Goal: Task Accomplishment & Management: Use online tool/utility

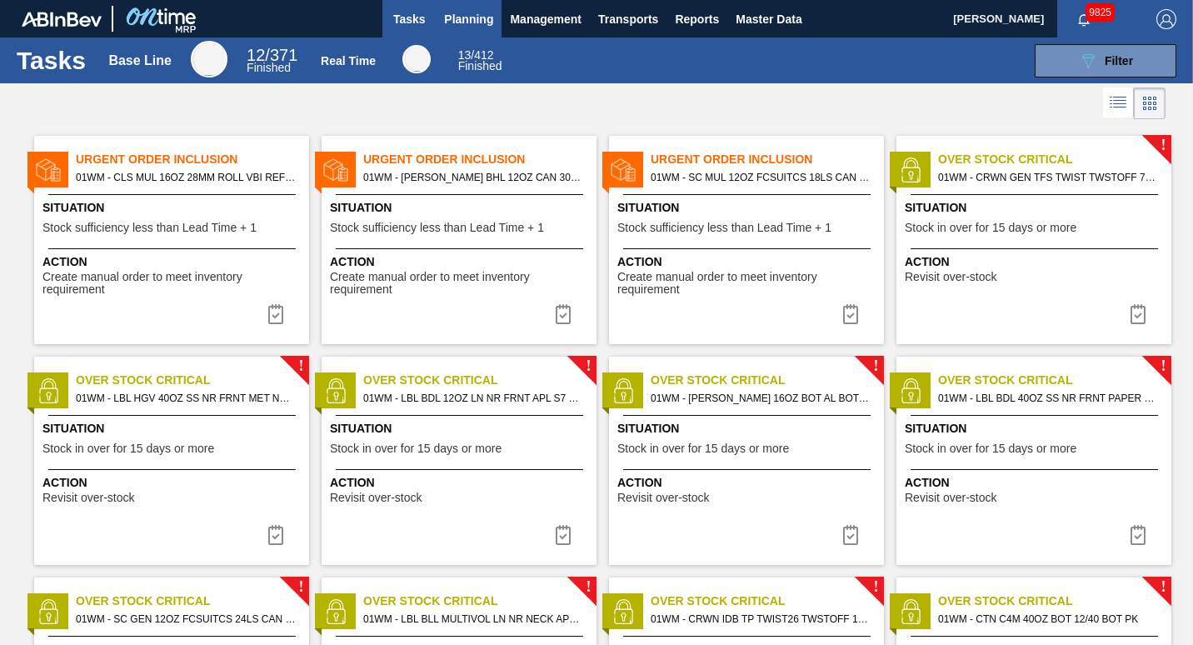
click at [483, 25] on span "Planning" at bounding box center [468, 19] width 49 height 20
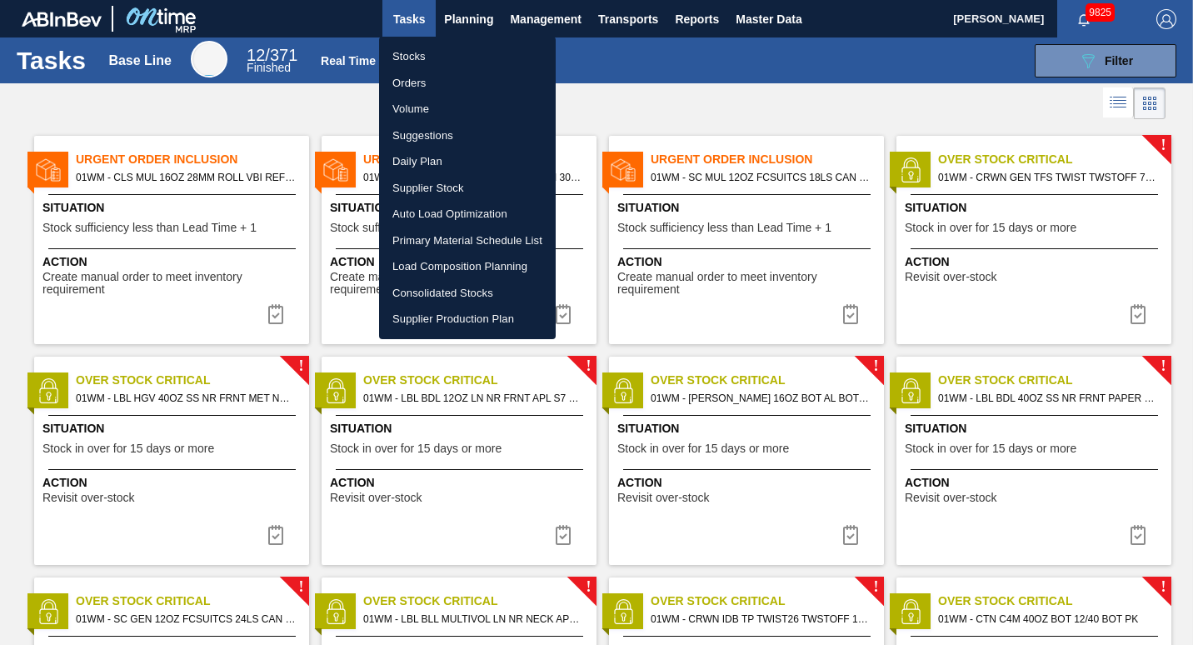
click at [447, 132] on li "Suggestions" at bounding box center [467, 135] width 177 height 27
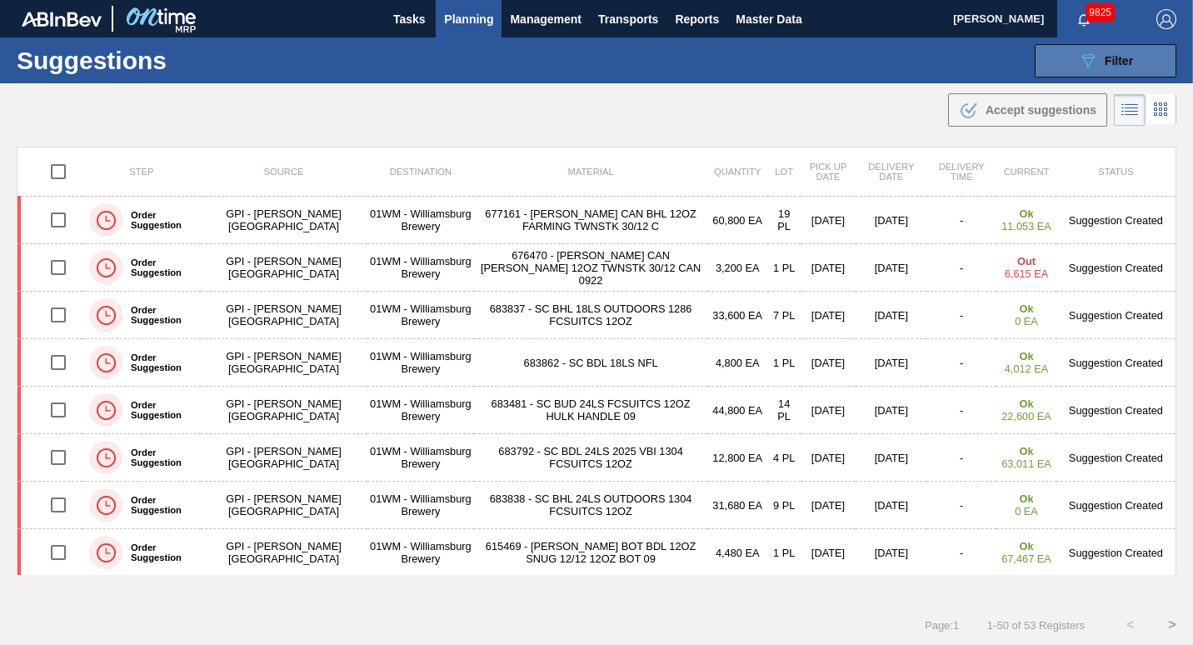
click at [1064, 57] on button "089F7B8B-B2A5-4AFE-B5C0-19BA573D28AC Filter" at bounding box center [1105, 60] width 142 height 33
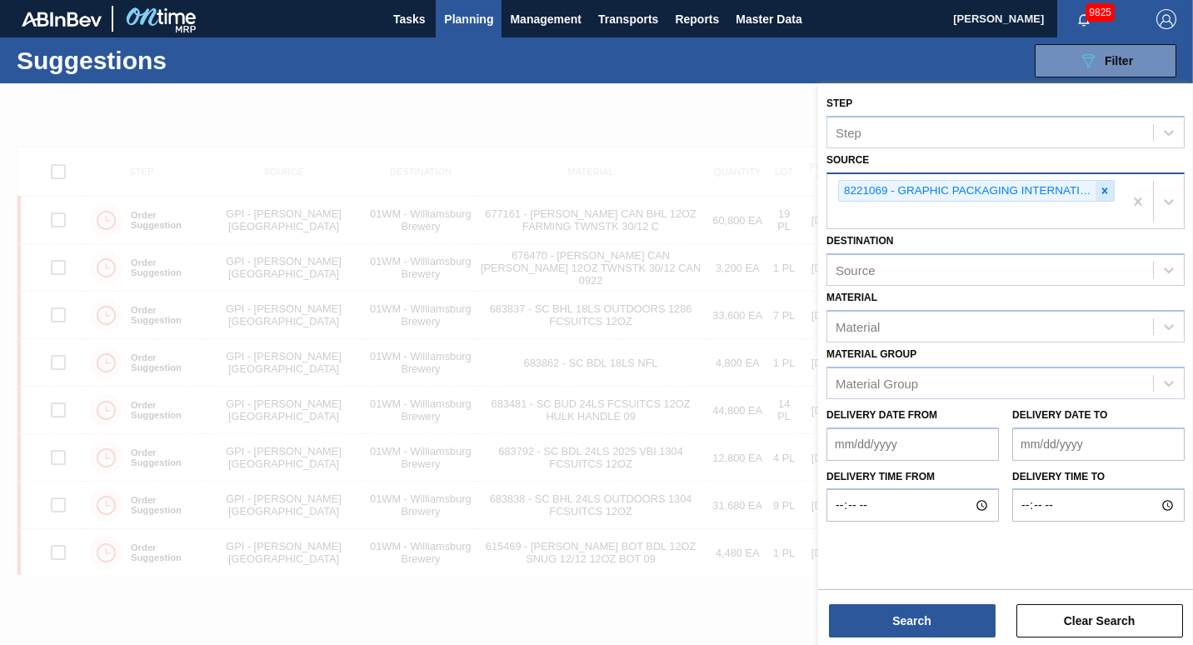
click at [1105, 193] on icon at bounding box center [1105, 191] width 12 height 12
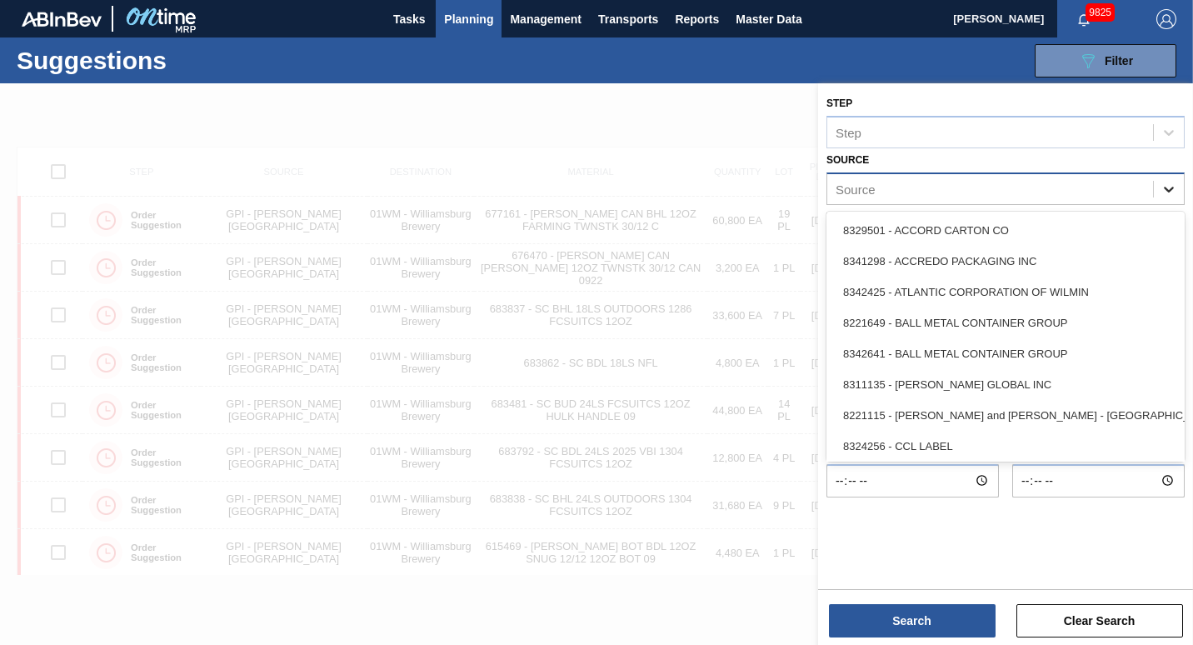
click at [1155, 188] on div at bounding box center [1168, 189] width 30 height 30
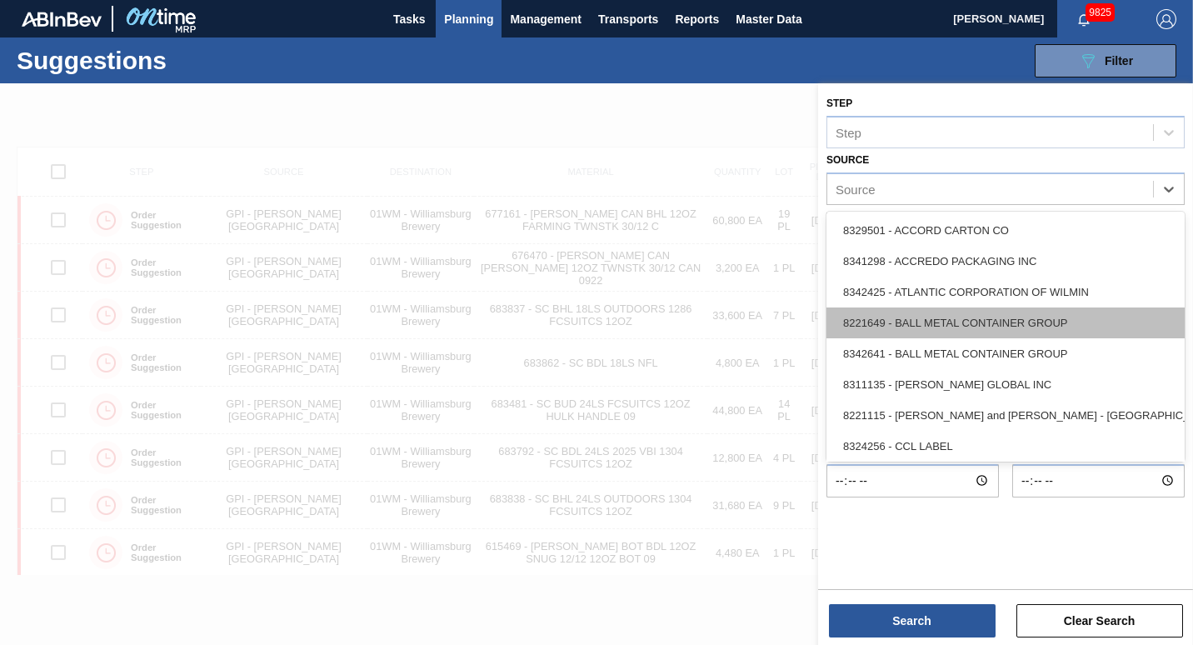
scroll to position [743, 0]
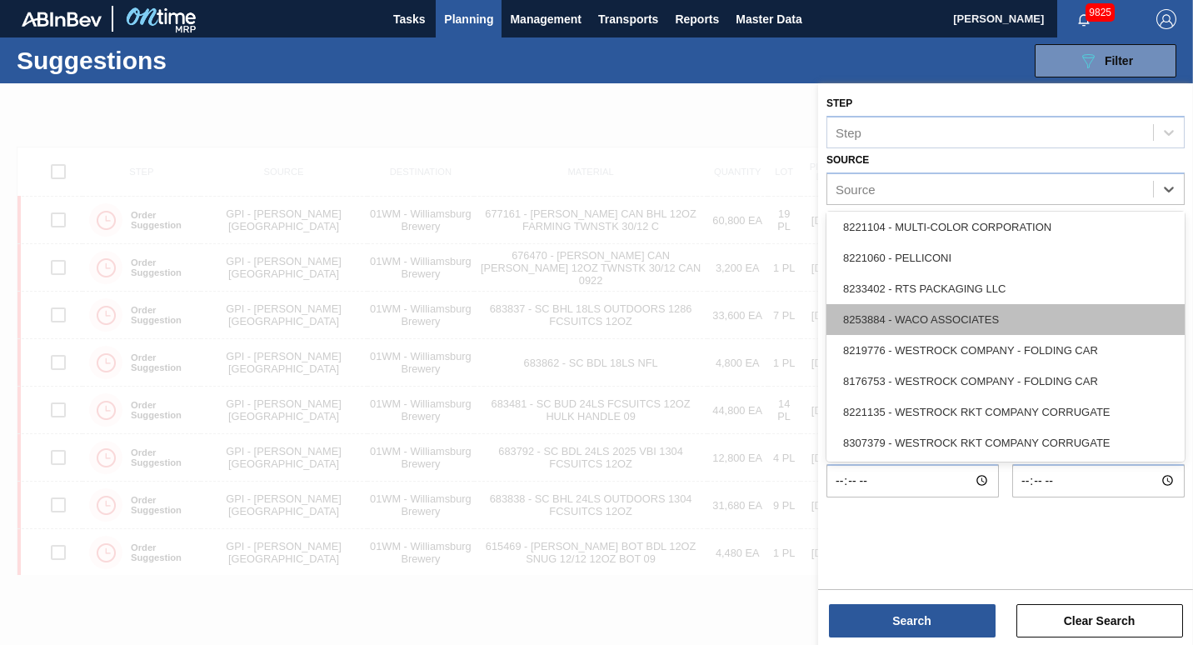
click at [1054, 316] on div "8253884 - WACO ASSOCIATES" at bounding box center [1005, 319] width 358 height 31
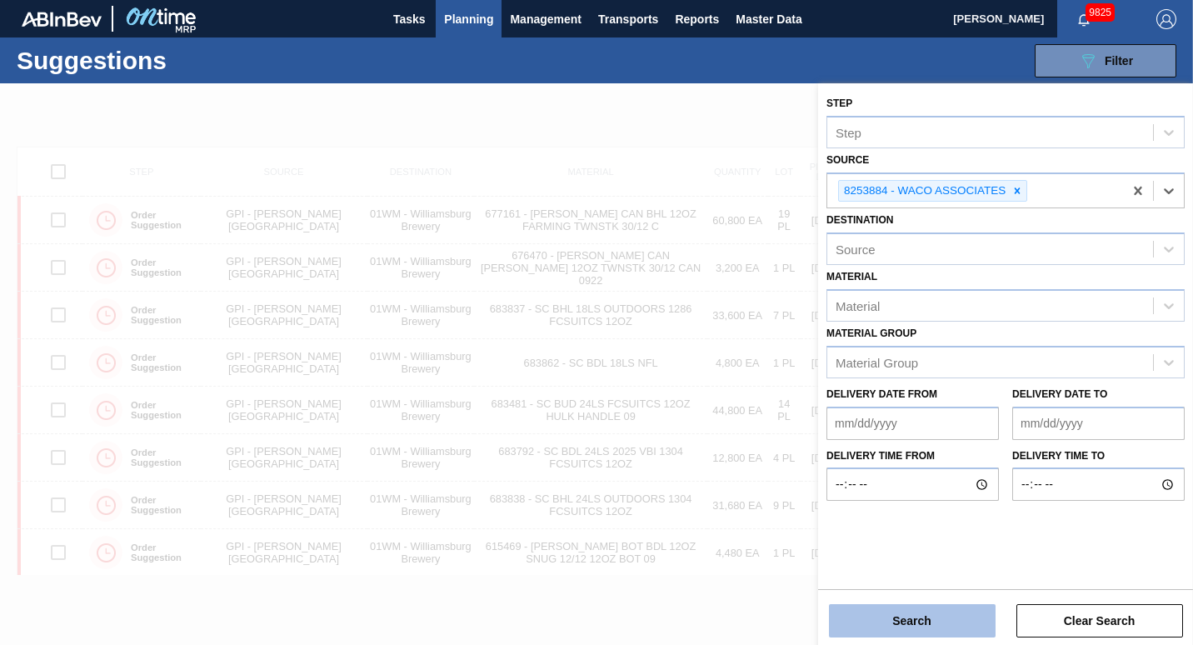
click at [921, 609] on button "Search" at bounding box center [912, 620] width 167 height 33
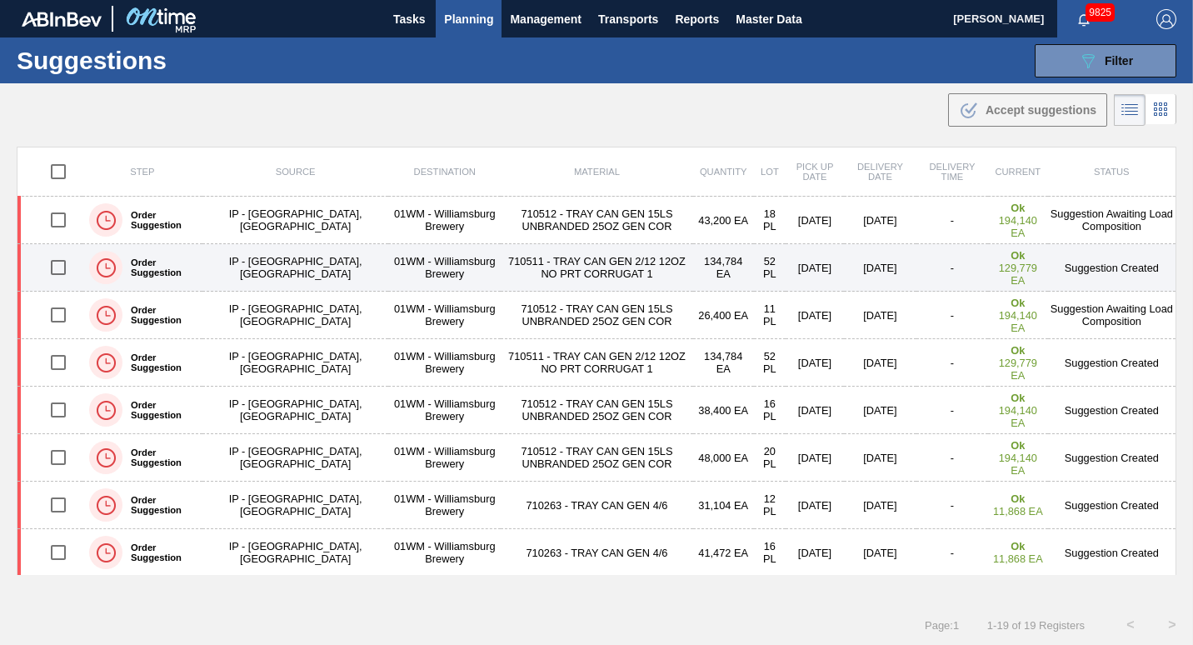
click at [501, 265] on td "710511 - TRAY CAN GEN 2/12 12OZ NO PRT CORRUGAT 1" at bounding box center [597, 267] width 192 height 47
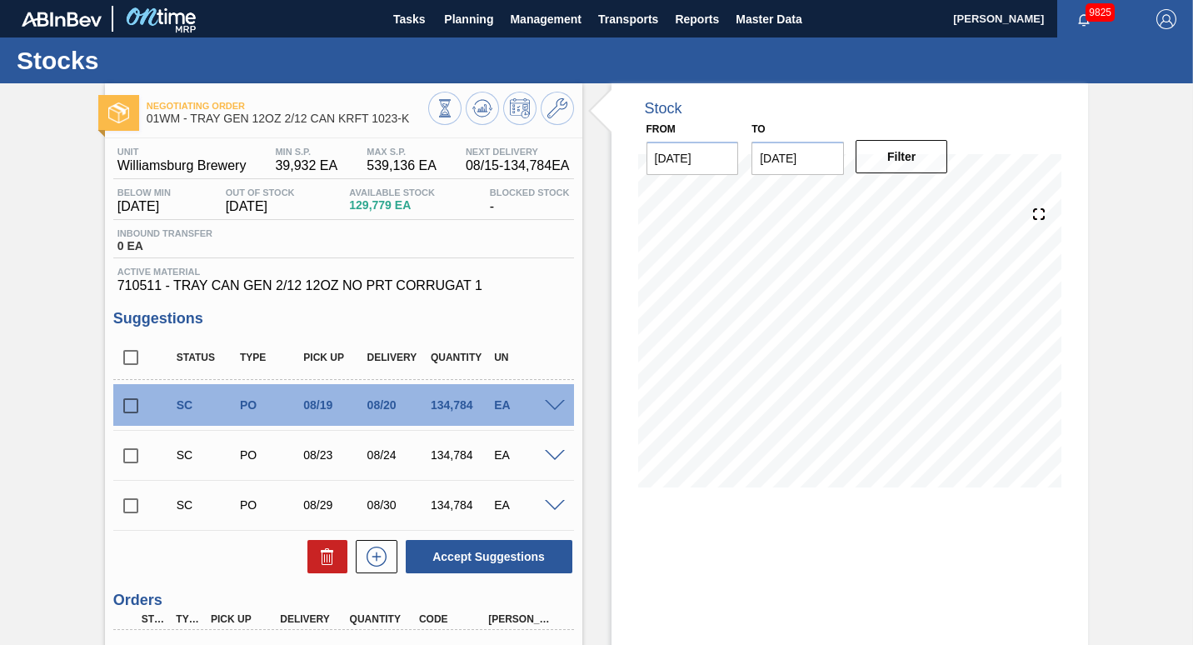
click at [129, 456] on input "checkbox" at bounding box center [130, 455] width 35 height 35
click at [331, 558] on icon at bounding box center [327, 556] width 20 height 20
checkbox input "false"
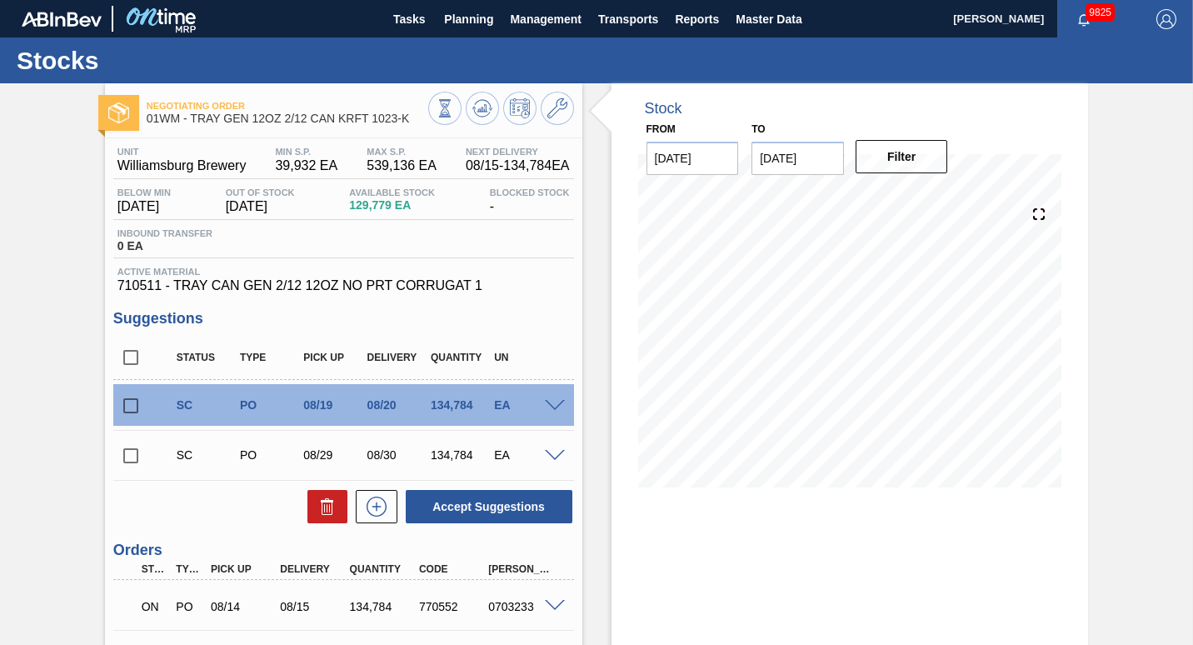
click at [777, 157] on input "[DATE]" at bounding box center [797, 158] width 92 height 33
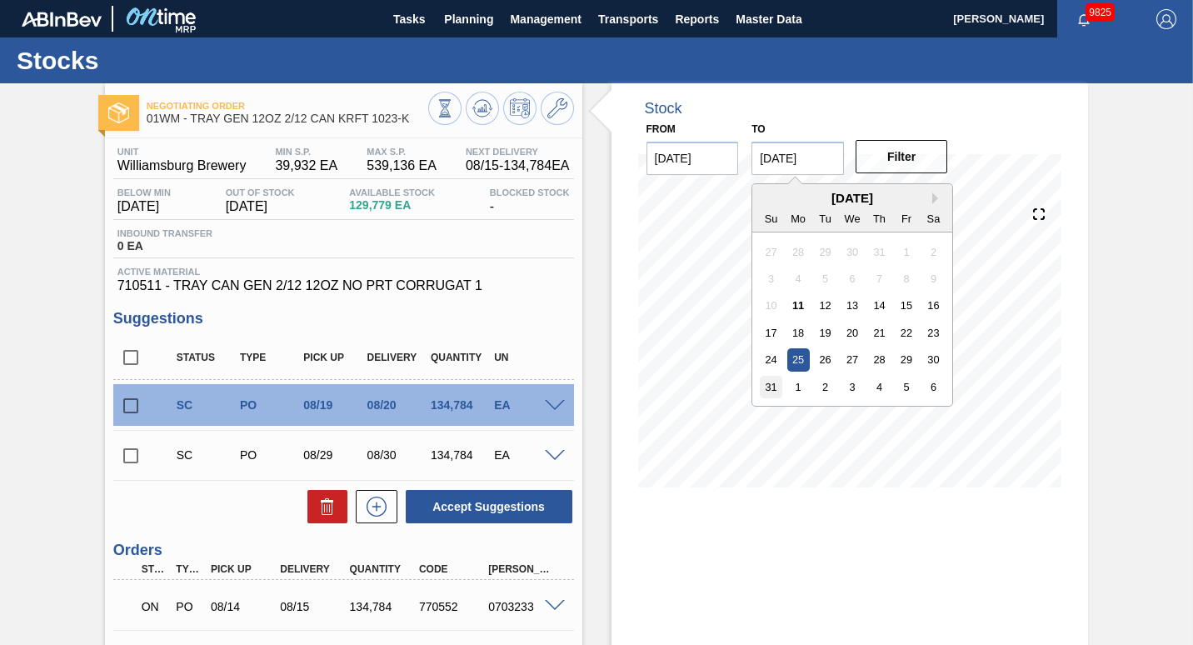
click at [771, 386] on div "31" at bounding box center [771, 387] width 22 height 22
type input "[DATE]"
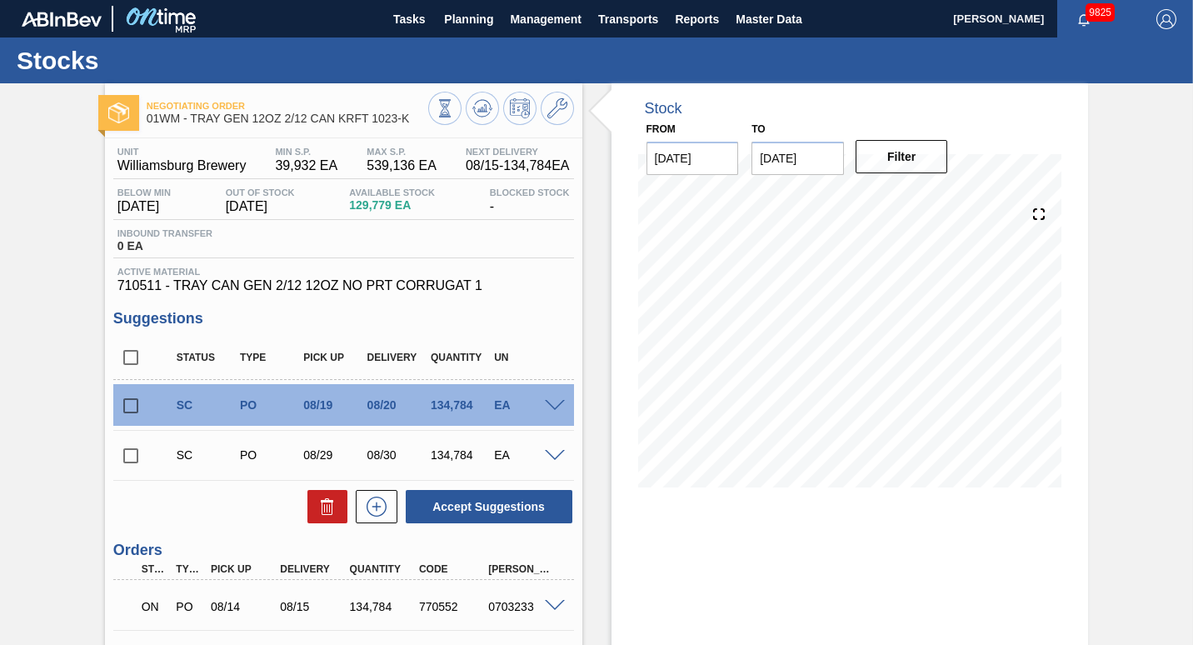
click at [904, 173] on div "Filter" at bounding box center [903, 156] width 106 height 37
click at [902, 157] on button "Filter" at bounding box center [901, 156] width 92 height 33
click at [552, 411] on span at bounding box center [555, 406] width 20 height 12
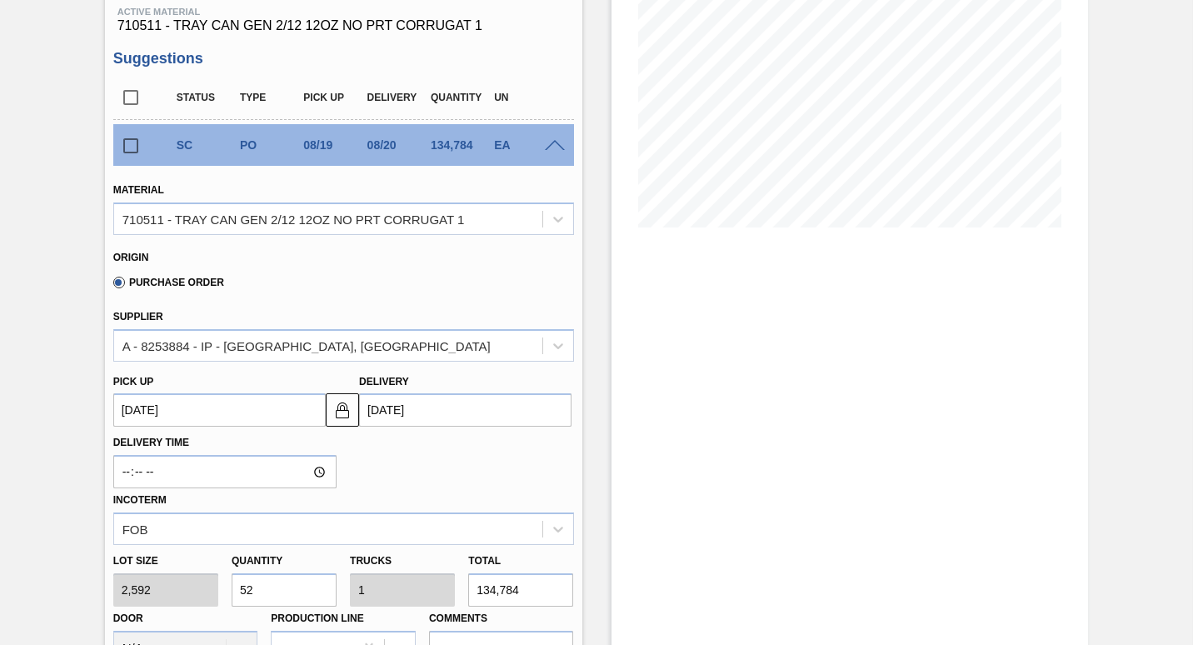
scroll to position [257, 0]
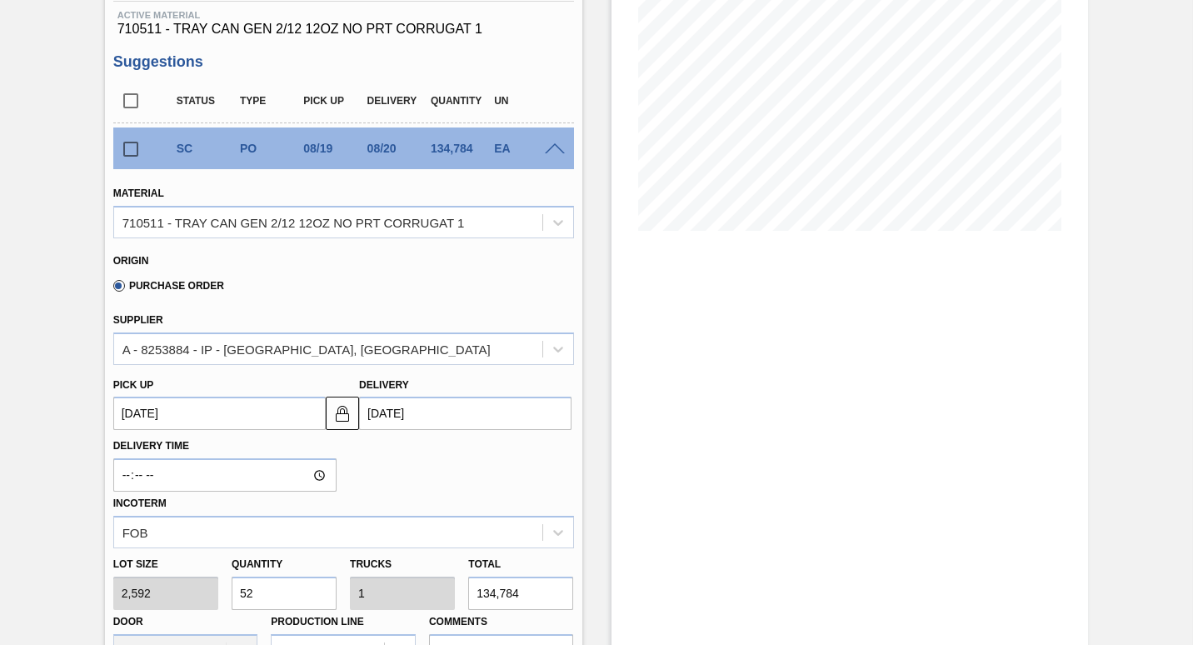
click at [555, 156] on span at bounding box center [555, 149] width 20 height 12
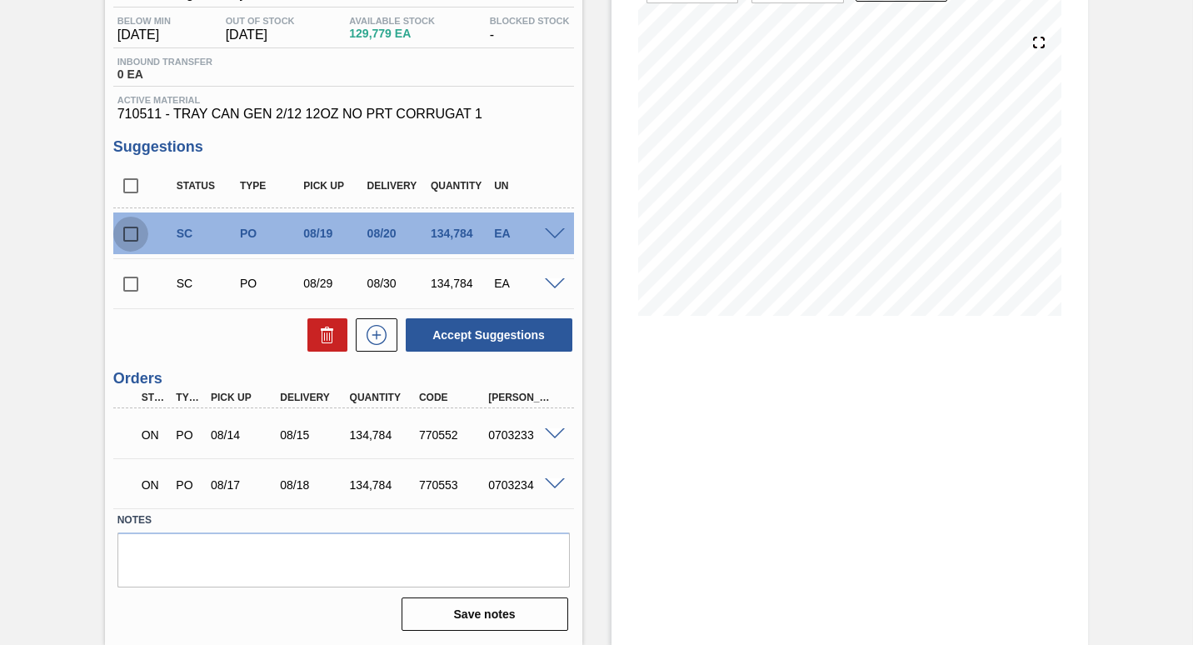
click at [132, 231] on input "checkbox" at bounding box center [130, 234] width 35 height 35
checkbox input "true"
click at [447, 336] on button "Accept Suggestions" at bounding box center [489, 334] width 167 height 33
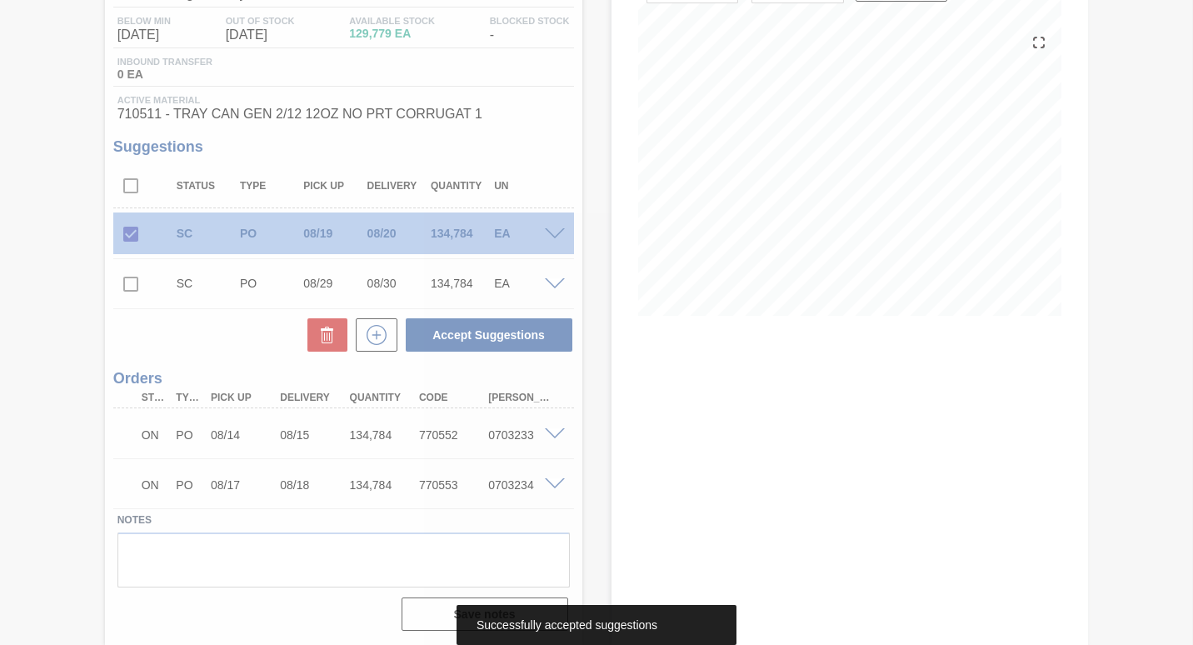
click at [132, 284] on div at bounding box center [596, 322] width 1193 height 645
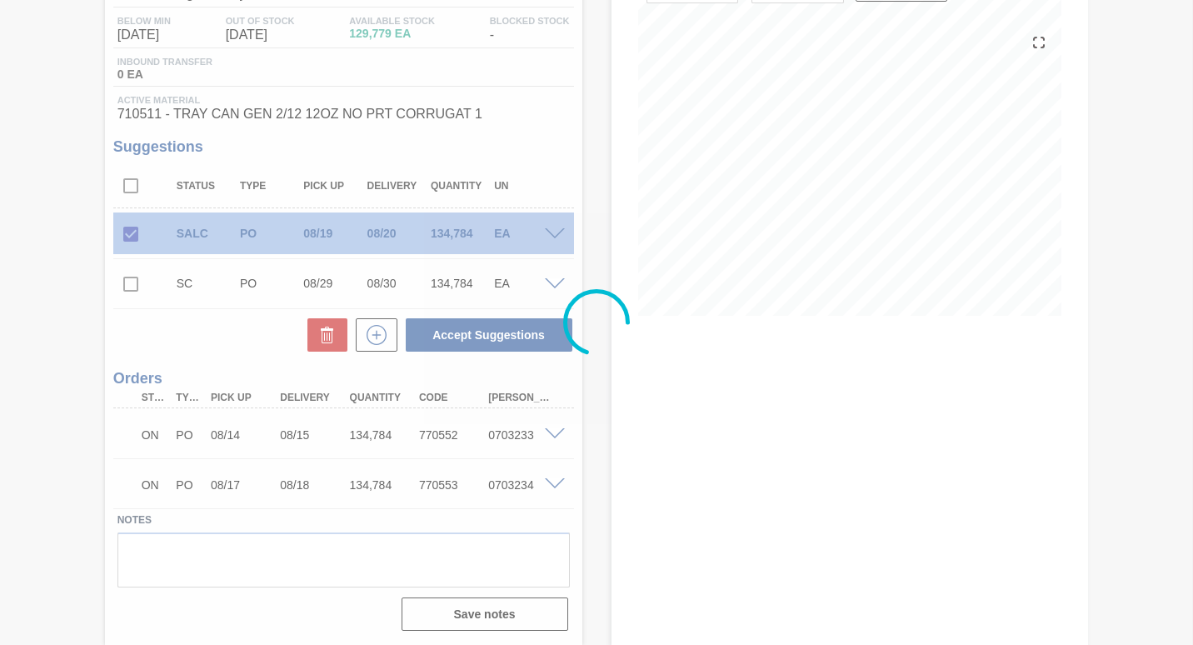
click at [132, 284] on div at bounding box center [596, 322] width 1193 height 645
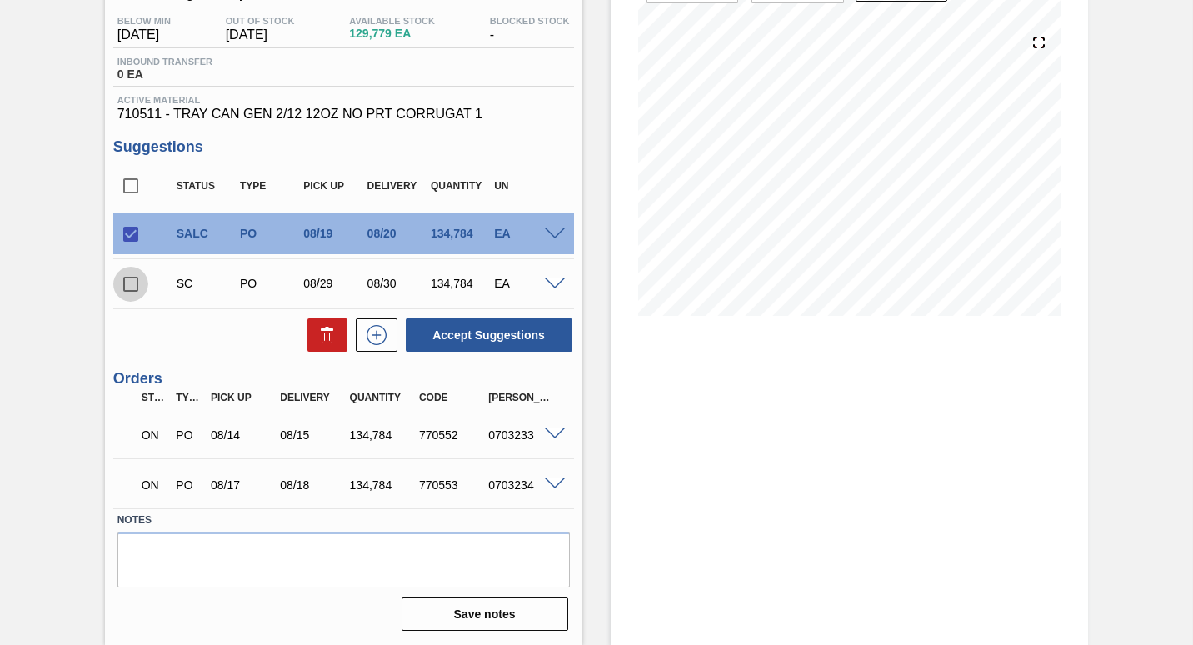
click at [132, 284] on input "checkbox" at bounding box center [130, 284] width 35 height 35
checkbox input "true"
click at [531, 351] on button "Accept Suggestions" at bounding box center [489, 334] width 167 height 33
checkbox input "false"
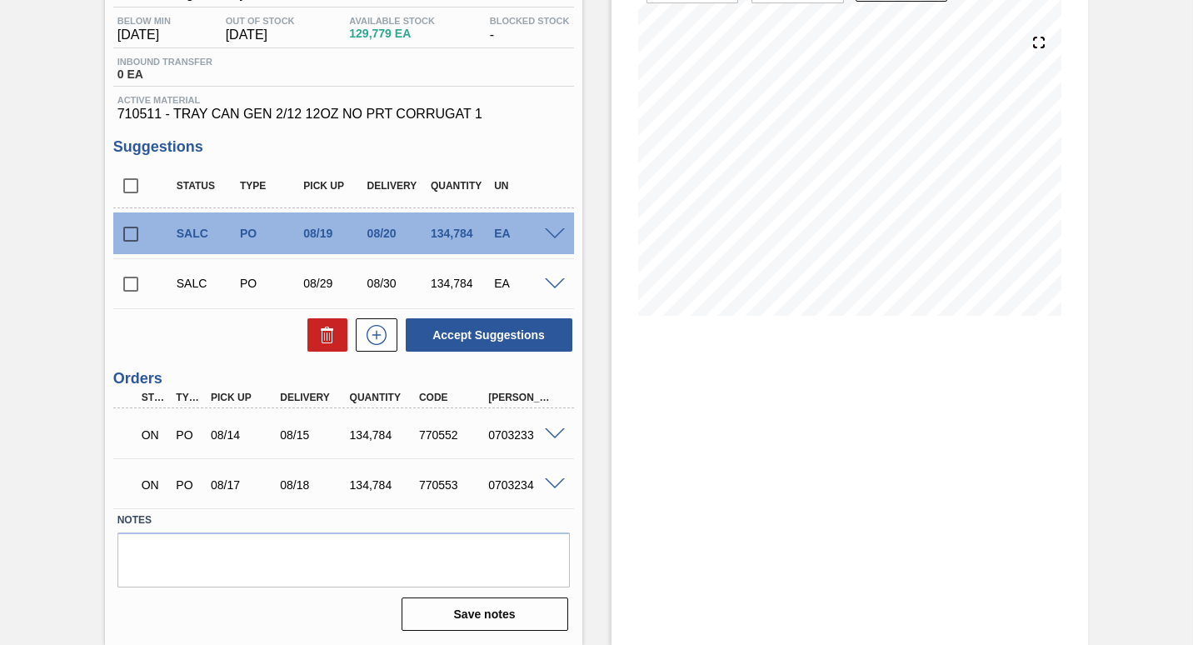
click at [549, 229] on span at bounding box center [555, 234] width 20 height 12
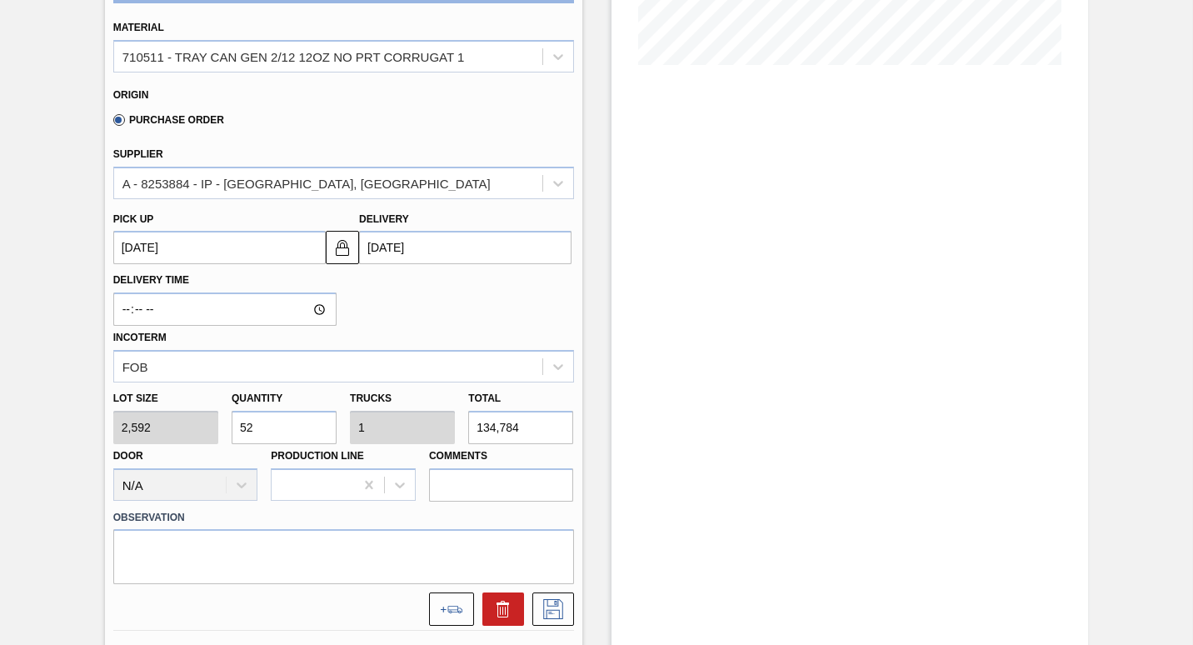
scroll to position [422, 0]
click at [451, 606] on button at bounding box center [451, 608] width 45 height 33
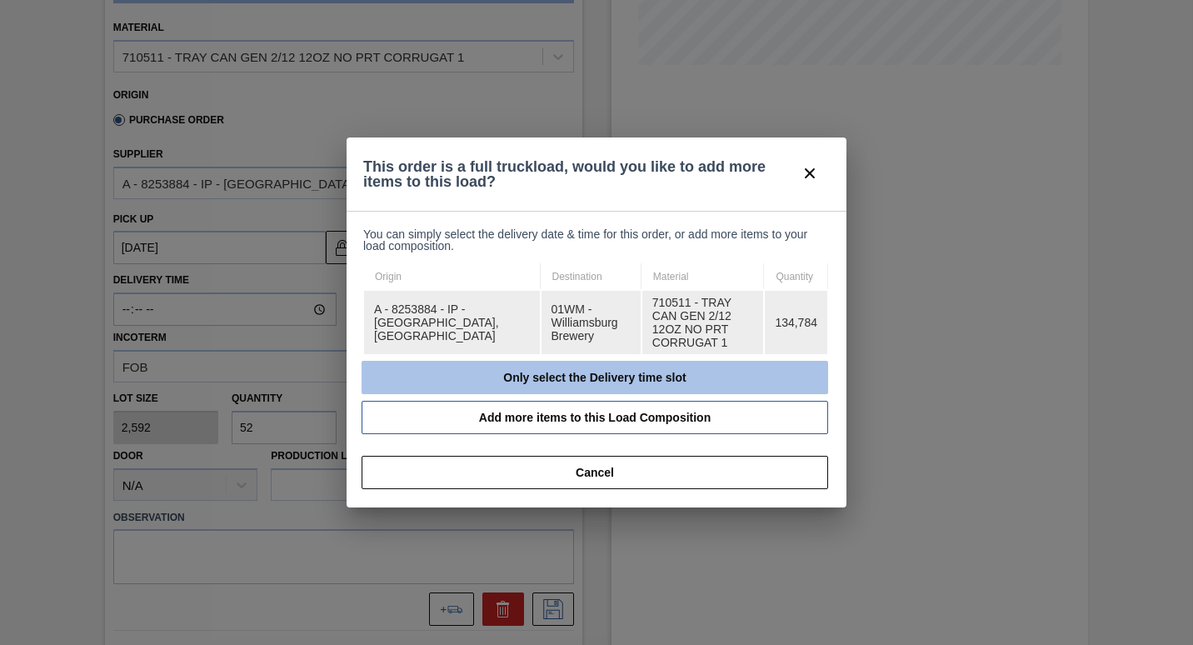
click at [559, 376] on button "Only select the Delivery time slot" at bounding box center [594, 377] width 466 height 33
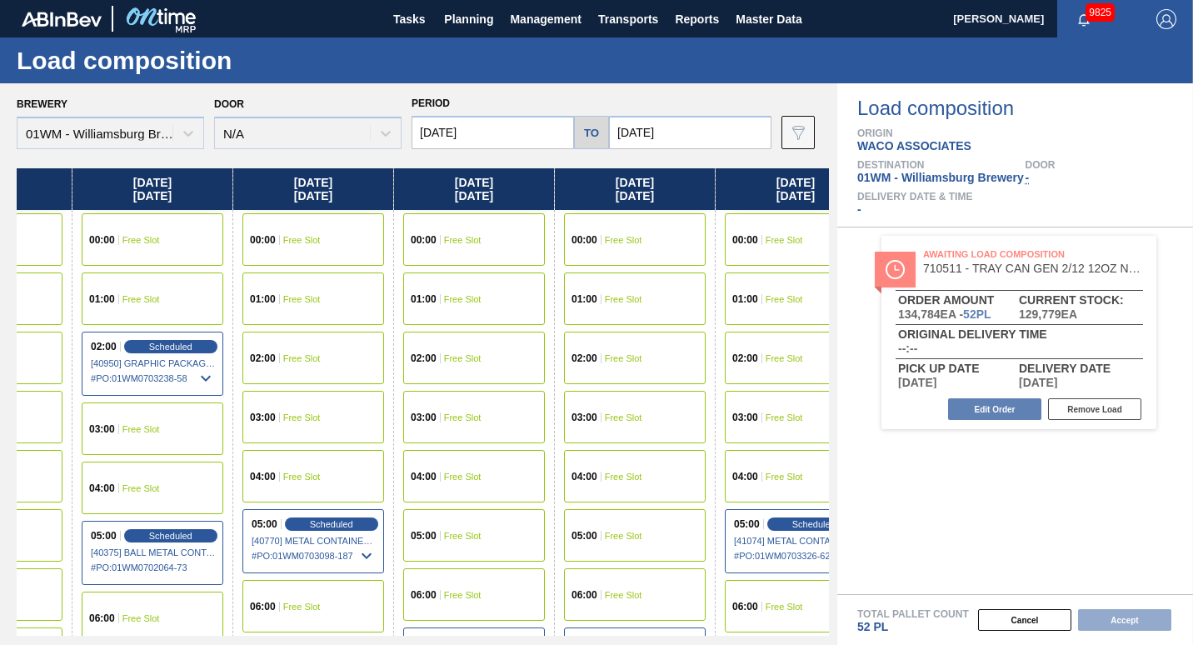
scroll to position [0, 474]
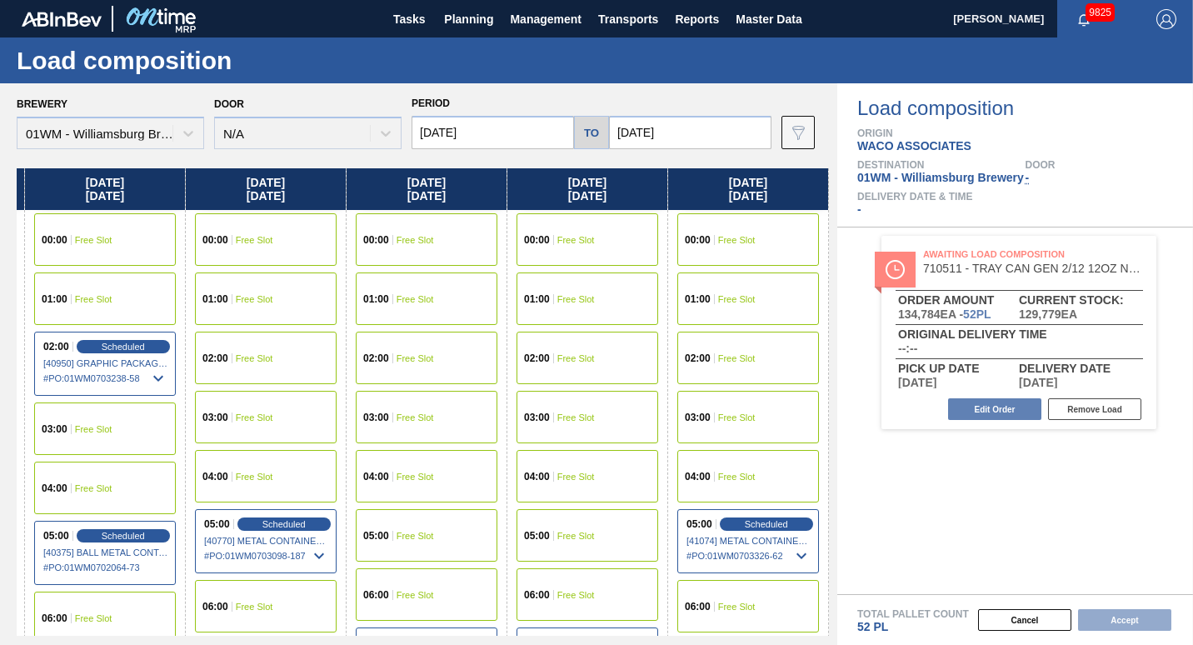
drag, startPoint x: 687, startPoint y: 182, endPoint x: 0, endPoint y: 194, distance: 687.2
click at [0, 0] on html "Tasks Planning Management Transports Reports Master Data Vincent Geritano 9825 …" at bounding box center [596, 0] width 1193 height 0
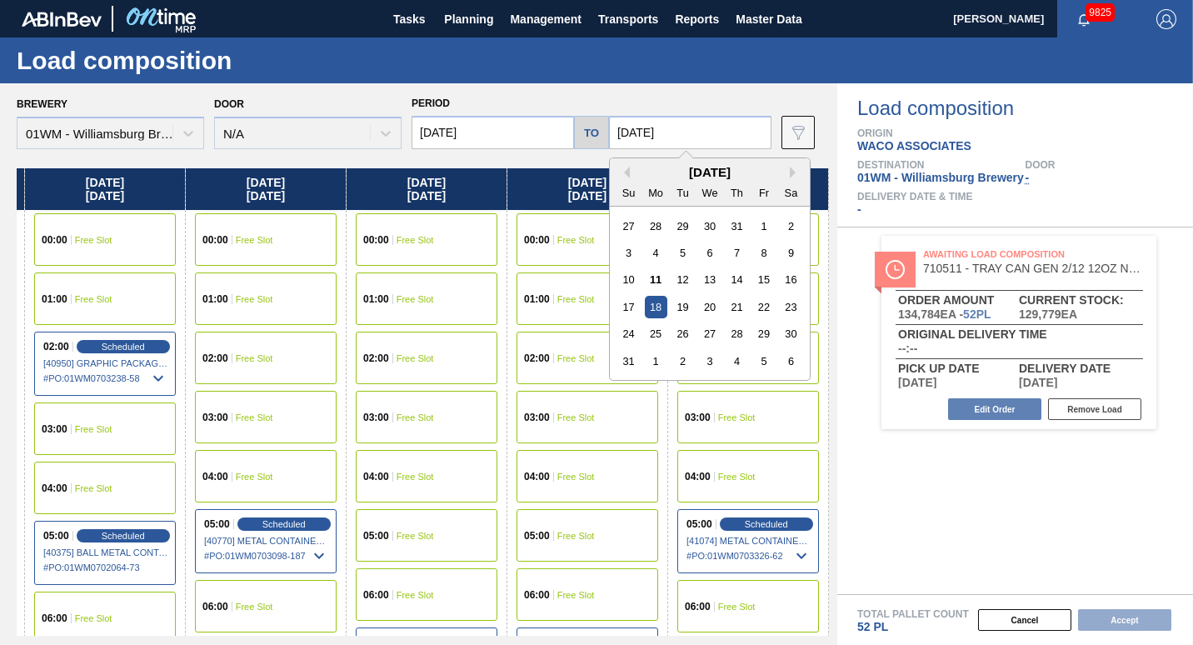
click at [673, 137] on input "[DATE]" at bounding box center [690, 132] width 162 height 33
click at [729, 307] on div "21" at bounding box center [736, 307] width 22 height 22
type input "[DATE]"
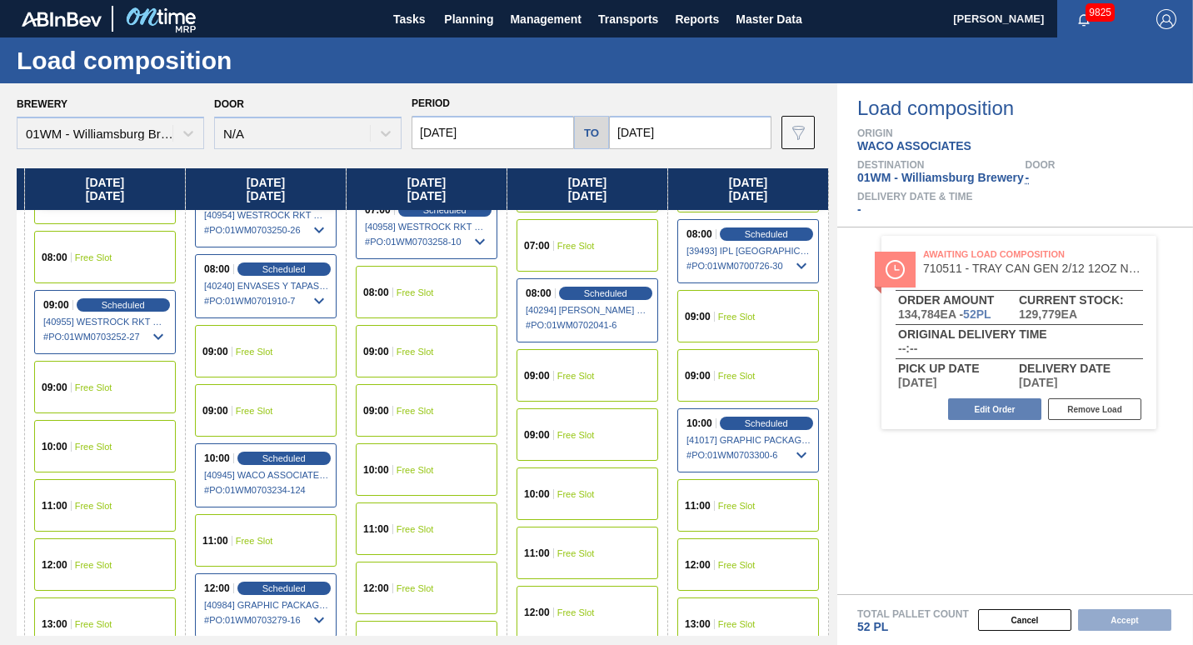
scroll to position [530, 956]
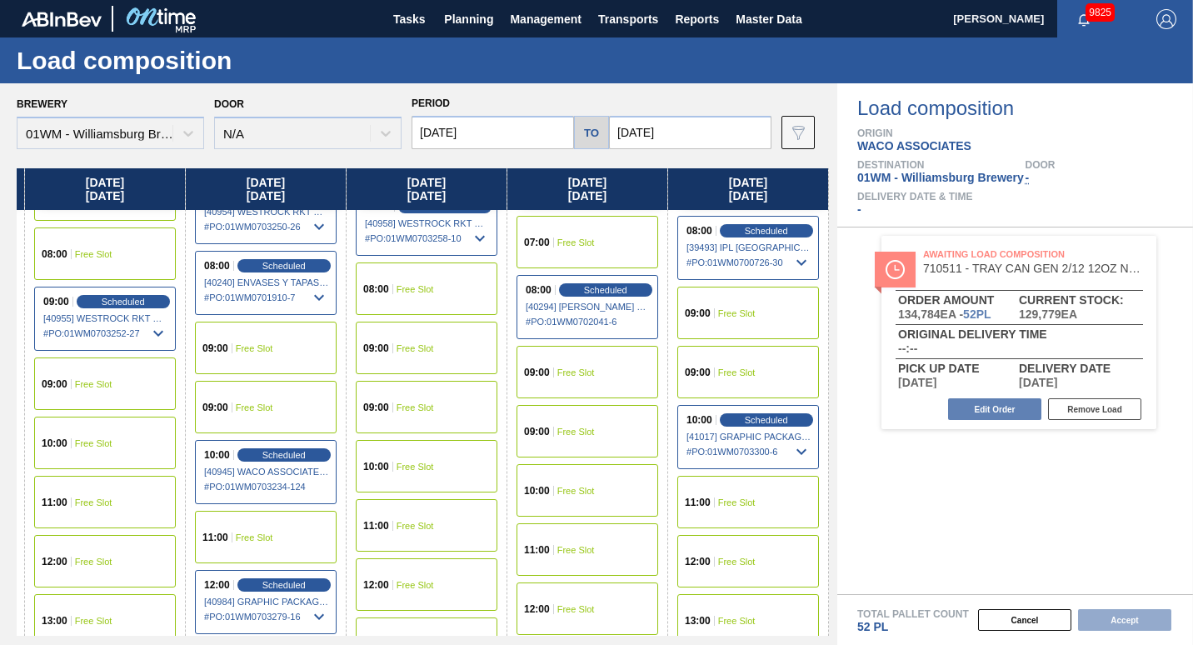
click at [724, 575] on div "12:00 Free Slot" at bounding box center [748, 561] width 142 height 52
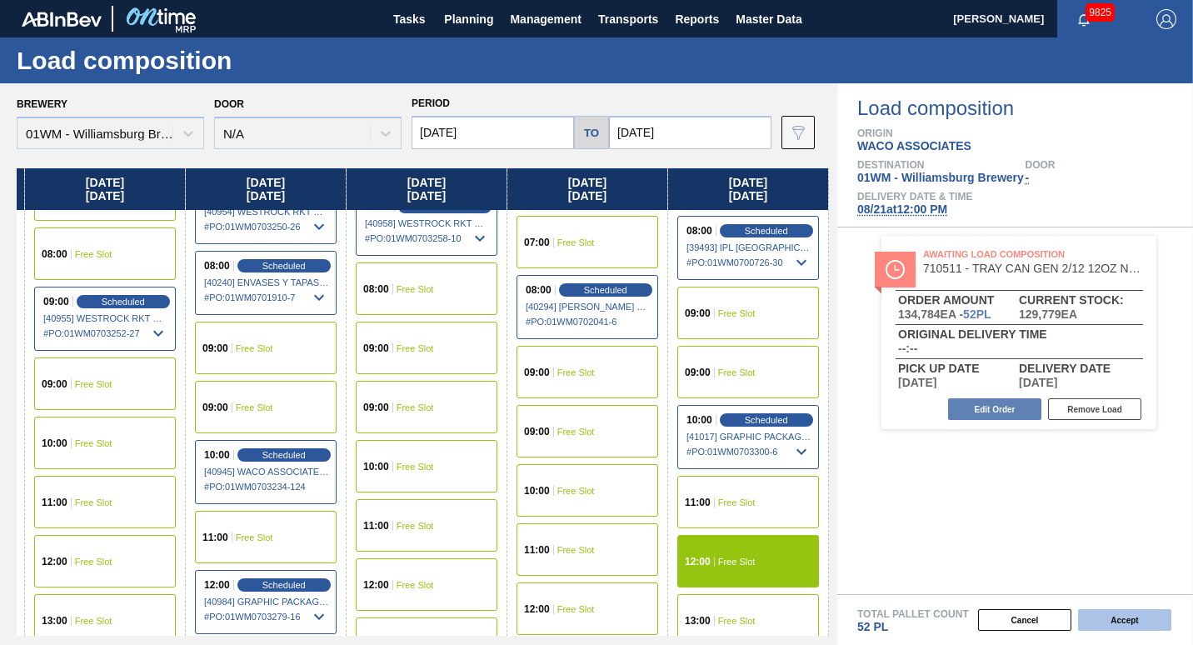
click at [1101, 626] on button "Accept" at bounding box center [1124, 620] width 93 height 22
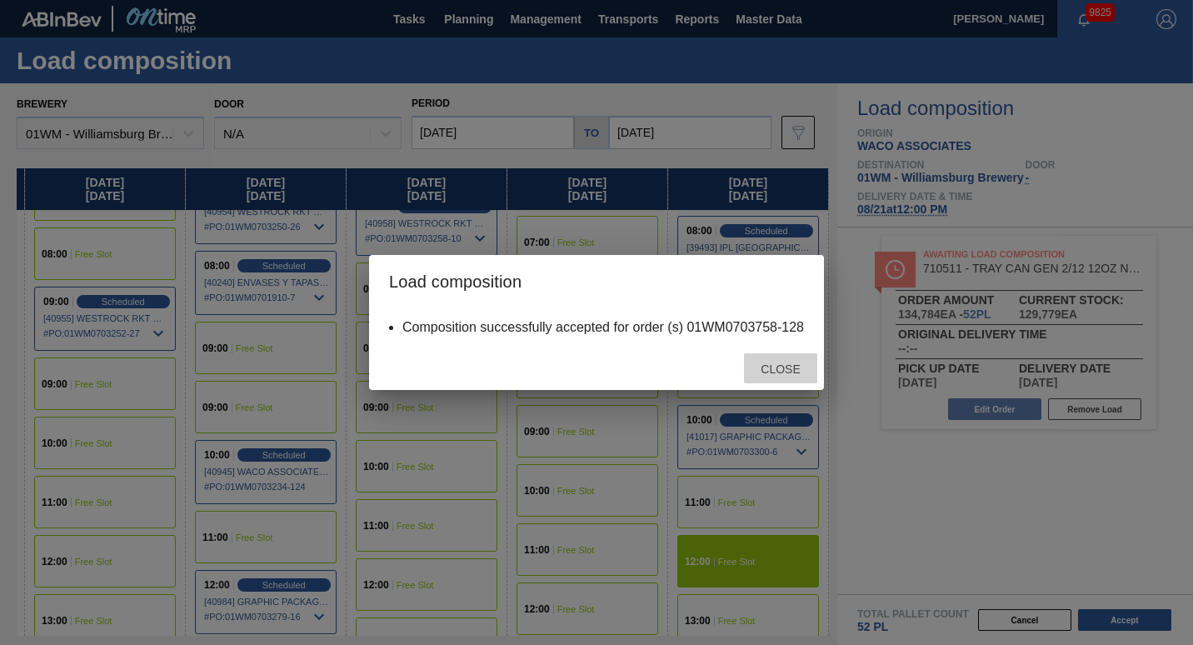
click at [774, 374] on span "Close" at bounding box center [780, 368] width 66 height 13
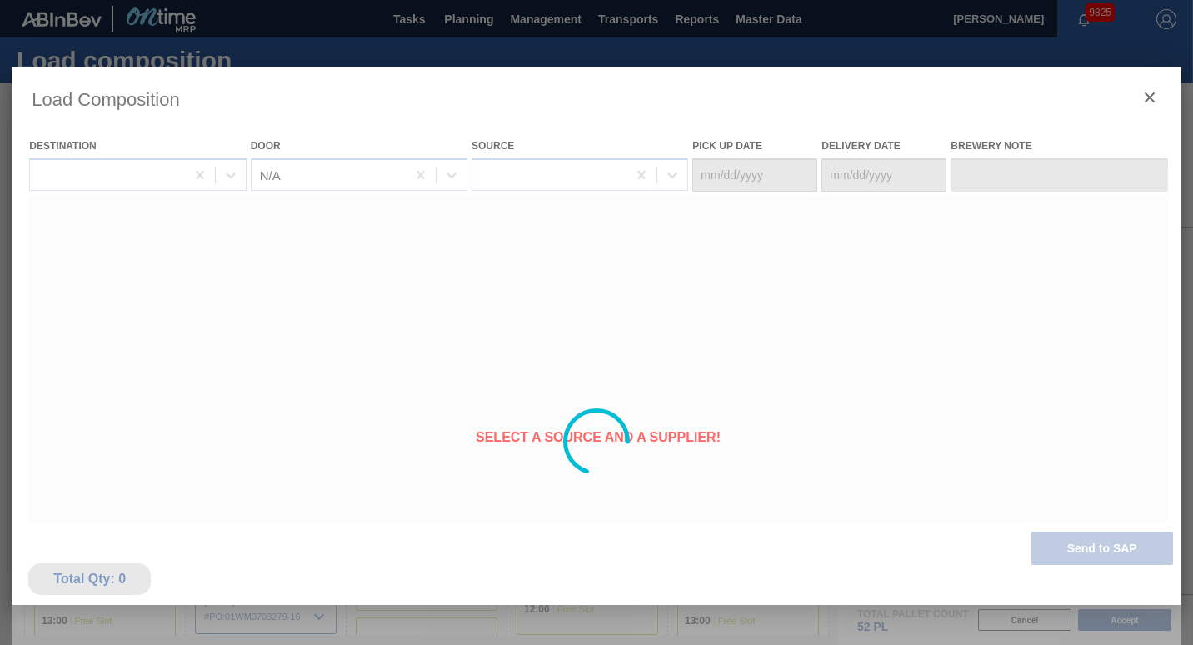
type Date "[DATE]"
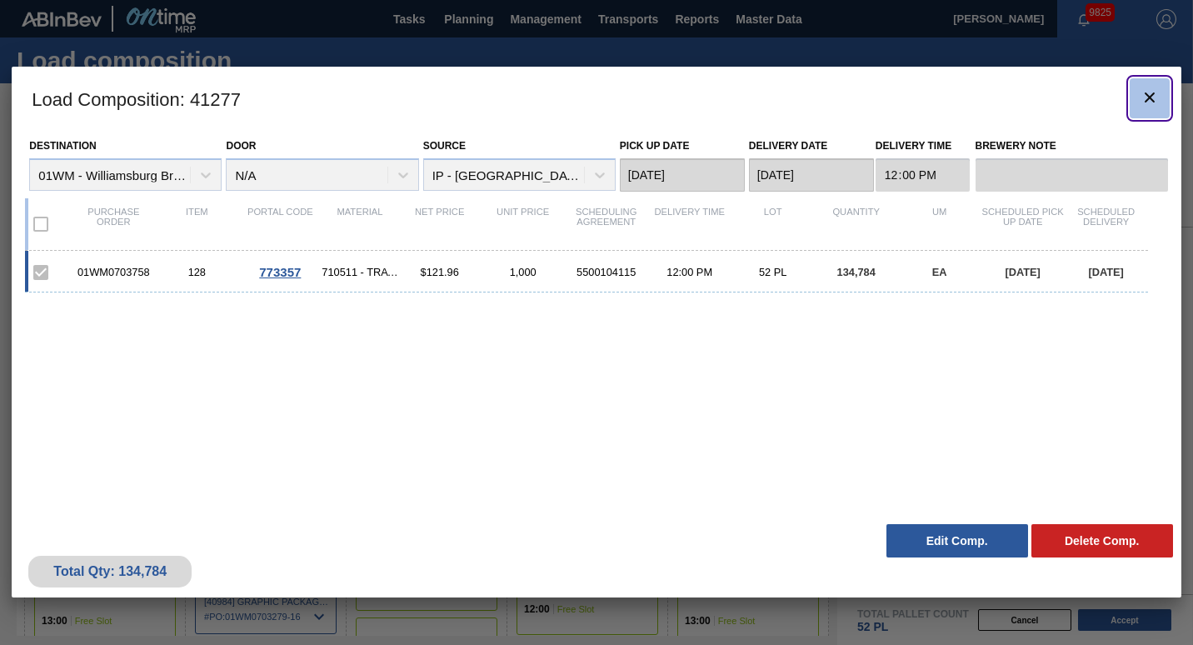
click at [1154, 98] on icon "botão de ícone" at bounding box center [1149, 97] width 20 height 20
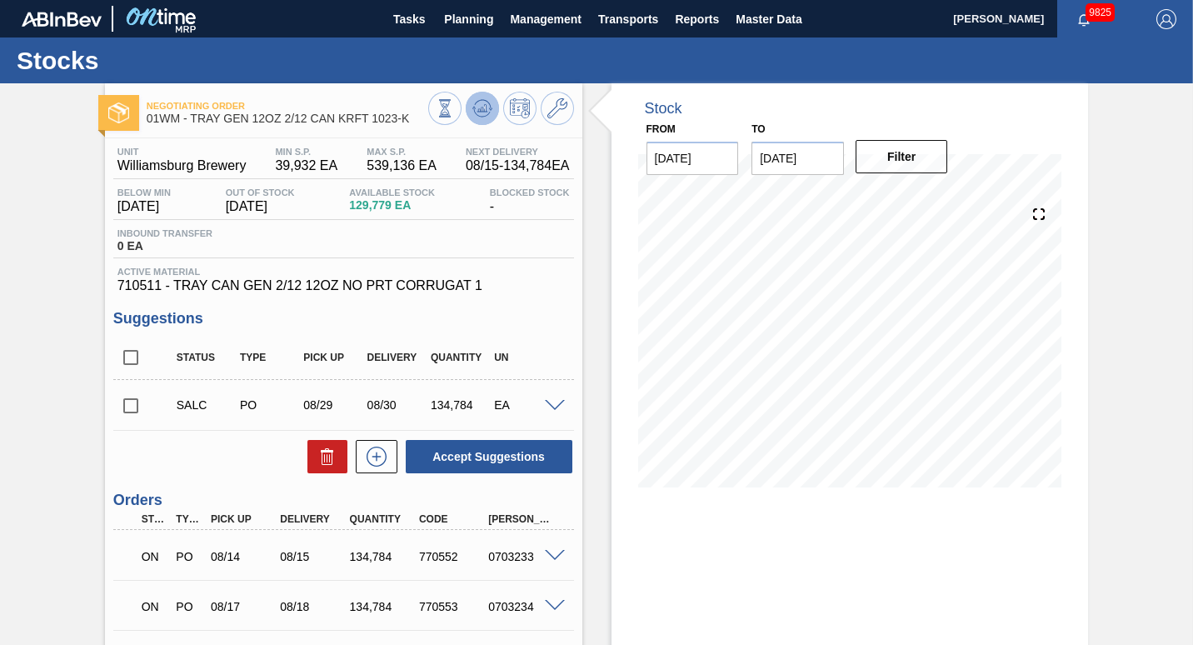
click at [486, 97] on button at bounding box center [482, 108] width 33 height 33
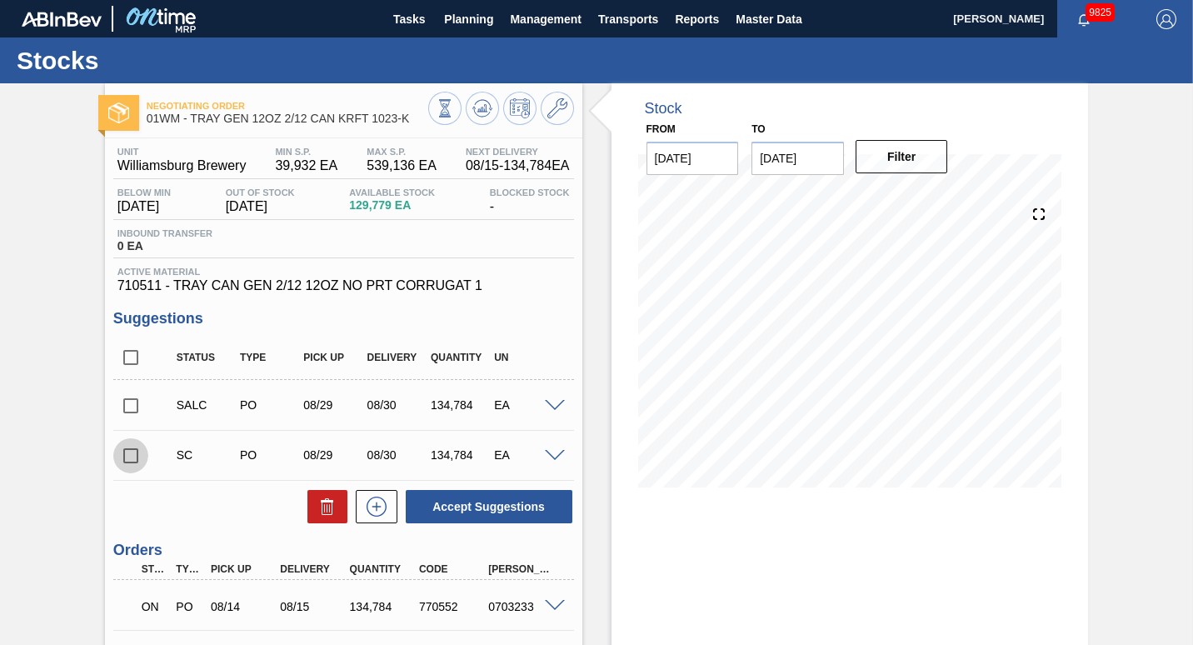
click at [134, 458] on input "checkbox" at bounding box center [130, 455] width 35 height 35
checkbox input "true"
click at [556, 459] on span at bounding box center [555, 456] width 20 height 12
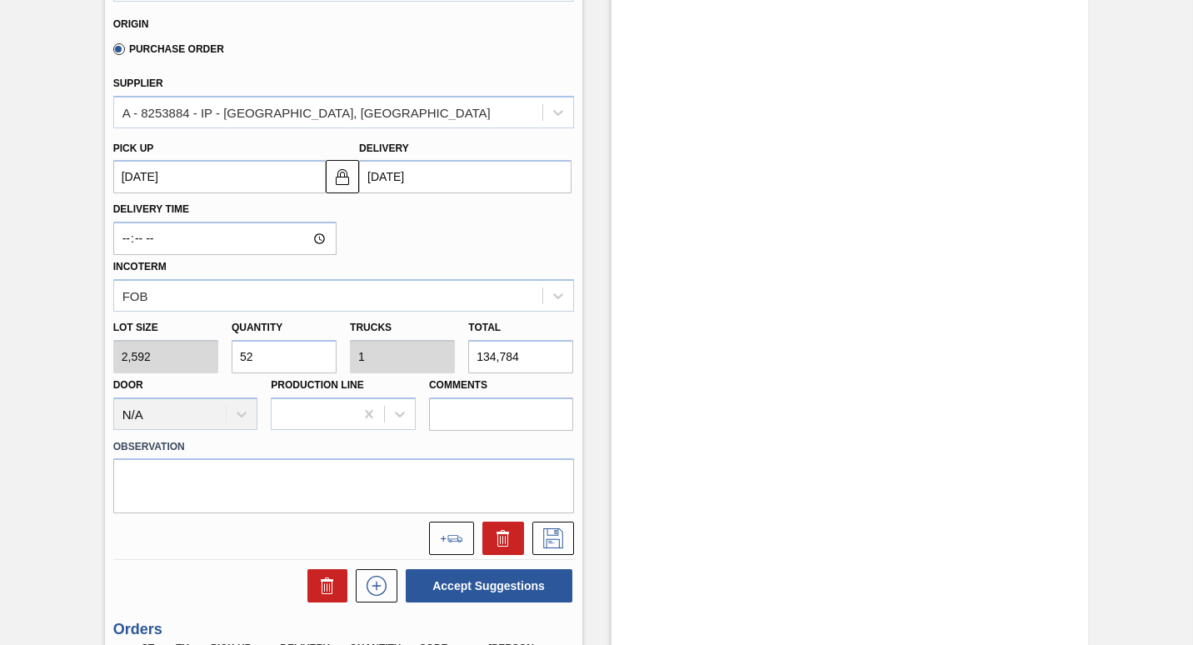
scroll to position [545, 0]
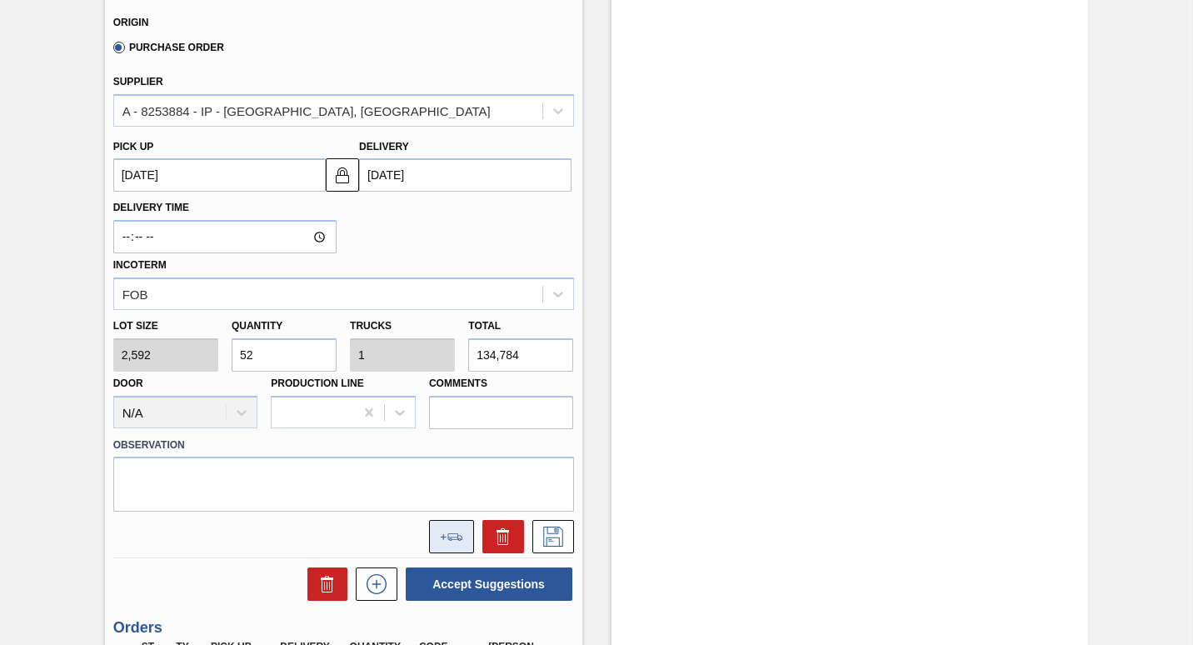
click at [439, 548] on button at bounding box center [451, 536] width 45 height 33
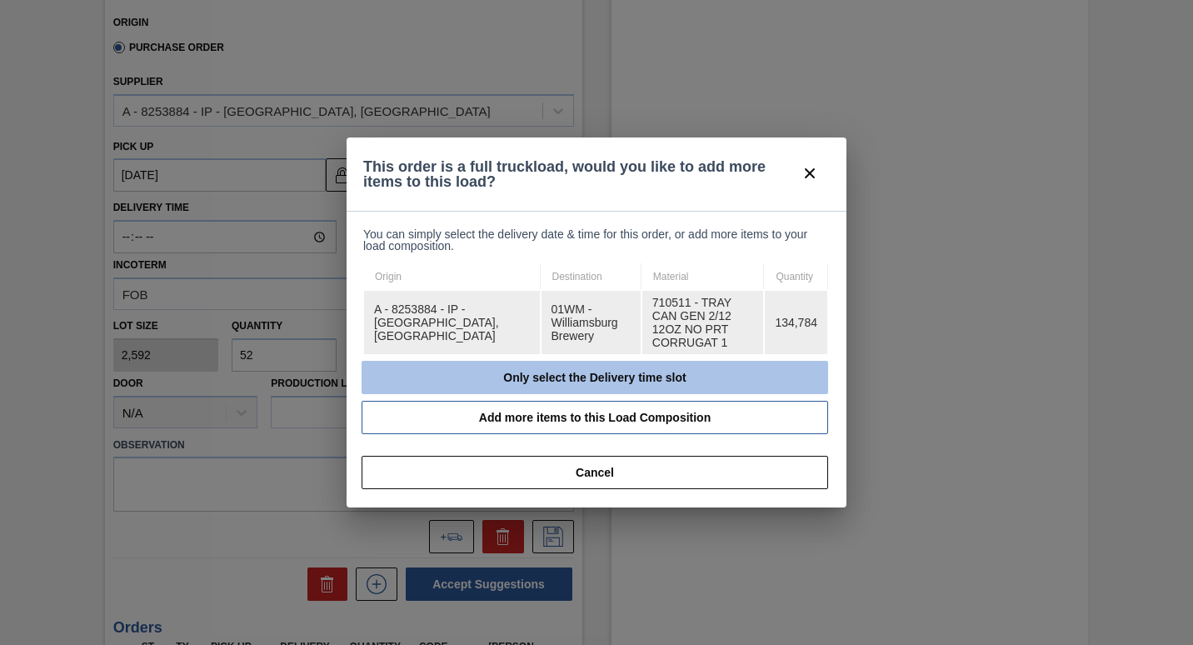
click at [575, 368] on button "Only select the Delivery time slot" at bounding box center [594, 377] width 466 height 33
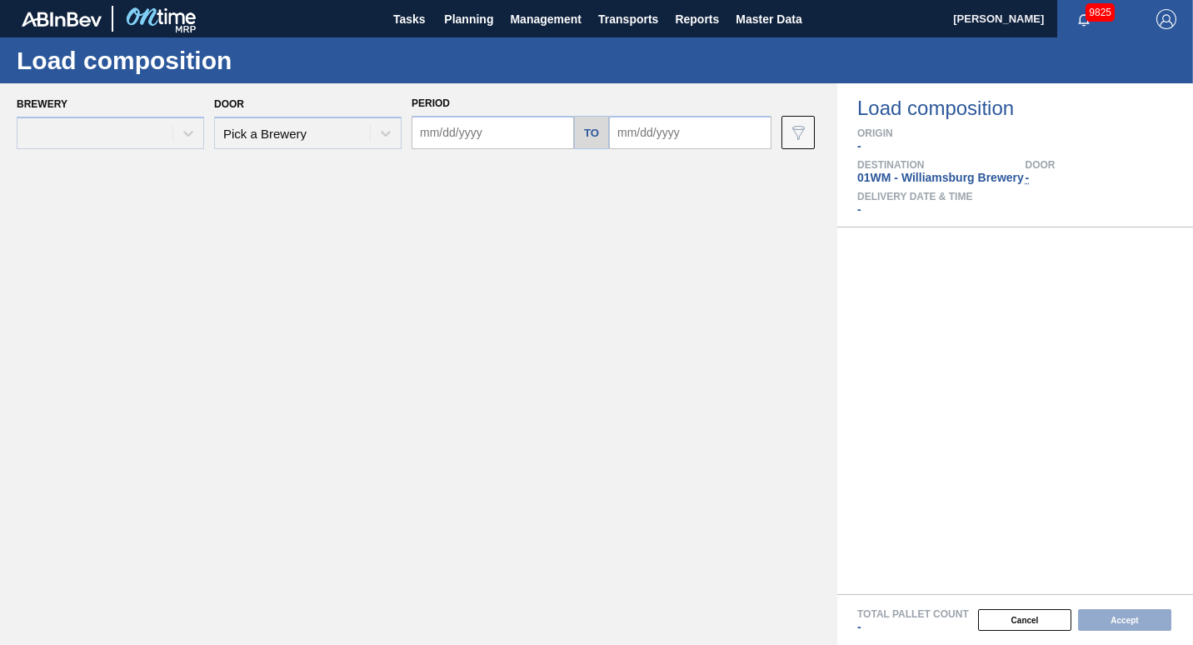
type input "[DATE]"
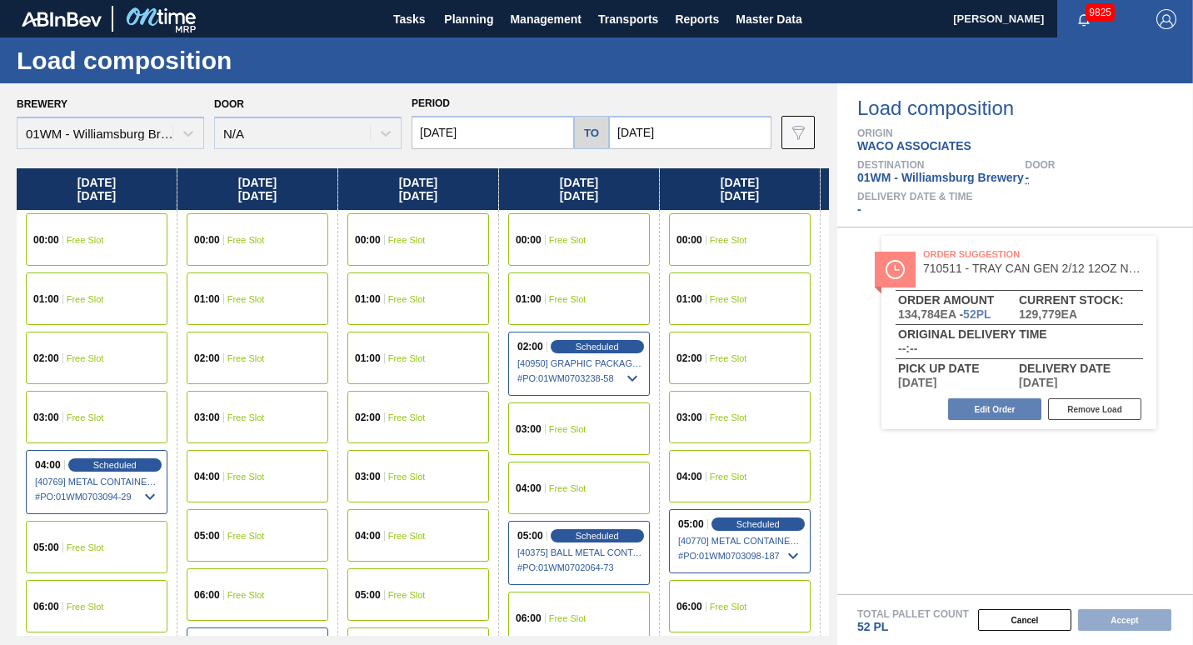
scroll to position [0, 474]
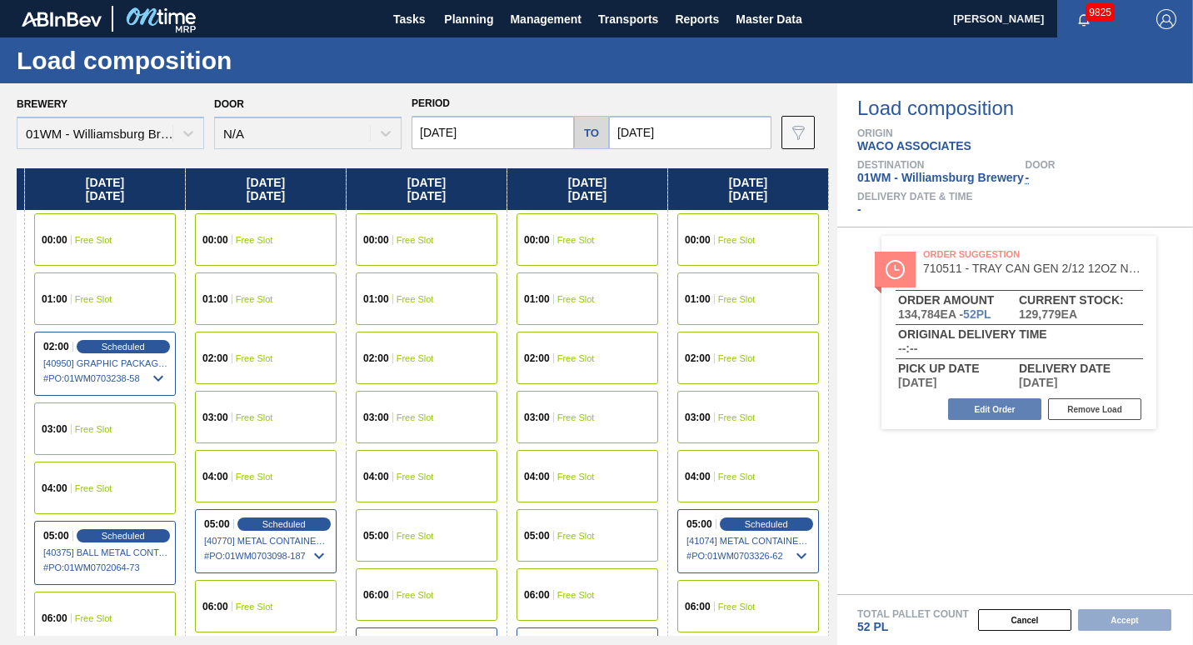
click at [631, 129] on input "[DATE]" at bounding box center [690, 132] width 162 height 33
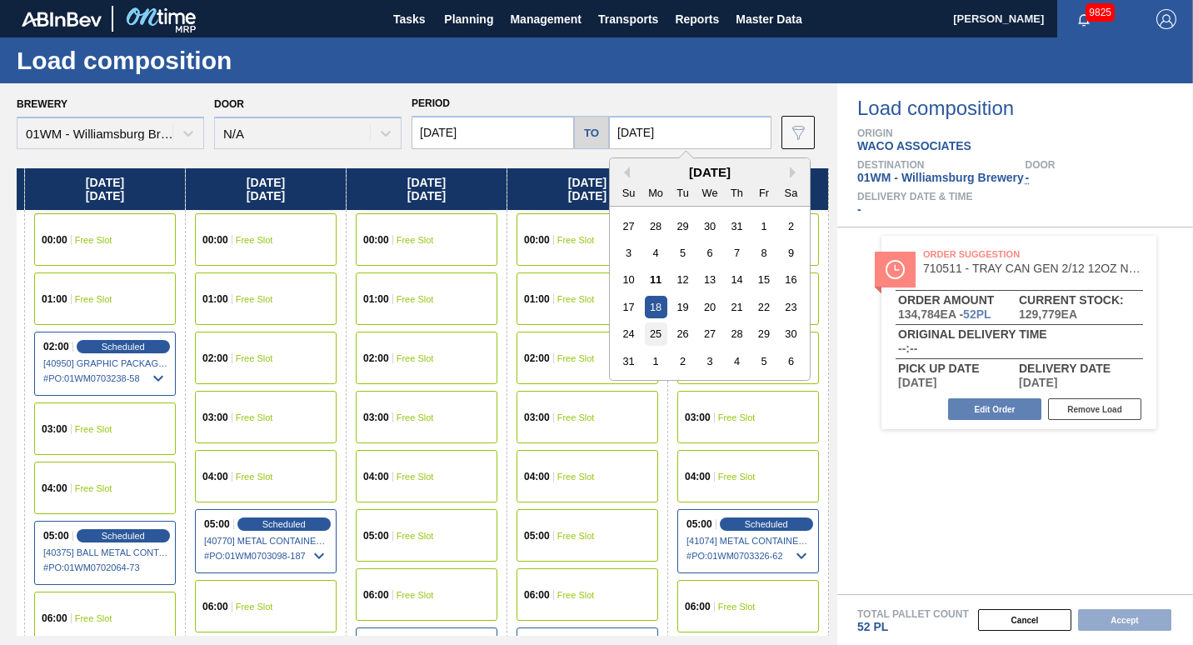
click at [645, 335] on div "25" at bounding box center [656, 333] width 22 height 22
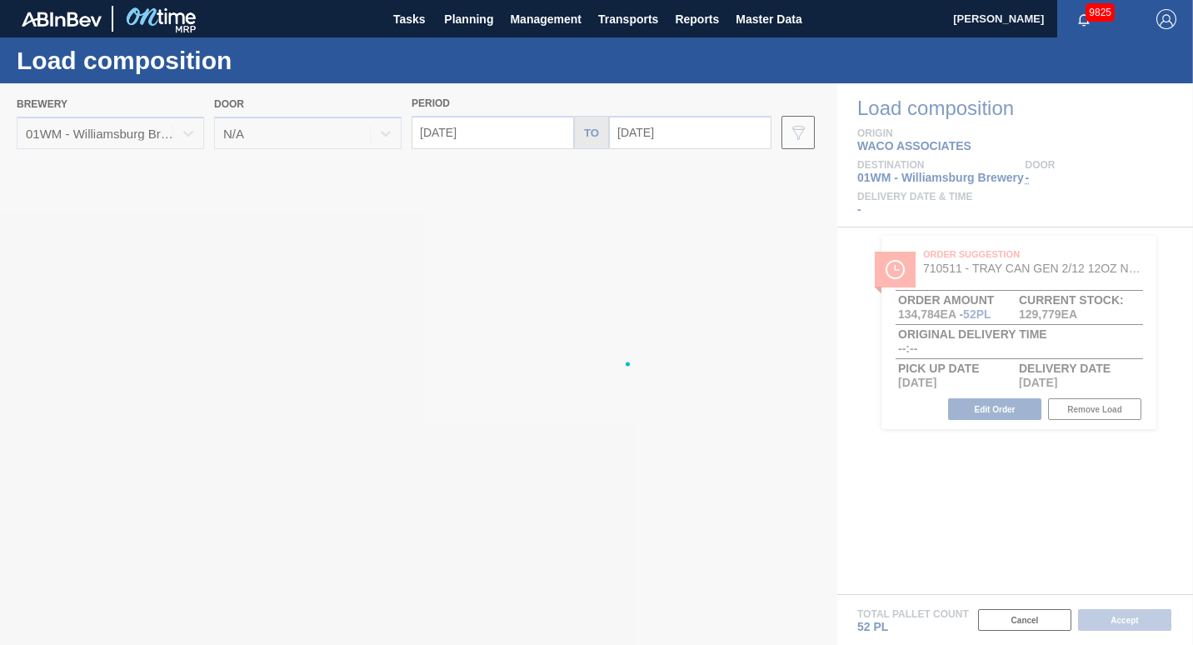
type input "[DATE]"
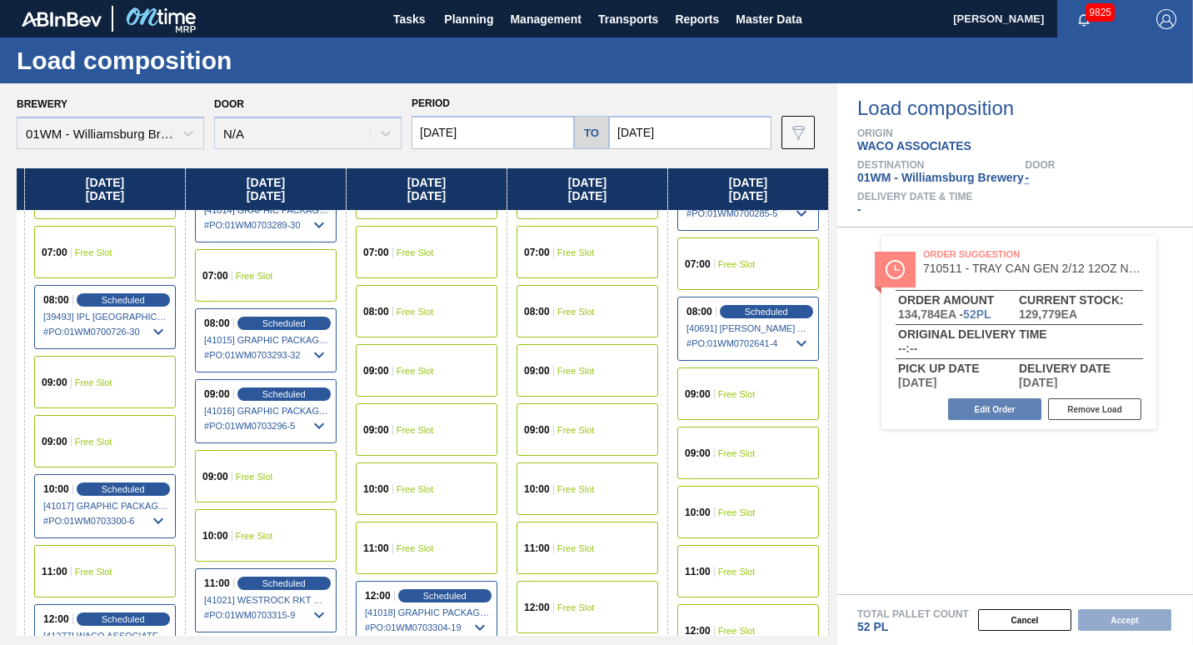
scroll to position [611, 1599]
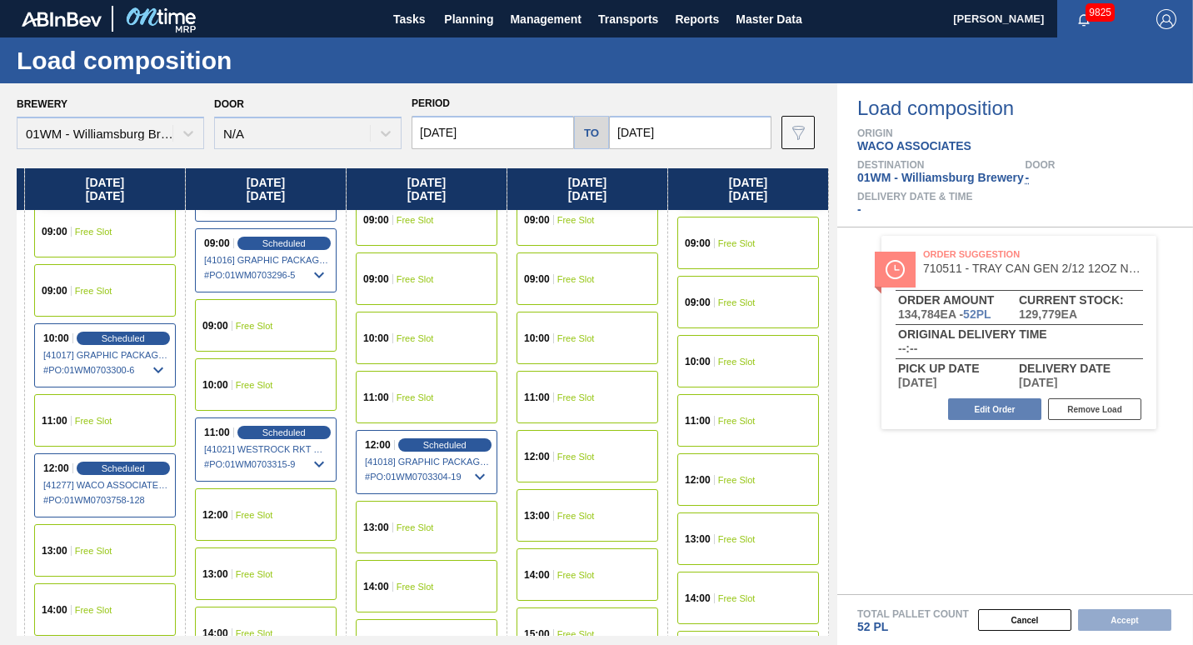
click at [755, 432] on div "11:00 Free Slot" at bounding box center [748, 420] width 142 height 52
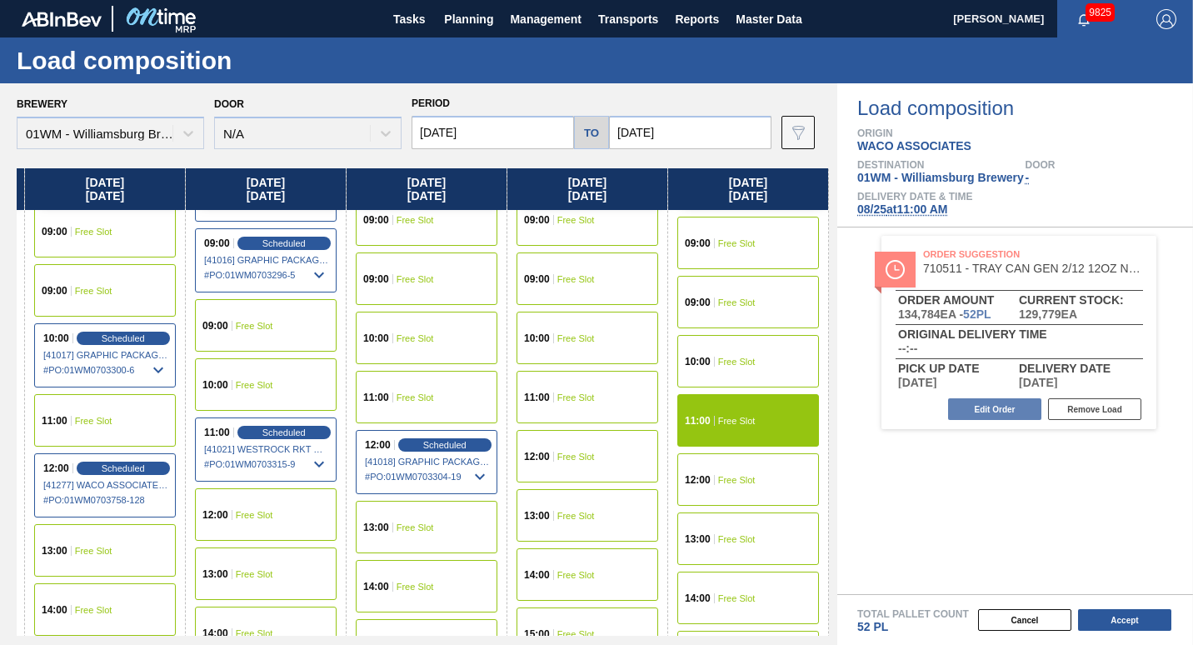
scroll to position [503, 1599]
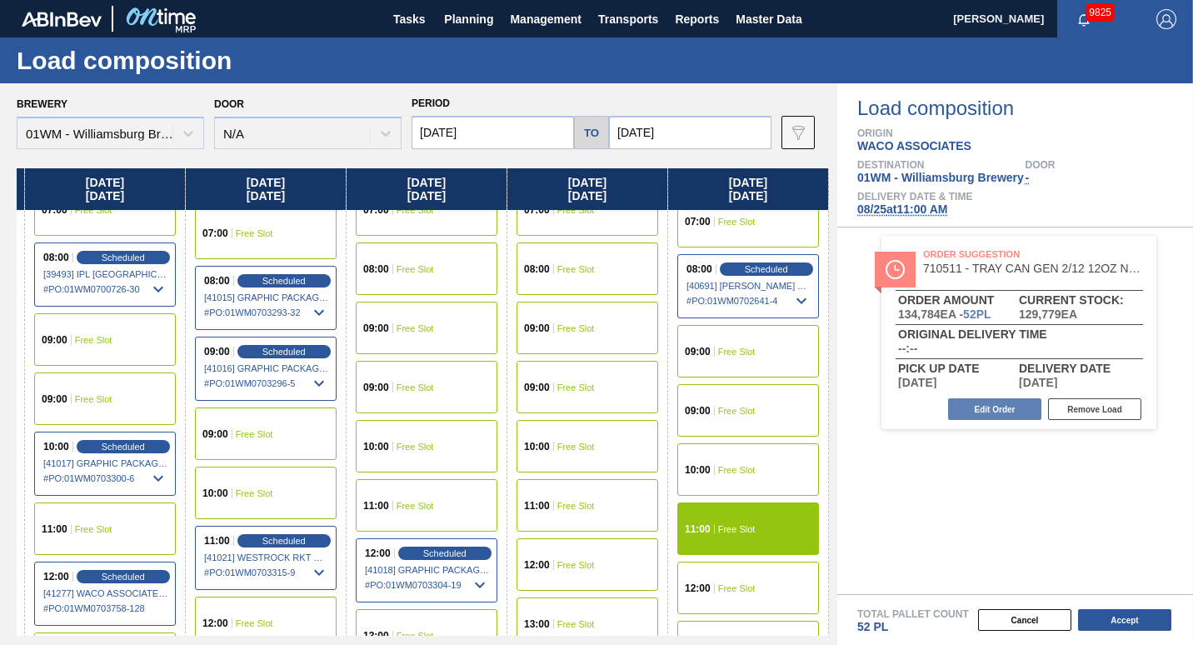
click at [710, 403] on div "09:00 Free Slot" at bounding box center [748, 410] width 142 height 52
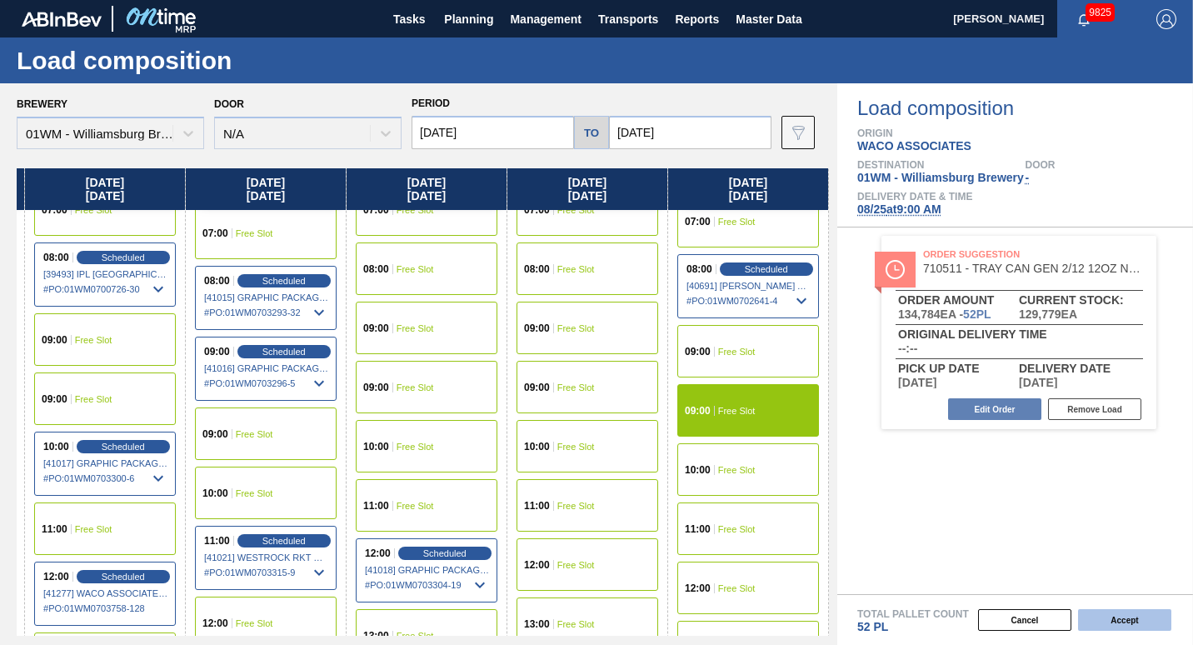
click at [1163, 623] on button "Accept" at bounding box center [1124, 620] width 93 height 22
click at [897, 501] on div "Load composition Origin WACO ASSOCIATES Destination 01WM - Williamsburg Brewery…" at bounding box center [1015, 363] width 356 height 561
click at [1116, 615] on button "Accept" at bounding box center [1124, 620] width 93 height 22
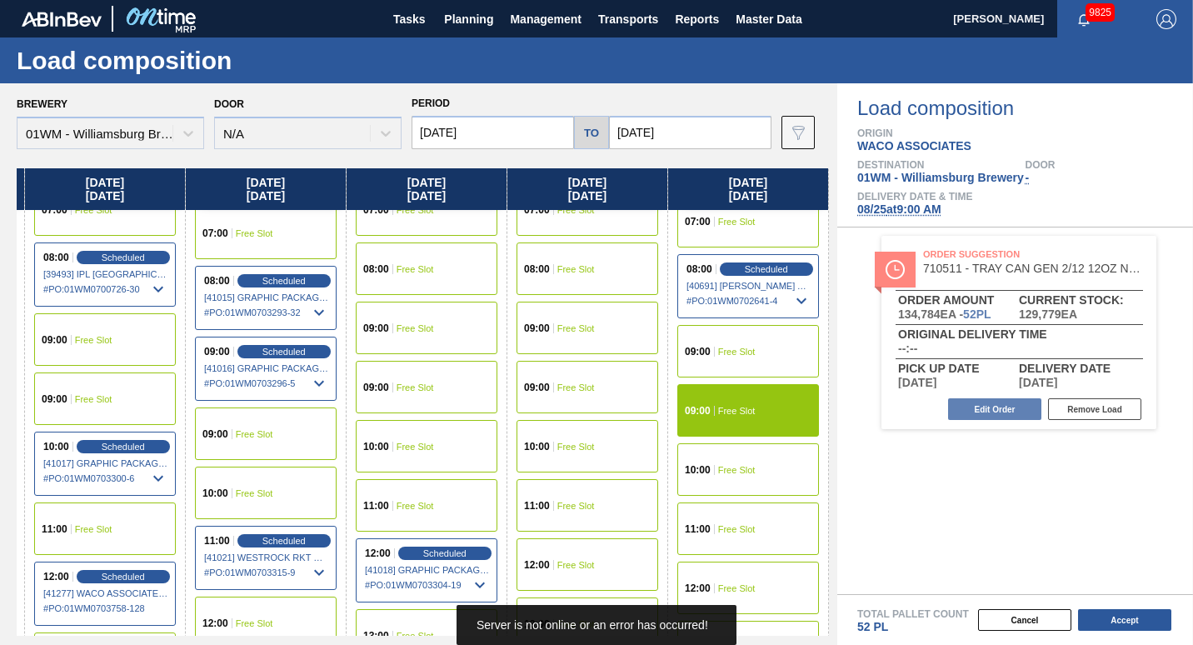
click at [730, 403] on div "09:00 Free Slot" at bounding box center [748, 410] width 142 height 52
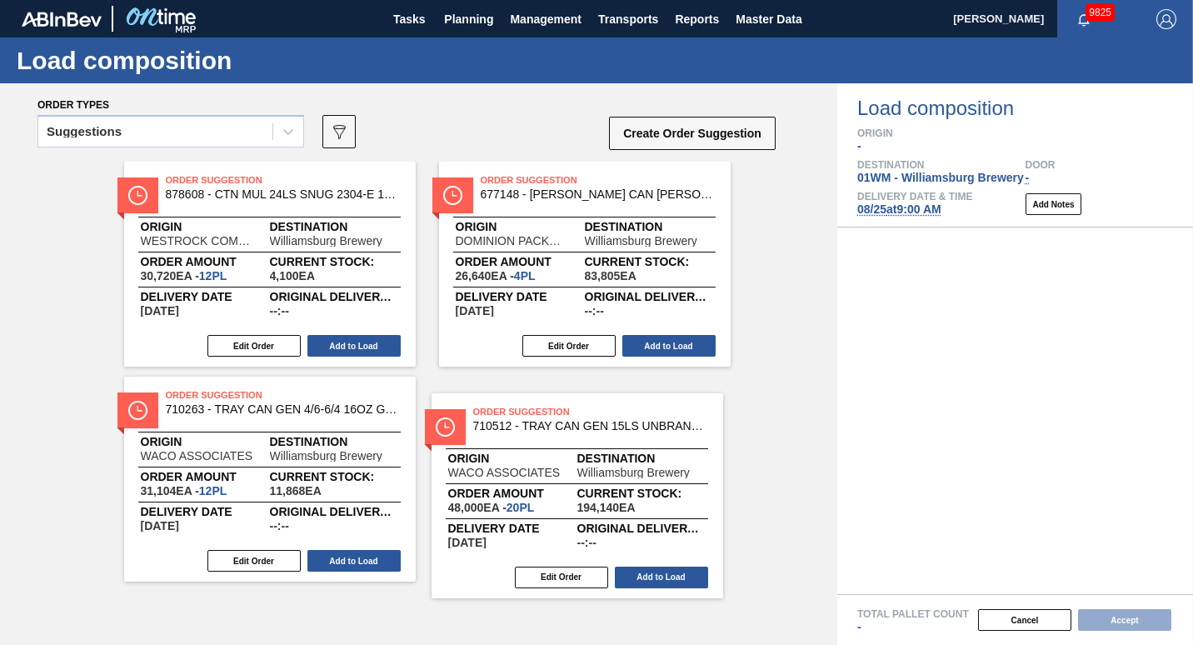
drag, startPoint x: 331, startPoint y: 476, endPoint x: 641, endPoint y: 487, distance: 310.8
click at [641, 487] on div "Order Suggestion 878608 - CTN MUL 24LS SNUG 2304-E 12OZ FOLD 0424 Origin WESTRO…" at bounding box center [418, 372] width 837 height 420
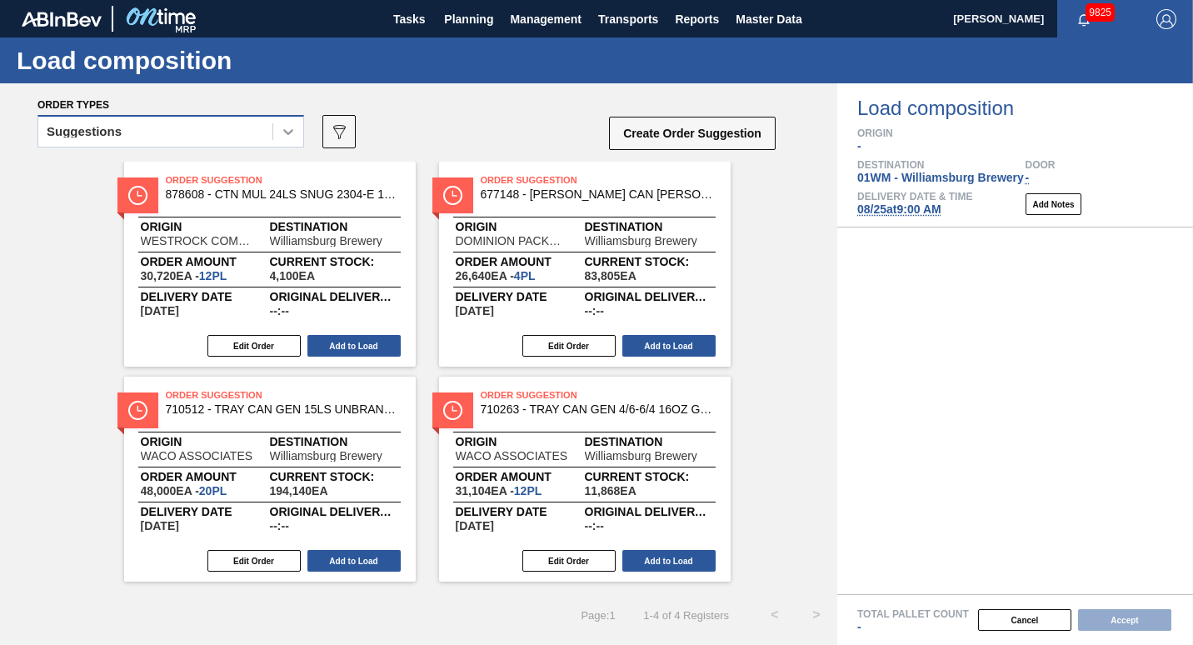
click at [273, 126] on div at bounding box center [288, 132] width 30 height 30
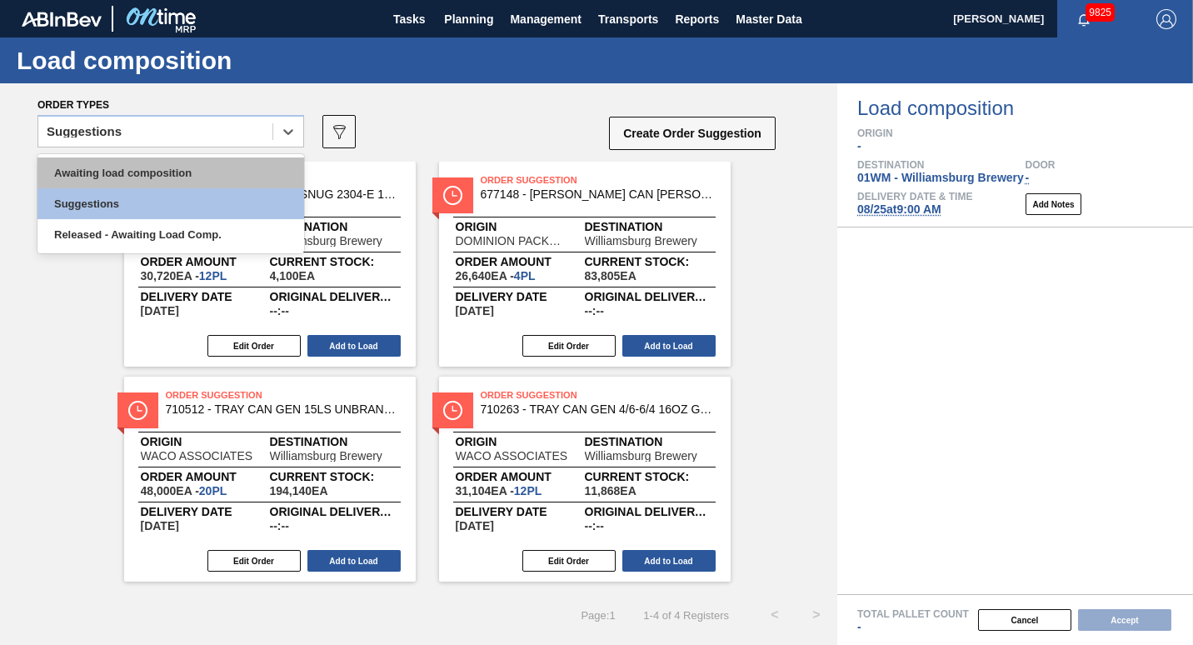
click at [243, 184] on div "Awaiting load composition" at bounding box center [170, 172] width 267 height 31
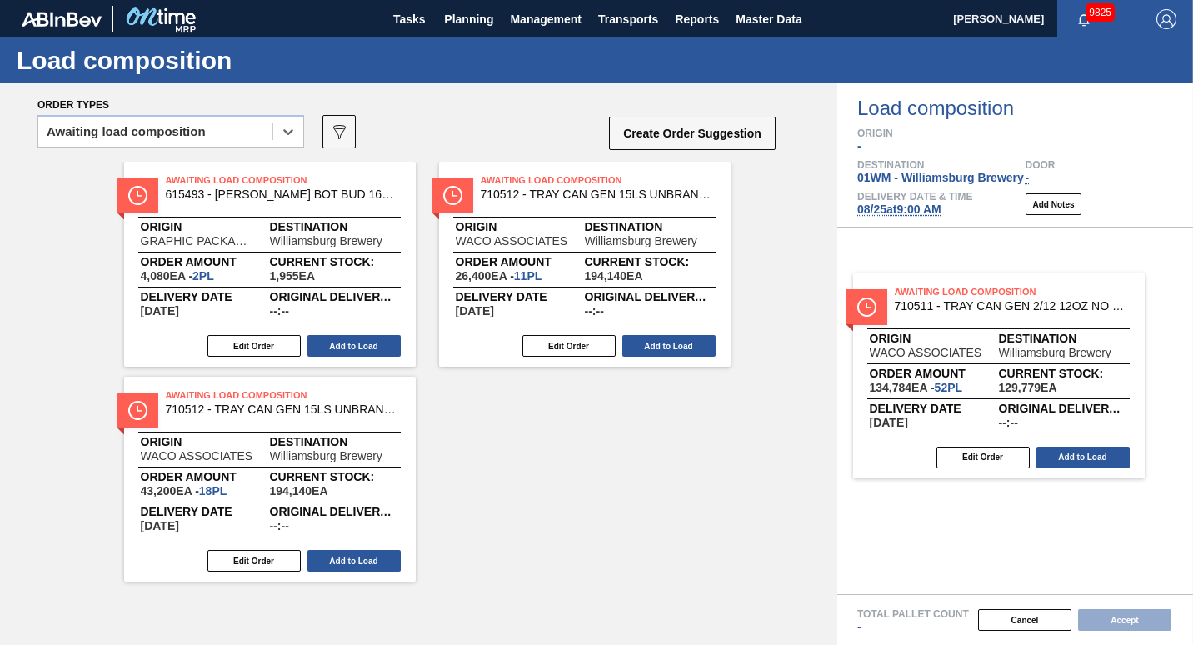
drag, startPoint x: 587, startPoint y: 244, endPoint x: 1024, endPoint y: 353, distance: 450.6
click at [1024, 353] on div "Order types option Awaiting load composition, selected. Select is focused ,type…" at bounding box center [596, 363] width 1193 height 561
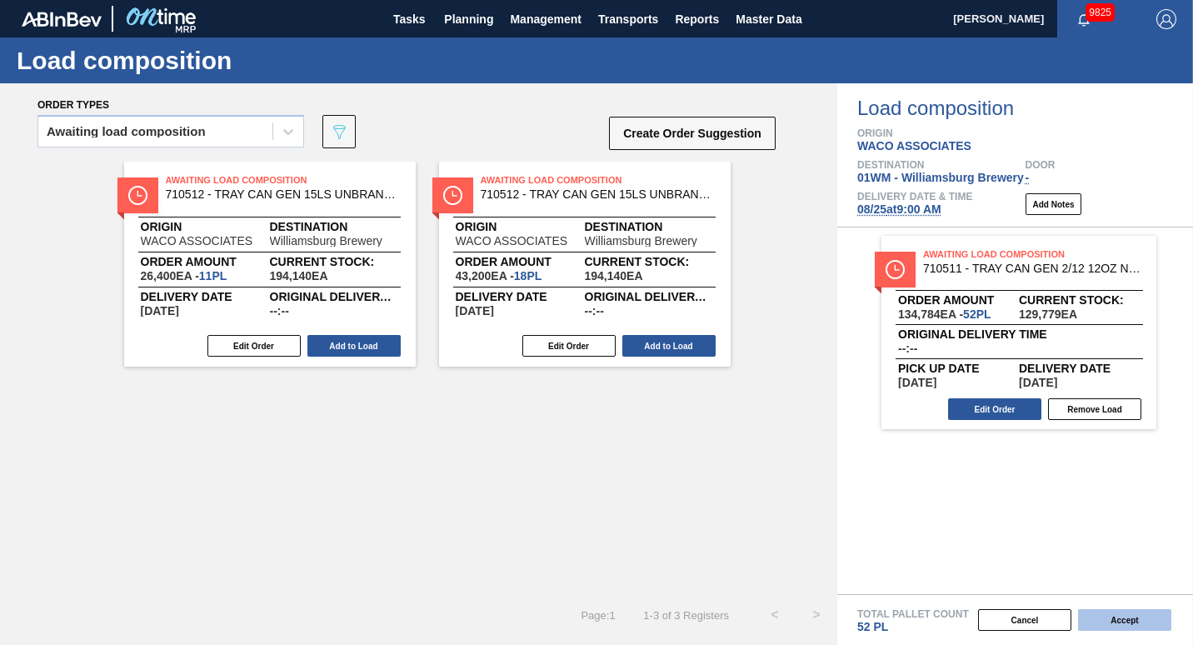
click at [1121, 615] on button "Accept" at bounding box center [1124, 620] width 93 height 22
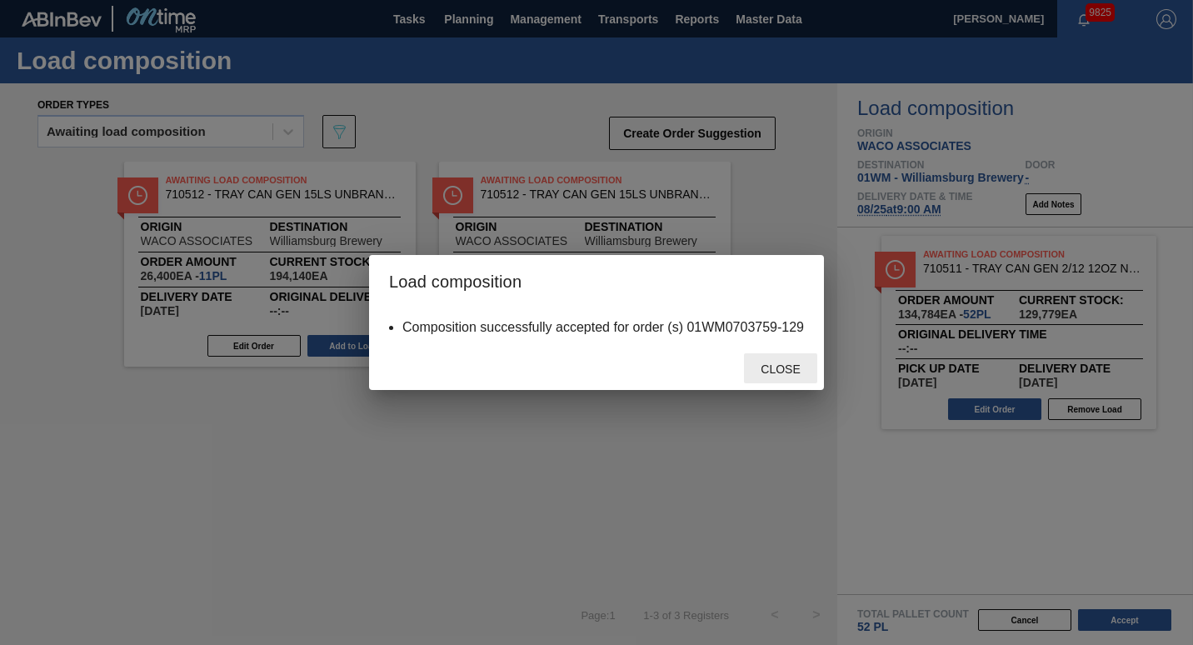
click at [783, 379] on div "Close" at bounding box center [780, 368] width 73 height 31
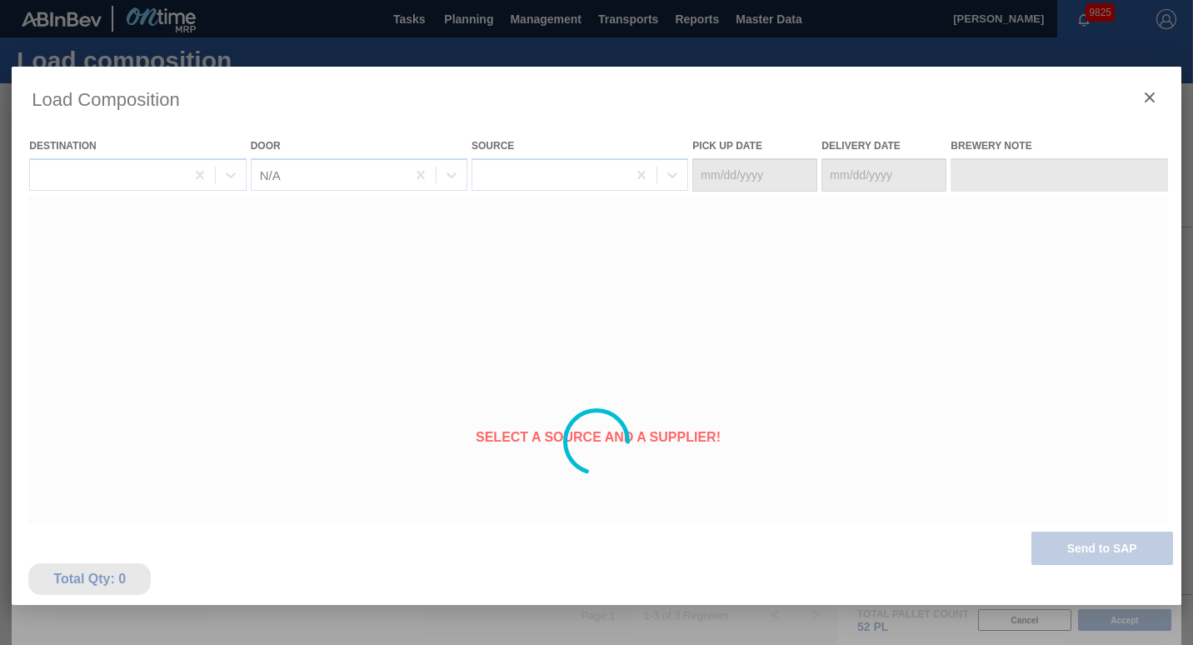
type Date "[DATE]"
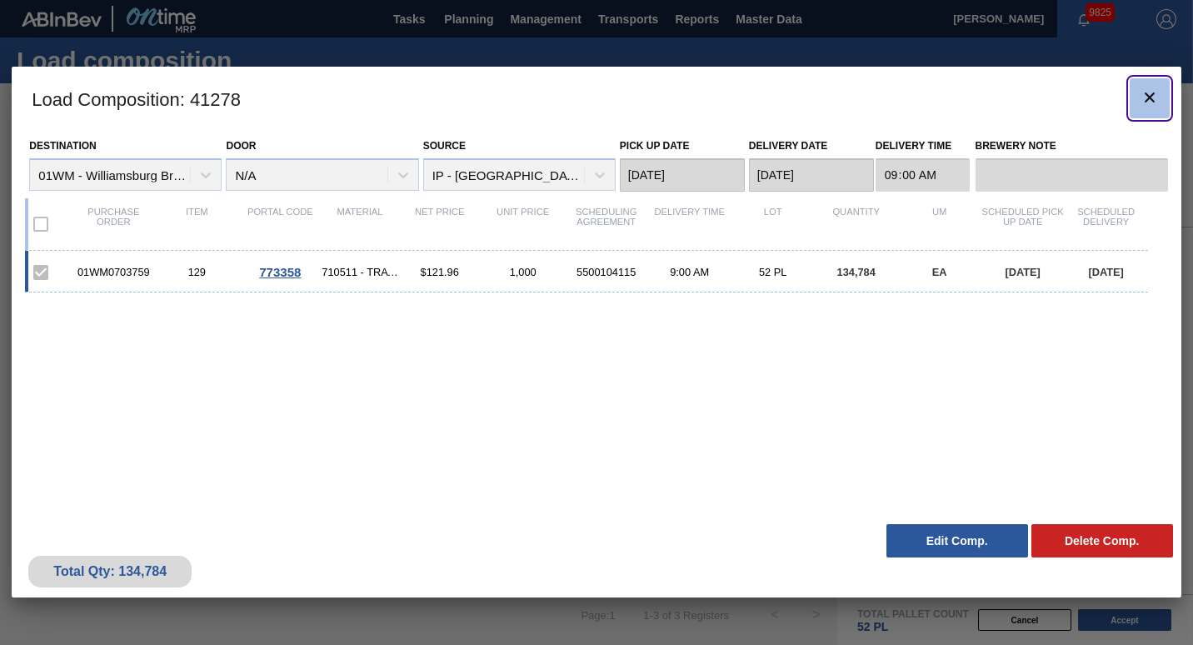
click at [1138, 106] on button "botão de ícone" at bounding box center [1149, 98] width 40 height 40
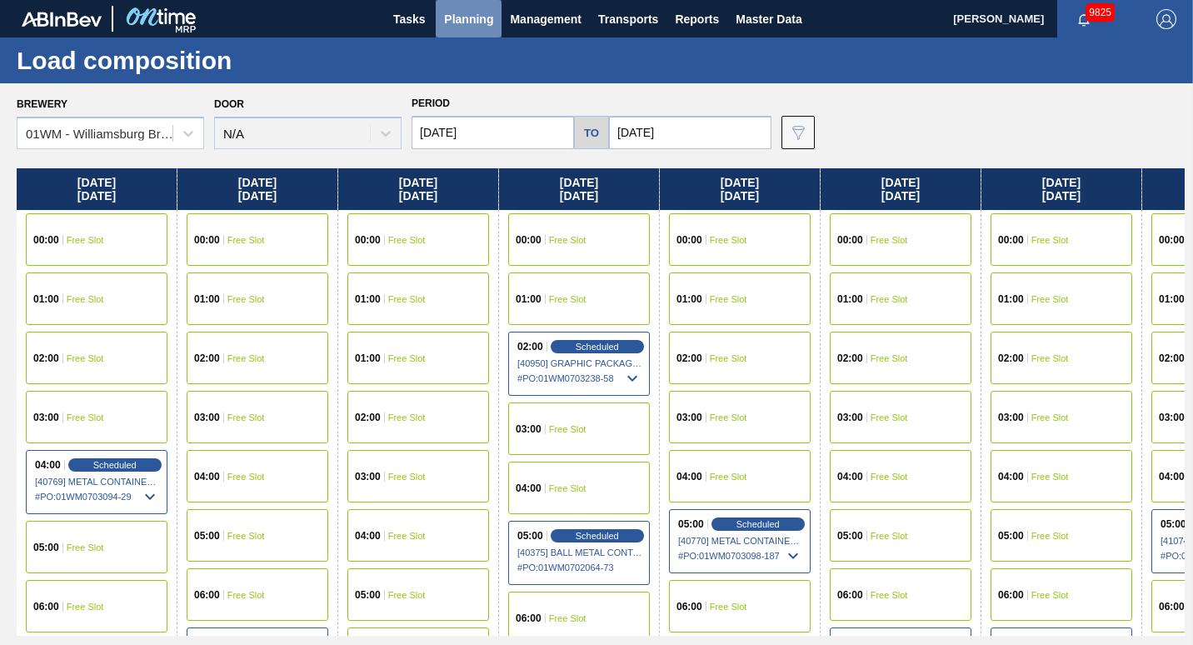
click at [480, 32] on button "Planning" at bounding box center [469, 18] width 66 height 37
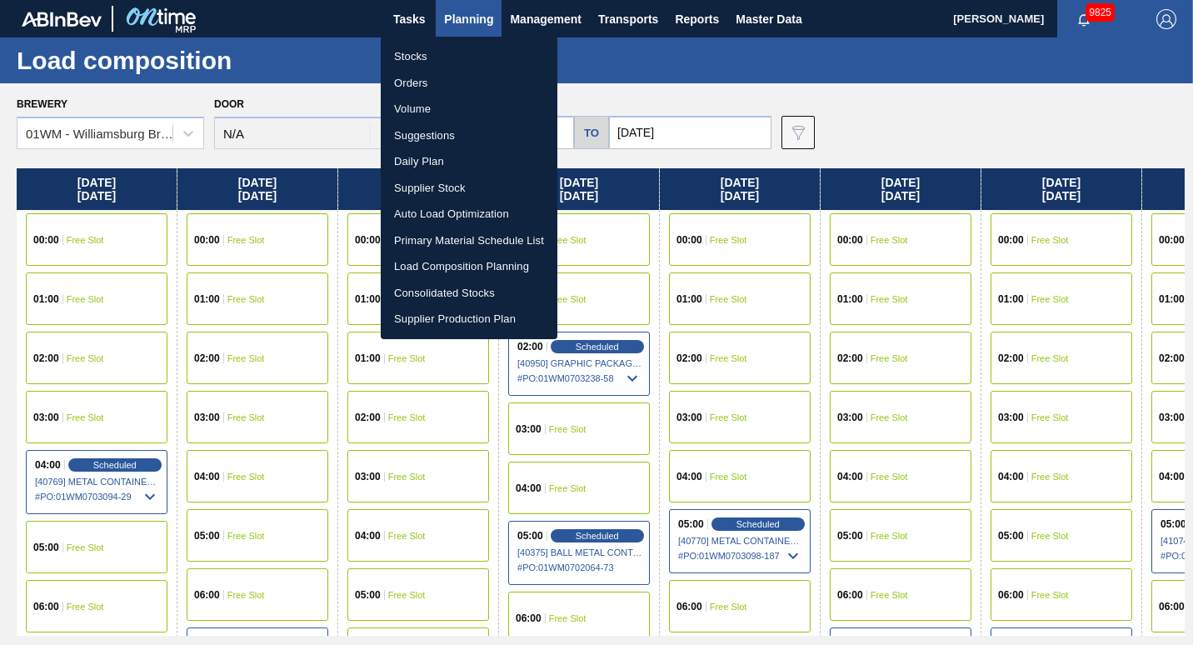
click at [446, 53] on li "Stocks" at bounding box center [469, 56] width 177 height 27
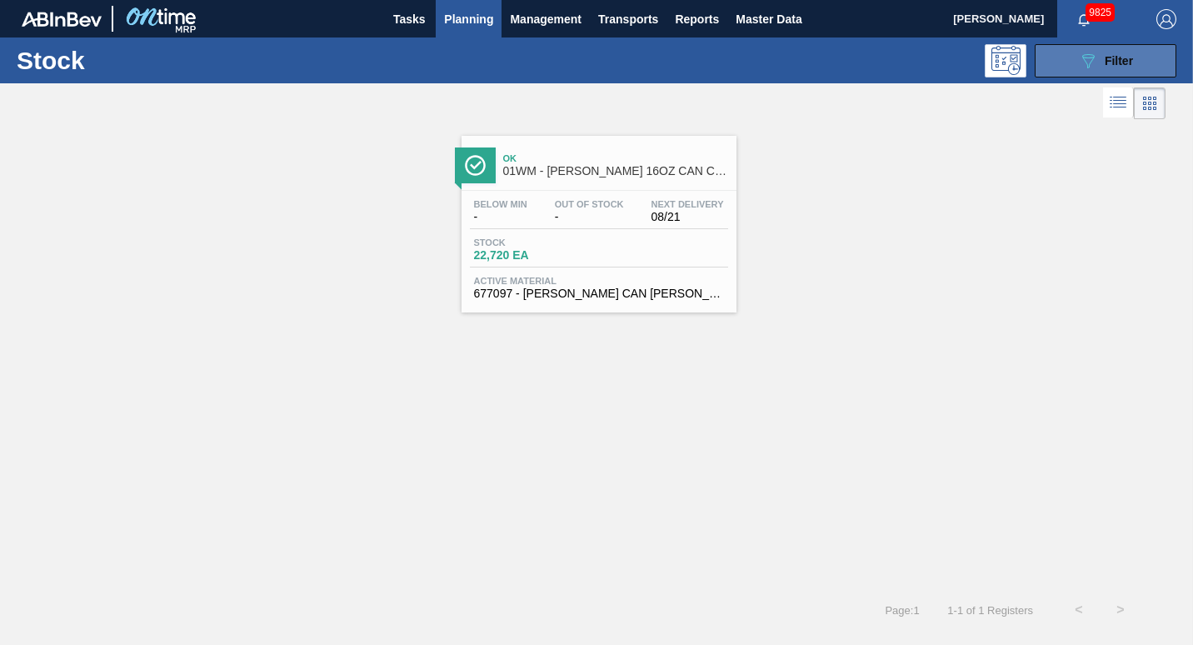
click at [1101, 60] on div "089F7B8B-B2A5-4AFE-B5C0-19BA573D28AC Filter" at bounding box center [1105, 61] width 55 height 20
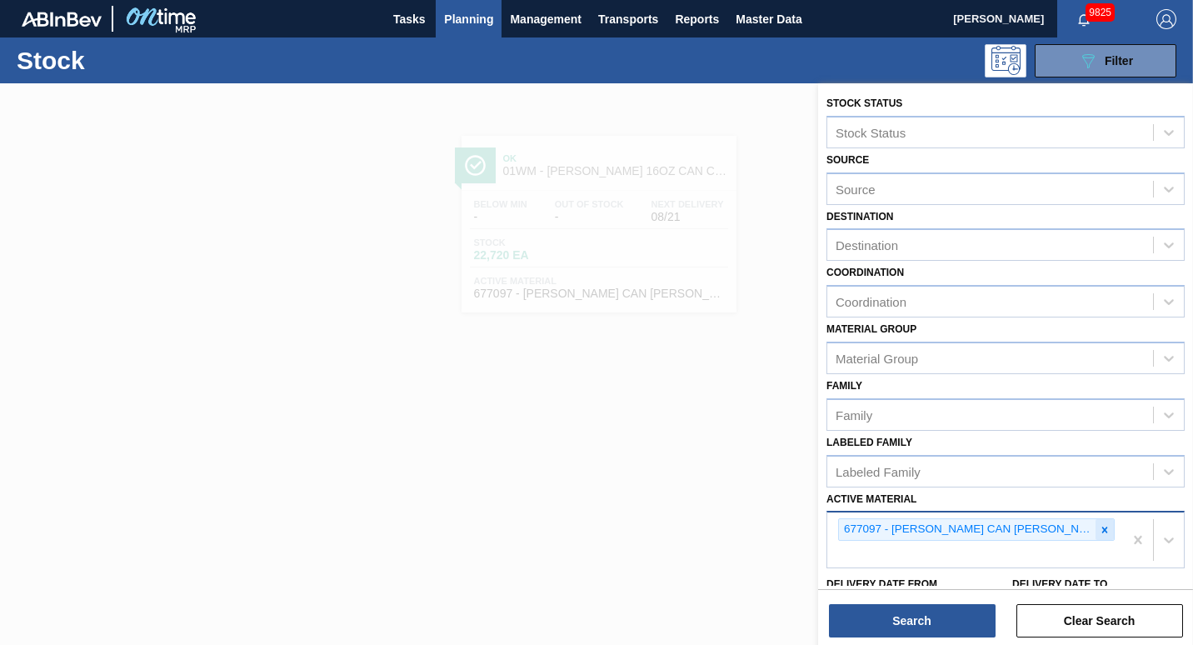
click at [1102, 528] on icon at bounding box center [1105, 530] width 12 height 12
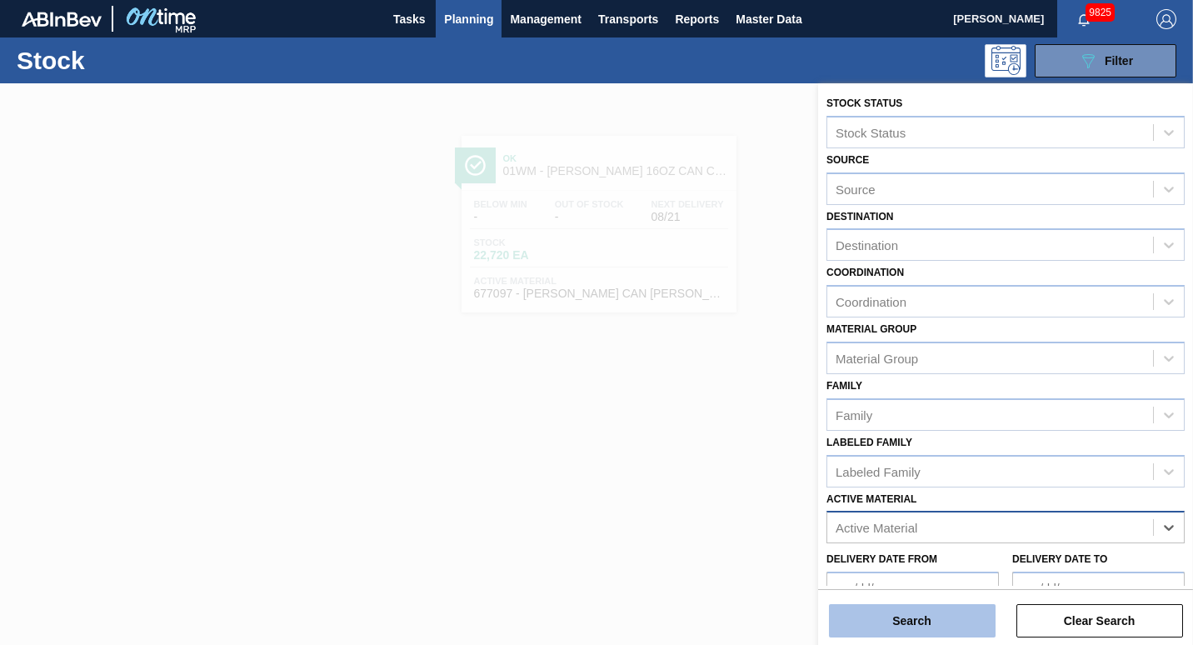
click at [929, 617] on button "Search" at bounding box center [912, 620] width 167 height 33
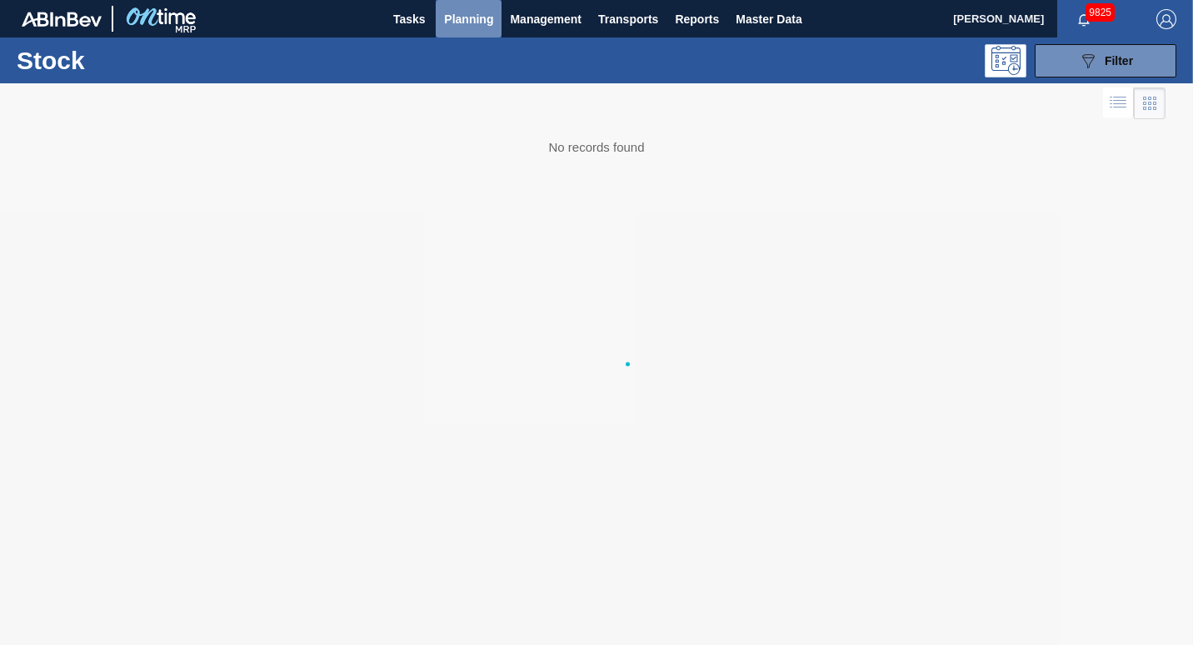
click at [462, 29] on button "Planning" at bounding box center [469, 18] width 66 height 37
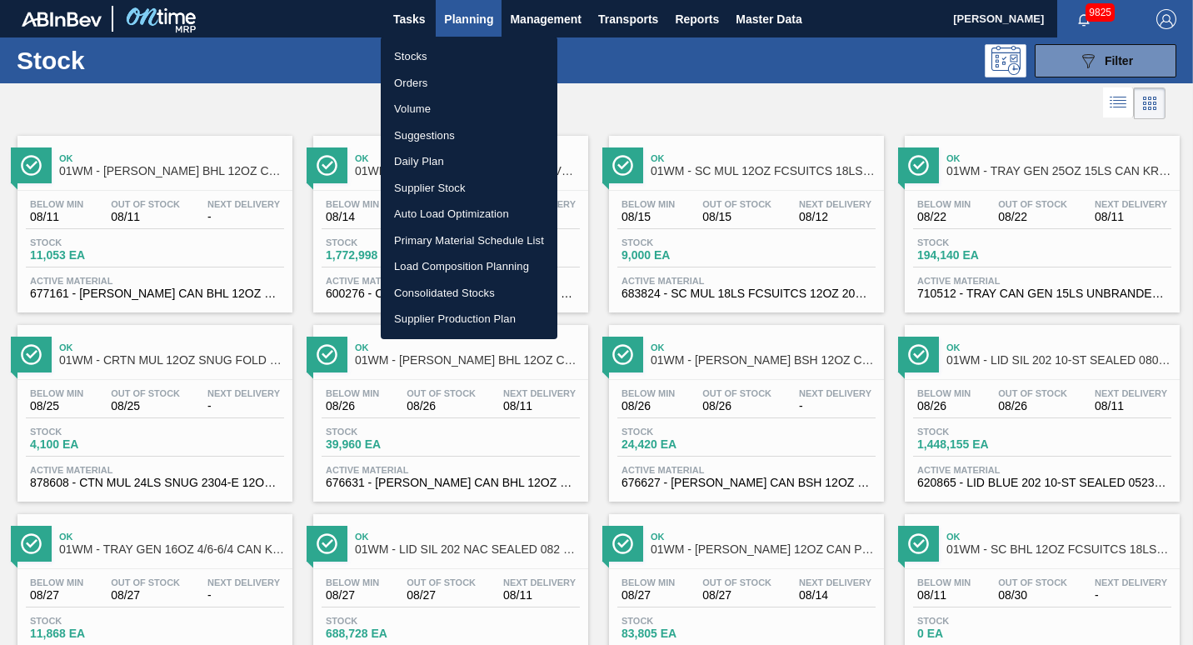
click at [441, 137] on li "Suggestions" at bounding box center [469, 135] width 177 height 27
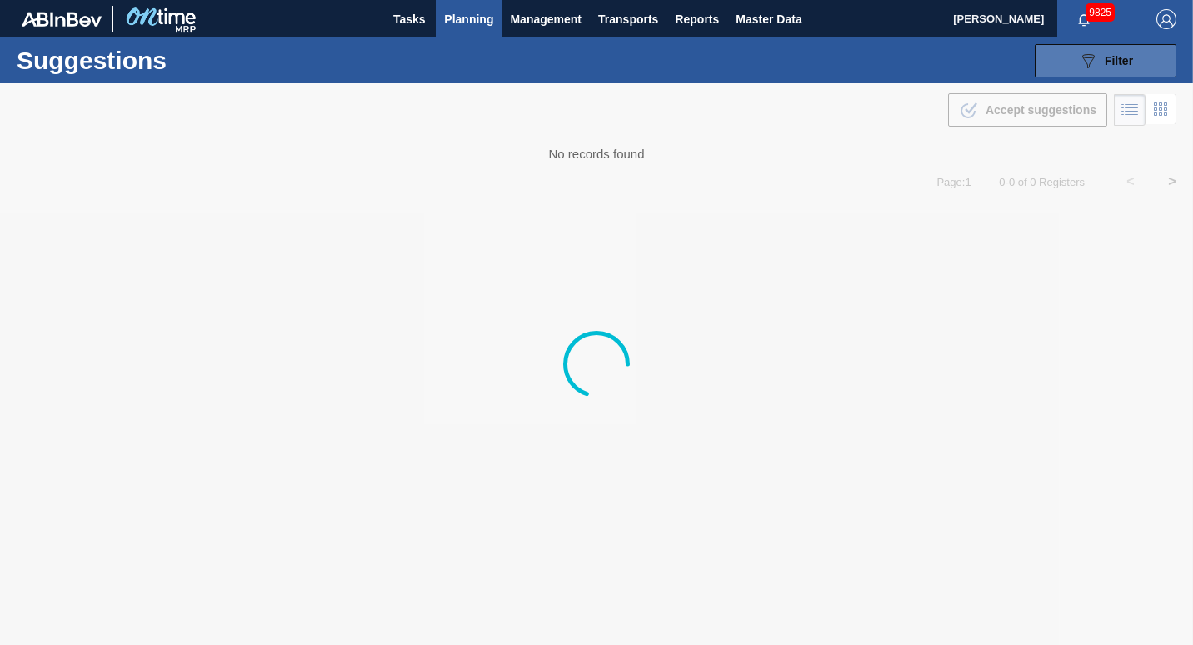
click at [1089, 68] on icon "089F7B8B-B2A5-4AFE-B5C0-19BA573D28AC" at bounding box center [1088, 61] width 20 height 20
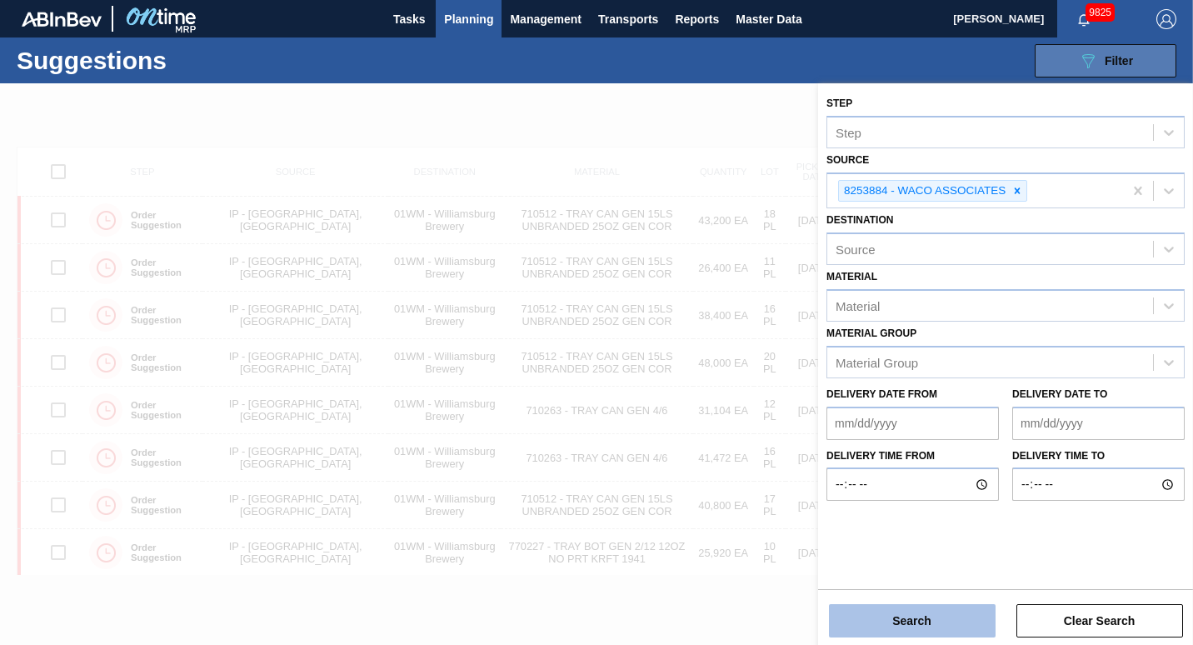
click at [929, 620] on button "Search" at bounding box center [912, 620] width 167 height 33
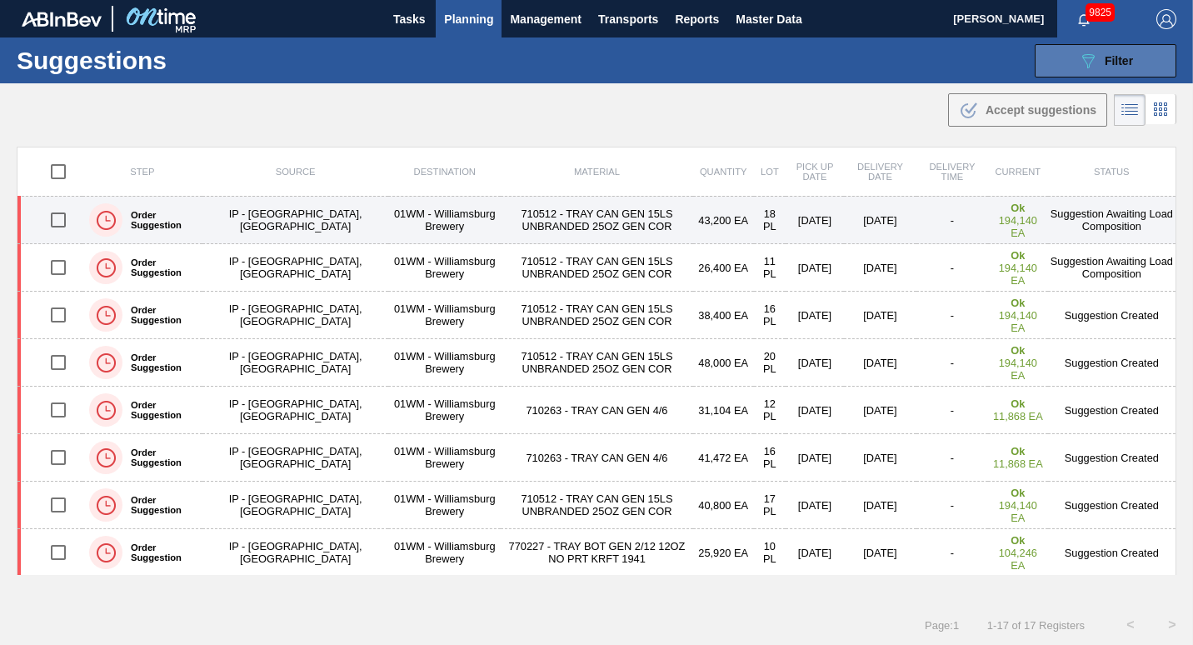
click at [501, 223] on td "710512 - TRAY CAN GEN 15LS UNBRANDED 25OZ GEN COR" at bounding box center [597, 220] width 192 height 47
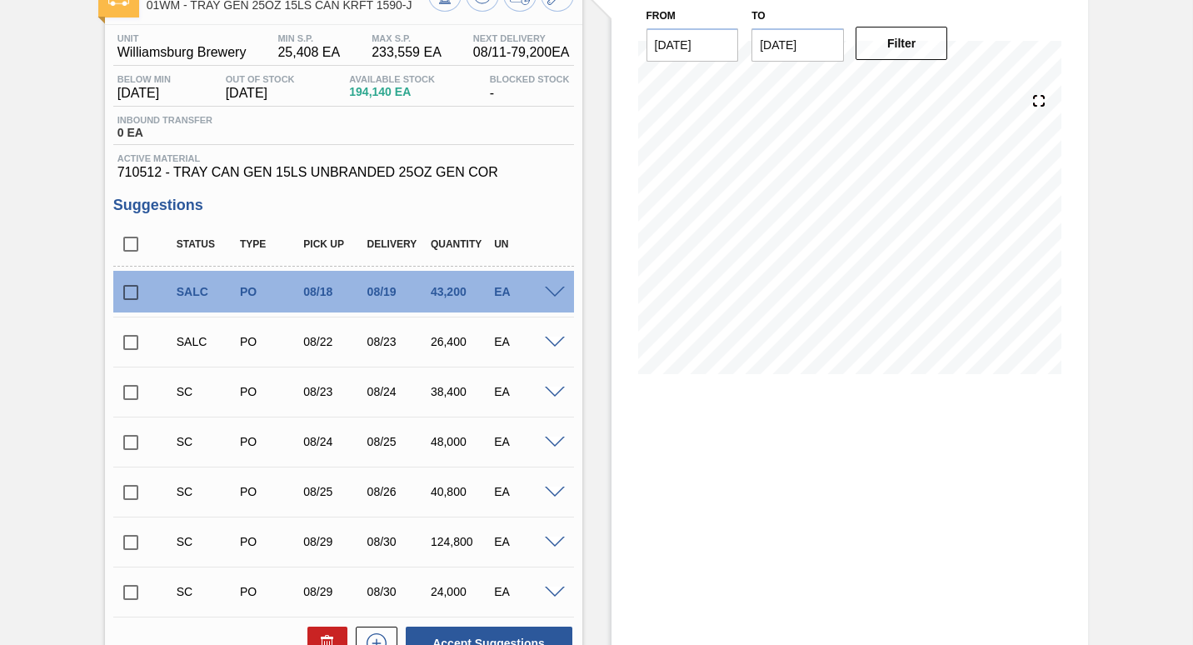
scroll to position [143, 0]
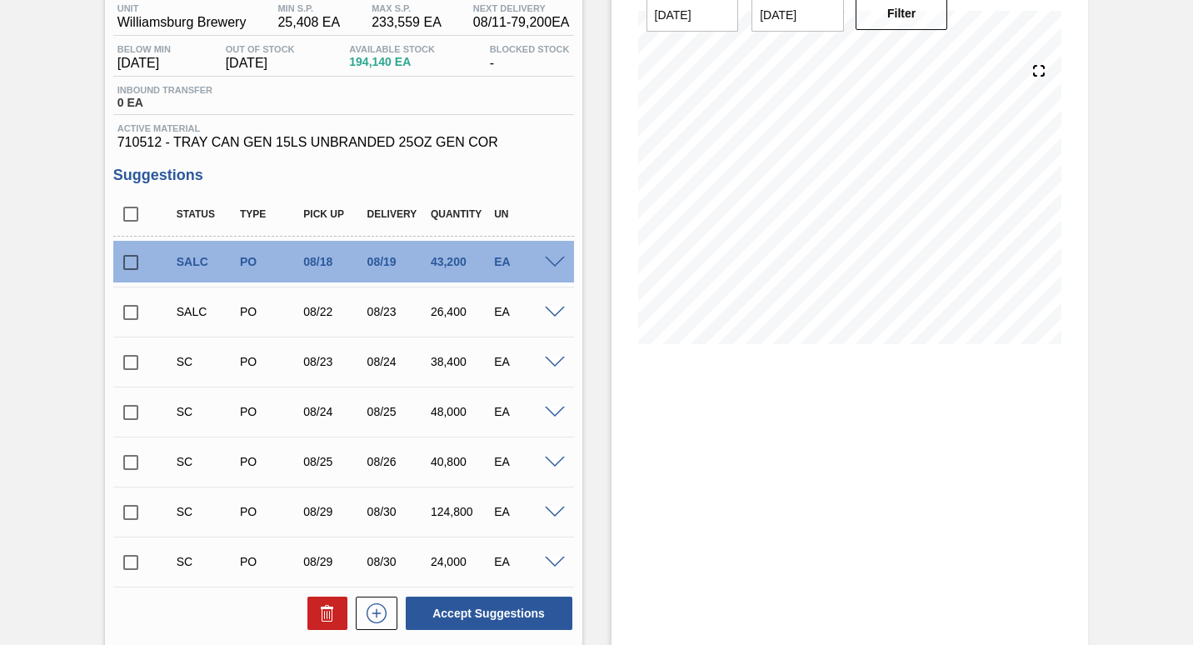
click at [547, 262] on span at bounding box center [555, 263] width 20 height 12
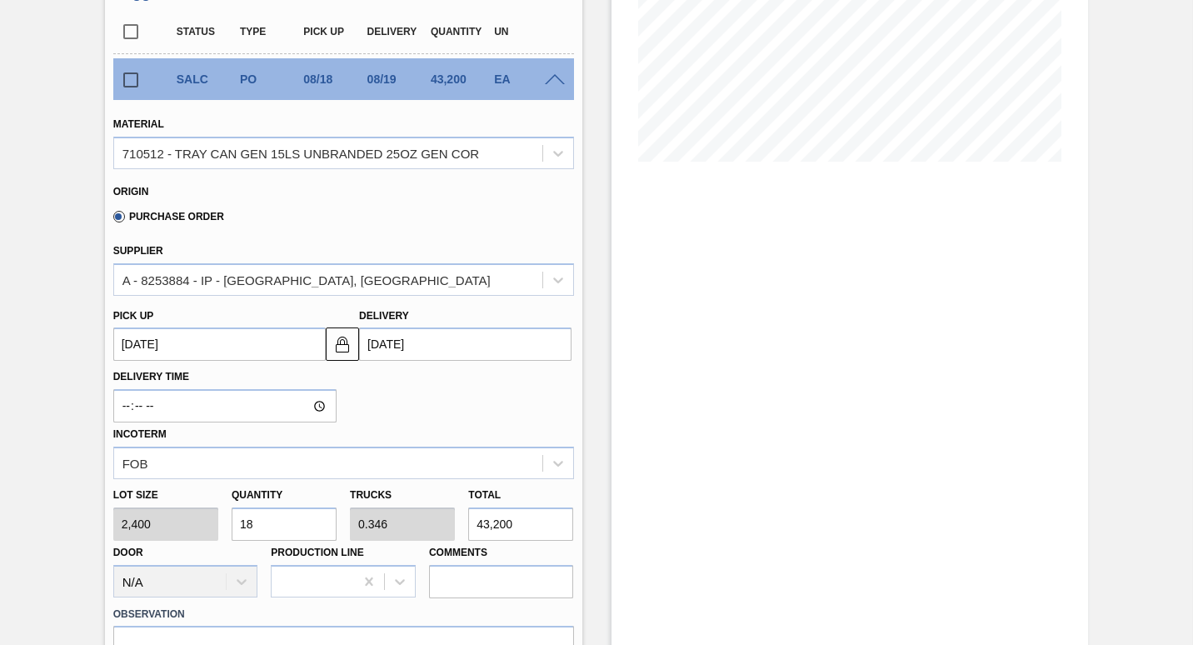
scroll to position [266, 0]
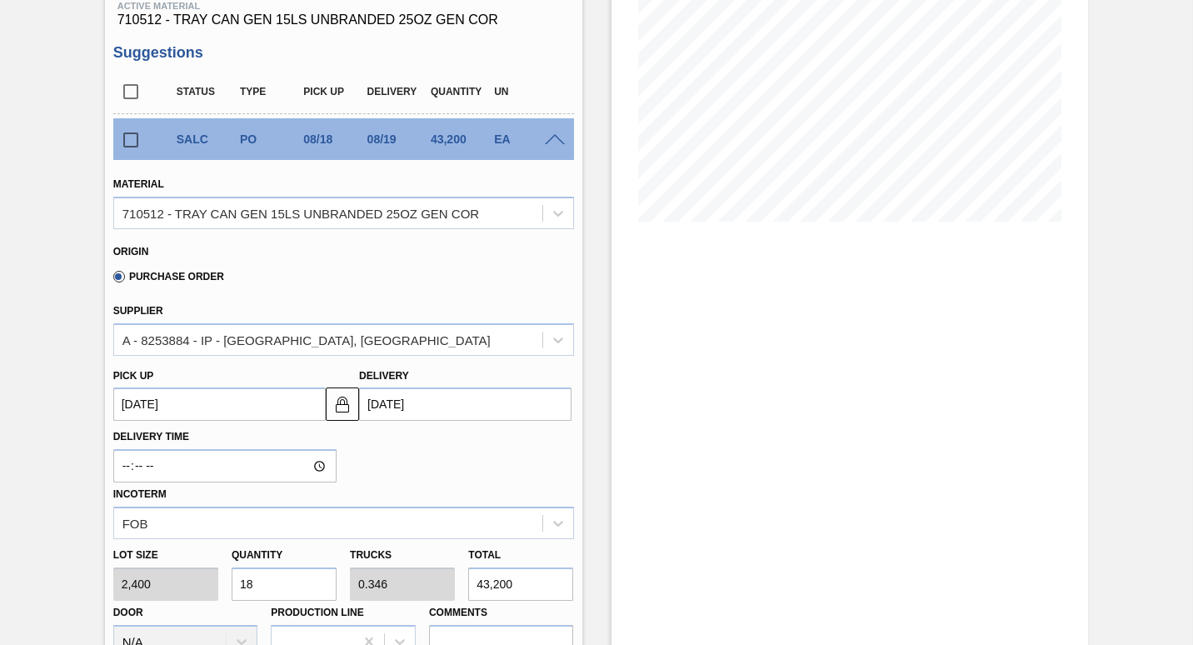
click at [551, 135] on div "SALC PO 08/18 08/19 43,200 EA" at bounding box center [343, 139] width 461 height 42
click at [553, 147] on span at bounding box center [555, 140] width 20 height 12
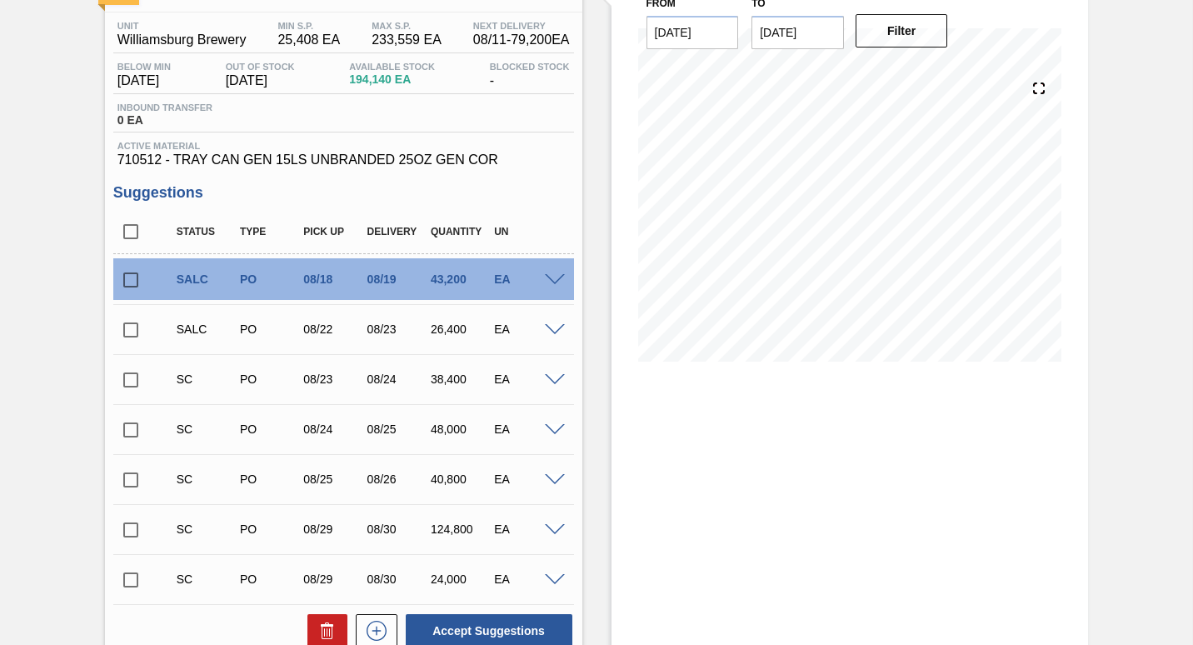
scroll to position [0, 0]
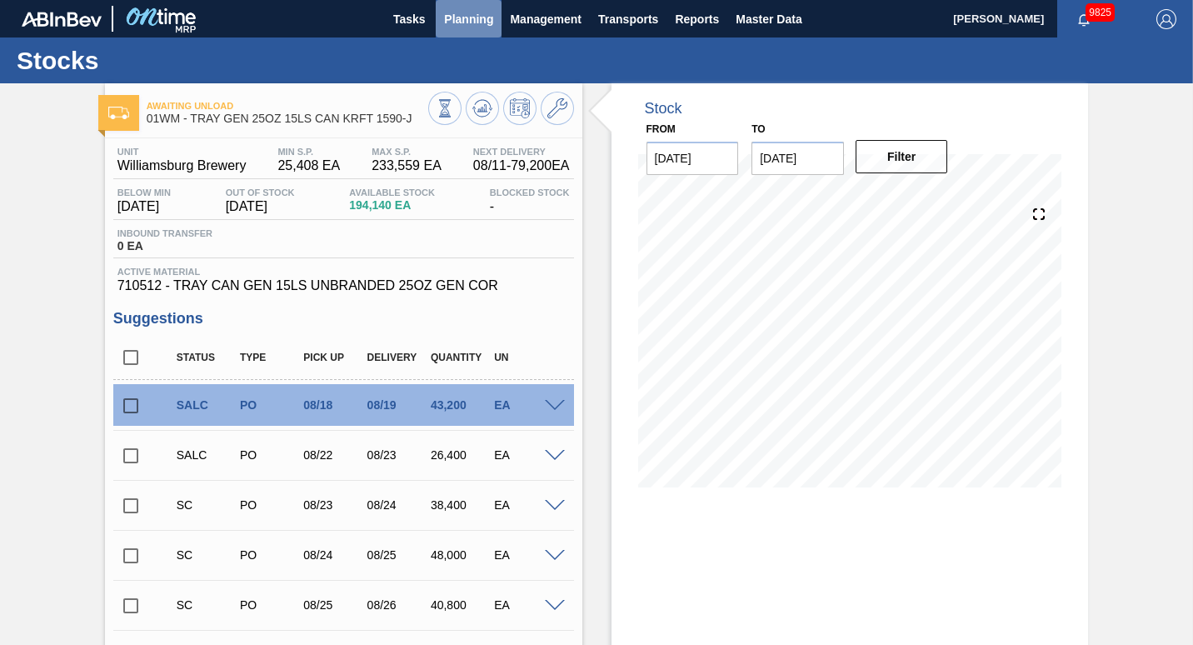
click at [449, 26] on span "Planning" at bounding box center [468, 19] width 49 height 20
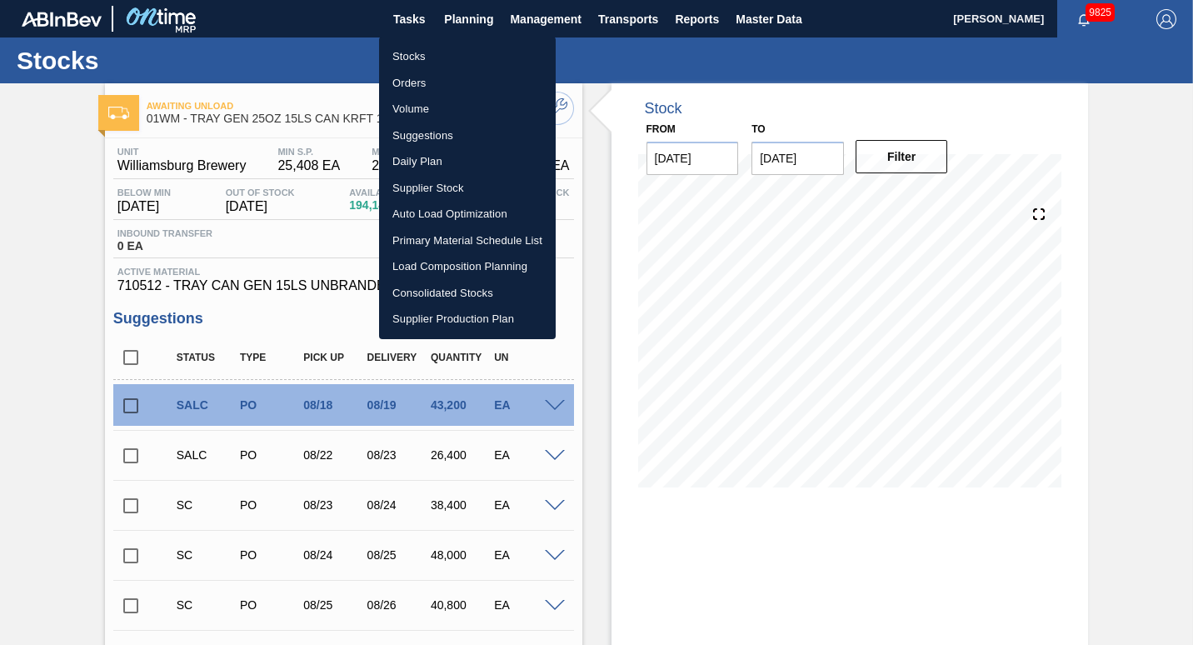
click at [476, 269] on li "Load Composition Planning" at bounding box center [467, 266] width 177 height 27
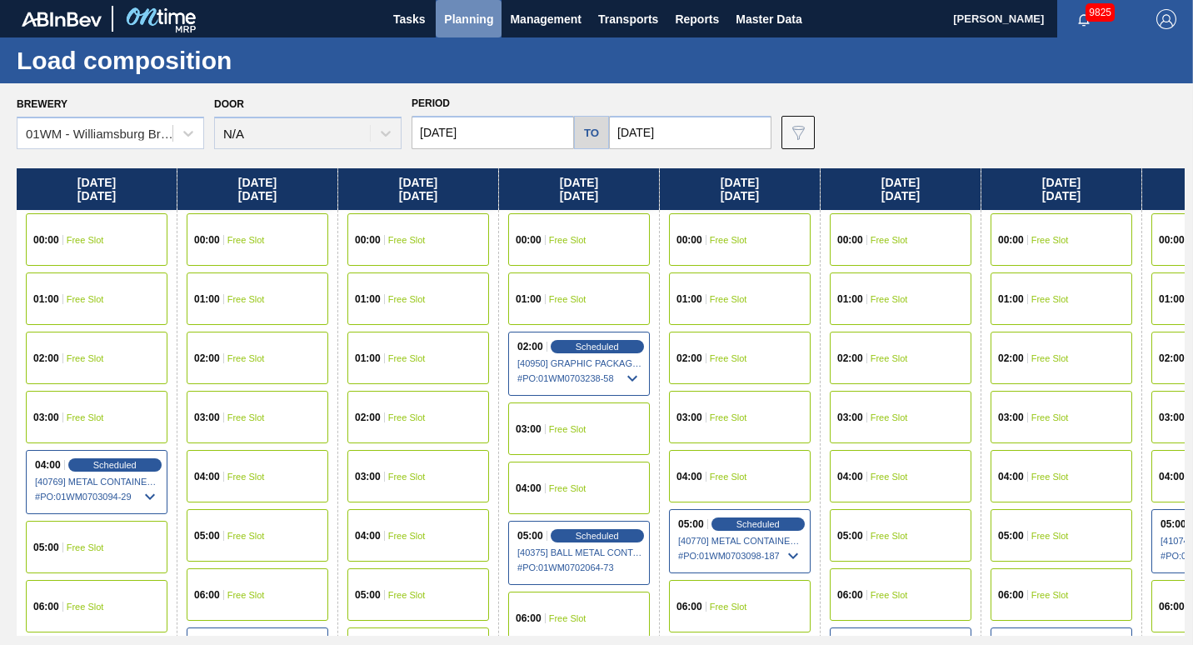
click at [457, 11] on span "Planning" at bounding box center [468, 19] width 49 height 20
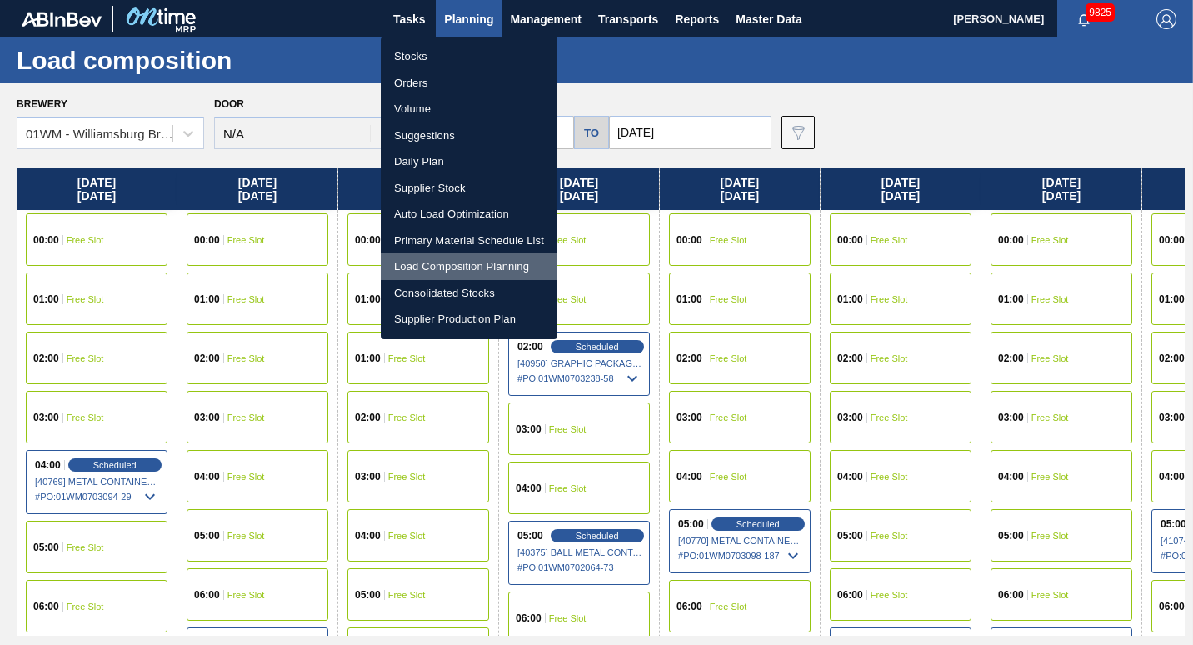
click at [500, 262] on li "Load Composition Planning" at bounding box center [469, 266] width 177 height 27
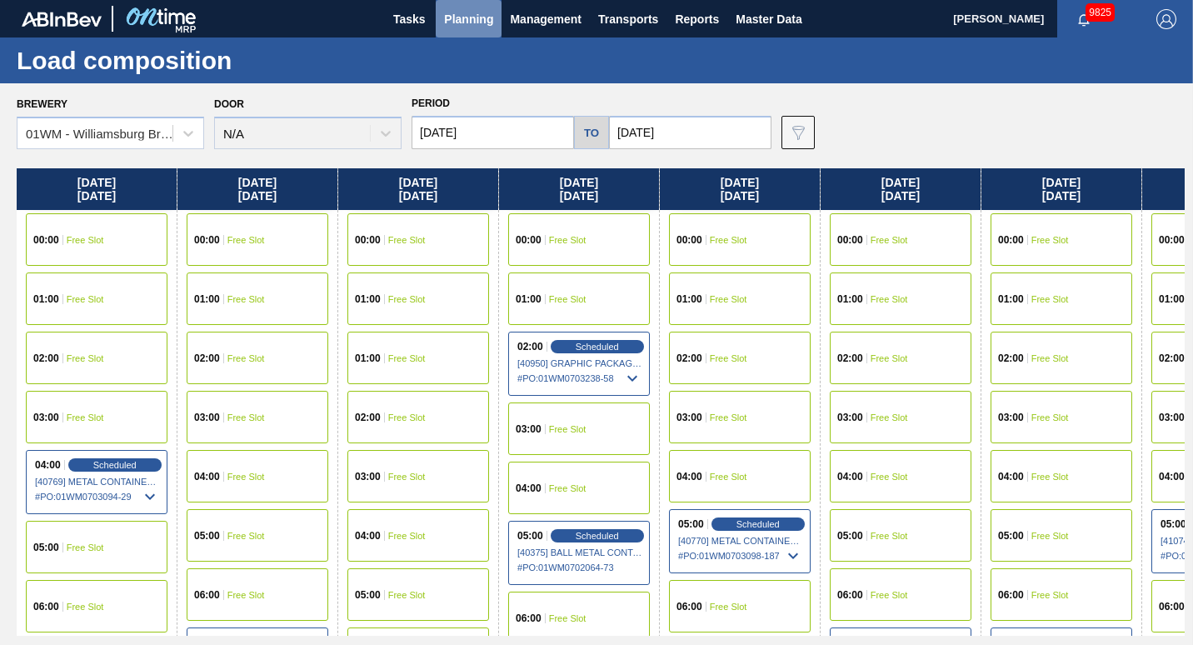
click at [476, 30] on button "Planning" at bounding box center [469, 18] width 66 height 37
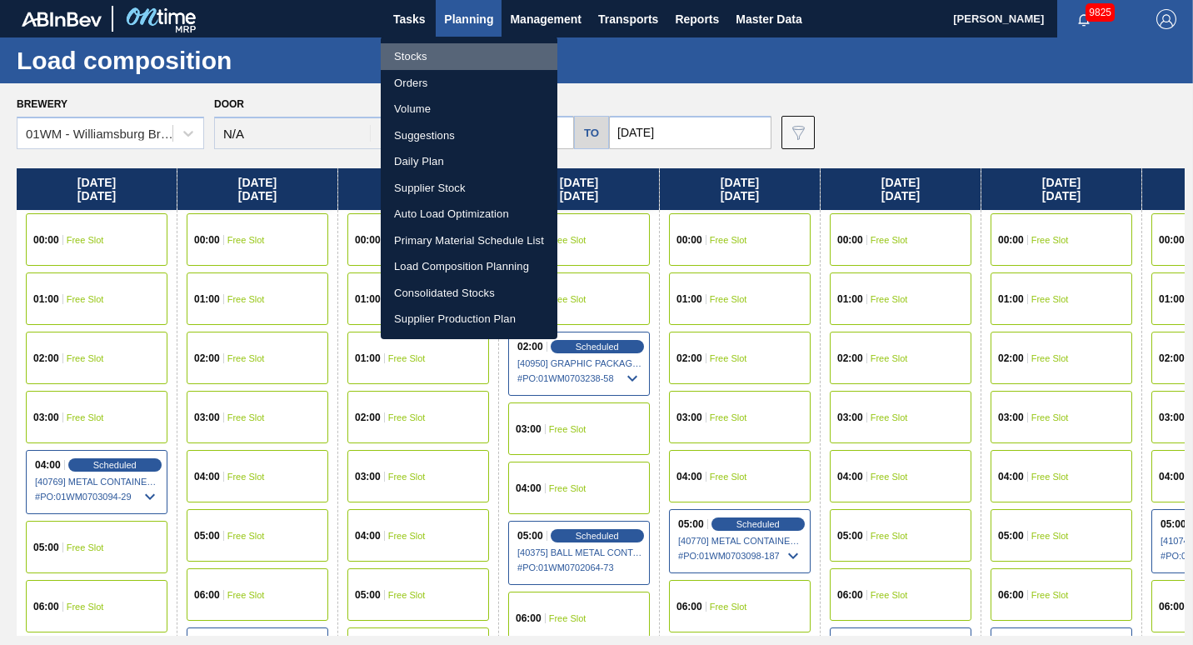
click at [420, 58] on li "Stocks" at bounding box center [469, 56] width 177 height 27
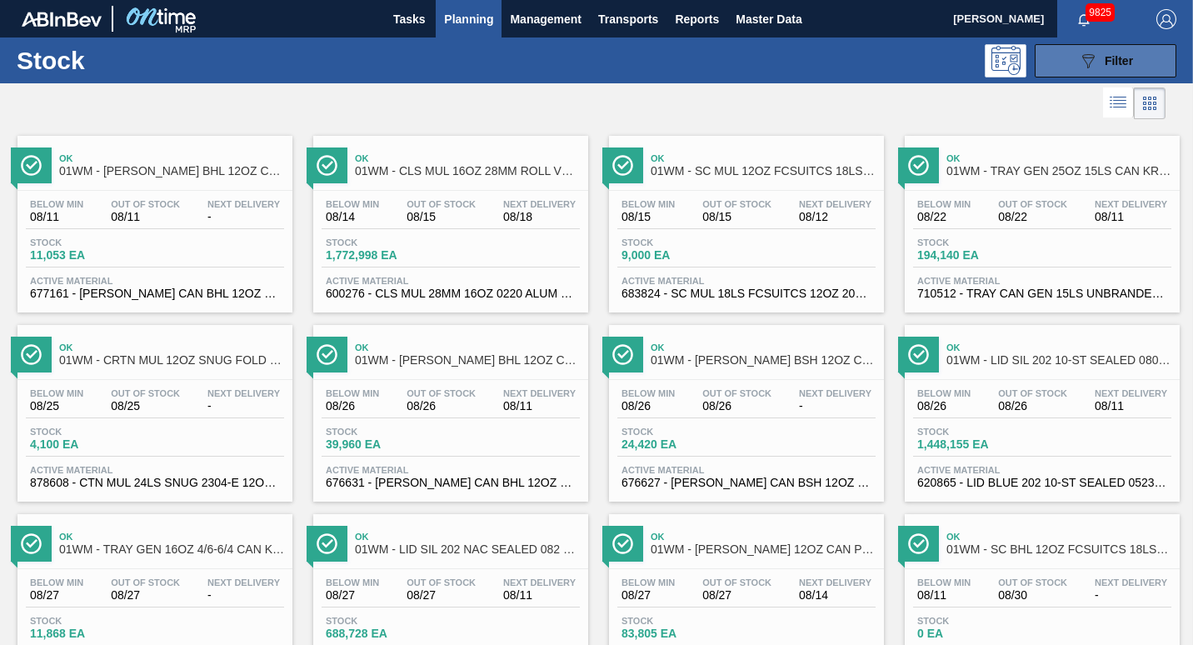
click at [1069, 55] on button "089F7B8B-B2A5-4AFE-B5C0-19BA573D28AC Filter" at bounding box center [1105, 60] width 142 height 33
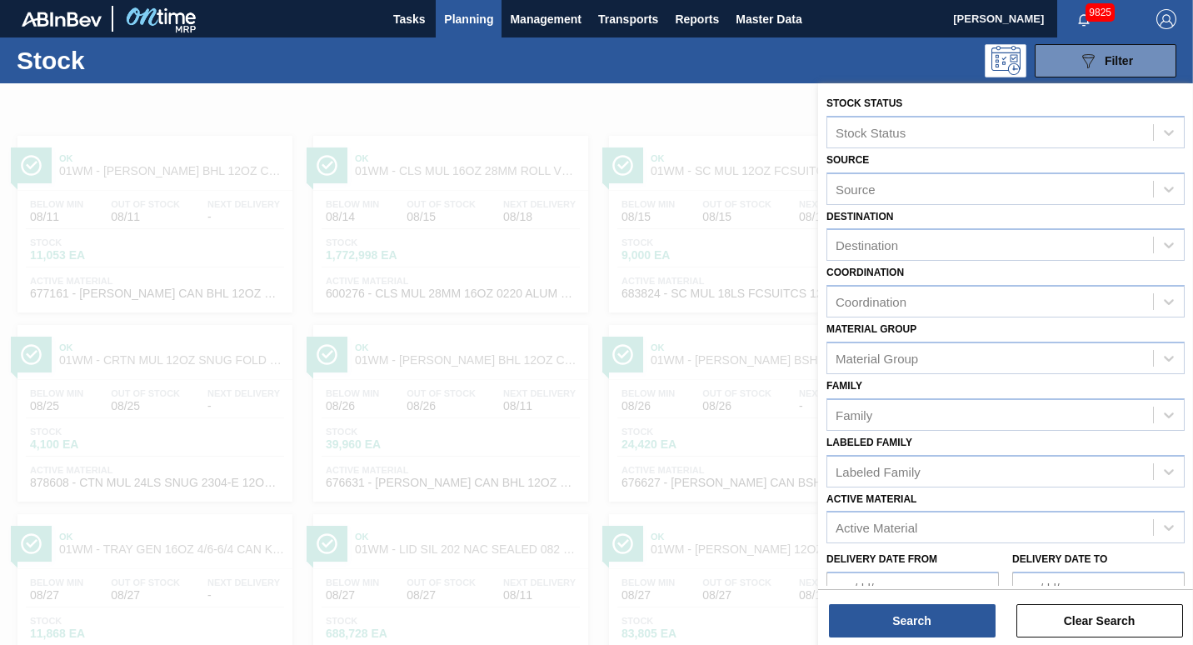
click at [462, 9] on span "Planning" at bounding box center [468, 19] width 49 height 20
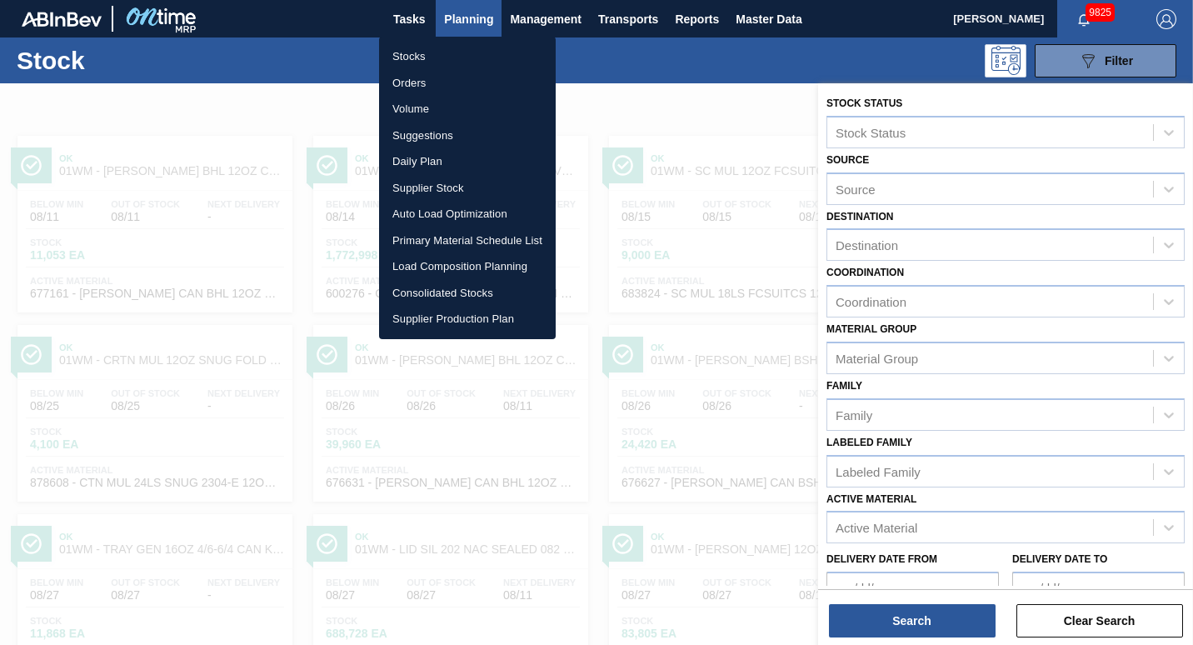
click at [442, 267] on li "Load Composition Planning" at bounding box center [467, 266] width 177 height 27
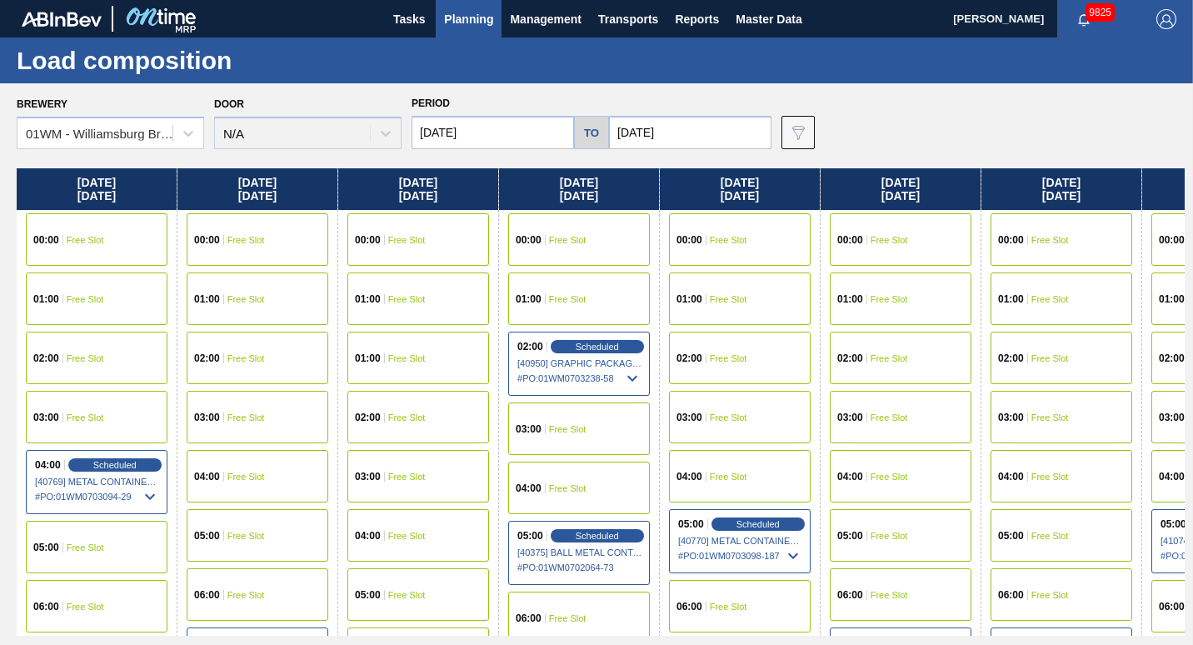
click at [489, 142] on input "[DATE]" at bounding box center [492, 132] width 162 height 33
click at [481, 17] on span "Planning" at bounding box center [468, 19] width 49 height 20
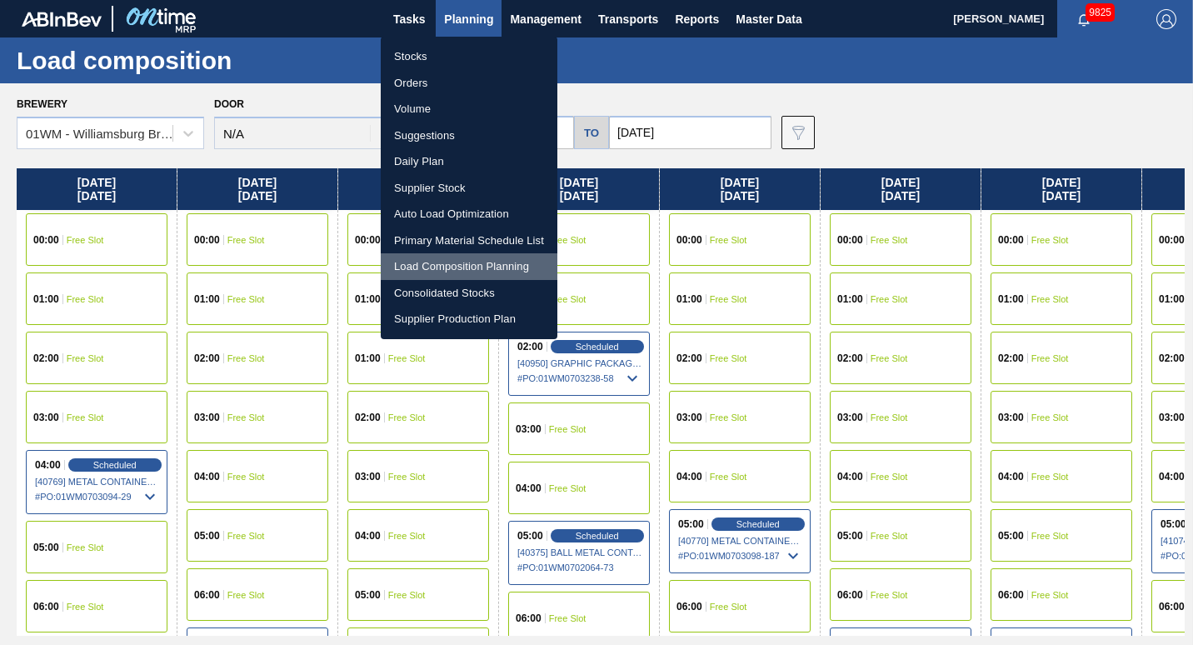
click at [478, 264] on li "Load Composition Planning" at bounding box center [469, 266] width 177 height 27
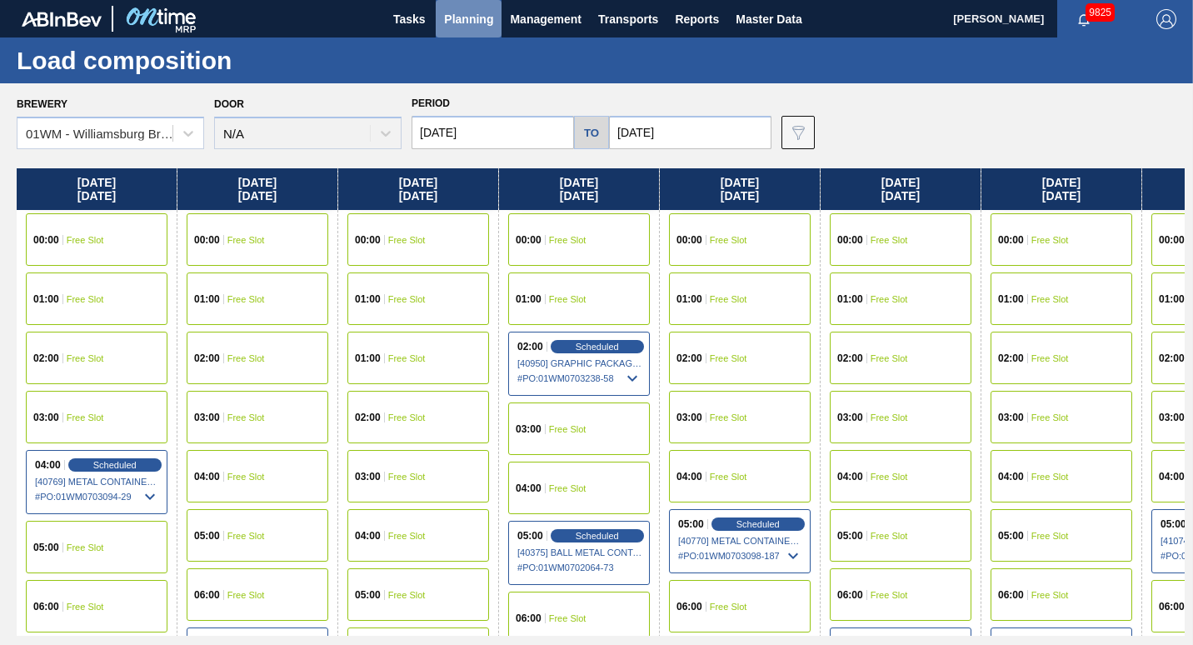
click at [475, 8] on button "Planning" at bounding box center [469, 18] width 66 height 37
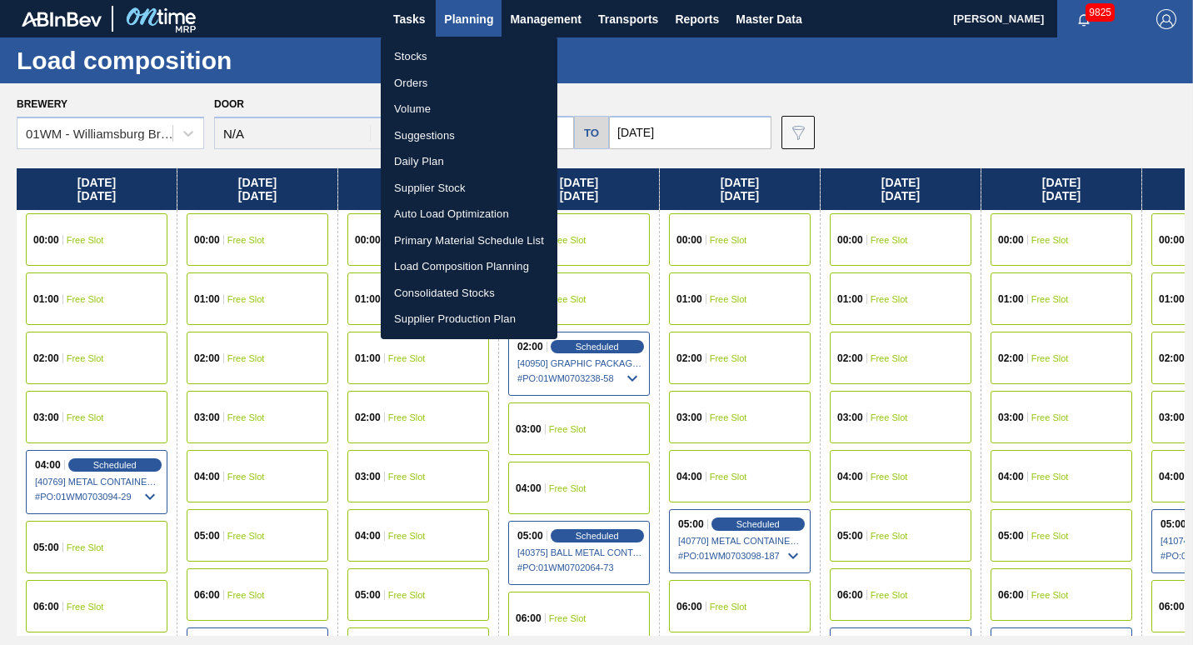
click at [475, 8] on div at bounding box center [596, 322] width 1193 height 645
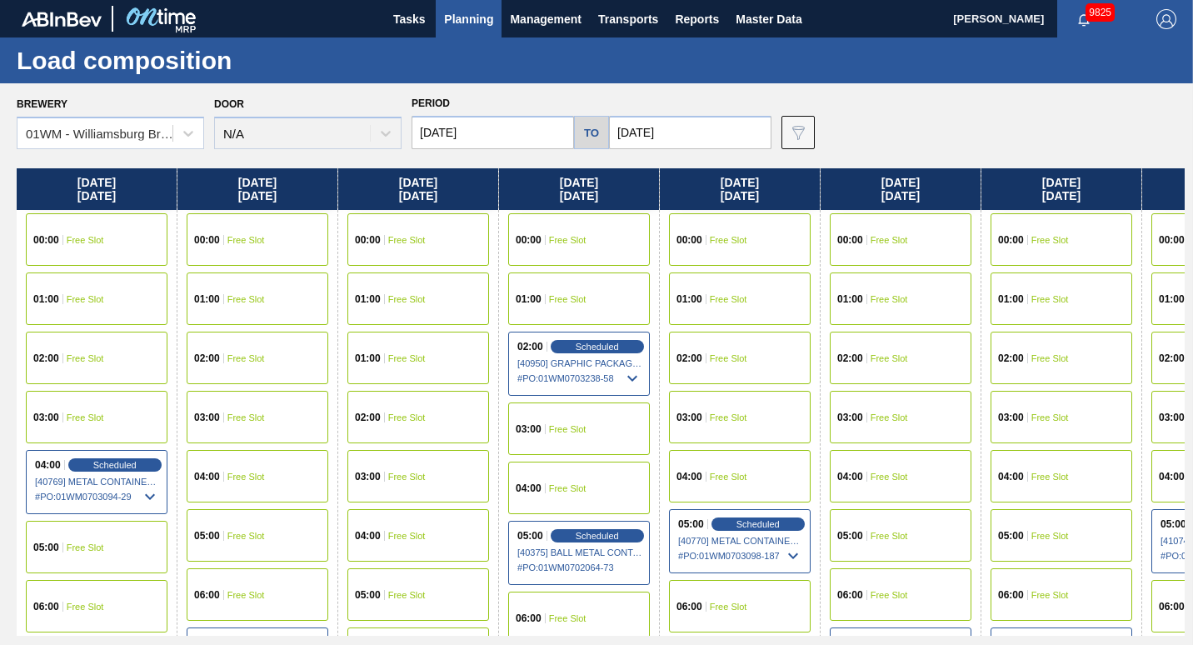
click at [465, 2] on button "Planning" at bounding box center [469, 18] width 66 height 37
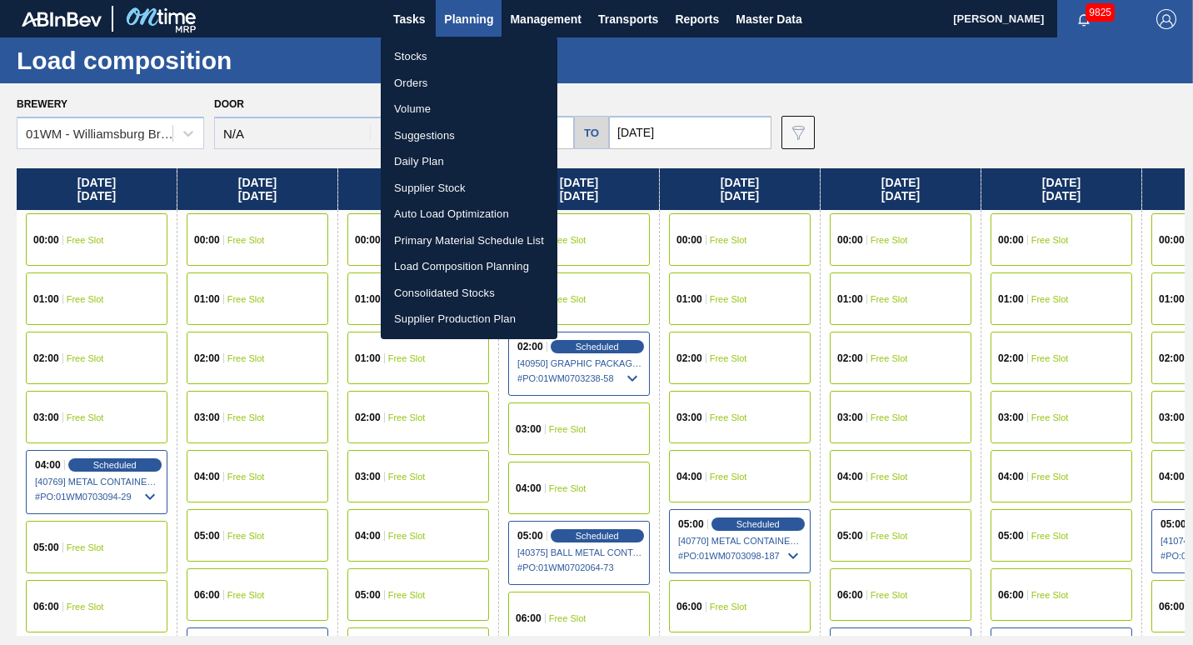
click at [449, 140] on li "Suggestions" at bounding box center [469, 135] width 177 height 27
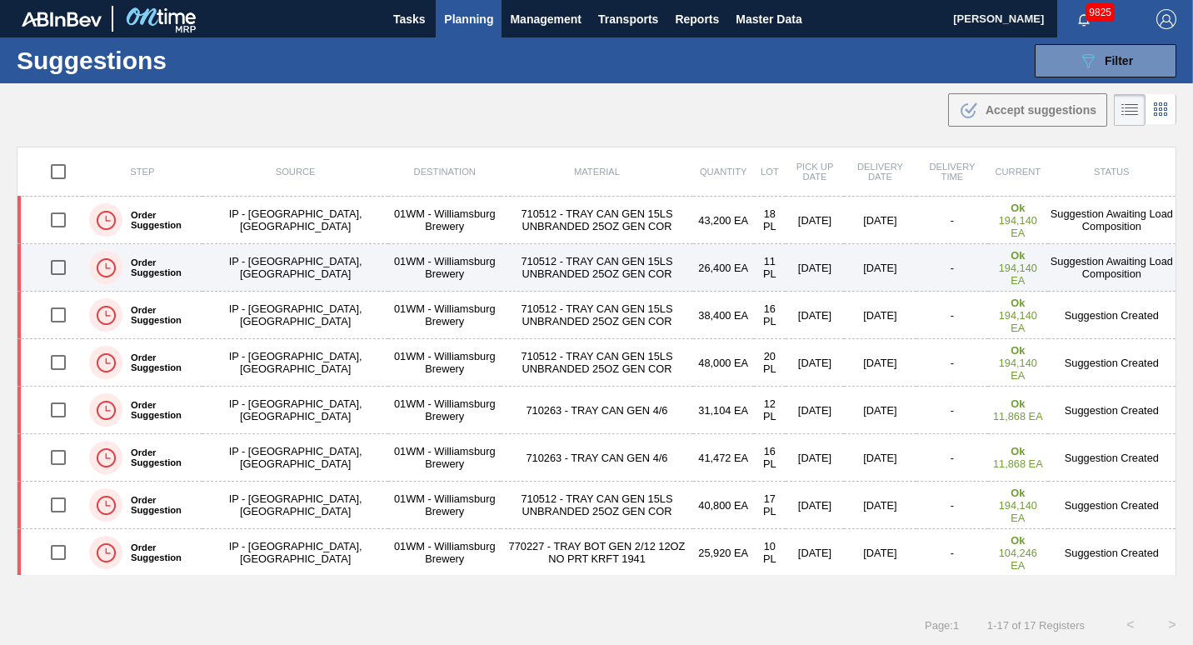
click at [58, 272] on input "checkbox" at bounding box center [58, 267] width 35 height 35
checkbox input "true"
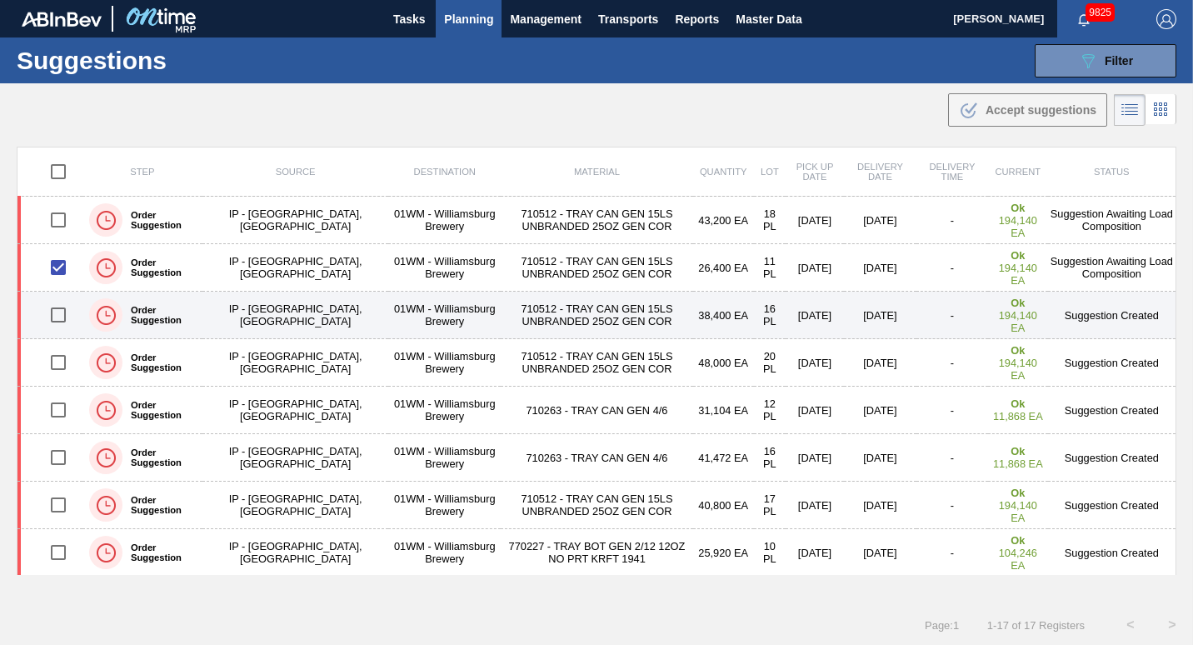
click at [58, 311] on input "checkbox" at bounding box center [58, 314] width 35 height 35
checkbox input "true"
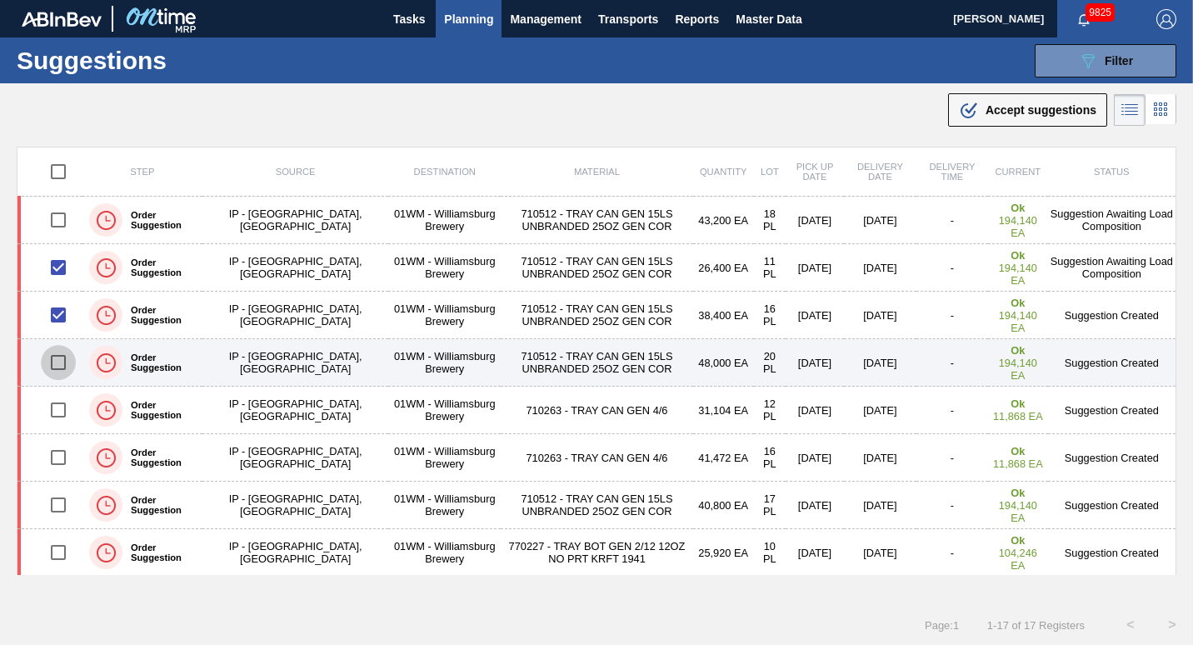
click at [54, 363] on input "checkbox" at bounding box center [58, 362] width 35 height 35
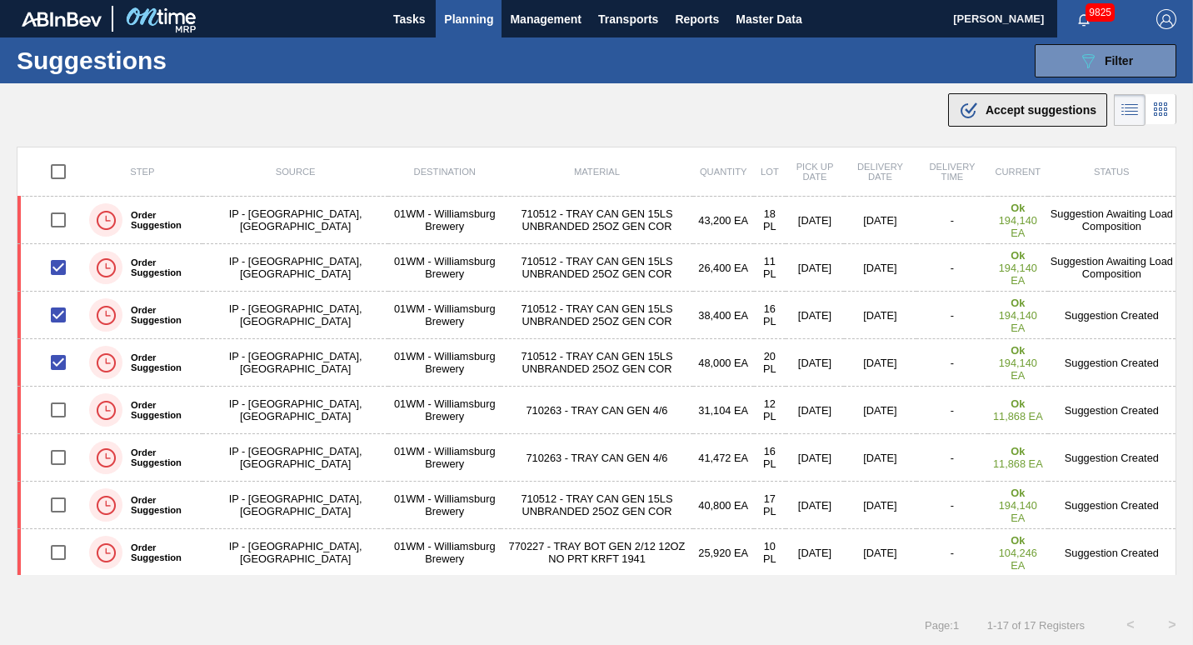
click at [977, 107] on div ".b{fill:var(--color-action-default)} Accept suggestions" at bounding box center [1027, 110] width 137 height 20
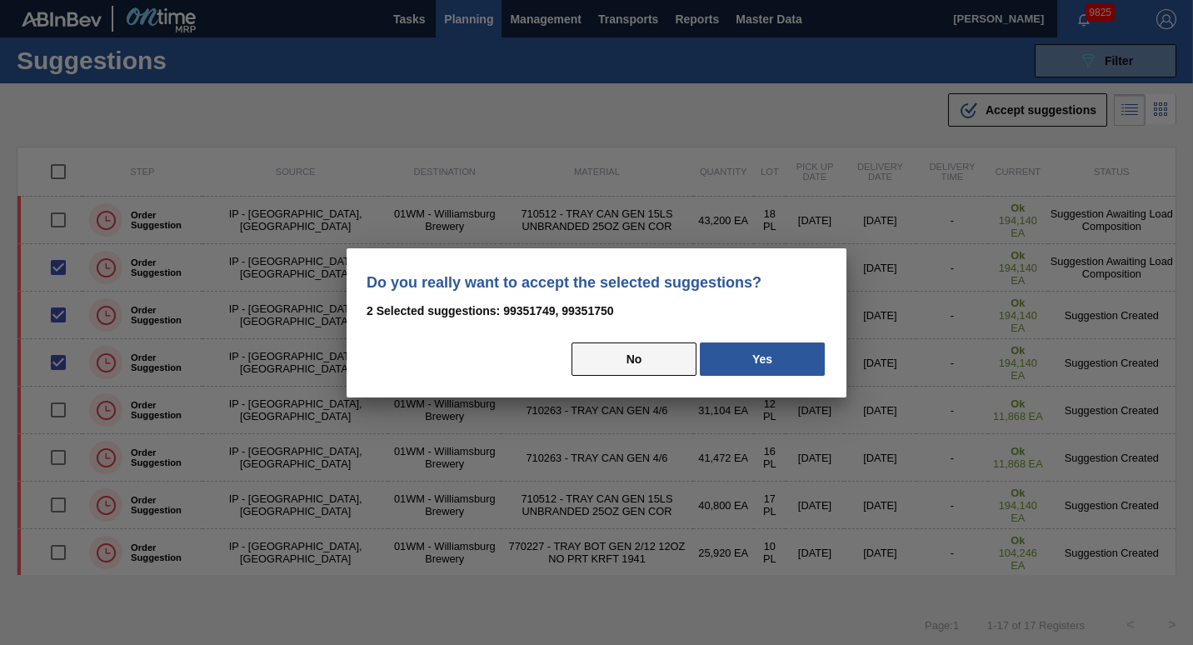
click at [647, 357] on button "No" at bounding box center [633, 358] width 125 height 33
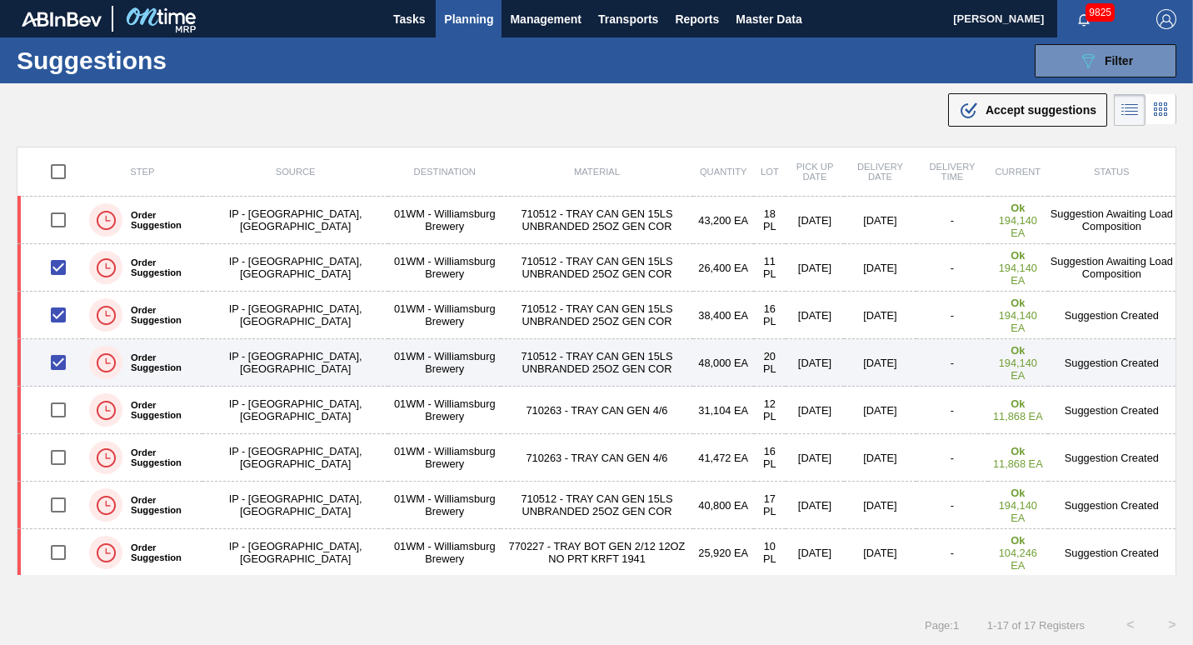
click at [55, 369] on input "checkbox" at bounding box center [58, 362] width 35 height 35
checkbox input "false"
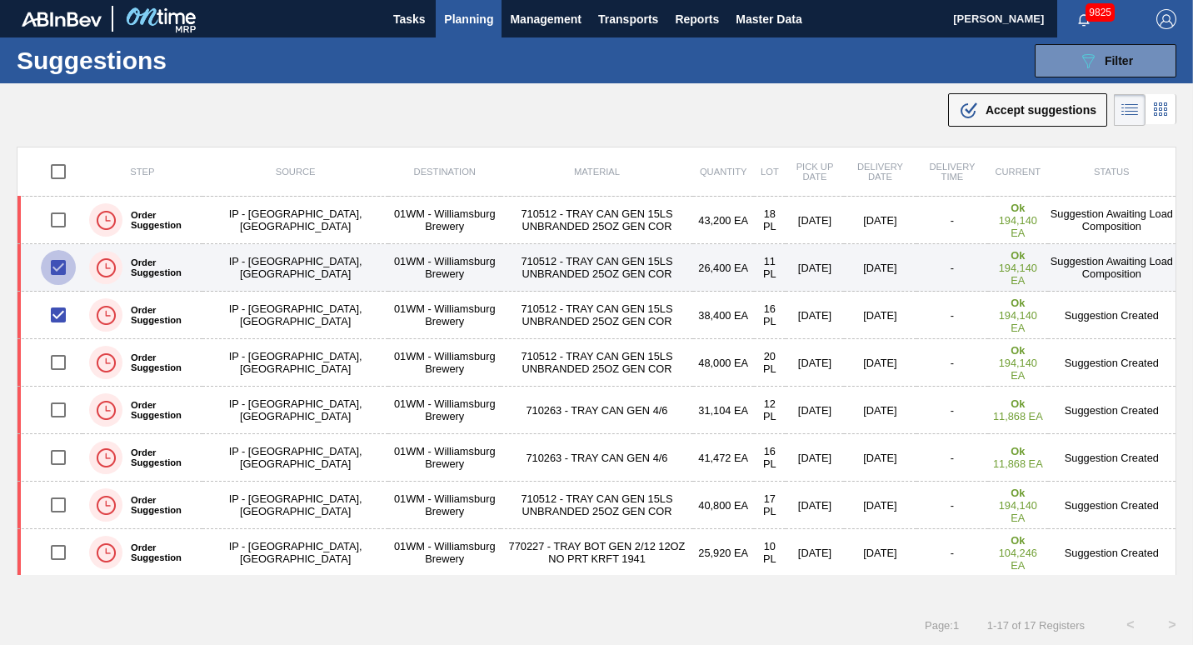
click at [50, 263] on input "checkbox" at bounding box center [58, 267] width 35 height 35
checkbox input "false"
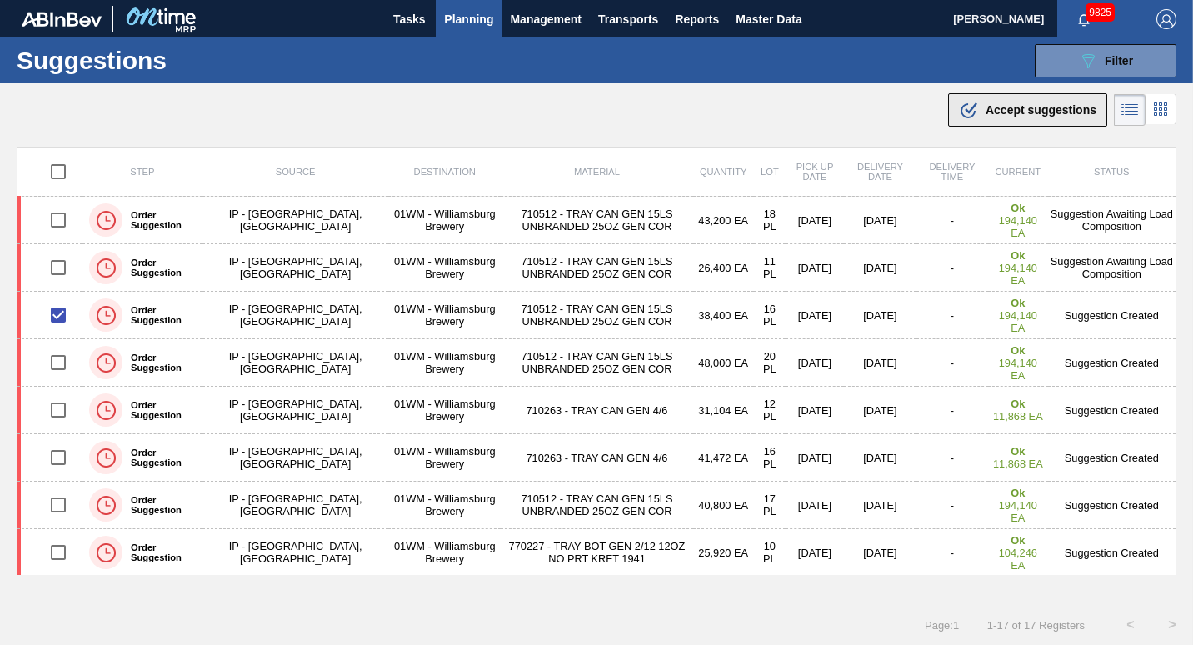
click at [1014, 118] on div ".b{fill:var(--color-action-default)} Accept suggestions" at bounding box center [1027, 110] width 137 height 20
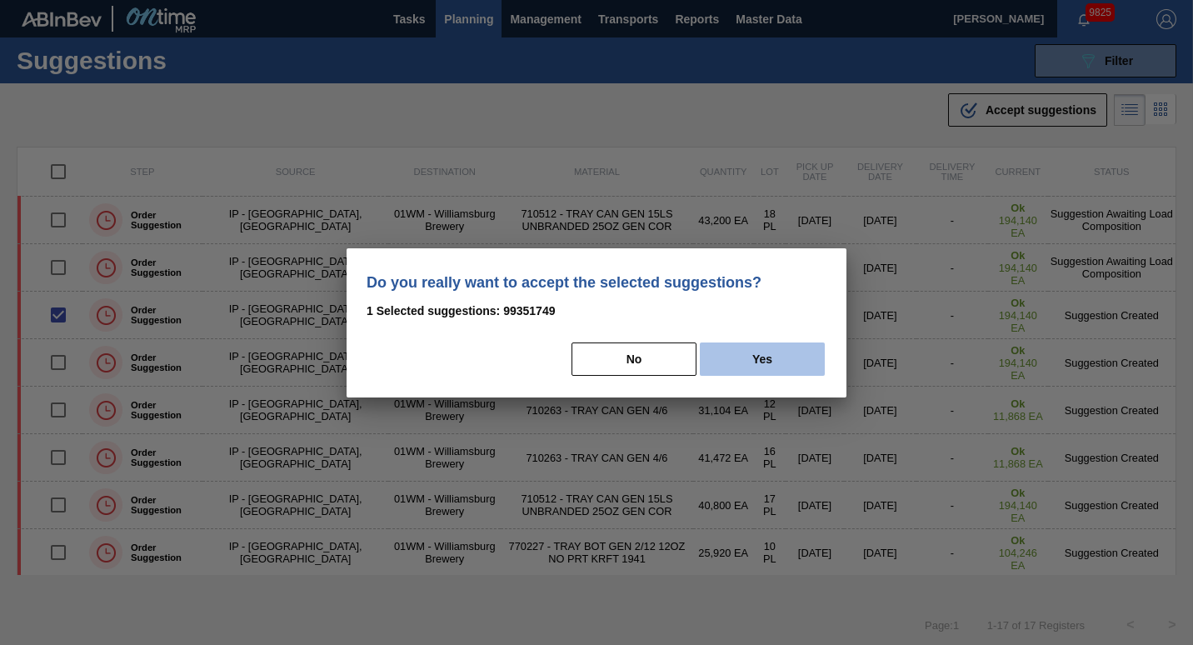
click at [754, 352] on button "Yes" at bounding box center [762, 358] width 125 height 33
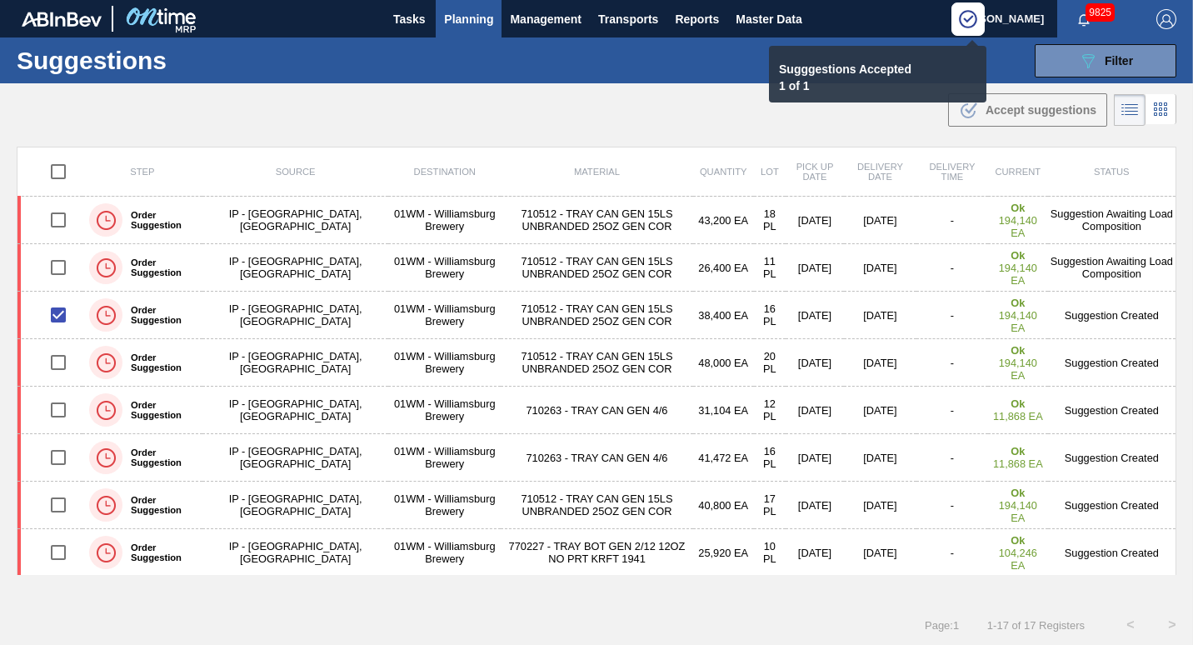
click at [439, 13] on button "Planning" at bounding box center [469, 18] width 66 height 37
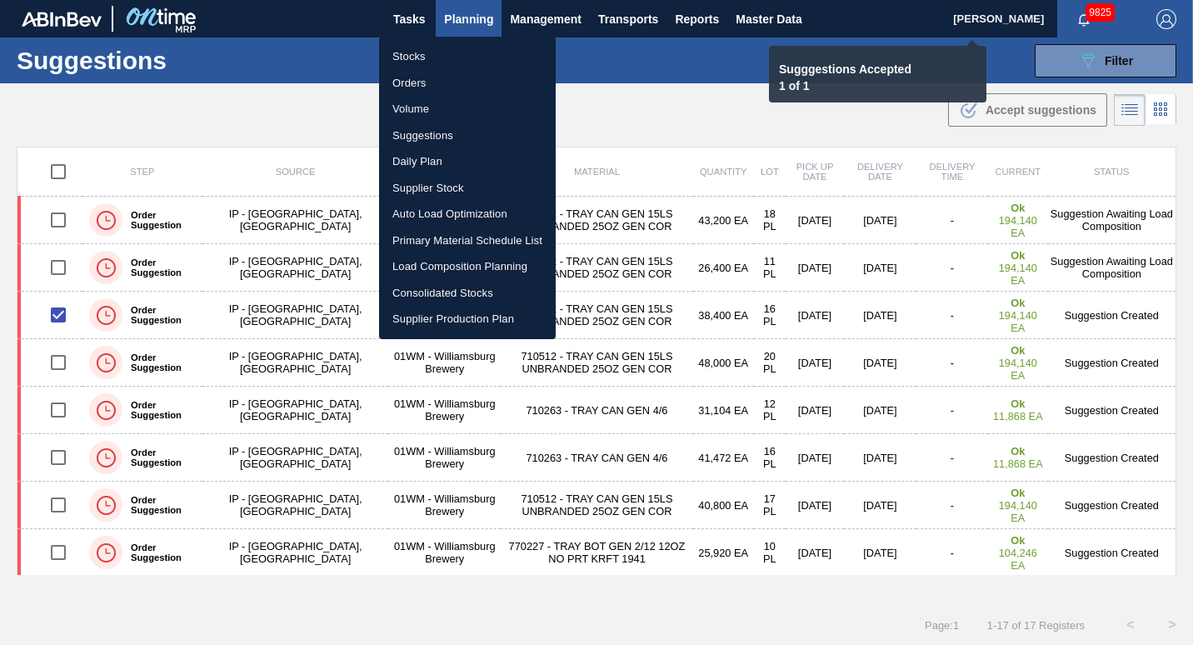
checkbox input "false"
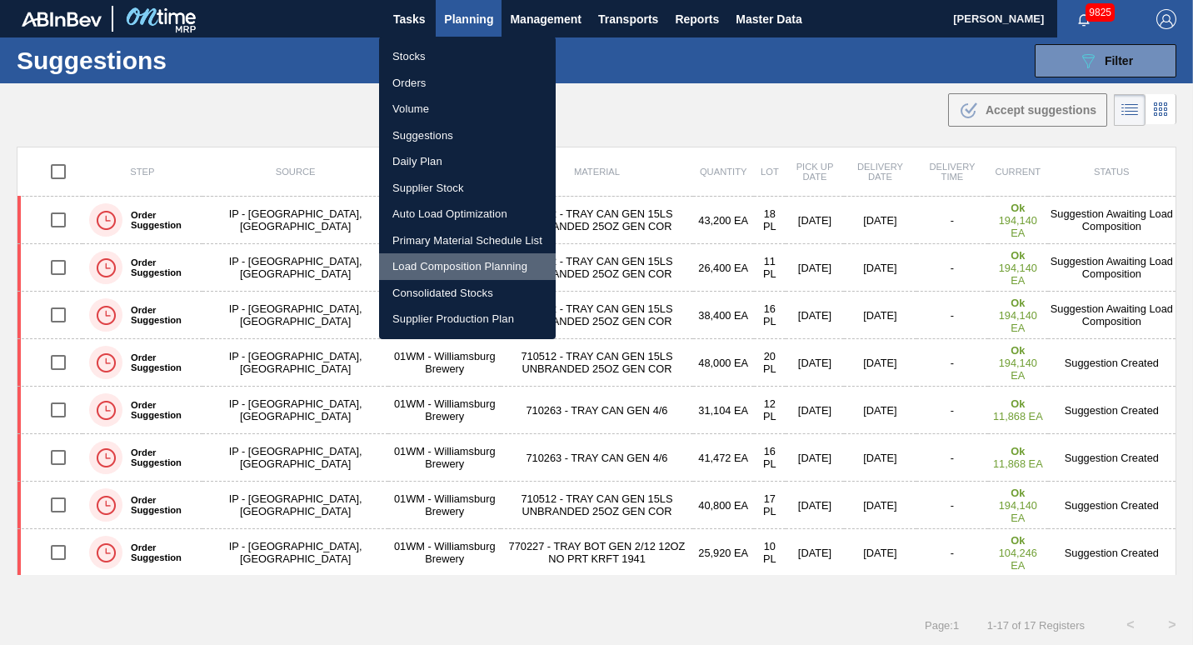
click at [445, 266] on li "Load Composition Planning" at bounding box center [467, 266] width 177 height 27
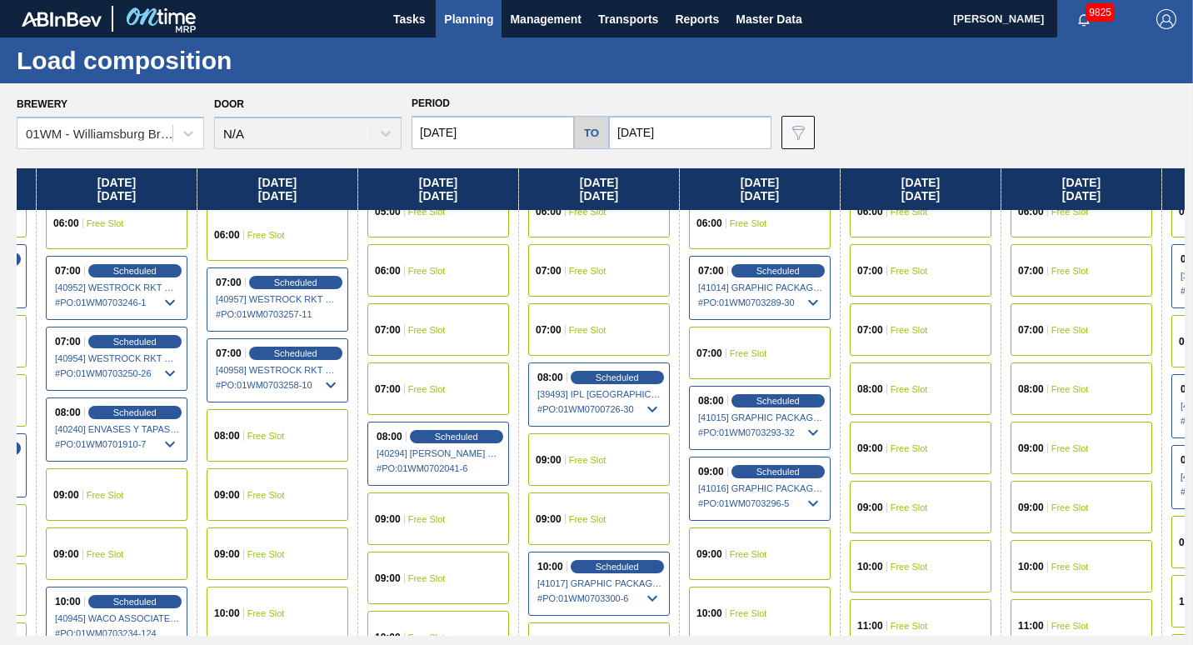
scroll to position [454, 1105]
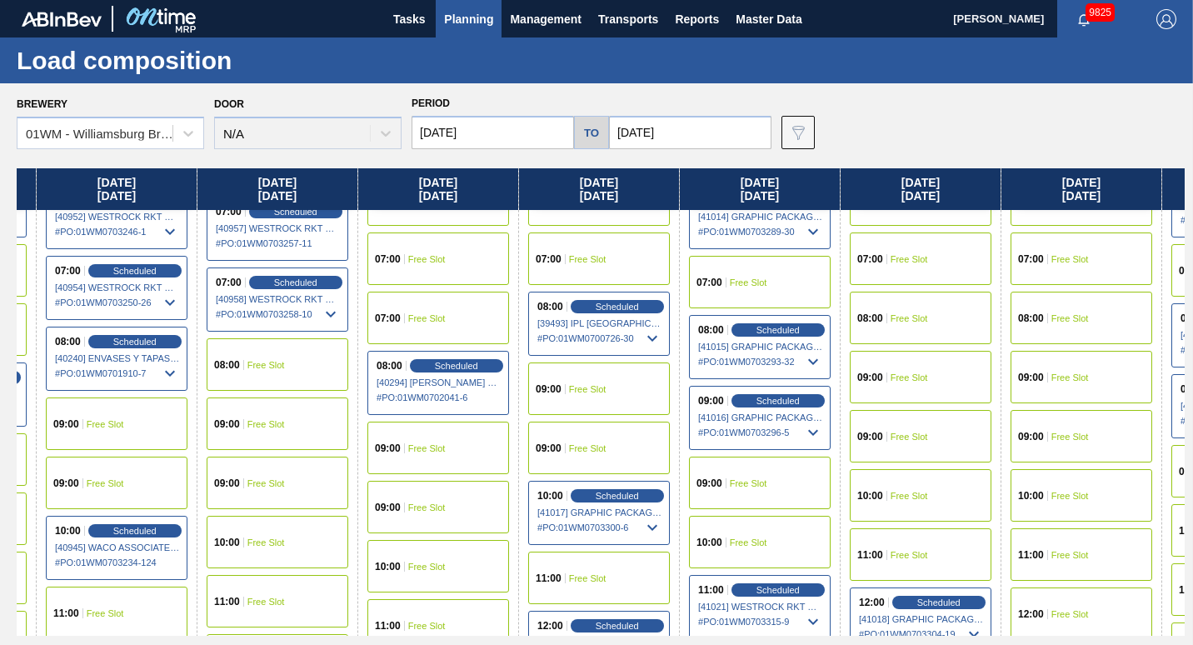
click at [438, 515] on div "09:00 Free Slot" at bounding box center [438, 507] width 142 height 52
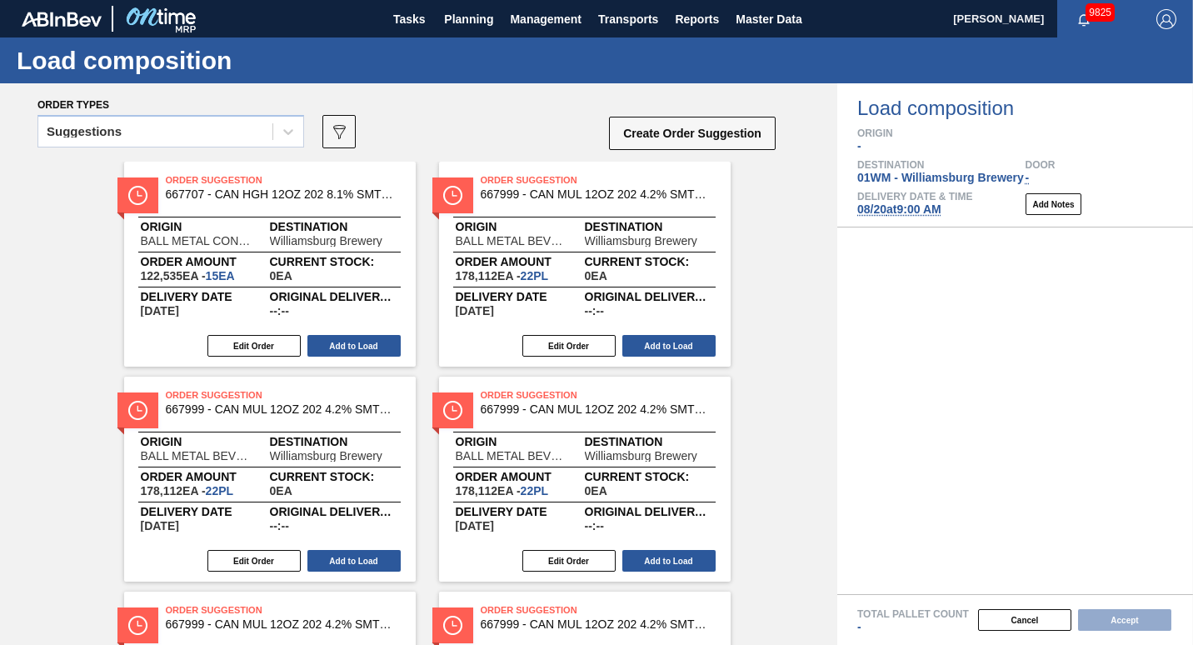
click at [369, 410] on span "667999 - CAN MUL 12OZ 202 4.2% SMTH 0220 SLEEK BE" at bounding box center [282, 409] width 233 height 12
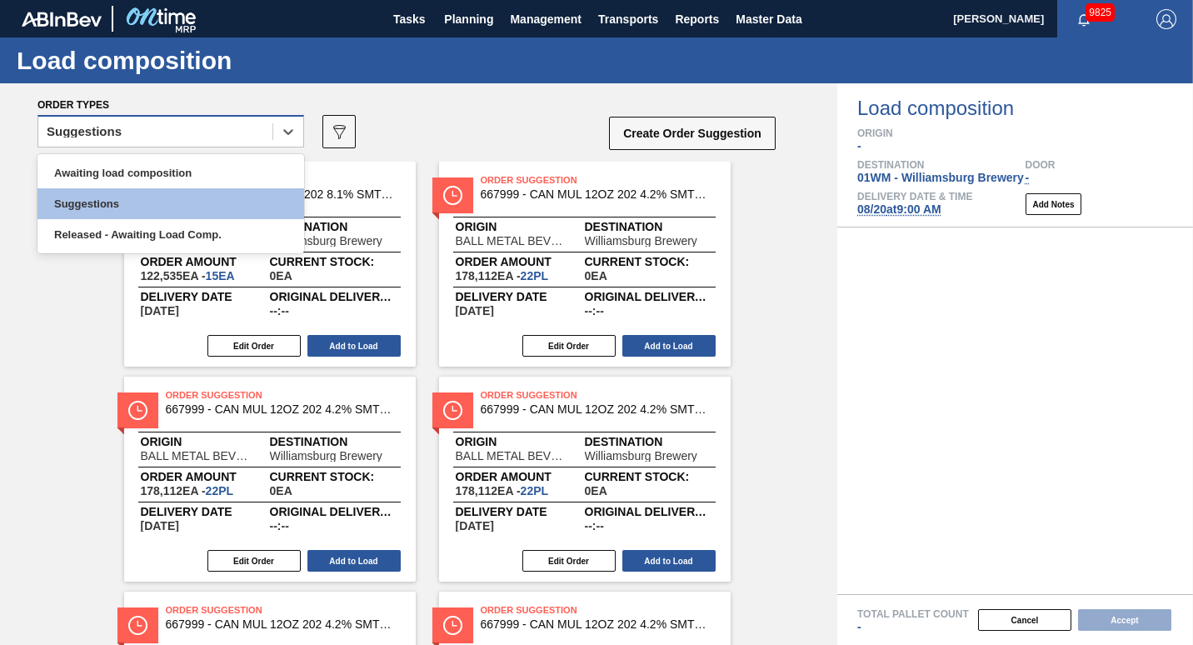
click at [253, 135] on div "Suggestions" at bounding box center [155, 132] width 234 height 24
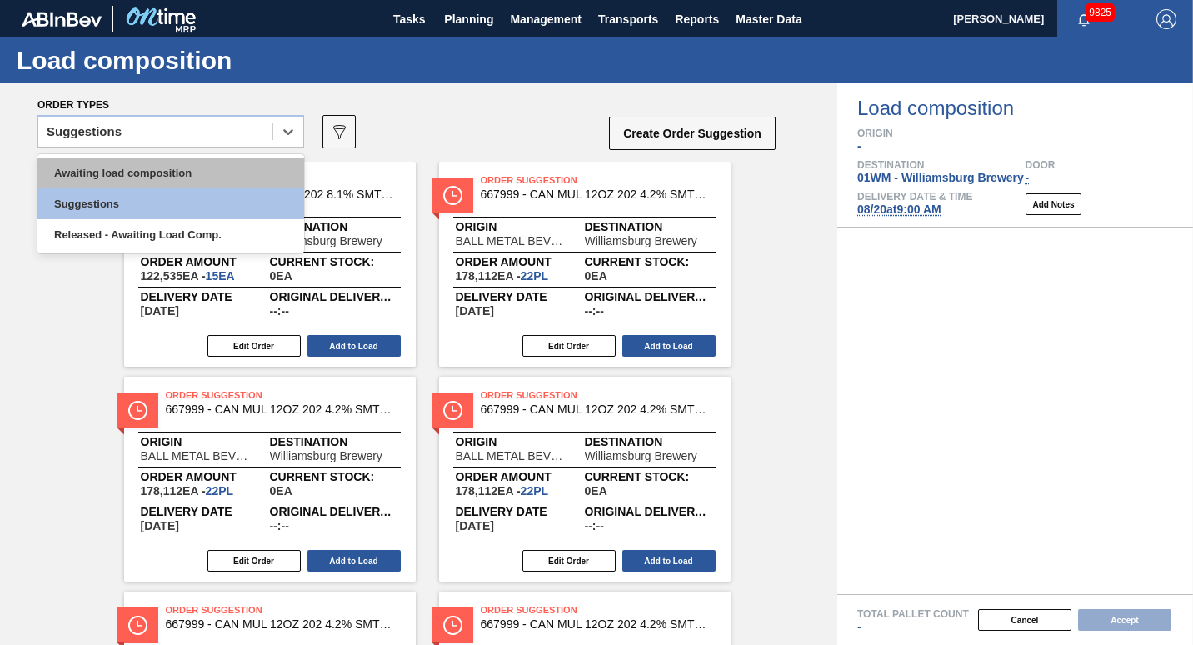
click at [231, 165] on div "Awaiting load composition" at bounding box center [170, 172] width 267 height 31
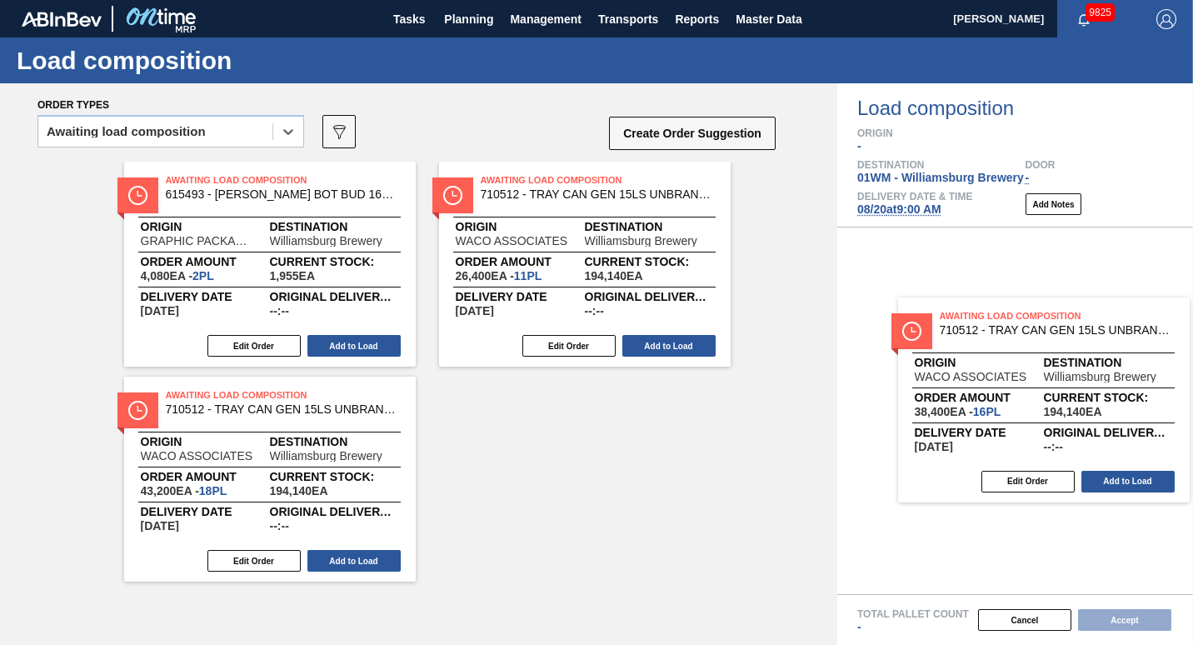
drag, startPoint x: 582, startPoint y: 272, endPoint x: 1050, endPoint y: 405, distance: 486.7
click at [1050, 405] on div "Order types option Awaiting load composition, selected. Select is focused ,type…" at bounding box center [596, 363] width 1193 height 561
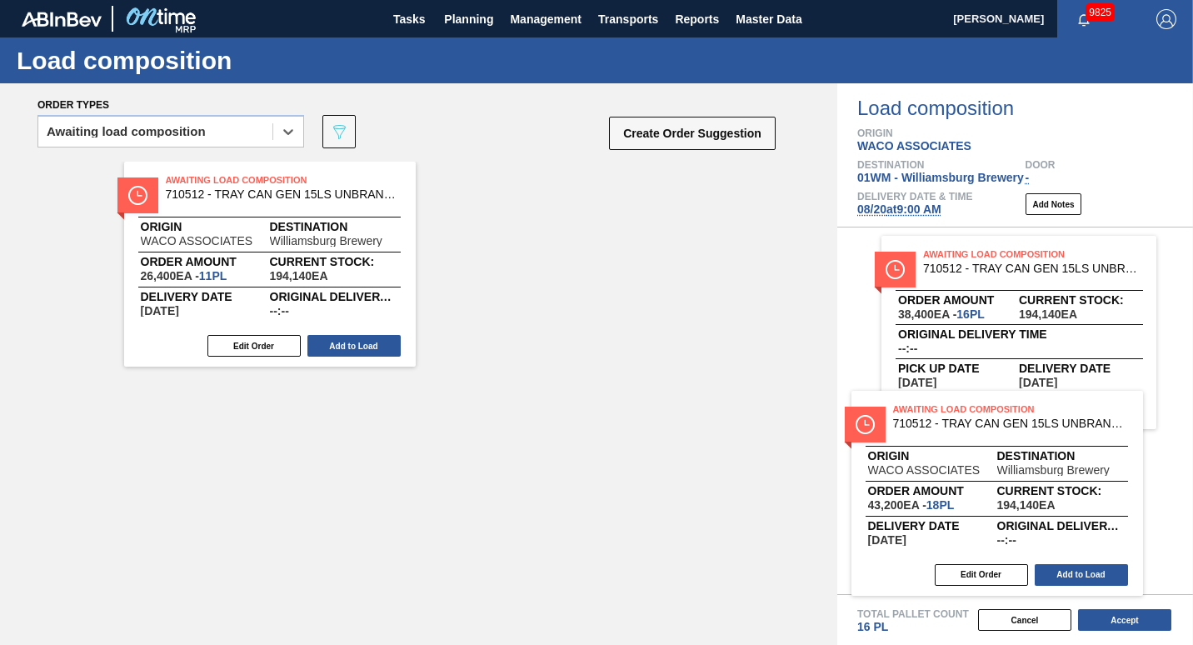
drag, startPoint x: 615, startPoint y: 264, endPoint x: 1035, endPoint y: 497, distance: 480.9
click at [1035, 497] on div "Order types option Awaiting load composition, selected. Select is focused ,type…" at bounding box center [596, 363] width 1193 height 561
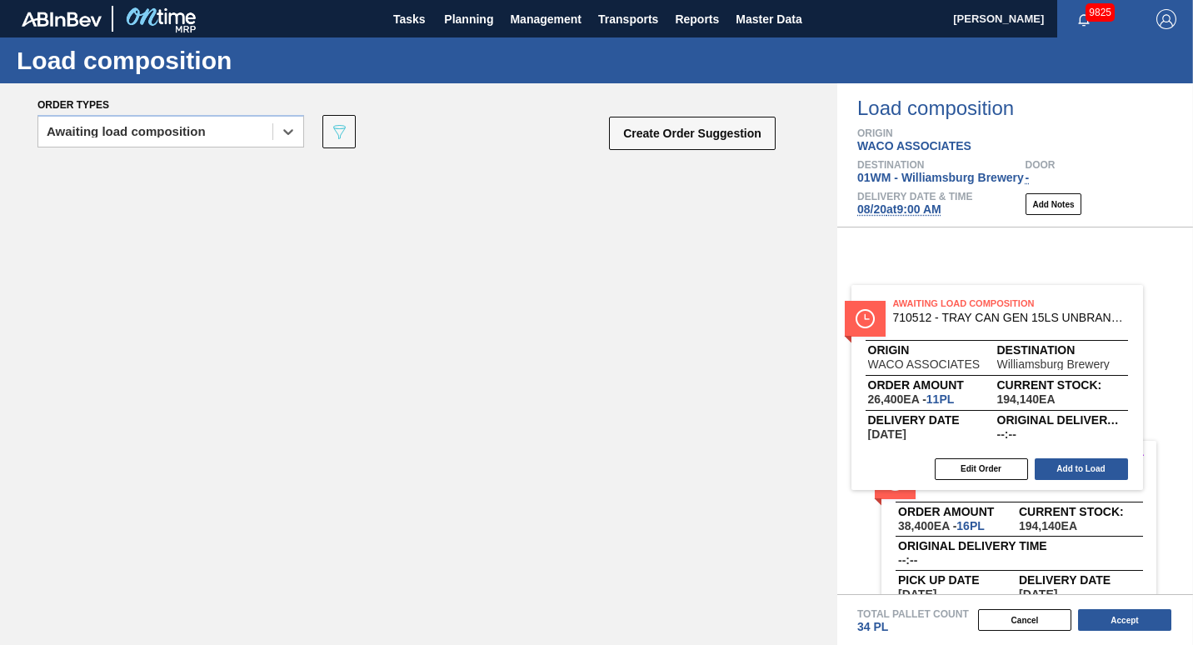
drag, startPoint x: 222, startPoint y: 251, endPoint x: 1033, endPoint y: 361, distance: 818.7
click at [1033, 361] on div "Order types option Awaiting load composition, selected. Select is focused ,type…" at bounding box center [596, 363] width 1193 height 561
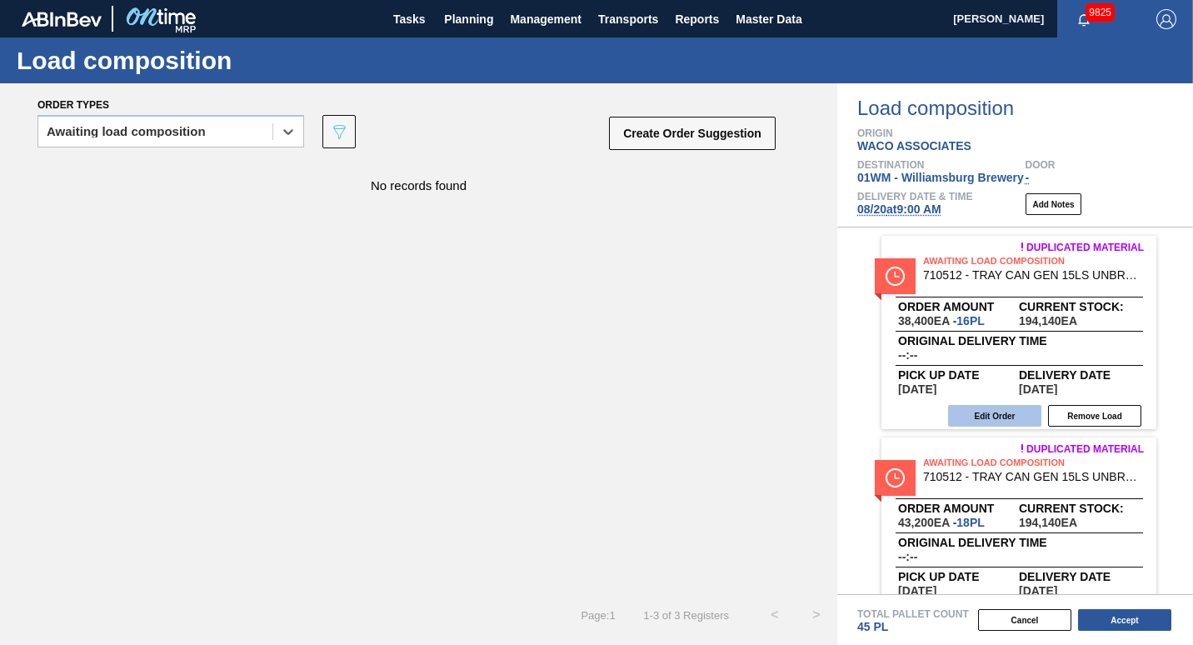
click at [1014, 417] on button "Edit Order" at bounding box center [994, 416] width 93 height 22
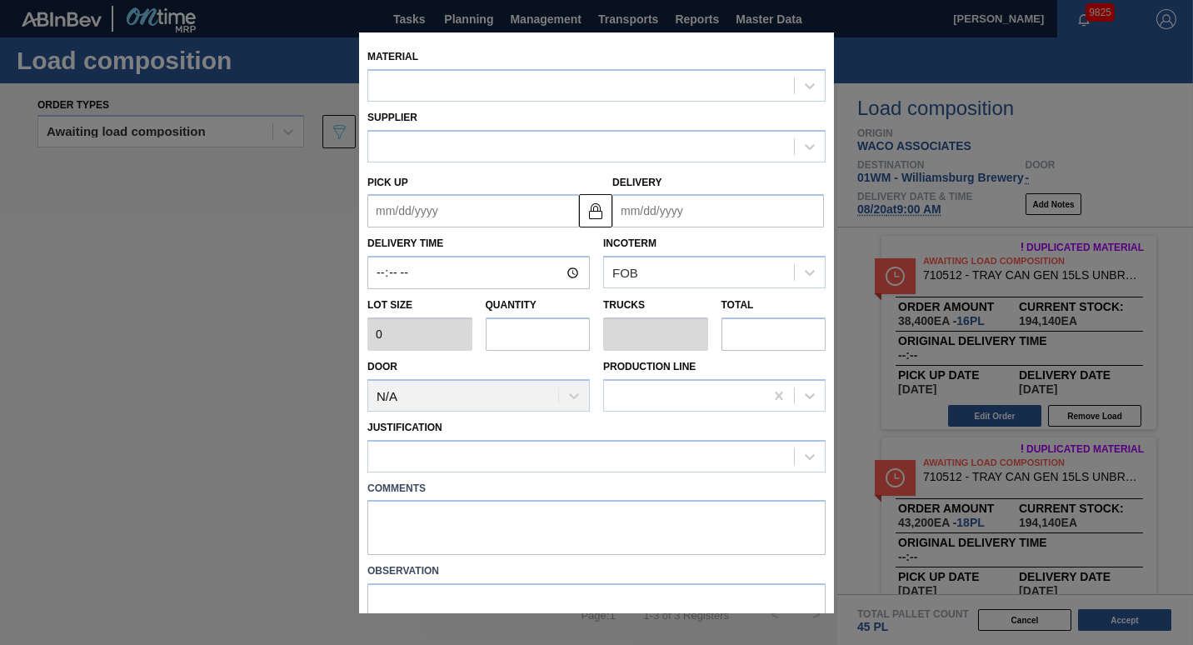
type input "2,400"
type input "16"
type input "0.308"
type input "38,400"
type up "[DATE]"
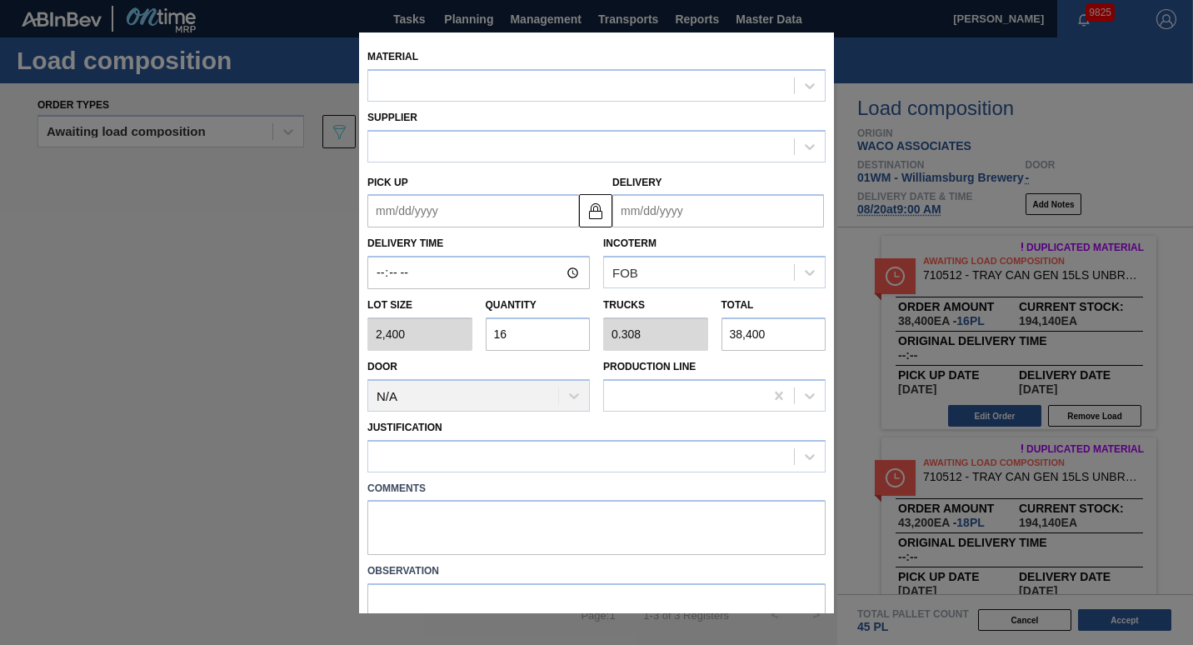
type input "[DATE]"
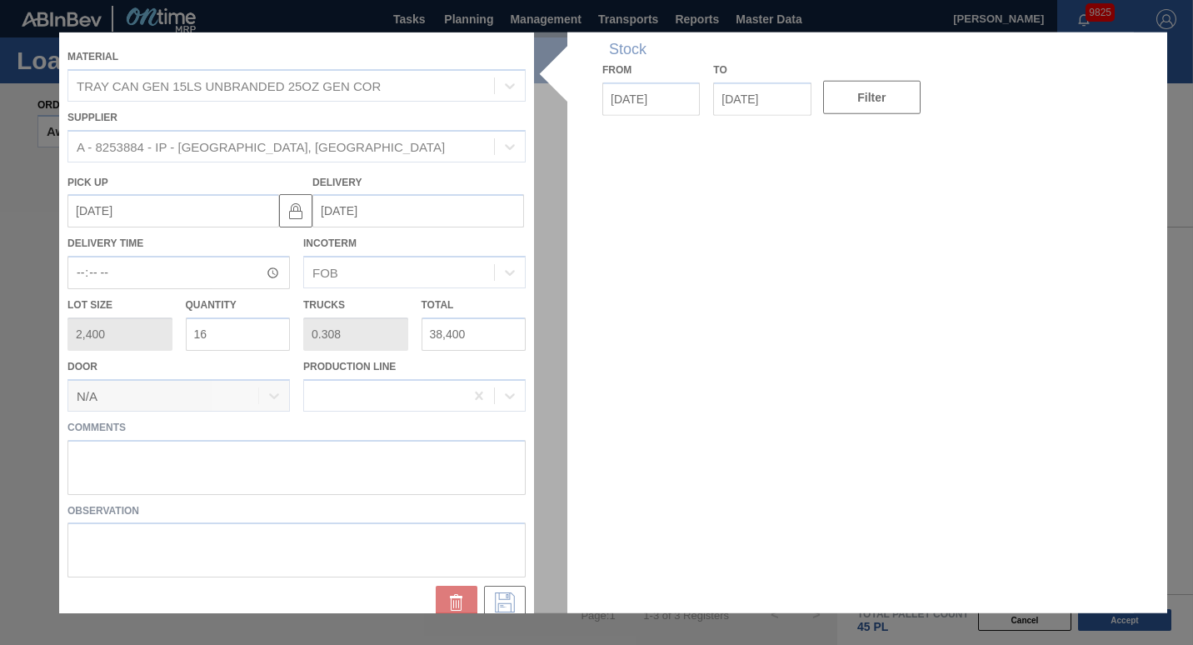
click at [221, 343] on div at bounding box center [596, 322] width 1074 height 580
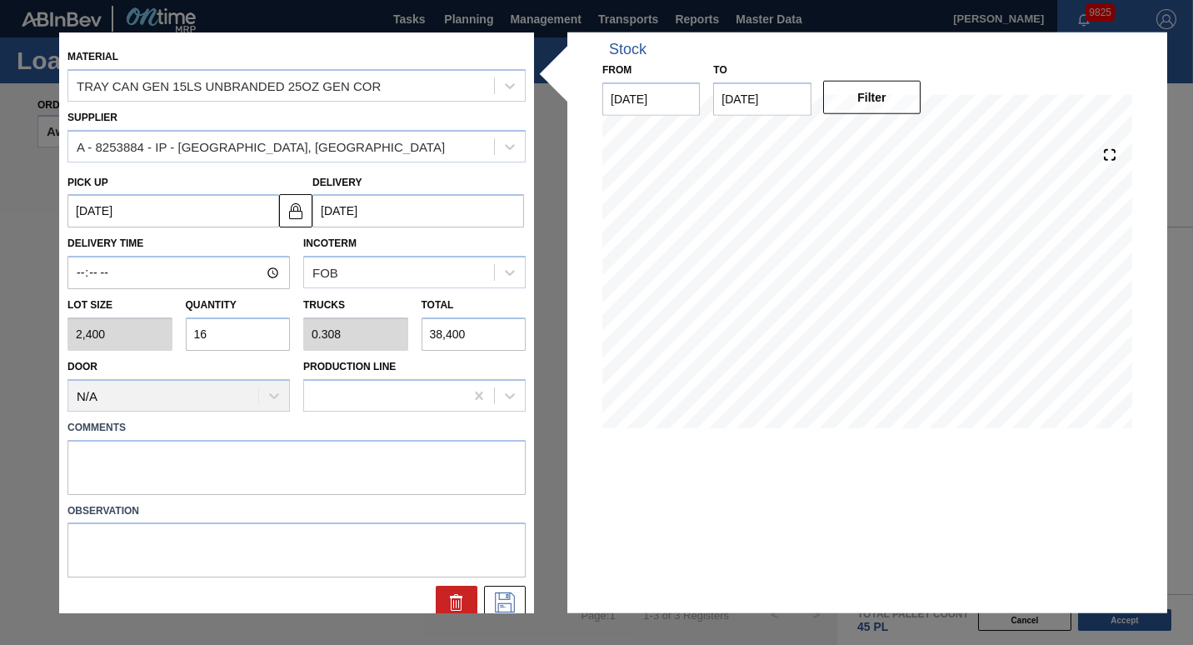
click at [221, 343] on input "16" at bounding box center [238, 333] width 105 height 33
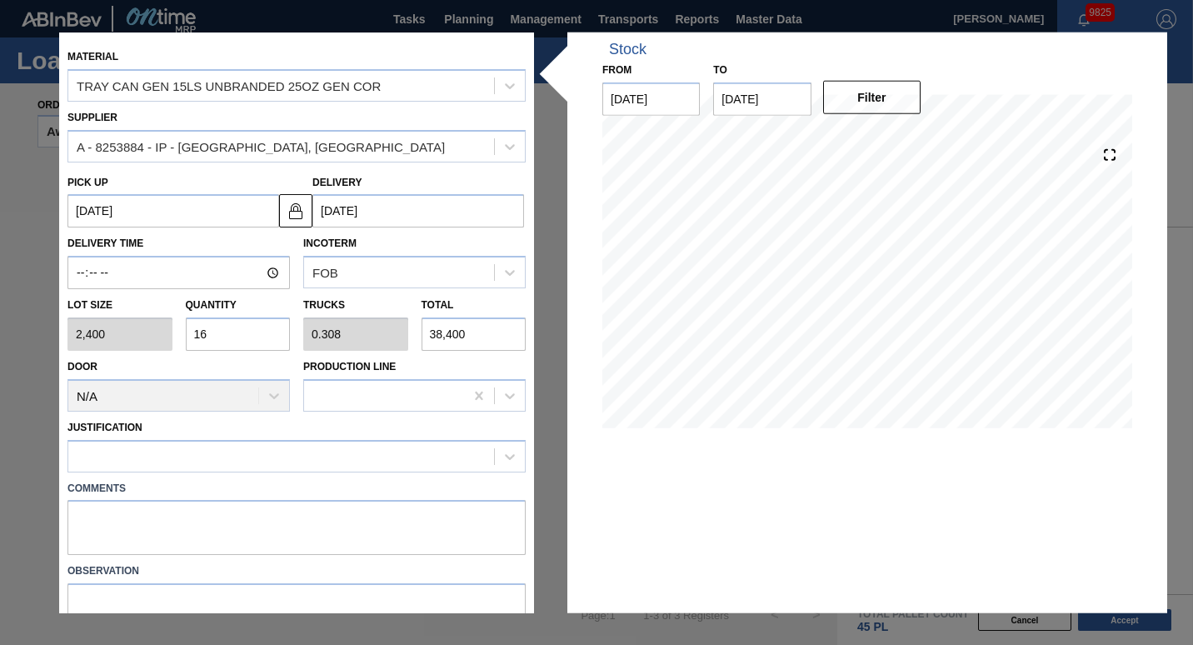
type input "1"
type input "0.019"
type input "2,400"
type input "0"
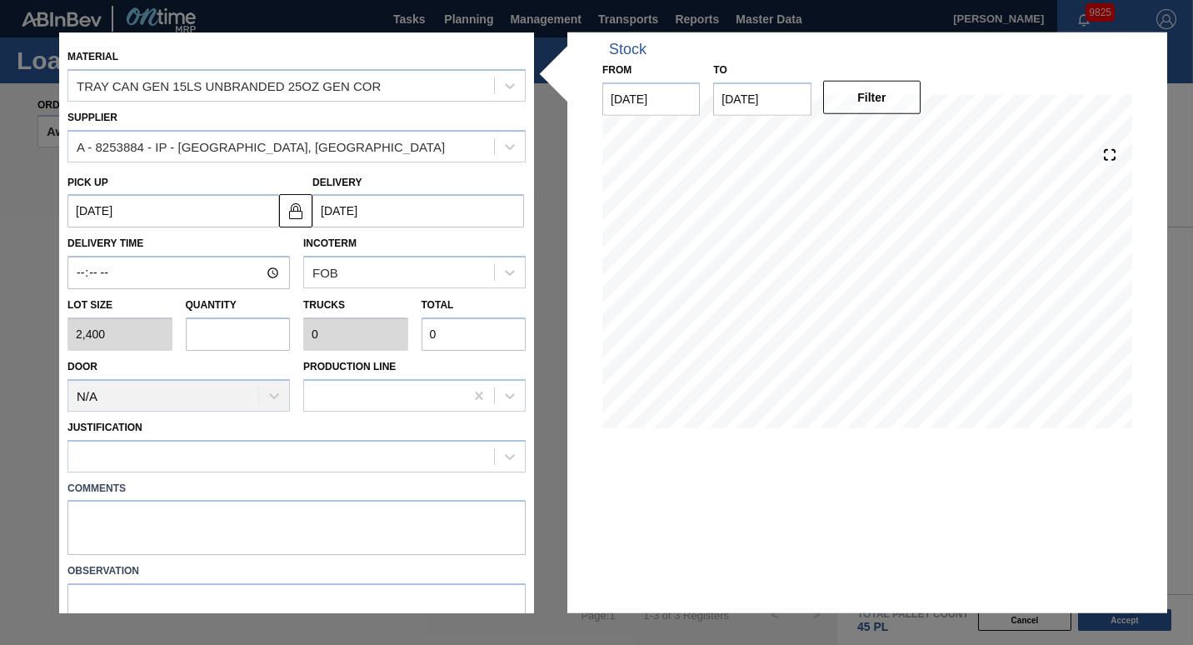
type input "2"
type input "0.038"
type input "4,800"
type input "23"
type input "0.442"
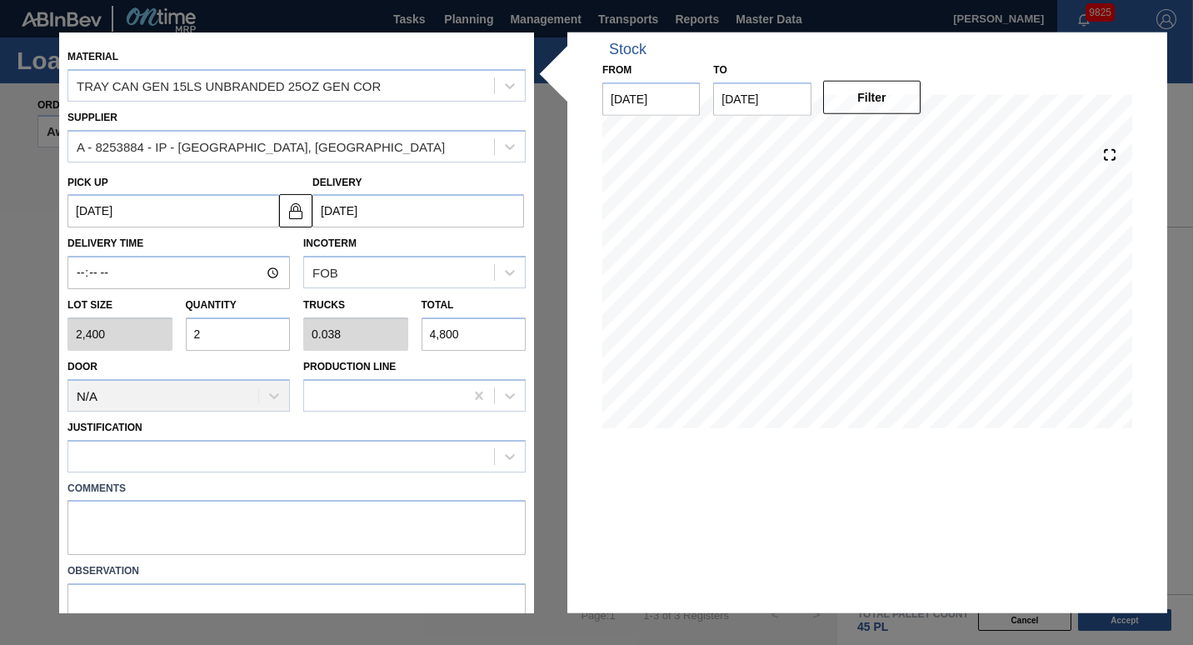
type input "55,200"
type input "23"
click at [186, 456] on div at bounding box center [281, 456] width 426 height 24
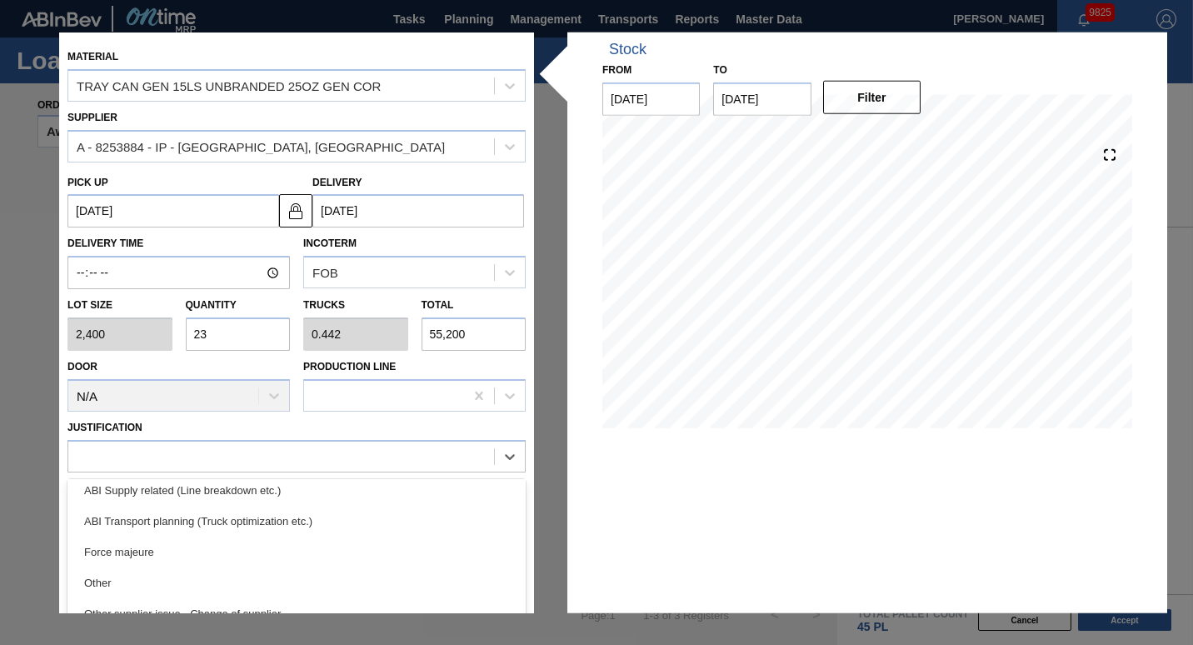
scroll to position [255, 0]
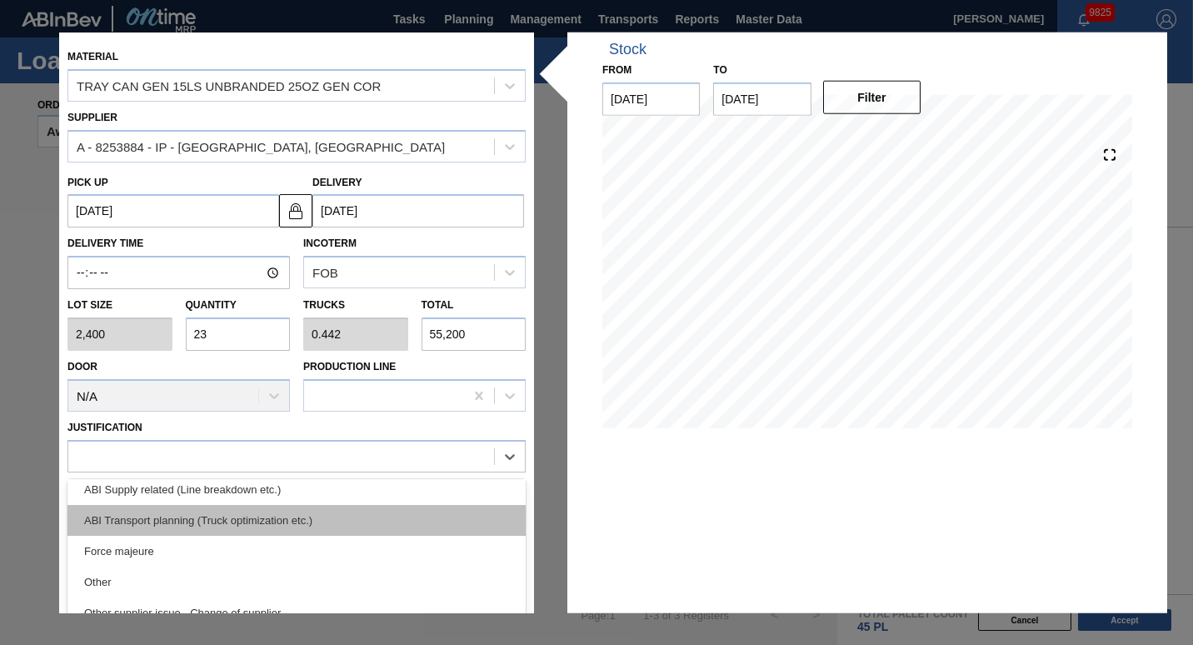
click at [182, 513] on div "ABI Transport planning (Truck optimization etc.)" at bounding box center [296, 519] width 458 height 31
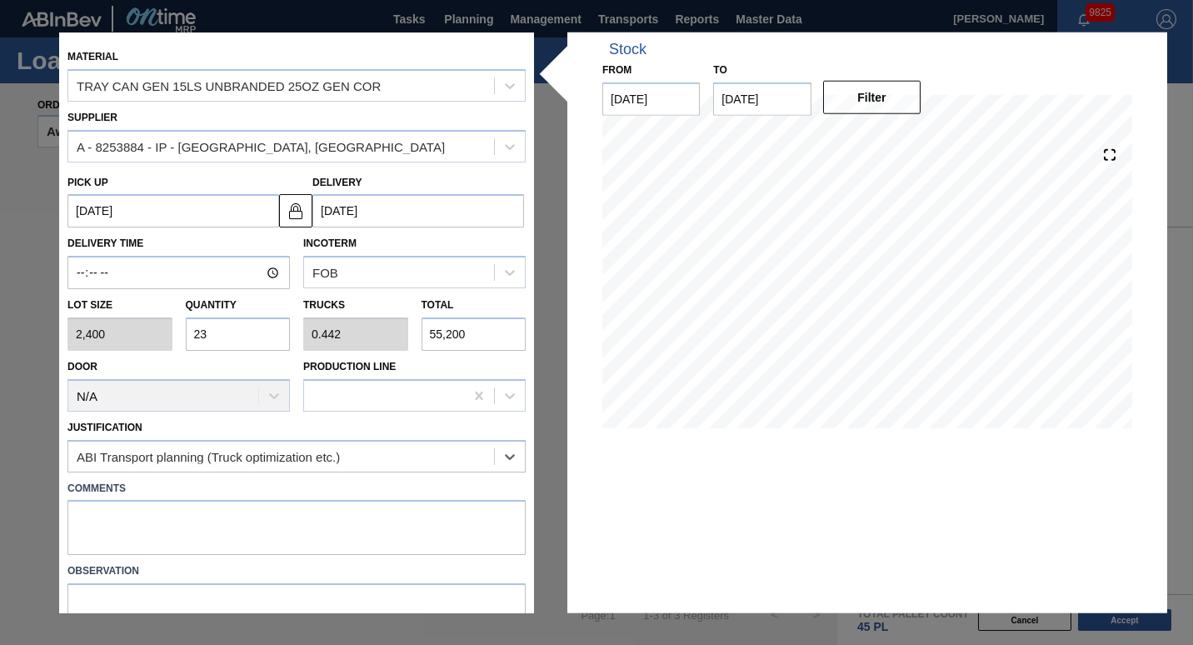
scroll to position [75, 0]
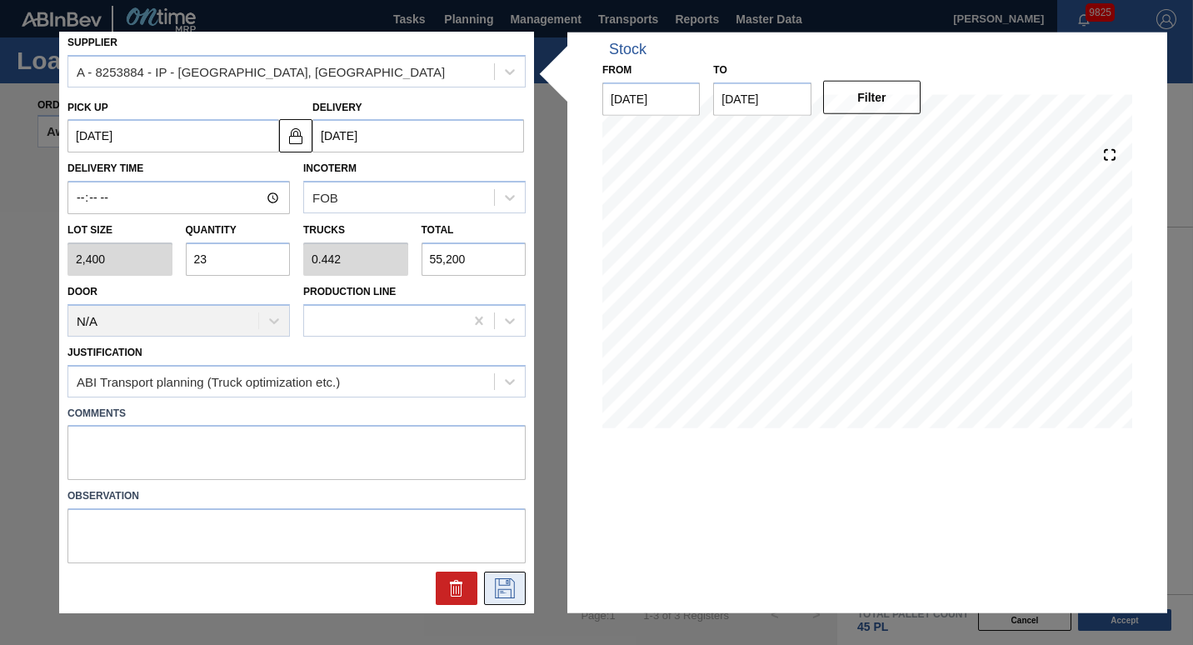
click at [497, 586] on icon at bounding box center [504, 588] width 27 height 20
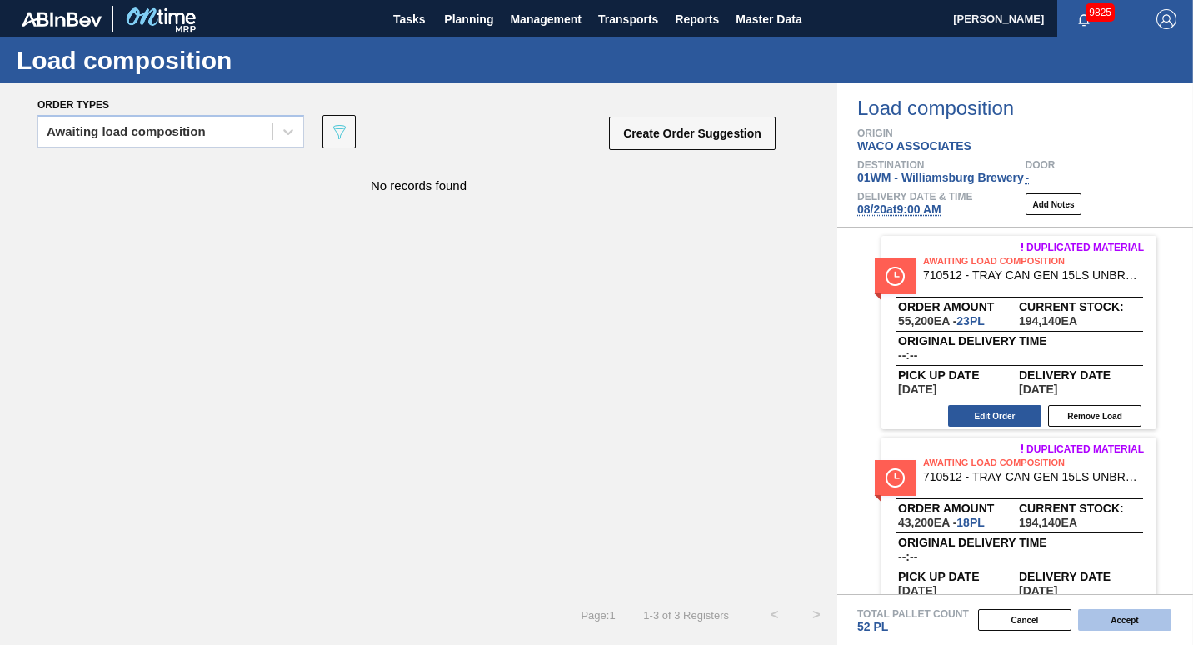
click at [1102, 616] on button "Accept" at bounding box center [1124, 620] width 93 height 22
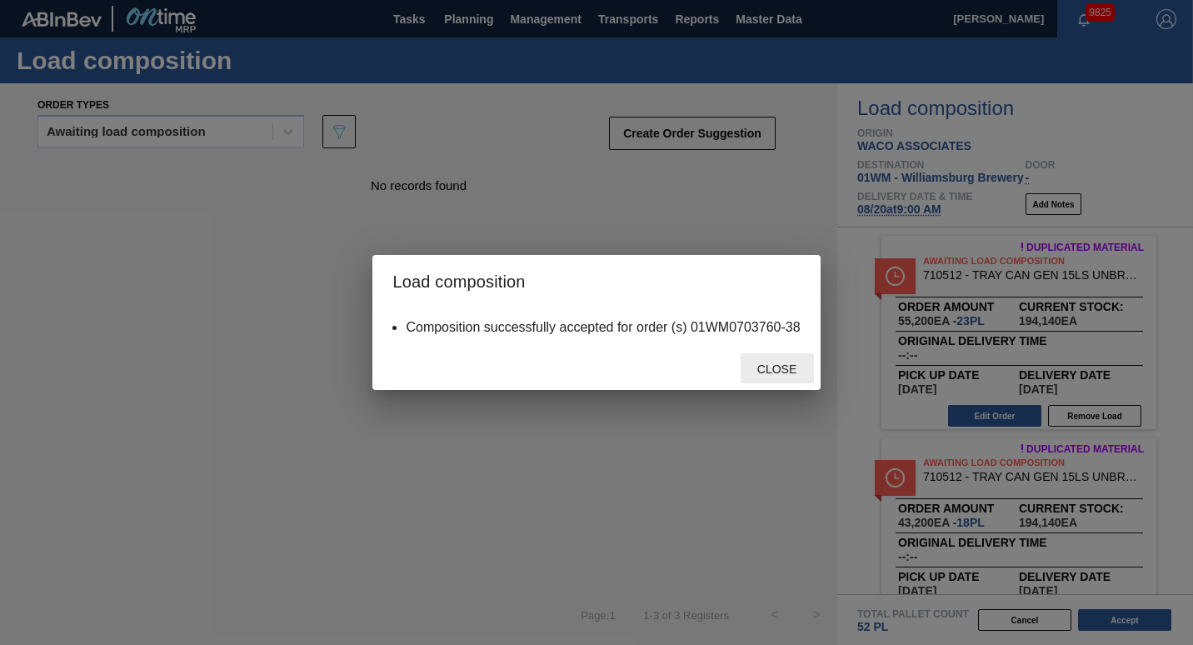
click at [760, 361] on div "Close" at bounding box center [776, 368] width 73 height 31
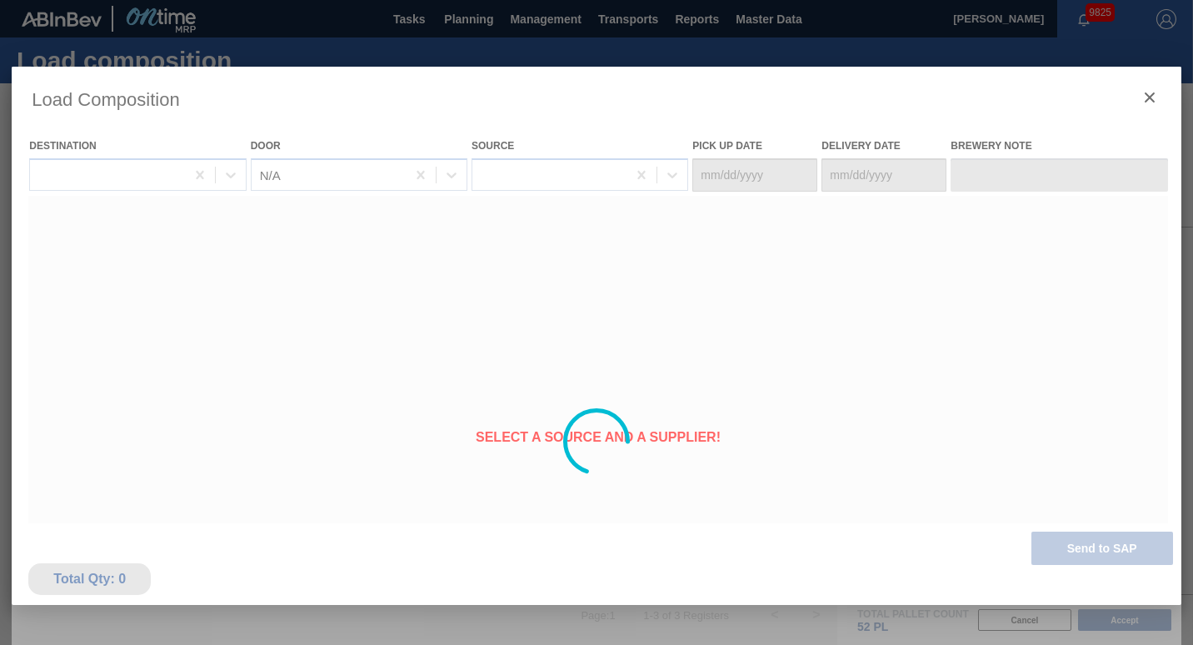
type Date "[DATE]"
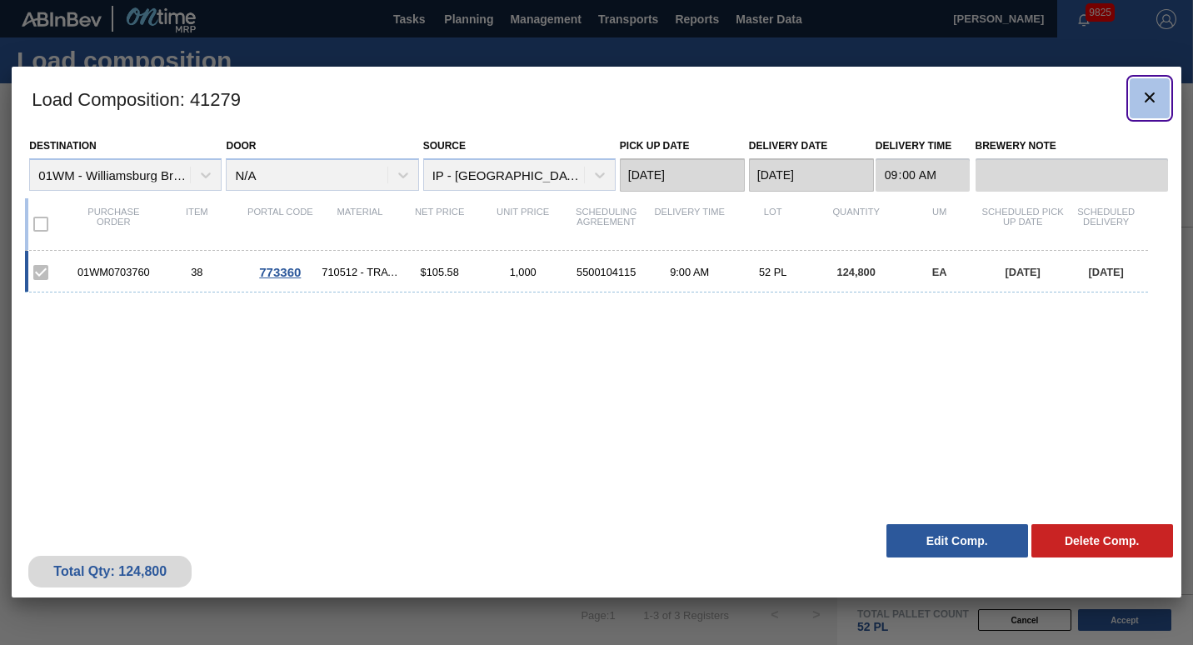
click at [1143, 91] on icon "botão de ícone" at bounding box center [1149, 97] width 20 height 20
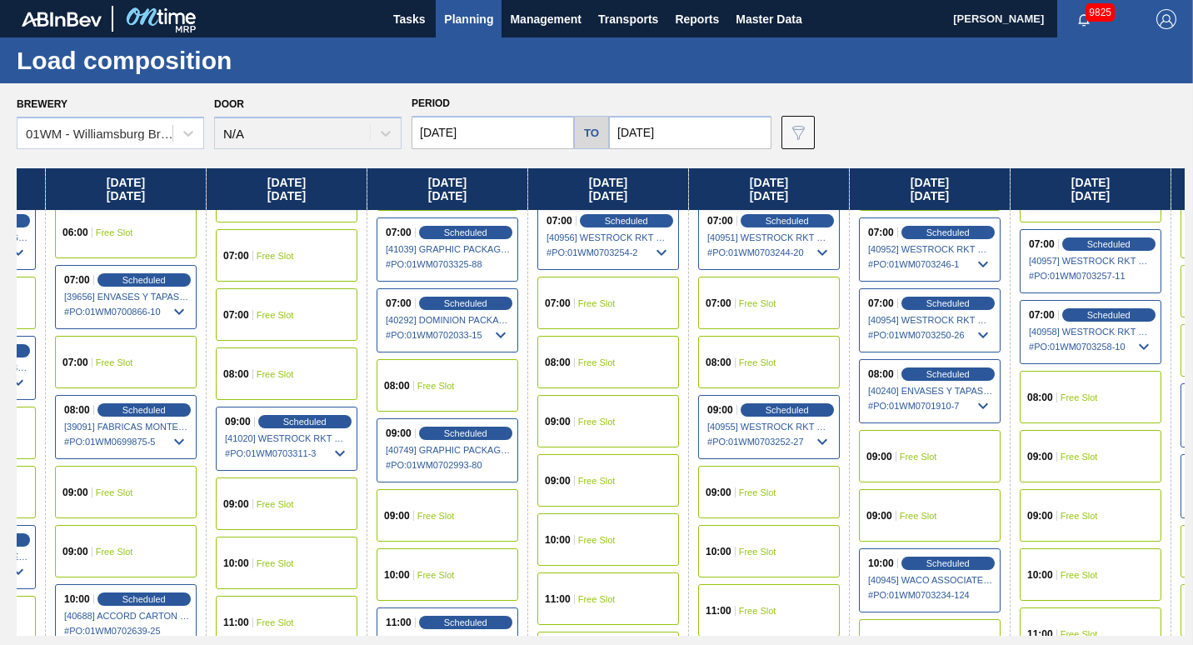
scroll to position [421, 293]
click at [484, 19] on span "Planning" at bounding box center [468, 19] width 49 height 20
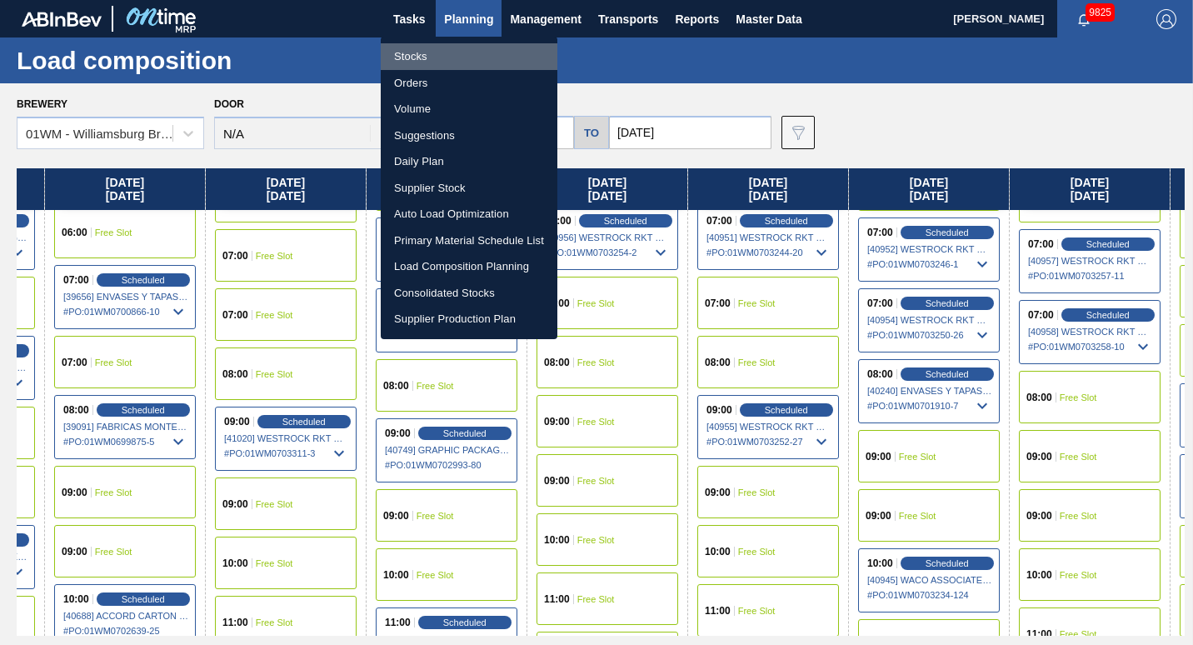
click at [450, 60] on li "Stocks" at bounding box center [469, 56] width 177 height 27
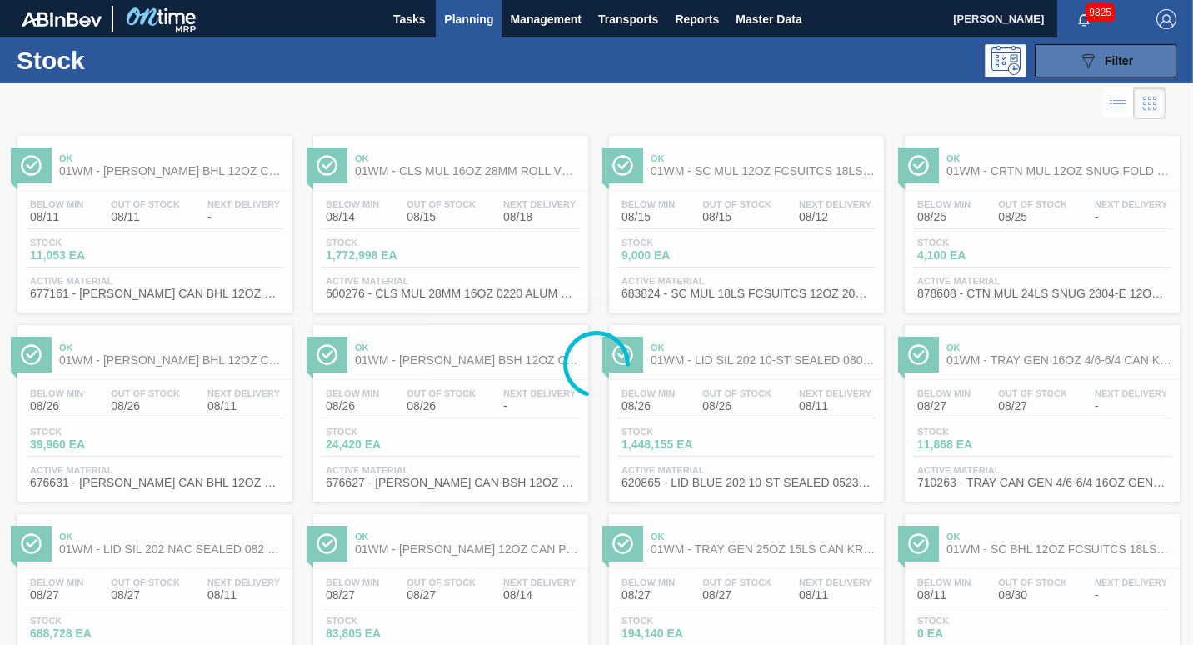
click at [1085, 59] on icon "089F7B8B-B2A5-4AFE-B5C0-19BA573D28AC" at bounding box center [1088, 61] width 20 height 20
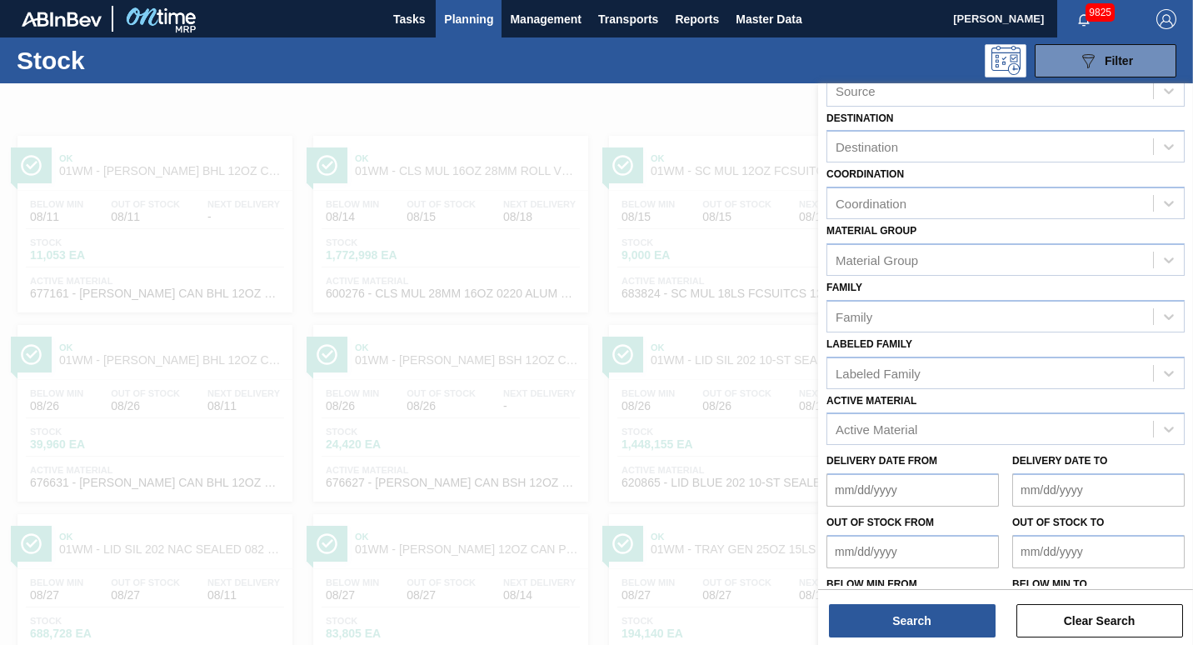
scroll to position [110, 0]
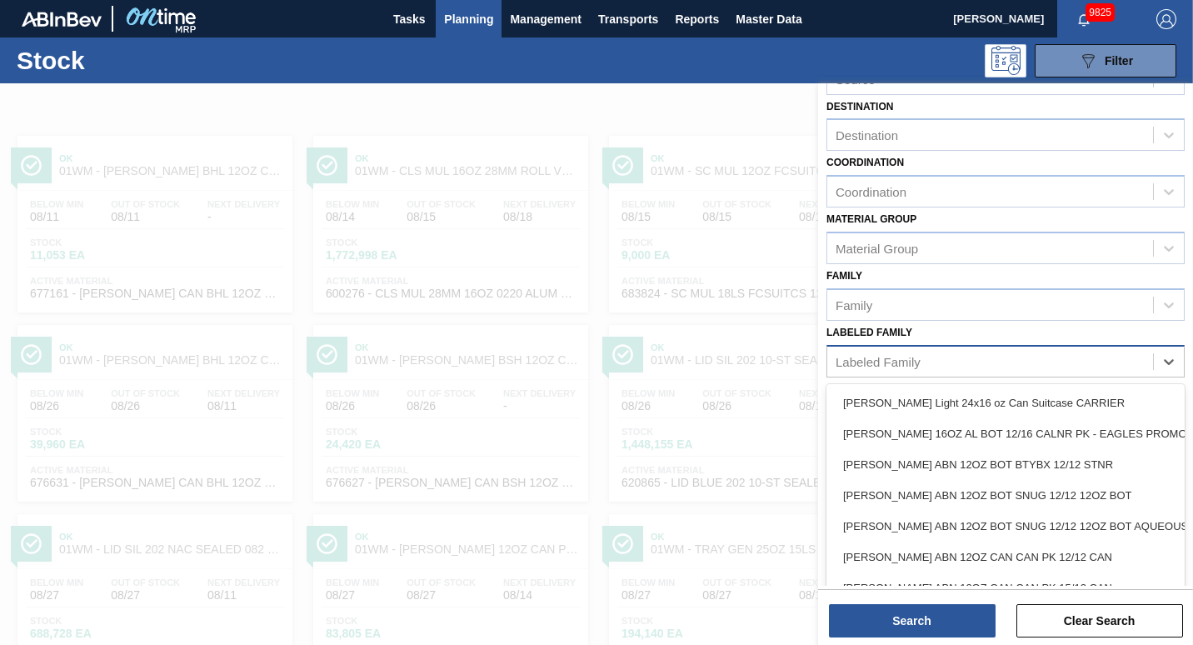
click at [904, 371] on div "Labeled Family" at bounding box center [990, 361] width 326 height 24
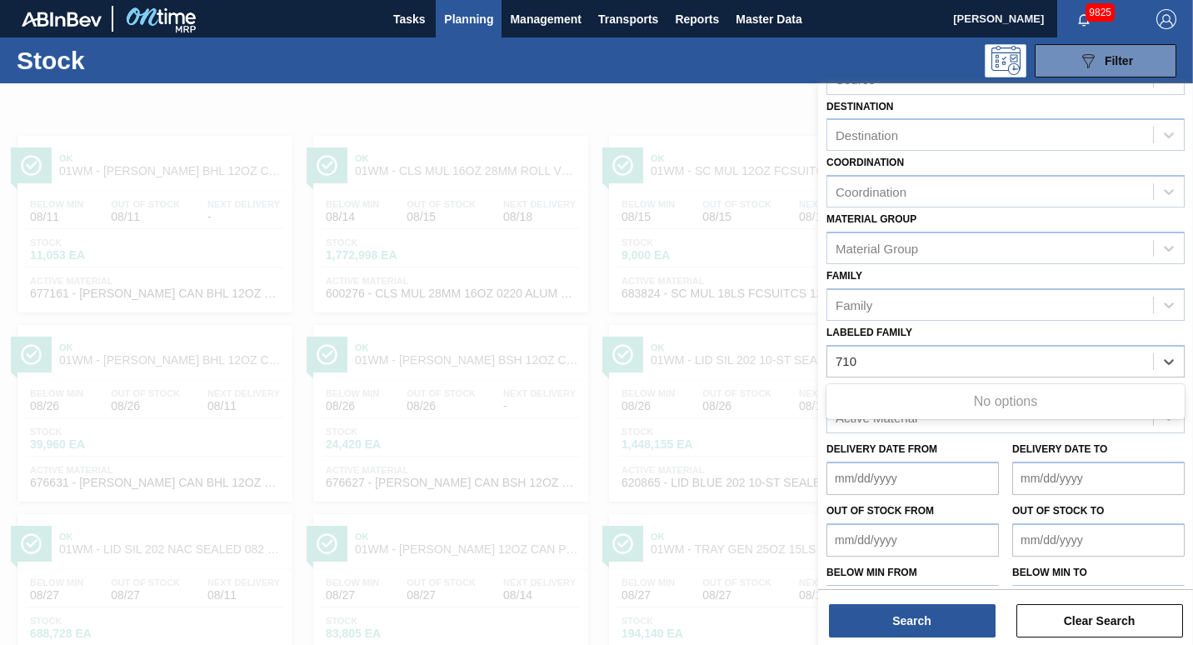
type Family "710"
click at [471, 27] on span "Planning" at bounding box center [468, 19] width 49 height 20
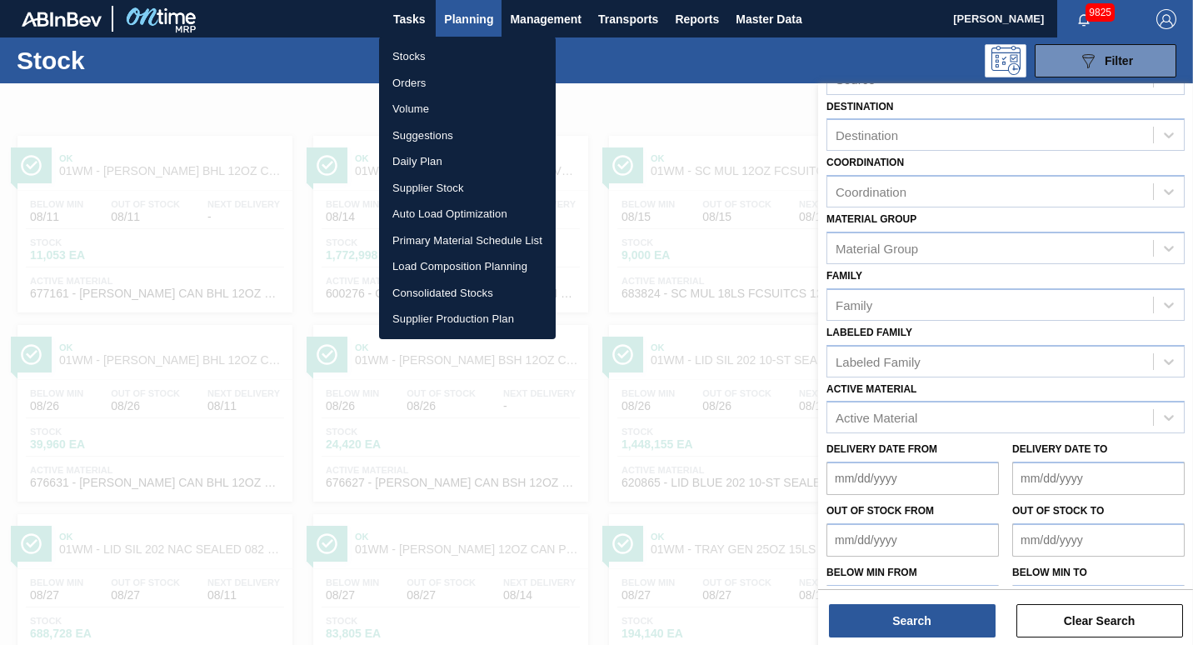
click at [435, 268] on li "Load Composition Planning" at bounding box center [467, 266] width 177 height 27
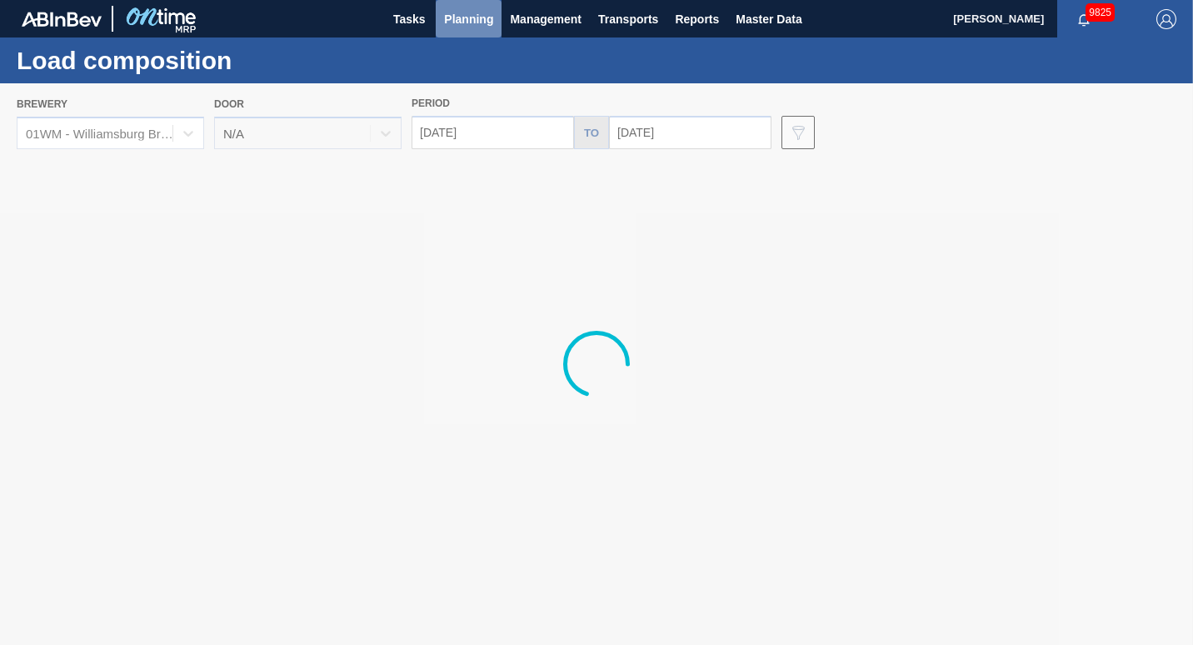
click at [446, 23] on span "Planning" at bounding box center [468, 19] width 49 height 20
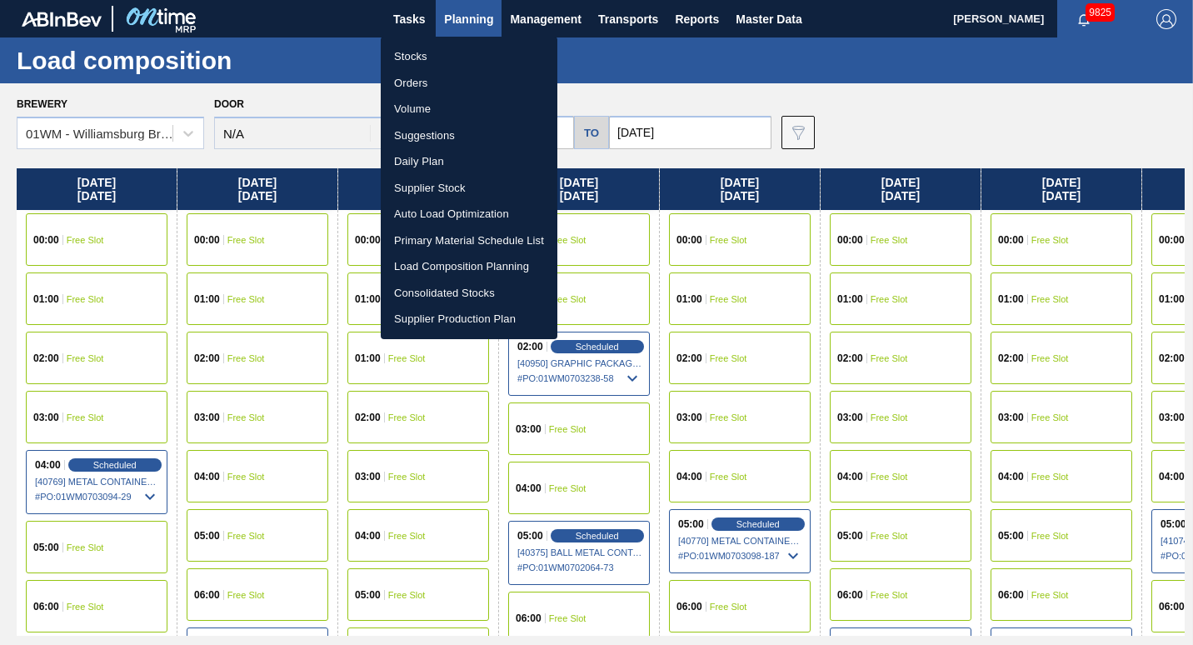
click at [431, 127] on li "Suggestions" at bounding box center [469, 135] width 177 height 27
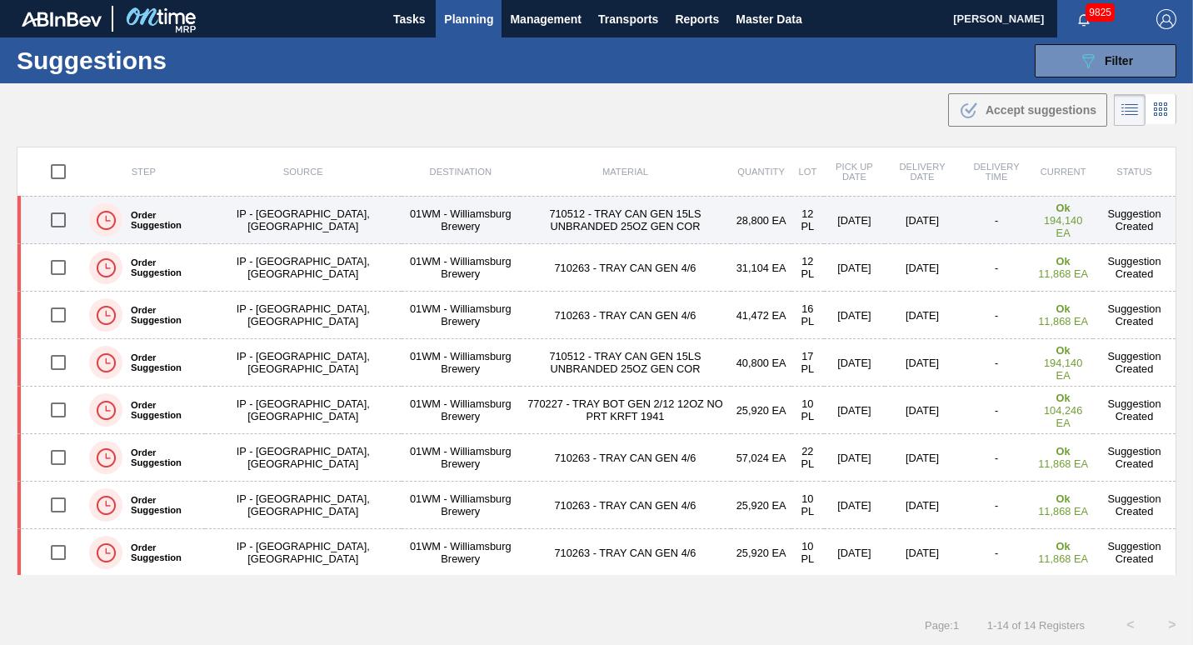
click at [520, 215] on td "710512 - TRAY CAN GEN 15LS UNBRANDED 25OZ GEN COR" at bounding box center [626, 220] width 212 height 47
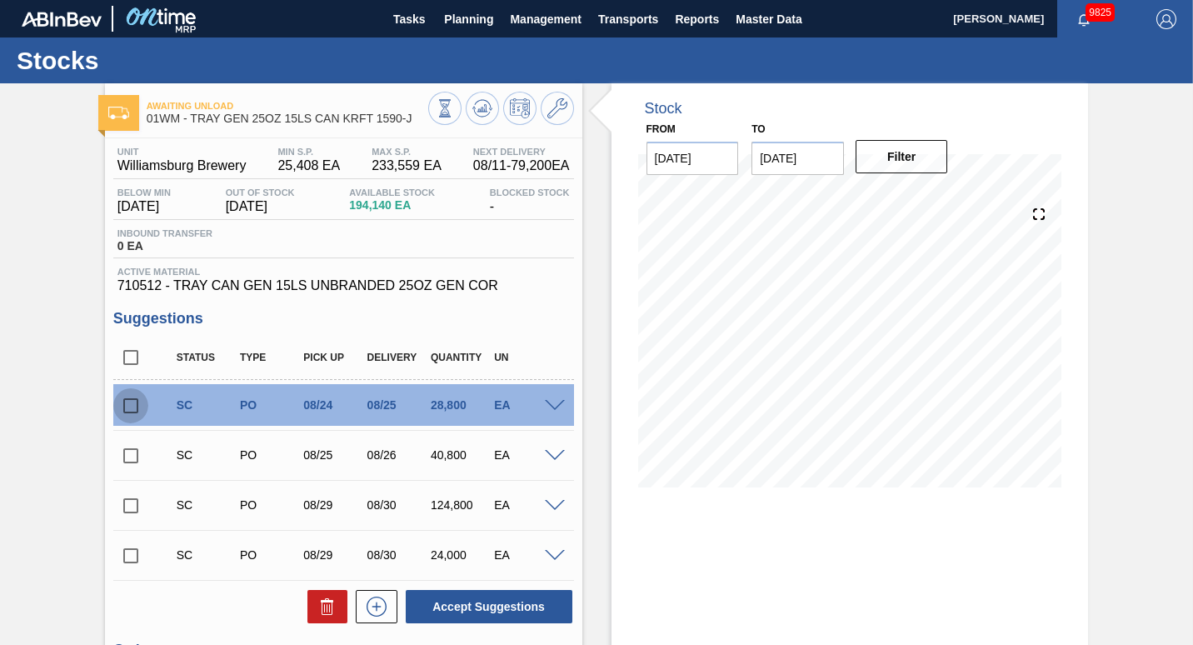
click at [131, 414] on input "checkbox" at bounding box center [130, 405] width 35 height 35
checkbox input "true"
click at [133, 467] on input "checkbox" at bounding box center [130, 455] width 35 height 35
checkbox input "true"
click at [315, 600] on button at bounding box center [327, 606] width 40 height 33
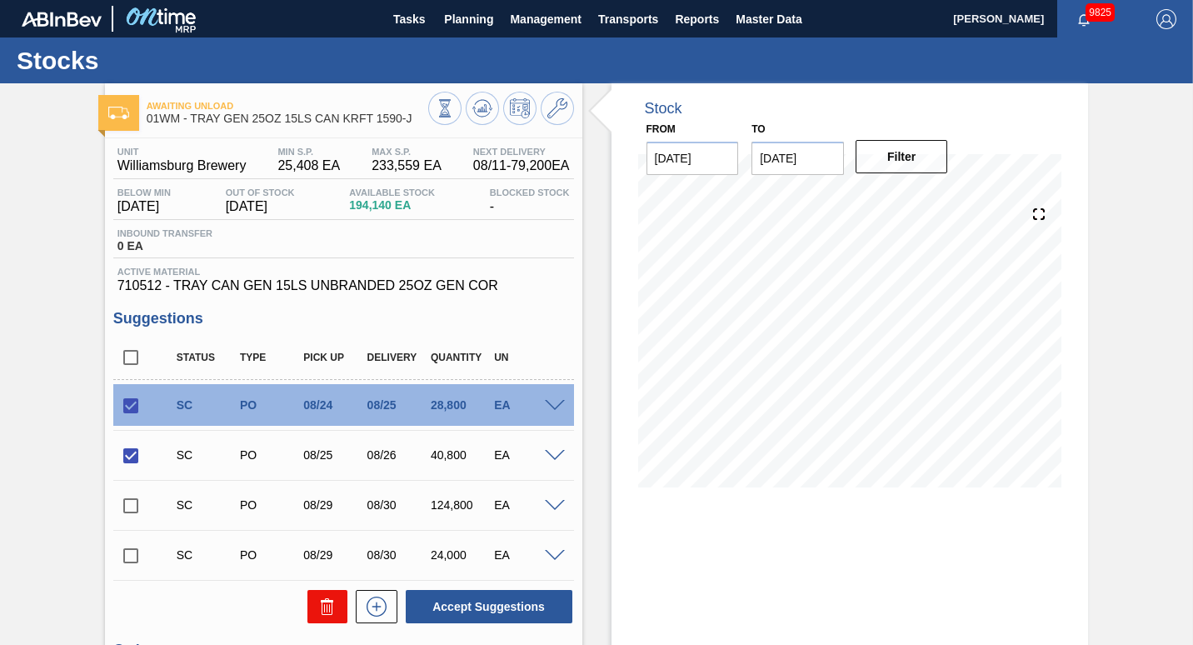
checkbox input "false"
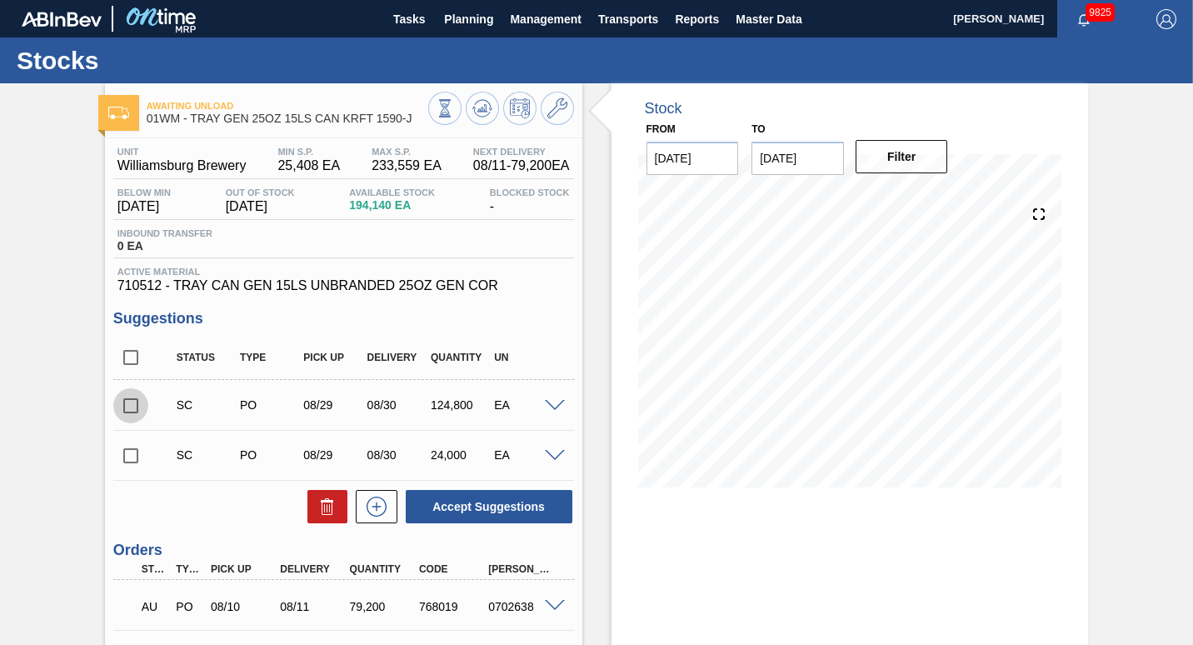
click at [138, 407] on input "checkbox" at bounding box center [130, 405] width 35 height 35
checkbox input "true"
click at [460, 519] on button "Accept Suggestions" at bounding box center [489, 506] width 167 height 33
click at [549, 459] on span at bounding box center [555, 456] width 20 height 12
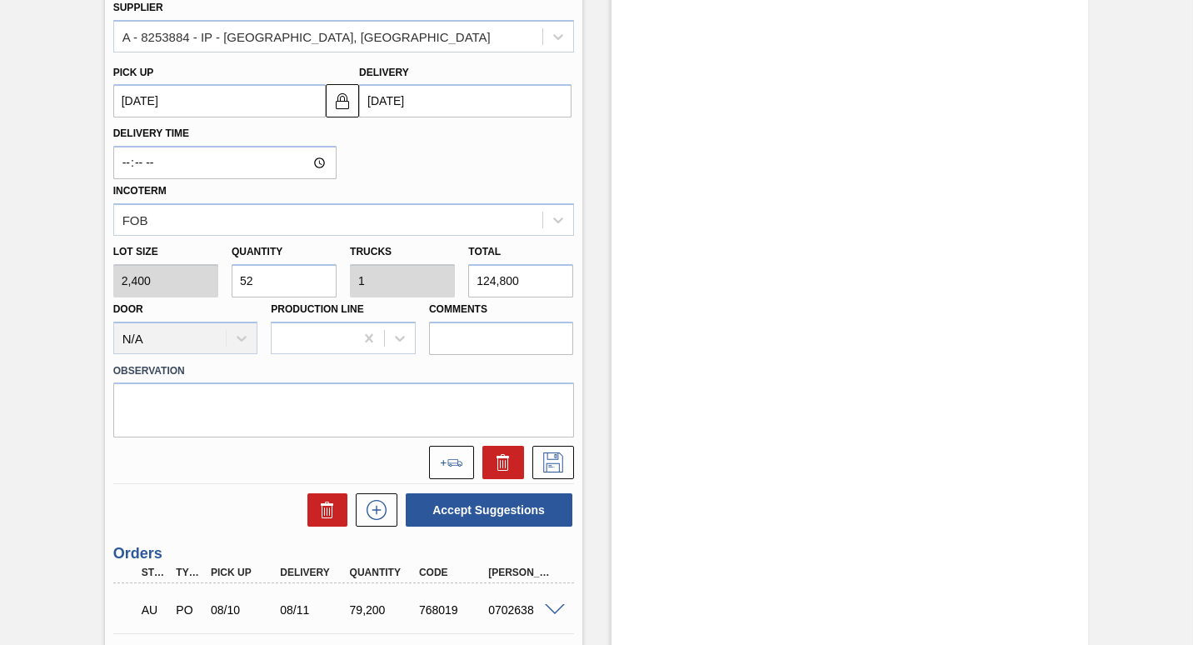
scroll to position [620, 0]
click at [433, 466] on button at bounding box center [451, 461] width 45 height 33
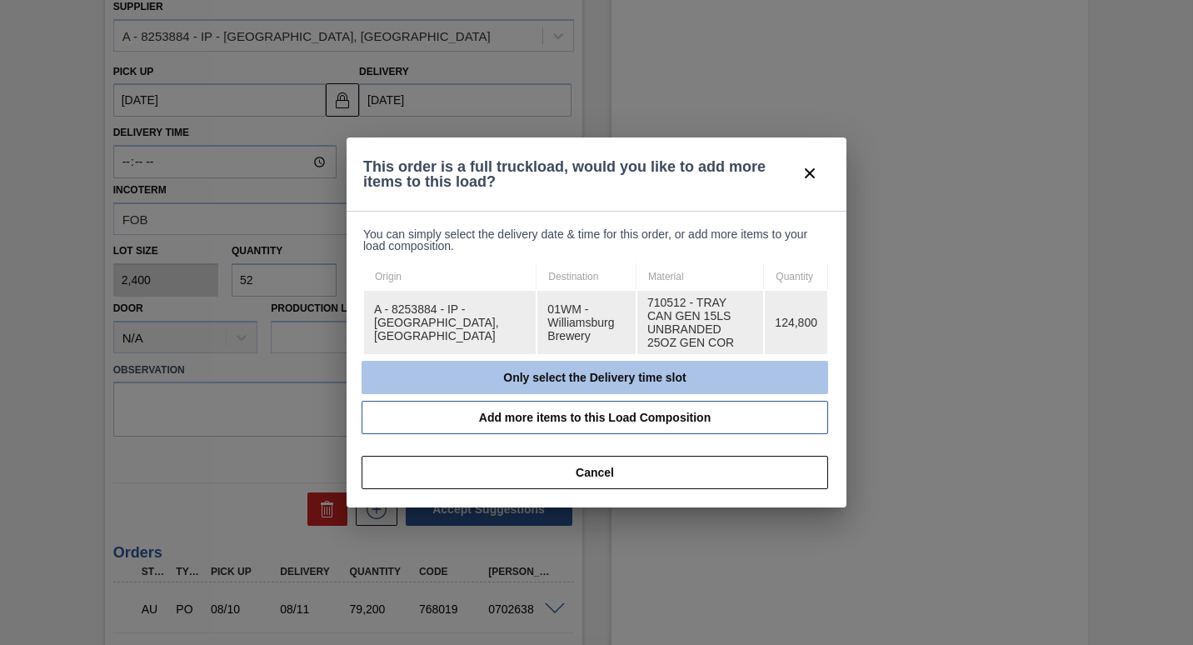
click at [541, 376] on button "Only select the Delivery time slot" at bounding box center [594, 377] width 466 height 33
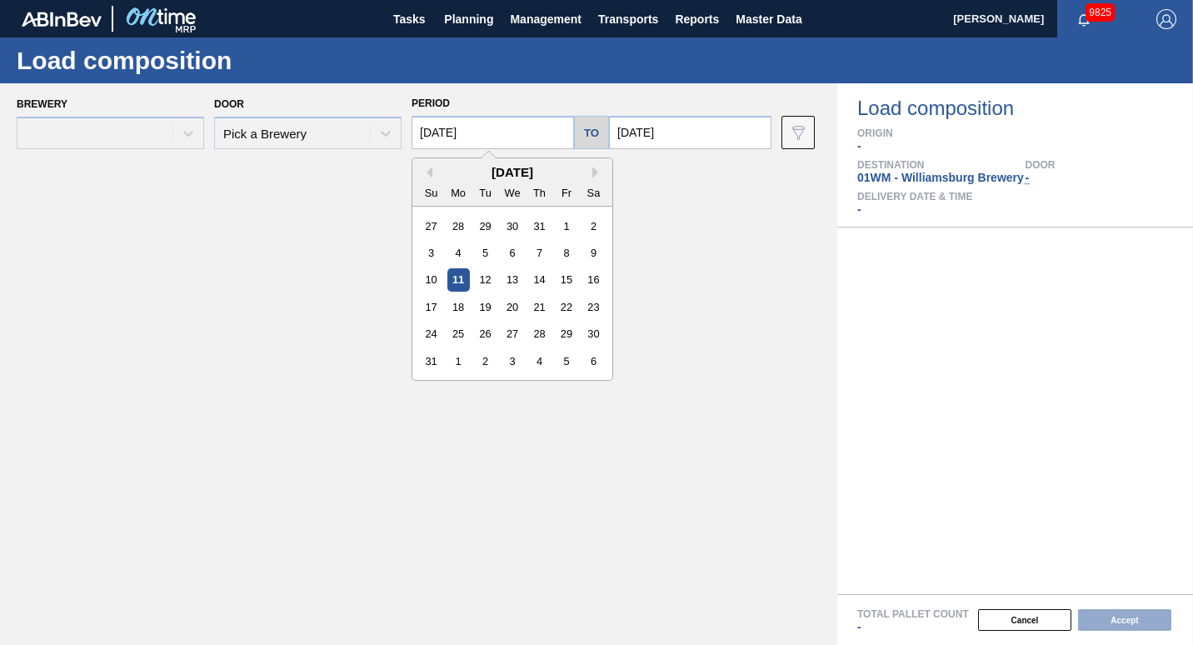
click at [503, 136] on input "[DATE]" at bounding box center [492, 132] width 162 height 33
click at [533, 97] on div "Period 08/11/2025 Previous Month Next Month August 2025 Su Mo Tu We Th Fr Sa 27…" at bounding box center [591, 120] width 360 height 57
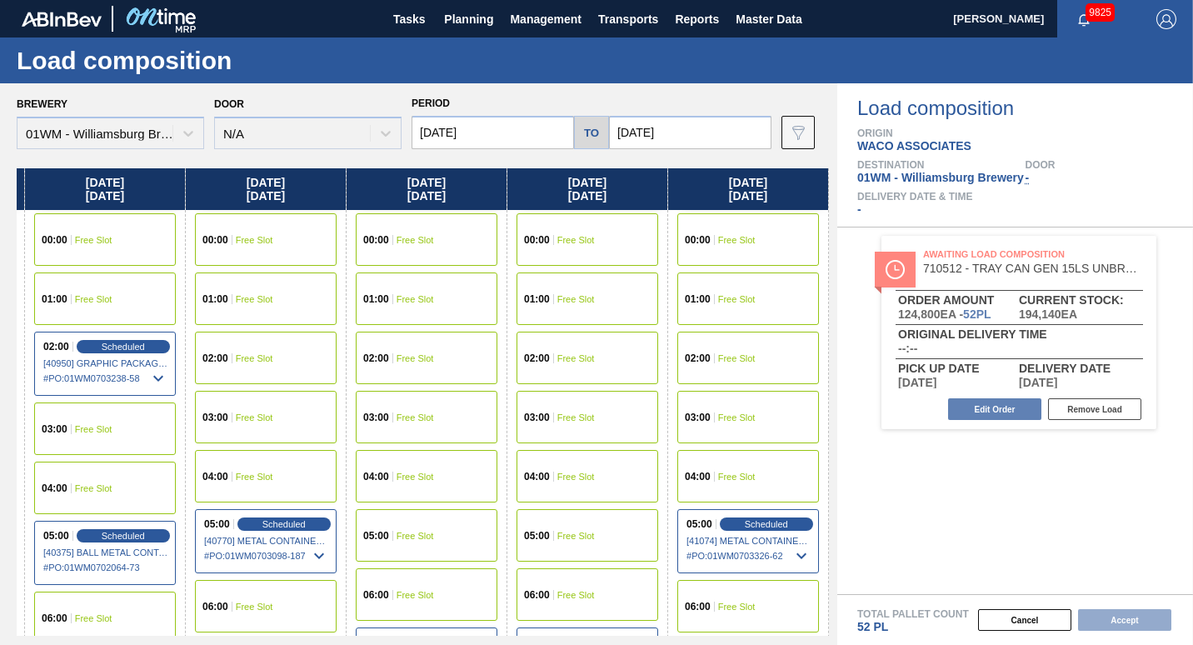
scroll to position [1, 474]
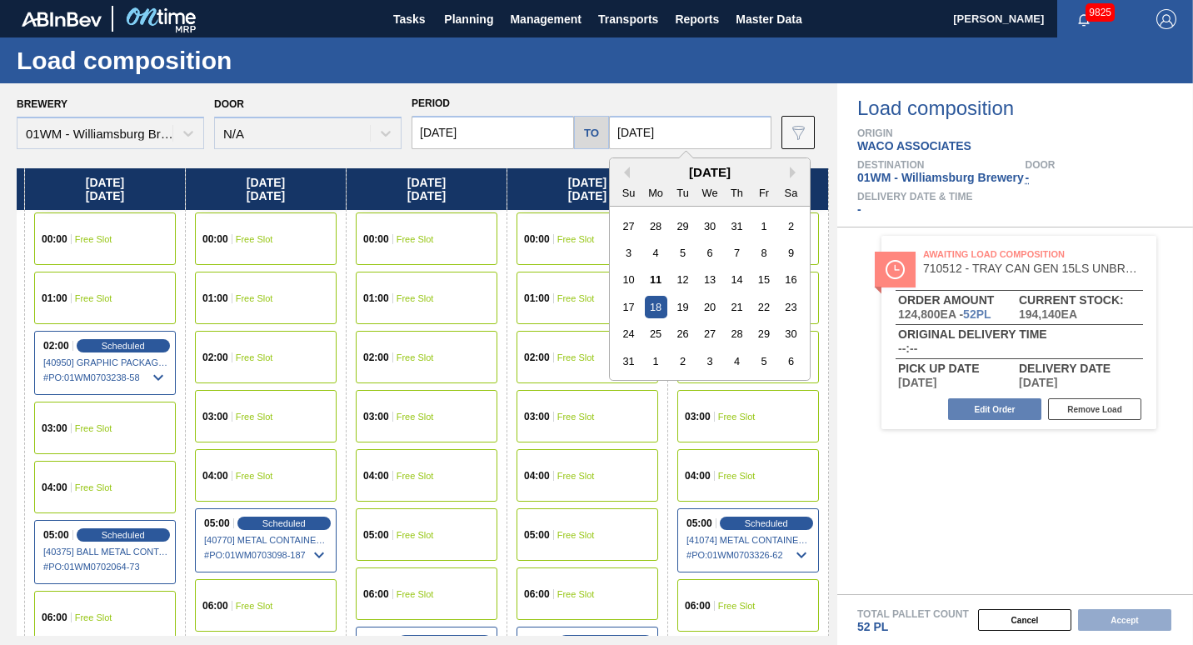
click at [664, 134] on input "[DATE]" at bounding box center [690, 132] width 162 height 33
click at [630, 335] on div "24" at bounding box center [628, 333] width 22 height 22
type input "[DATE]"
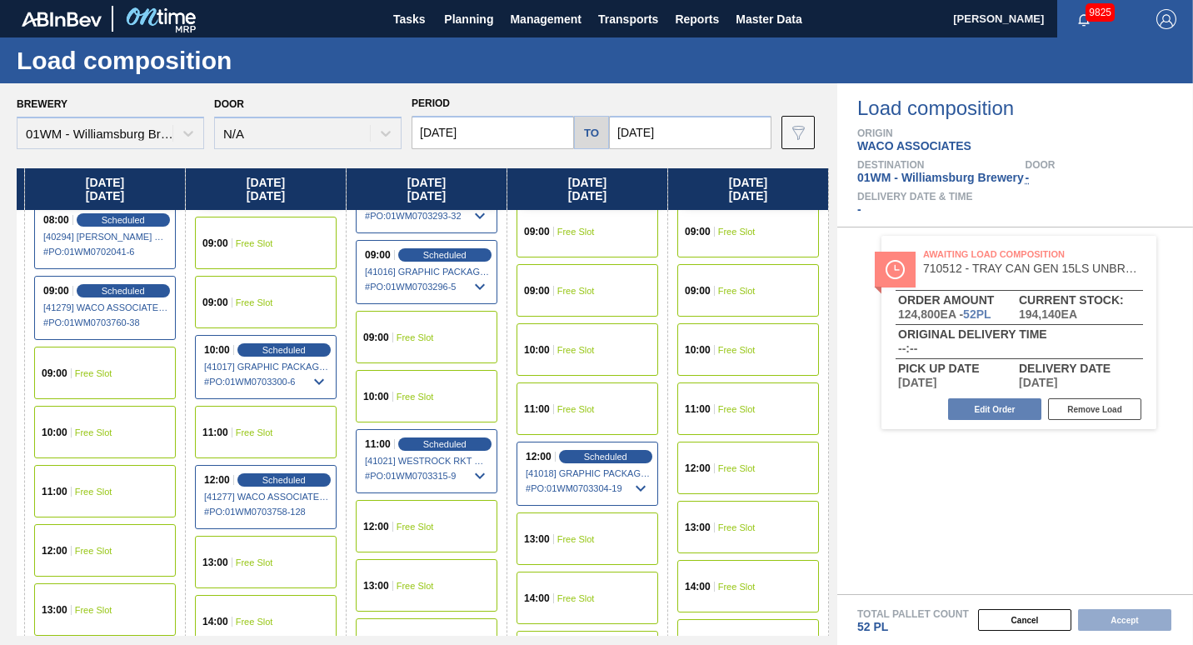
scroll to position [600, 1438]
click at [434, 521] on div "12:00 Free Slot" at bounding box center [427, 525] width 142 height 52
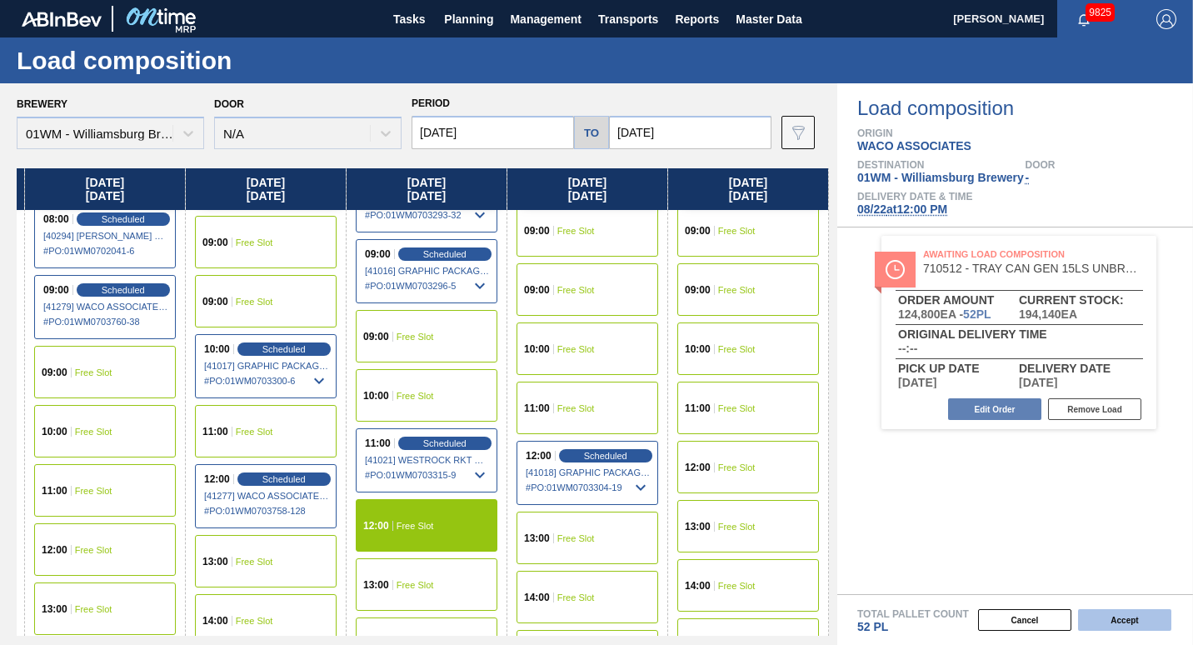
click at [1110, 612] on button "Accept" at bounding box center [1124, 620] width 93 height 22
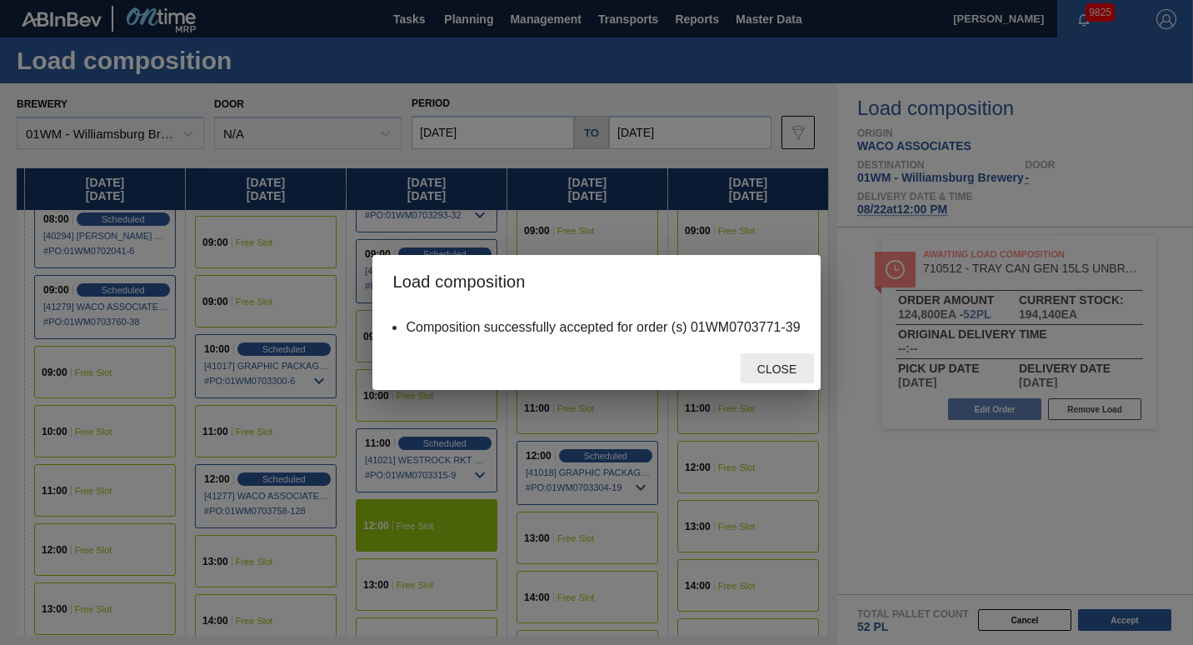
click at [760, 354] on div "Close" at bounding box center [776, 368] width 73 height 31
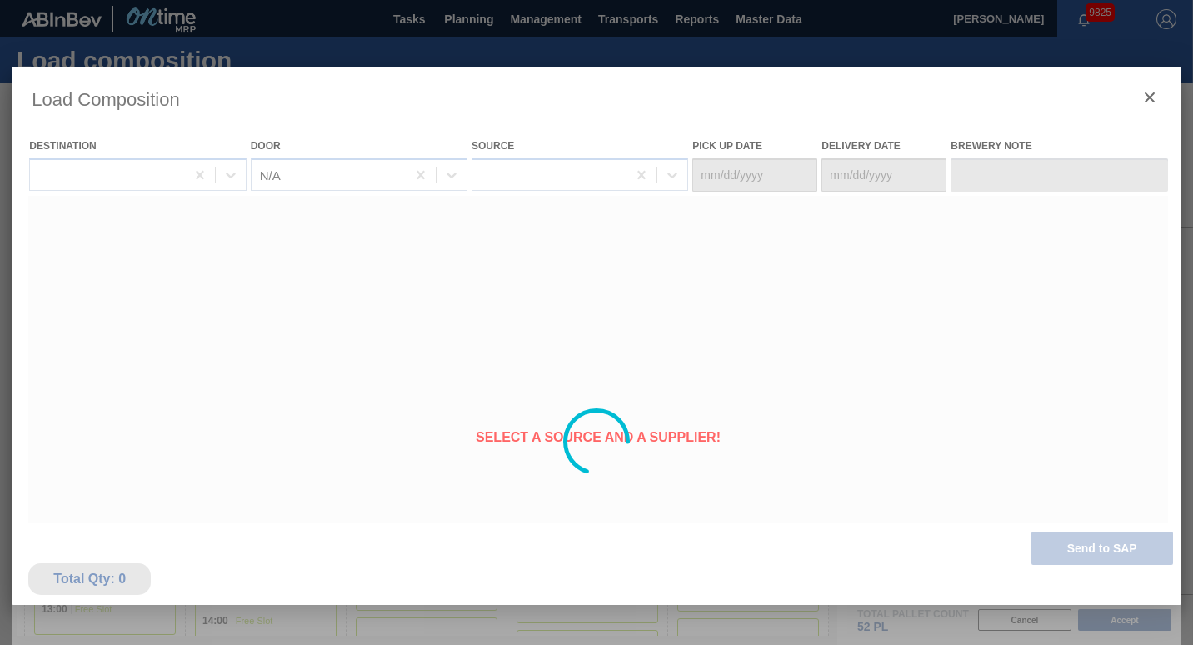
type Date "[DATE]"
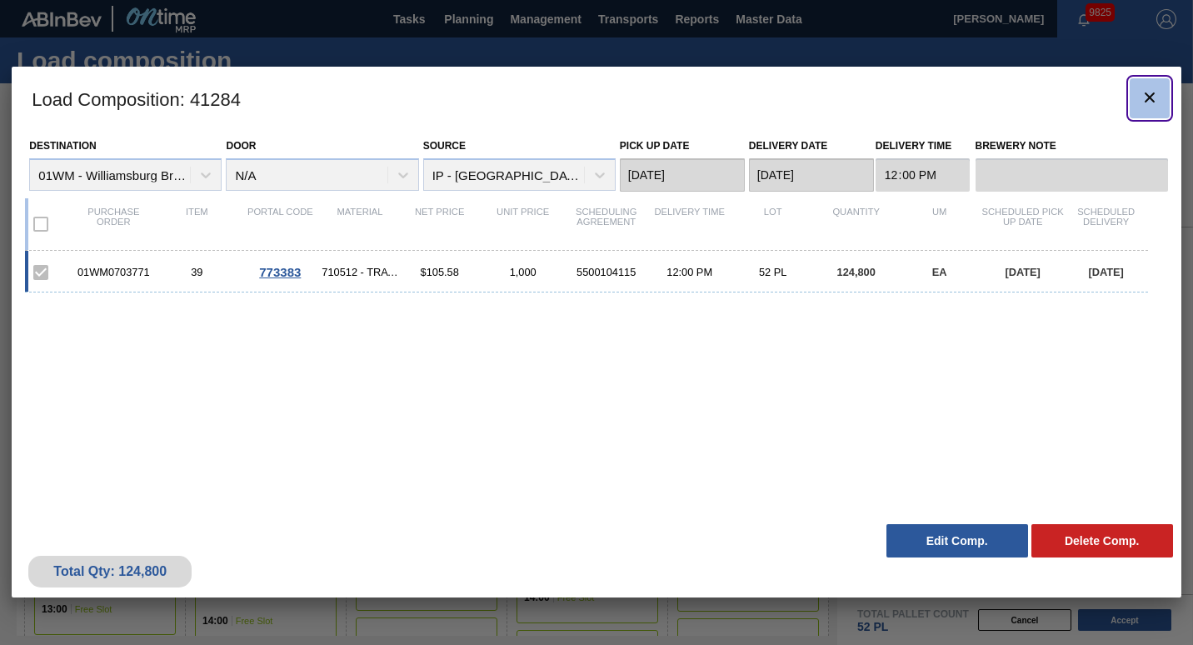
click at [1143, 92] on icon "botão de ícone" at bounding box center [1149, 97] width 20 height 20
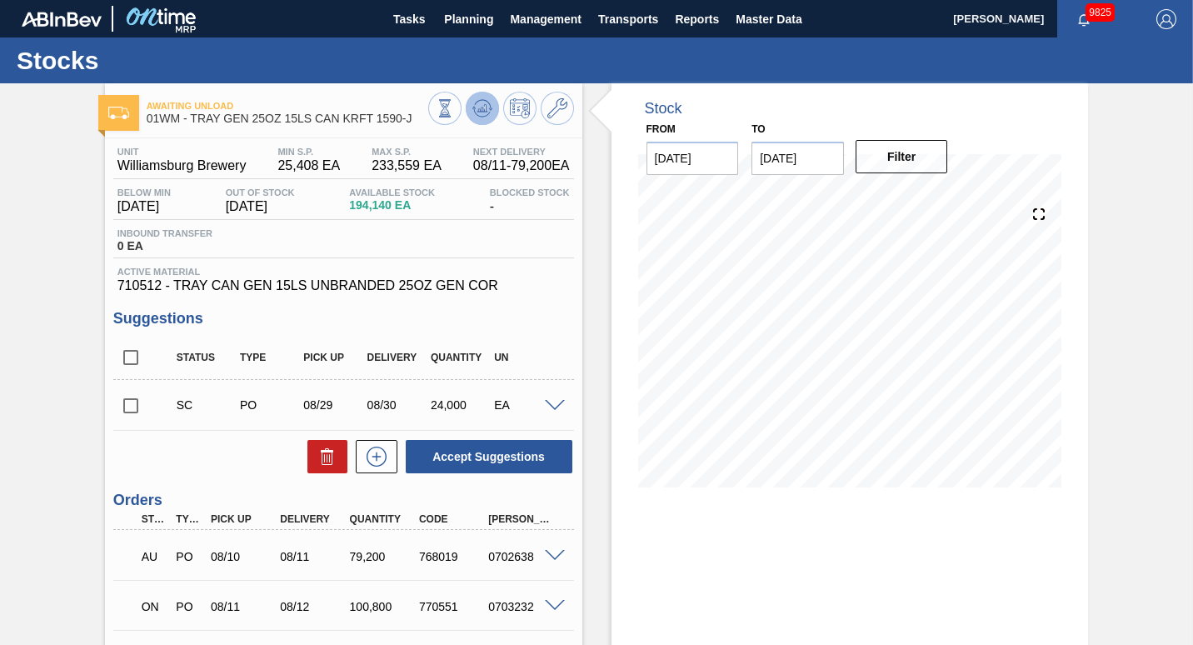
click at [484, 108] on icon at bounding box center [481, 107] width 11 height 7
click at [791, 165] on input "[DATE]" at bounding box center [797, 158] width 92 height 33
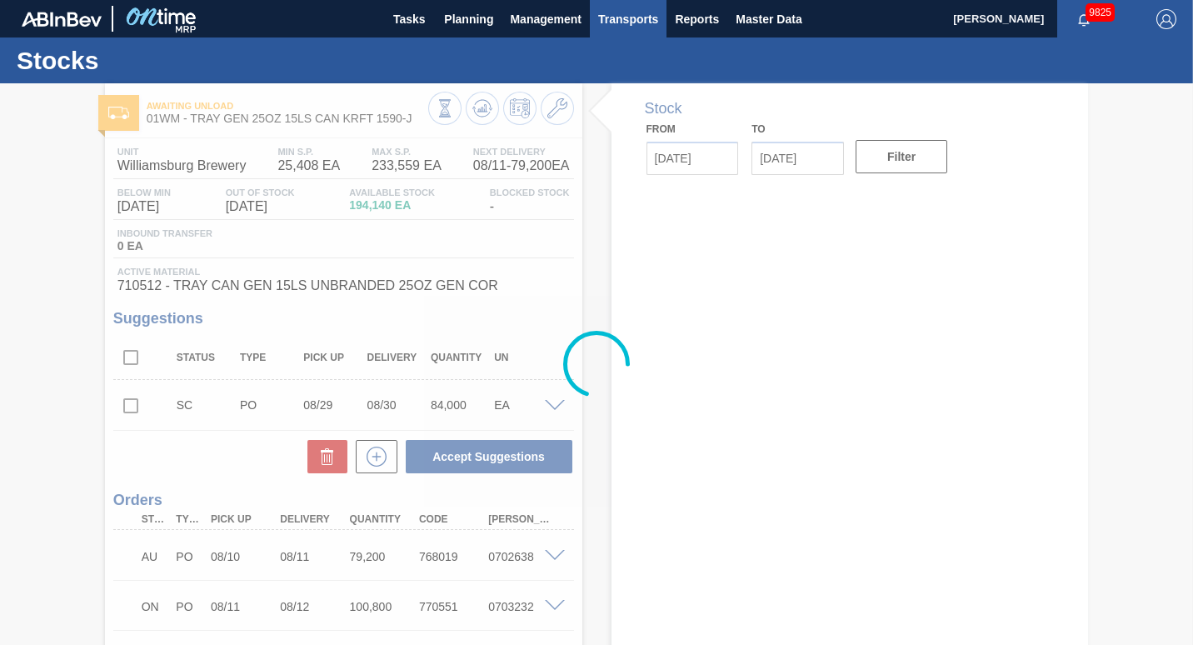
type input "[DATE]"
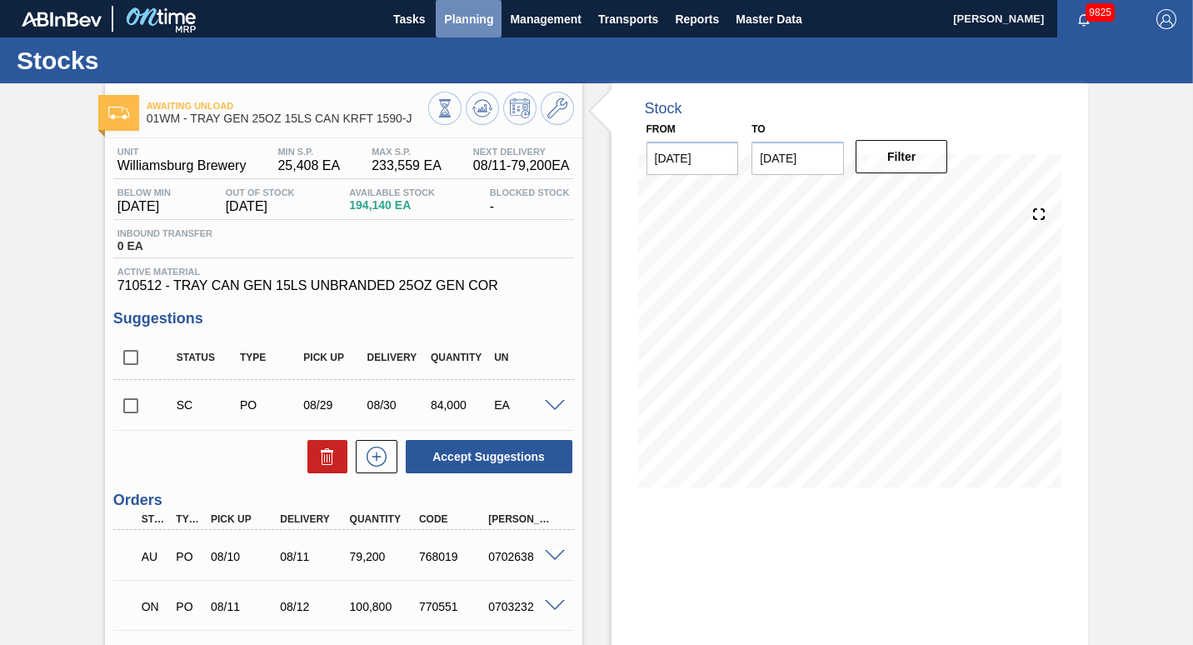
click at [486, 21] on span "Planning" at bounding box center [468, 19] width 49 height 20
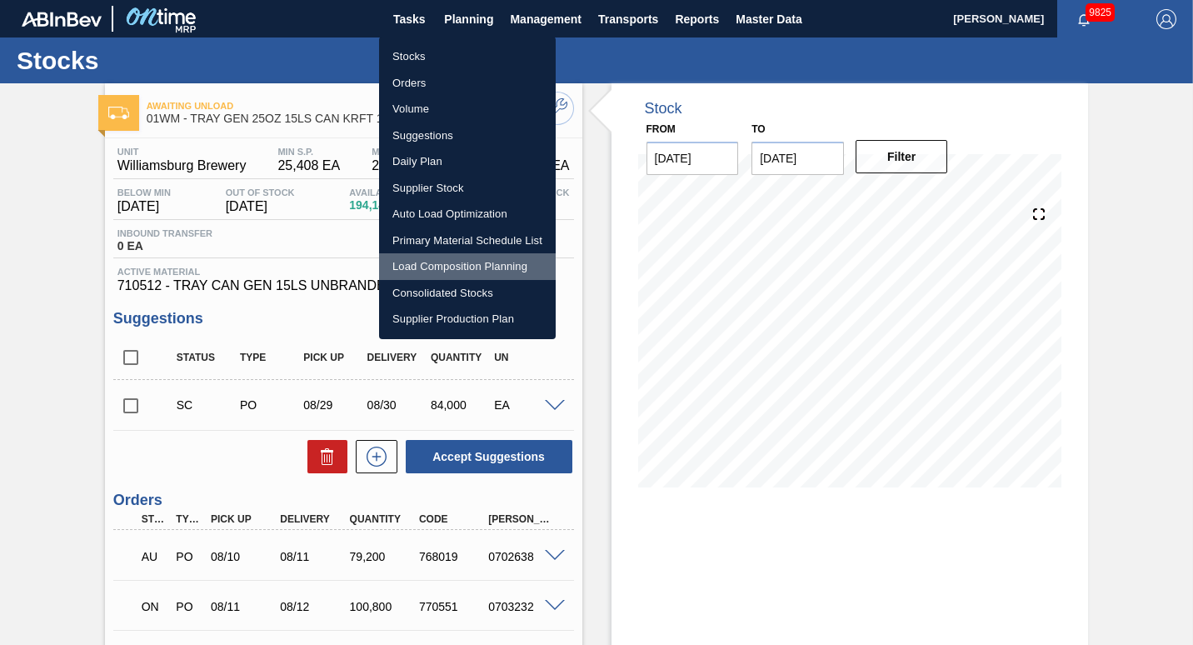
click at [426, 272] on li "Load Composition Planning" at bounding box center [467, 266] width 177 height 27
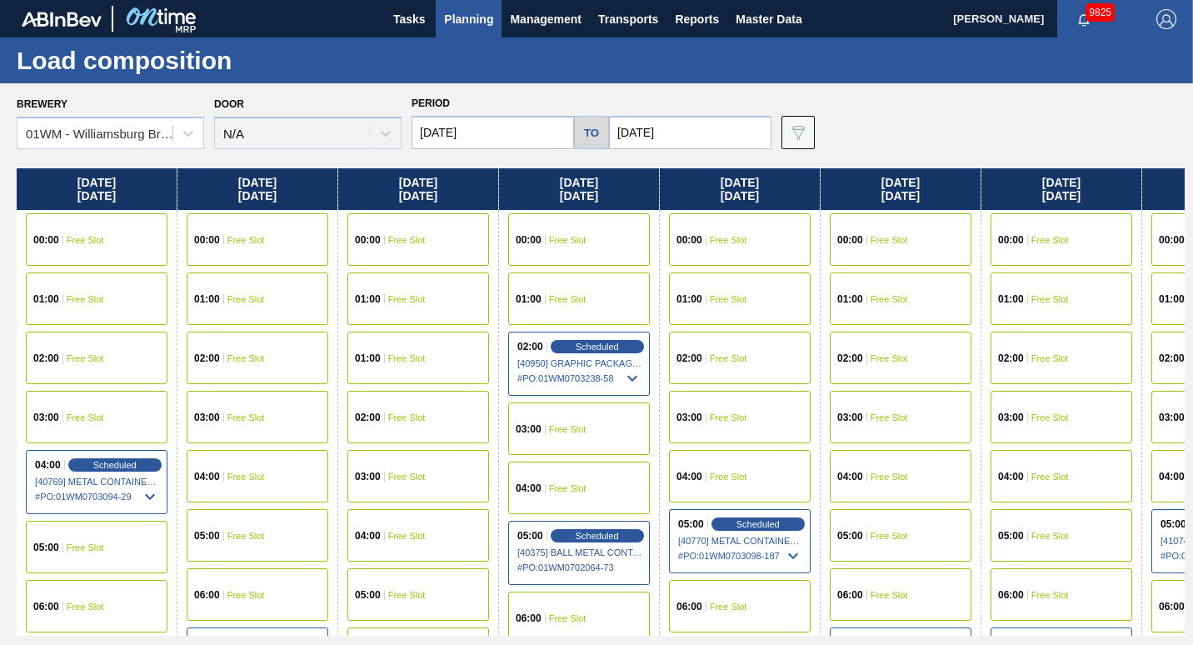
click at [473, 22] on span "Planning" at bounding box center [468, 19] width 49 height 20
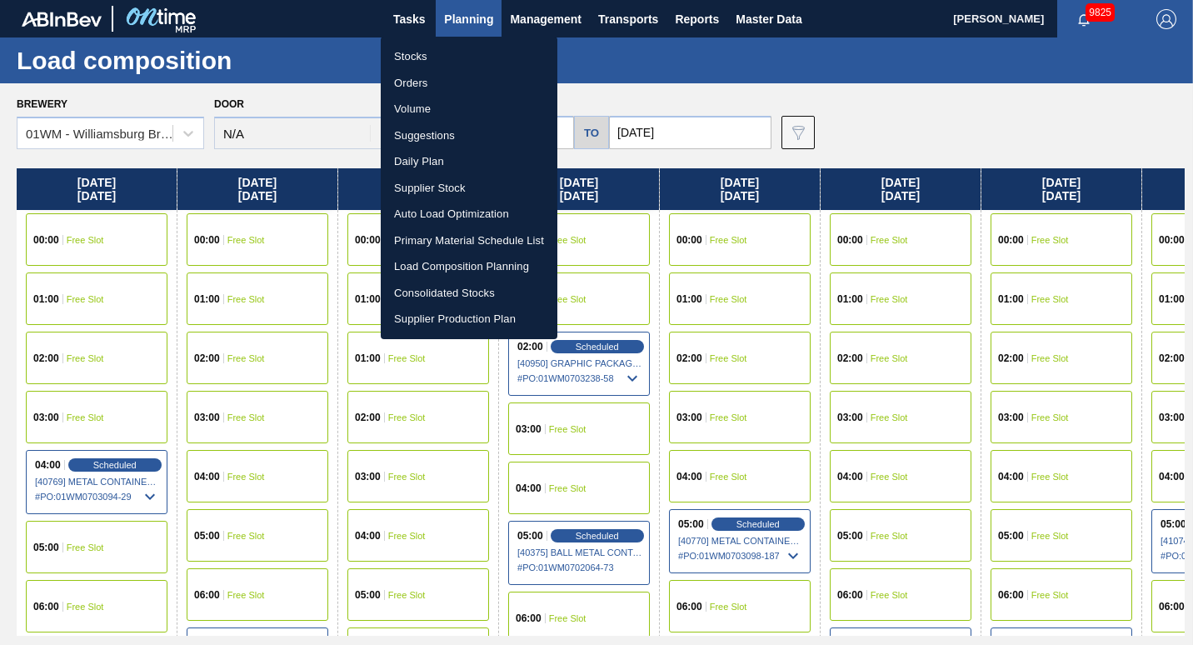
click at [446, 136] on li "Suggestions" at bounding box center [469, 135] width 177 height 27
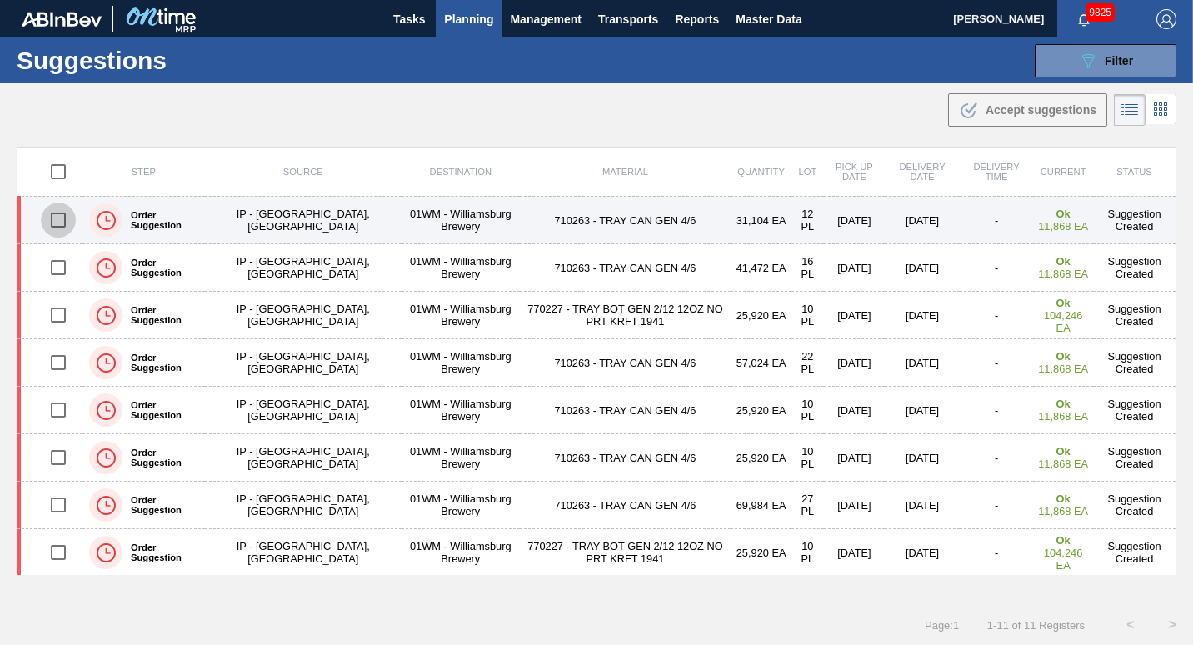
click at [41, 217] on input "checkbox" at bounding box center [58, 219] width 35 height 35
checkbox input "true"
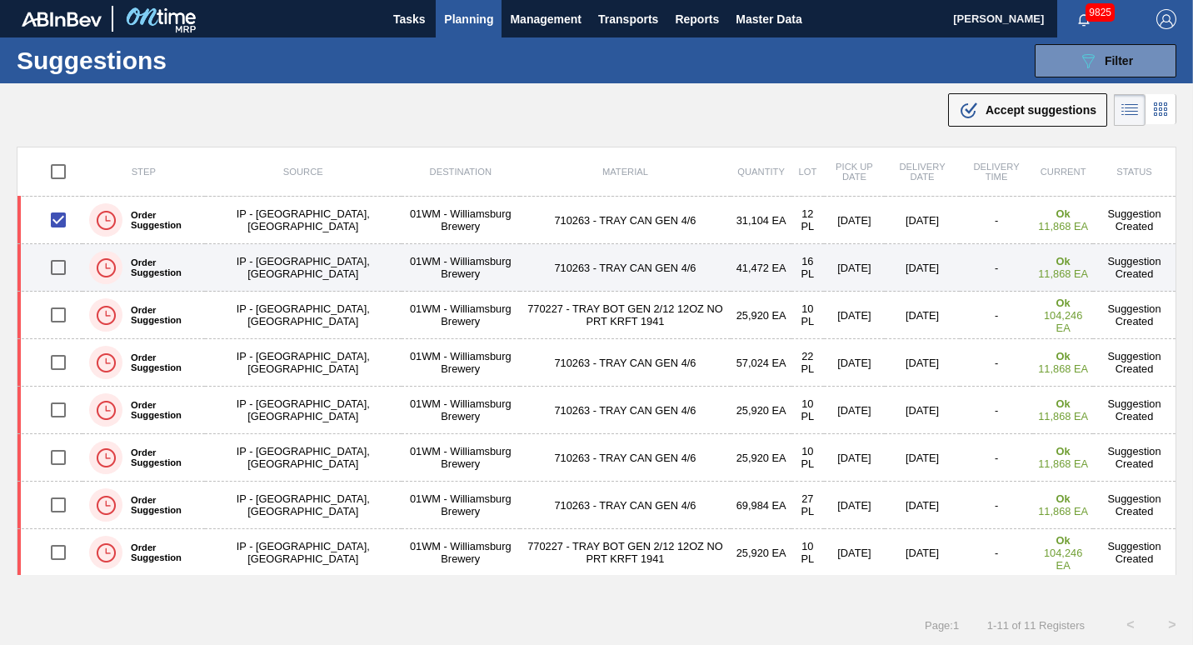
click at [49, 260] on input "checkbox" at bounding box center [58, 267] width 35 height 35
checkbox input "true"
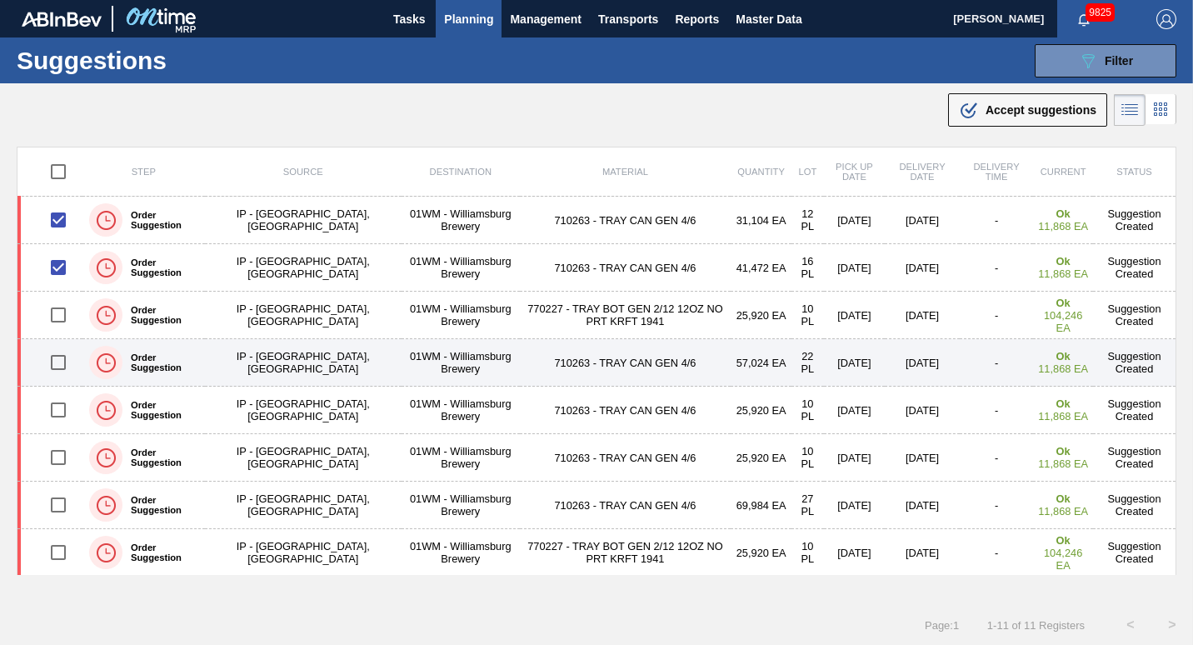
click at [61, 361] on input "checkbox" at bounding box center [58, 362] width 35 height 35
checkbox input "true"
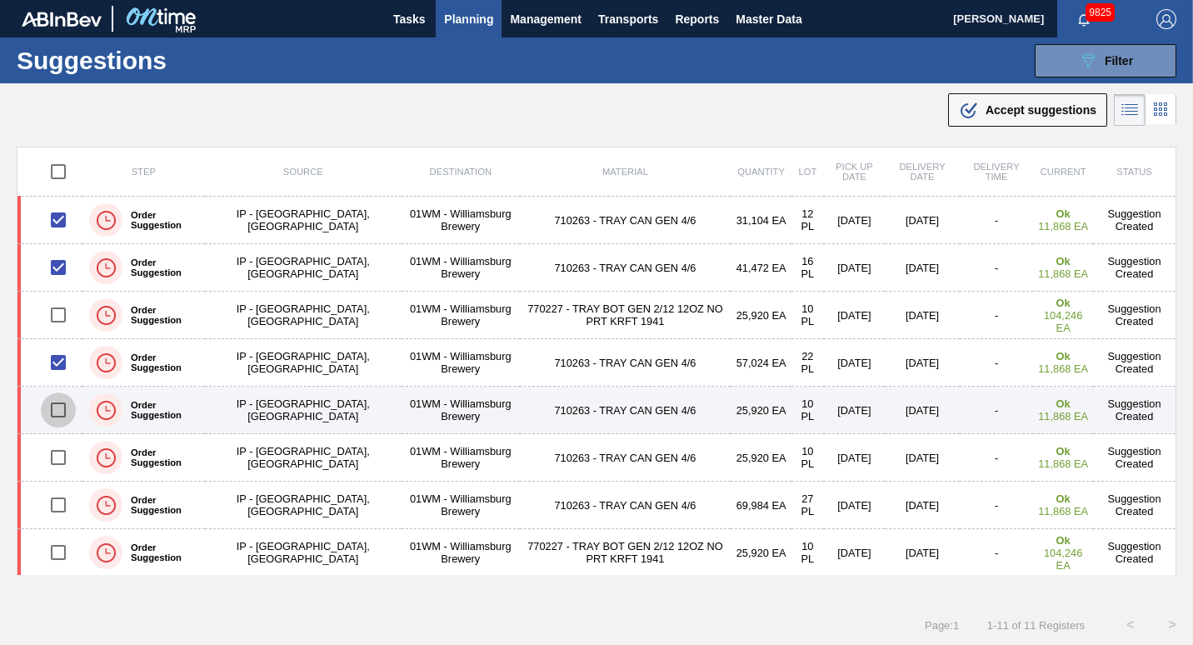
click at [47, 413] on input "checkbox" at bounding box center [58, 409] width 35 height 35
checkbox input "true"
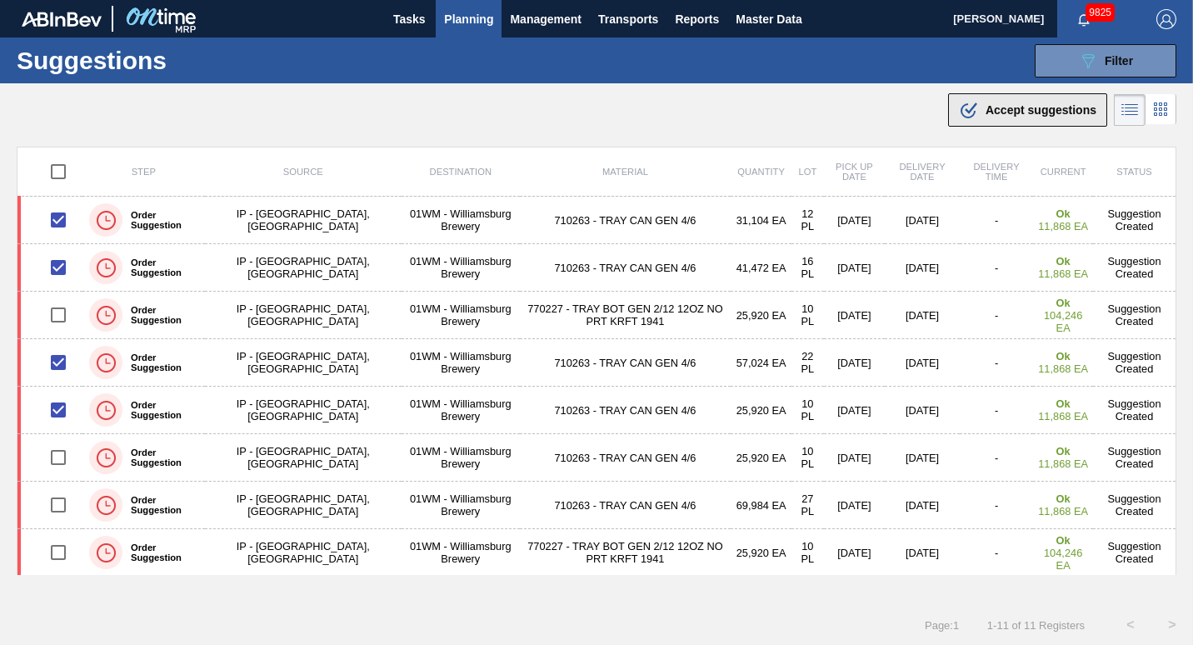
click at [988, 107] on span "Accept suggestions" at bounding box center [1040, 109] width 111 height 13
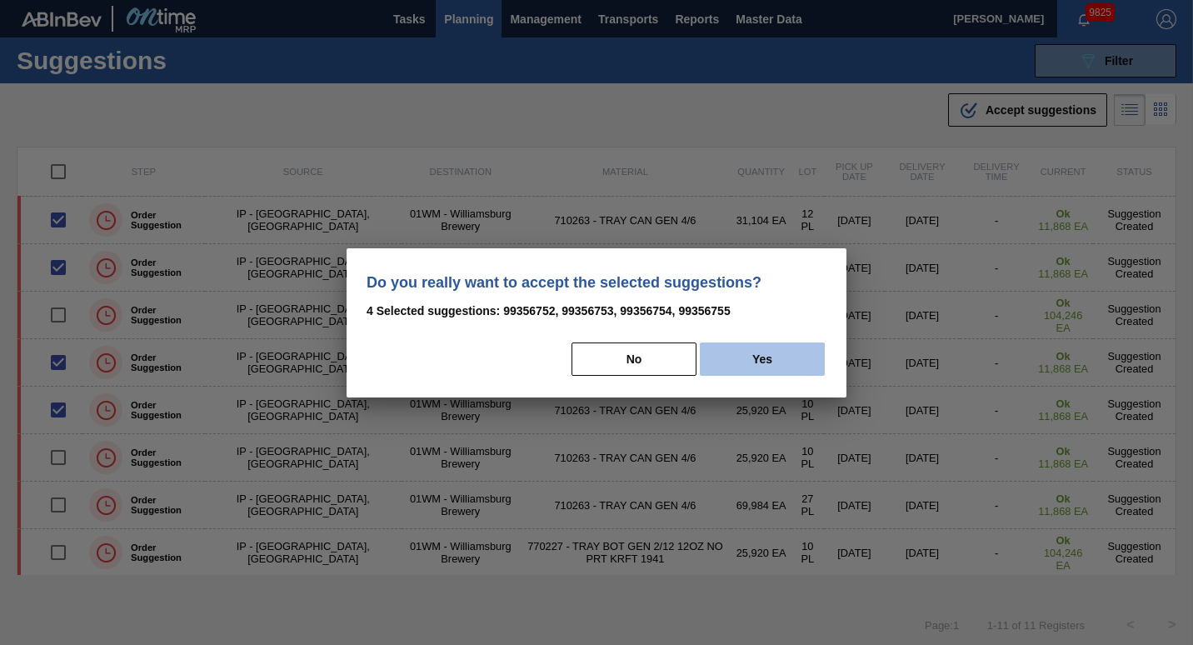
click at [785, 361] on button "Yes" at bounding box center [762, 358] width 125 height 33
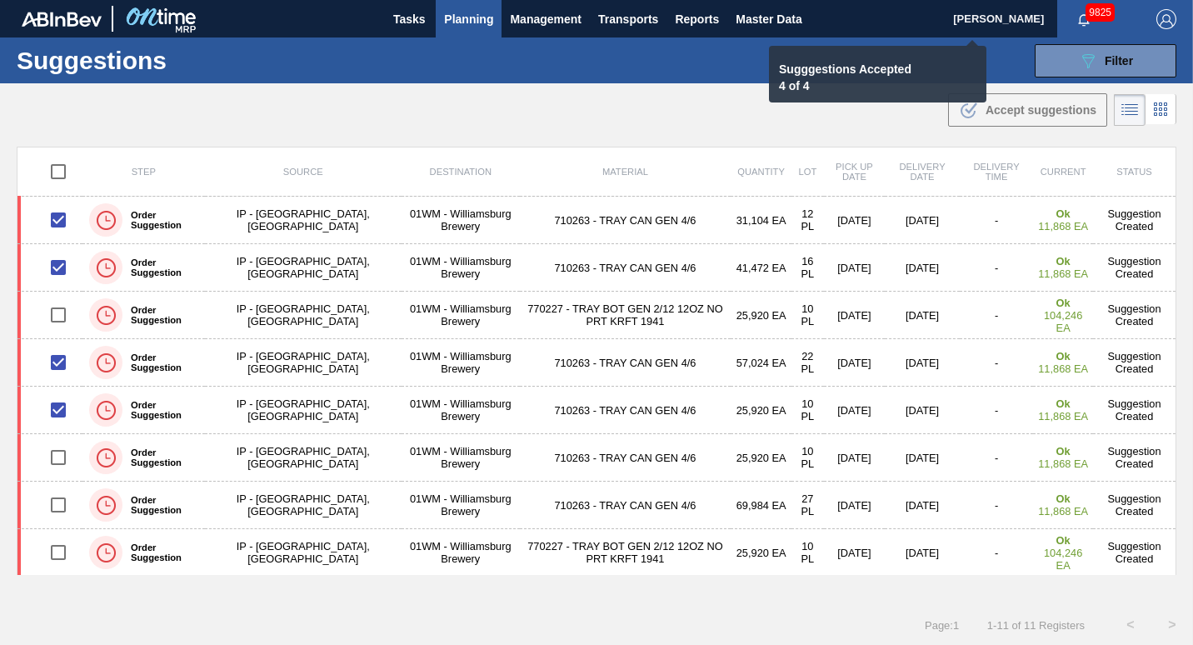
checkbox input "false"
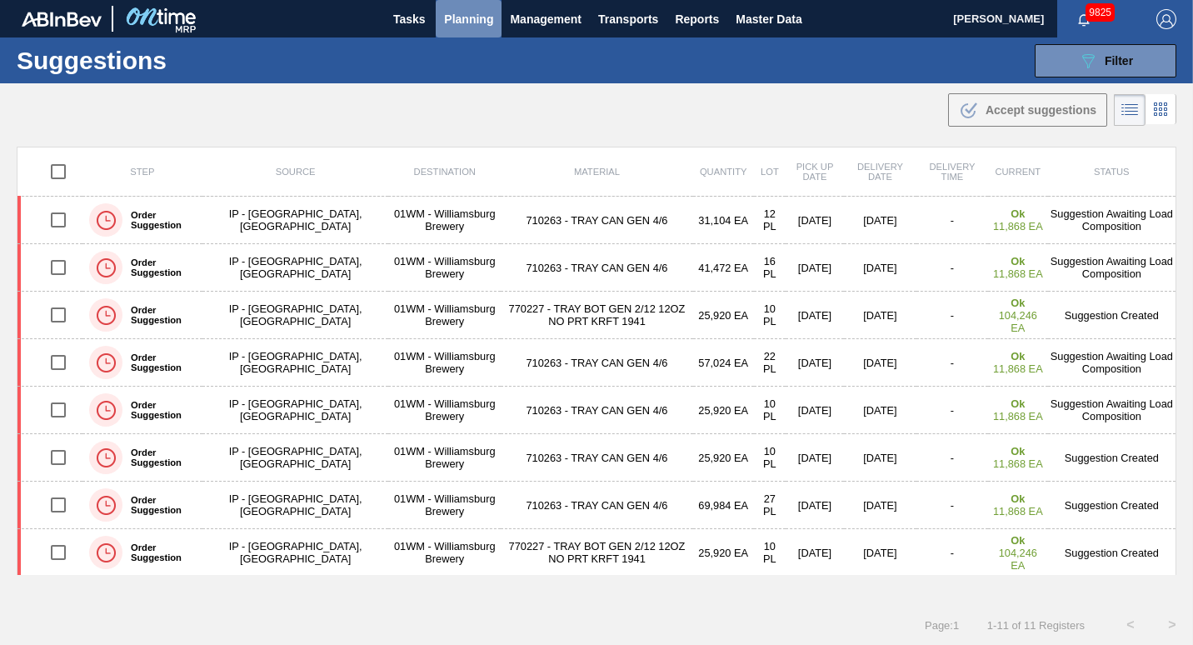
click at [469, 33] on button "Planning" at bounding box center [469, 18] width 66 height 37
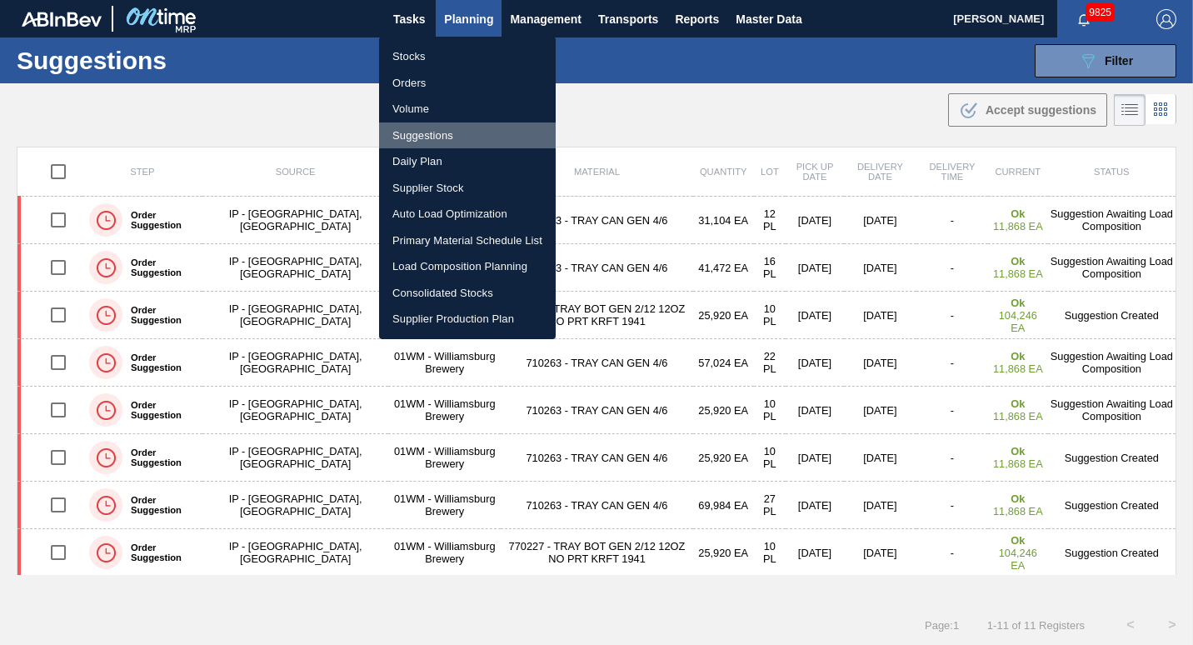
click at [449, 137] on li "Suggestions" at bounding box center [467, 135] width 177 height 27
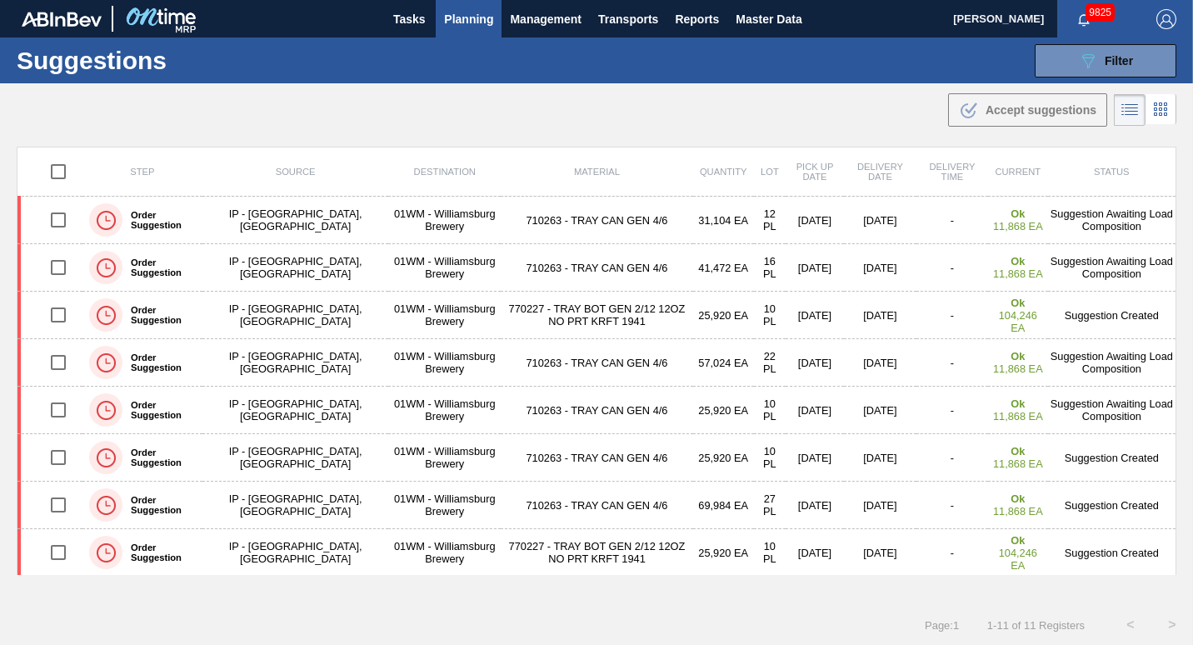
click at [453, 32] on button "Planning" at bounding box center [469, 18] width 66 height 37
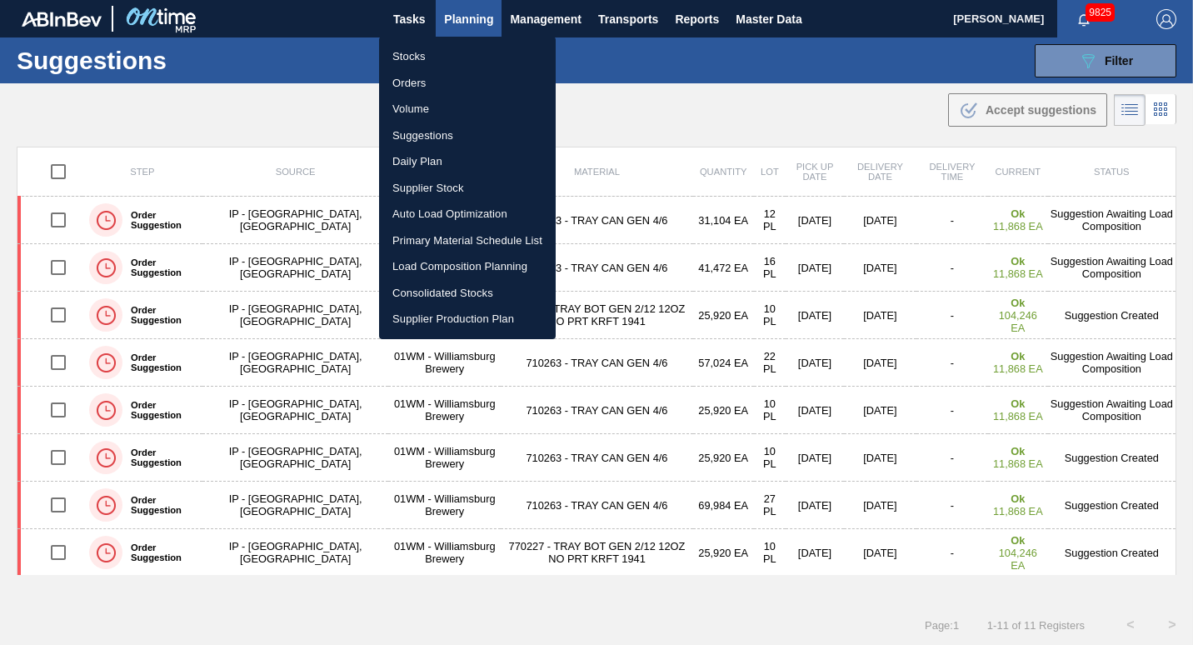
click at [248, 344] on div at bounding box center [596, 322] width 1193 height 645
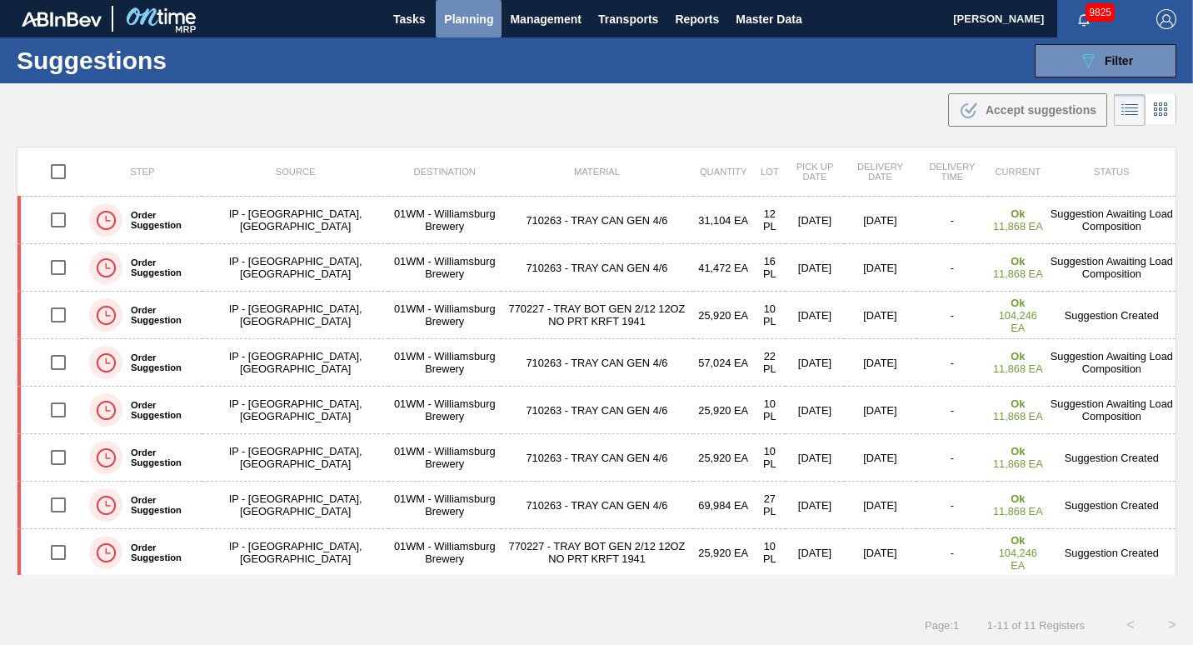
click at [461, 32] on button "Planning" at bounding box center [469, 18] width 66 height 37
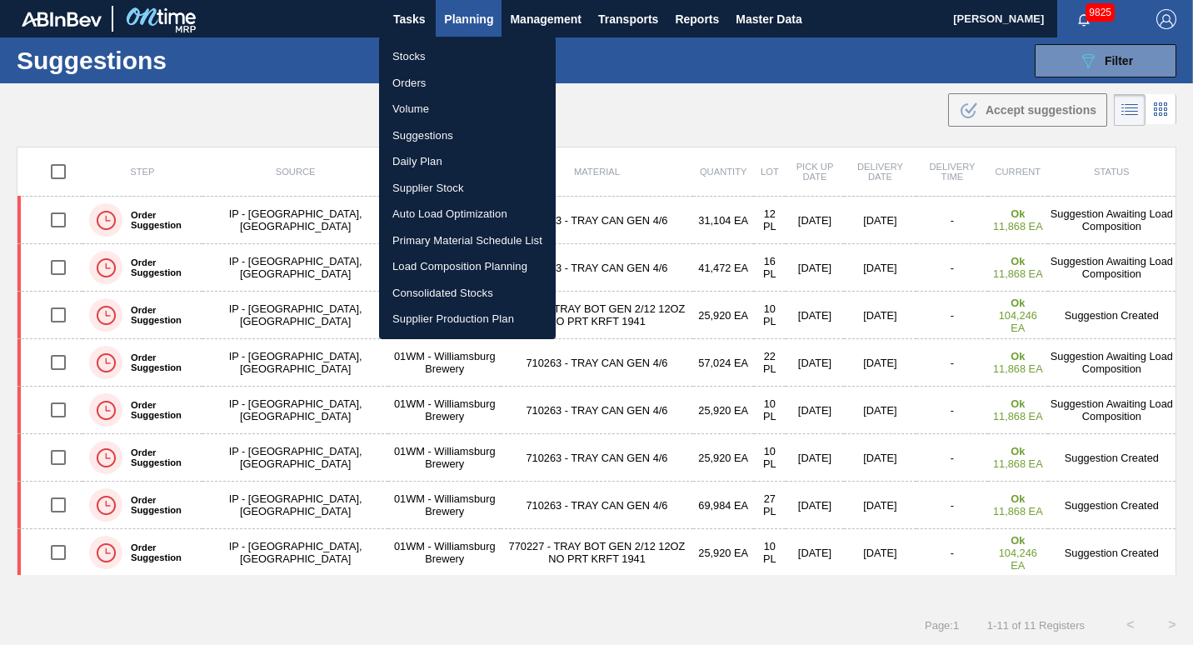
click at [461, 257] on li "Load Composition Planning" at bounding box center [467, 266] width 177 height 27
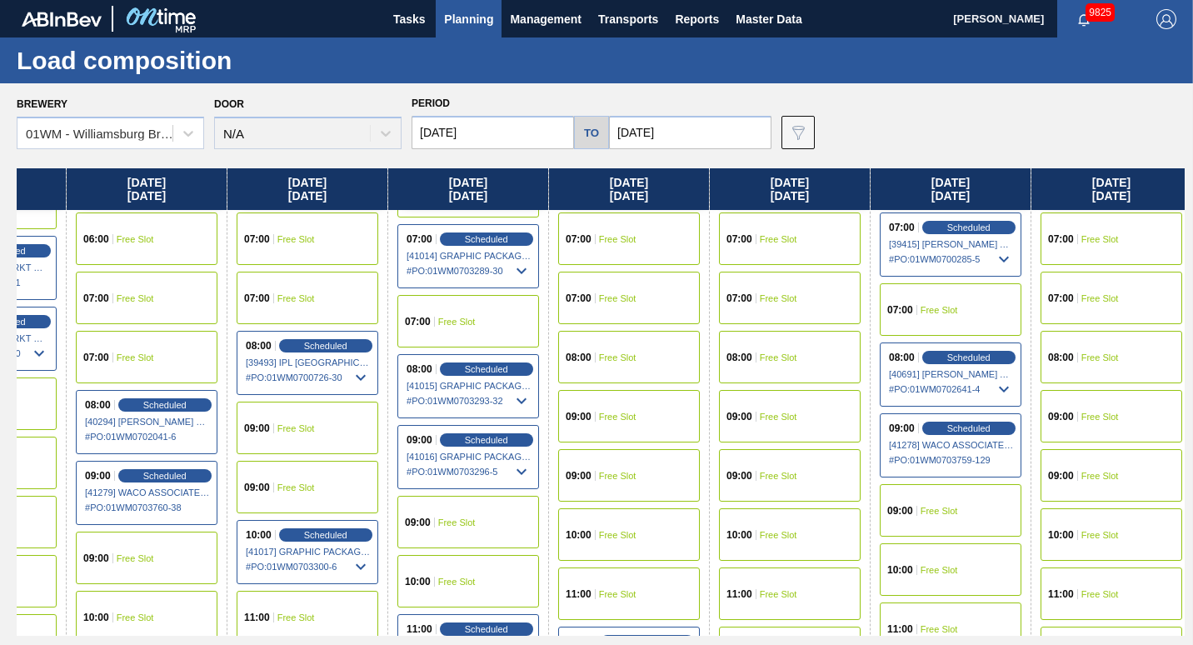
scroll to position [419, 1397]
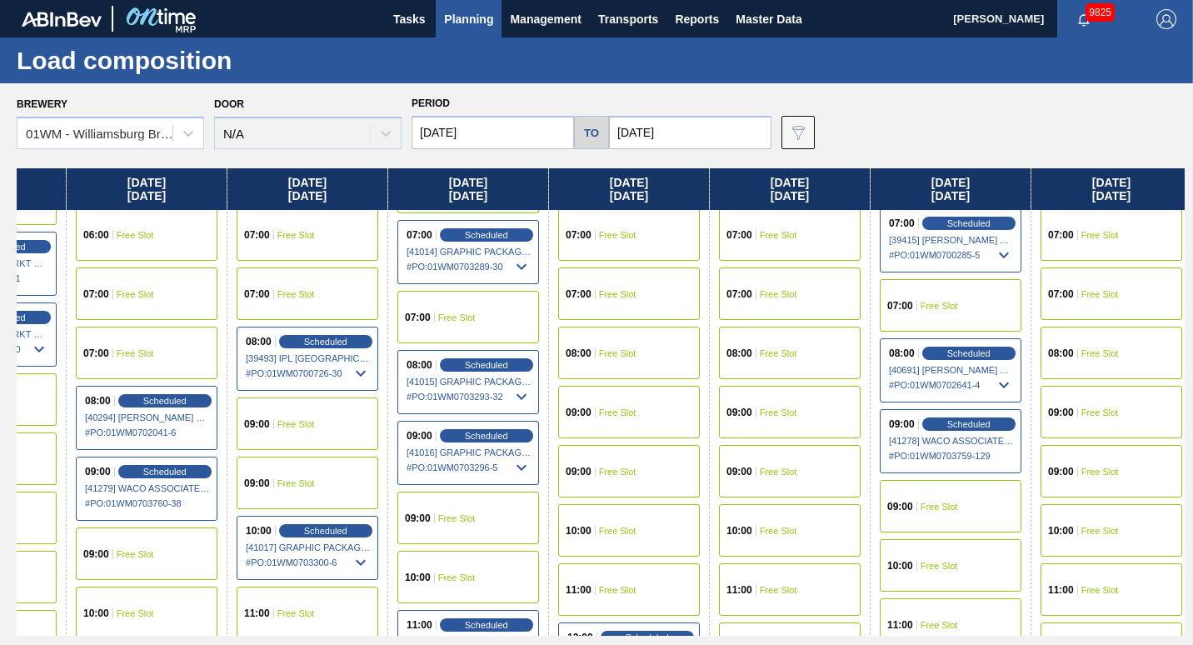
click at [955, 555] on div "10:00 Free Slot" at bounding box center [950, 565] width 142 height 52
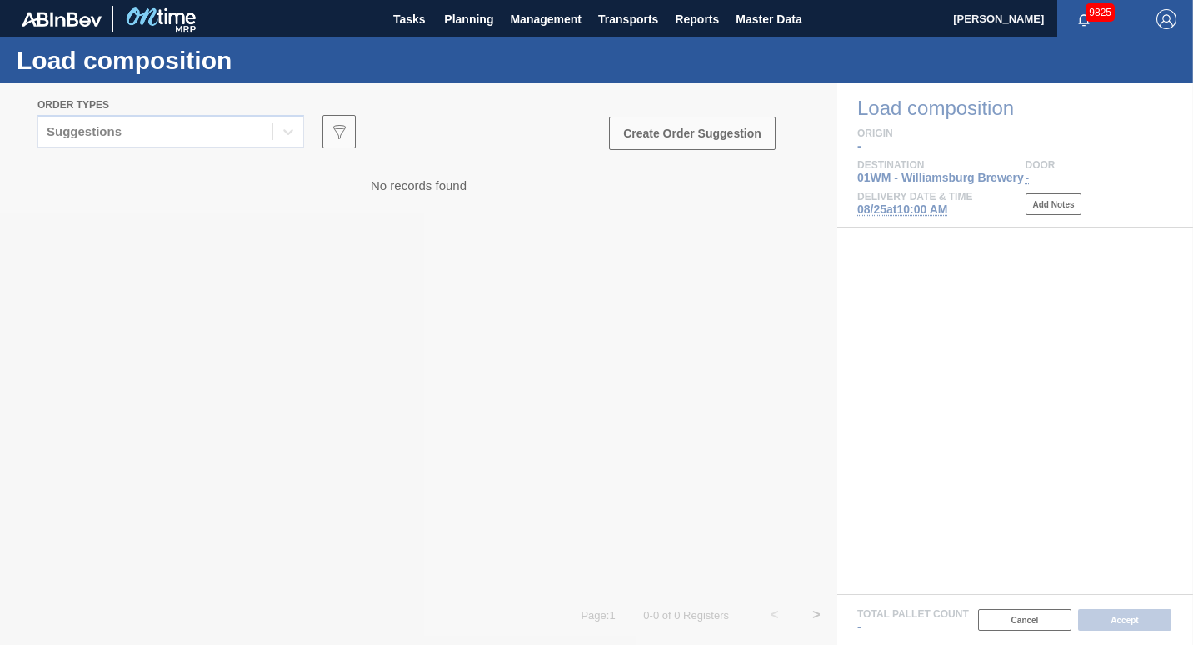
click at [160, 132] on div at bounding box center [596, 363] width 1193 height 561
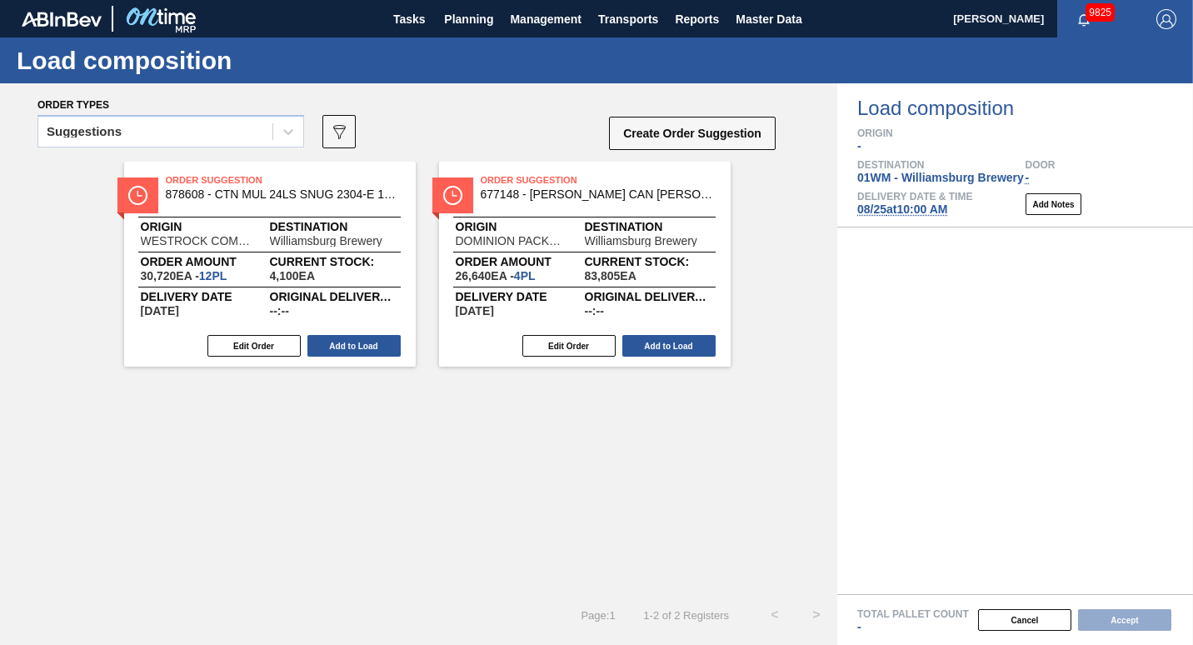
click at [160, 132] on div "Suggestions" at bounding box center [155, 132] width 234 height 24
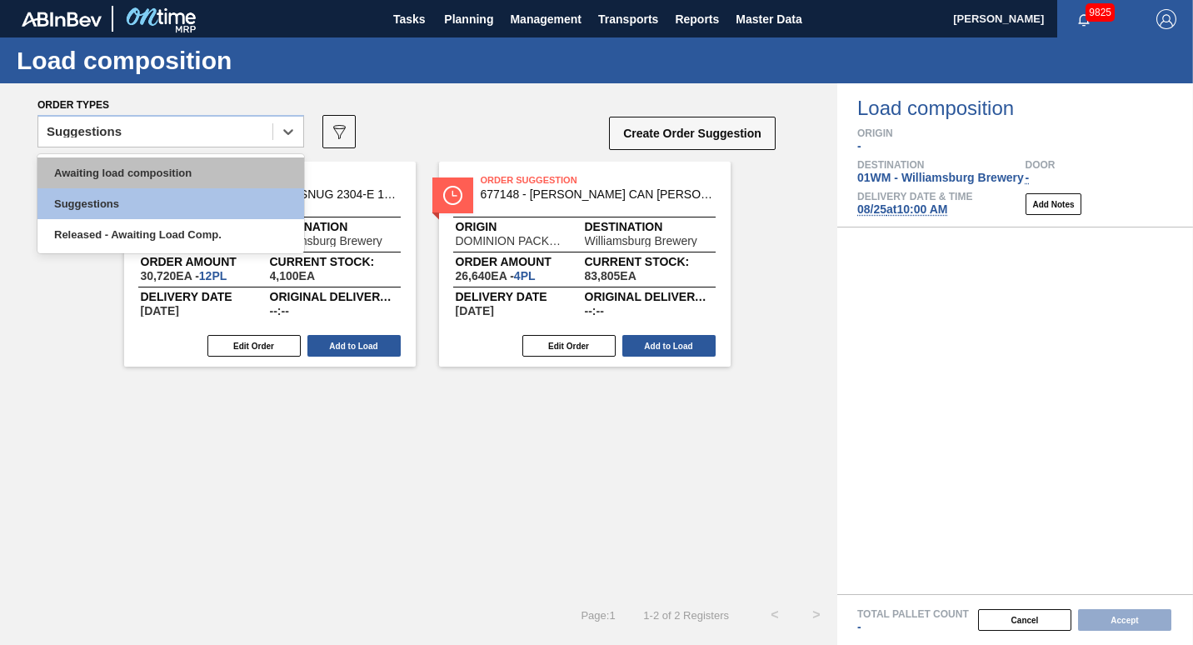
click at [158, 169] on div "Awaiting load composition" at bounding box center [170, 172] width 267 height 31
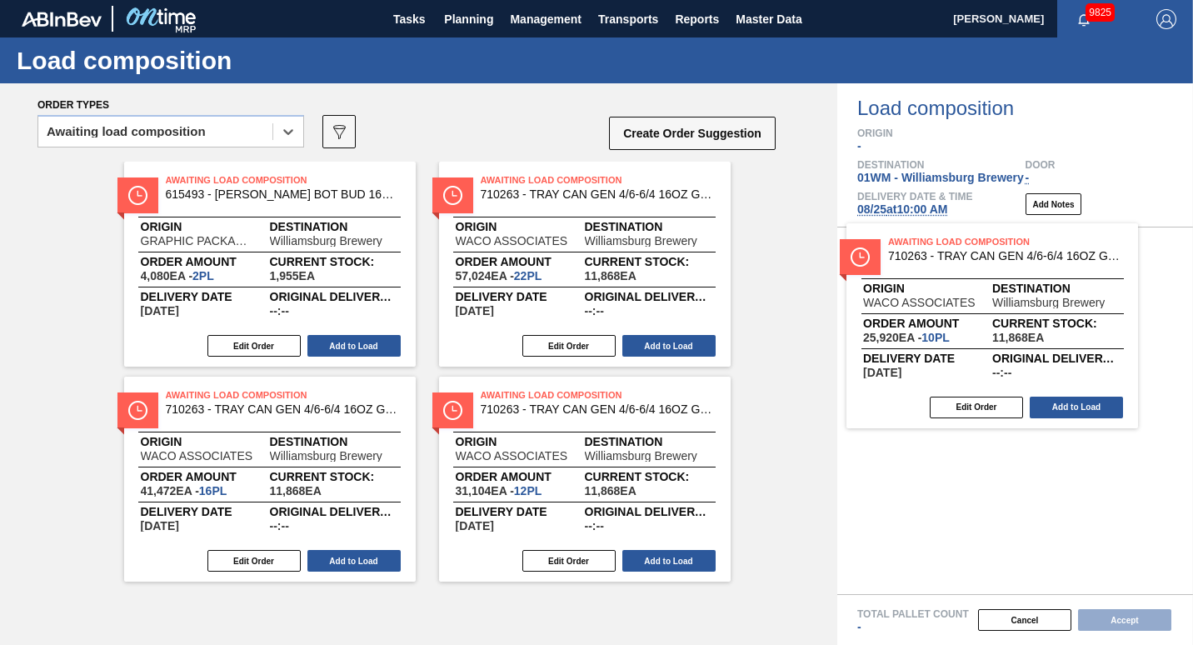
drag, startPoint x: 561, startPoint y: 234, endPoint x: 979, endPoint y: 298, distance: 423.0
click at [979, 298] on div "Order types option Awaiting load composition, selected. Select is focused ,type…" at bounding box center [596, 363] width 1193 height 561
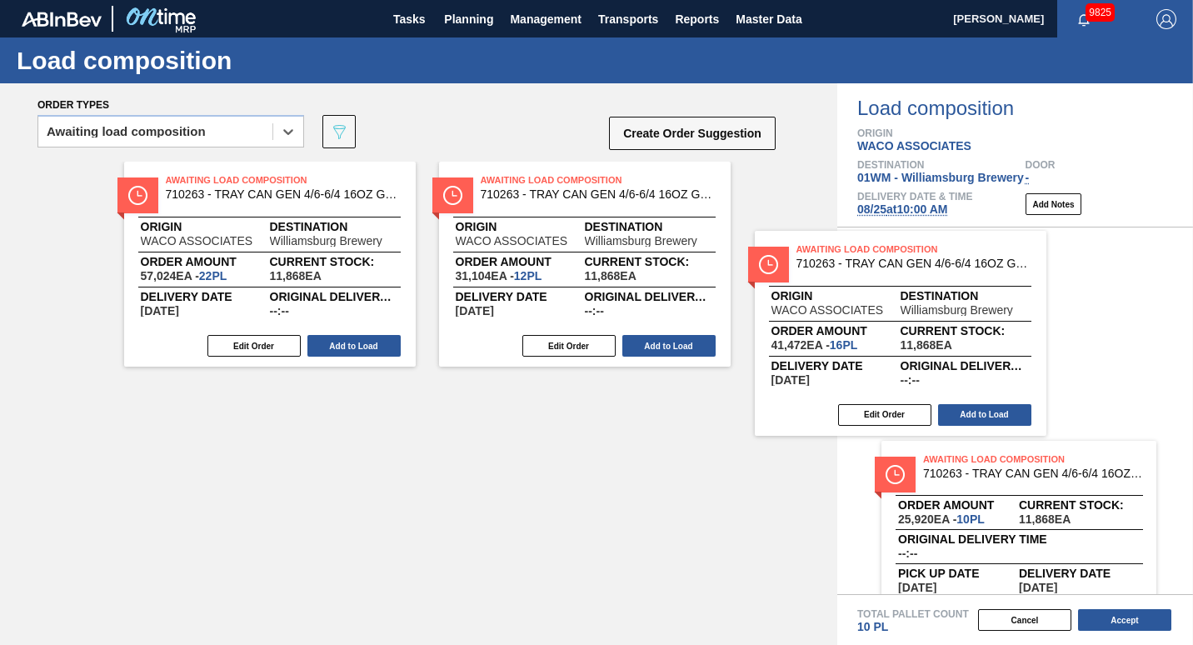
drag, startPoint x: 644, startPoint y: 260, endPoint x: 1018, endPoint y: 334, distance: 381.2
click at [1018, 334] on div "Order types option Awaiting load composition, selected. Select is focused ,type…" at bounding box center [596, 363] width 1193 height 561
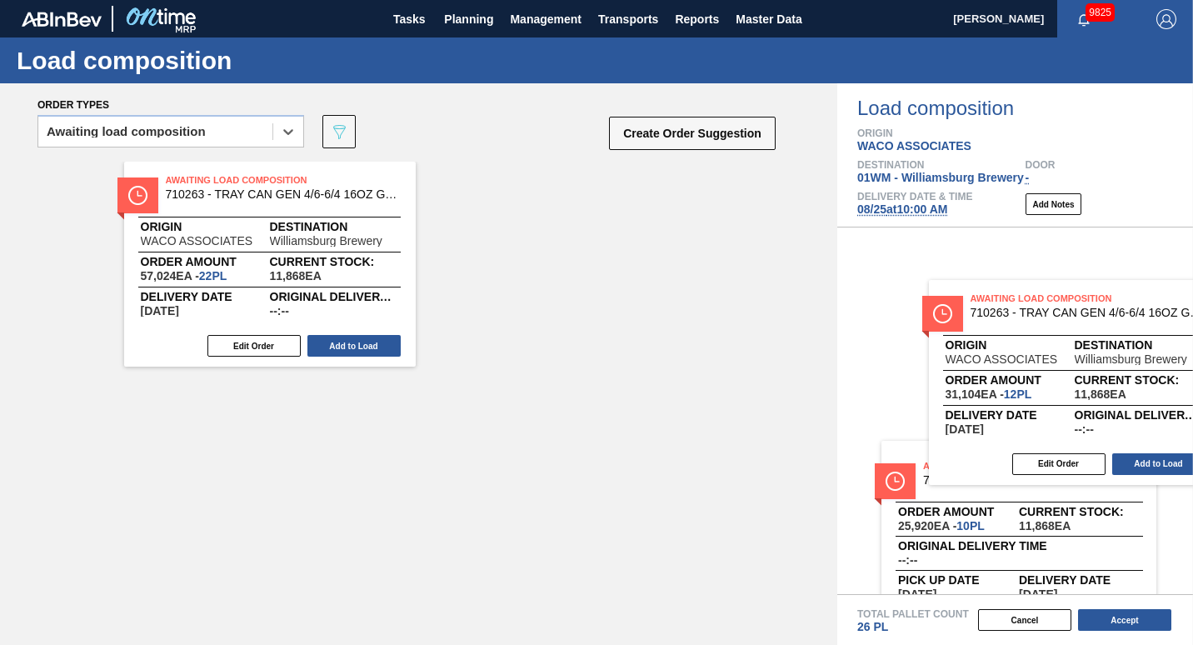
drag, startPoint x: 590, startPoint y: 309, endPoint x: 1089, endPoint y: 427, distance: 511.9
click at [1089, 427] on div "Order types option Awaiting load composition, selected. Select is focused ,type…" at bounding box center [596, 363] width 1193 height 561
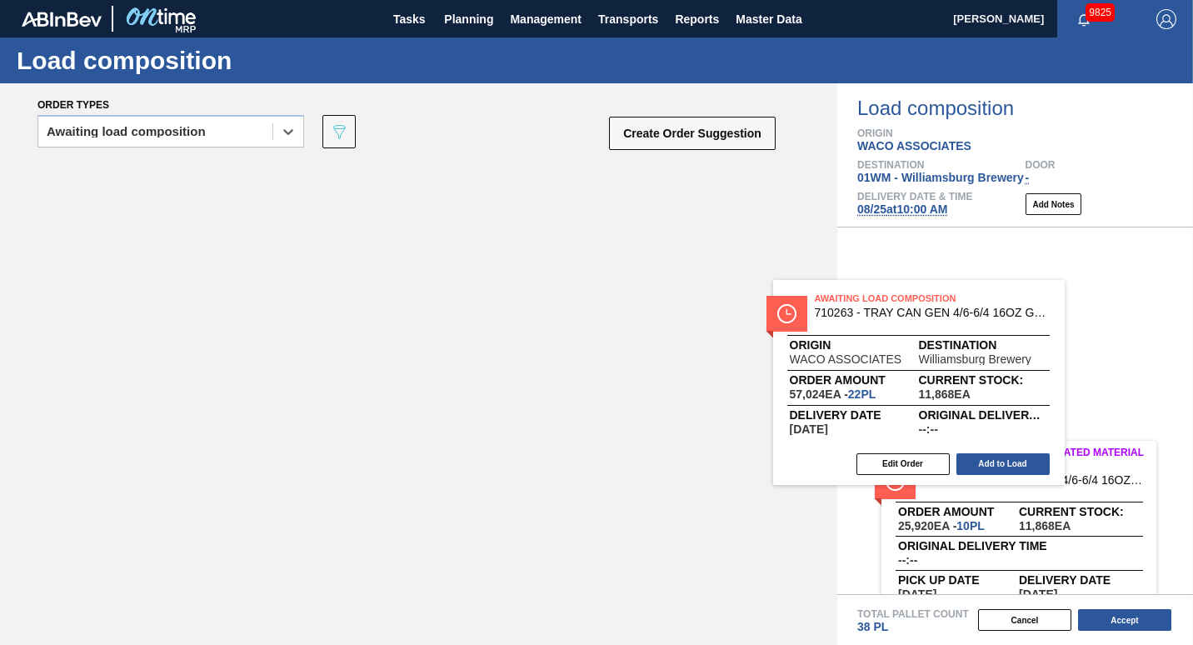
drag, startPoint x: 262, startPoint y: 281, endPoint x: 984, endPoint y: 355, distance: 725.9
click at [984, 355] on div "Order types option Awaiting load composition, selected. Select is focused ,type…" at bounding box center [596, 363] width 1193 height 561
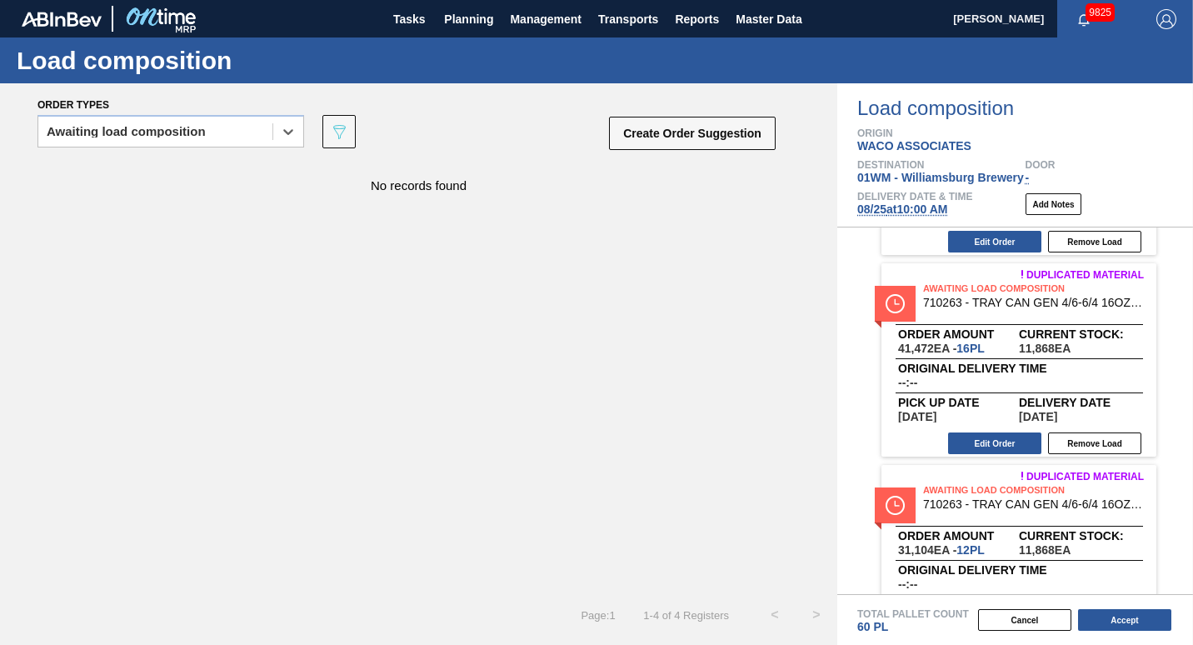
scroll to position [172, 0]
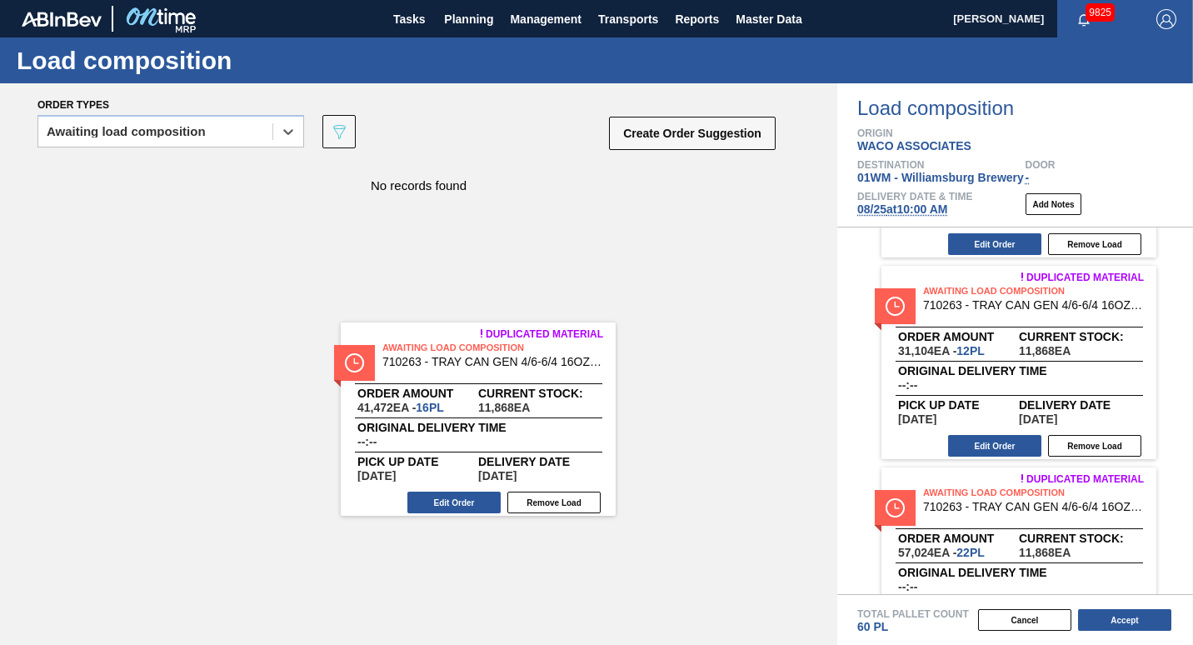
drag, startPoint x: 1061, startPoint y: 431, endPoint x: 490, endPoint y: 479, distance: 573.4
click at [490, 479] on div "Order types option Awaiting load composition, selected. Select is focused ,type…" at bounding box center [596, 363] width 1193 height 561
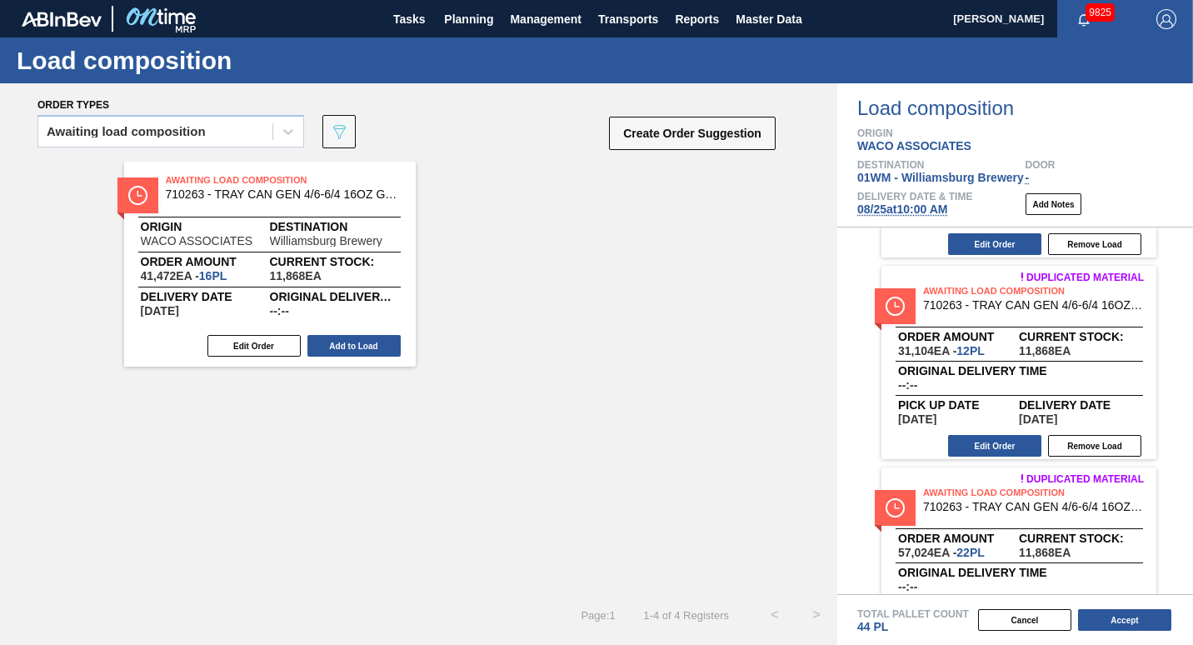
click at [490, 479] on div "Awaiting Load Composition 710263 - TRAY CAN GEN 4/6-6/4 16OZ GEN KRFT 1986- Ori…" at bounding box center [418, 378] width 837 height 432
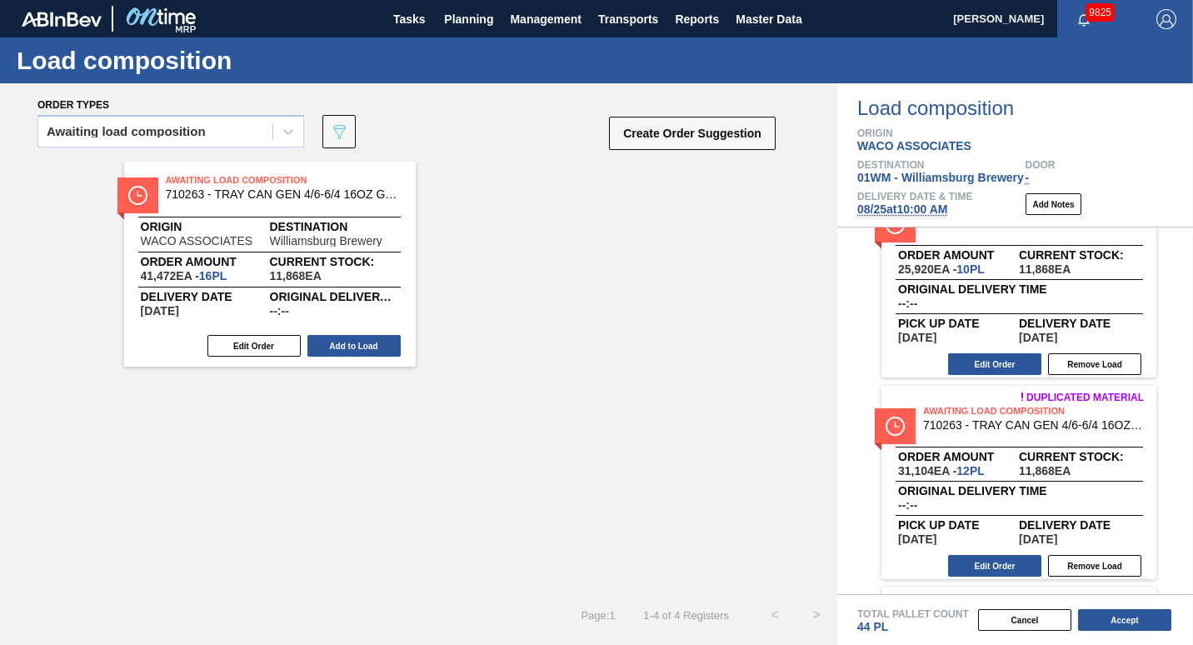
scroll to position [52, 0]
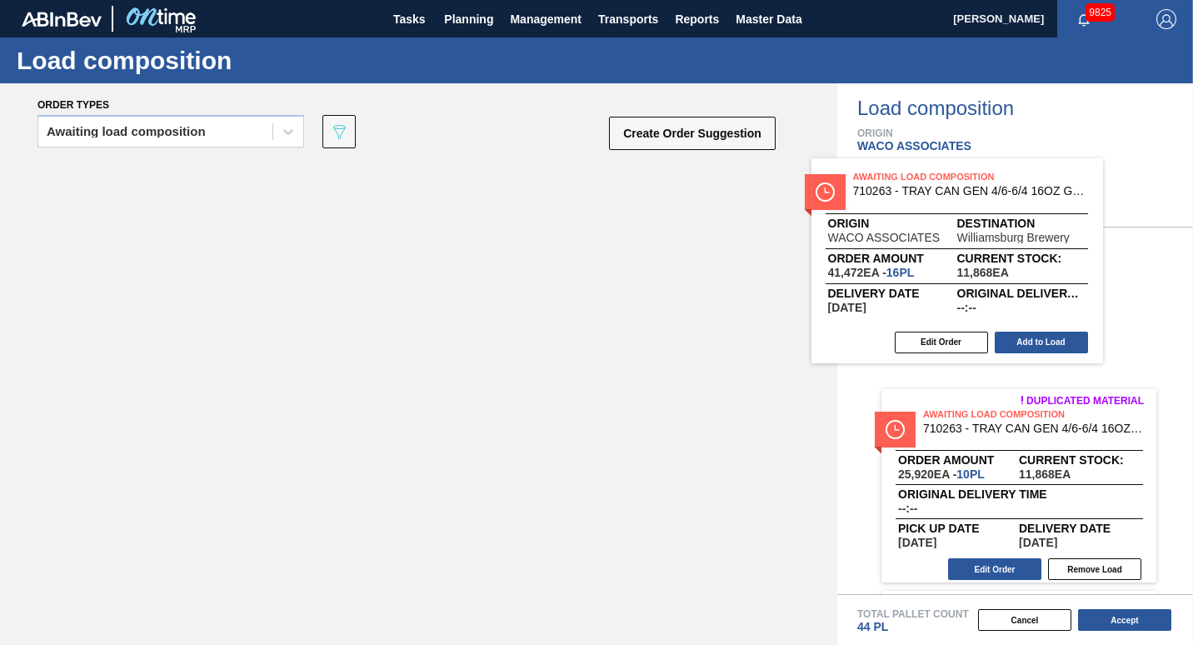
drag, startPoint x: 351, startPoint y: 277, endPoint x: 1060, endPoint y: 296, distance: 709.0
click at [1060, 296] on div "Order types Awaiting load composition 089F7B8B-B2A5-4AFE-B5C0-19BA573D28AC Crea…" at bounding box center [596, 363] width 1193 height 561
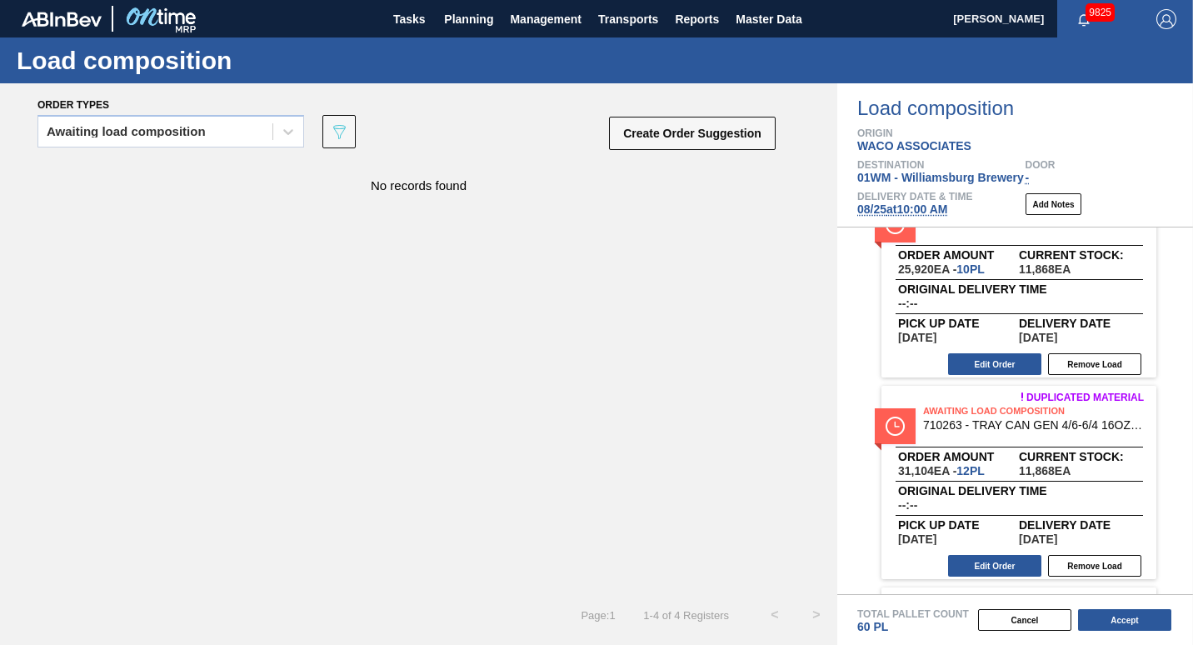
scroll to position [80, 0]
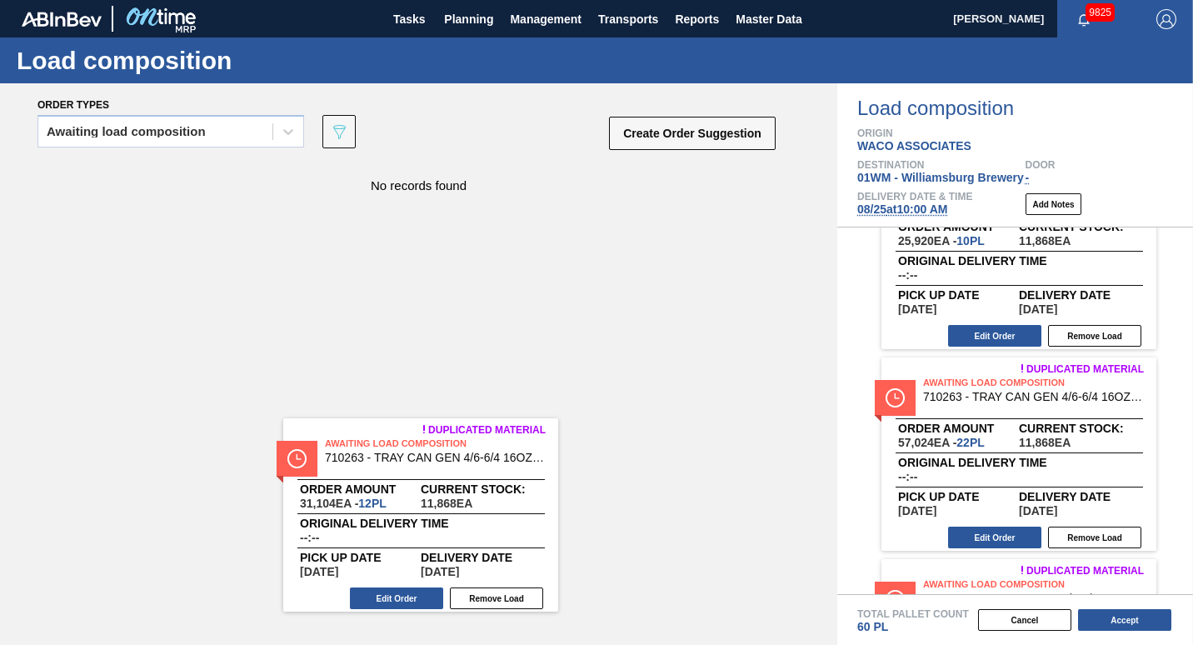
drag, startPoint x: 1062, startPoint y: 460, endPoint x: 458, endPoint y: 516, distance: 606.5
click at [458, 516] on div "Order types Awaiting load composition 089F7B8B-B2A5-4AFE-B5C0-19BA573D28AC Crea…" at bounding box center [596, 363] width 1193 height 561
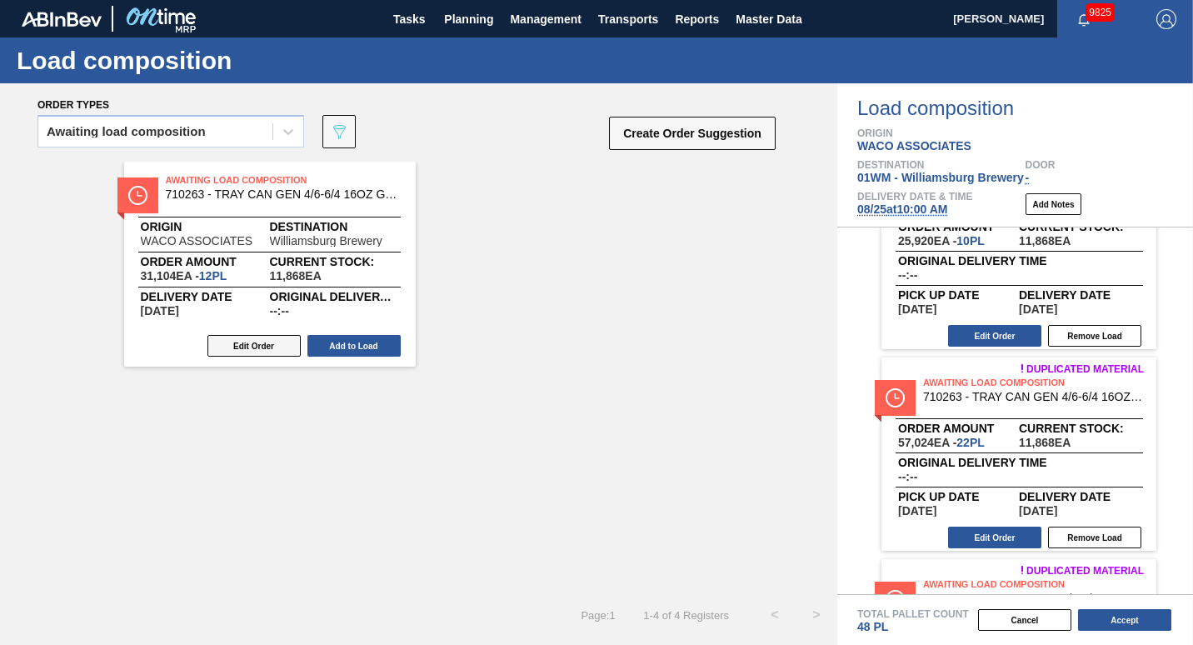
click at [256, 351] on button "Edit Order" at bounding box center [253, 346] width 93 height 22
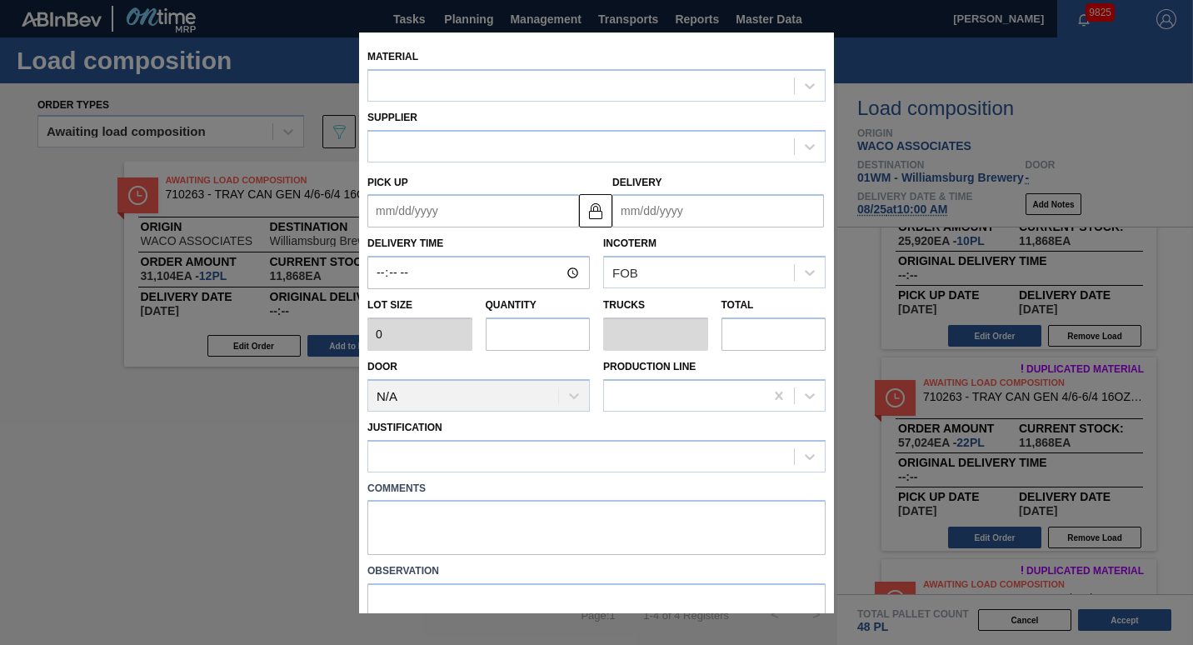
type input "2,592"
type input "12"
type input "0.231"
type input "31,104"
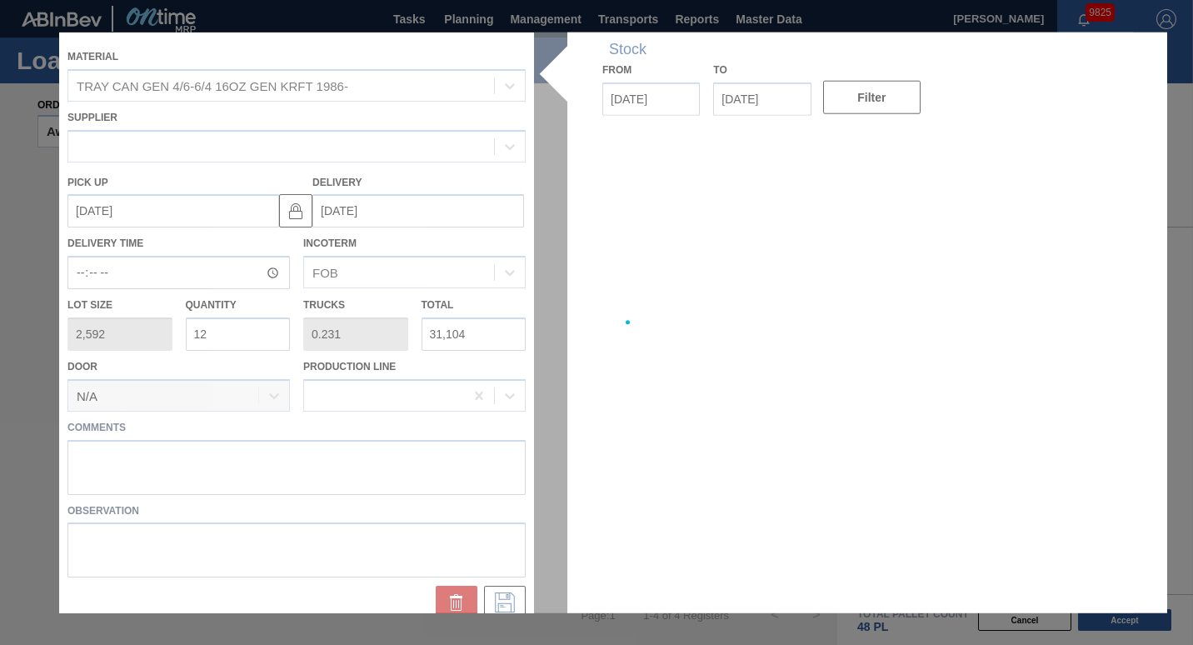
type up "[DATE]"
type input "[DATE]"
click at [521, 334] on div at bounding box center [596, 322] width 1074 height 580
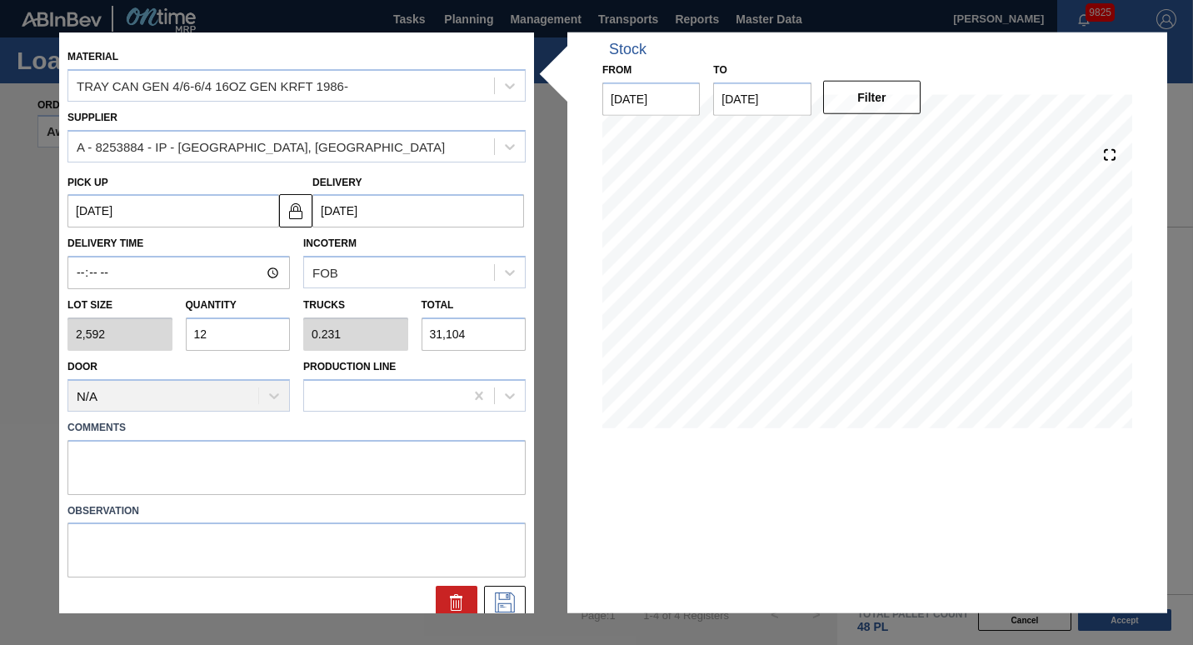
click at [228, 326] on input "12" at bounding box center [238, 333] width 105 height 33
type input "1"
type input "0.019"
type input "2,592"
type input "0"
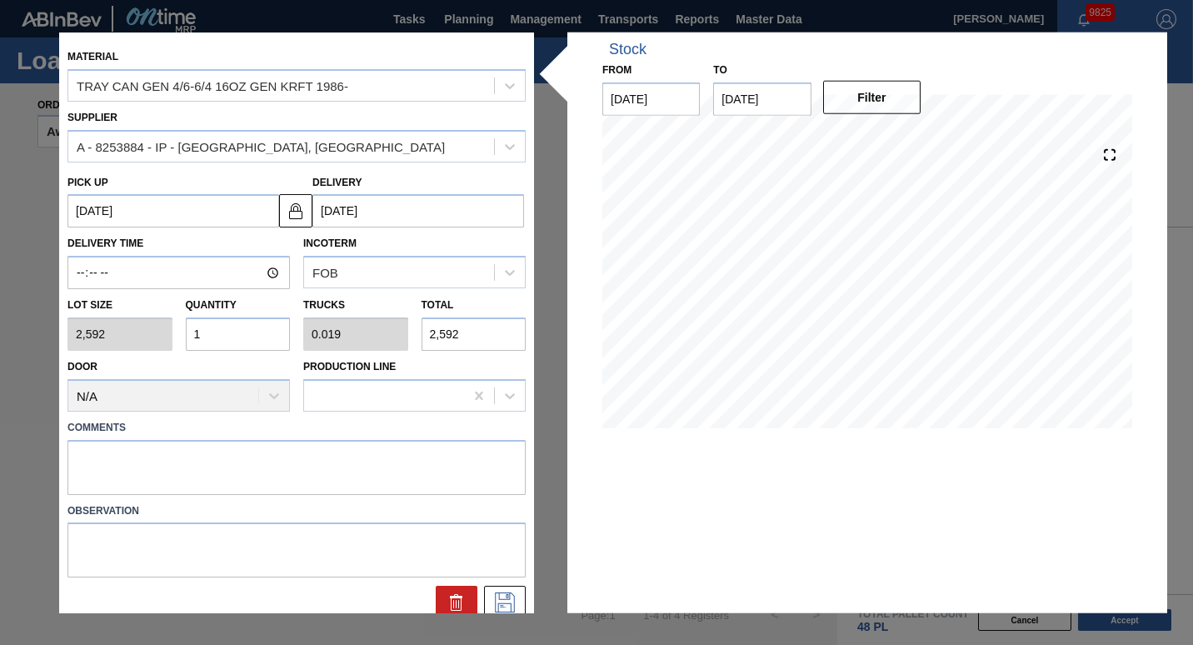
type input "0"
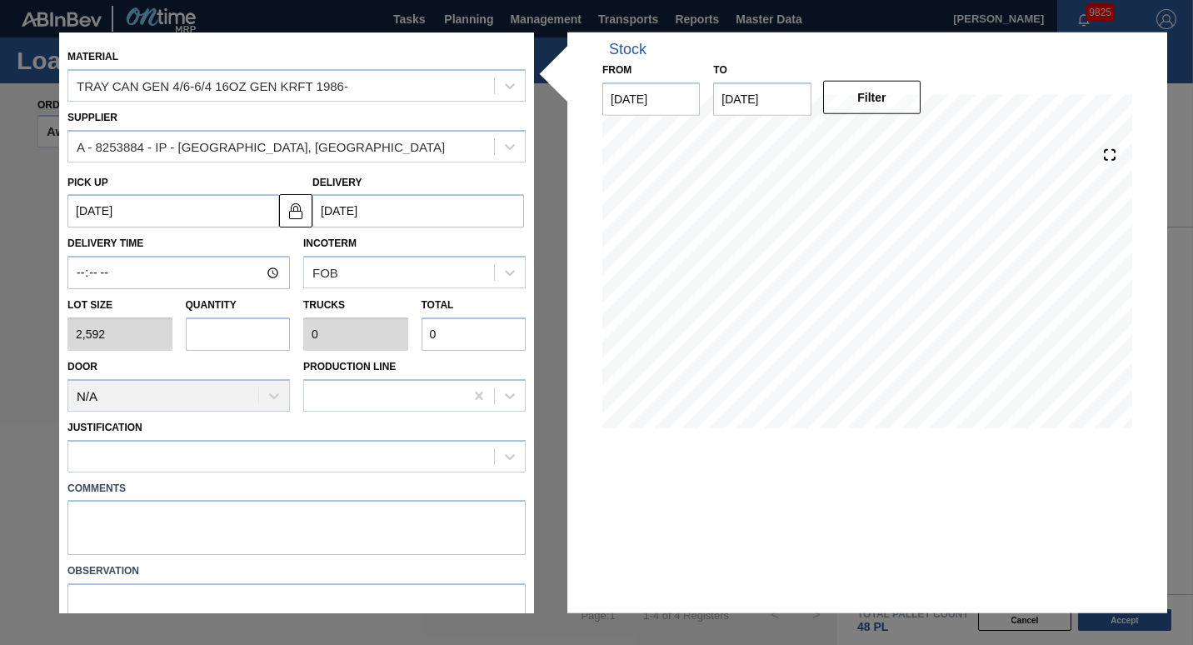
type input "4"
type input "0.077"
type input "10,368"
type input "4"
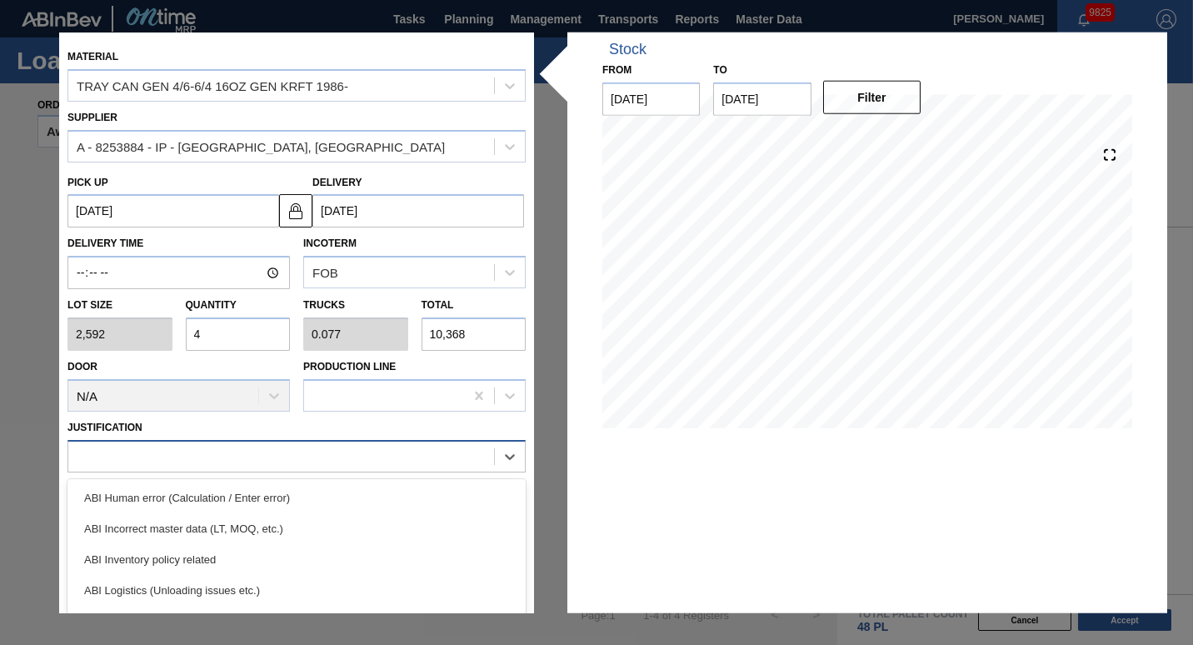
click at [221, 444] on div at bounding box center [281, 456] width 426 height 24
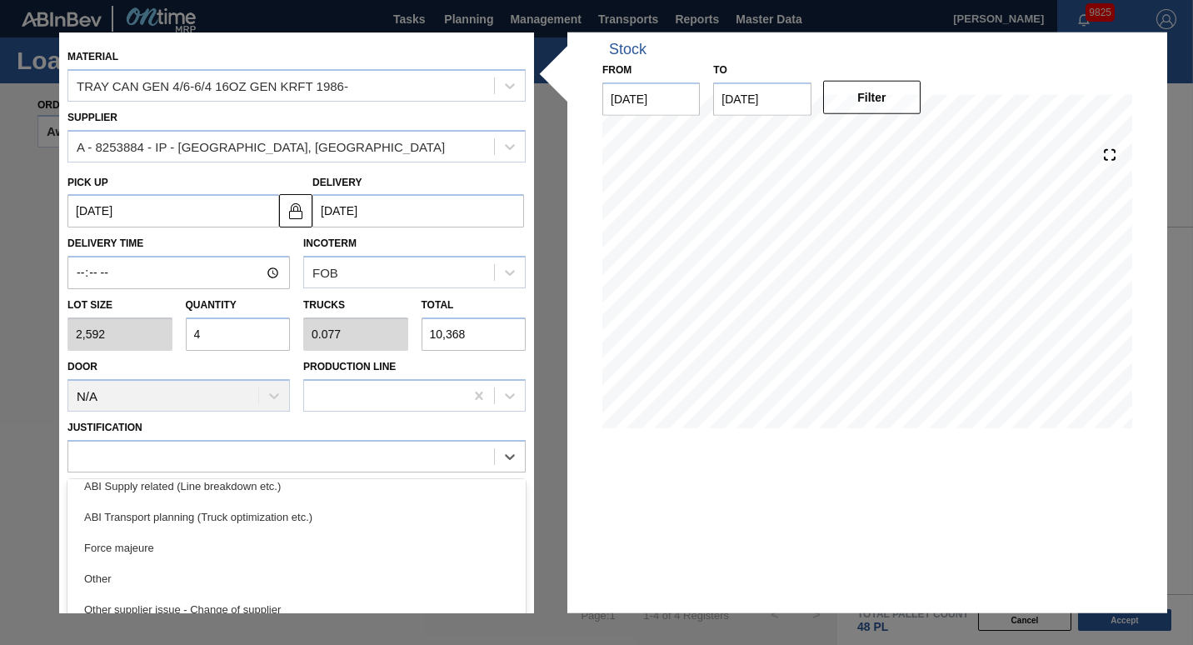
scroll to position [265, 0]
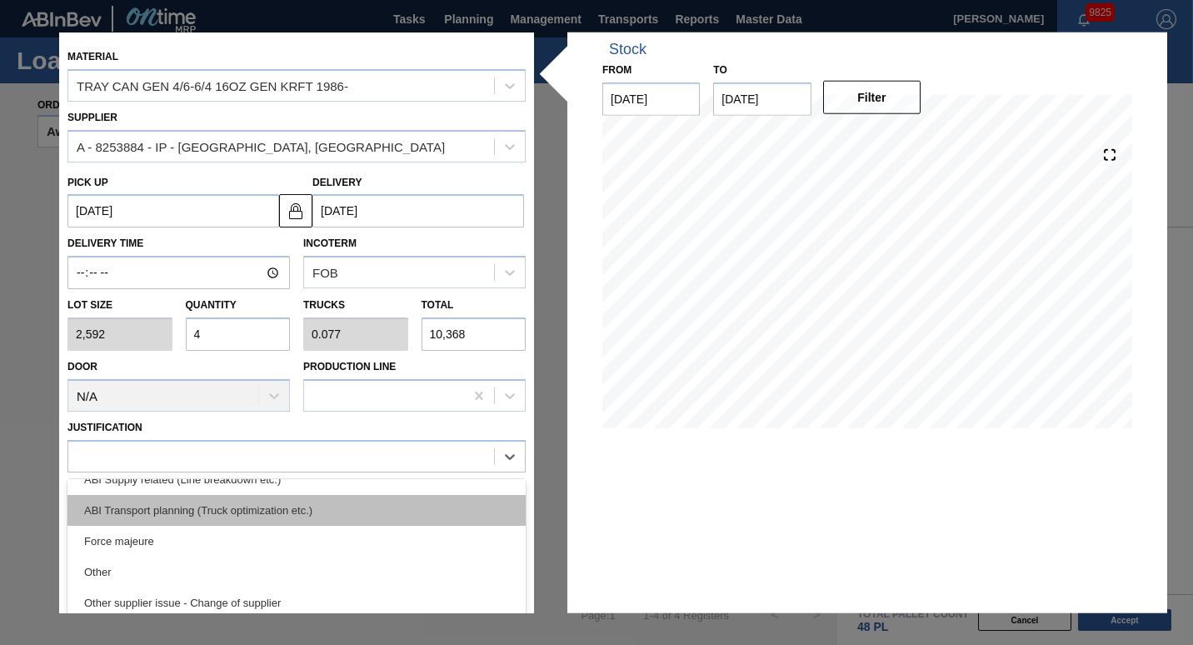
click at [247, 510] on div "ABI Transport planning (Truck optimization etc.)" at bounding box center [296, 509] width 458 height 31
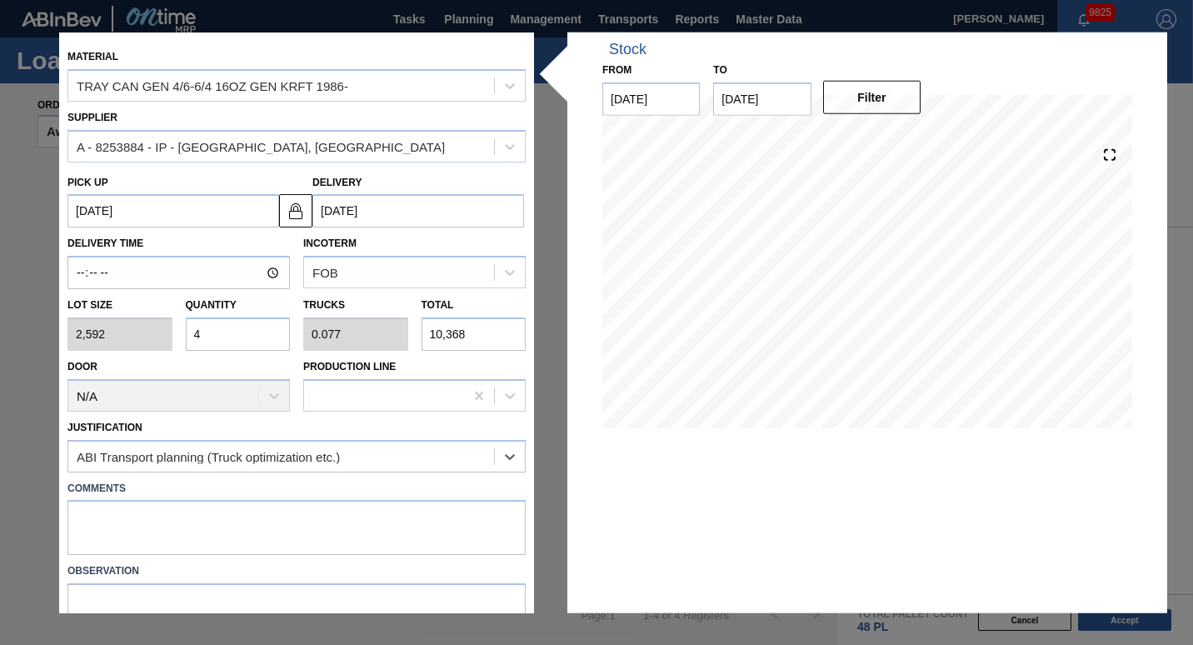
scroll to position [75, 0]
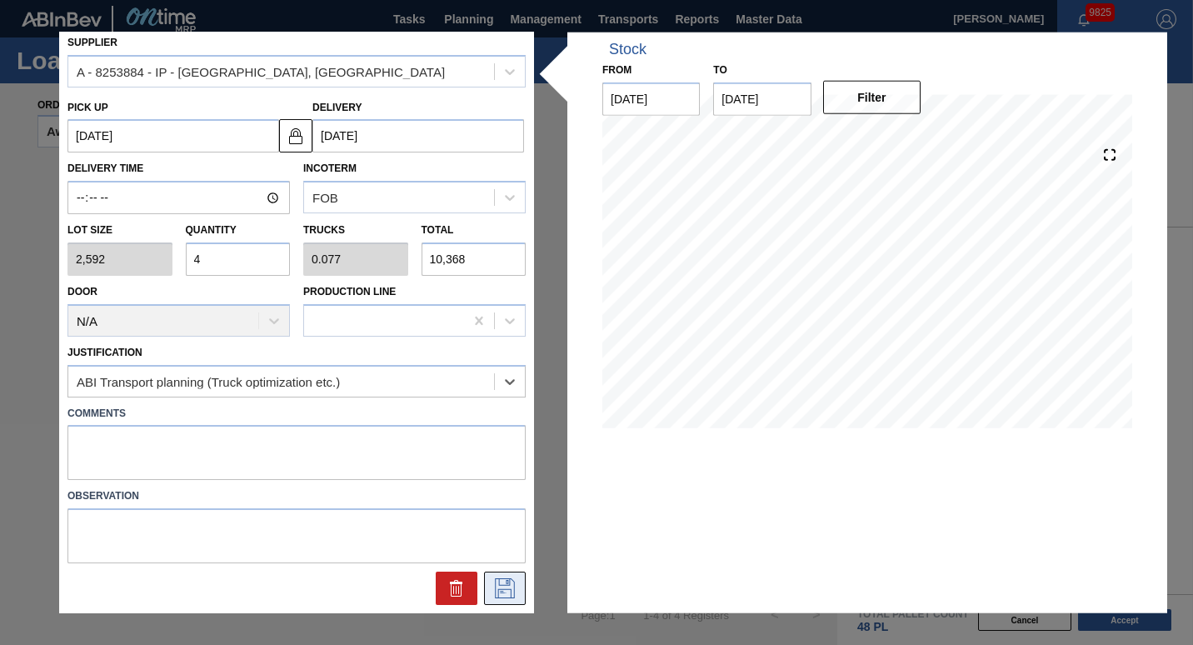
click at [503, 593] on icon at bounding box center [504, 588] width 27 height 20
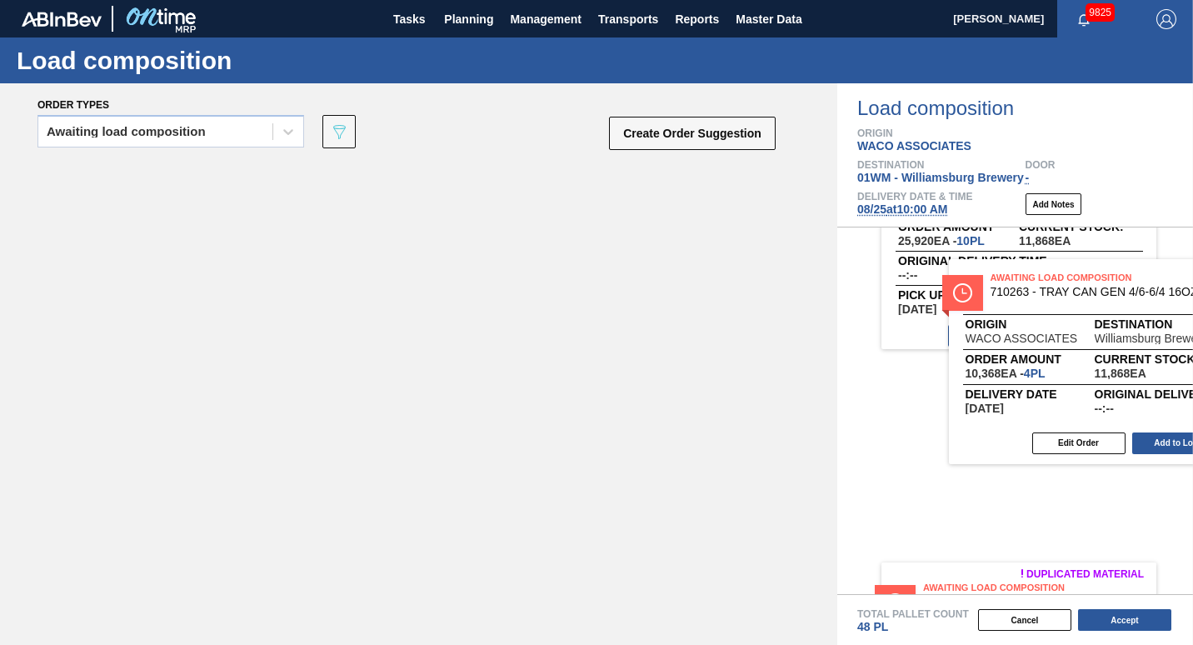
drag, startPoint x: 262, startPoint y: 207, endPoint x: 1083, endPoint y: 306, distance: 826.4
click at [1083, 306] on div "Order types Awaiting load composition 089F7B8B-B2A5-4AFE-B5C0-19BA573D28AC Crea…" at bounding box center [596, 363] width 1193 height 561
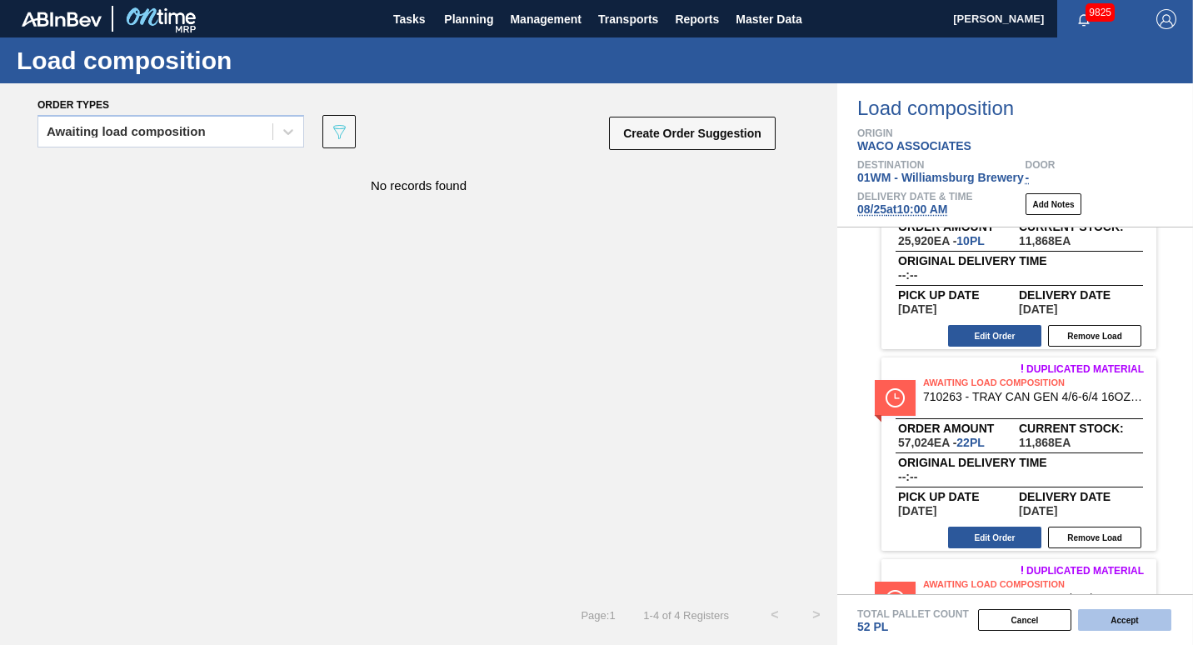
click at [1124, 623] on button "Accept" at bounding box center [1124, 620] width 93 height 22
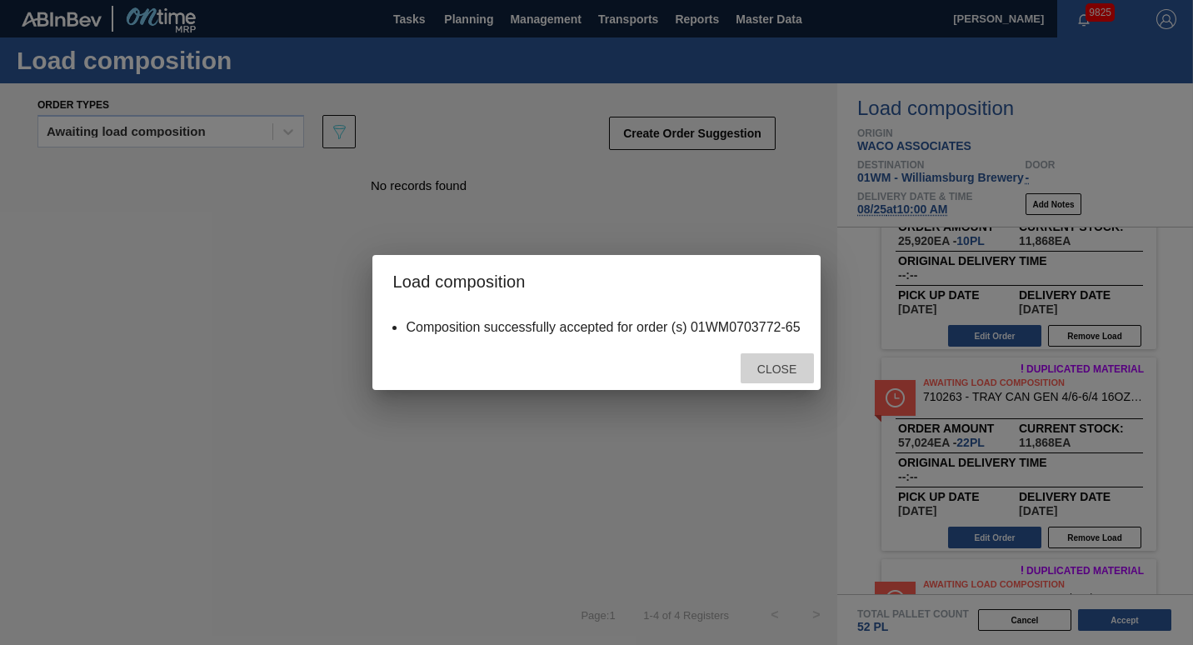
click at [770, 359] on div "Close" at bounding box center [776, 368] width 73 height 31
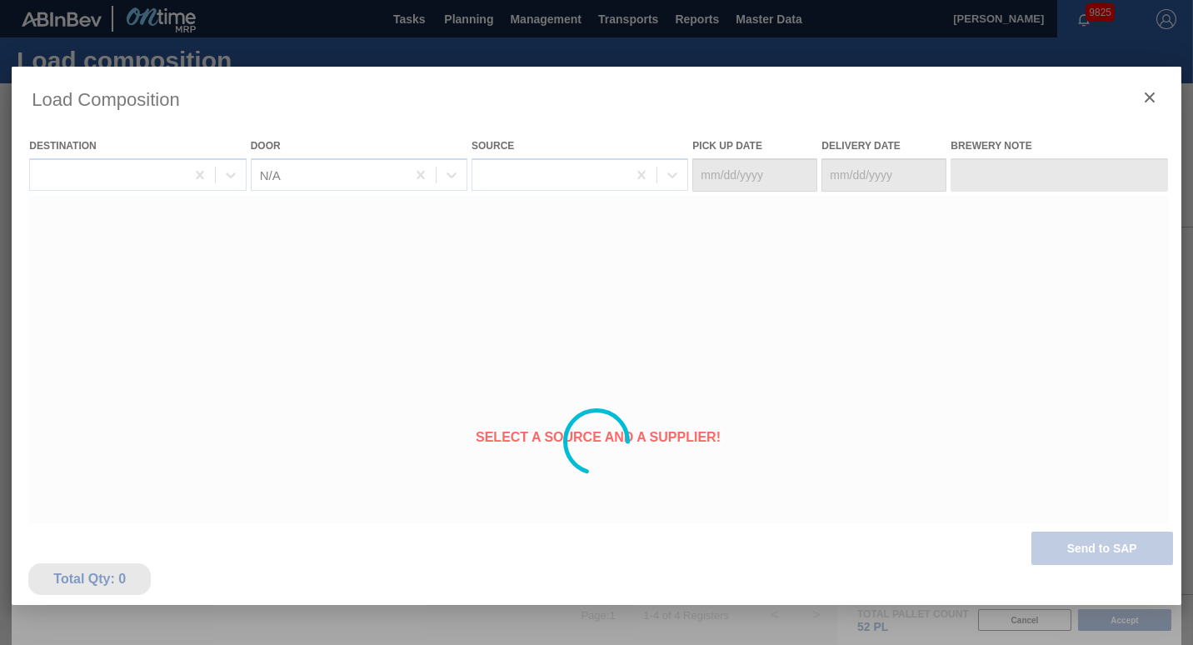
type Date "[DATE]"
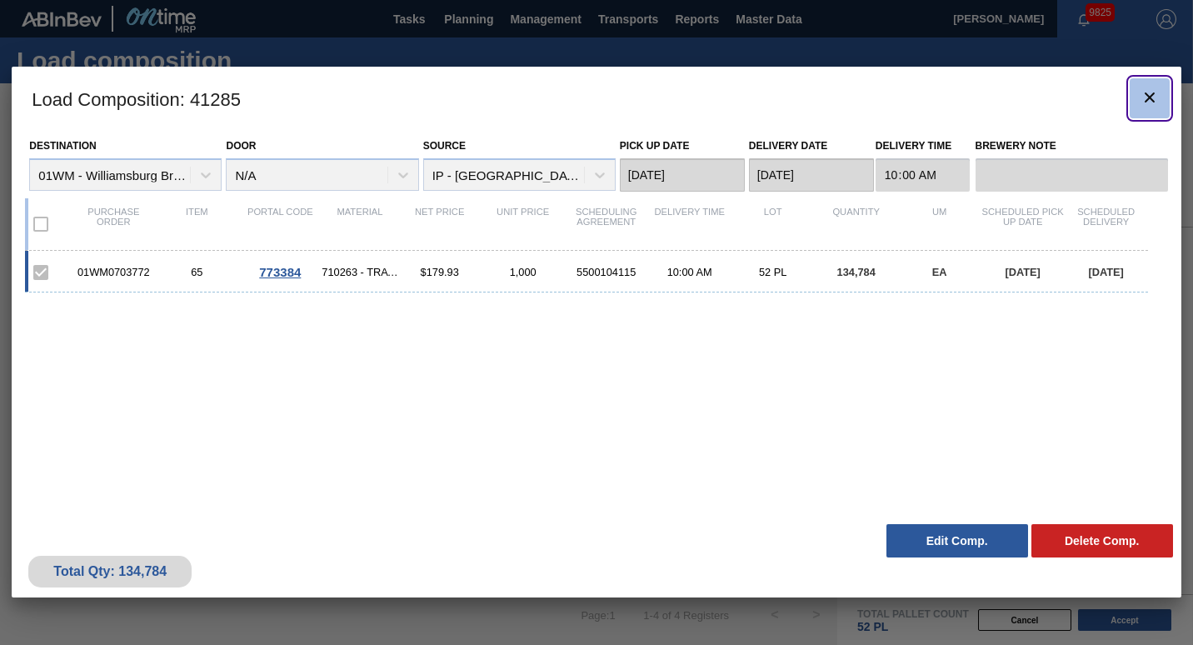
click at [1142, 97] on icon "botão de ícone" at bounding box center [1149, 97] width 20 height 20
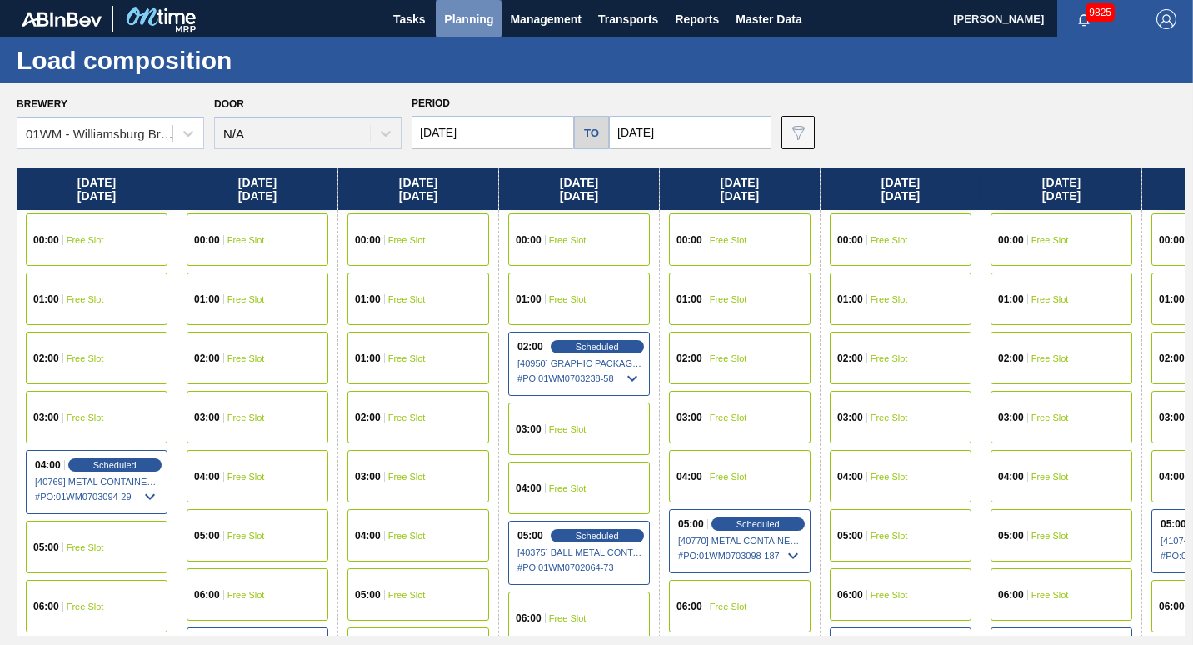
click at [463, 27] on span "Planning" at bounding box center [468, 19] width 49 height 20
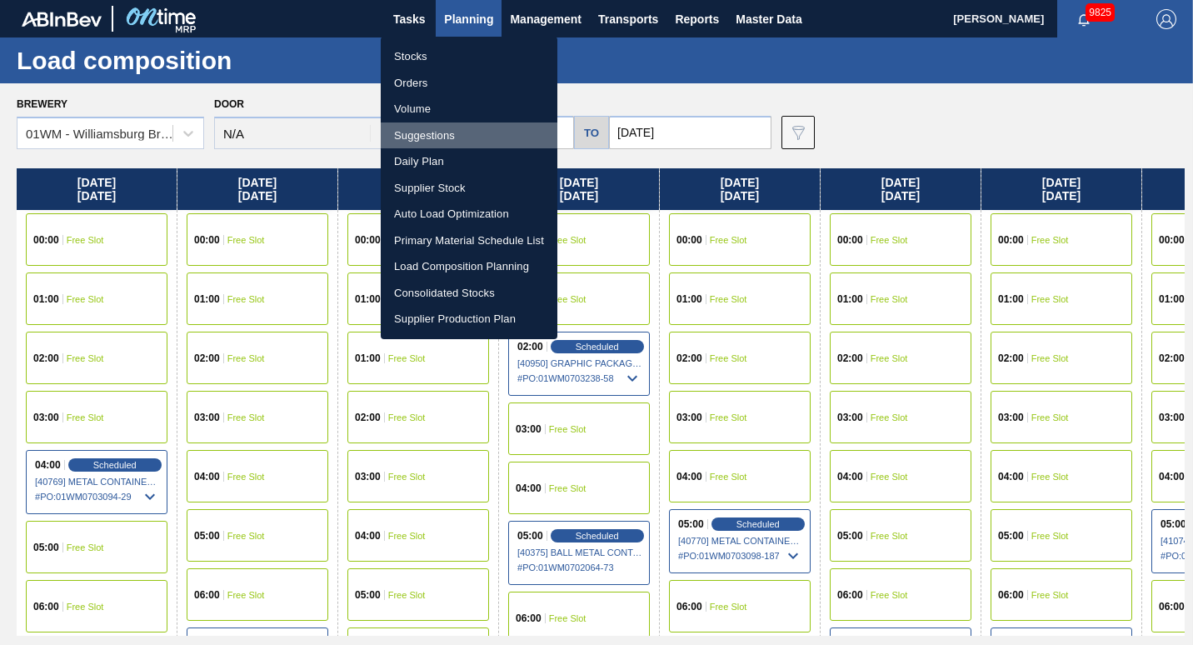
click at [440, 136] on li "Suggestions" at bounding box center [469, 135] width 177 height 27
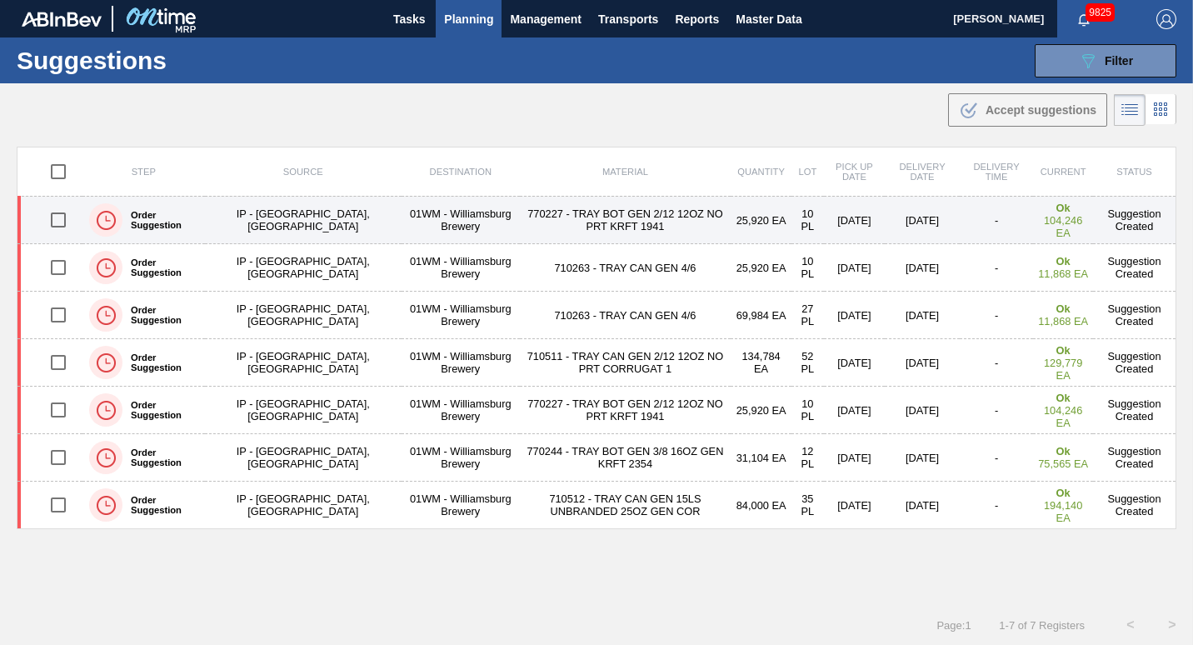
click at [520, 230] on td "770227 - TRAY BOT GEN 2/12 12OZ NO PRT KRFT 1941" at bounding box center [626, 220] width 212 height 47
click at [53, 219] on input "checkbox" at bounding box center [58, 219] width 35 height 35
checkbox input "true"
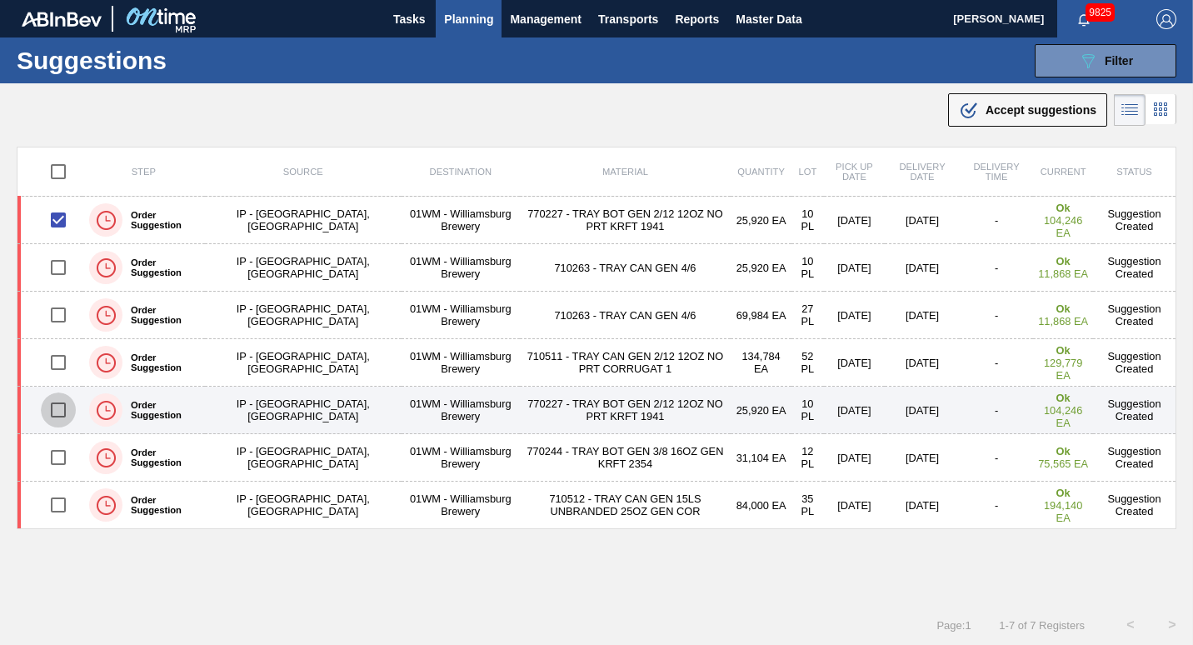
click at [56, 416] on input "checkbox" at bounding box center [58, 409] width 35 height 35
checkbox input "true"
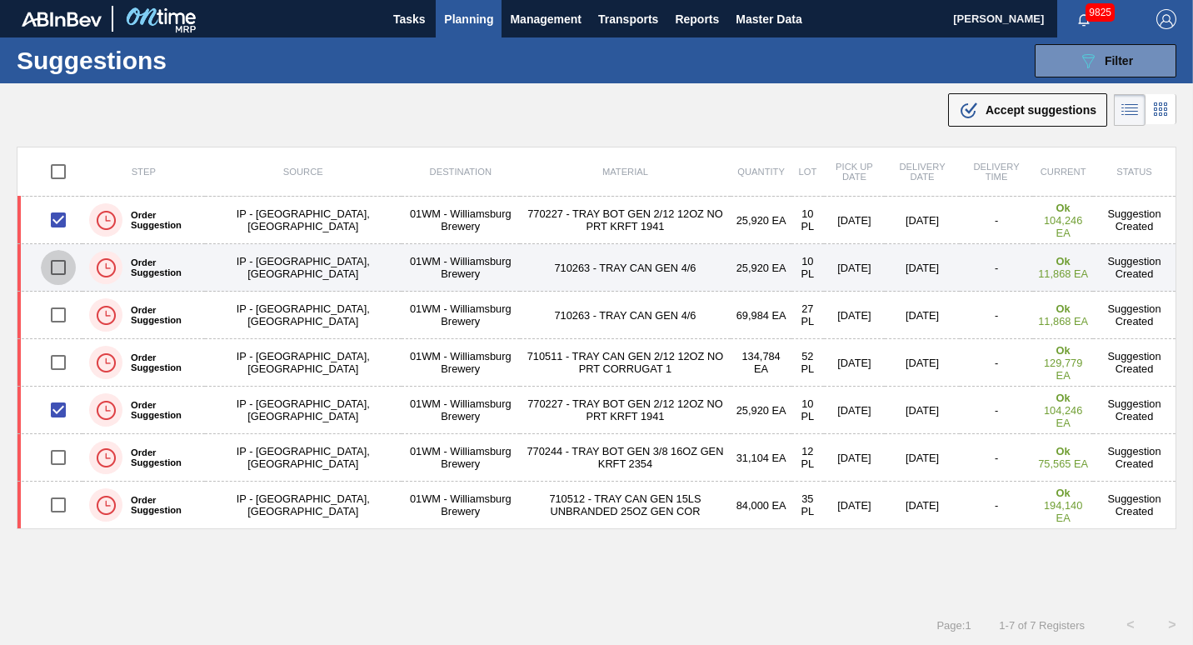
click at [58, 273] on input "checkbox" at bounding box center [58, 267] width 35 height 35
checkbox input "true"
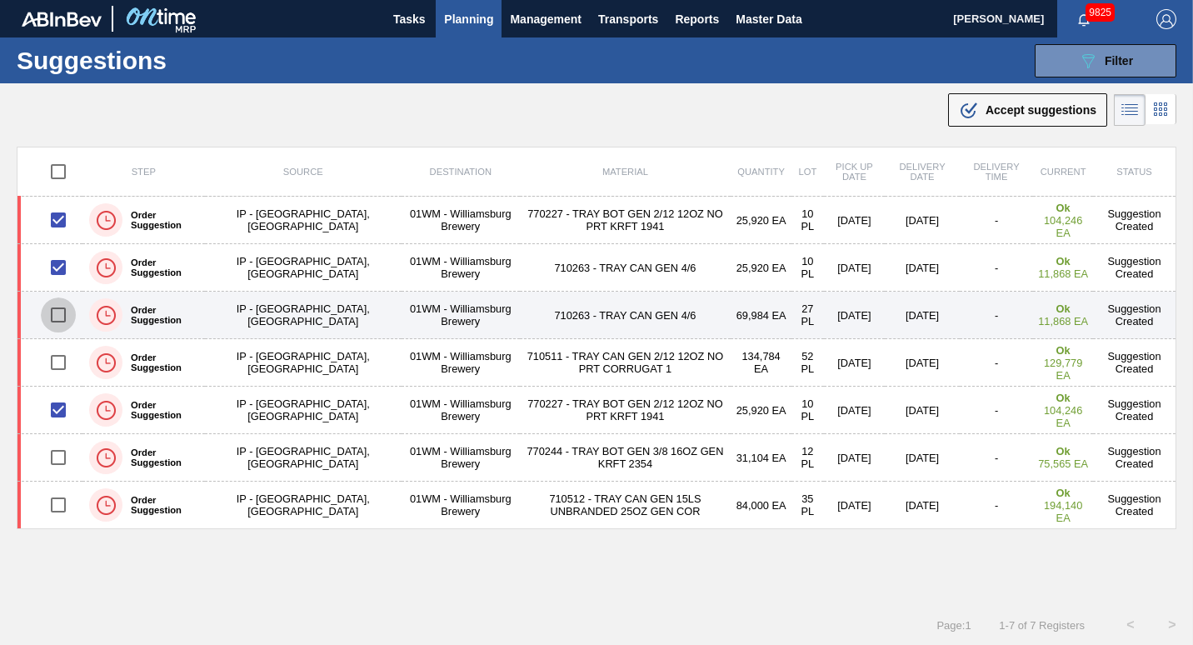
click at [60, 331] on input "checkbox" at bounding box center [58, 314] width 35 height 35
checkbox input "true"
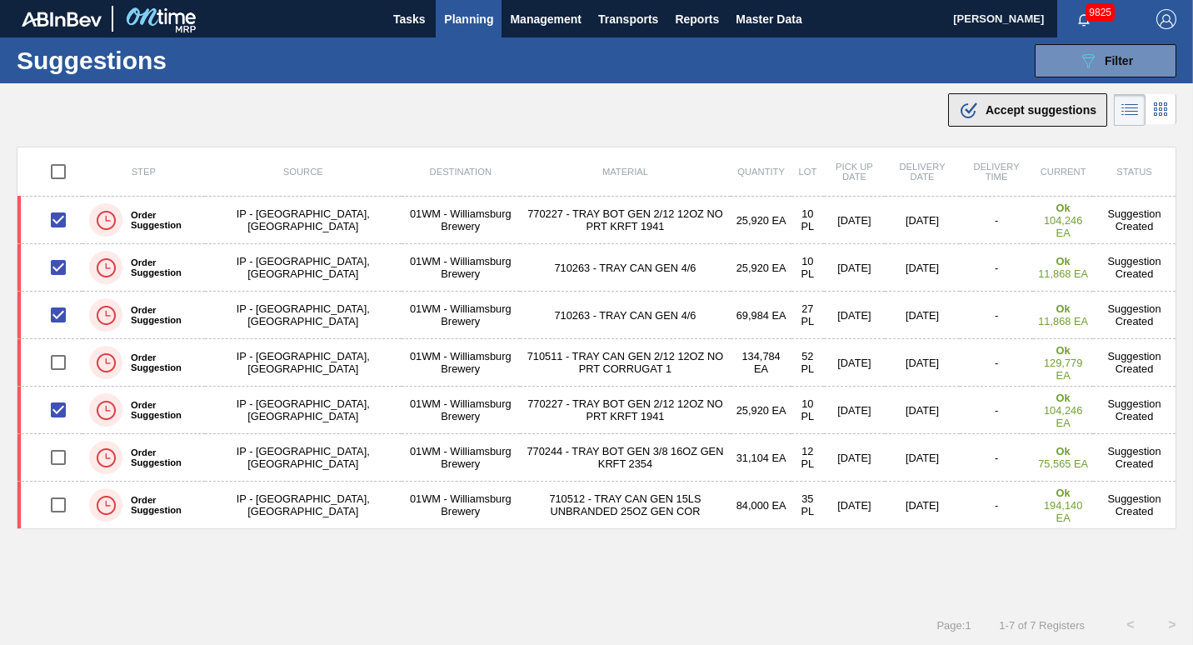
click at [985, 106] on span "Accept suggestions" at bounding box center [1040, 109] width 111 height 13
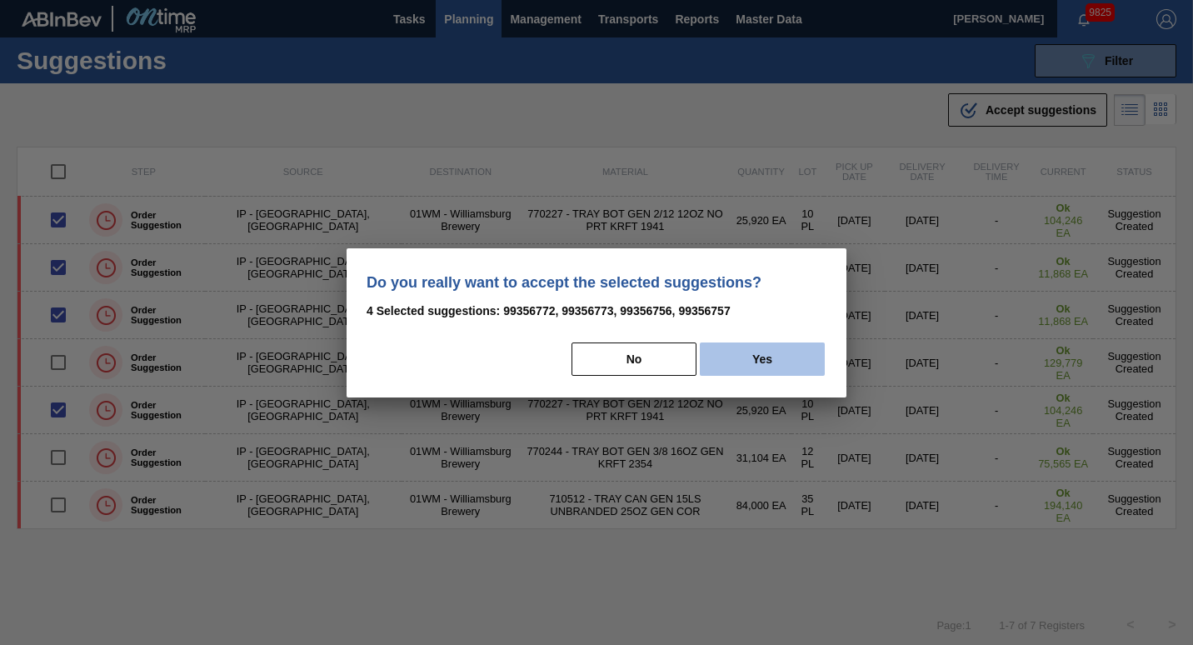
click at [766, 348] on button "Yes" at bounding box center [762, 358] width 125 height 33
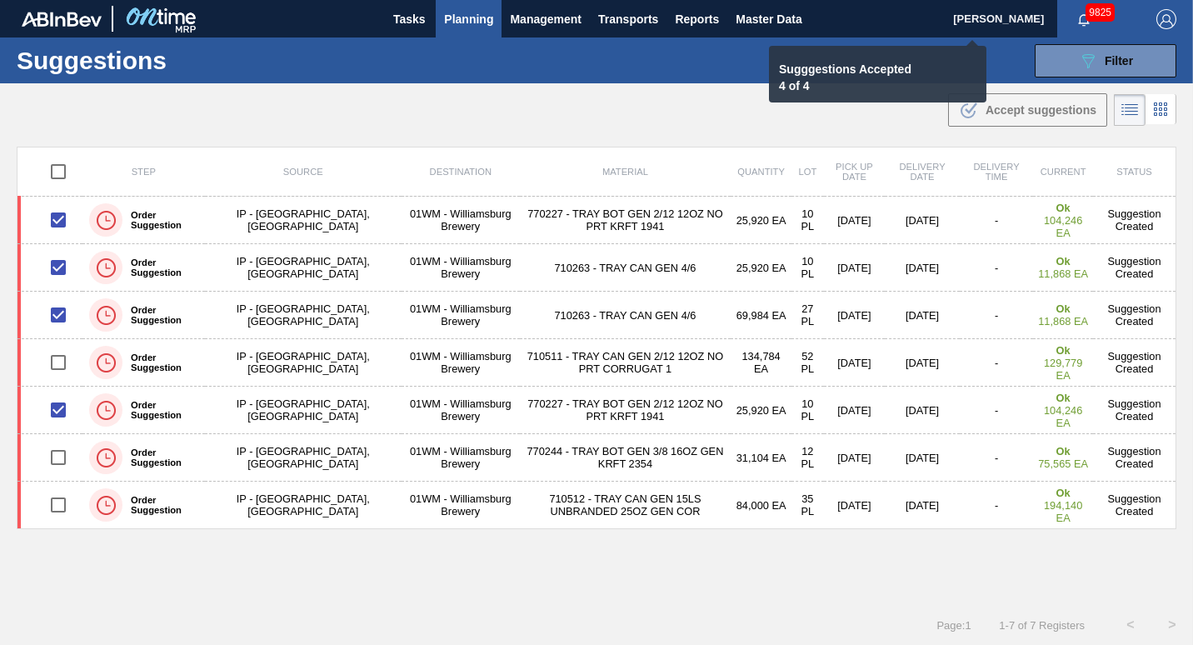
checkbox input "false"
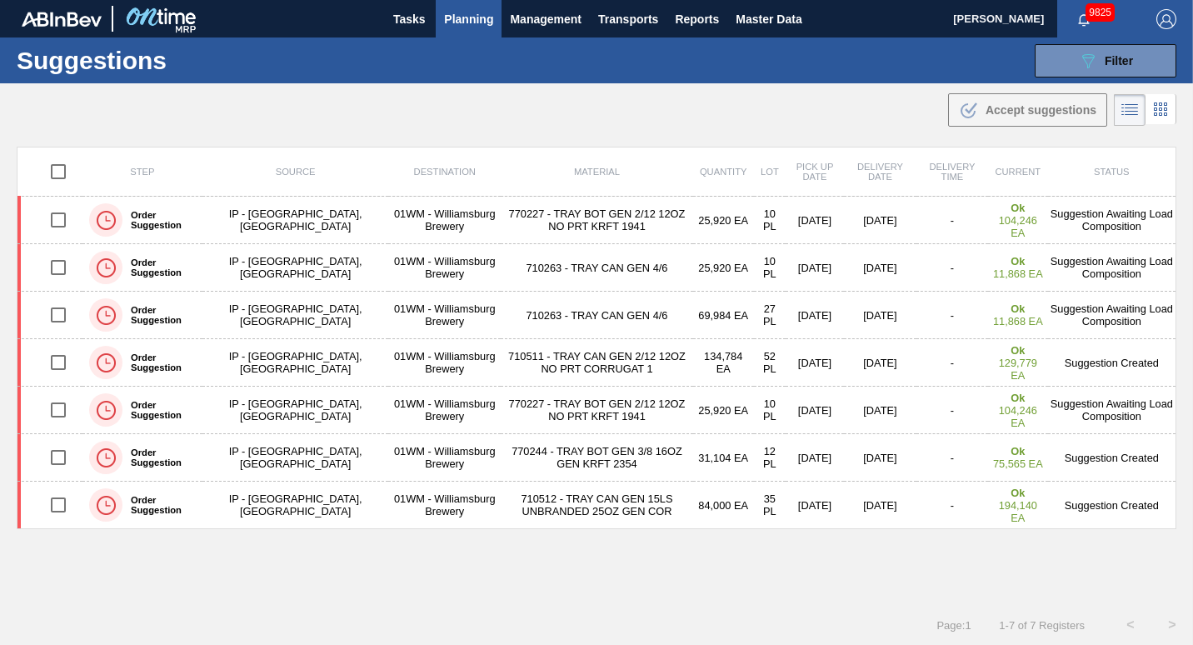
click at [456, 22] on span "Planning" at bounding box center [468, 19] width 49 height 20
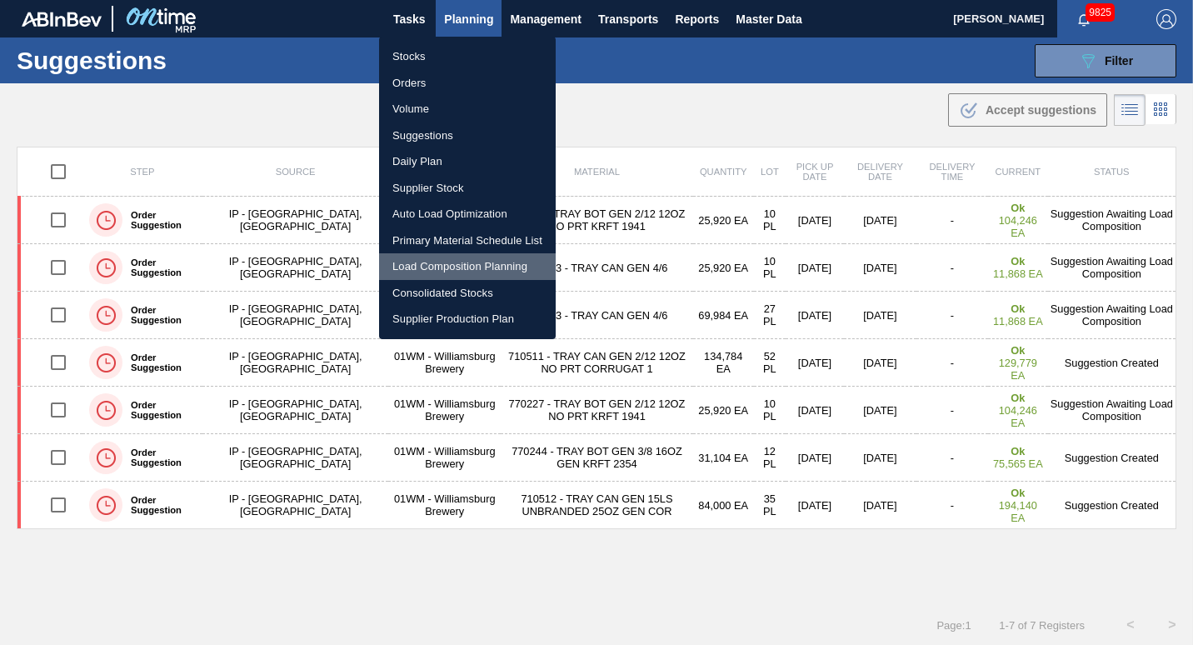
click at [438, 262] on li "Load Composition Planning" at bounding box center [467, 266] width 177 height 27
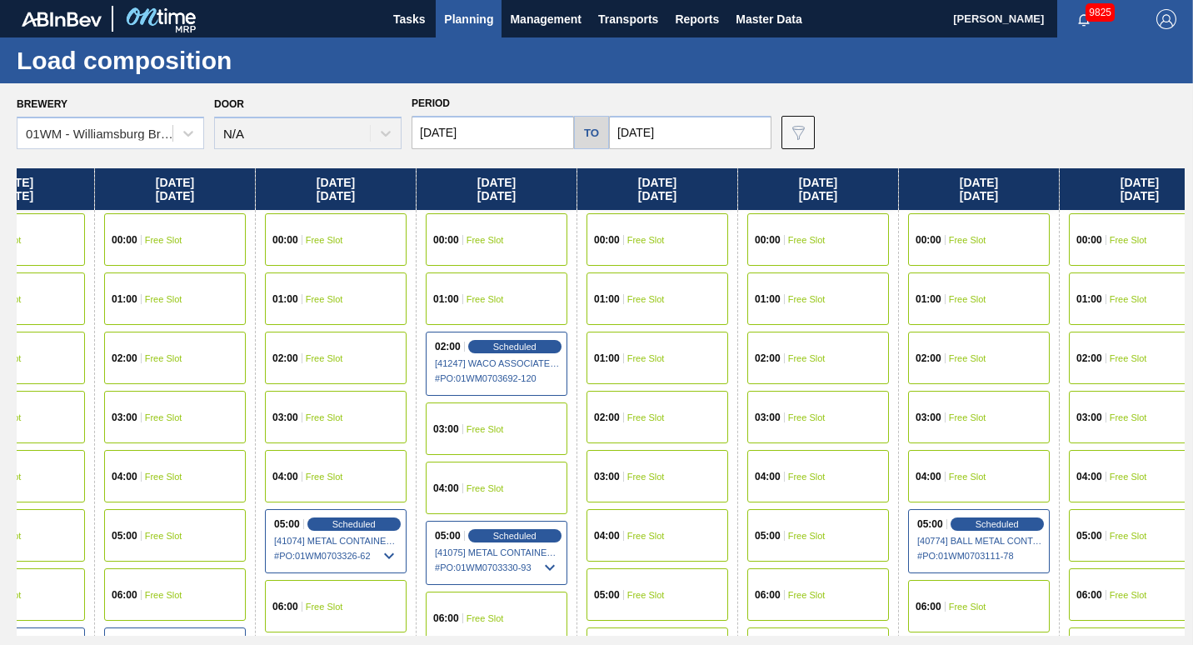
drag, startPoint x: 1124, startPoint y: 186, endPoint x: 225, endPoint y: 282, distance: 903.7
click at [225, 282] on div "[DATE] 00:00 Free Slot 01:00 Free Slot 02:00 Free Slot 03:00 Free Slot 04:00 Sc…" at bounding box center [601, 401] width 1168 height 467
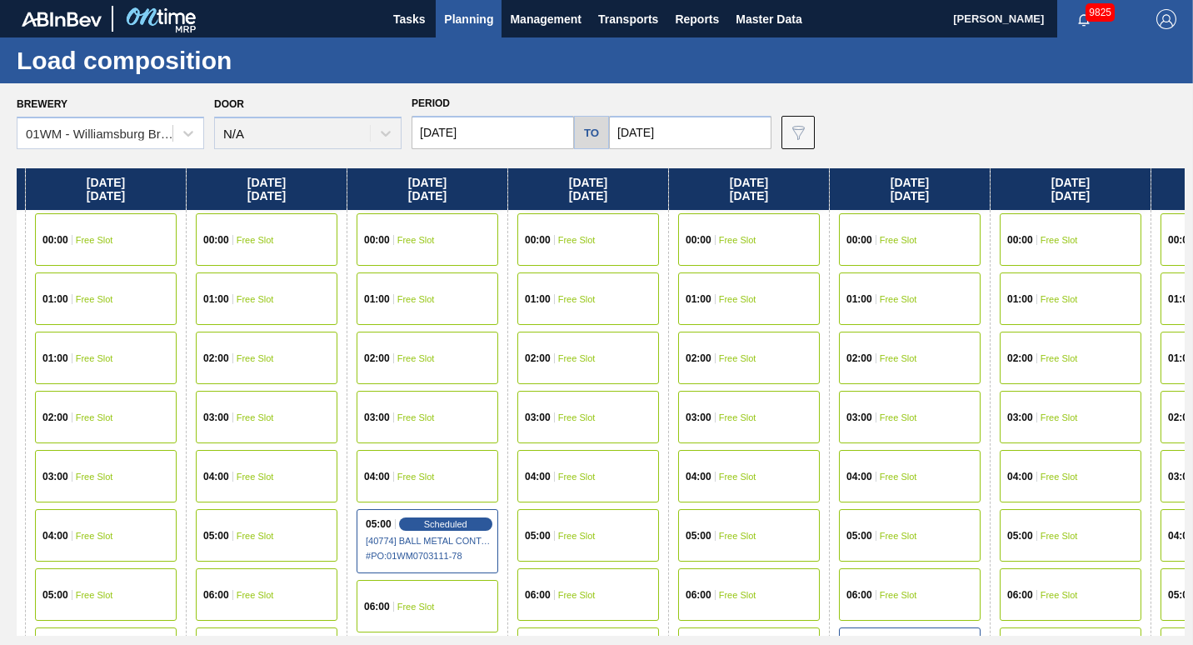
scroll to position [0, 1477]
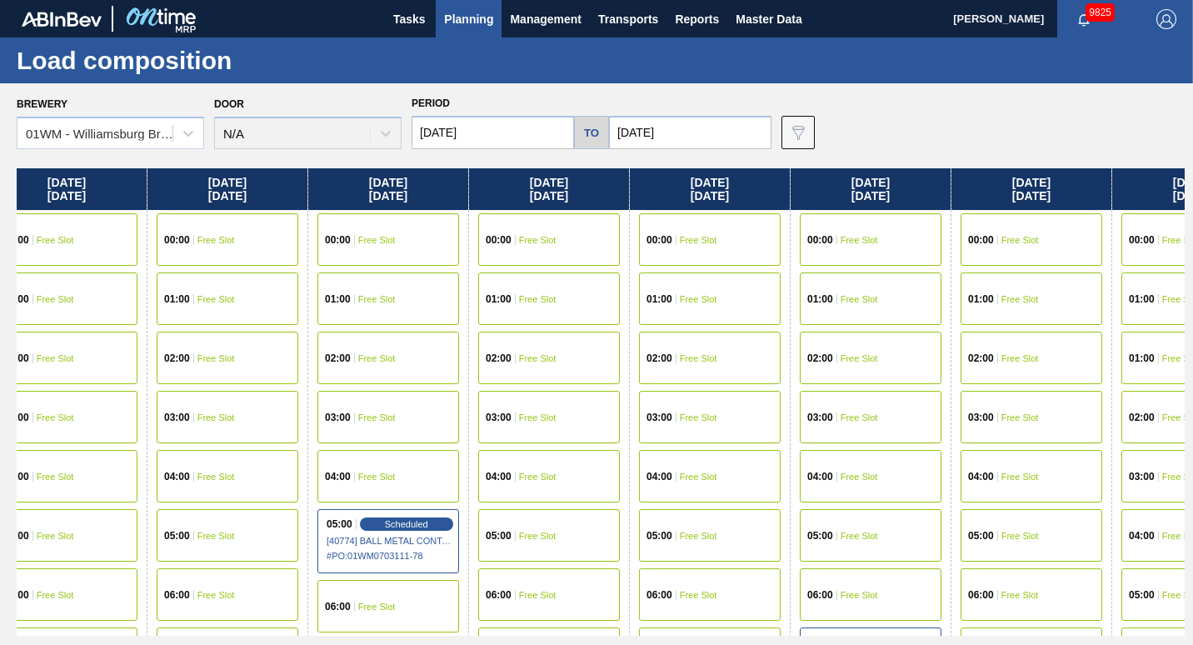
drag, startPoint x: 954, startPoint y: 193, endPoint x: 352, endPoint y: 251, distance: 604.9
click at [352, 251] on div "[DATE] 00:00 Free Slot 01:00 Free Slot 02:00 Free Slot 03:00 Free Slot 04:00 Sc…" at bounding box center [601, 401] width 1168 height 467
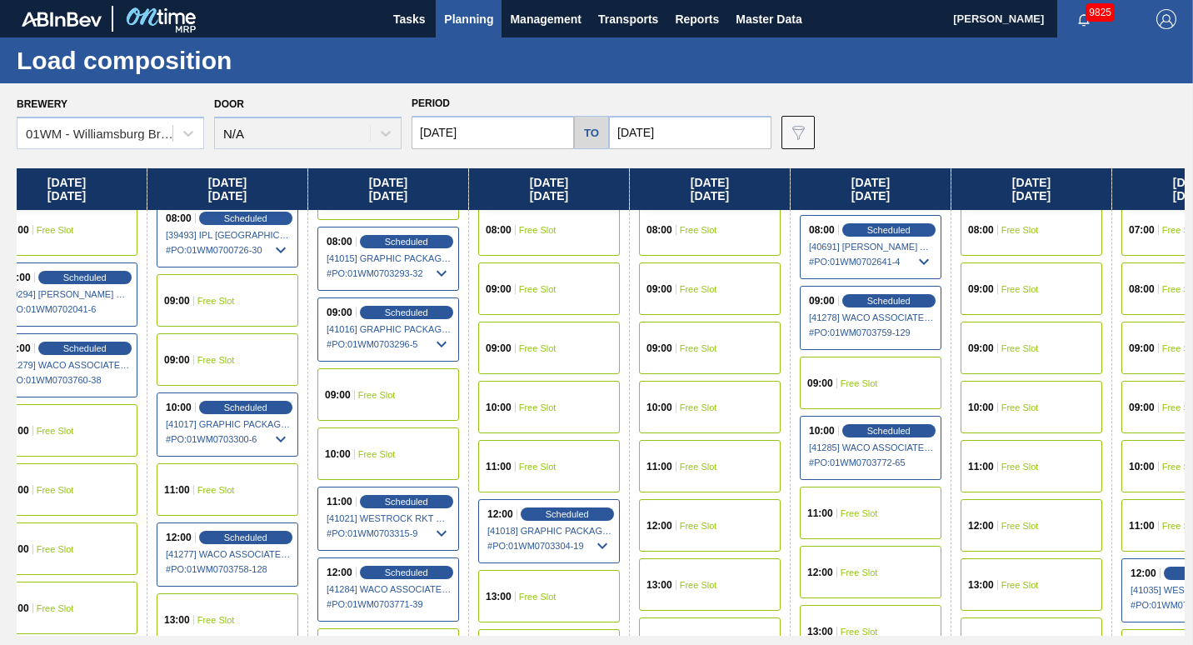
scroll to position [543, 1477]
click at [1004, 250] on div "08:00 Free Slot" at bounding box center [1031, 228] width 142 height 52
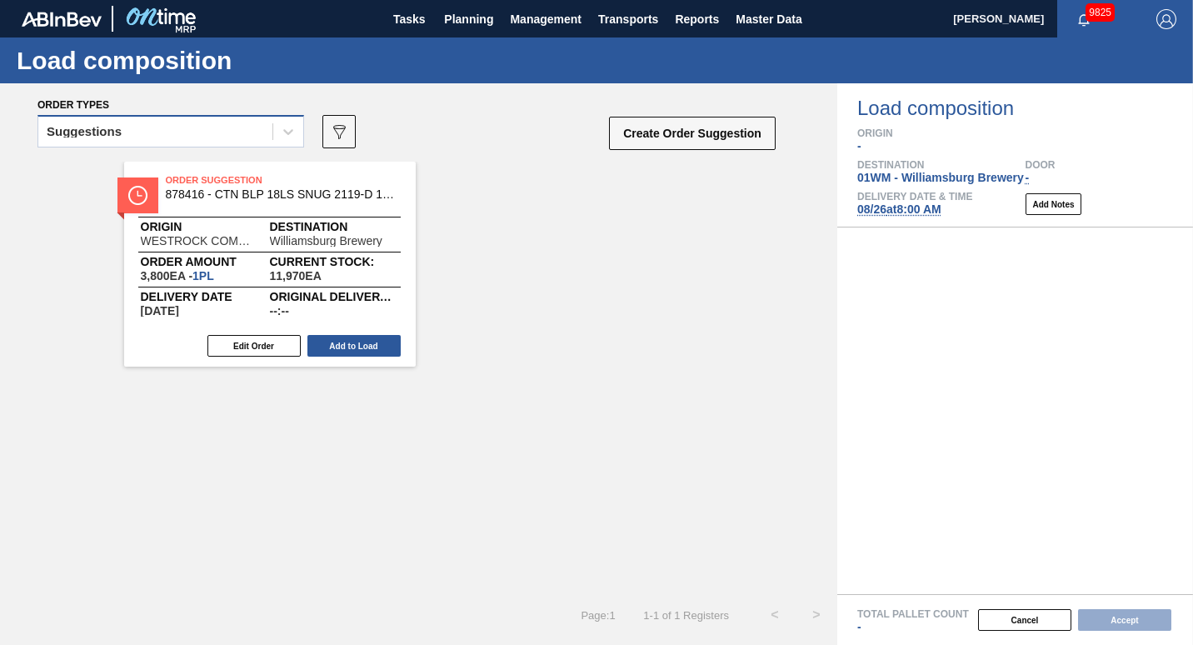
click at [182, 146] on div "Suggestions" at bounding box center [170, 131] width 267 height 32
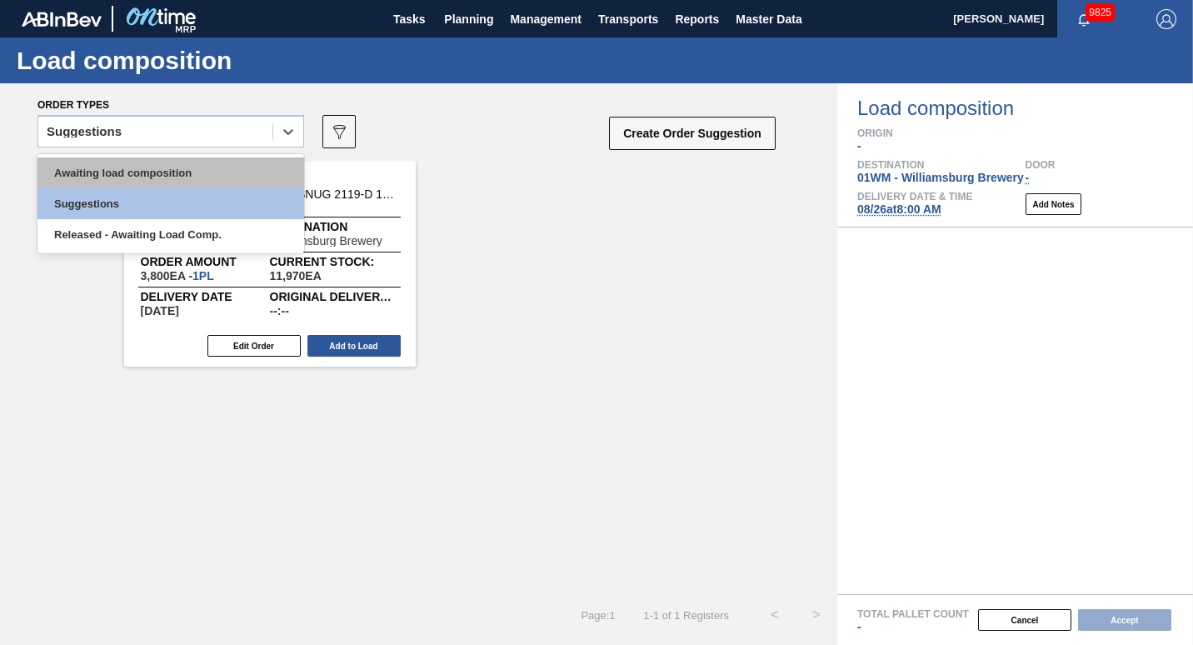
click at [167, 163] on div "Awaiting load composition" at bounding box center [170, 172] width 267 height 31
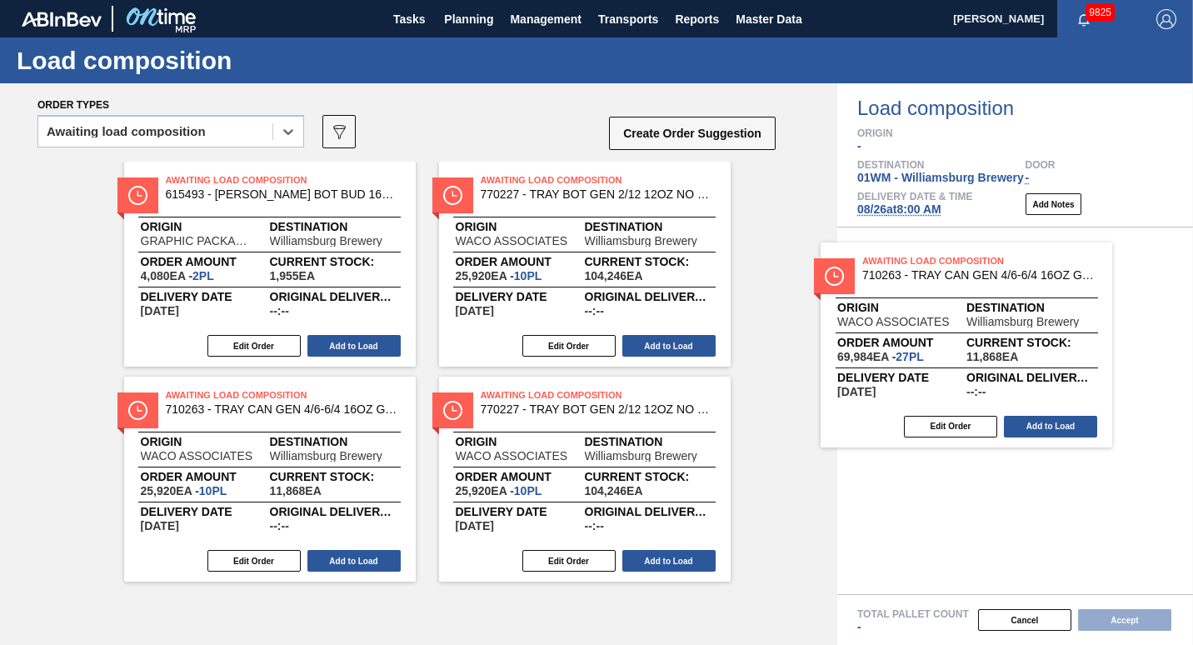
drag, startPoint x: 583, startPoint y: 262, endPoint x: 971, endPoint y: 342, distance: 396.4
click at [971, 342] on div "Order types option Awaiting load composition, selected. Select is focused ,type…" at bounding box center [596, 363] width 1193 height 561
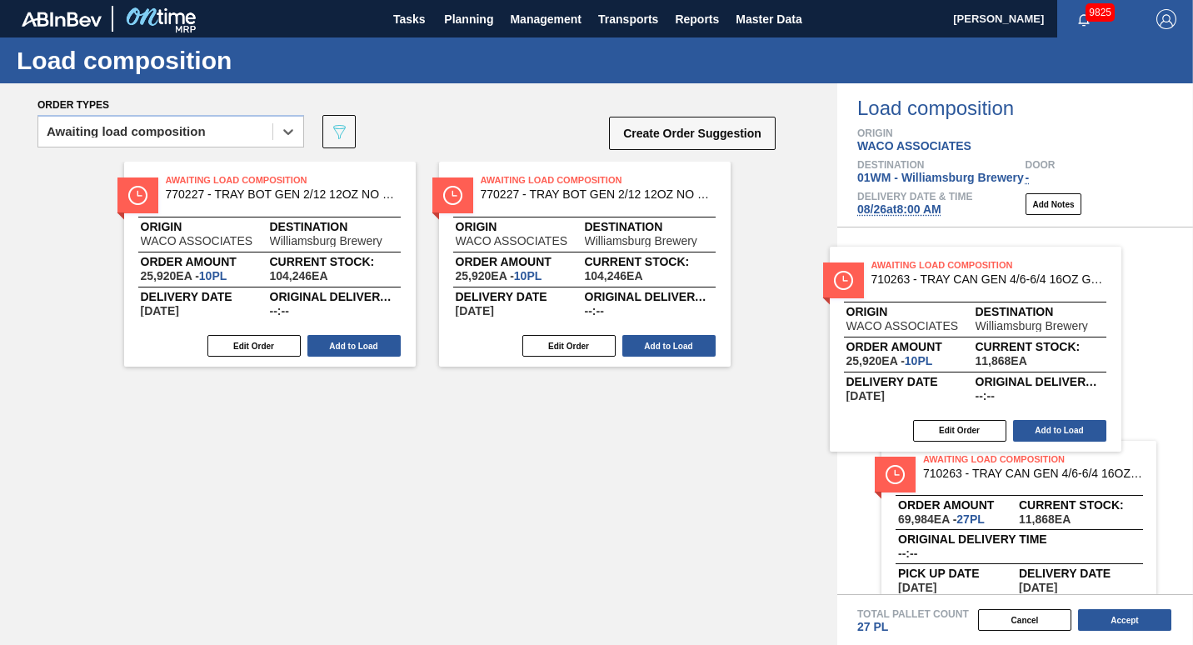
drag, startPoint x: 488, startPoint y: 284, endPoint x: 884, endPoint y: 368, distance: 405.3
click at [884, 368] on div "Order types option Awaiting load composition, selected. Select is focused ,type…" at bounding box center [596, 363] width 1193 height 561
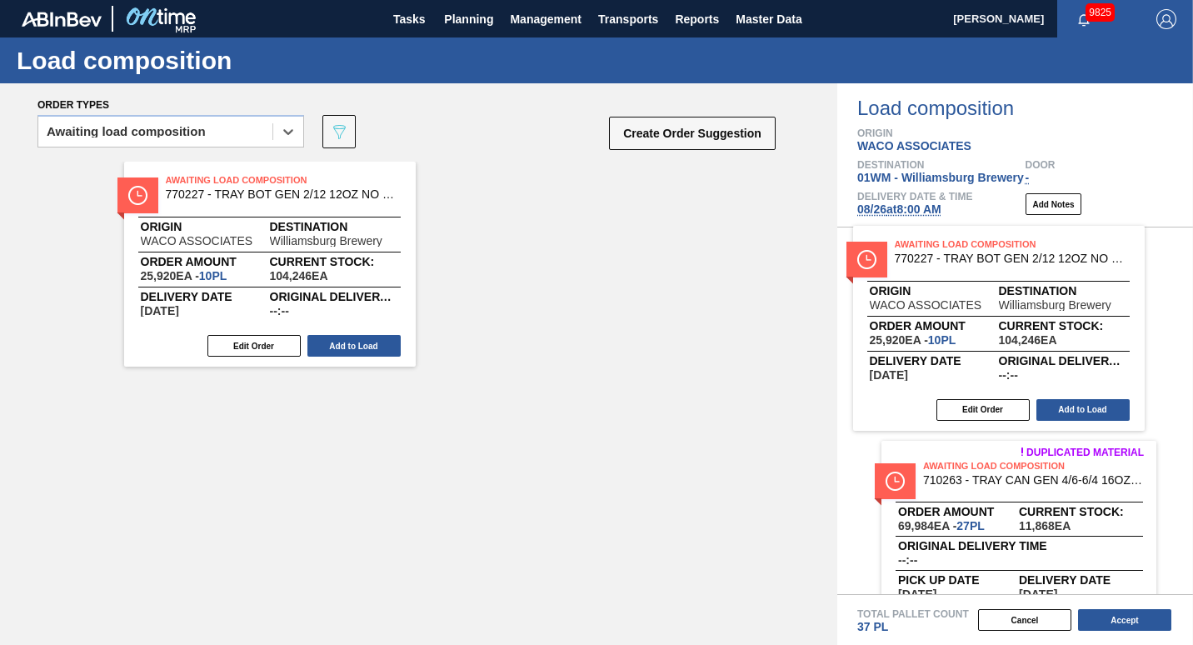
drag, startPoint x: 475, startPoint y: 294, endPoint x: 909, endPoint y: 361, distance: 439.9
click at [909, 361] on div "Order types option Awaiting load composition, selected. Select is focused ,type…" at bounding box center [596, 363] width 1193 height 561
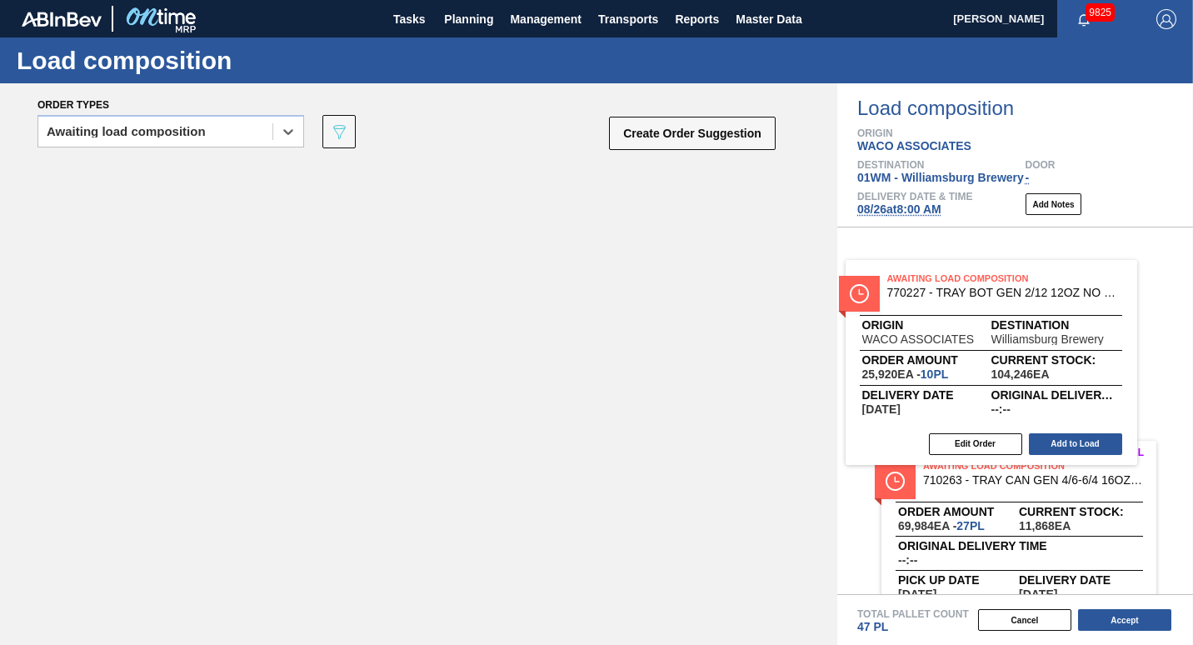
drag, startPoint x: 249, startPoint y: 310, endPoint x: 979, endPoint y: 401, distance: 735.2
click at [979, 401] on div "Order types option Awaiting load composition, selected. Select is focused ,type…" at bounding box center [596, 363] width 1193 height 561
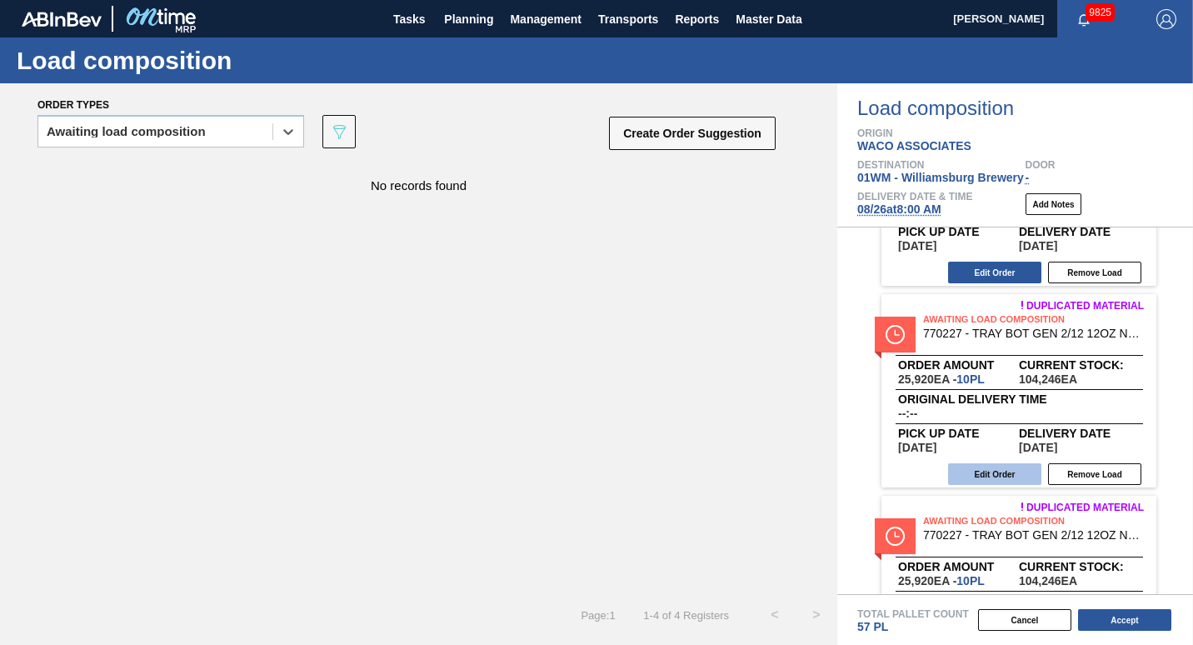
scroll to position [445, 0]
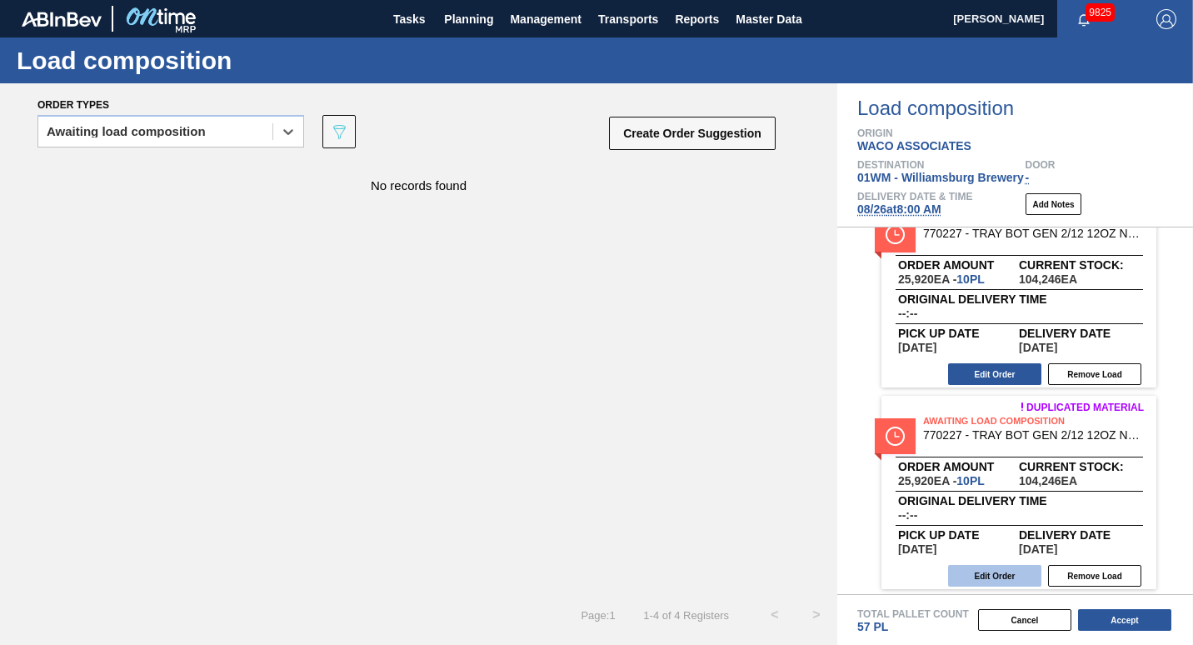
click at [976, 577] on button "Edit Order" at bounding box center [994, 576] width 93 height 22
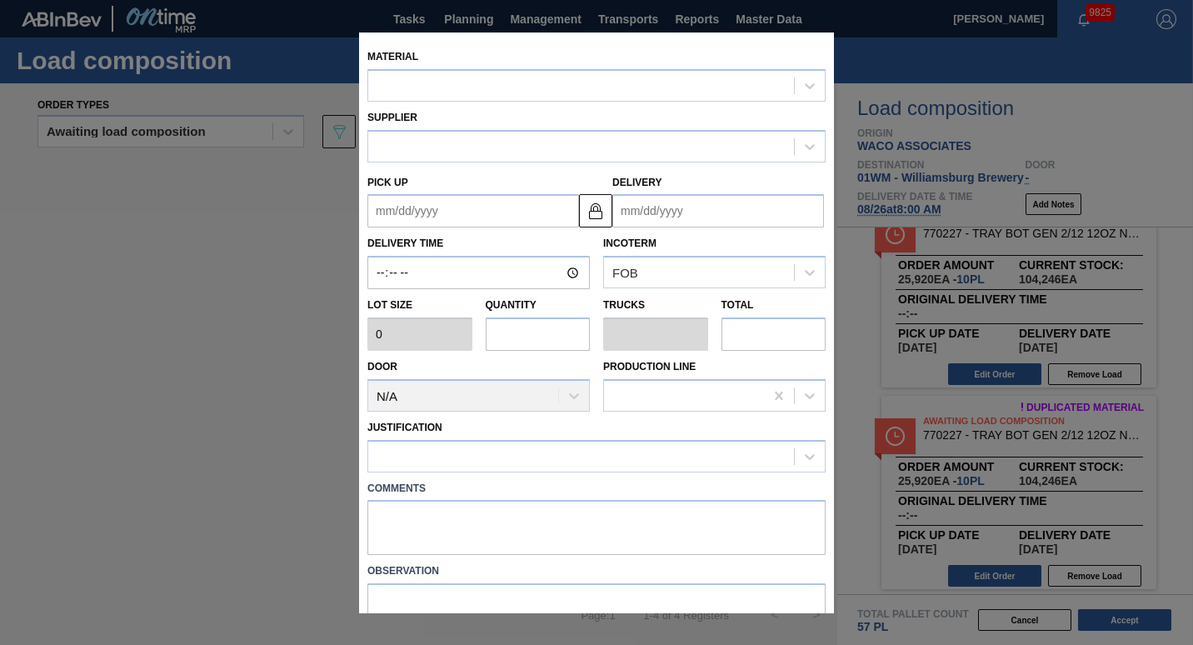
type input "2,592"
type input "10"
type input "0.185"
type input "25,920"
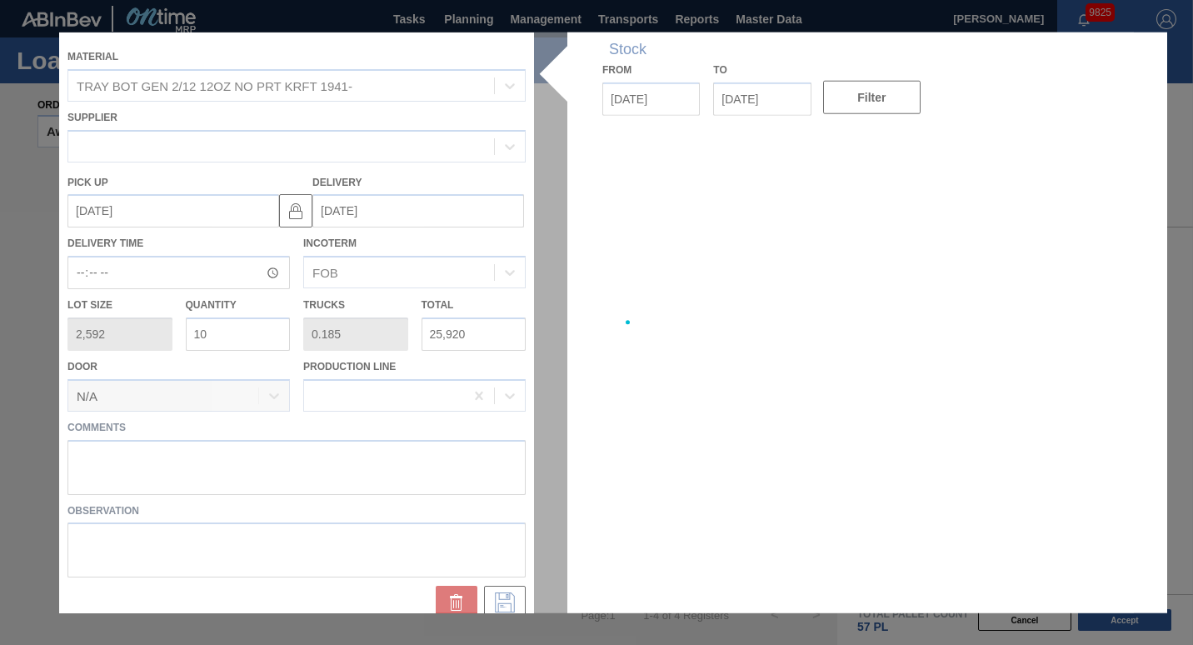
type up "[DATE]"
type input "[DATE]"
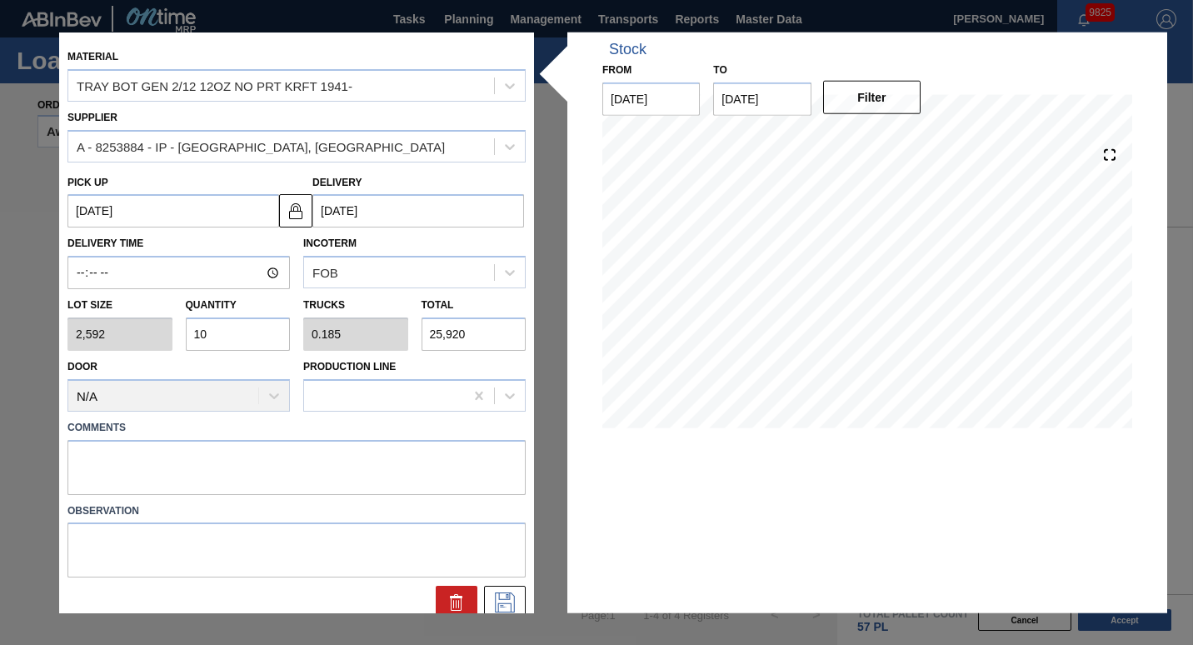
click at [232, 335] on input "10" at bounding box center [238, 333] width 105 height 33
type input "1"
type input "0.019"
type input "2,592"
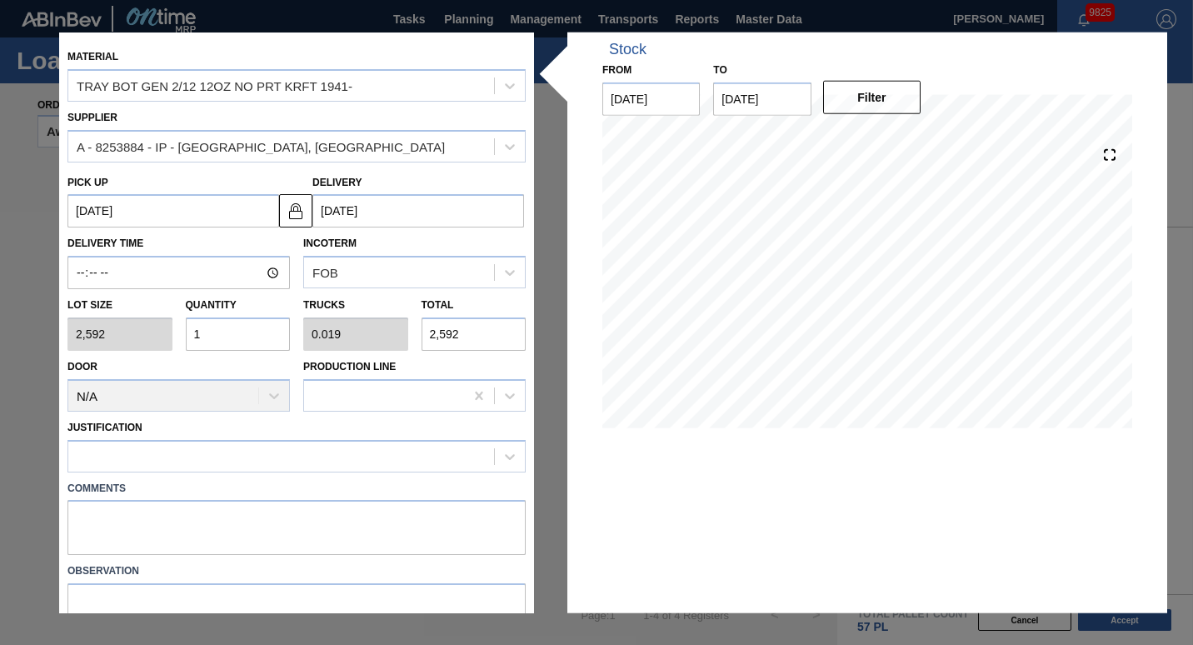
type input "0"
type input "5"
type input "0.093"
type input "12,960"
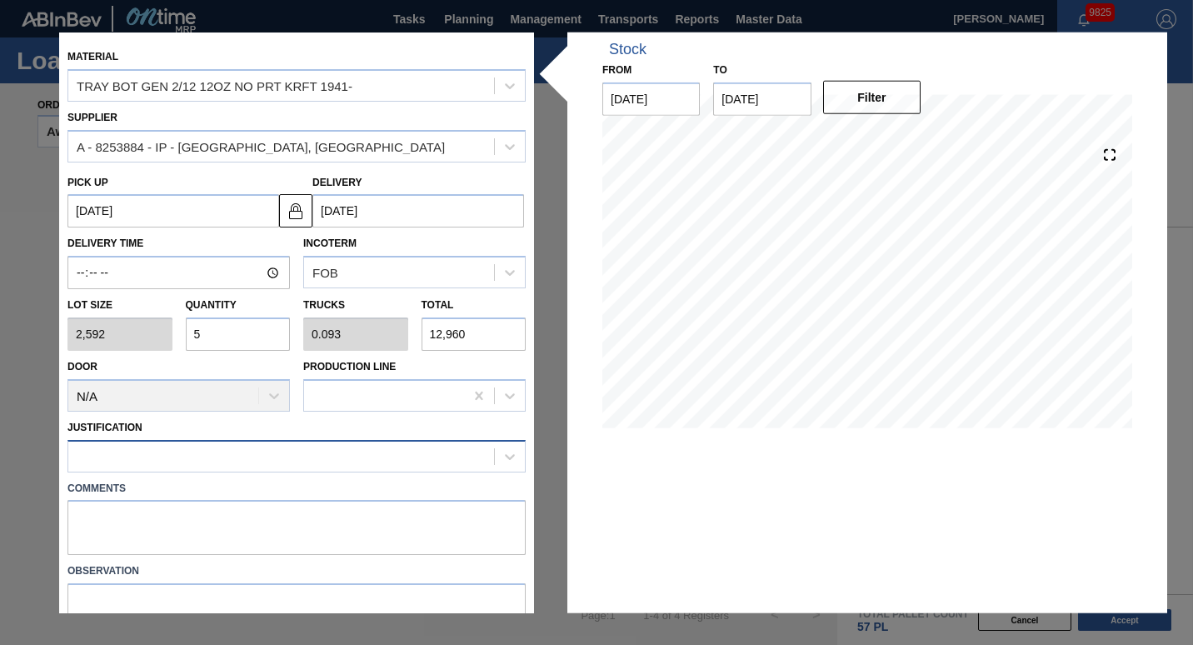
type input "5"
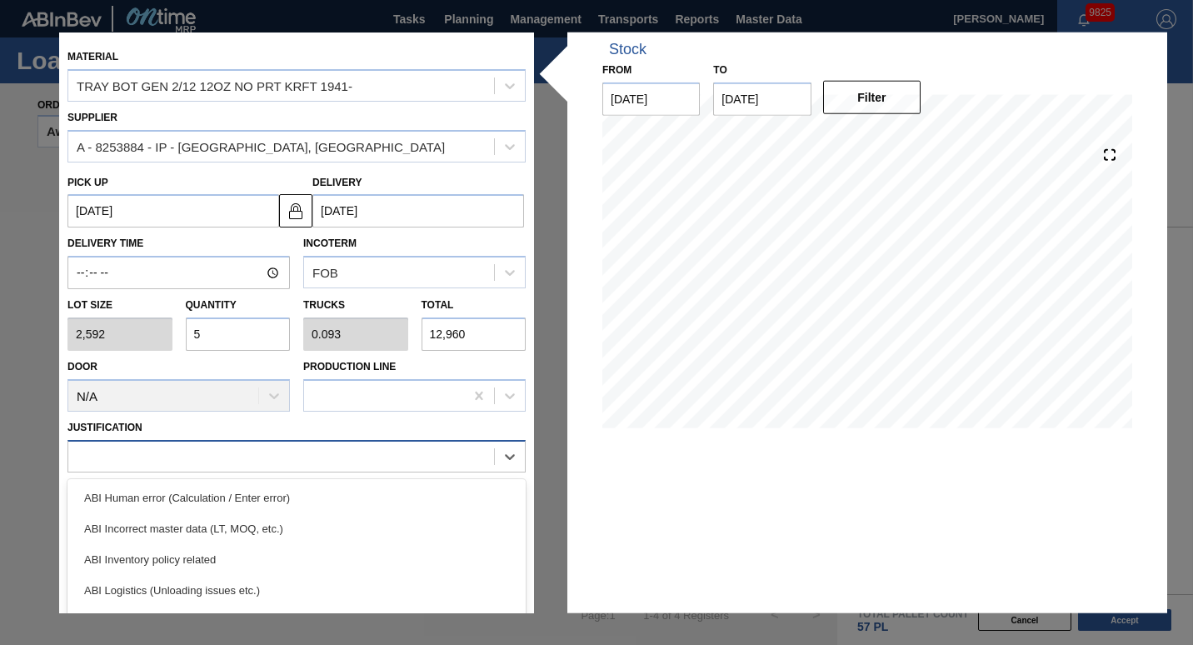
click at [182, 455] on div at bounding box center [281, 456] width 426 height 24
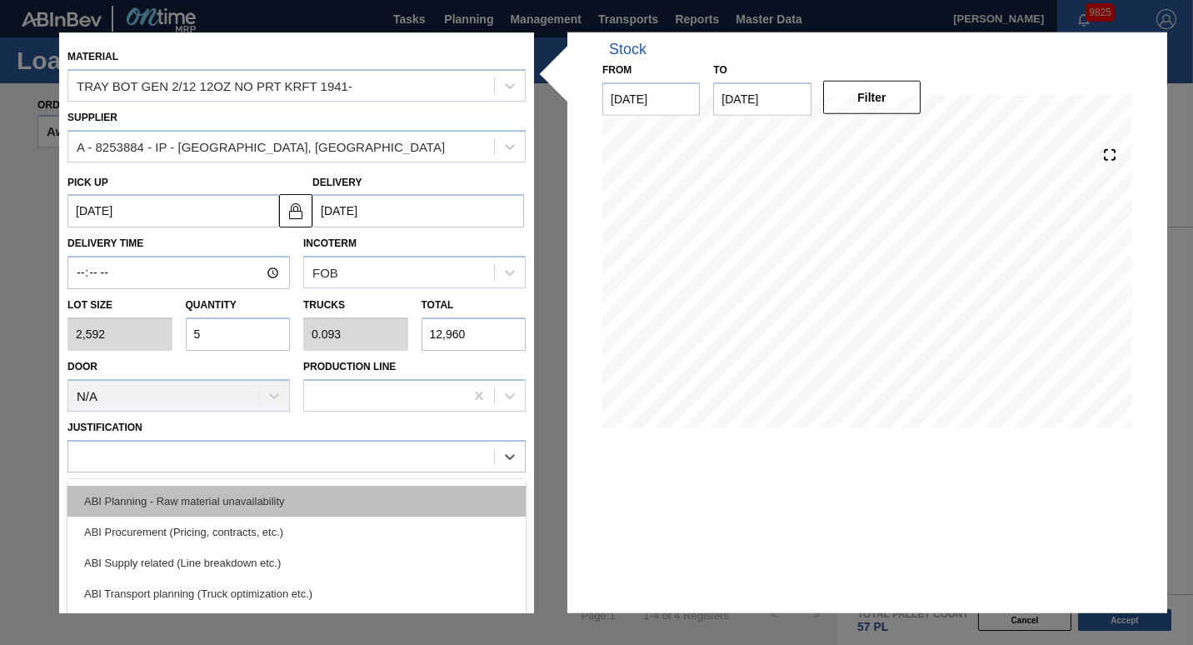
scroll to position [237, 0]
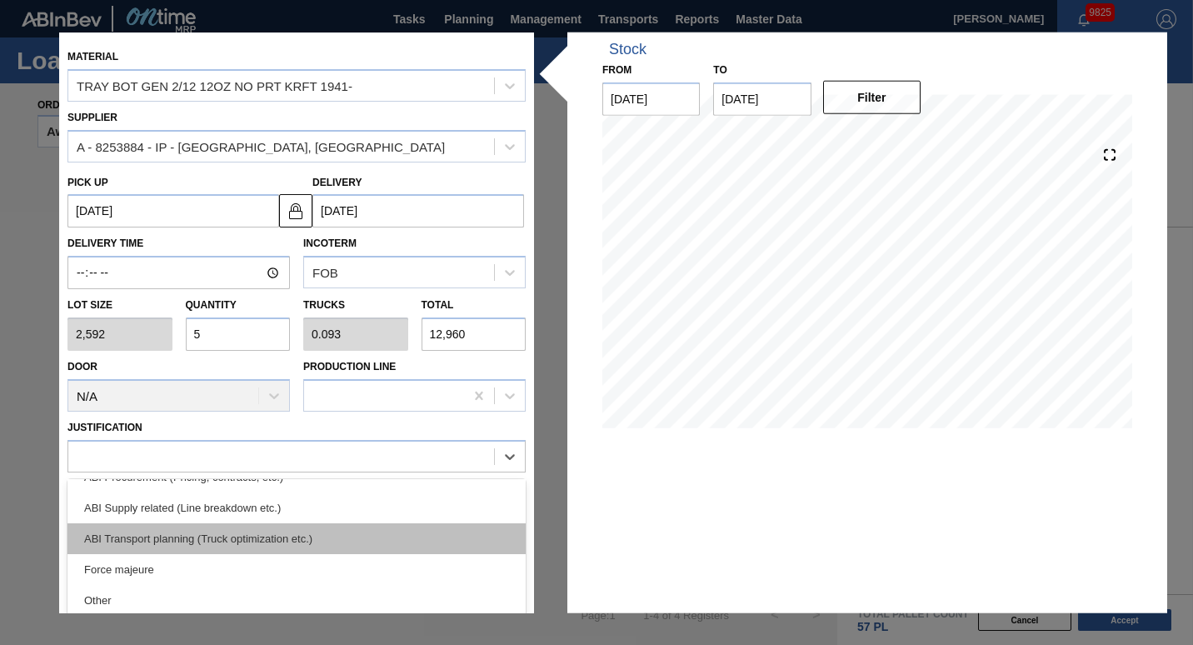
click at [192, 531] on div "ABI Transport planning (Truck optimization etc.)" at bounding box center [296, 537] width 458 height 31
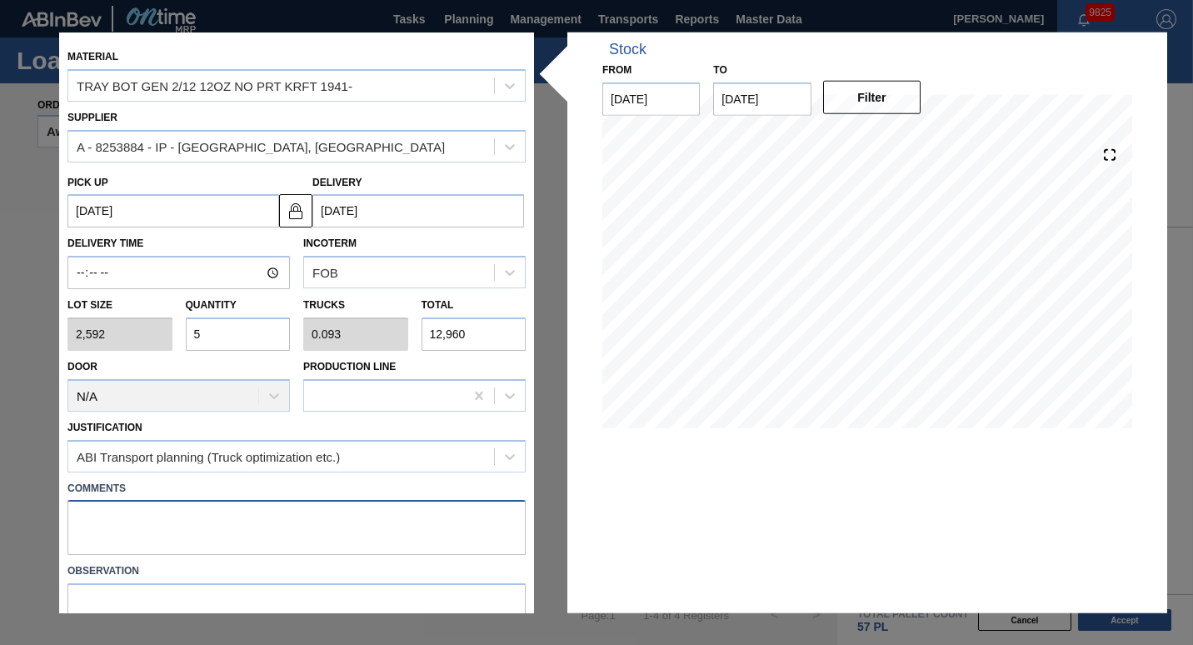
click at [207, 535] on textarea at bounding box center [296, 527] width 458 height 55
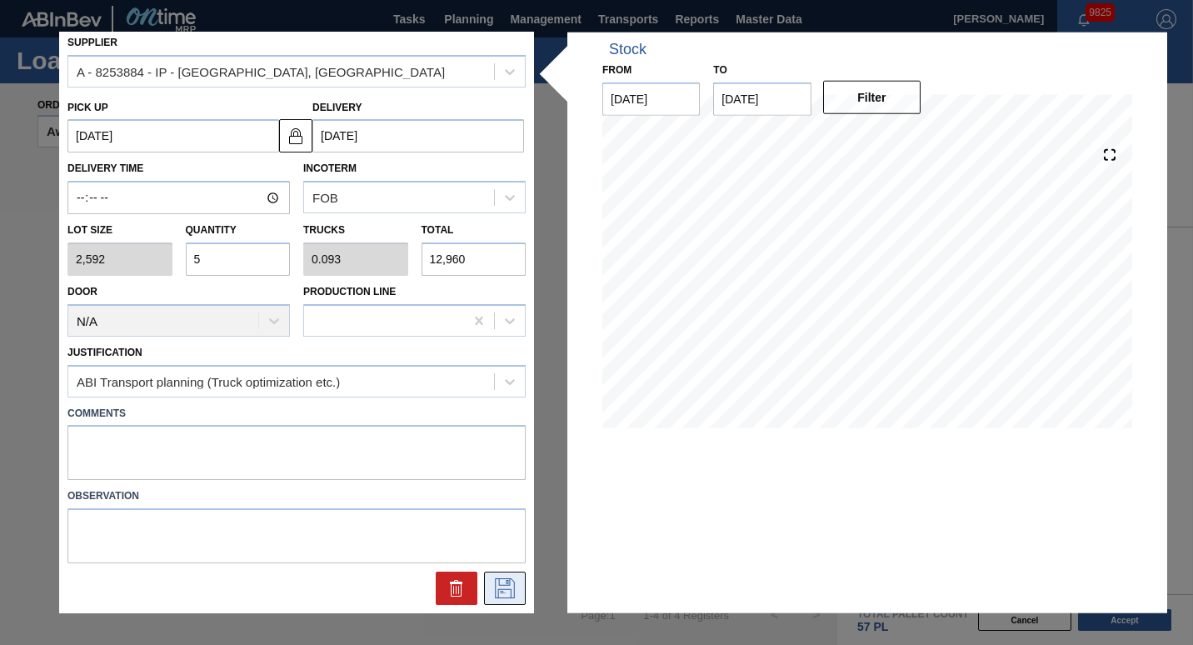
click at [502, 585] on icon at bounding box center [505, 588] width 20 height 20
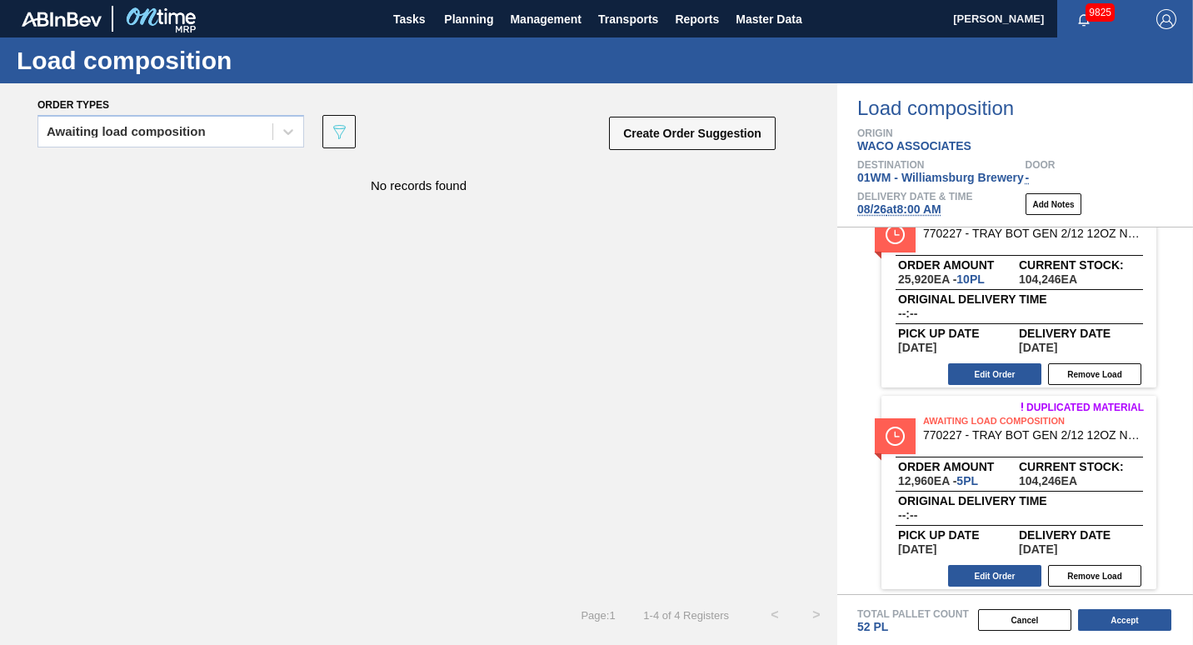
scroll to position [0, 0]
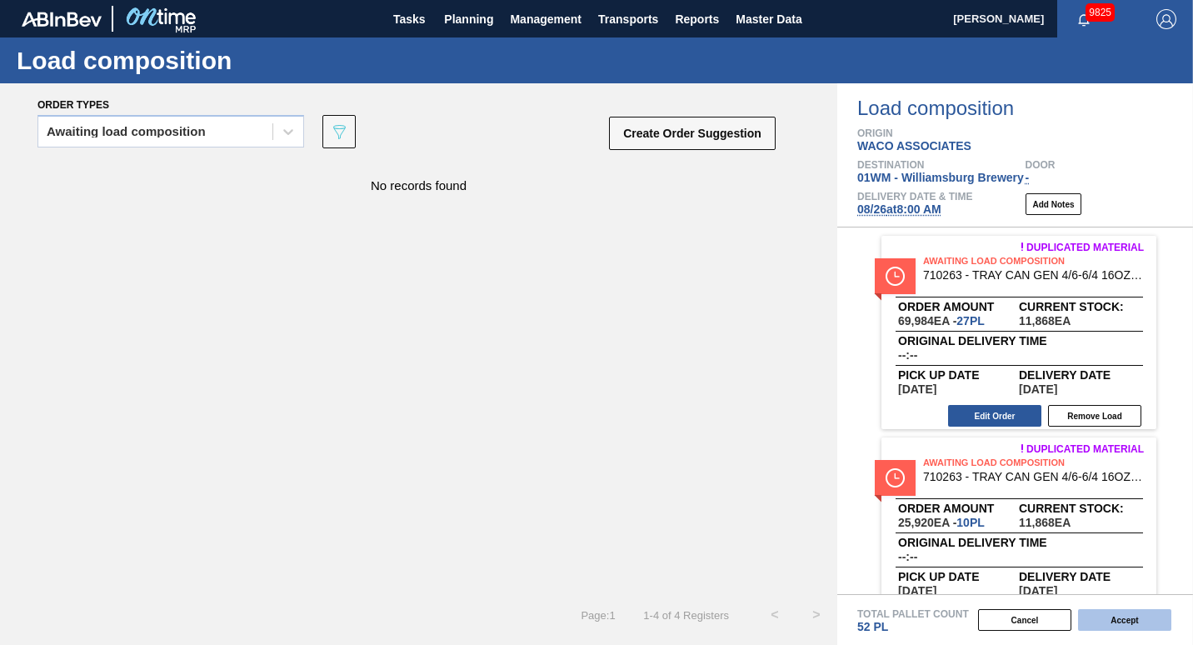
click at [1112, 617] on button "Accept" at bounding box center [1124, 620] width 93 height 22
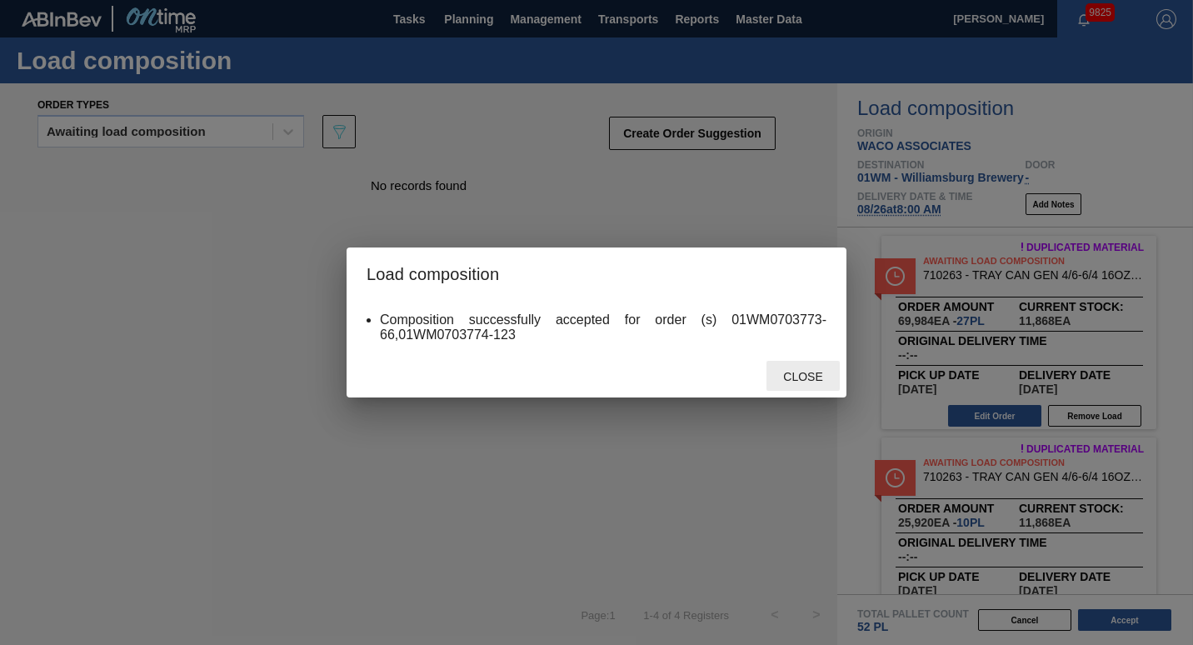
click at [779, 371] on span "Close" at bounding box center [803, 376] width 66 height 13
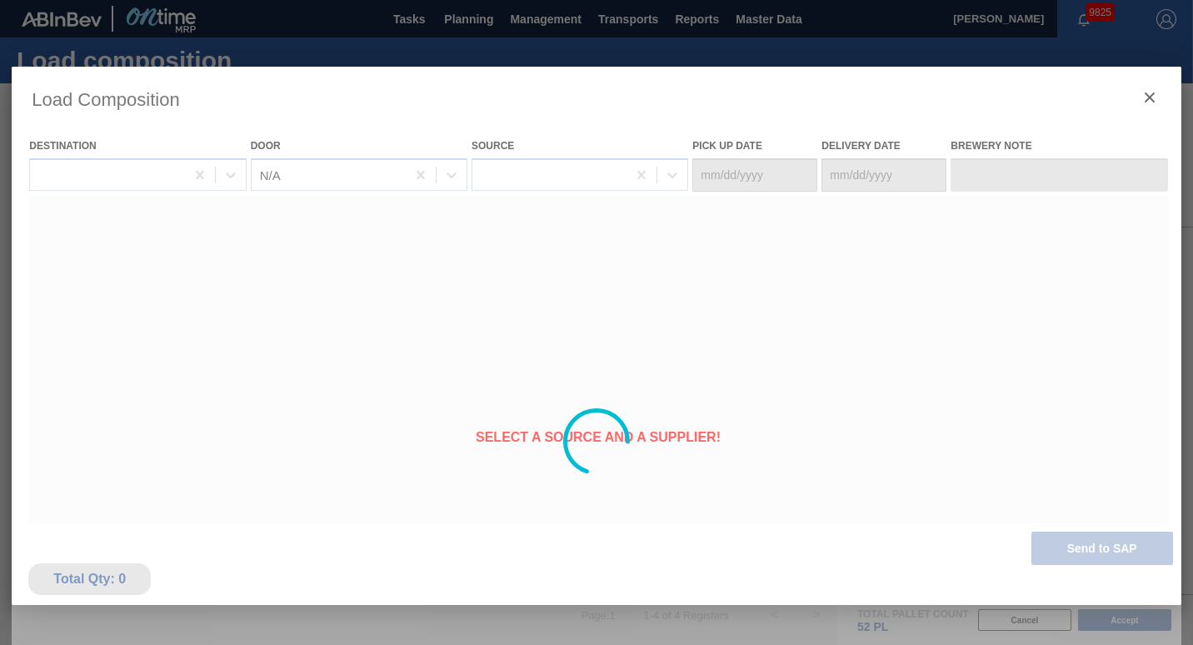
type Date "[DATE]"
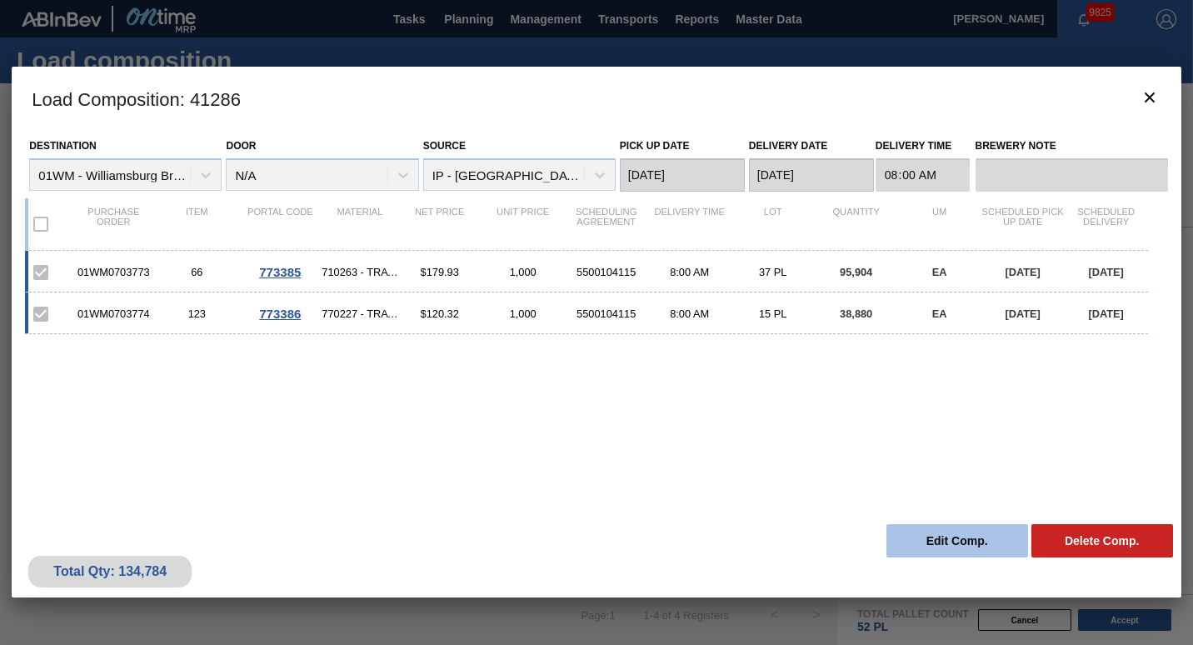
click at [930, 529] on button "Edit Comp." at bounding box center [957, 540] width 142 height 33
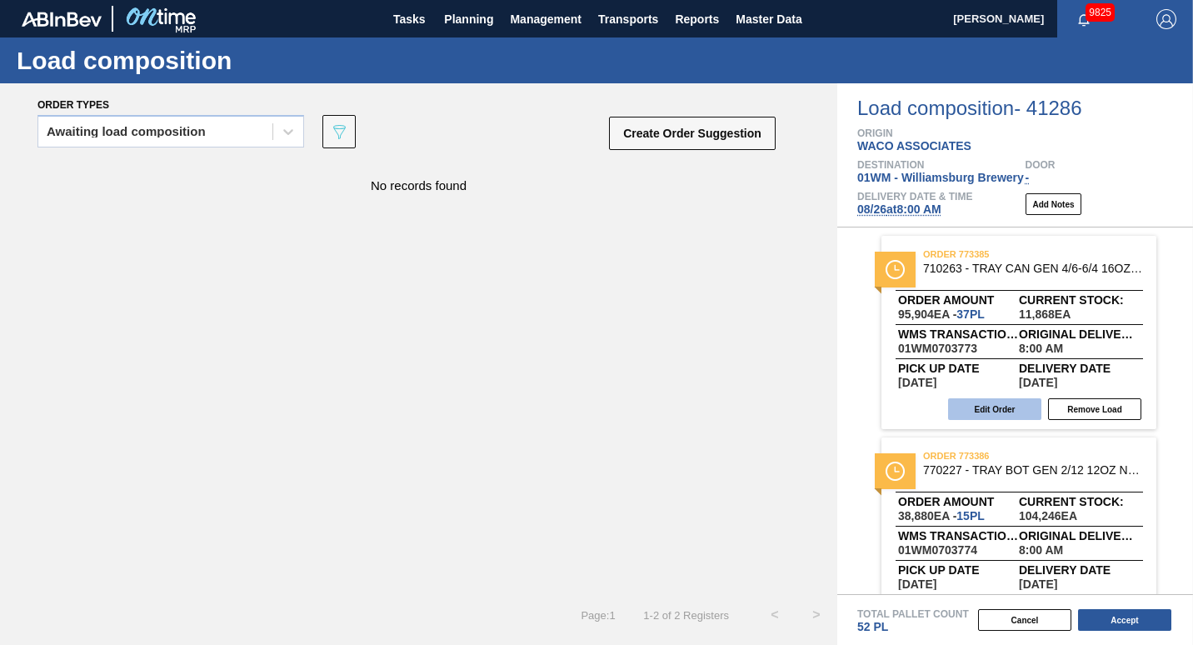
scroll to position [46, 0]
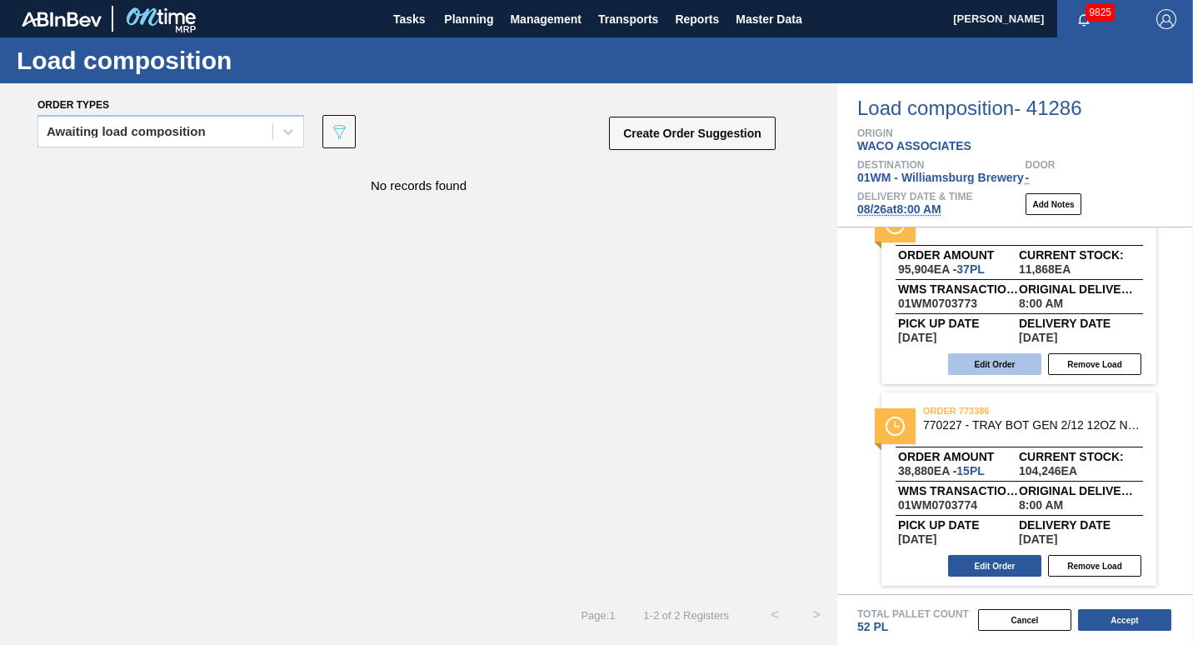
click at [996, 374] on button "Edit Order" at bounding box center [994, 364] width 93 height 22
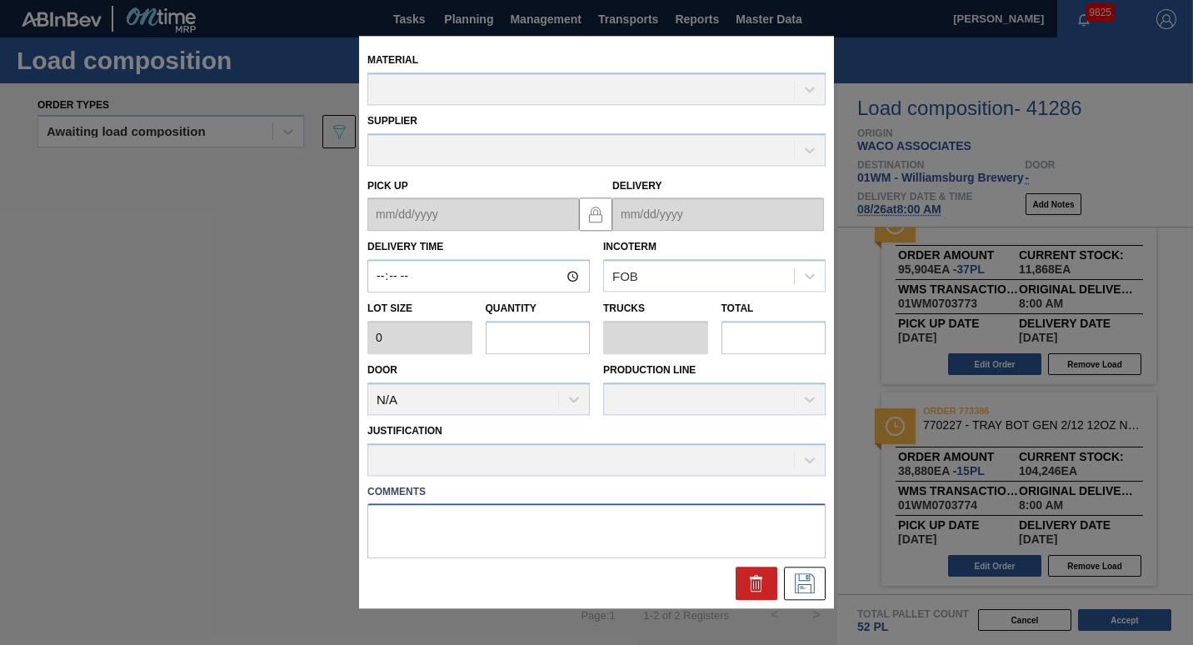
click at [559, 537] on textarea at bounding box center [596, 531] width 458 height 55
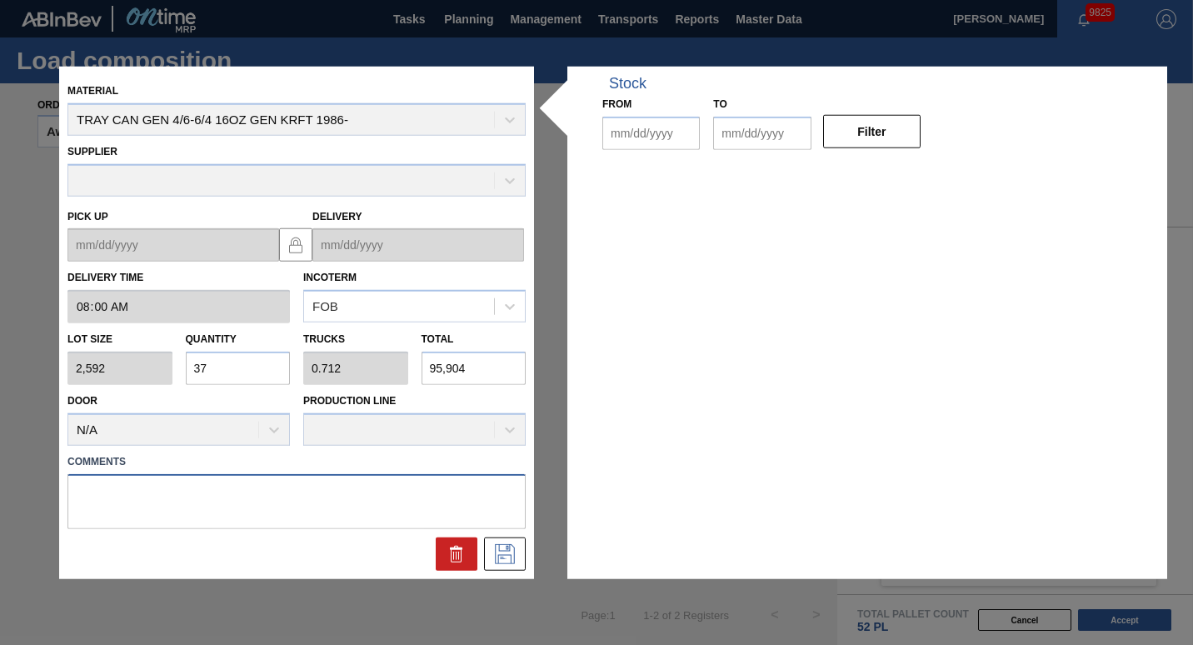
type input "08:00:00"
type input "2,592"
type input "37"
type input "0.712"
type input "95,904"
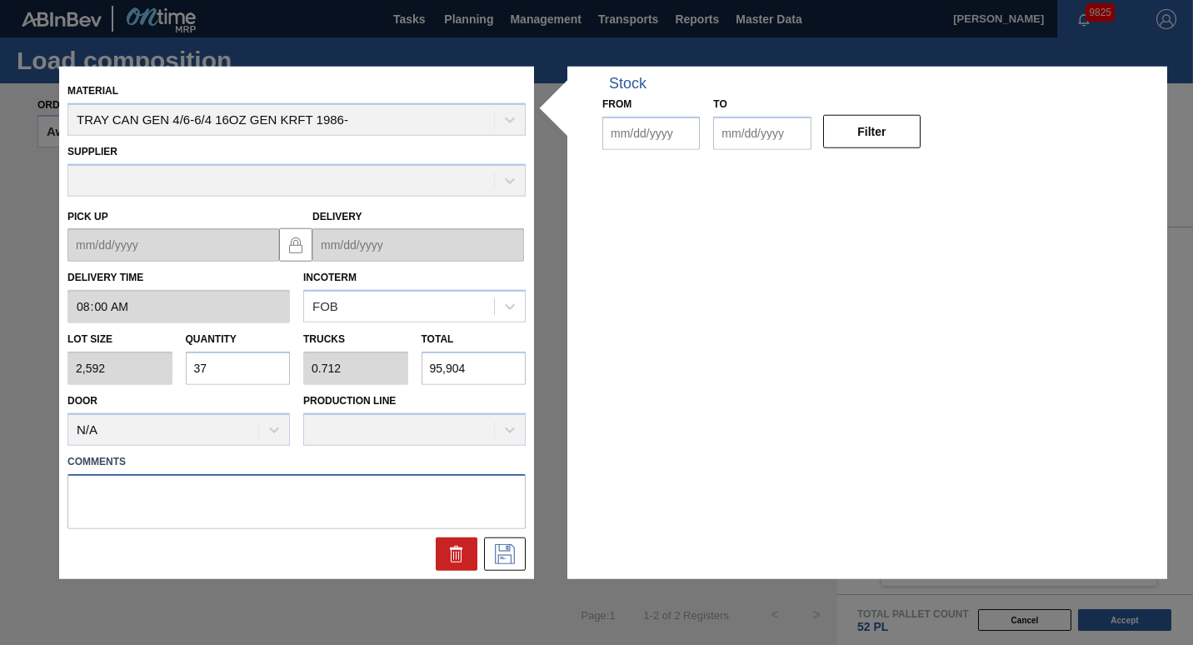
type up "[DATE]"
type input "[DATE]"
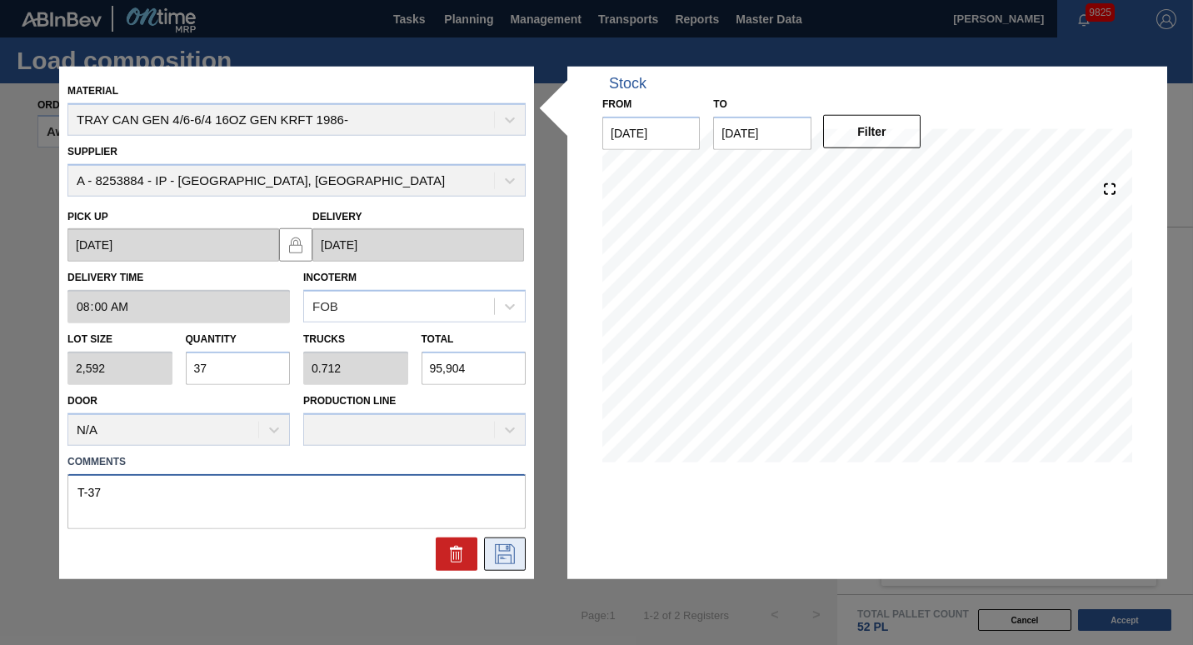
type textarea "T-37"
click at [509, 555] on icon at bounding box center [504, 553] width 27 height 20
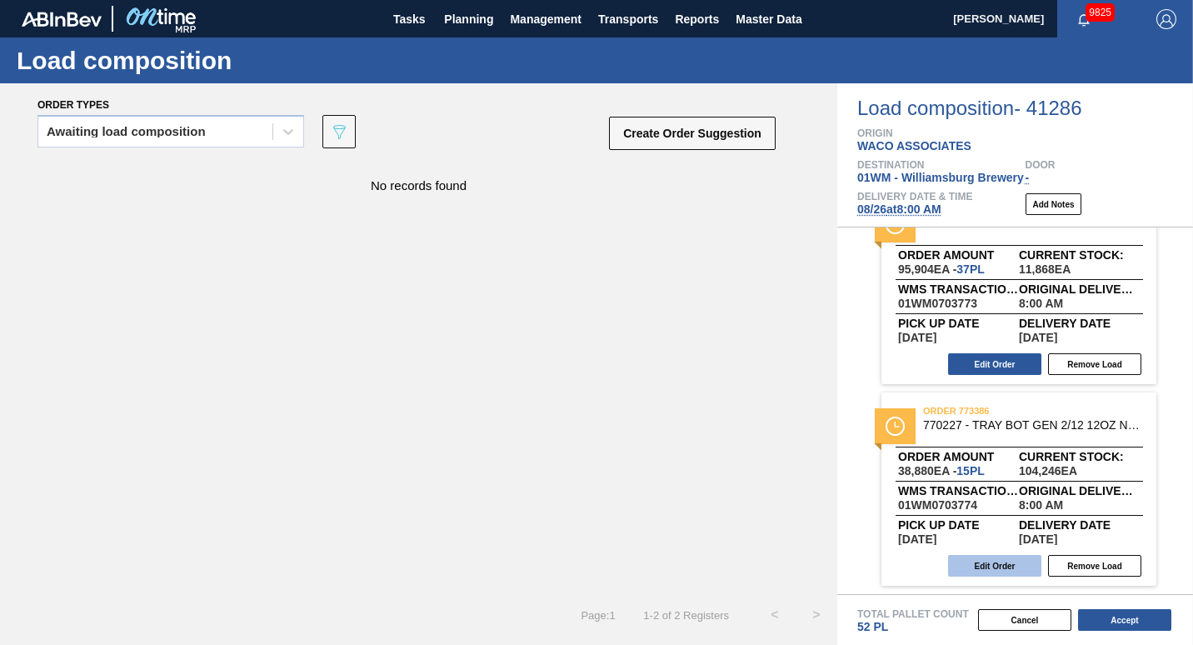
click at [989, 565] on button "Edit Order" at bounding box center [994, 566] width 93 height 22
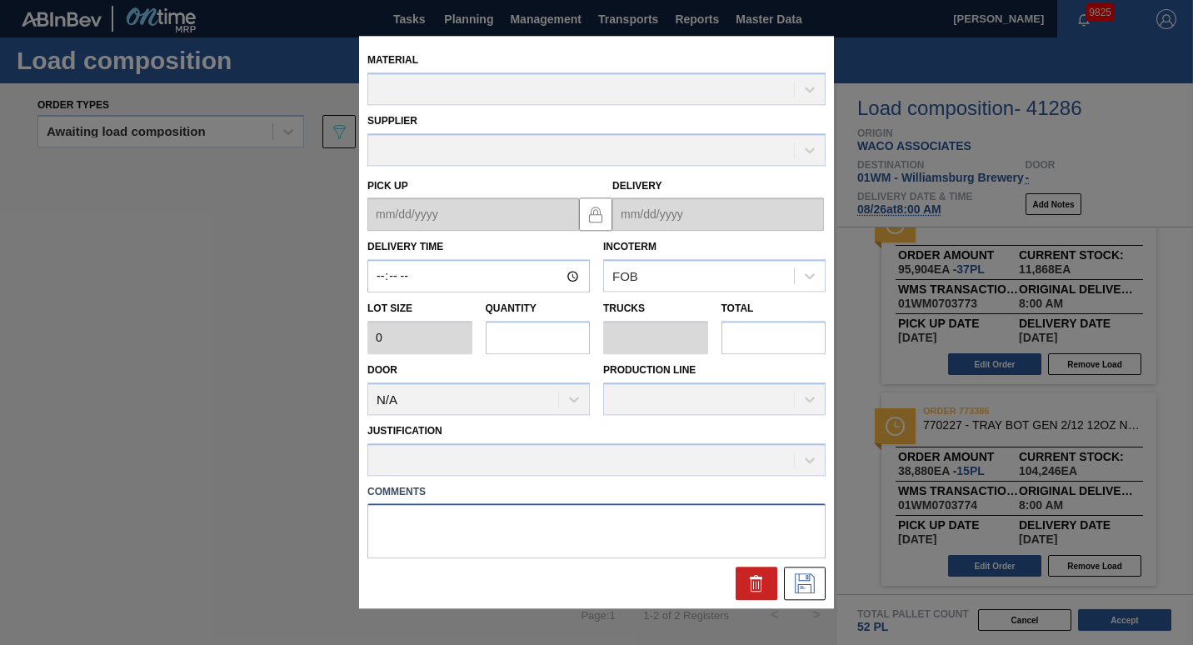
click at [556, 522] on textarea at bounding box center [596, 531] width 458 height 55
type textarea "N-"
type input "08:00:00"
type input "2,592"
type input "15"
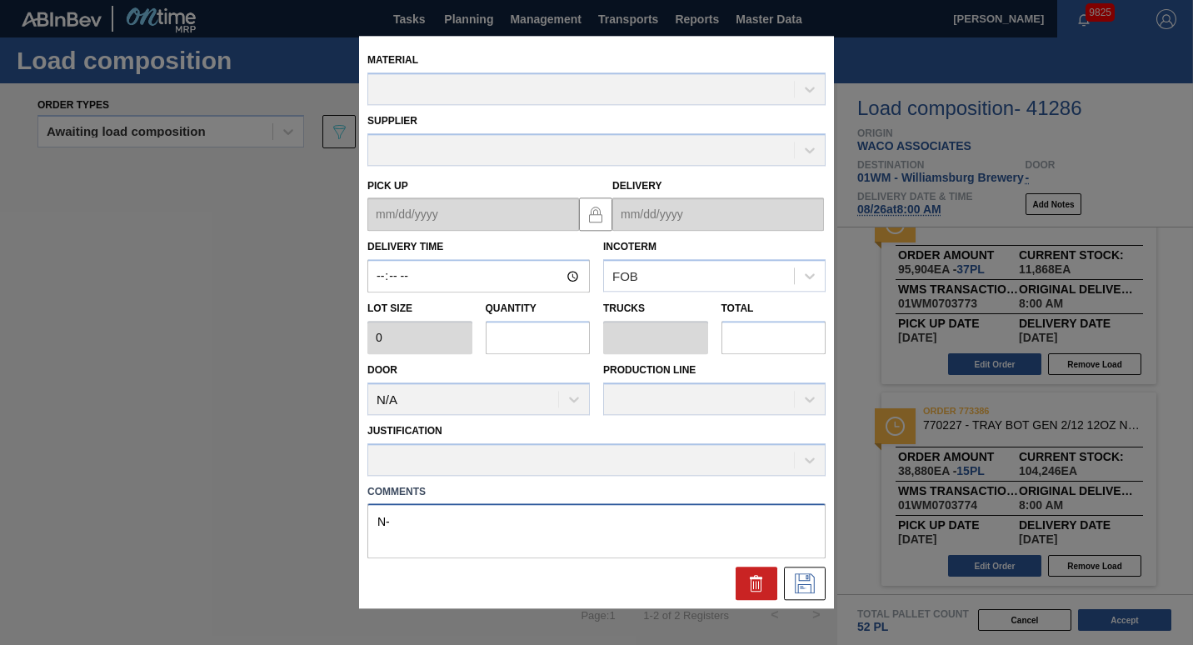
type input "0.278"
type input "38,880"
type textarea "N-1"
type up "[DATE]"
type input "[DATE]"
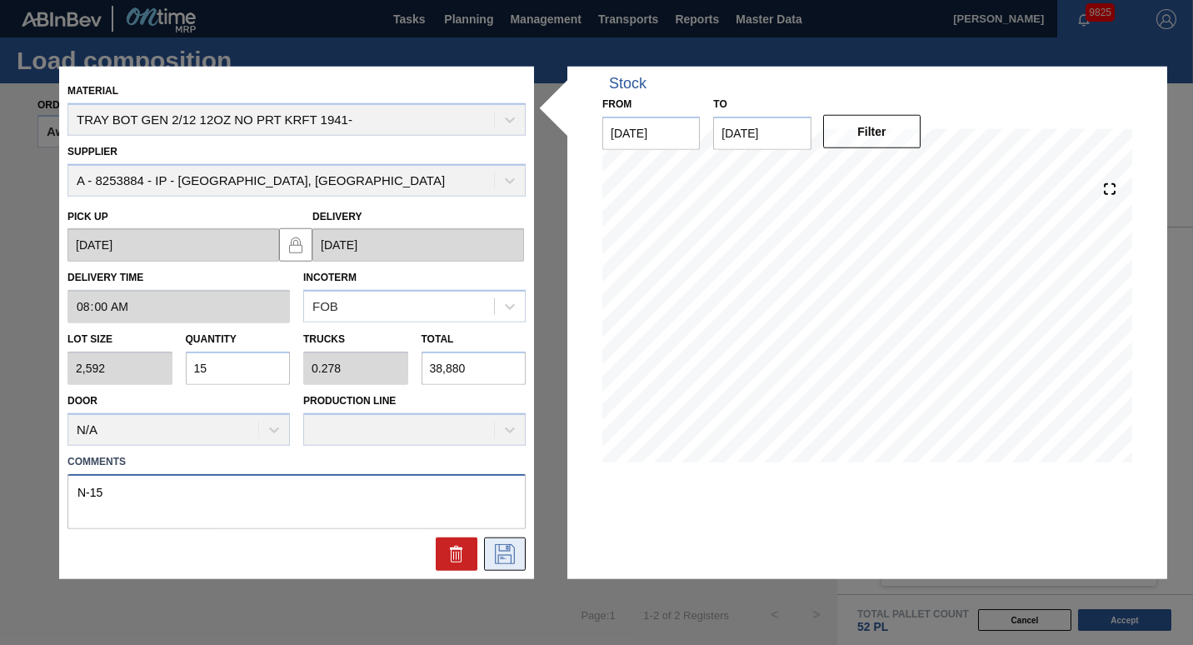
type textarea "N-15"
click at [514, 551] on icon at bounding box center [505, 553] width 20 height 20
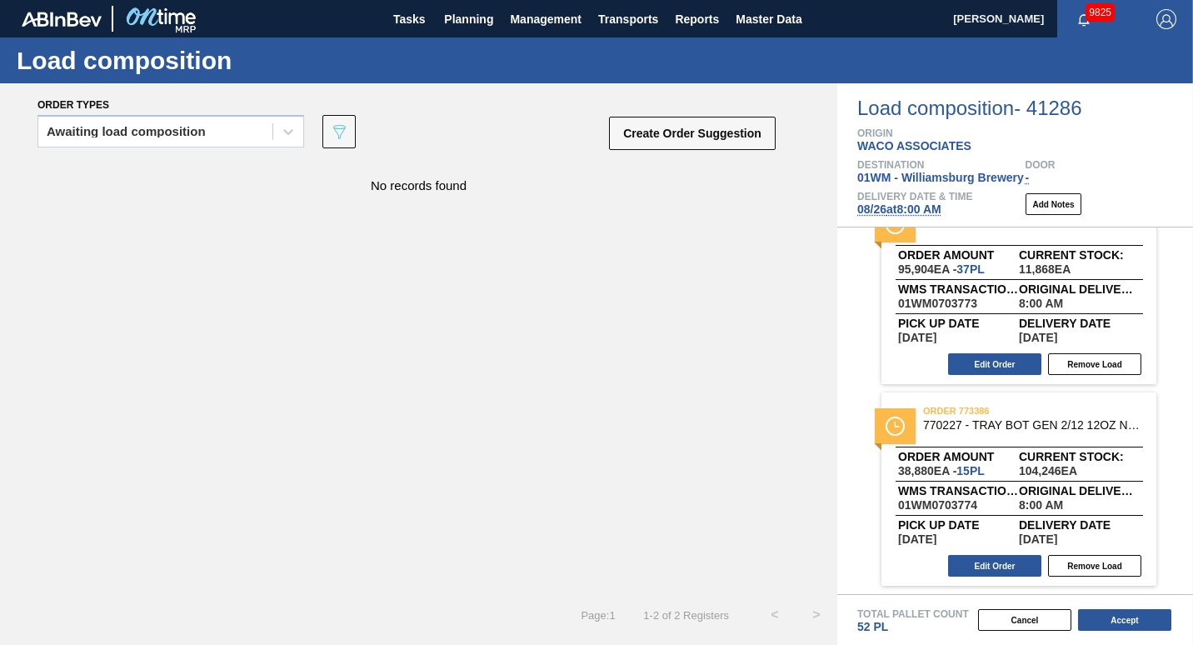
click at [1124, 628] on button "Accept" at bounding box center [1124, 620] width 93 height 22
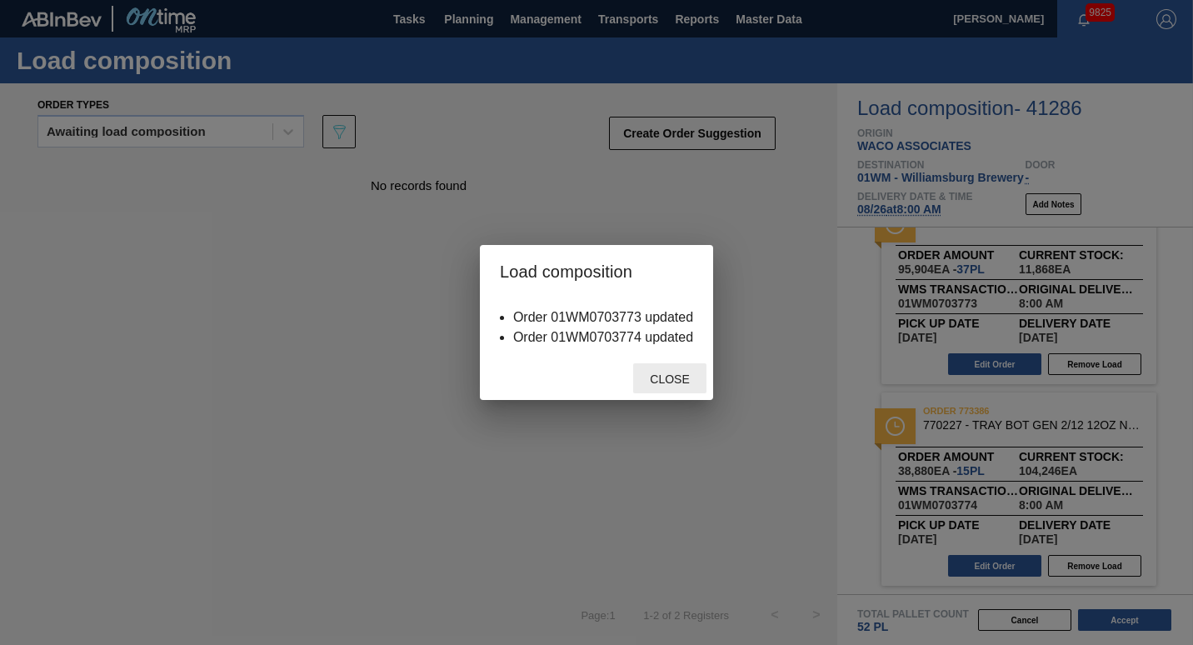
click at [675, 382] on span "Close" at bounding box center [669, 378] width 66 height 13
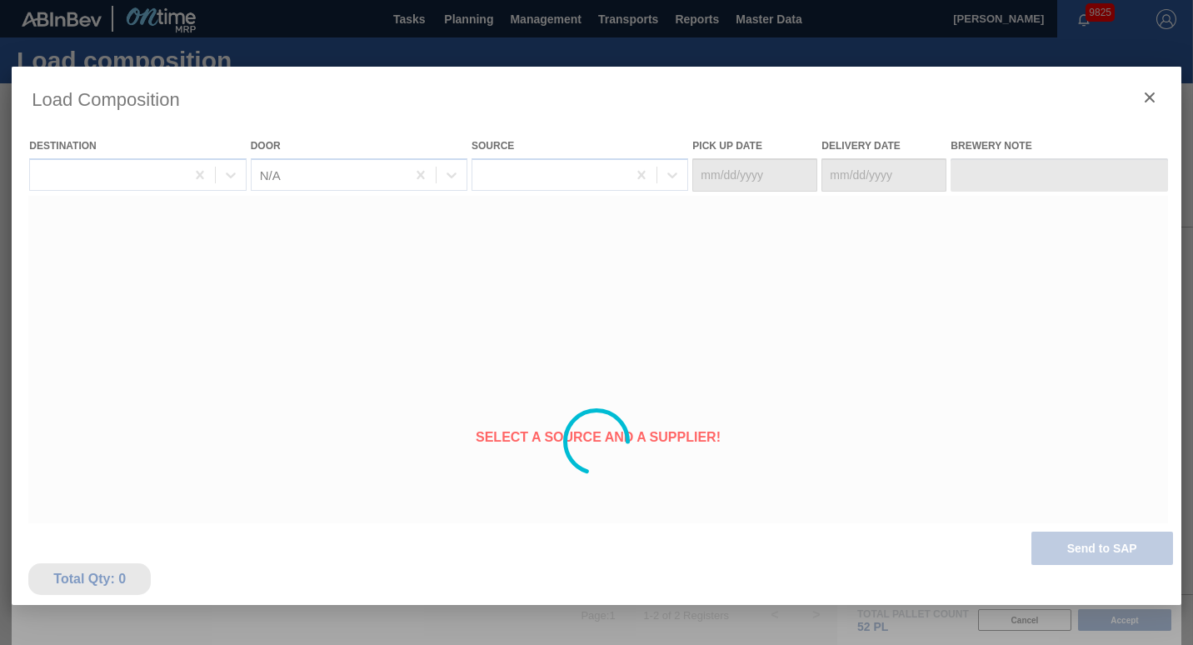
type Date "[DATE]"
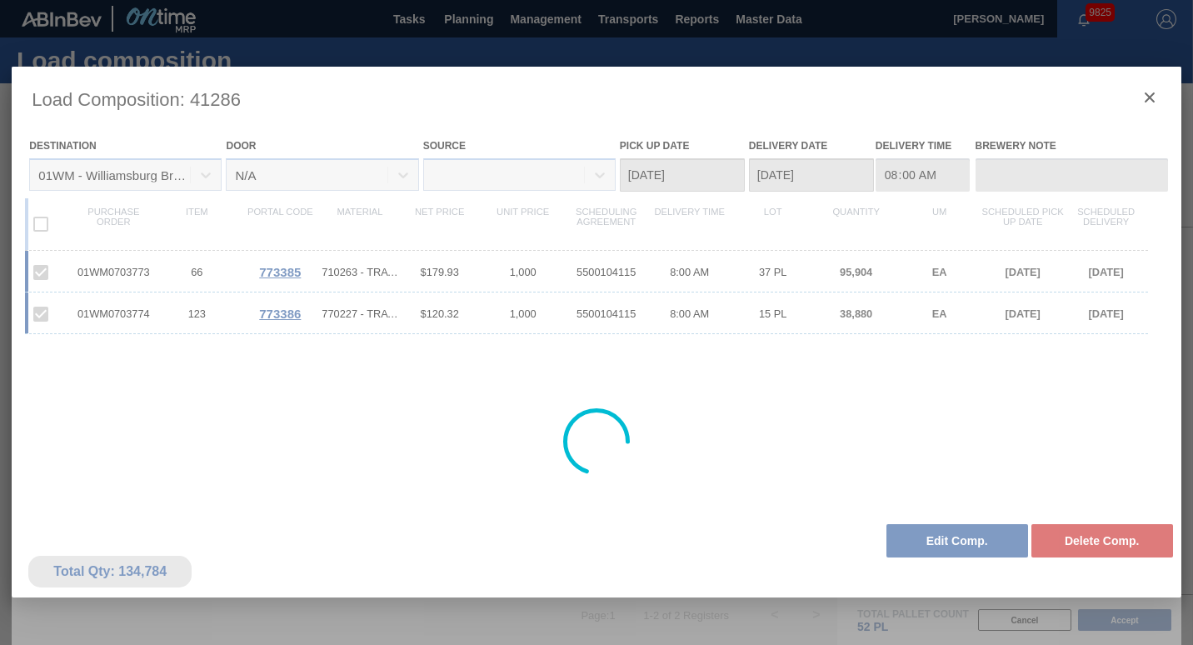
click at [1145, 97] on div at bounding box center [596, 442] width 1168 height 750
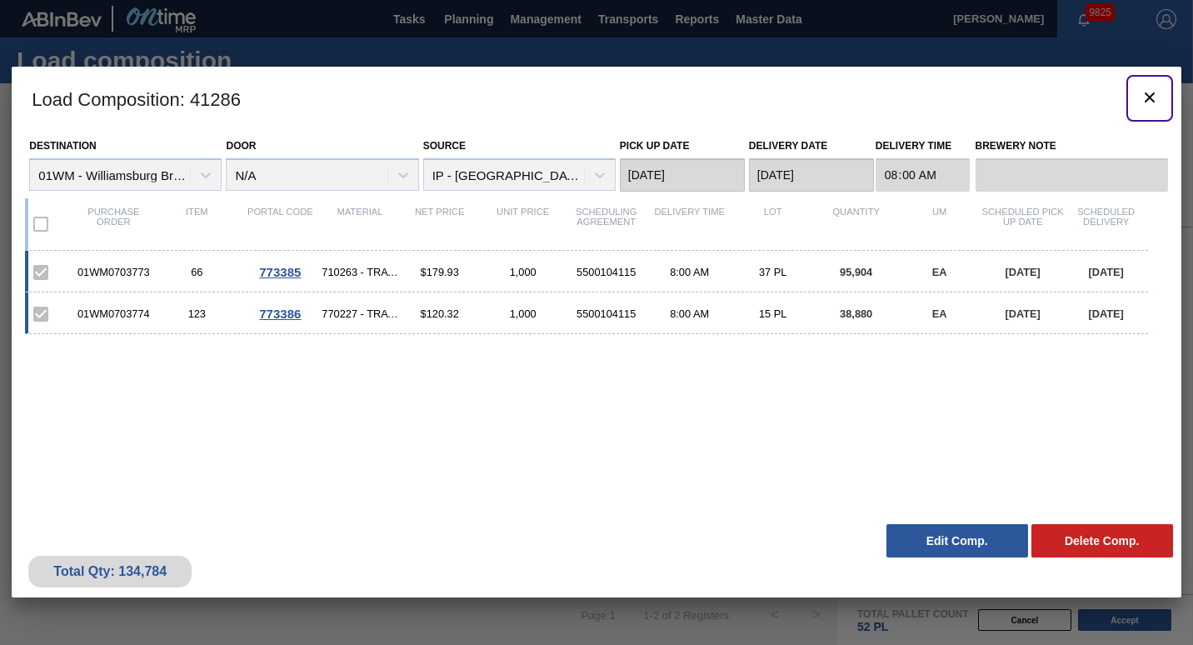
click at [1145, 97] on icon "botão de ícone" at bounding box center [1149, 97] width 20 height 20
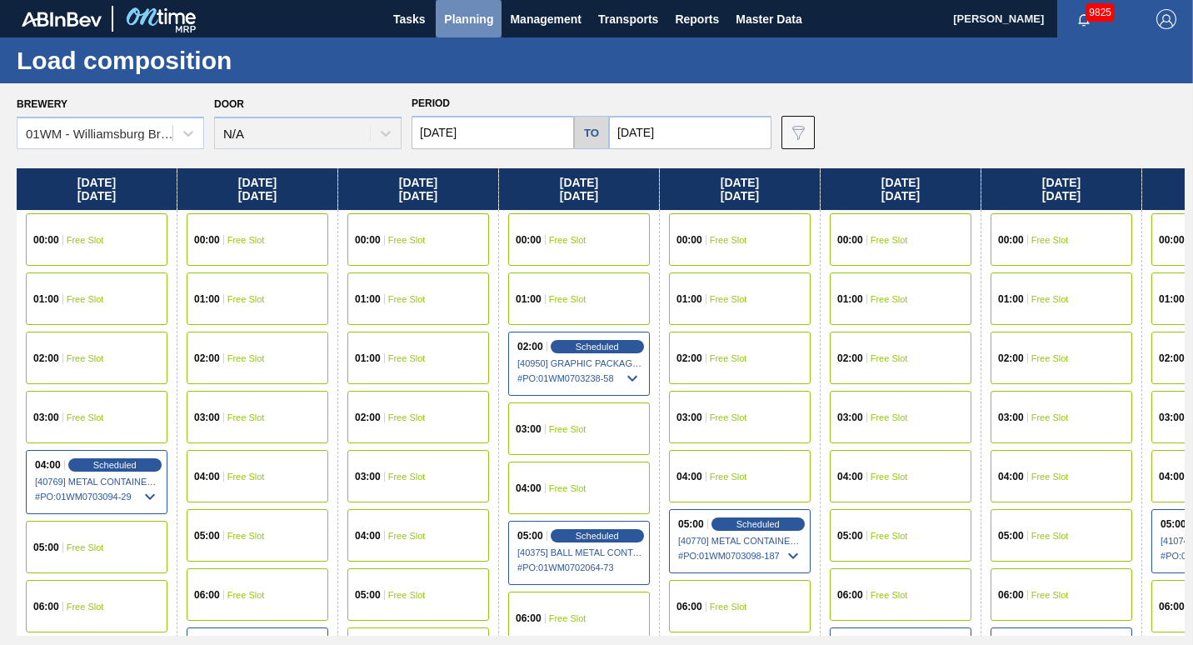
click at [450, 24] on span "Planning" at bounding box center [468, 19] width 49 height 20
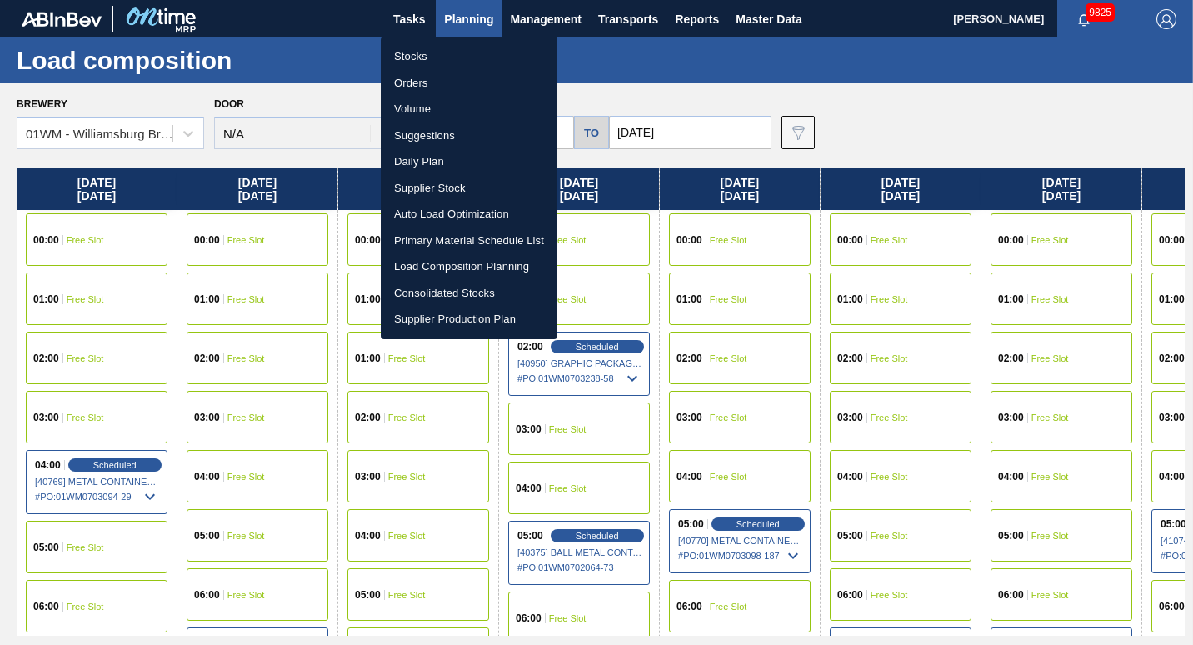
click at [442, 133] on li "Suggestions" at bounding box center [469, 135] width 177 height 27
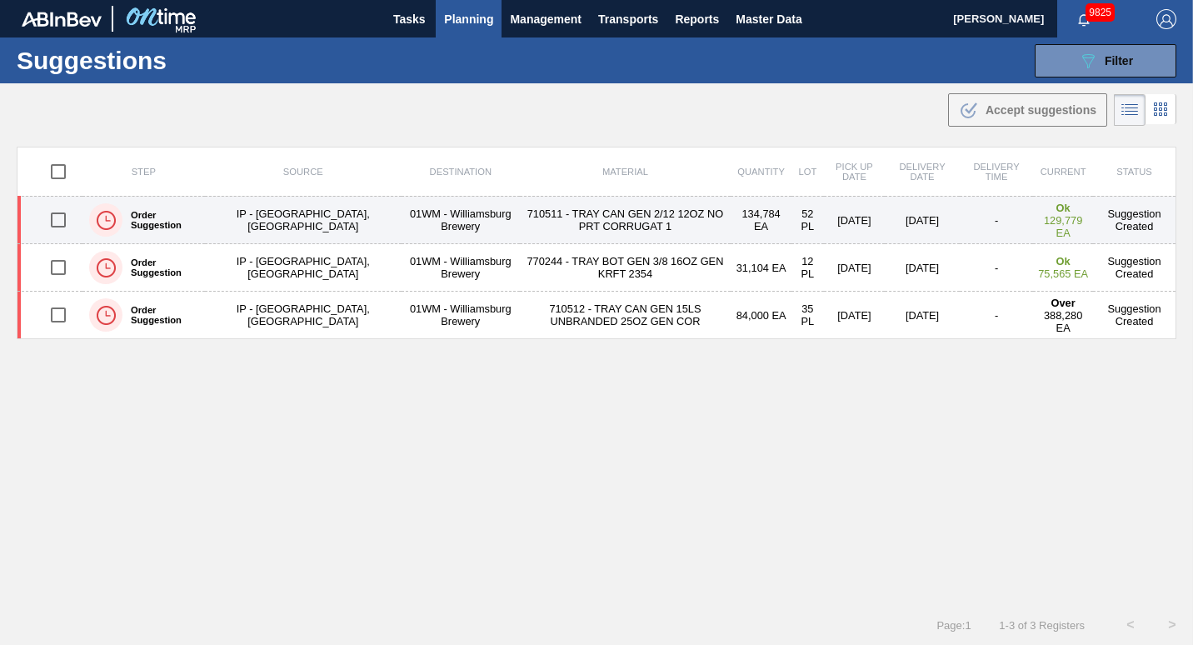
click at [650, 218] on td "710511 - TRAY CAN GEN 2/12 12OZ NO PRT CORRUGAT 1" at bounding box center [626, 220] width 212 height 47
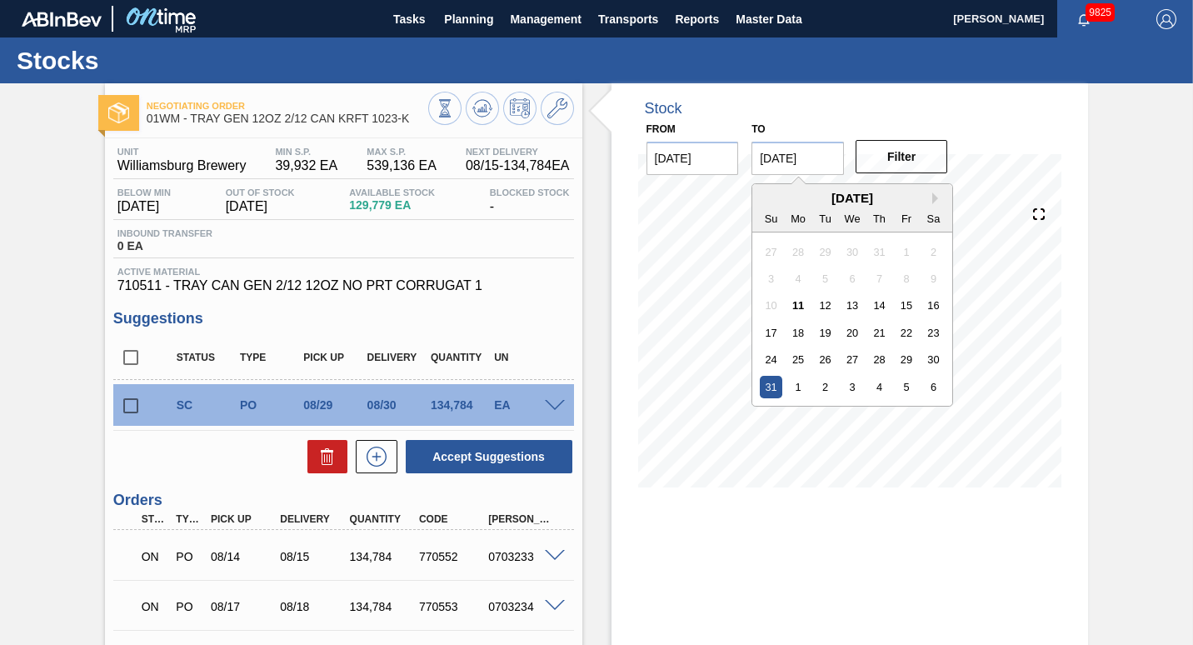
click at [817, 157] on input "[DATE]" at bounding box center [797, 158] width 92 height 33
click at [906, 391] on div "5" at bounding box center [906, 387] width 22 height 22
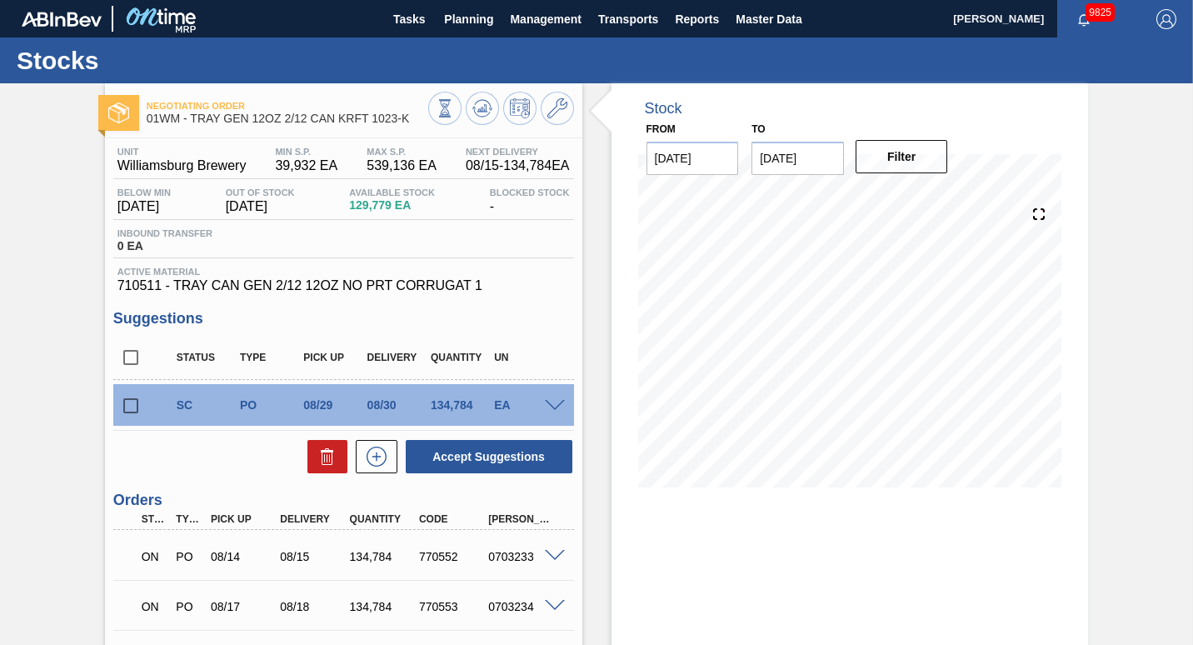
type input "09/05/2025"
click at [901, 167] on button "Filter" at bounding box center [901, 156] width 92 height 33
click at [131, 402] on input "checkbox" at bounding box center [130, 405] width 35 height 35
click at [0, 0] on icon at bounding box center [0, 0] width 0 height 0
checkbox input "false"
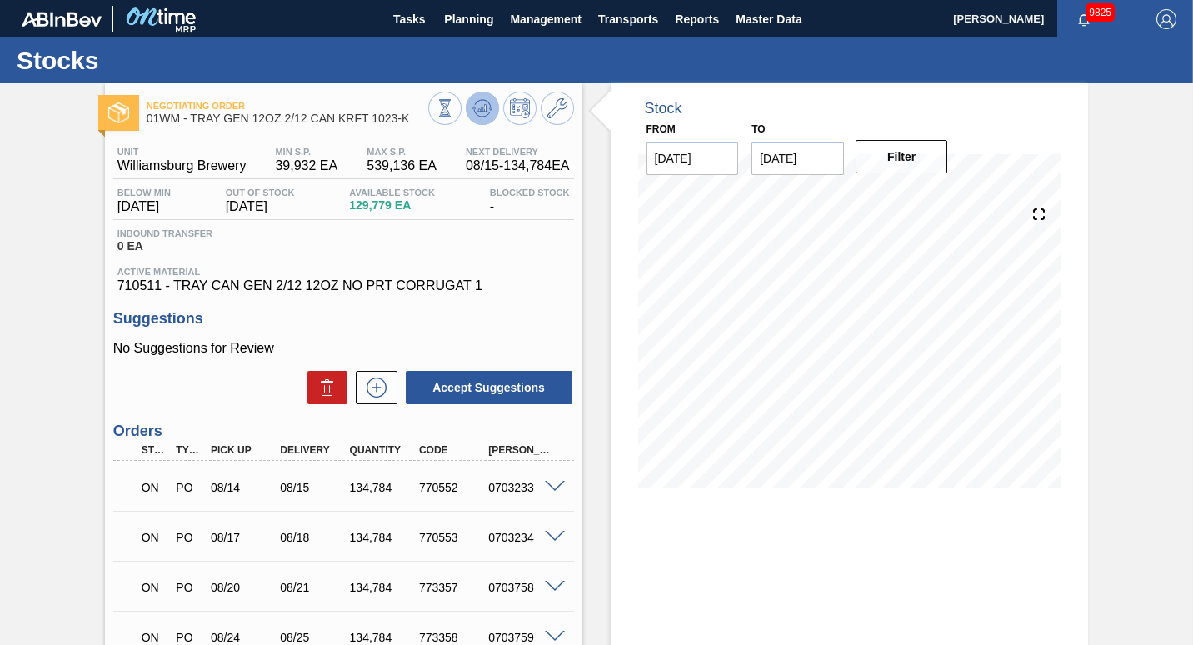
click at [454, 109] on icon at bounding box center [445, 108] width 18 height 18
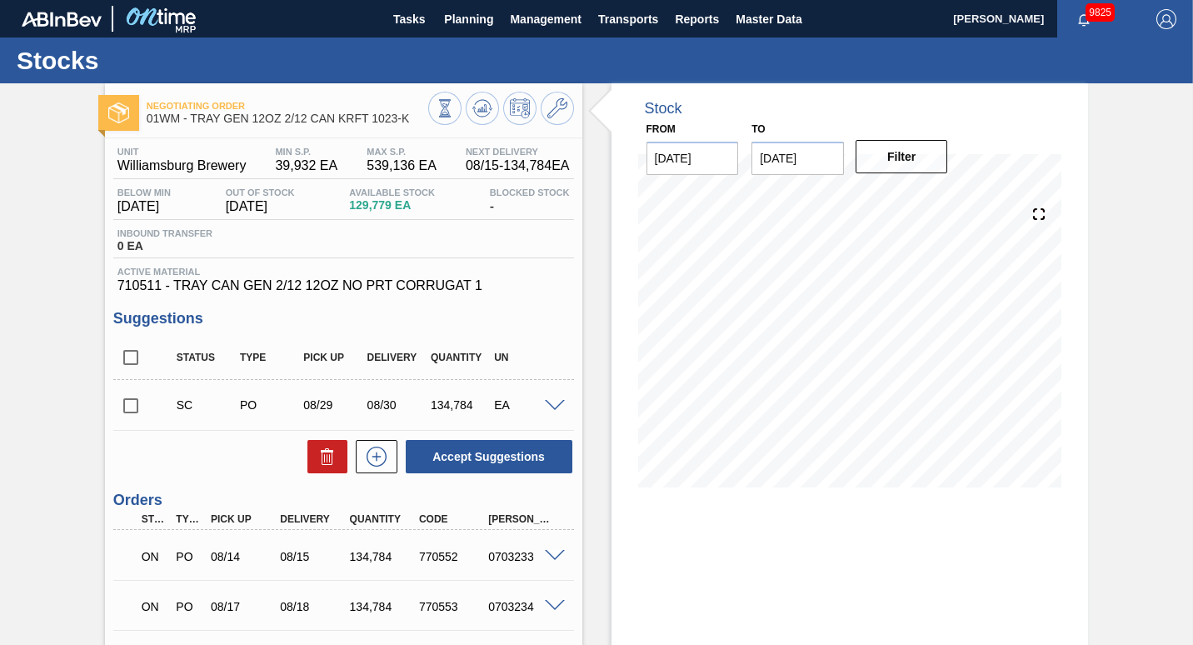
click at [133, 409] on input "checkbox" at bounding box center [130, 405] width 35 height 35
checkbox input "true"
click at [468, 453] on button "Accept Suggestions" at bounding box center [489, 456] width 167 height 33
click at [553, 408] on span at bounding box center [555, 406] width 20 height 12
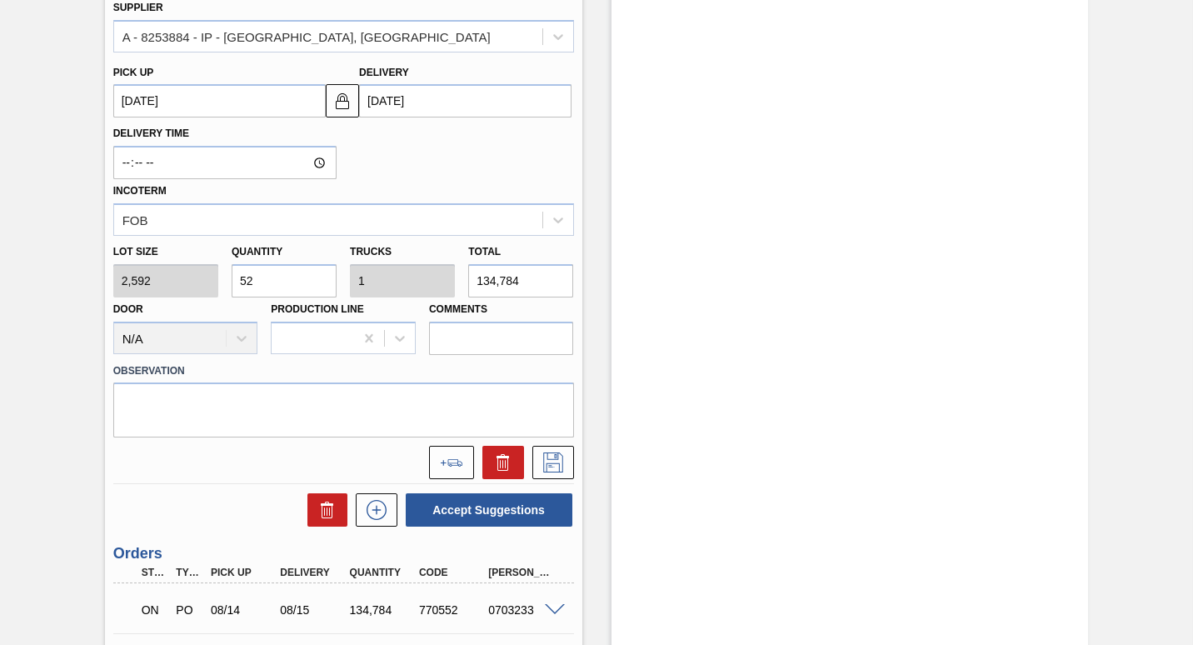
scroll to position [570, 0]
click at [437, 464] on button at bounding box center [451, 460] width 45 height 33
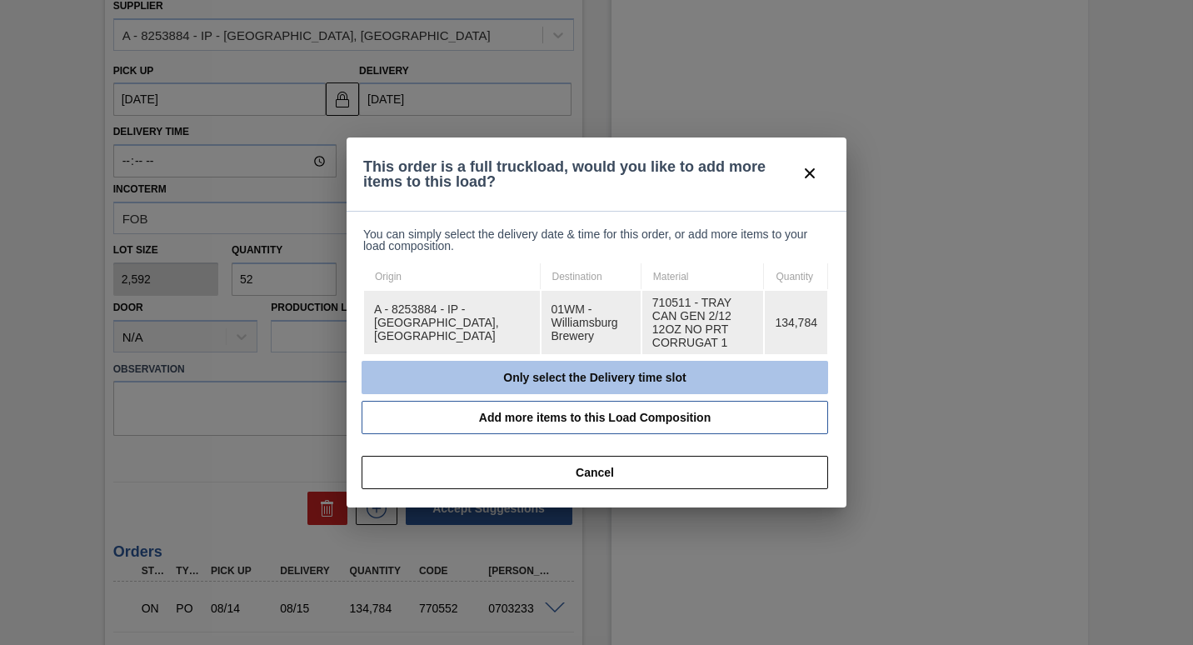
click at [488, 371] on button "Only select the Delivery time slot" at bounding box center [594, 377] width 466 height 33
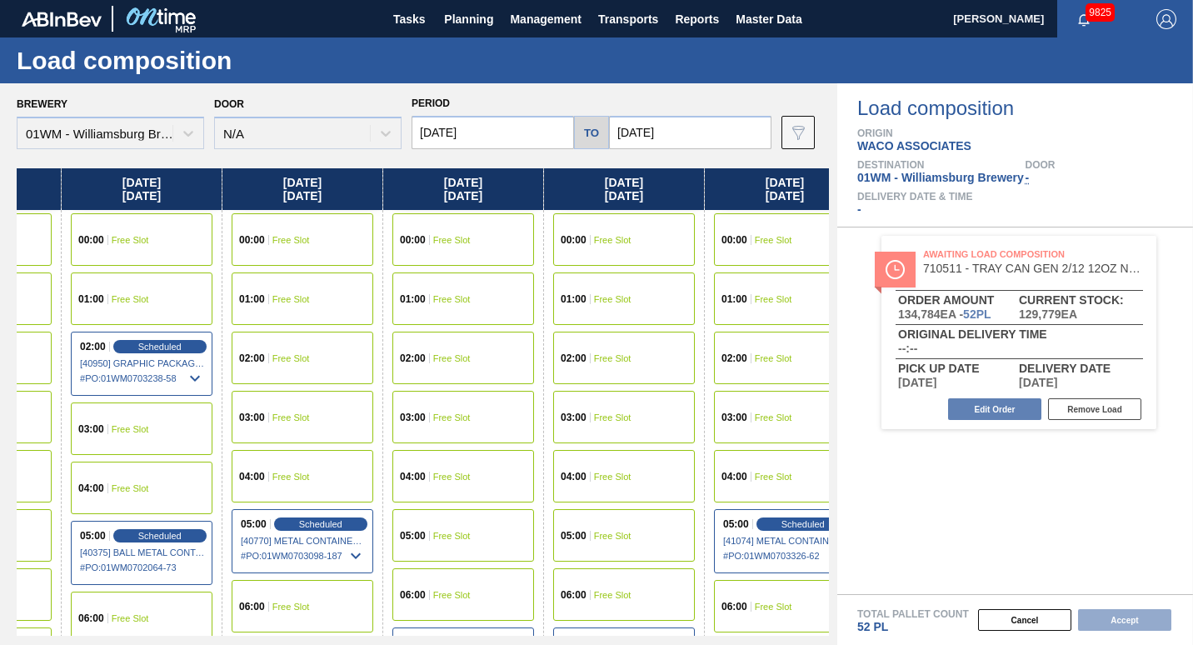
scroll to position [0, 474]
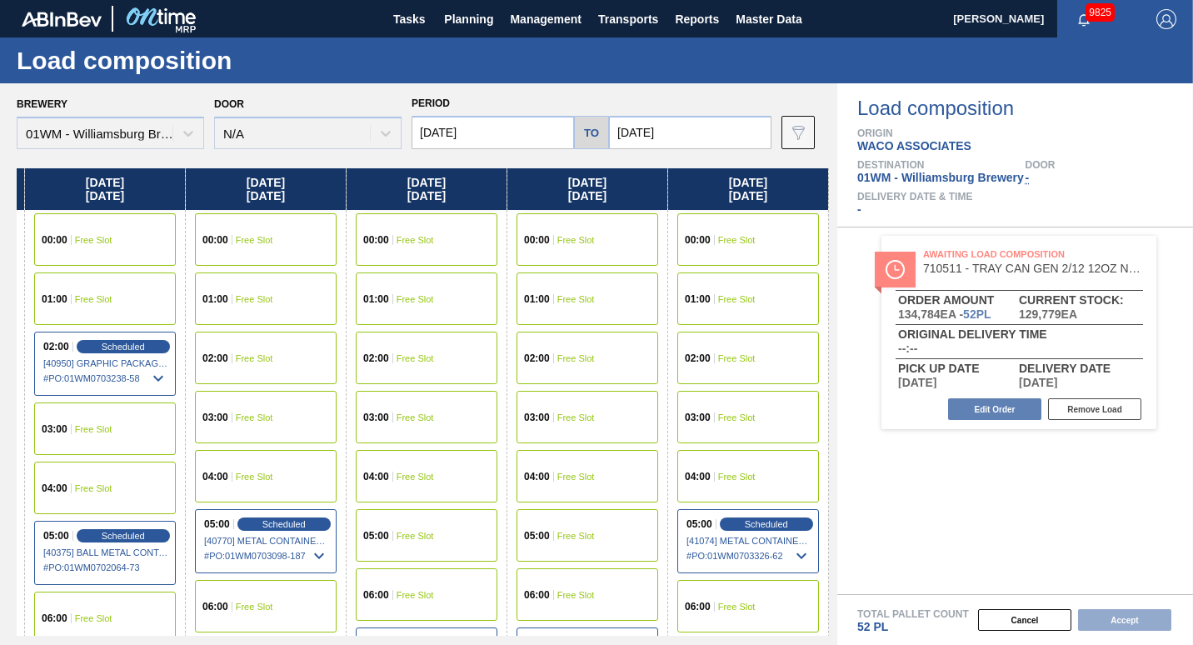
click at [677, 131] on input "[DATE]" at bounding box center [690, 132] width 162 height 33
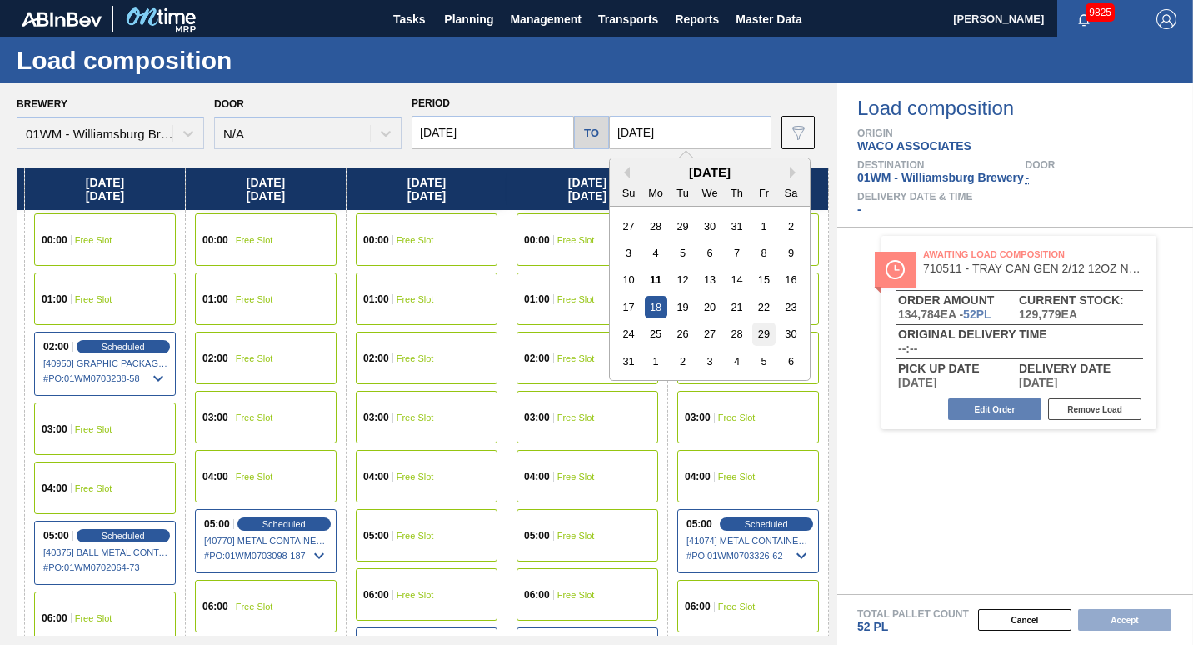
click at [764, 337] on div "29" at bounding box center [763, 333] width 22 height 22
type input "[DATE]"
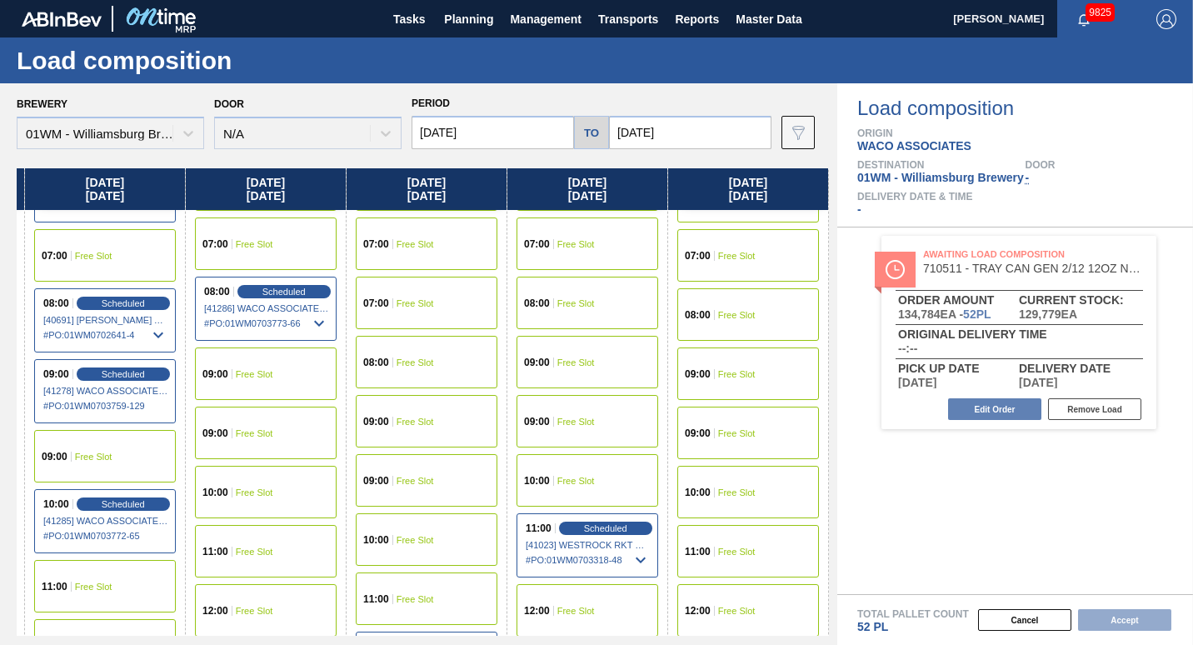
scroll to position [476, 2242]
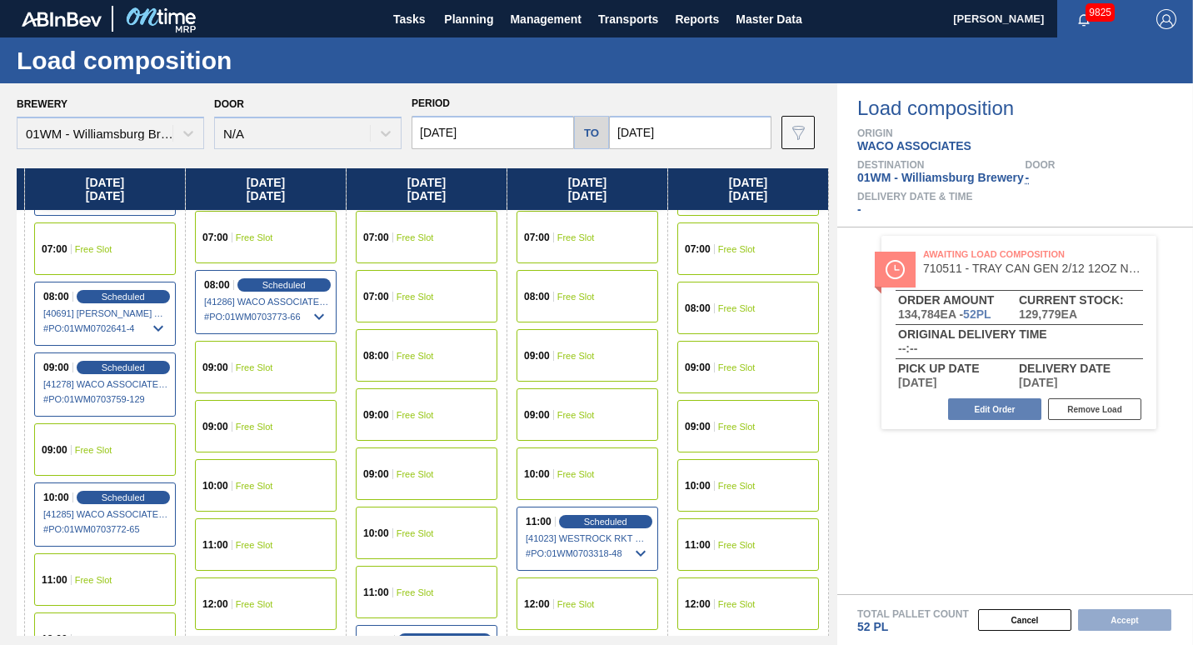
click at [740, 487] on span "Free Slot" at bounding box center [736, 486] width 37 height 10
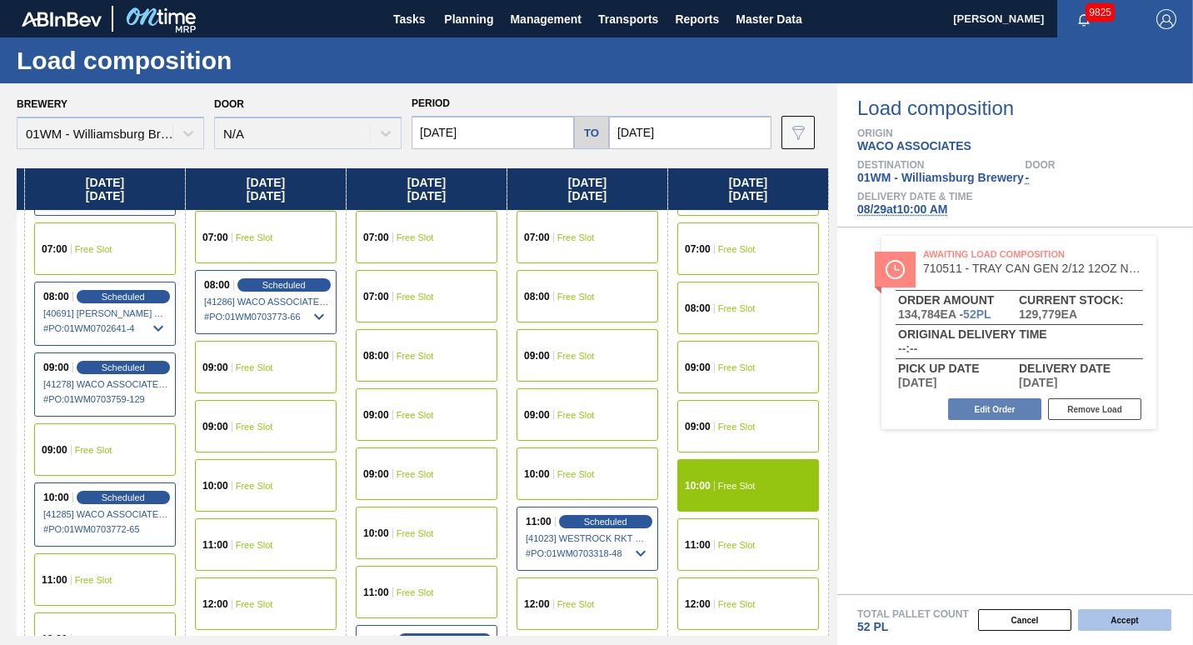
click at [1106, 615] on button "Accept" at bounding box center [1124, 620] width 93 height 22
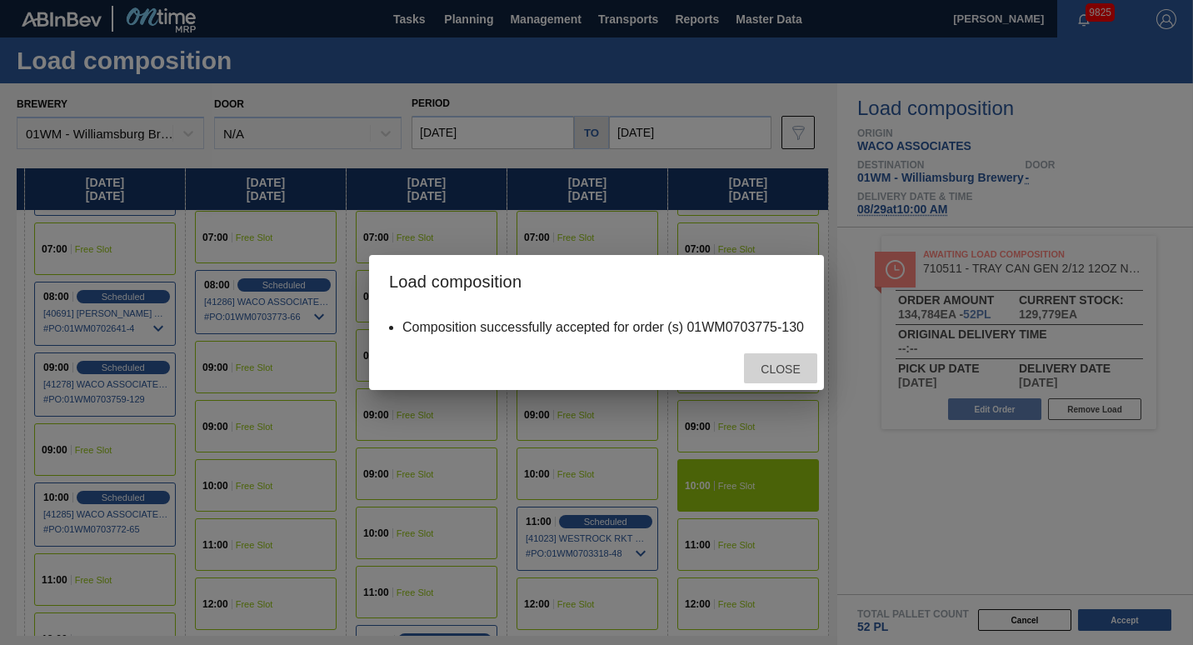
click at [769, 371] on span "Close" at bounding box center [780, 368] width 66 height 13
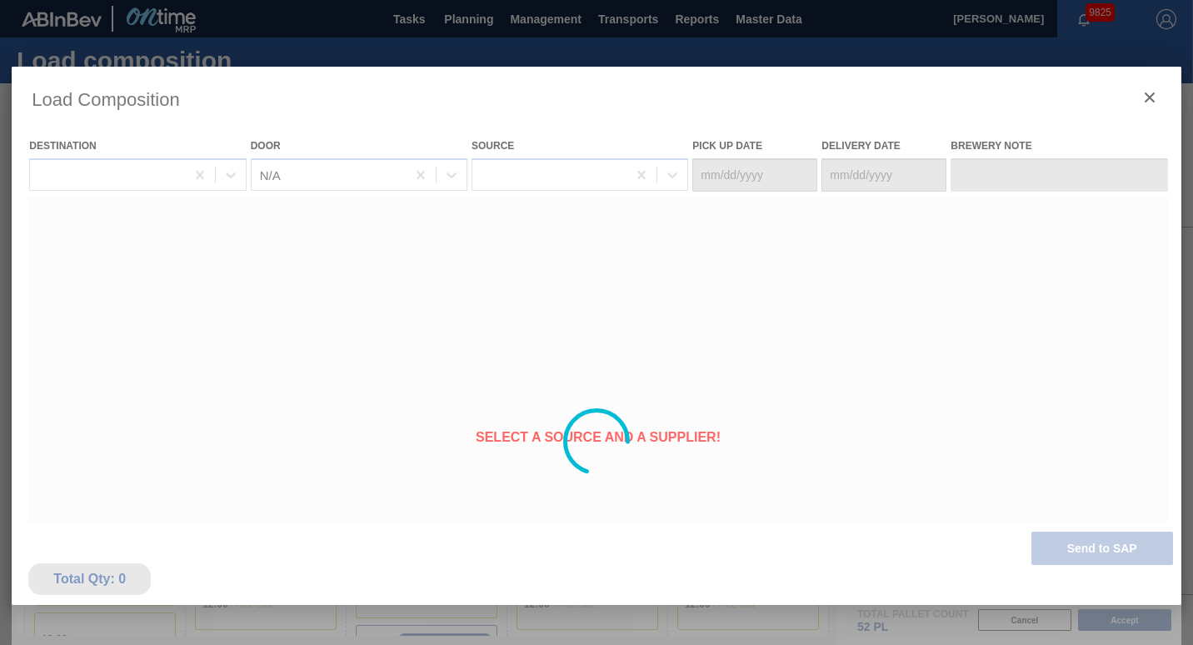
type Date "[DATE]"
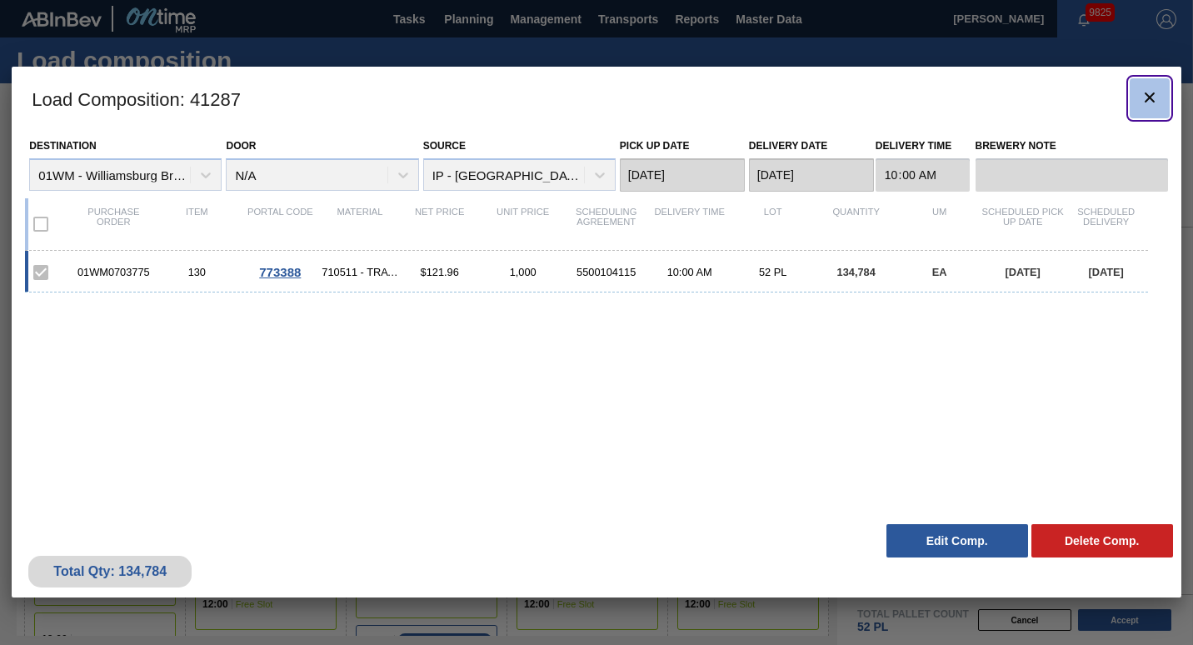
click at [1150, 98] on icon "botão de ícone" at bounding box center [1149, 97] width 10 height 10
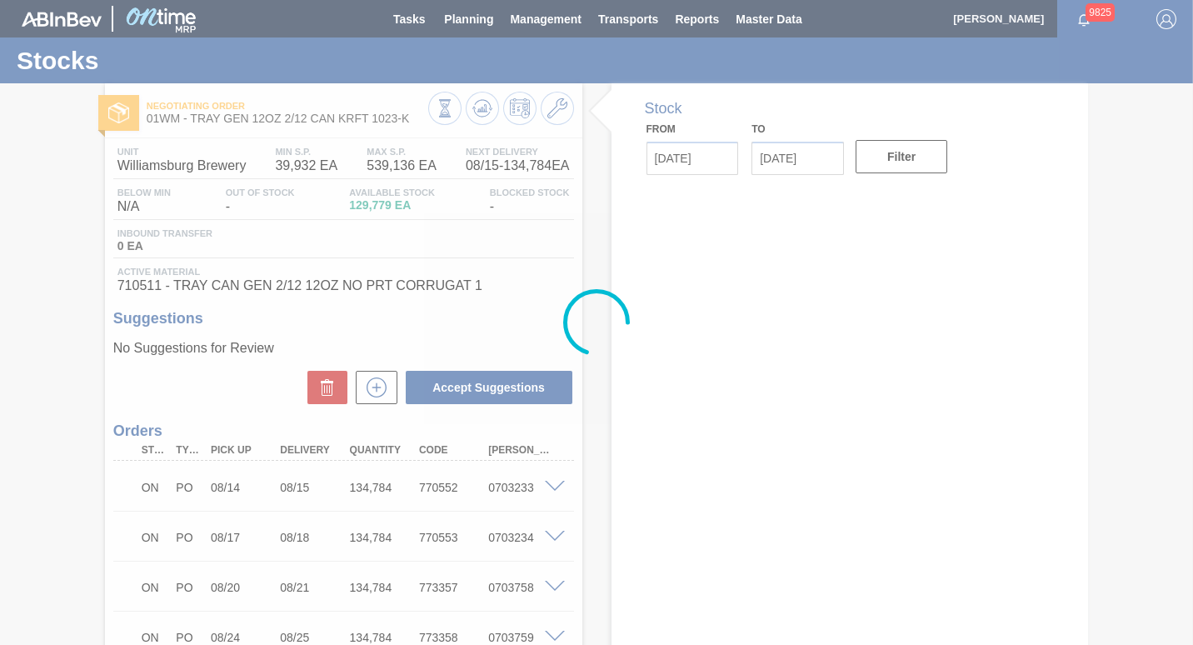
click at [1150, 98] on div at bounding box center [596, 322] width 1193 height 645
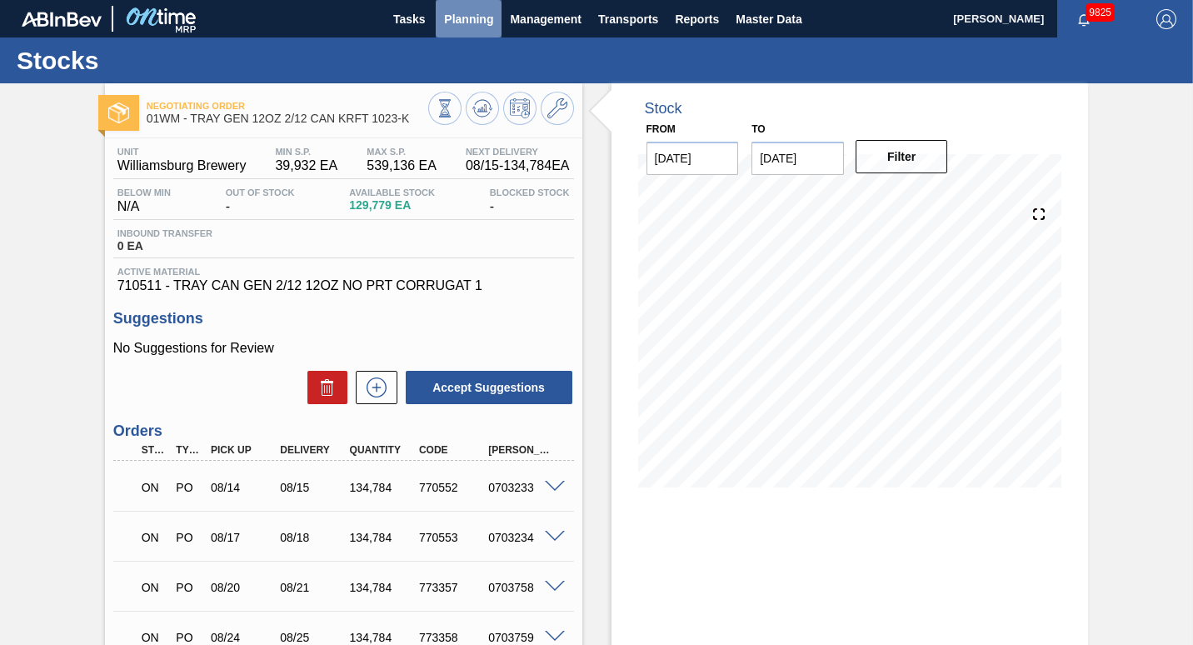
click at [482, 23] on span "Planning" at bounding box center [468, 19] width 49 height 20
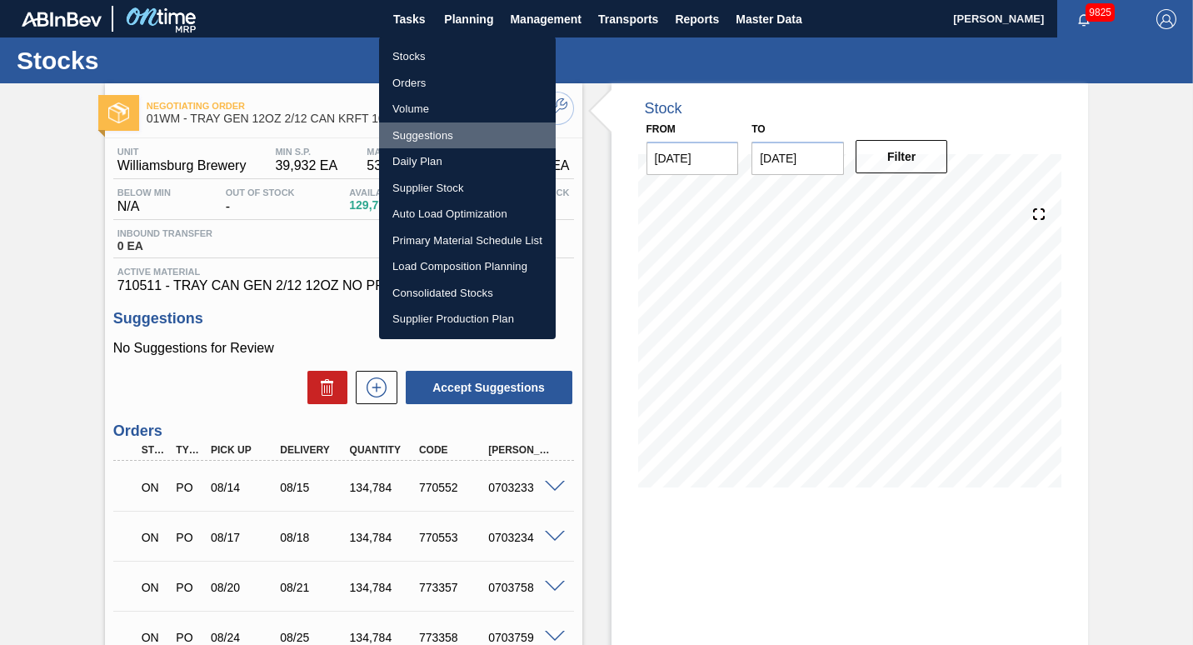
click at [422, 134] on li "Suggestions" at bounding box center [467, 135] width 177 height 27
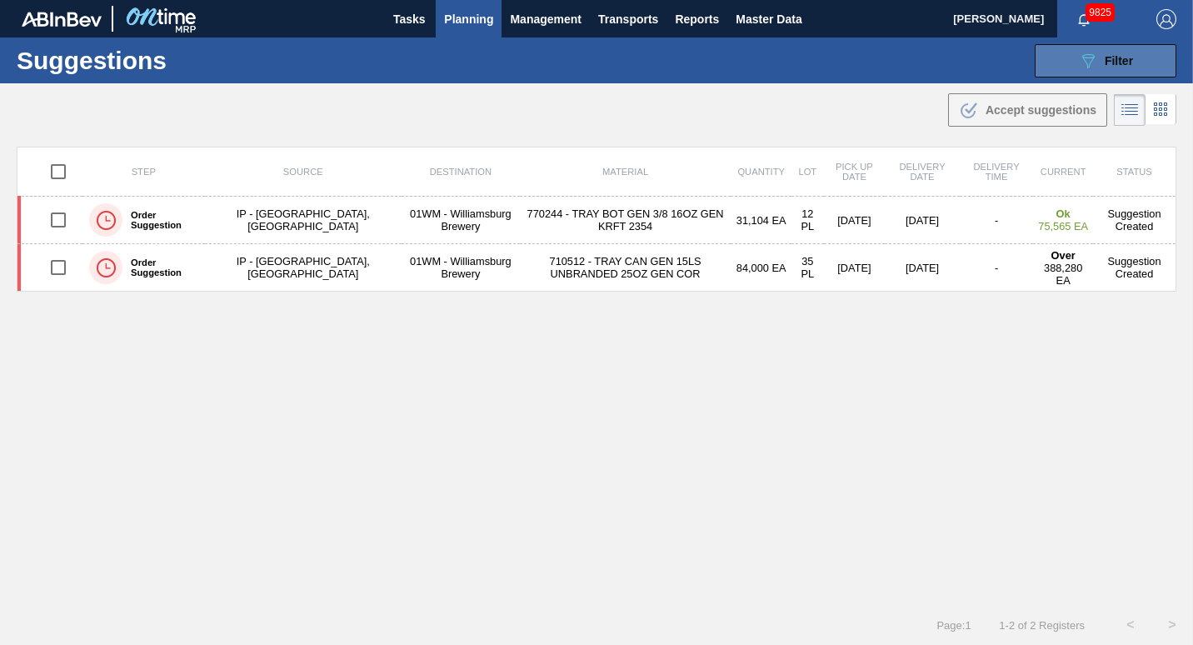
click at [1098, 65] on div "089F7B8B-B2A5-4AFE-B5C0-19BA573D28AC Filter" at bounding box center [1105, 61] width 55 height 20
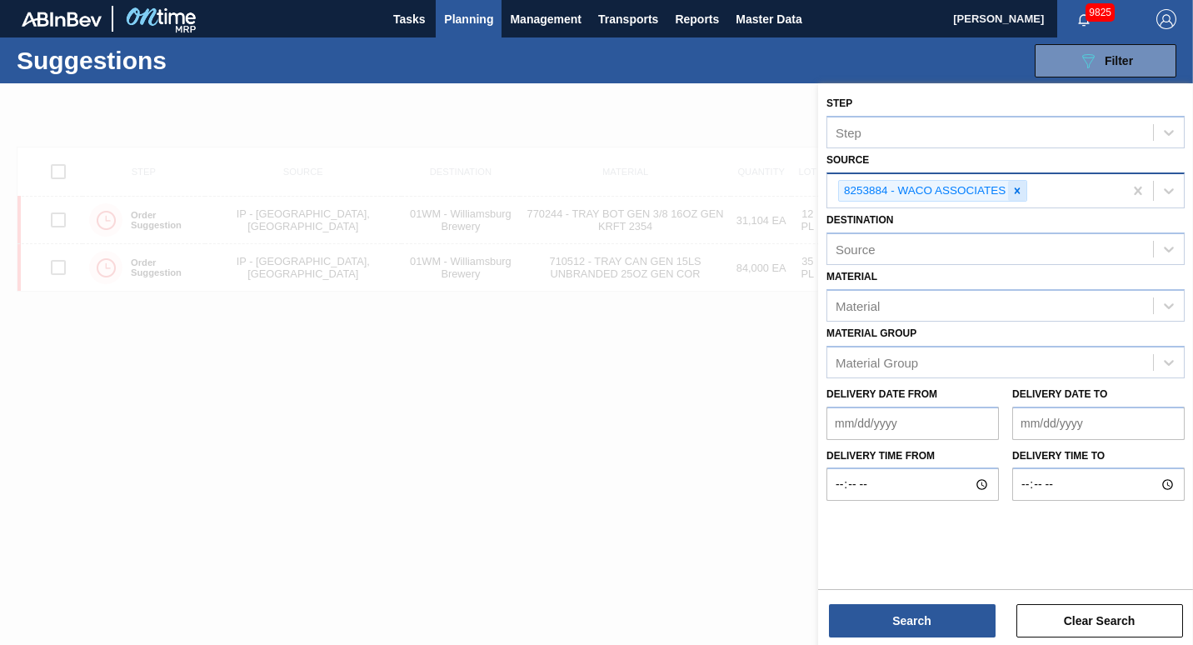
click at [1019, 190] on icon at bounding box center [1017, 191] width 12 height 12
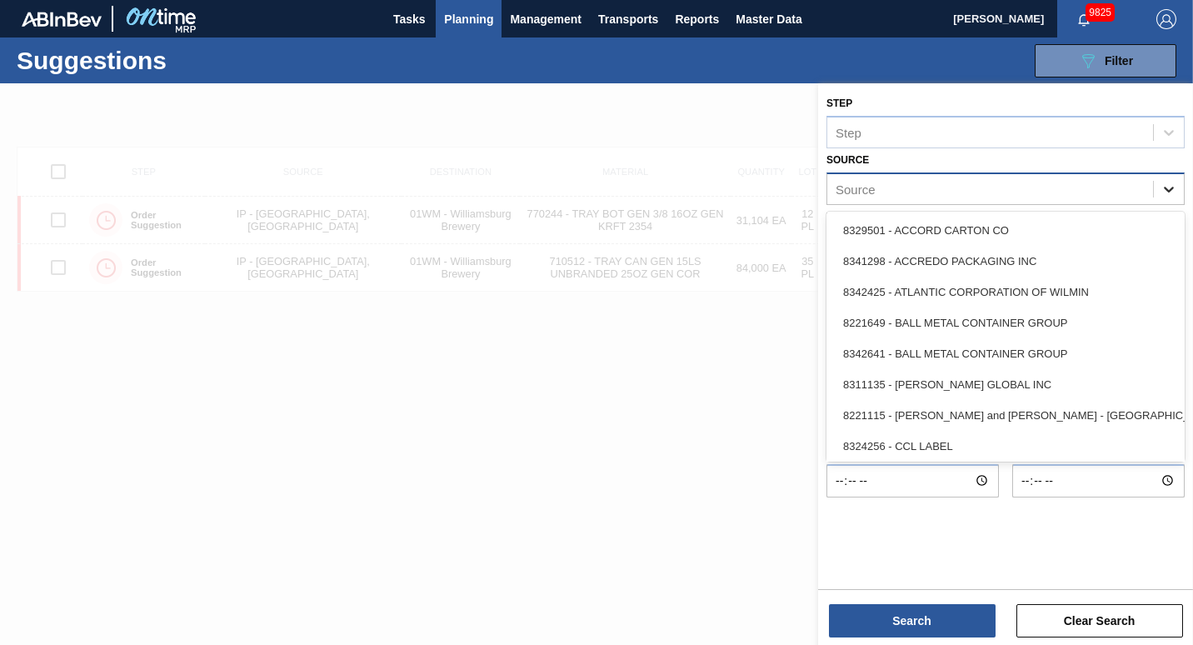
click at [1166, 181] on icon at bounding box center [1168, 189] width 17 height 17
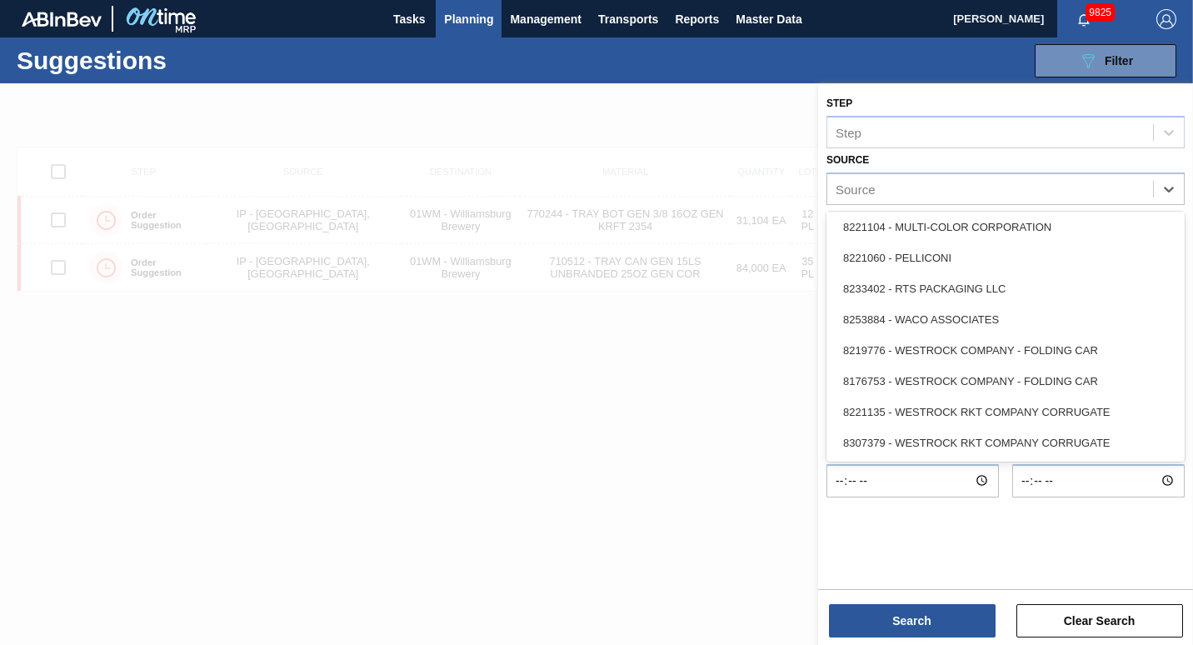
scroll to position [742, 0]
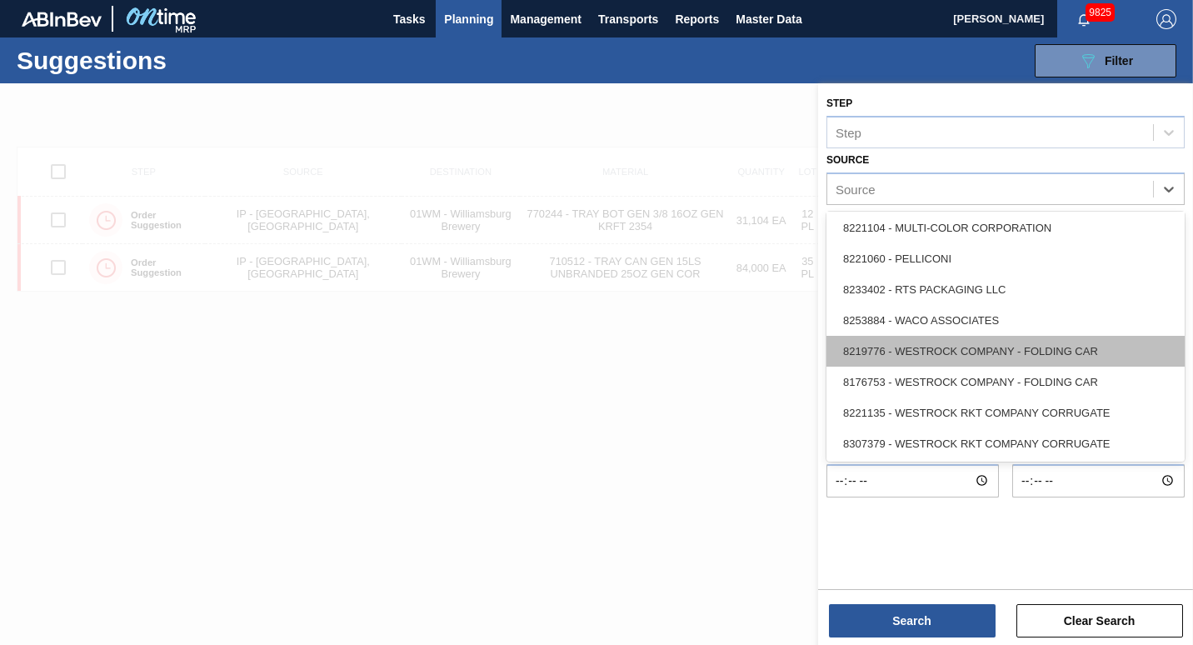
click at [1004, 362] on div "8219776 - WESTROCK COMPANY - FOLDING CAR" at bounding box center [1005, 351] width 358 height 31
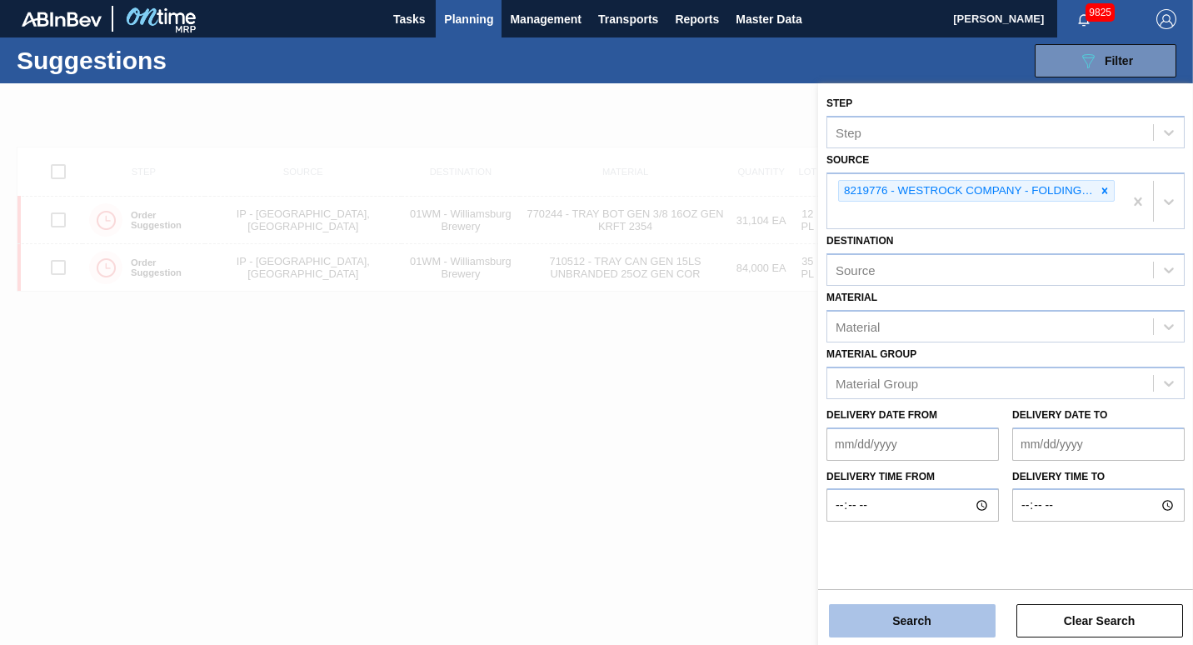
click at [952, 605] on button "Search" at bounding box center [912, 620] width 167 height 33
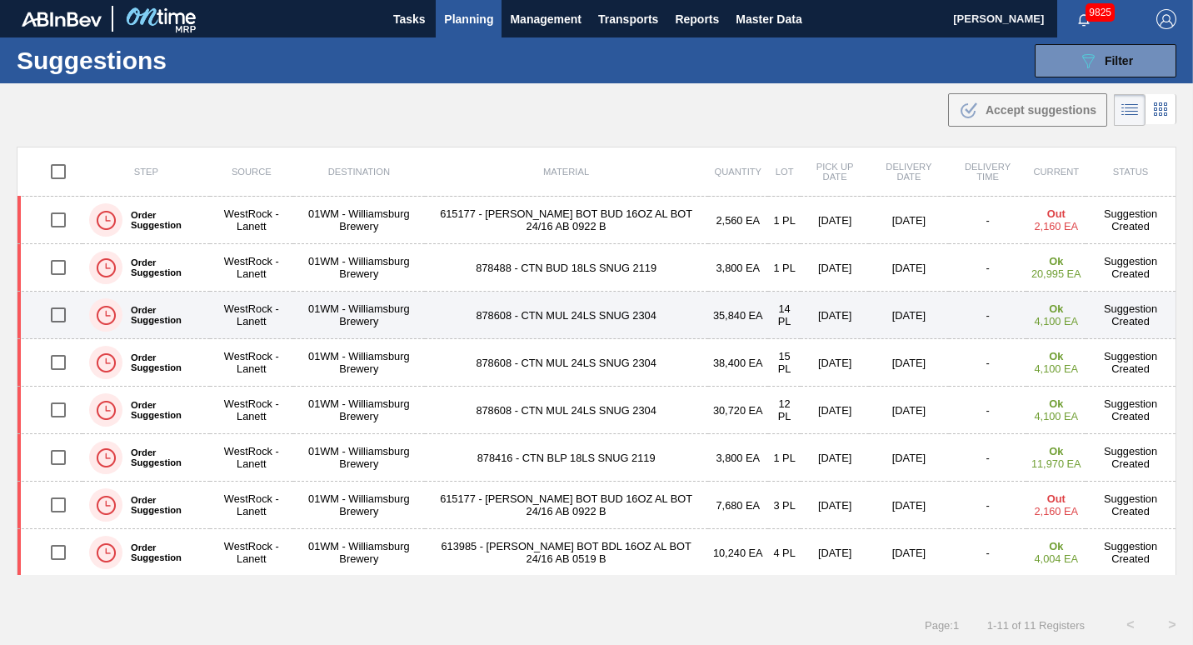
click at [57, 317] on input "checkbox" at bounding box center [58, 314] width 35 height 35
checkbox input "true"
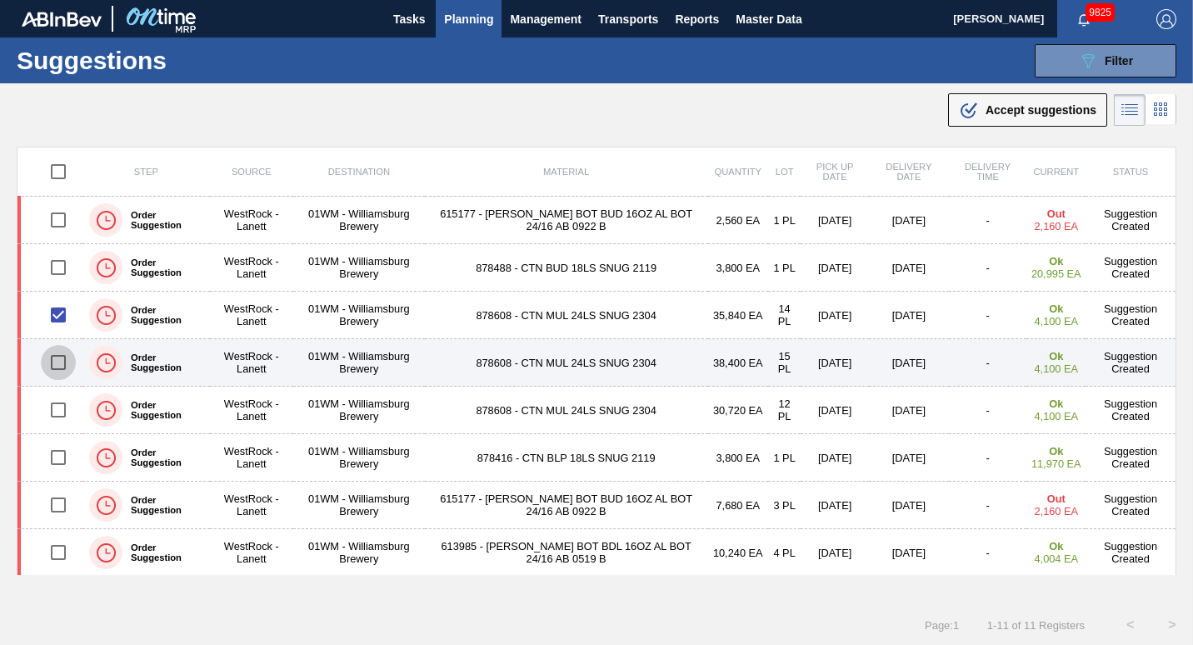
click at [58, 365] on input "checkbox" at bounding box center [58, 362] width 35 height 35
checkbox input "true"
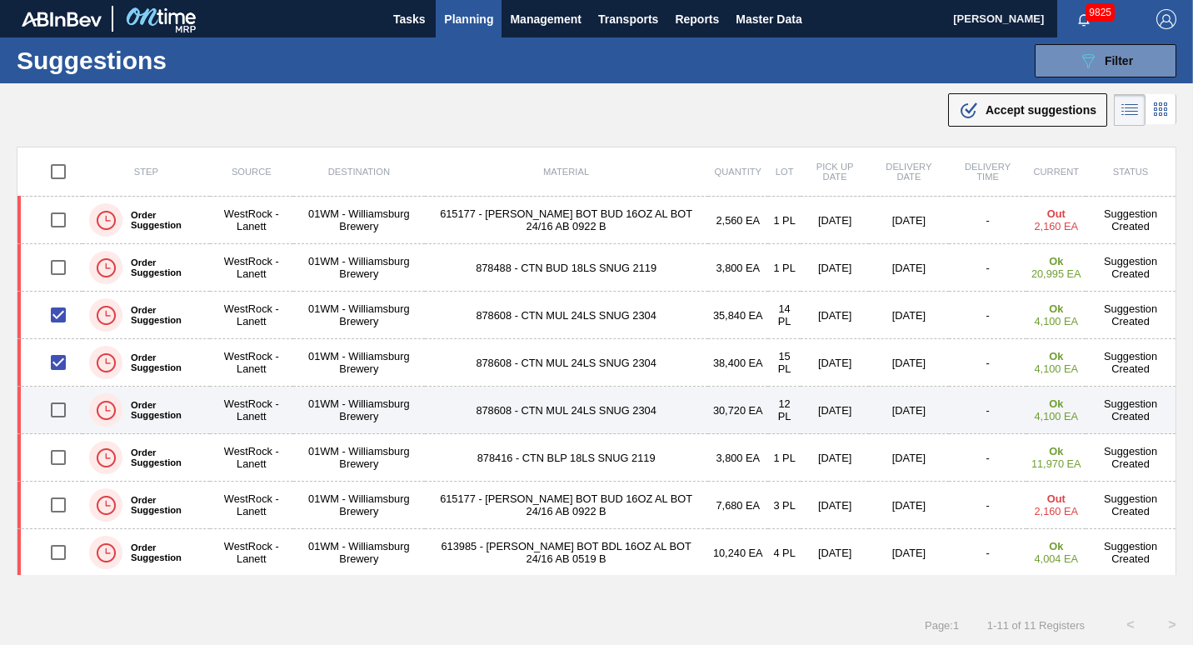
click at [64, 408] on input "checkbox" at bounding box center [58, 409] width 35 height 35
checkbox input "true"
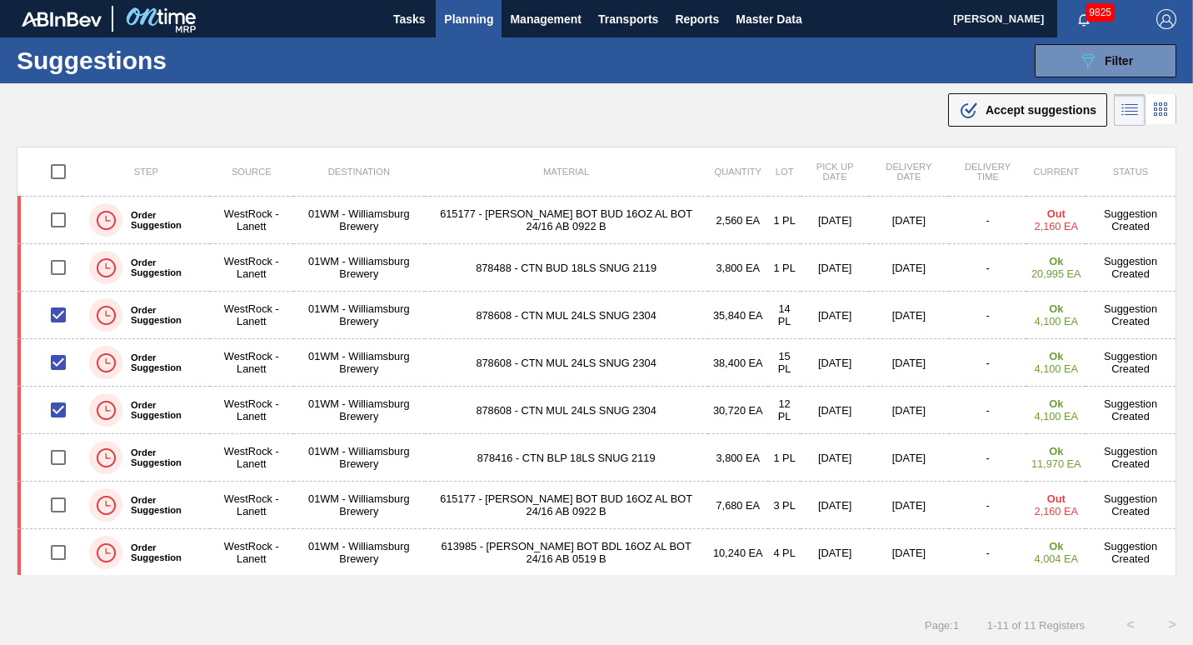
click at [660, 100] on div ".b{fill:var(--color-action-default)} Accept suggestions" at bounding box center [596, 106] width 1193 height 47
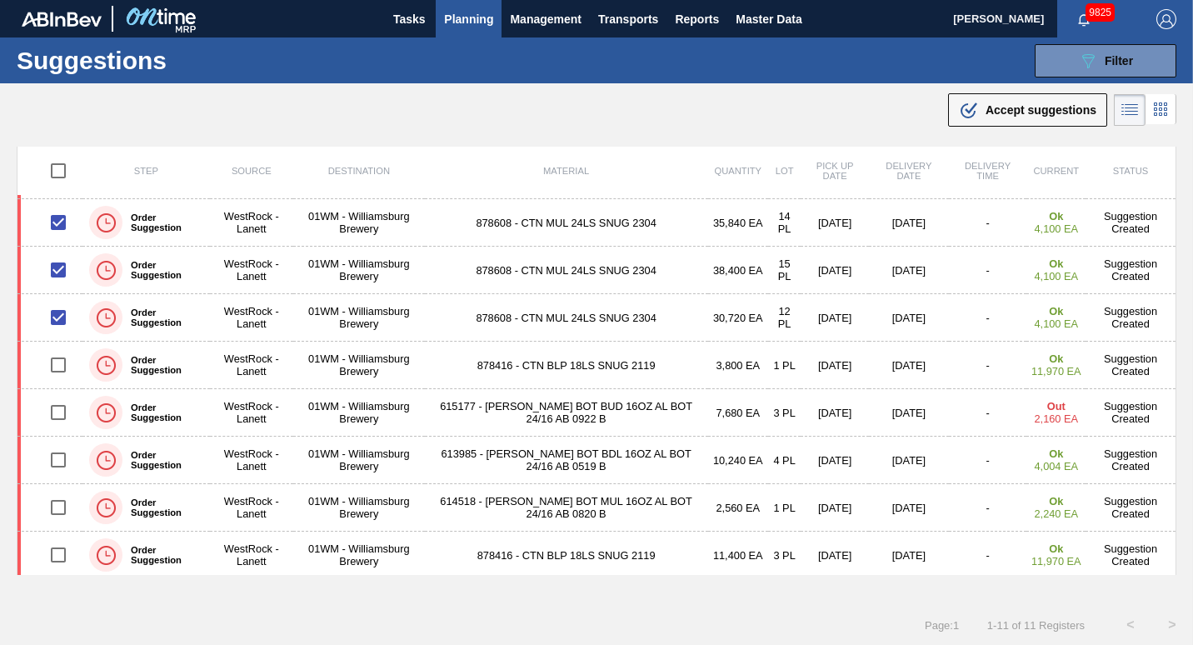
scroll to position [91, 0]
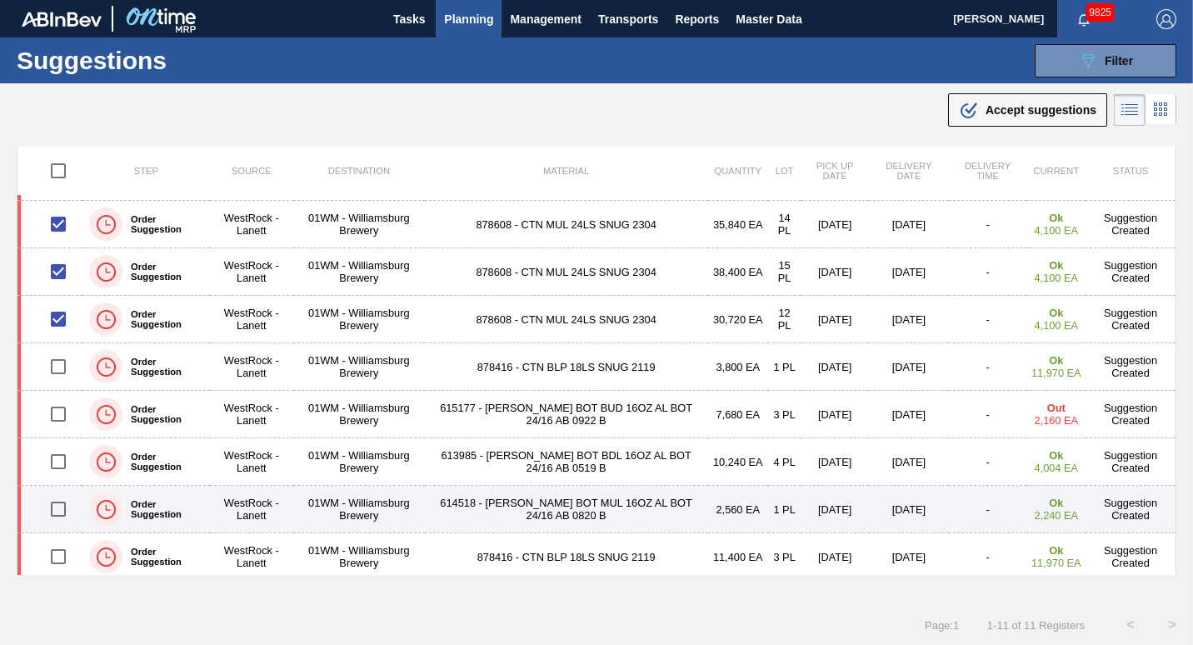
click at [356, 532] on td "01WM - Williamsburg Brewery" at bounding box center [359, 509] width 132 height 47
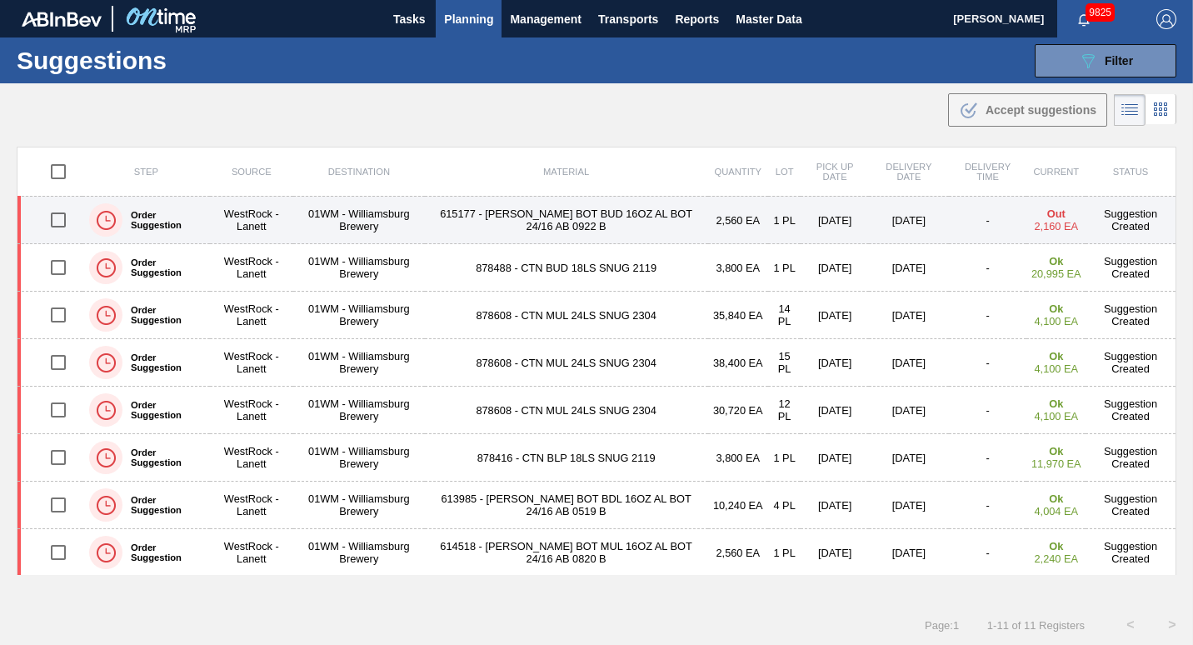
click at [56, 229] on input "checkbox" at bounding box center [58, 219] width 35 height 35
checkbox input "true"
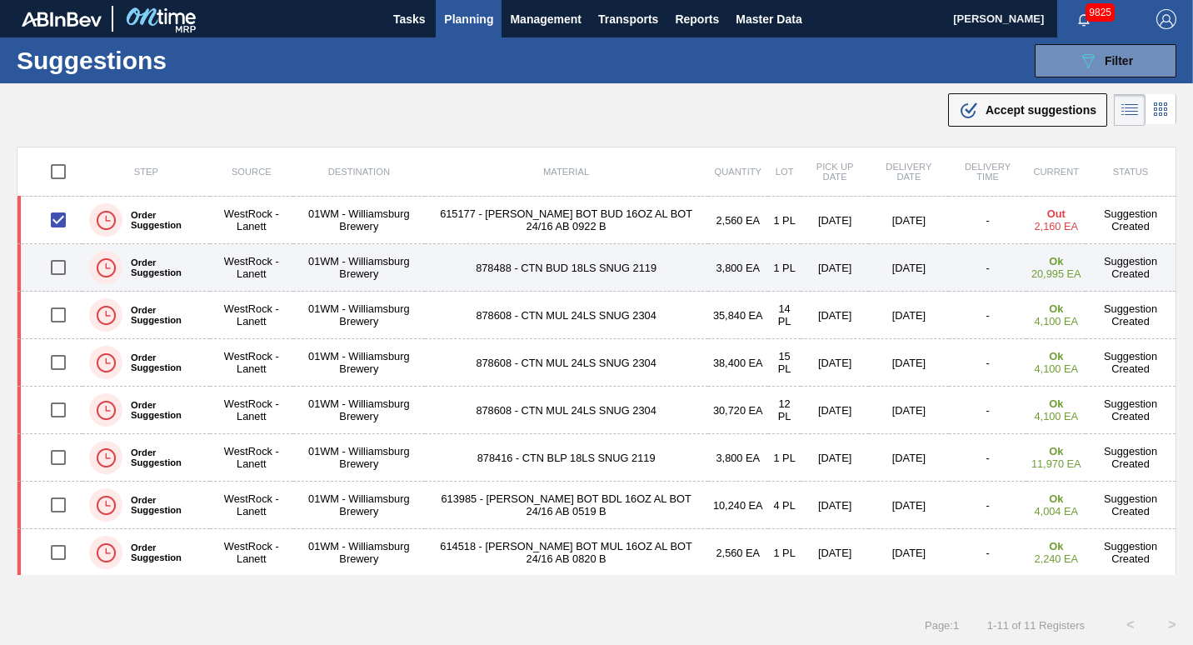
click at [59, 267] on input "checkbox" at bounding box center [58, 267] width 35 height 35
click at [58, 269] on input "checkbox" at bounding box center [58, 267] width 35 height 35
click at [56, 269] on input "checkbox" at bounding box center [58, 267] width 35 height 35
checkbox input "true"
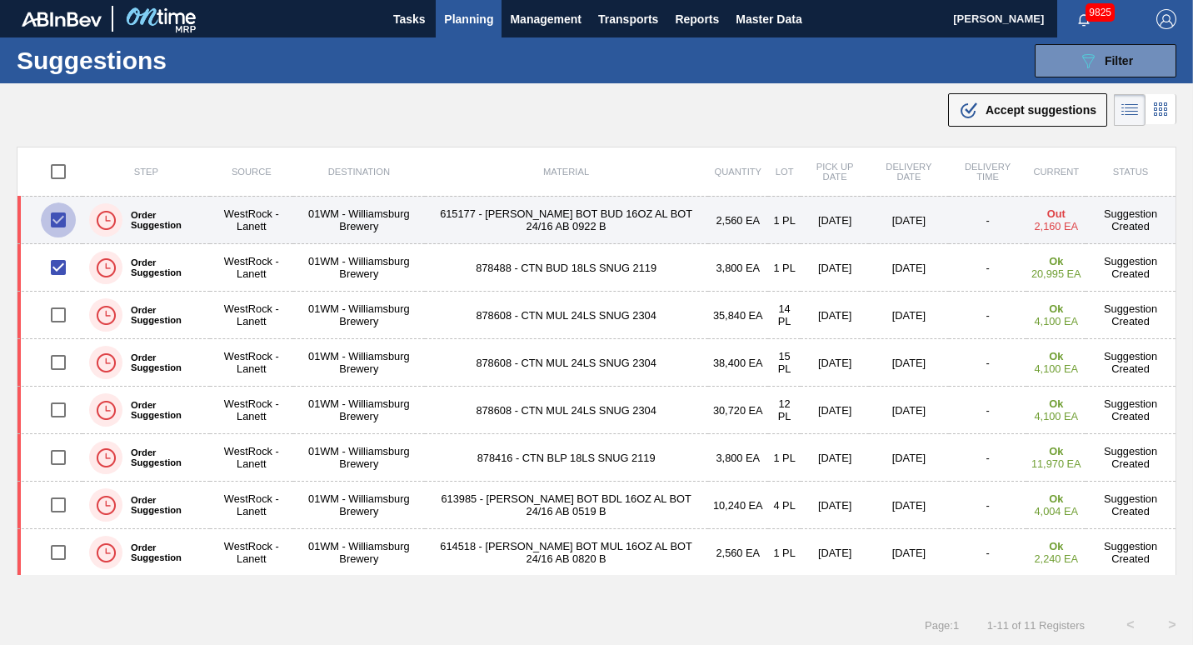
click at [56, 222] on input "checkbox" at bounding box center [58, 219] width 35 height 35
checkbox input "false"
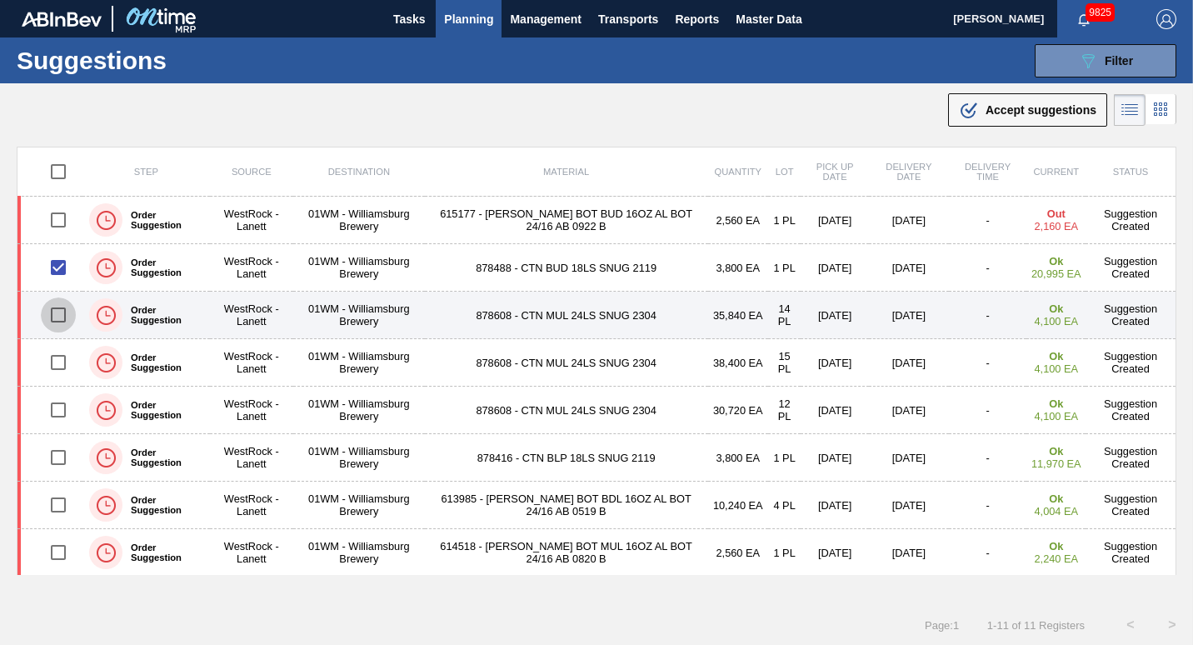
click at [58, 310] on input "checkbox" at bounding box center [58, 314] width 35 height 35
checkbox input "true"
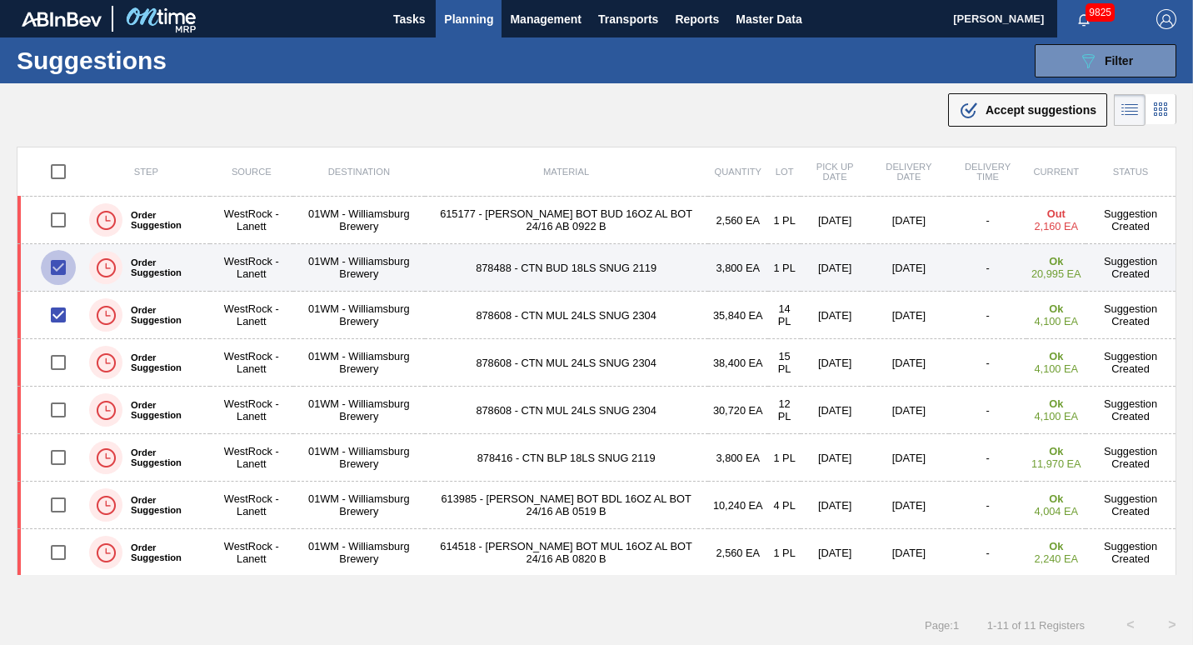
click at [55, 262] on input "checkbox" at bounding box center [58, 267] width 35 height 35
checkbox input "true"
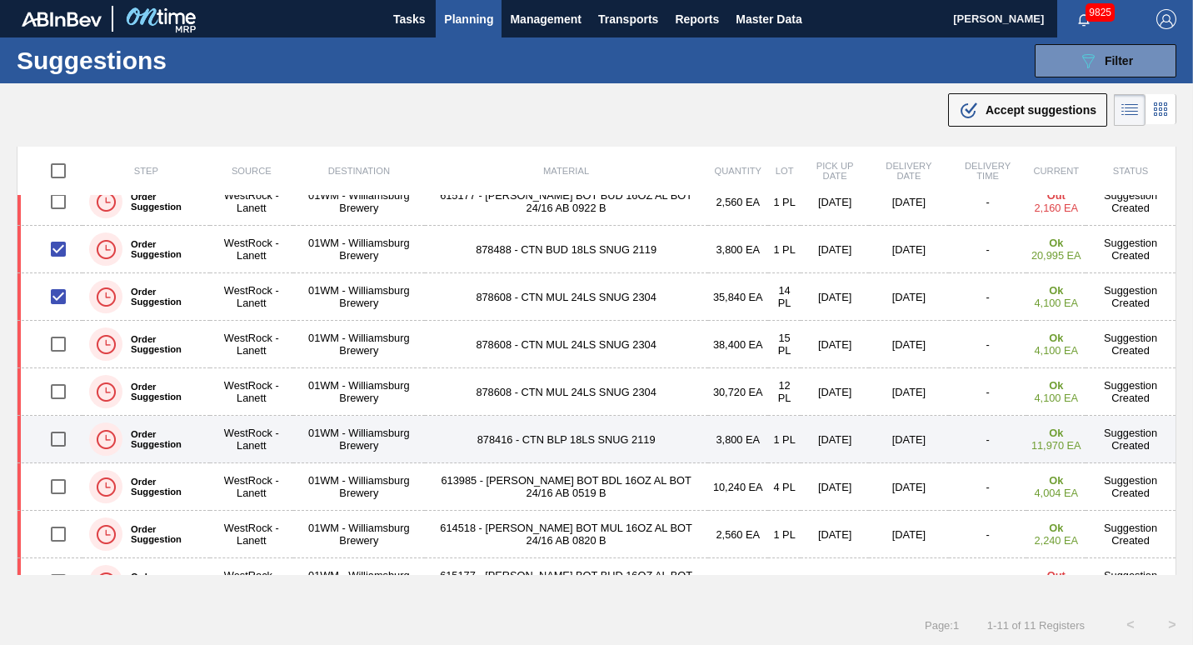
scroll to position [11, 0]
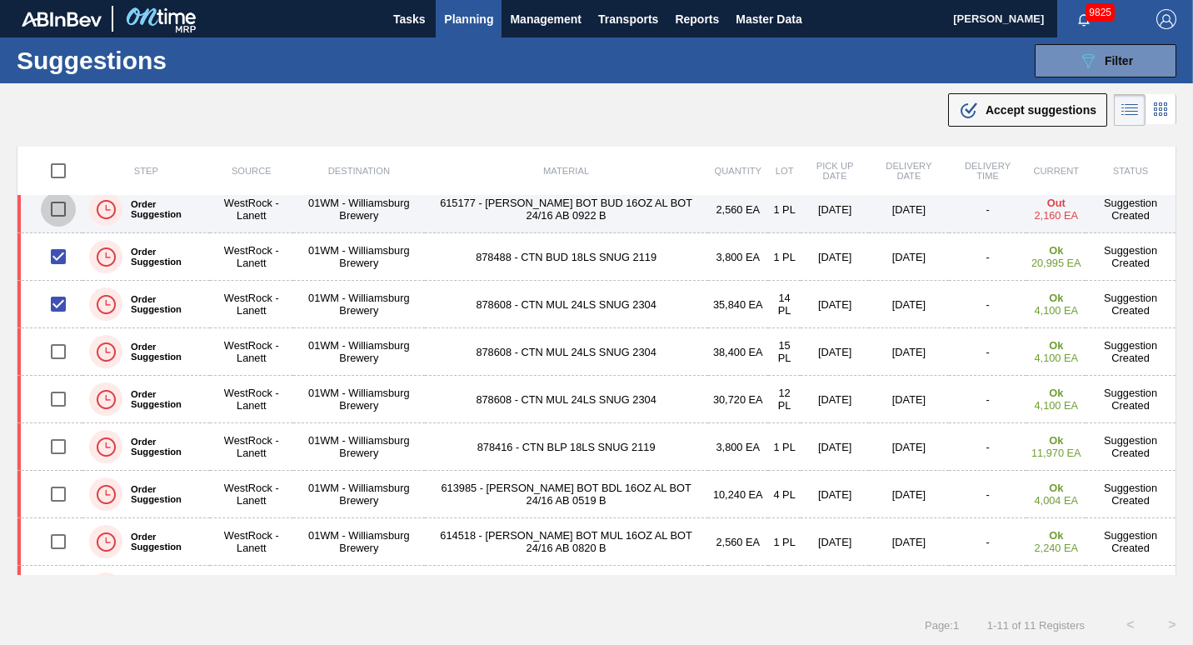
click at [59, 211] on input "checkbox" at bounding box center [58, 209] width 35 height 35
checkbox input "true"
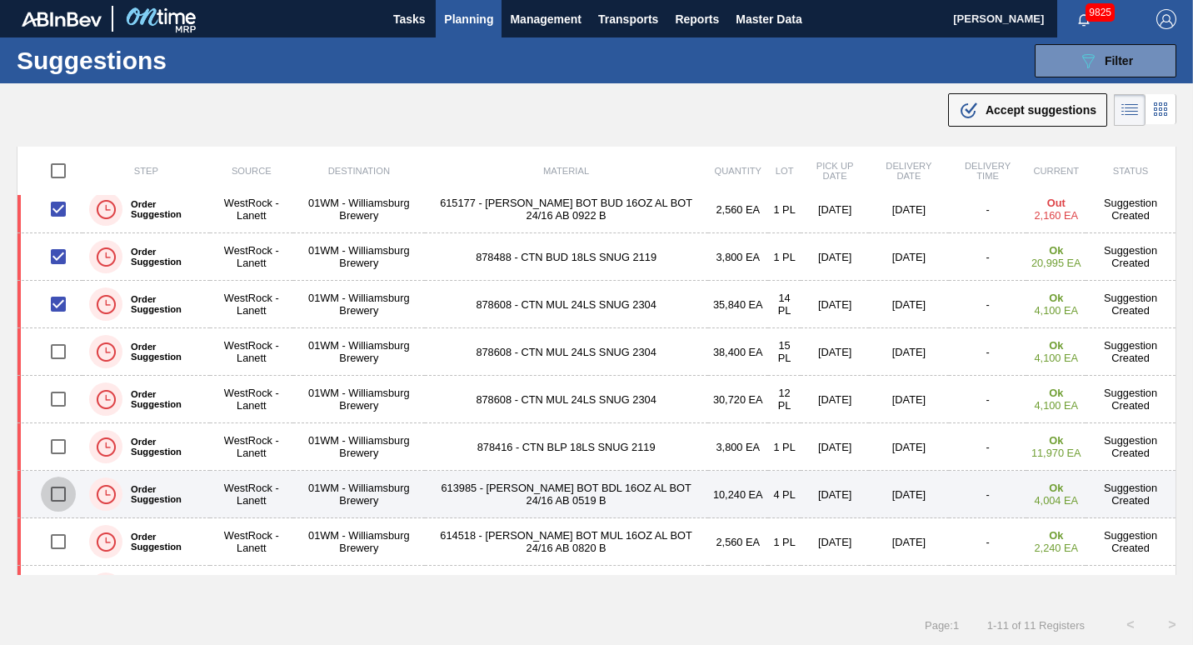
click at [56, 486] on input "checkbox" at bounding box center [58, 493] width 35 height 35
checkbox input "true"
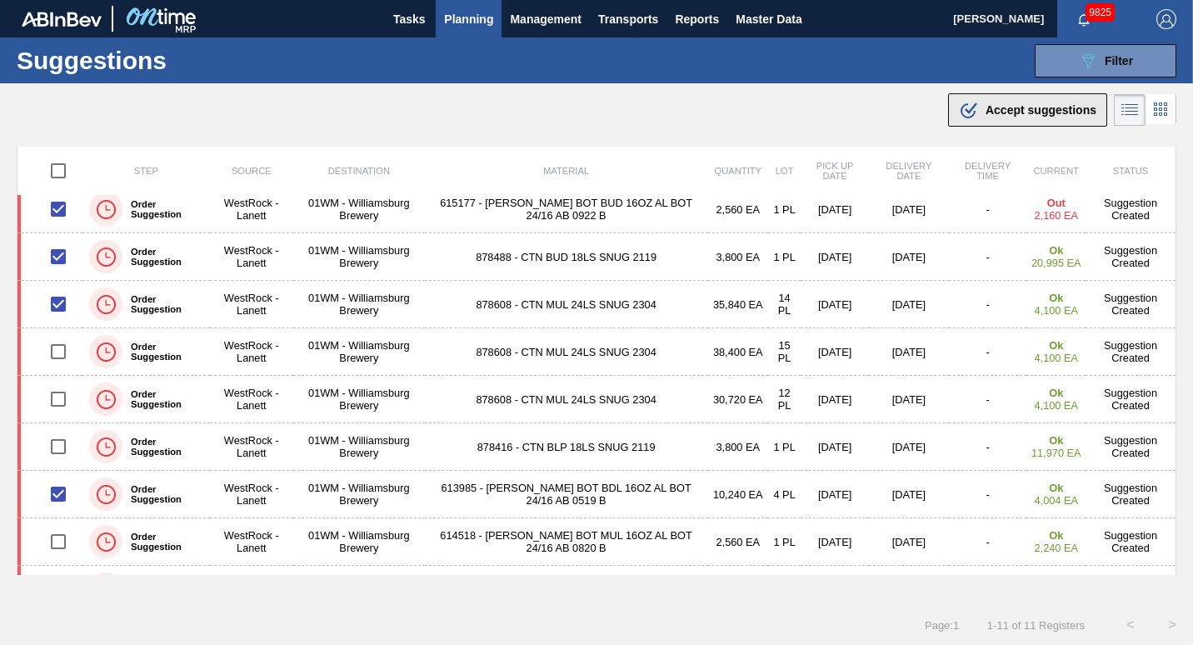
click at [974, 104] on icon ".b{fill:var(--color-action-default)}" at bounding box center [969, 110] width 20 height 20
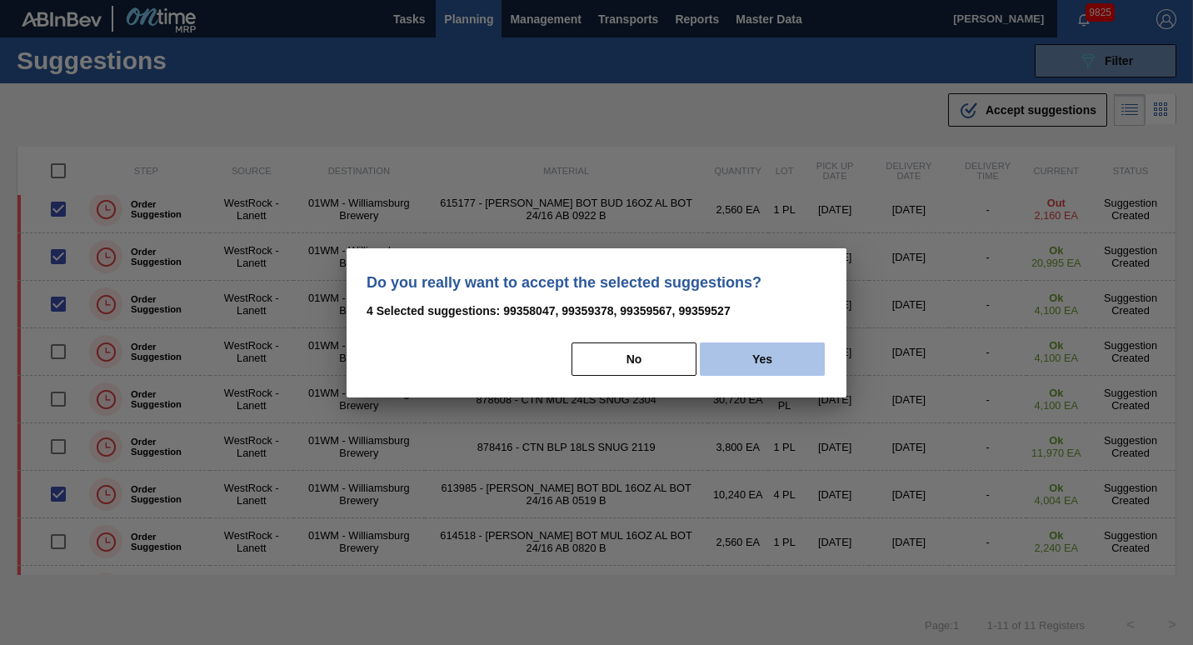
click at [769, 351] on button "Yes" at bounding box center [762, 358] width 125 height 33
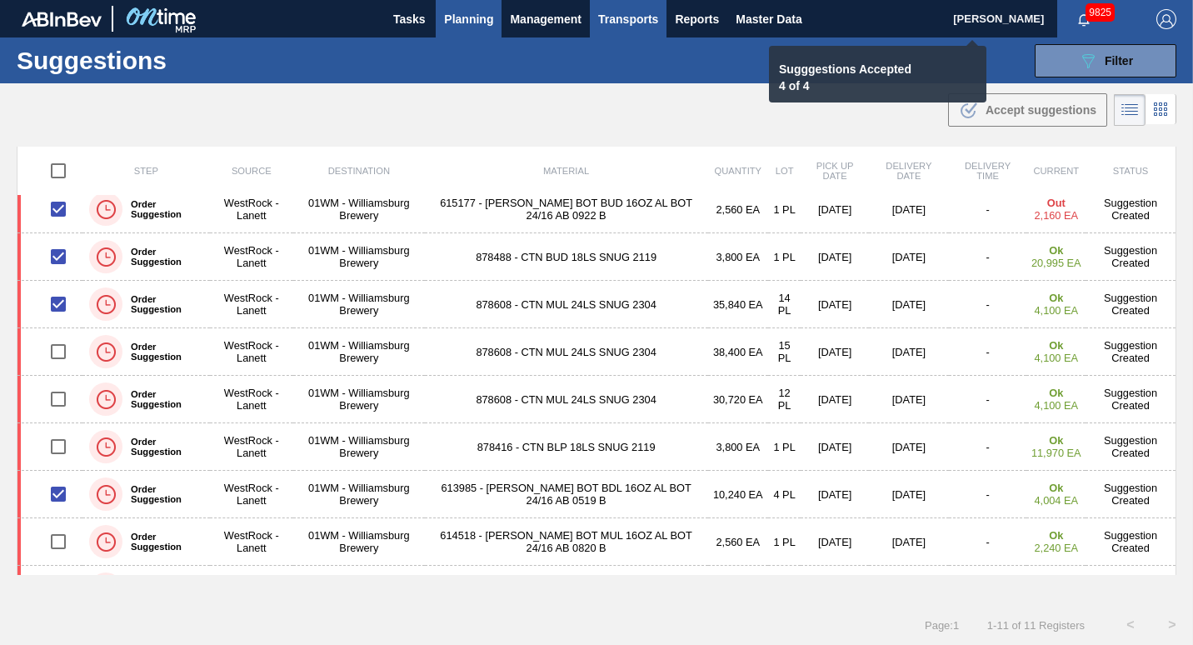
checkbox input "false"
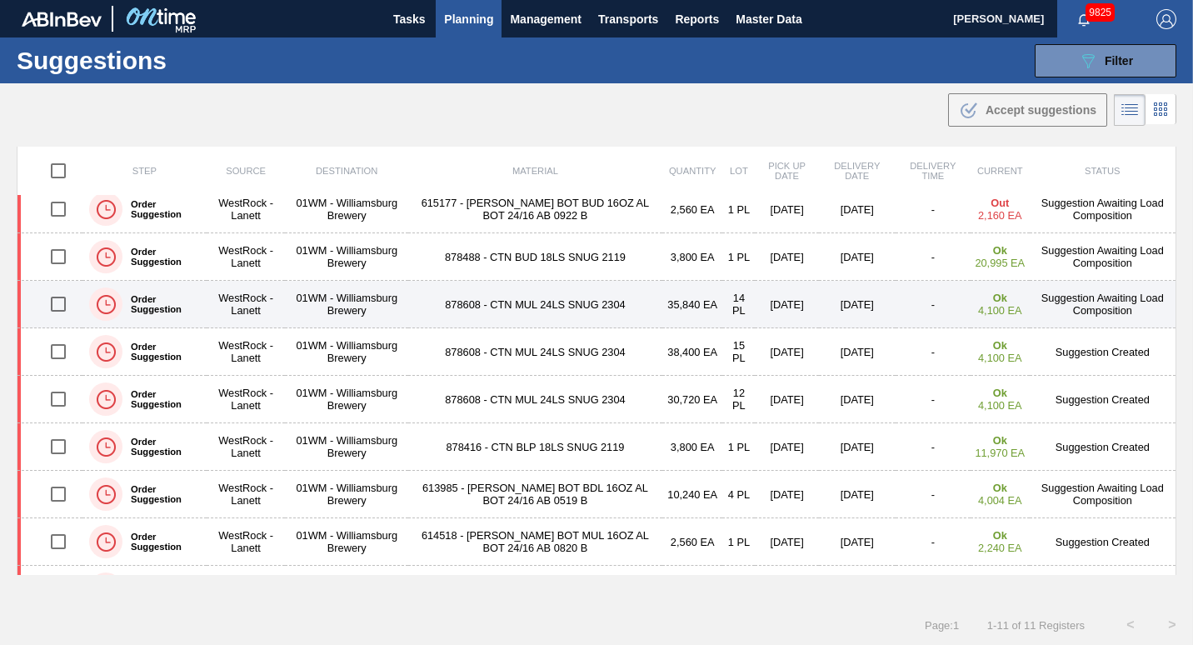
scroll to position [0, 0]
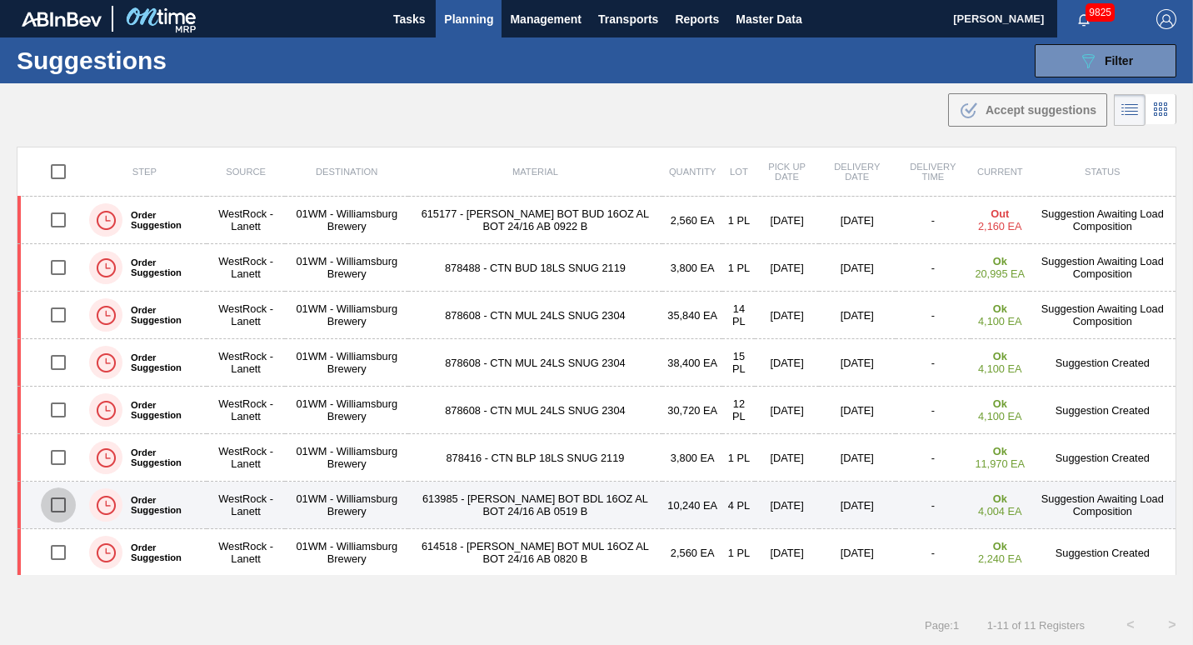
click at [50, 497] on input "checkbox" at bounding box center [58, 504] width 35 height 35
checkbox input "true"
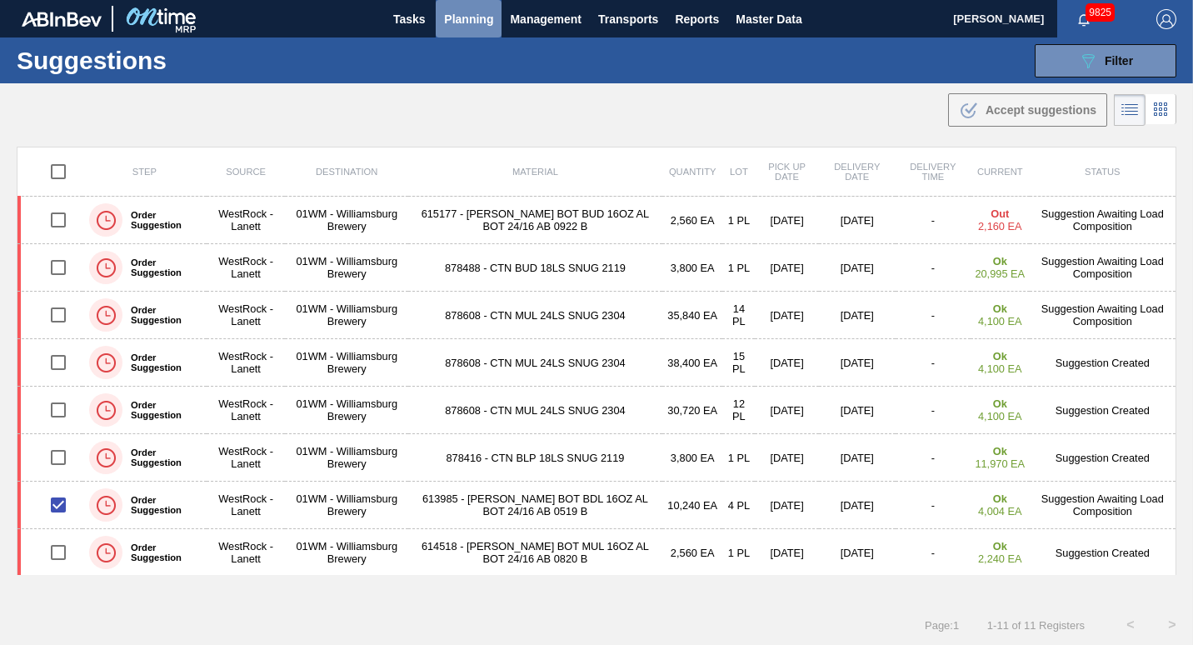
click at [476, 15] on span "Planning" at bounding box center [468, 19] width 49 height 20
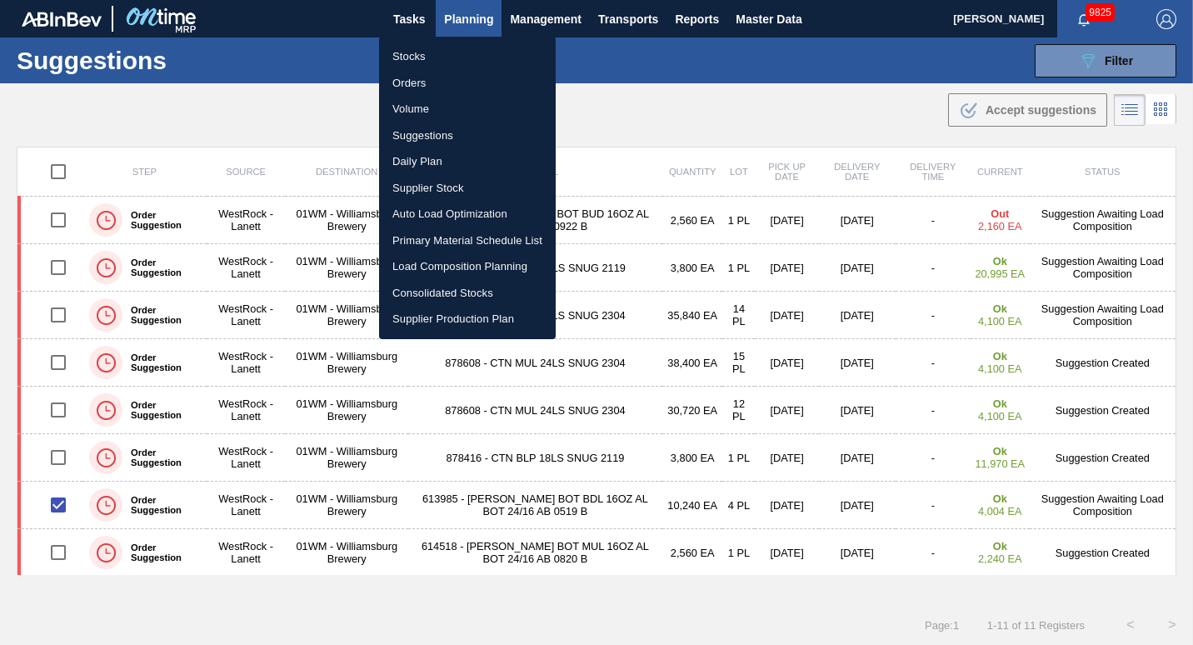
click at [446, 262] on li "Load Composition Planning" at bounding box center [467, 266] width 177 height 27
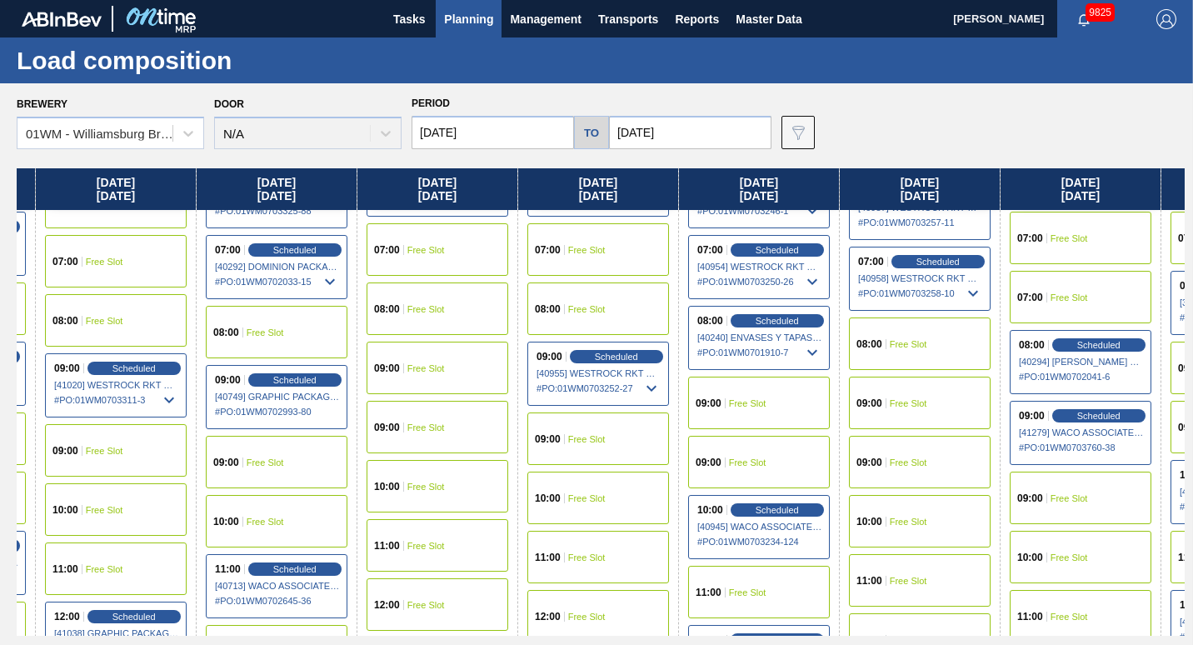
scroll to position [474, 463]
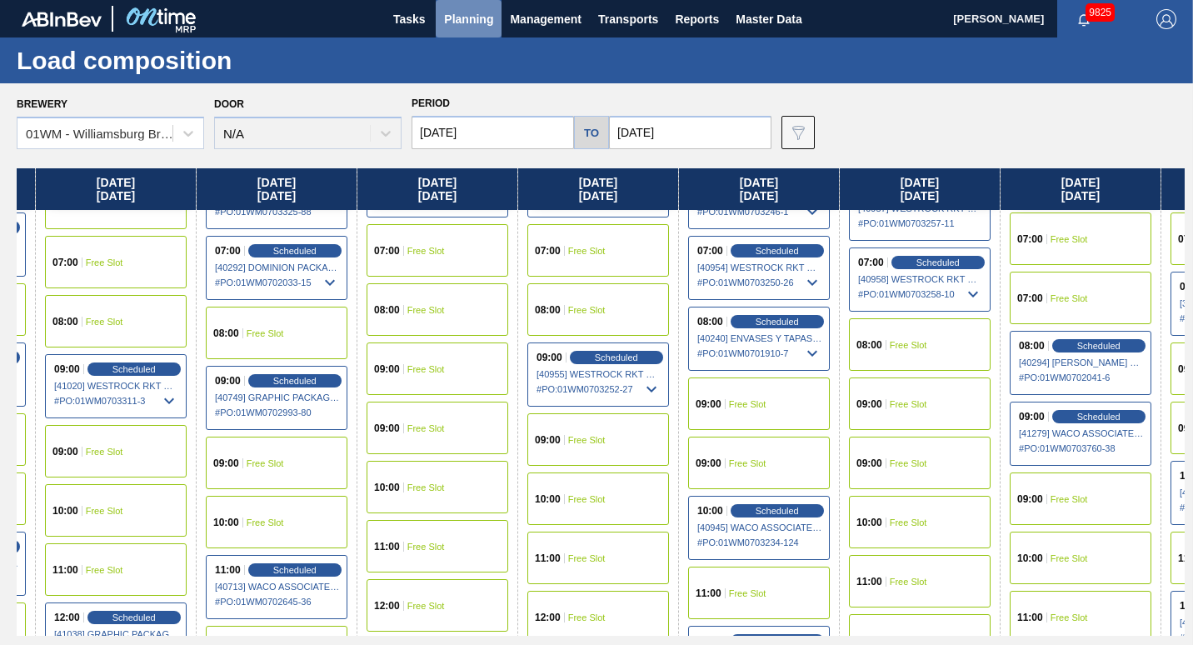
click at [475, 16] on span "Planning" at bounding box center [468, 19] width 49 height 20
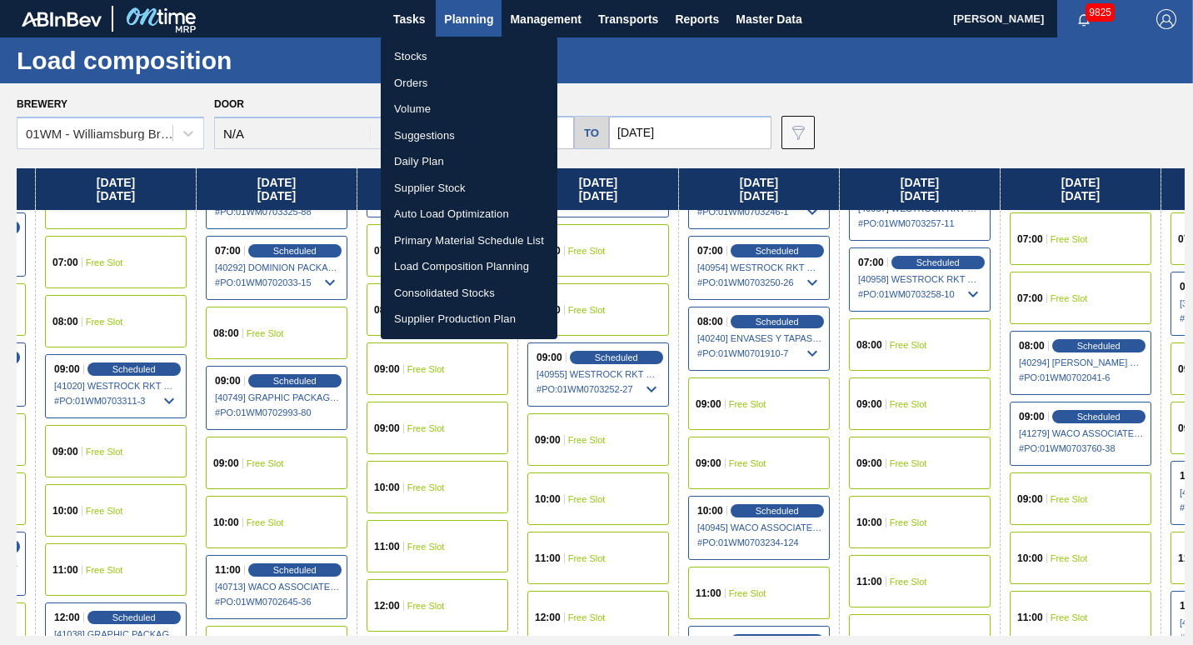
click at [839, 494] on div at bounding box center [596, 322] width 1193 height 645
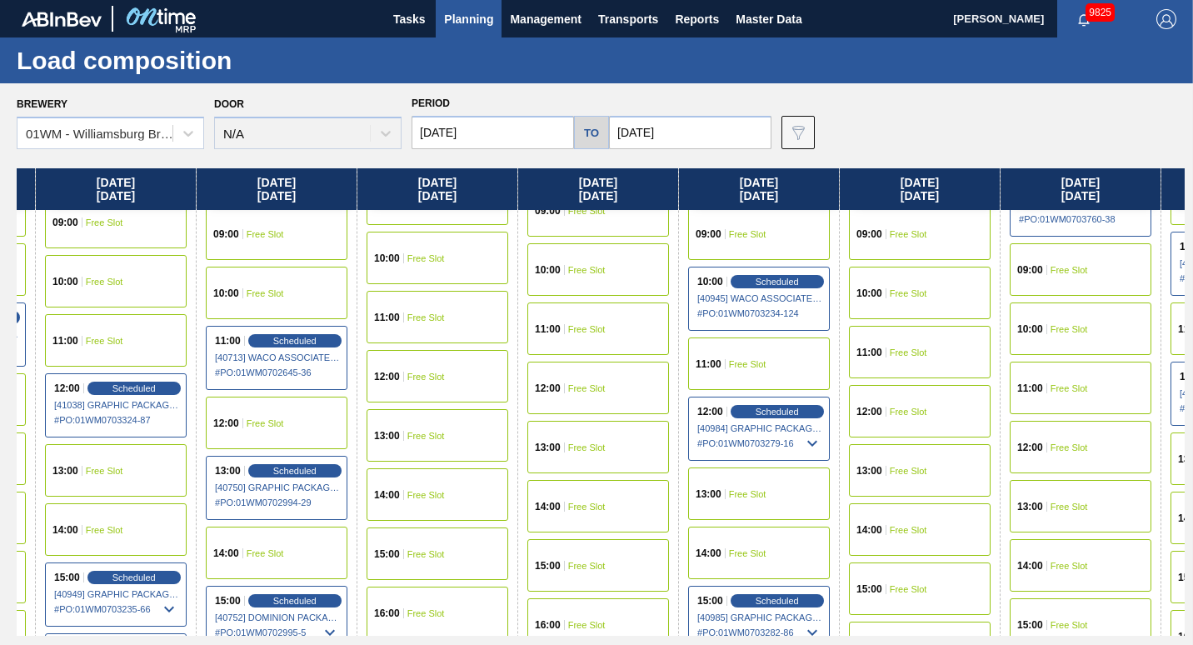
scroll to position [711, 463]
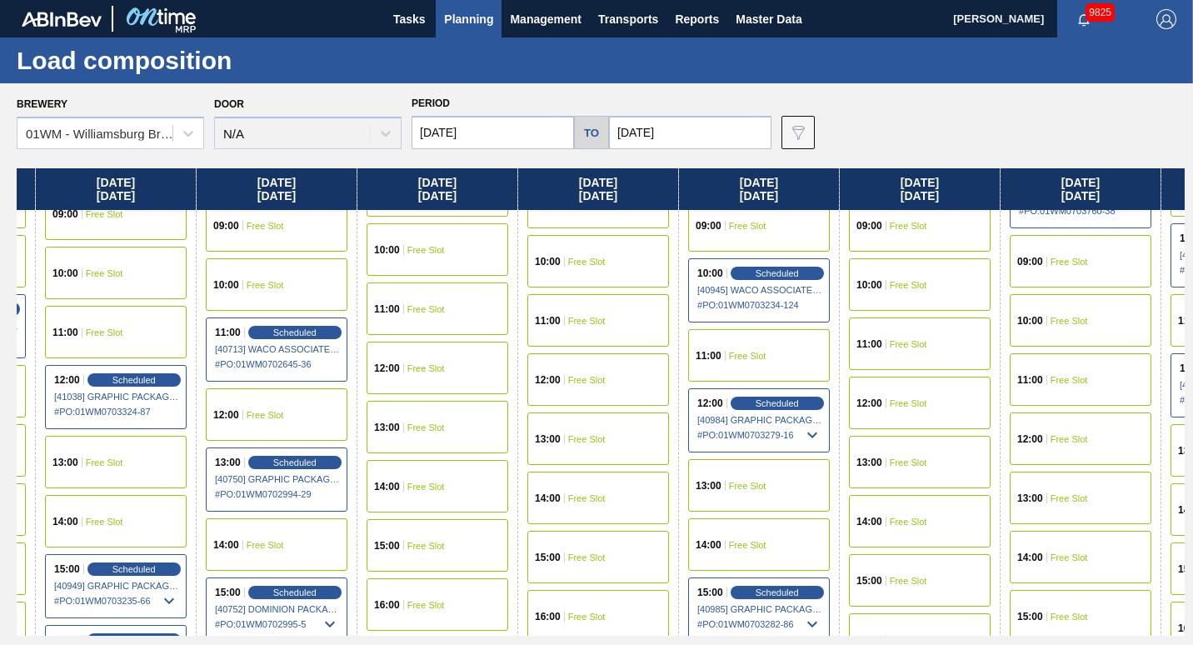
click at [770, 490] on div "13:00 Free Slot" at bounding box center [759, 485] width 142 height 52
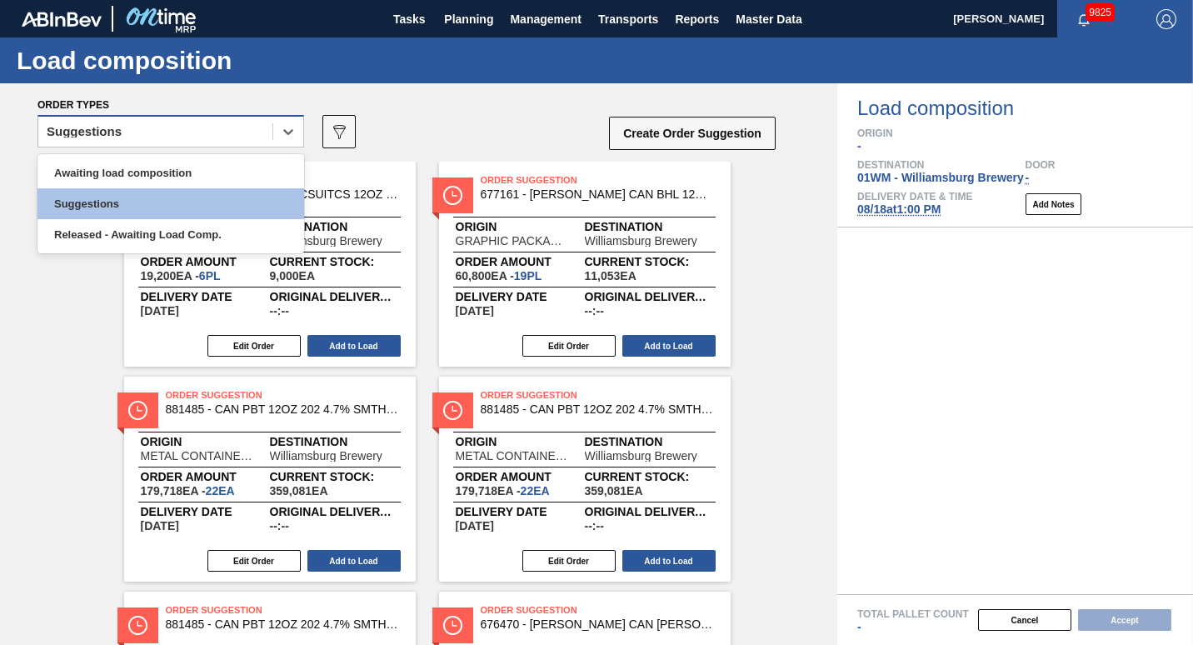
click at [243, 146] on div "Suggestions" at bounding box center [170, 131] width 267 height 32
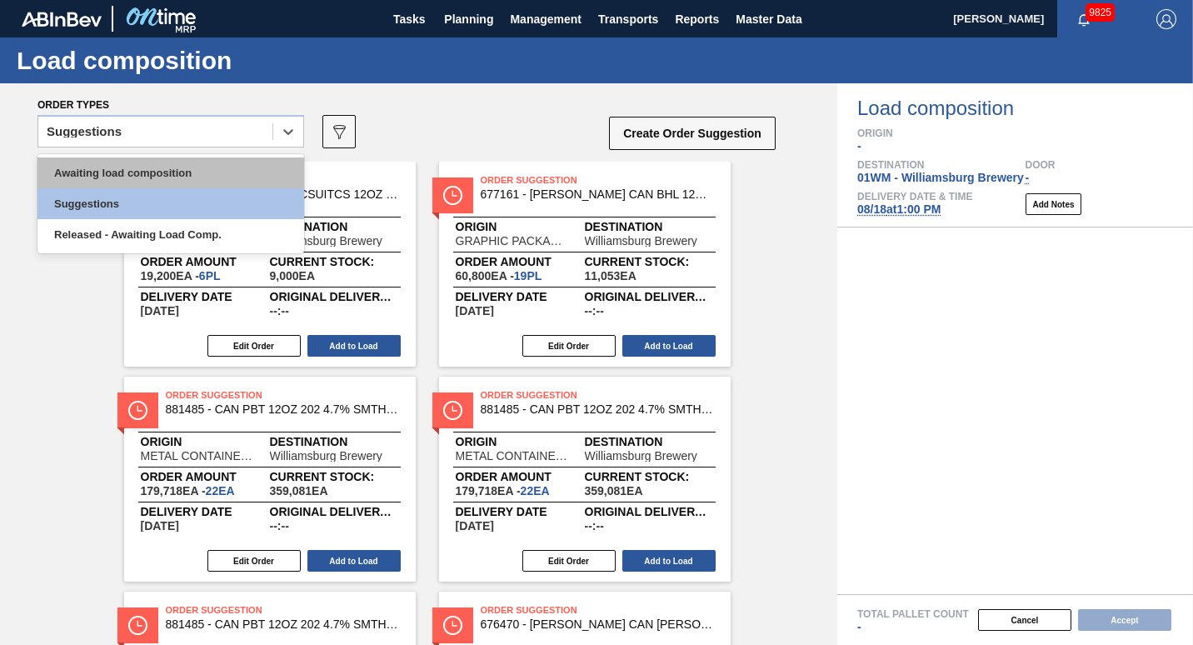
click at [244, 179] on div "Awaiting load composition" at bounding box center [170, 172] width 267 height 31
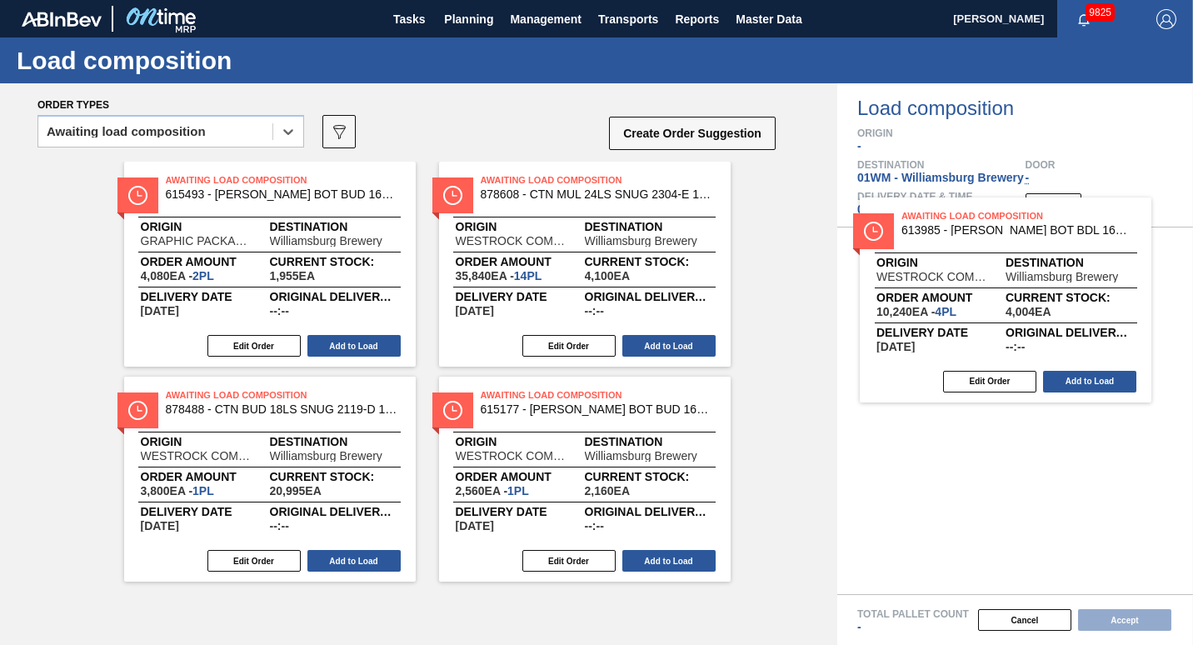
drag, startPoint x: 559, startPoint y: 240, endPoint x: 989, endPoint y: 282, distance: 432.6
click at [989, 282] on div "Order types option Awaiting load composition, selected. Select is focused ,type…" at bounding box center [596, 363] width 1193 height 561
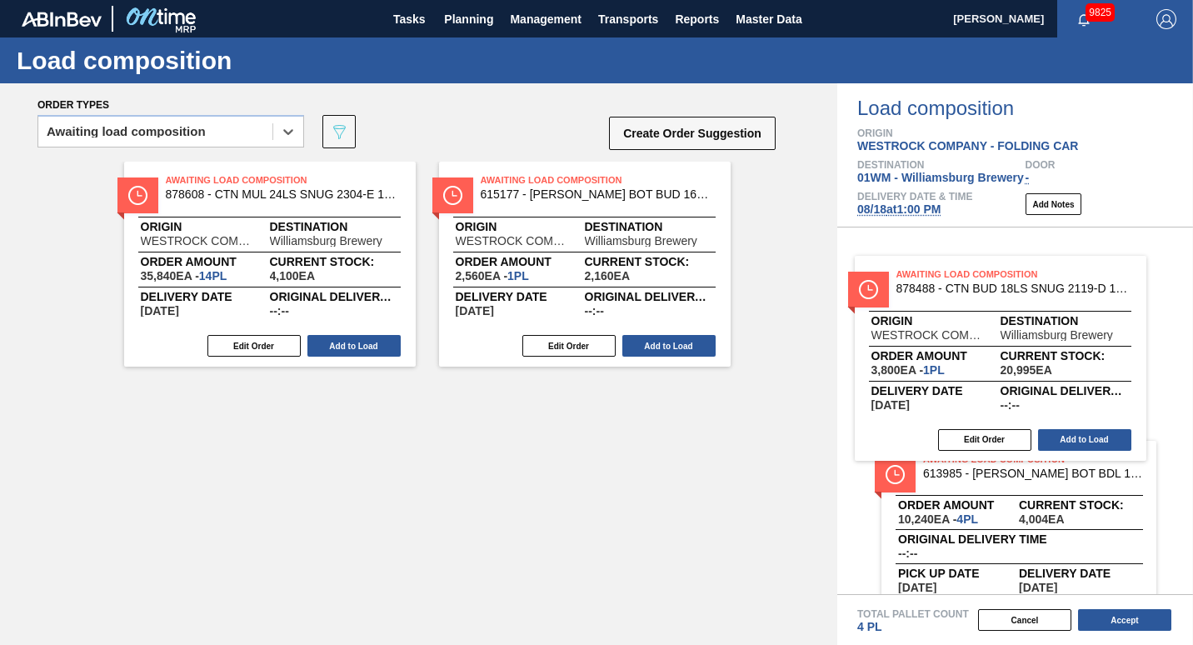
drag, startPoint x: 532, startPoint y: 267, endPoint x: 1008, endPoint y: 380, distance: 488.9
click at [1008, 380] on div "Order types option Awaiting load composition, selected. Select is focused ,type…" at bounding box center [596, 363] width 1193 height 561
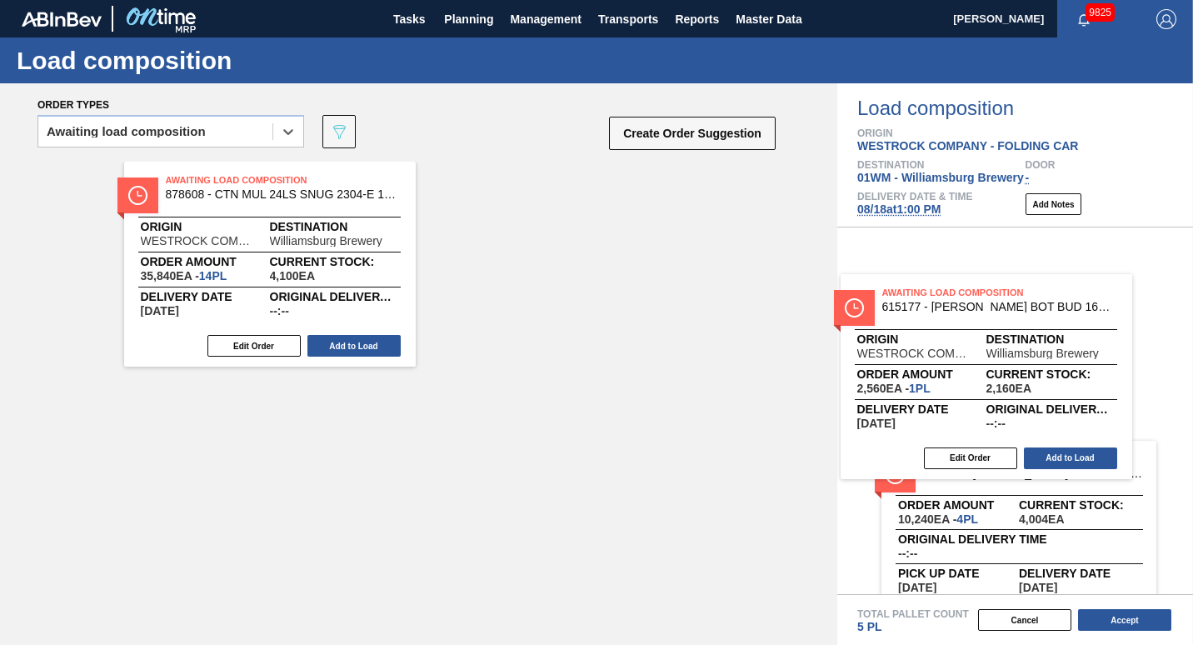
drag, startPoint x: 588, startPoint y: 250, endPoint x: 1013, endPoint y: 355, distance: 437.5
click at [1013, 355] on div "Order types option Awaiting load composition, selected. Select is focused ,type…" at bounding box center [596, 363] width 1193 height 561
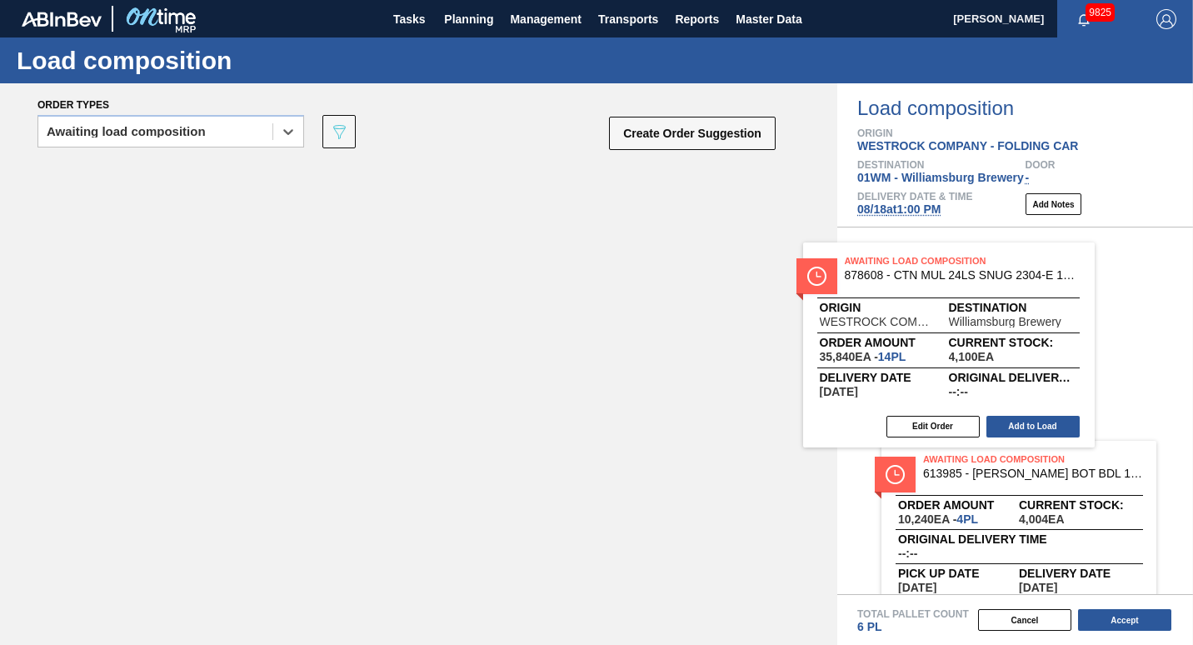
drag, startPoint x: 331, startPoint y: 256, endPoint x: 1044, endPoint y: 331, distance: 716.0
click at [1044, 331] on div "Order types option Awaiting load composition, selected. Select is focused ,type…" at bounding box center [596, 363] width 1193 height 561
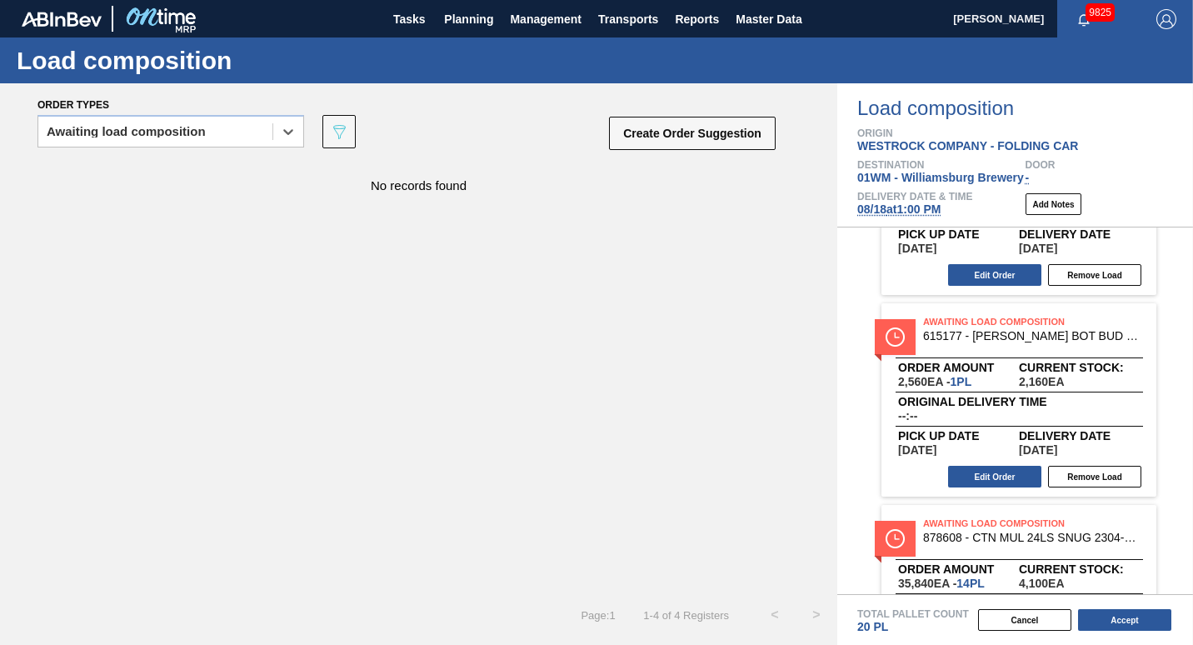
scroll to position [449, 0]
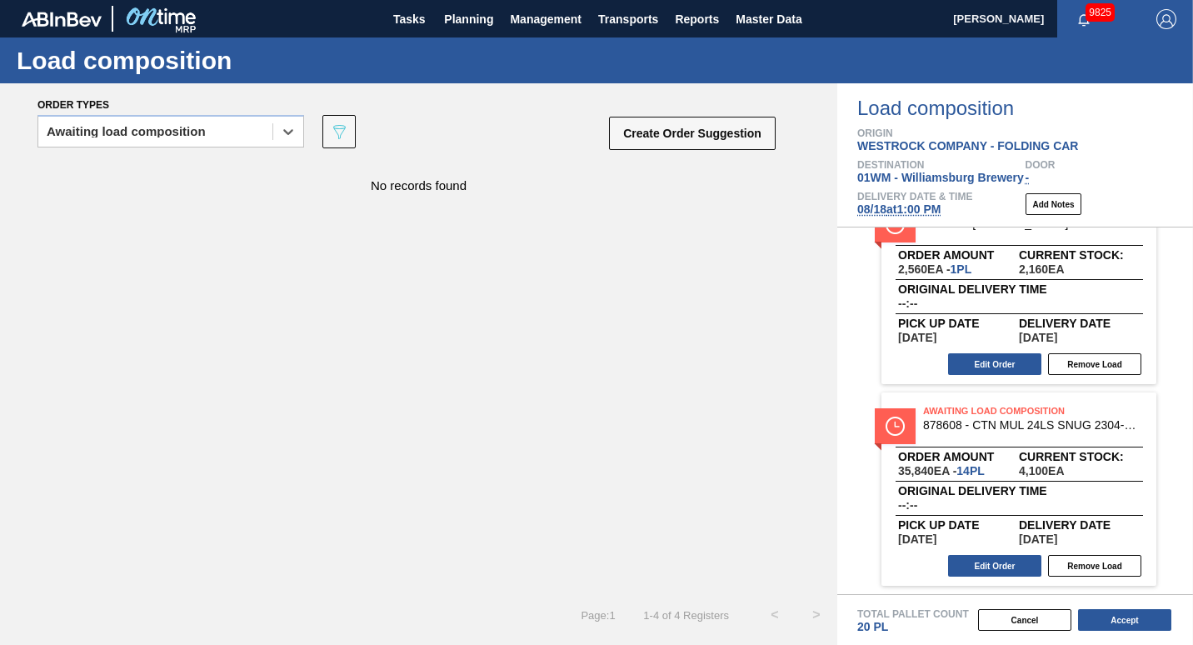
click at [888, 206] on span "08/18 at 1:00 PM" at bounding box center [898, 208] width 83 height 13
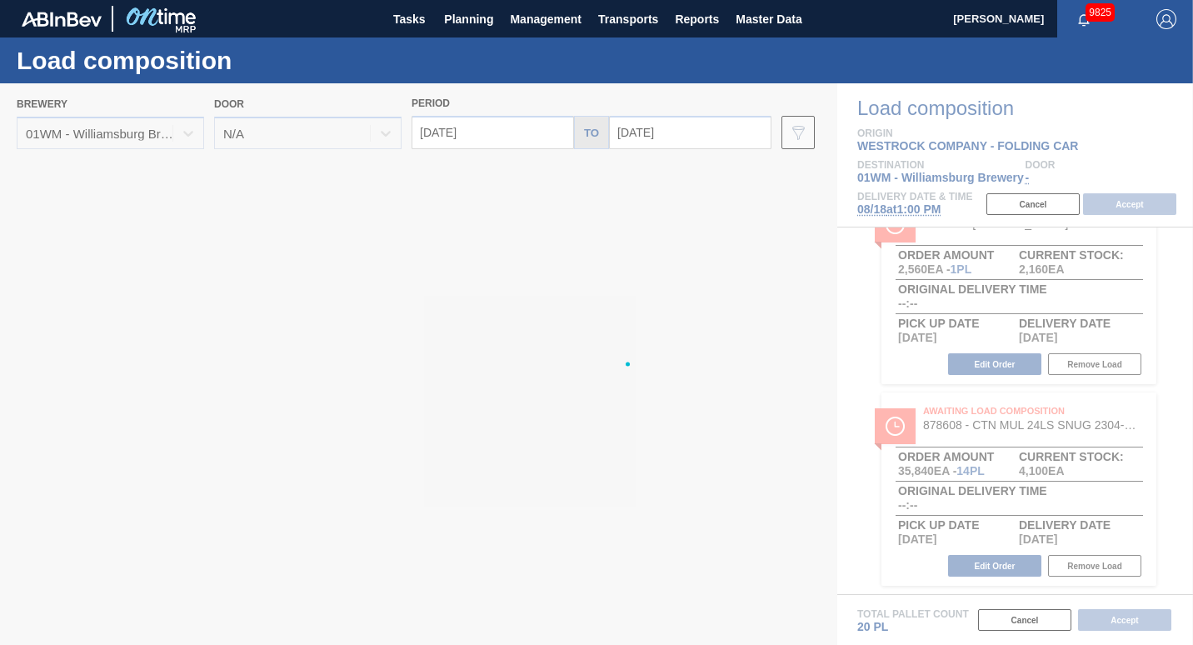
type input "[DATE]"
drag, startPoint x: 705, startPoint y: 194, endPoint x: 321, endPoint y: 192, distance: 383.9
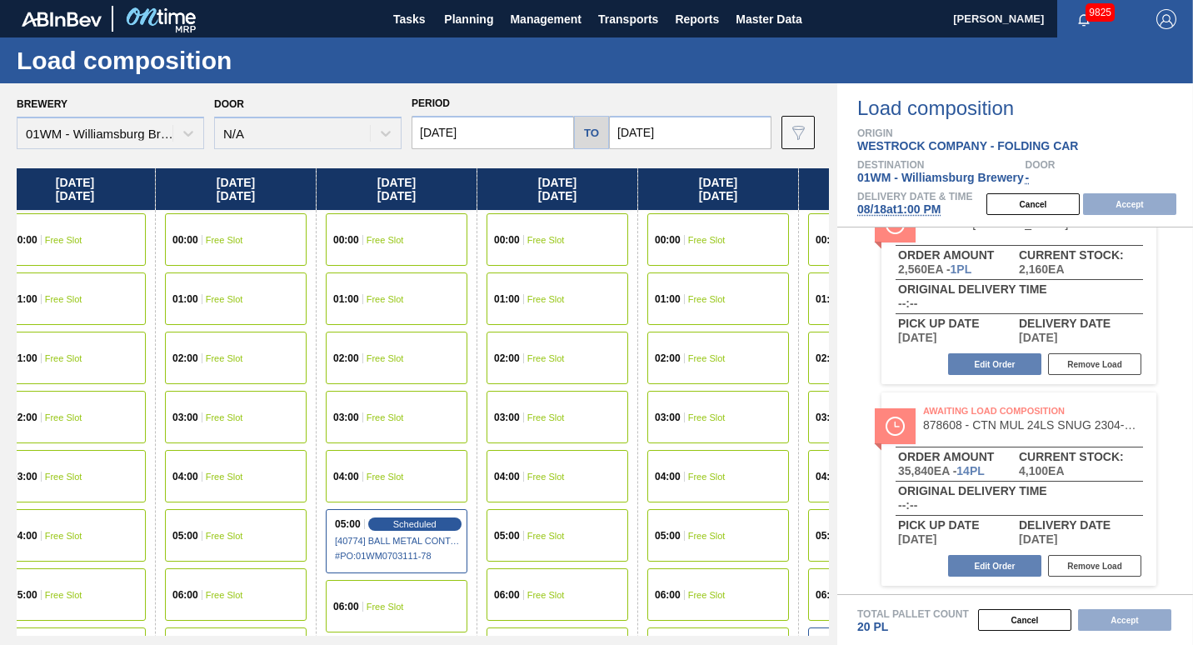
drag, startPoint x: 670, startPoint y: 193, endPoint x: 287, endPoint y: 215, distance: 382.9
click at [287, 215] on div "Monday 08/18/2025 00:00 Free Slot 01:00 Free Slot 02:00 Free Slot 03:00 Free Sl…" at bounding box center [423, 401] width 812 height 467
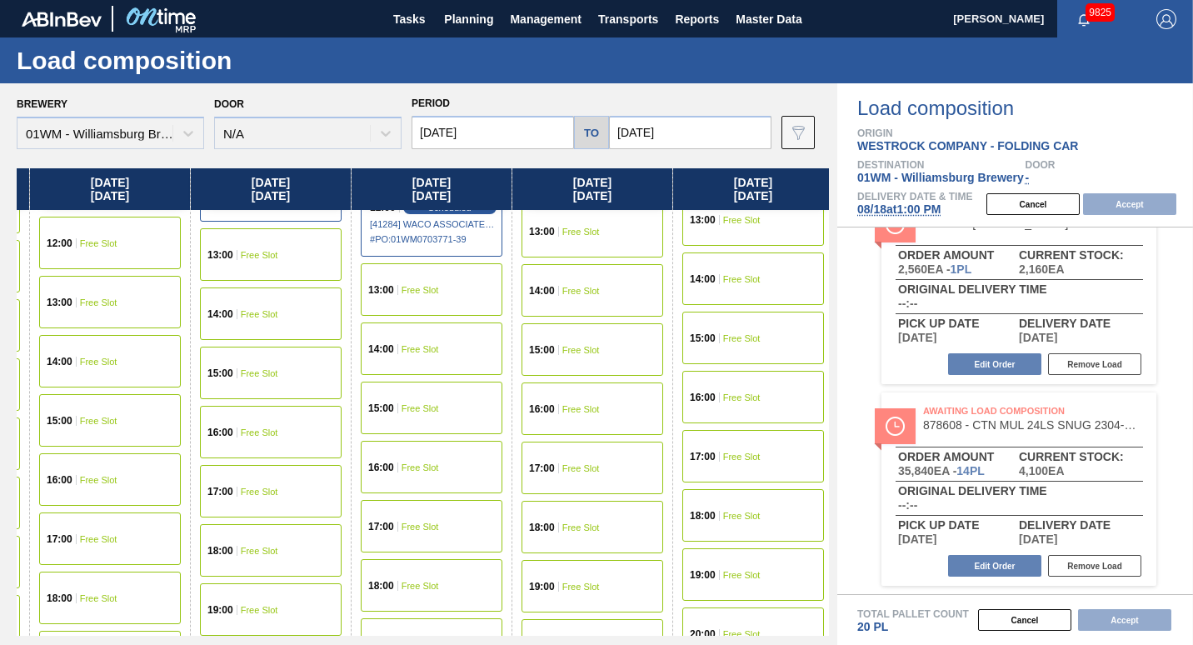
scroll to position [908, 308]
click at [446, 389] on div "15:00 Free Slot" at bounding box center [432, 407] width 142 height 52
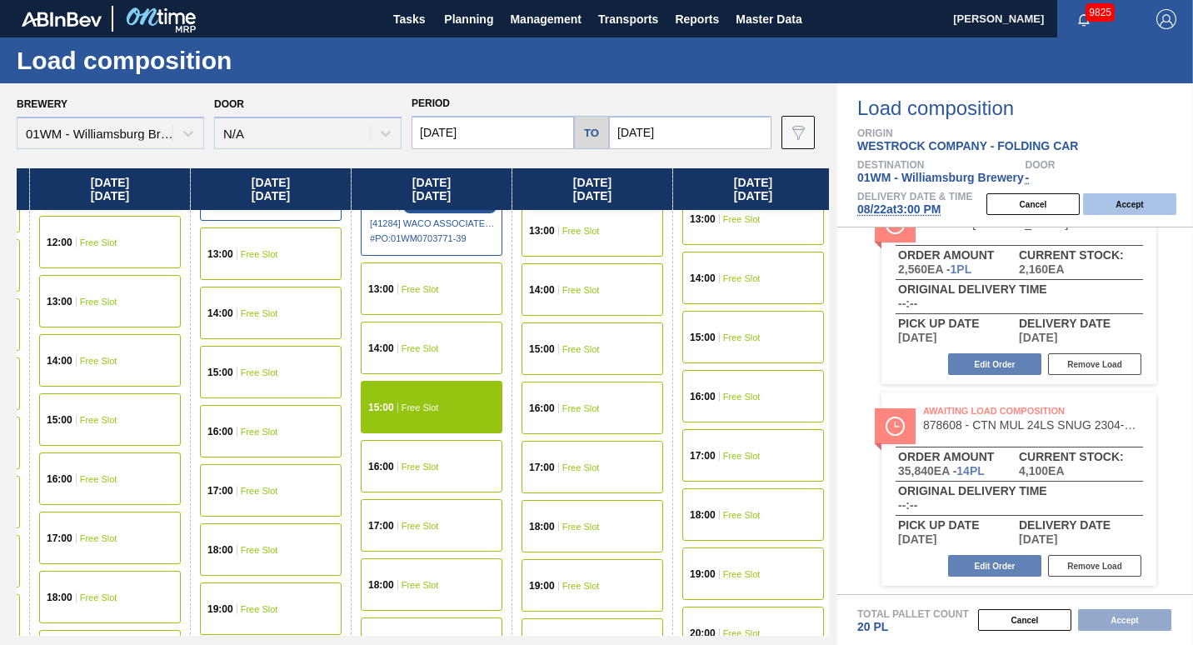
click at [1132, 205] on button "Accept" at bounding box center [1129, 204] width 93 height 22
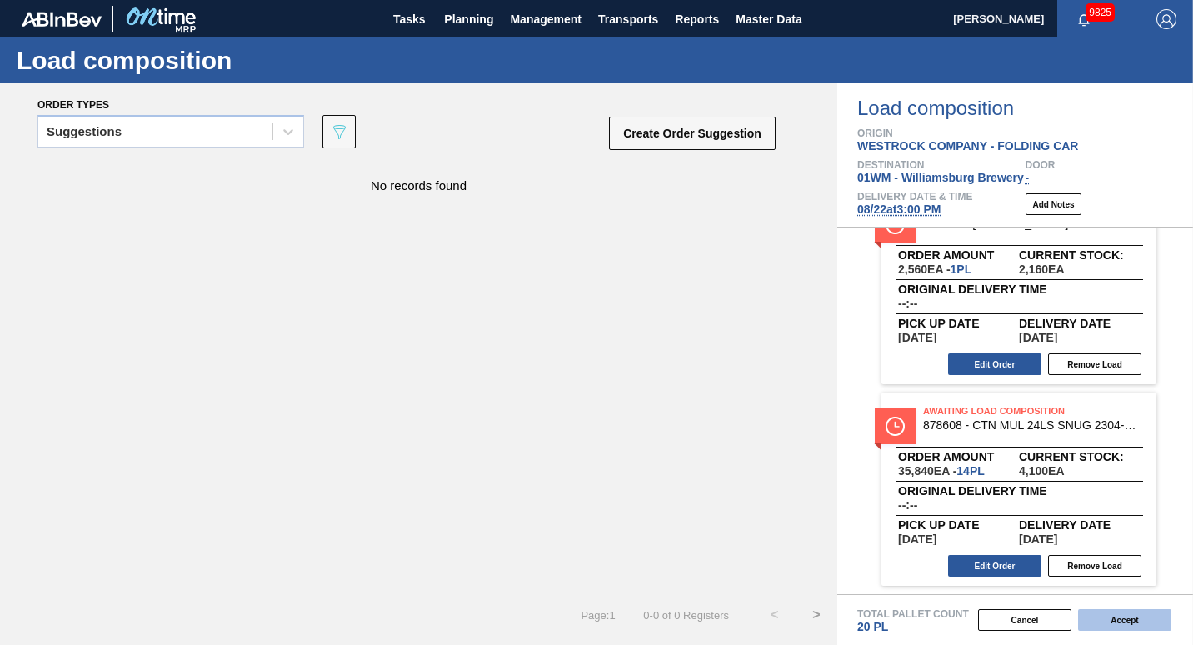
click at [1119, 624] on button "Accept" at bounding box center [1124, 620] width 93 height 22
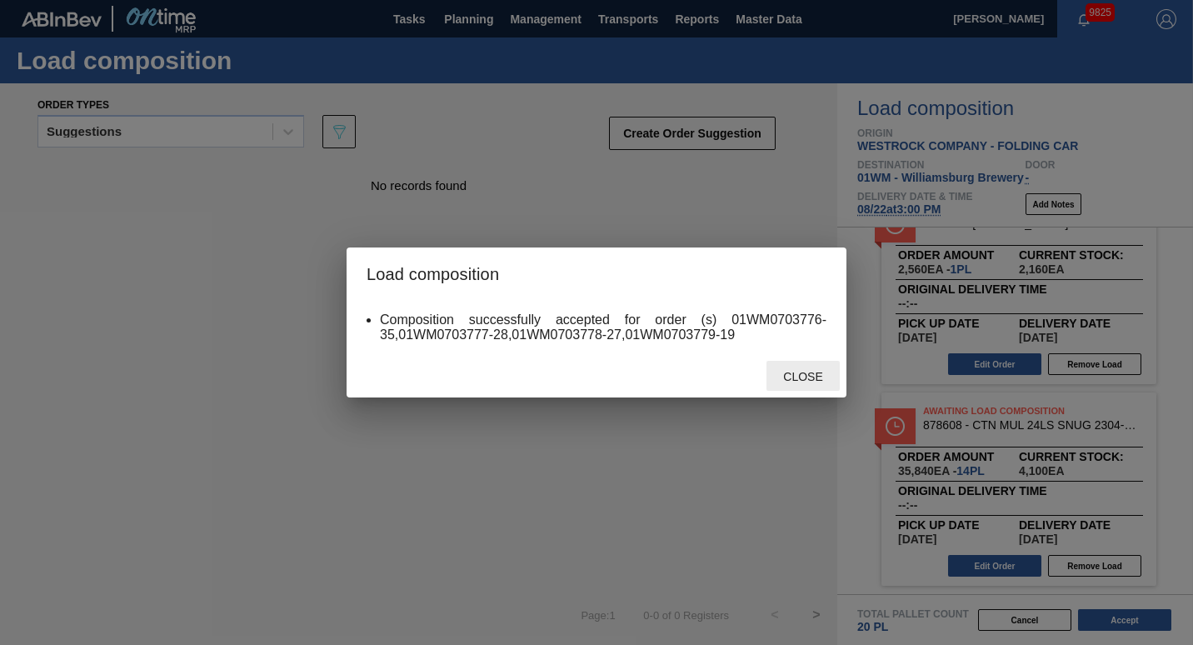
click at [805, 369] on div "Close" at bounding box center [802, 376] width 73 height 31
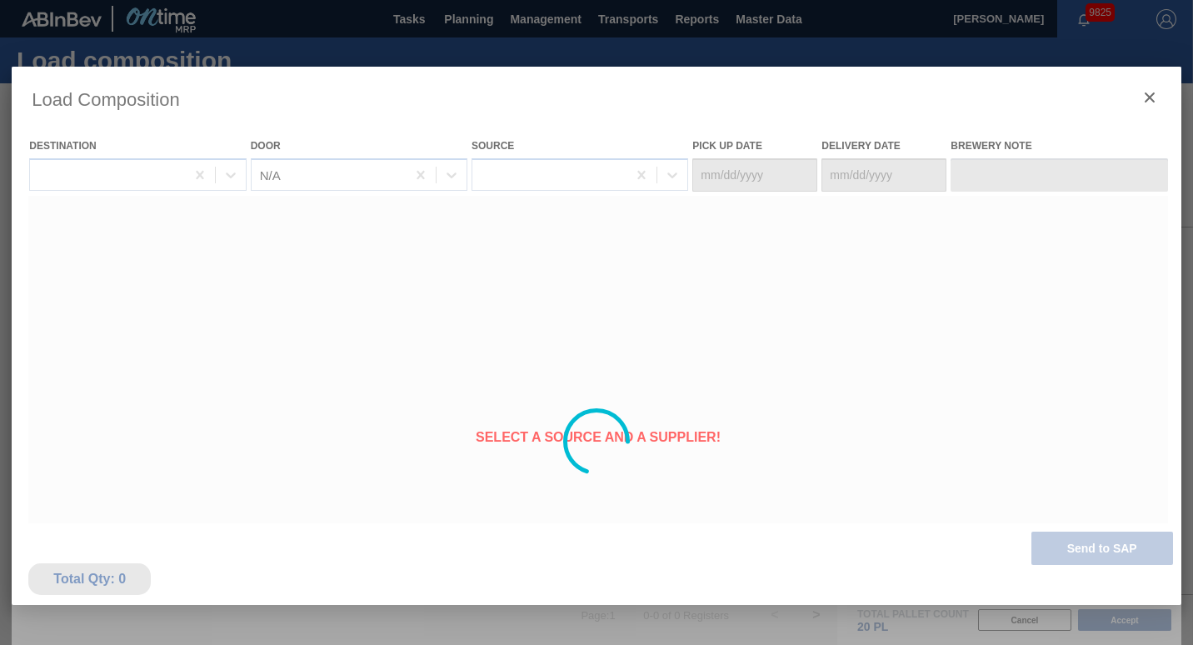
type Date "[DATE]"
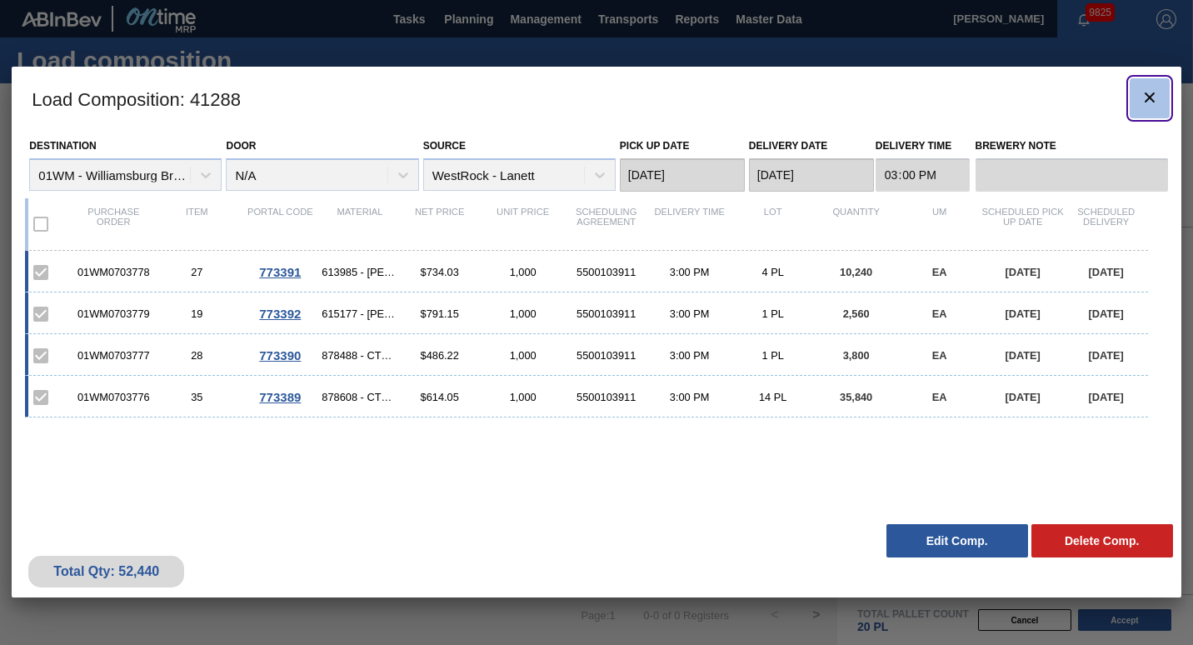
click at [1139, 93] on icon "botão de ícone" at bounding box center [1149, 97] width 20 height 20
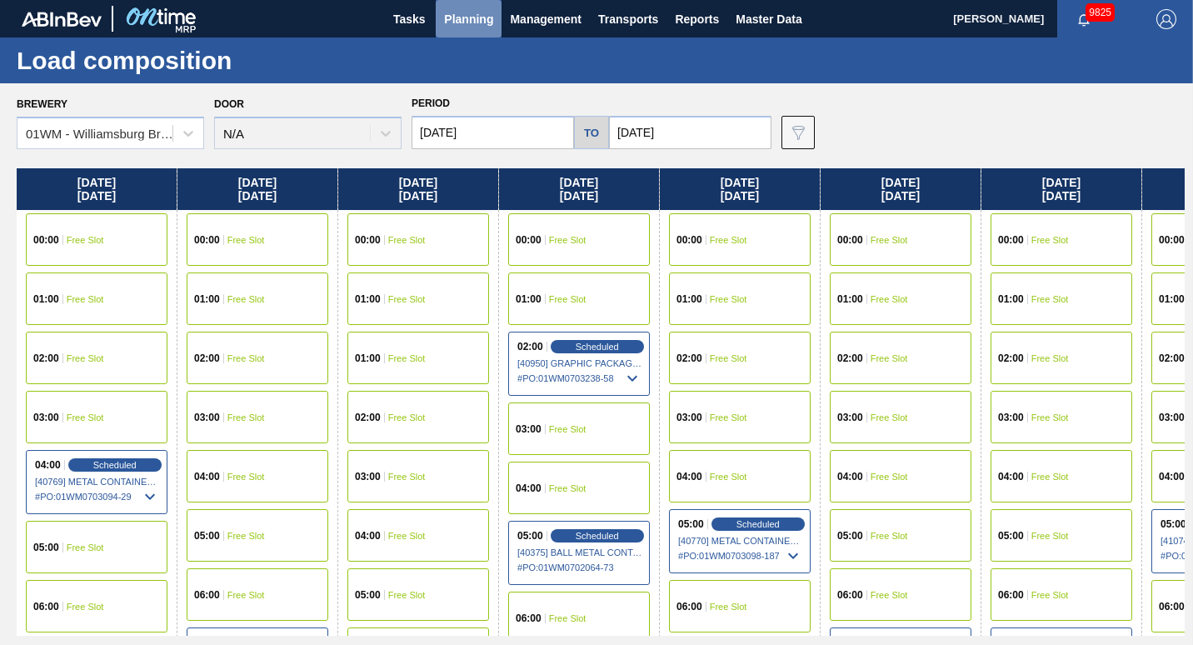
click at [482, 22] on span "Planning" at bounding box center [468, 19] width 49 height 20
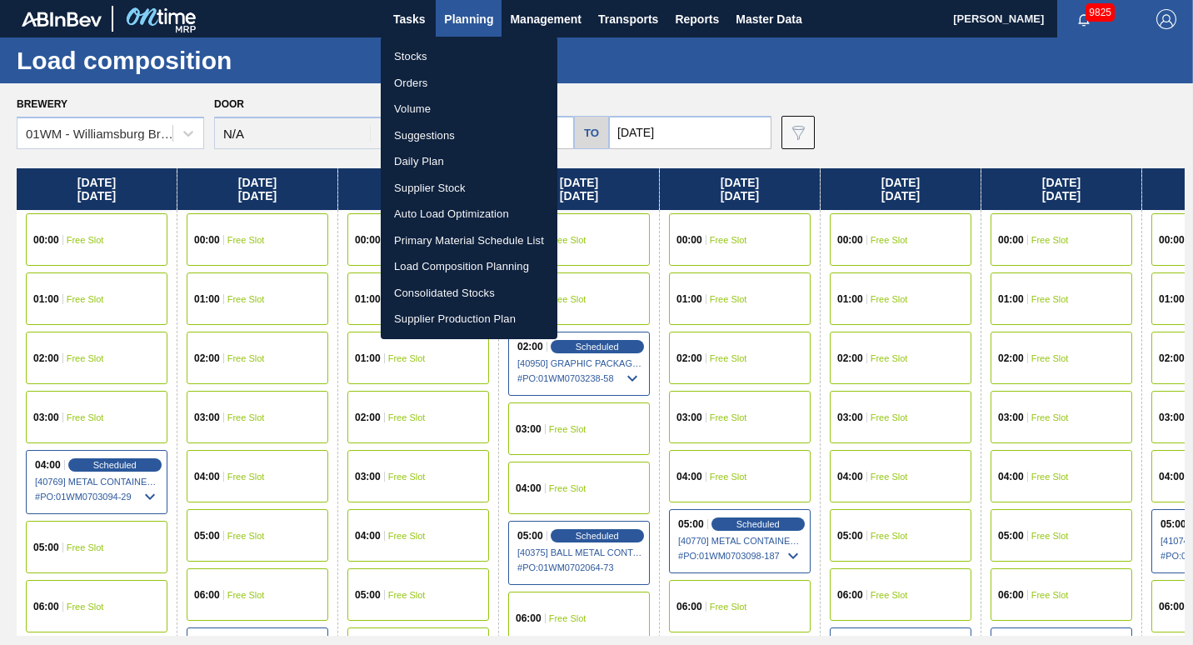
click at [465, 136] on li "Suggestions" at bounding box center [469, 135] width 177 height 27
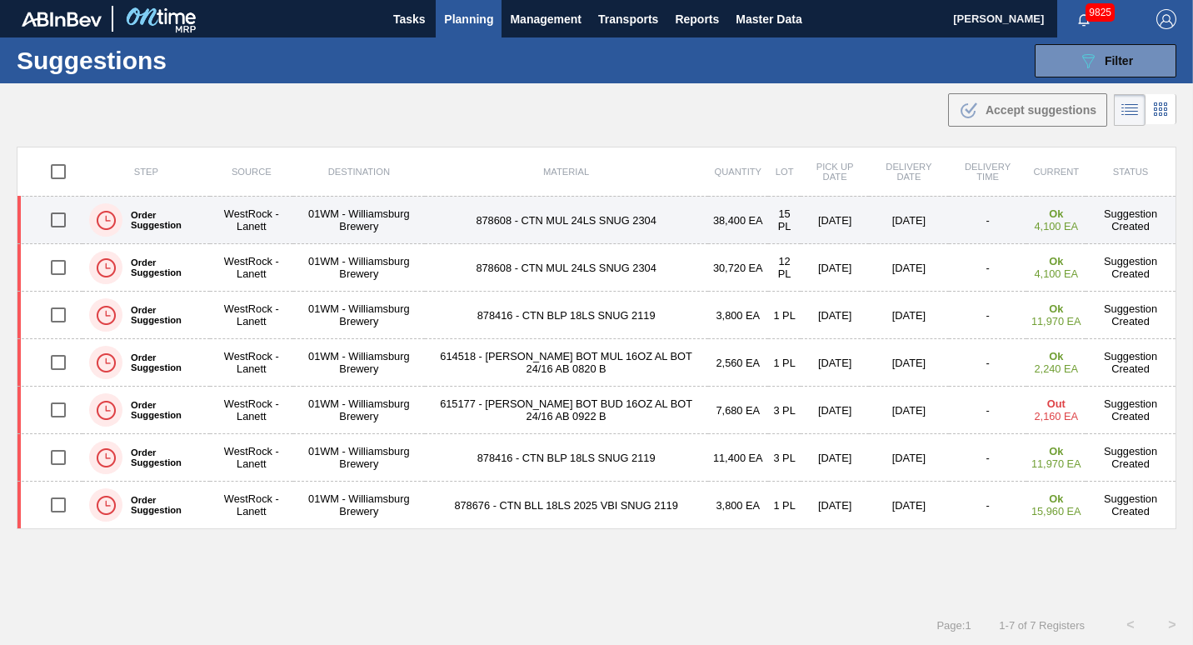
click at [56, 229] on input "checkbox" at bounding box center [58, 219] width 35 height 35
checkbox input "true"
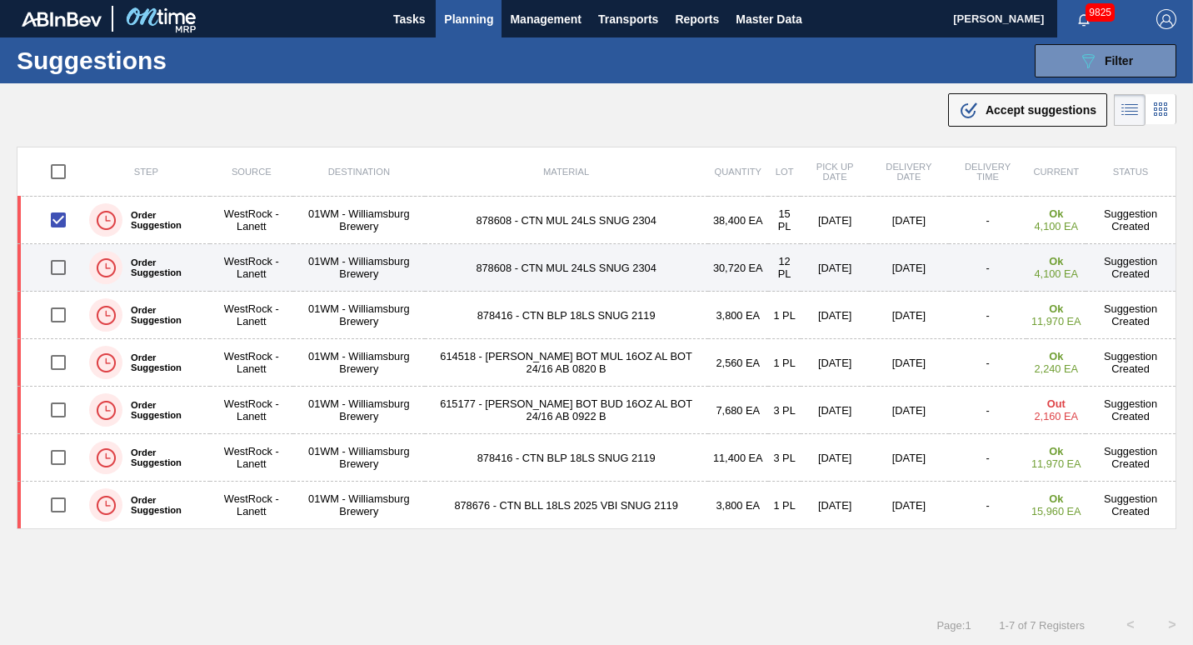
click at [62, 274] on input "checkbox" at bounding box center [58, 267] width 35 height 35
checkbox input "true"
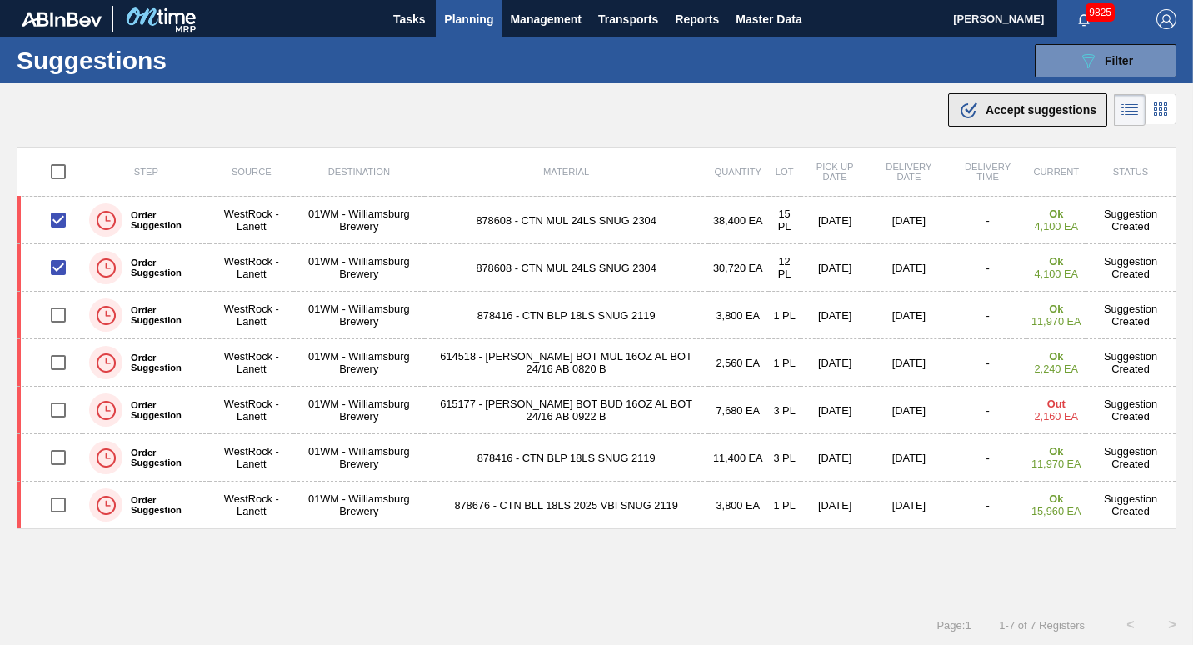
click at [974, 112] on div ".b{fill:var(--color-action-default)} Accept suggestions" at bounding box center [1027, 110] width 137 height 20
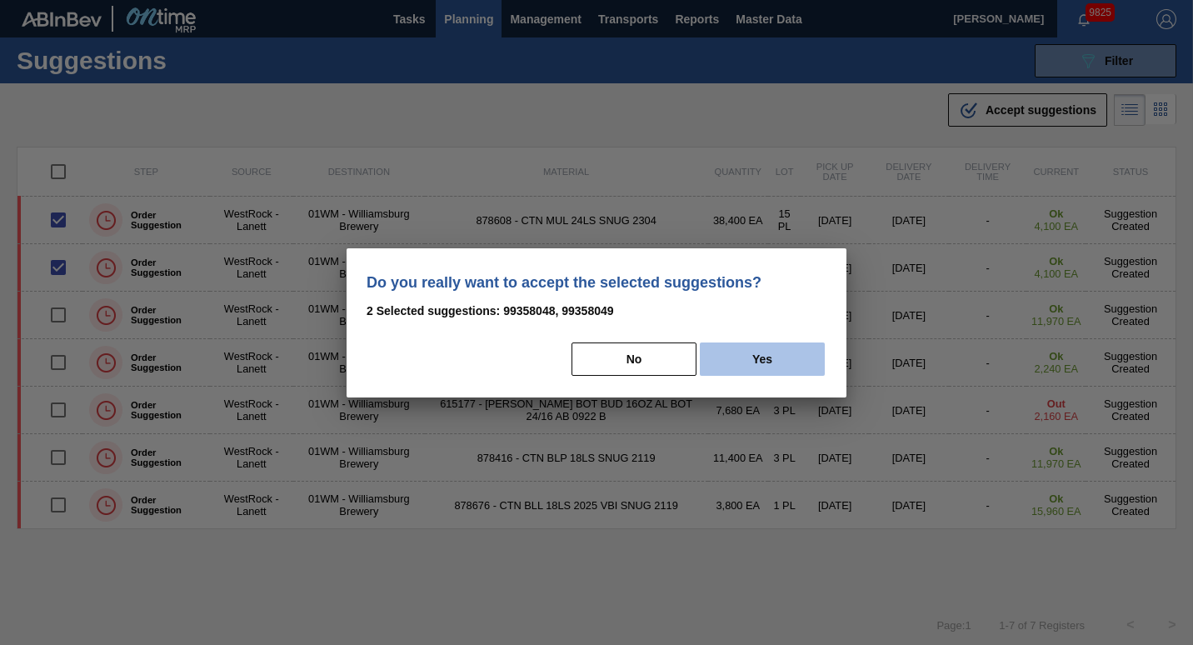
click at [803, 351] on button "Yes" at bounding box center [762, 358] width 125 height 33
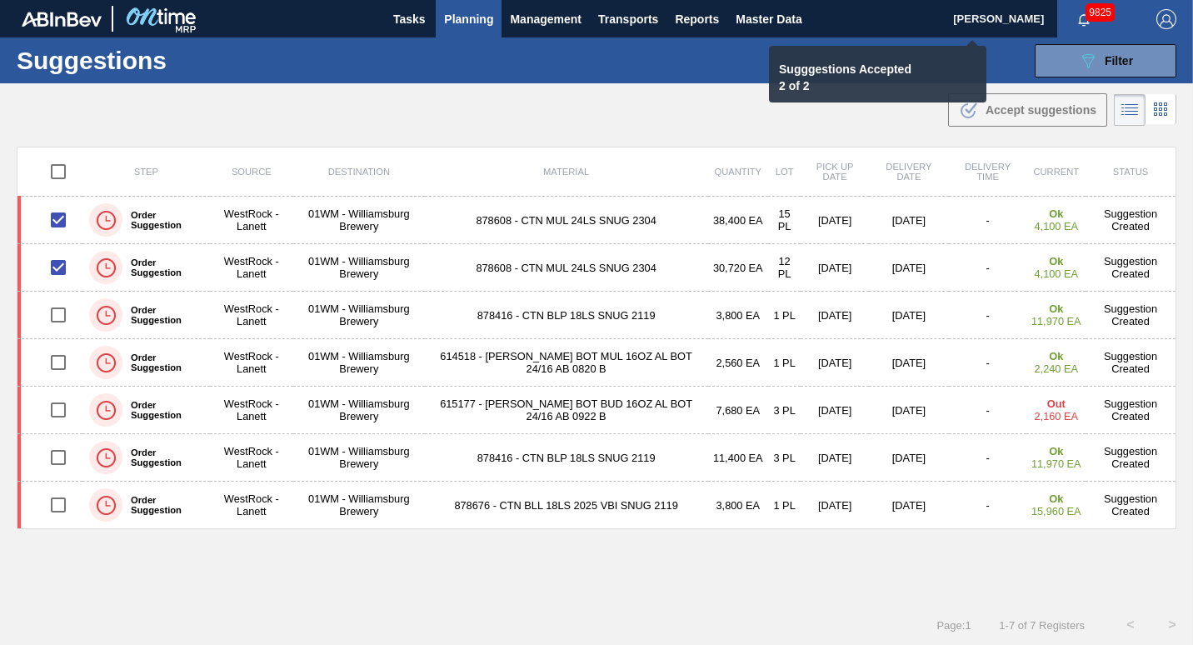
checkbox input "false"
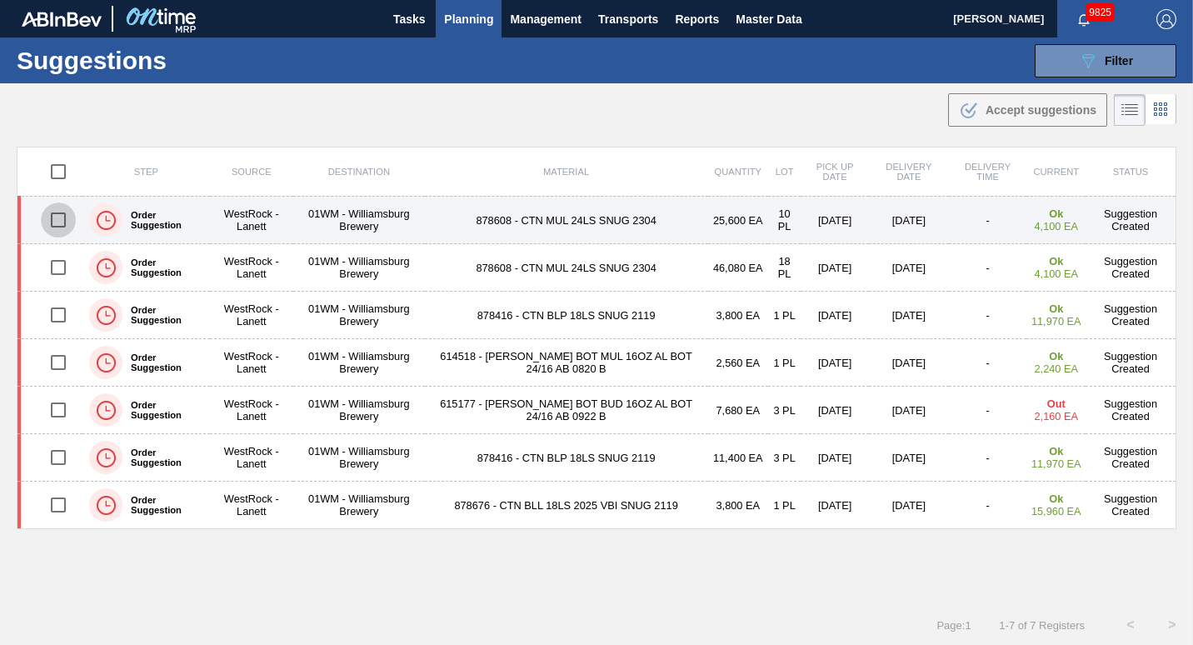
click at [49, 230] on input "checkbox" at bounding box center [58, 219] width 35 height 35
checkbox input "true"
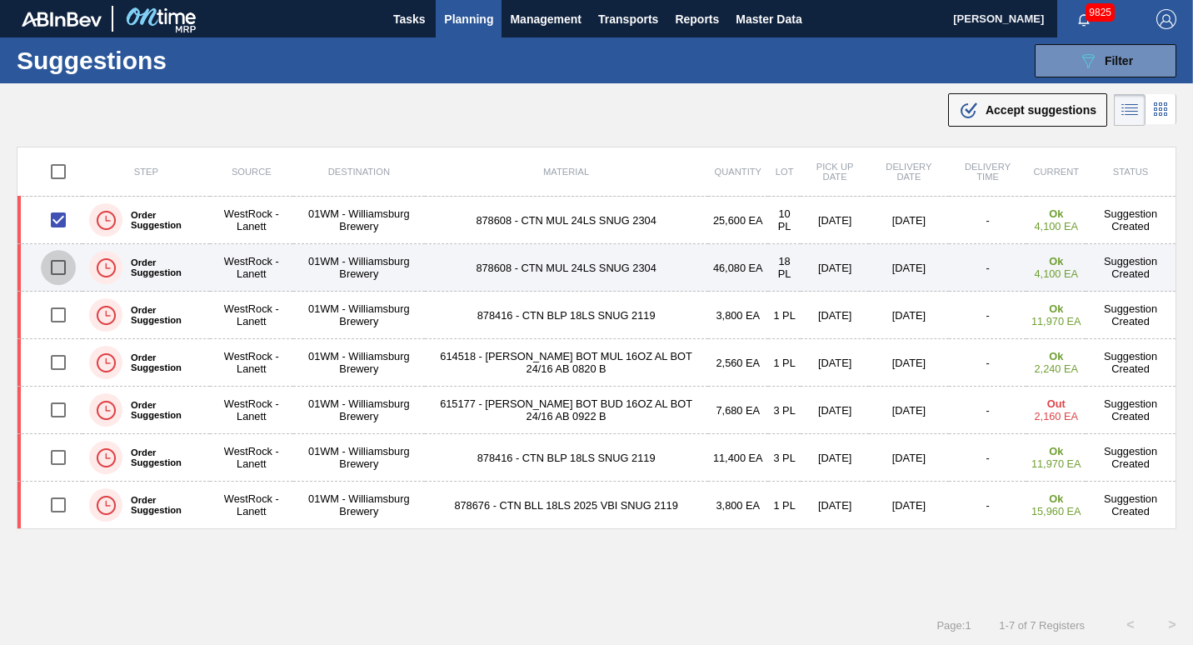
click at [49, 257] on input "checkbox" at bounding box center [58, 267] width 35 height 35
checkbox input "true"
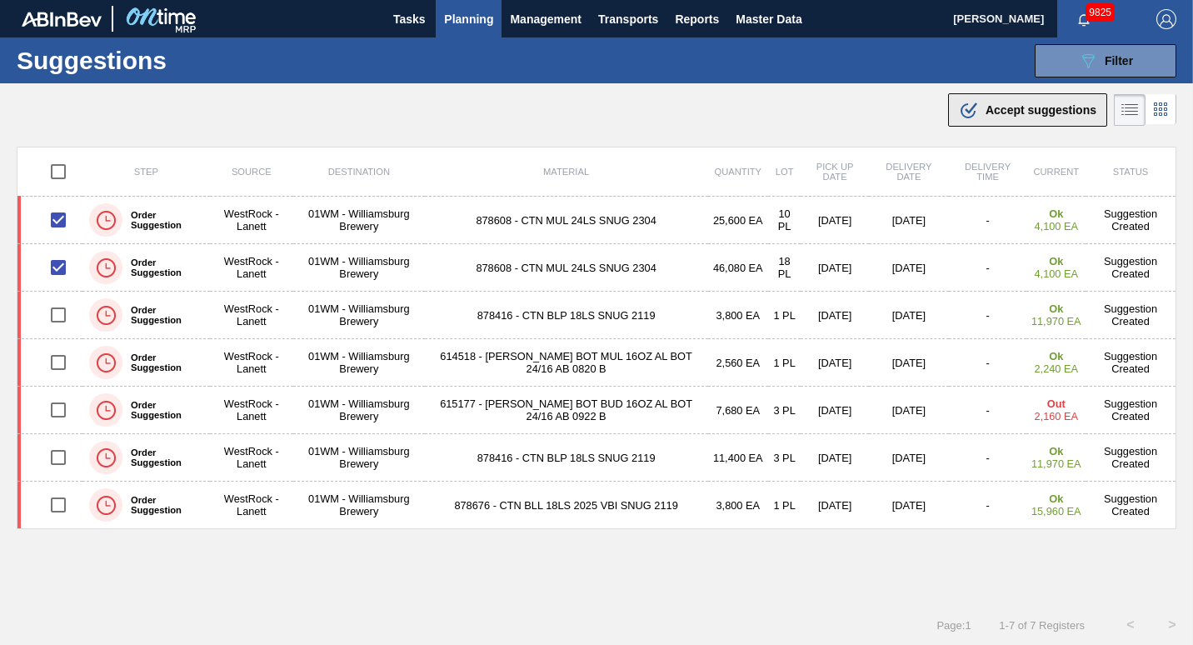
click at [1009, 95] on button ".b{fill:var(--color-action-default)} Accept suggestions" at bounding box center [1027, 109] width 159 height 33
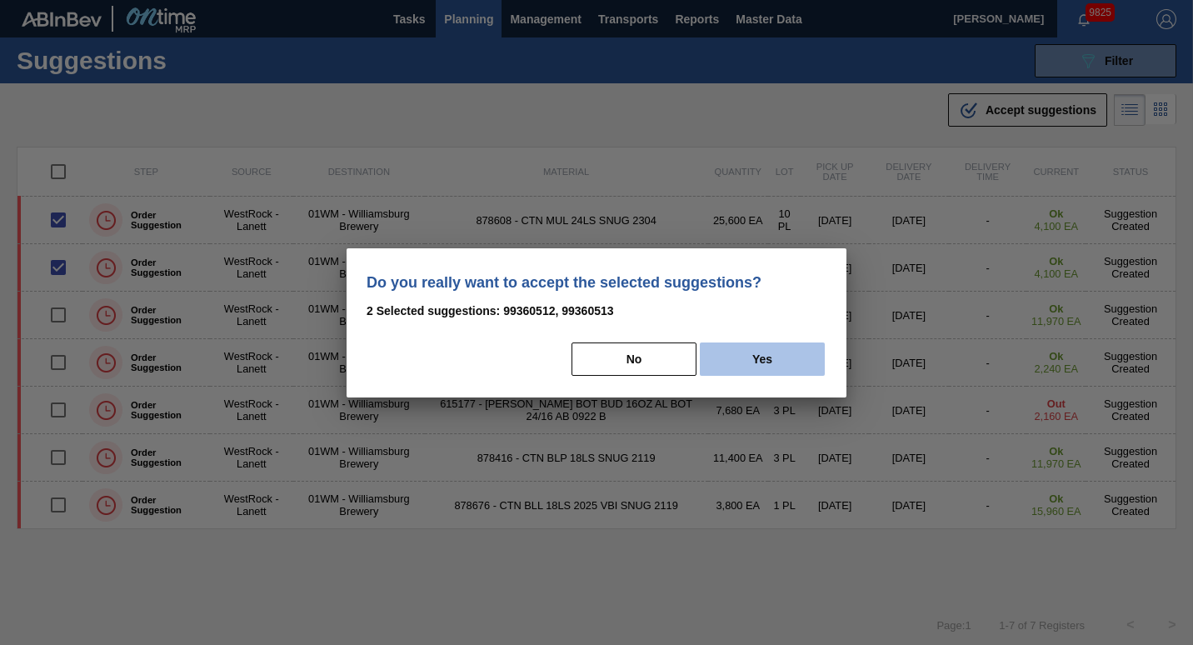
click at [786, 351] on button "Yes" at bounding box center [762, 358] width 125 height 33
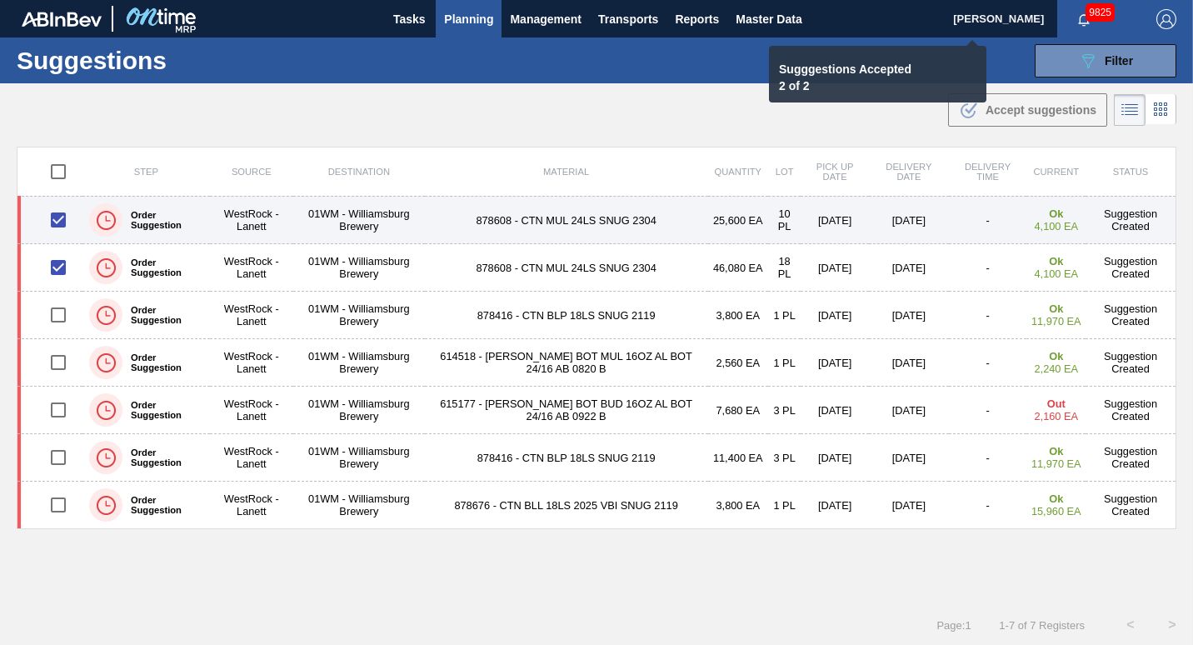
checkbox input "false"
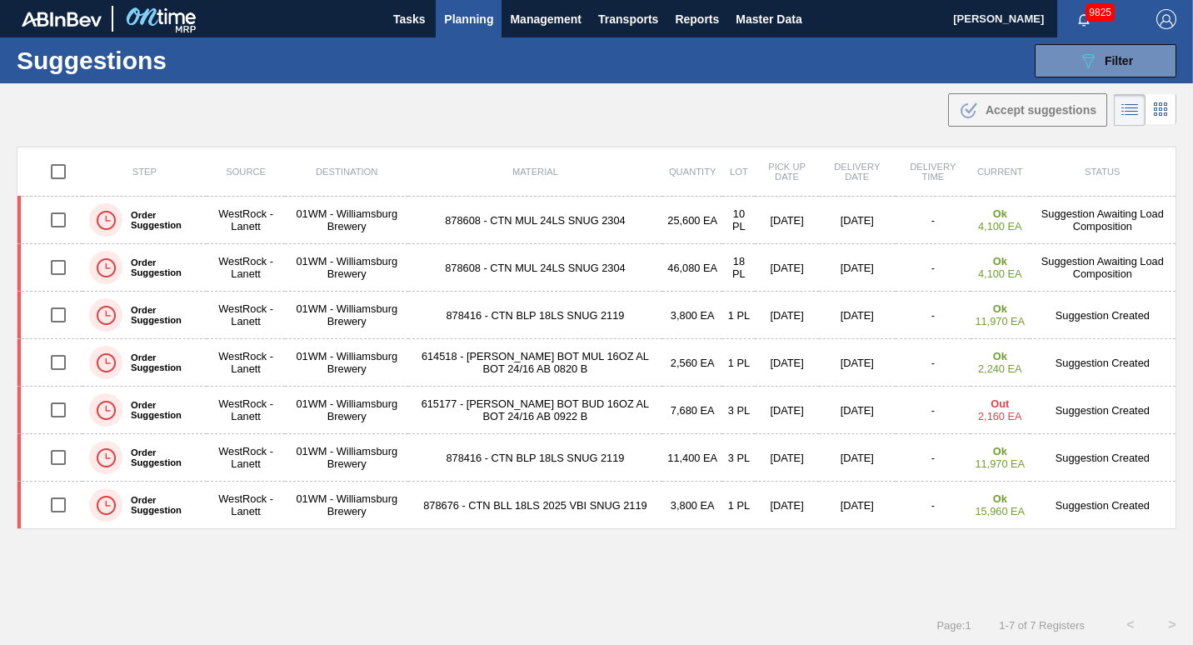
click at [456, 31] on button "Planning" at bounding box center [469, 18] width 66 height 37
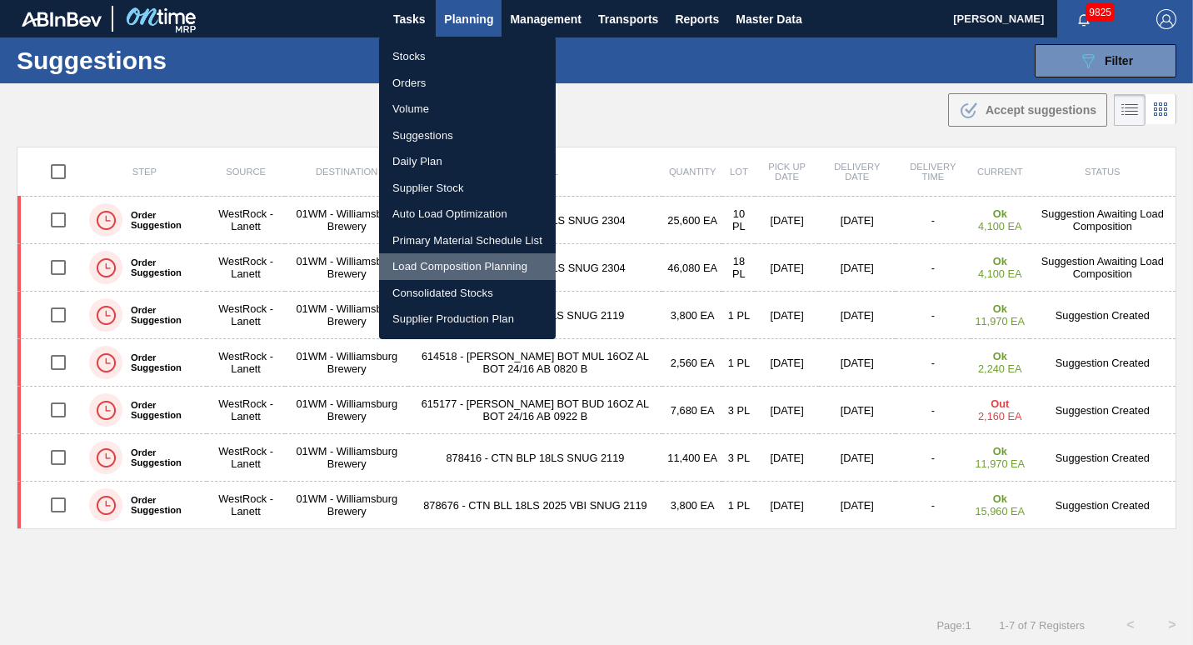
click at [481, 268] on li "Load Composition Planning" at bounding box center [467, 266] width 177 height 27
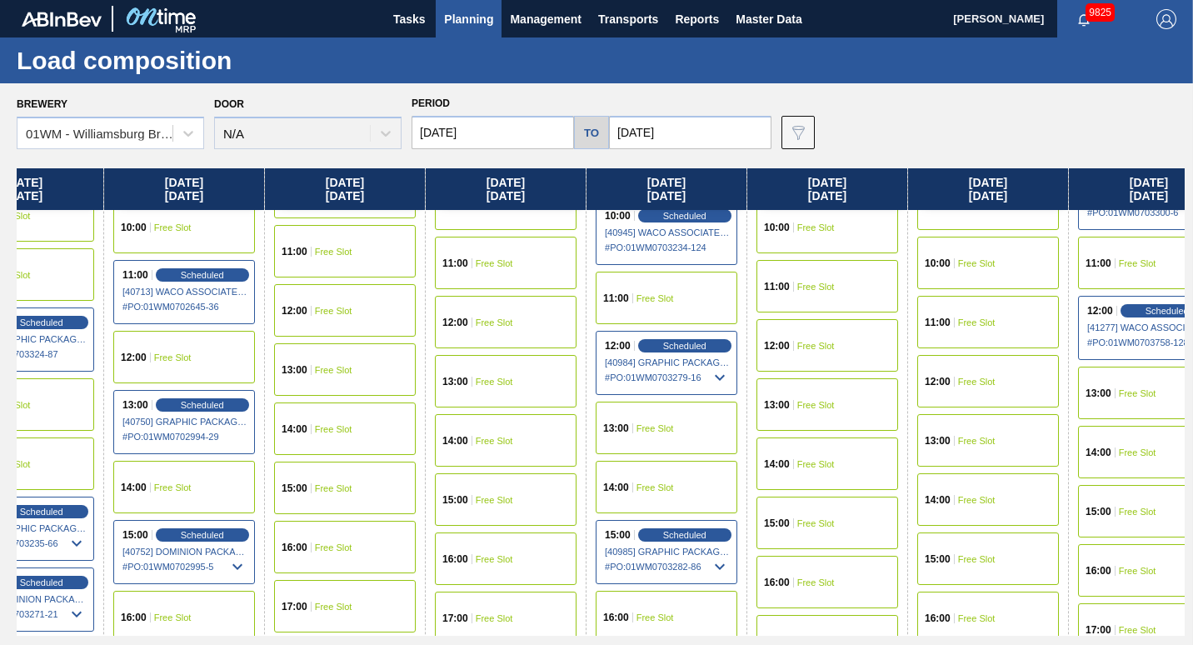
scroll to position [770, 556]
click at [802, 527] on div "15:00 Free Slot" at bounding box center [827, 522] width 142 height 52
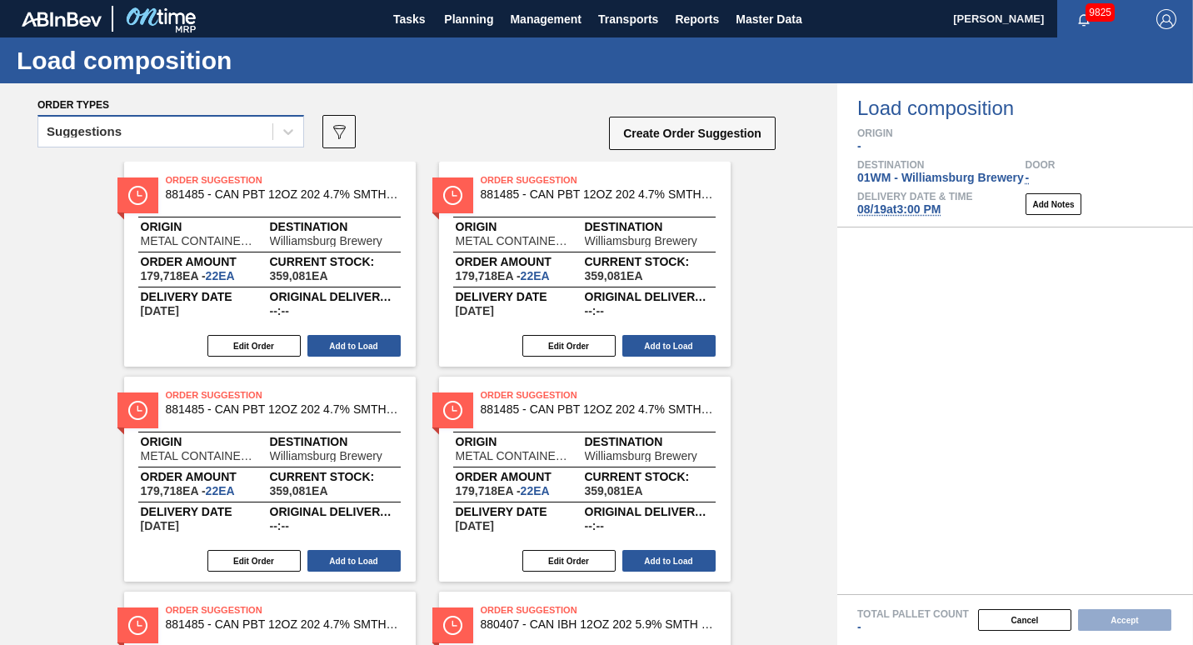
click at [234, 131] on div "Suggestions" at bounding box center [155, 132] width 234 height 24
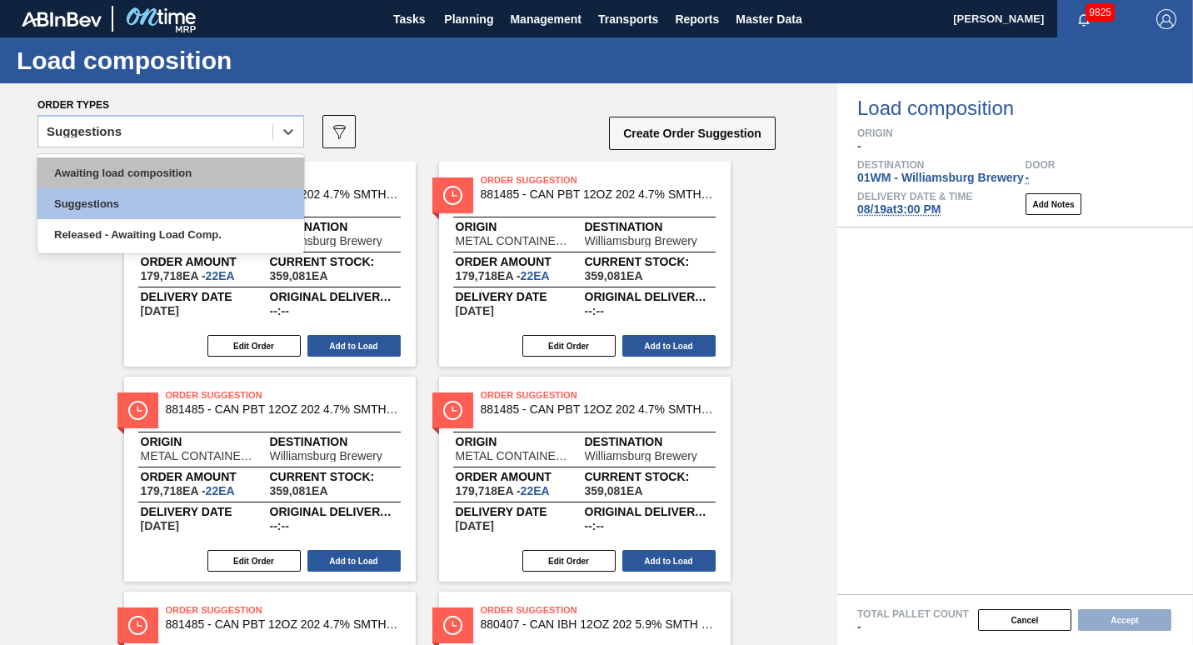
click at [222, 163] on div "Awaiting load composition" at bounding box center [170, 172] width 267 height 31
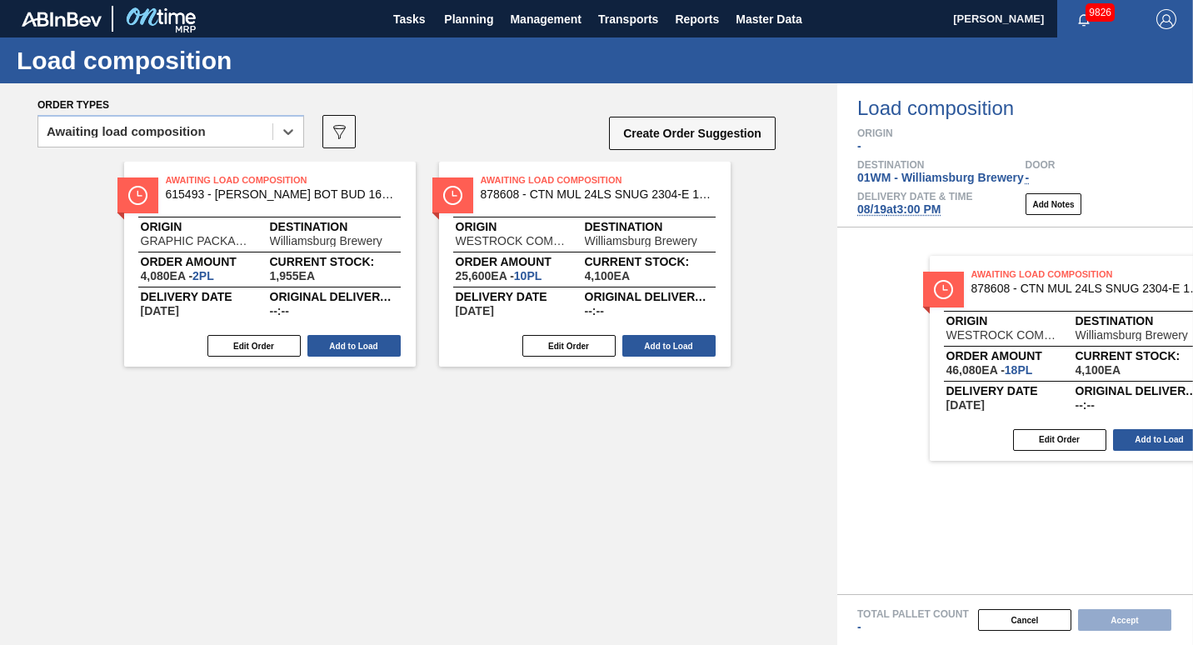
drag, startPoint x: 489, startPoint y: 273, endPoint x: 944, endPoint y: 398, distance: 471.6
click at [944, 398] on div "Order types option Awaiting load composition, selected. Select is focused ,type…" at bounding box center [596, 363] width 1193 height 561
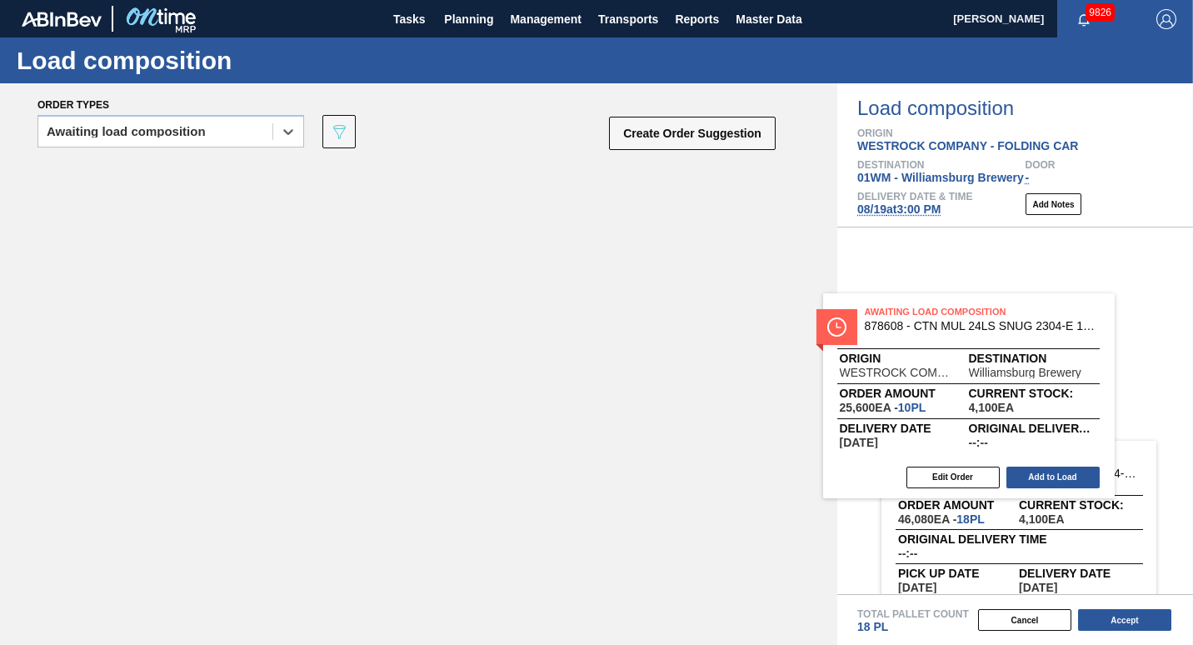
drag, startPoint x: 281, startPoint y: 238, endPoint x: 991, endPoint y: 367, distance: 722.0
click at [991, 367] on div "Order types option Awaiting load composition, selected. Select is focused ,type…" at bounding box center [596, 363] width 1193 height 561
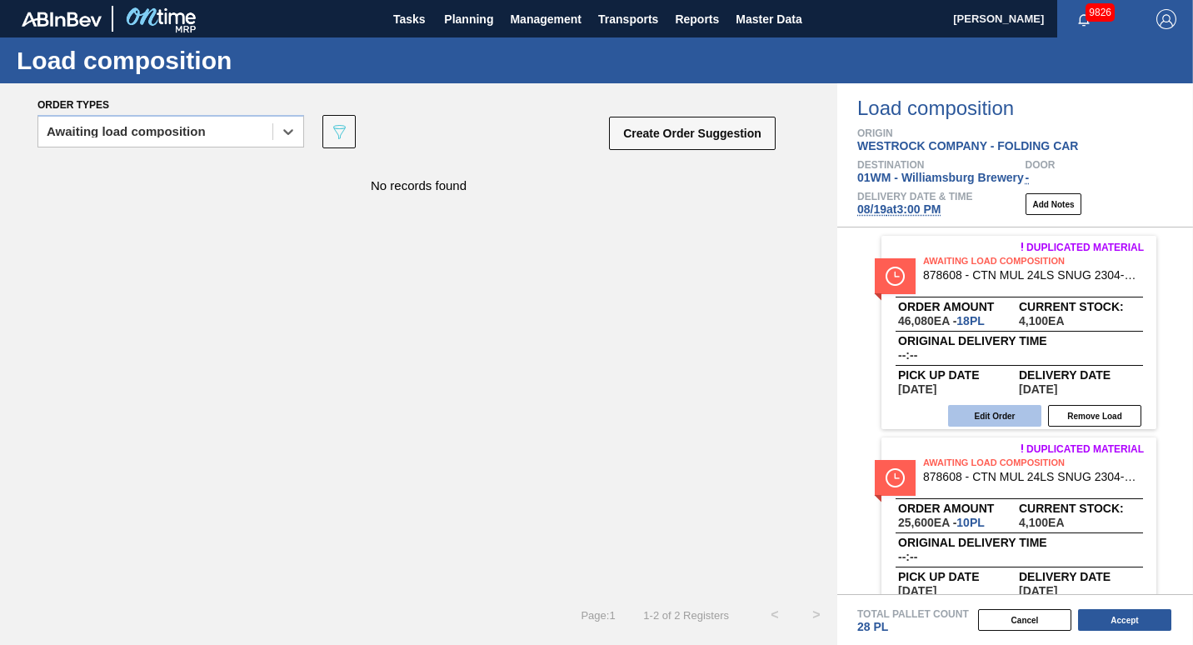
click at [985, 409] on button "Edit Order" at bounding box center [994, 416] width 93 height 22
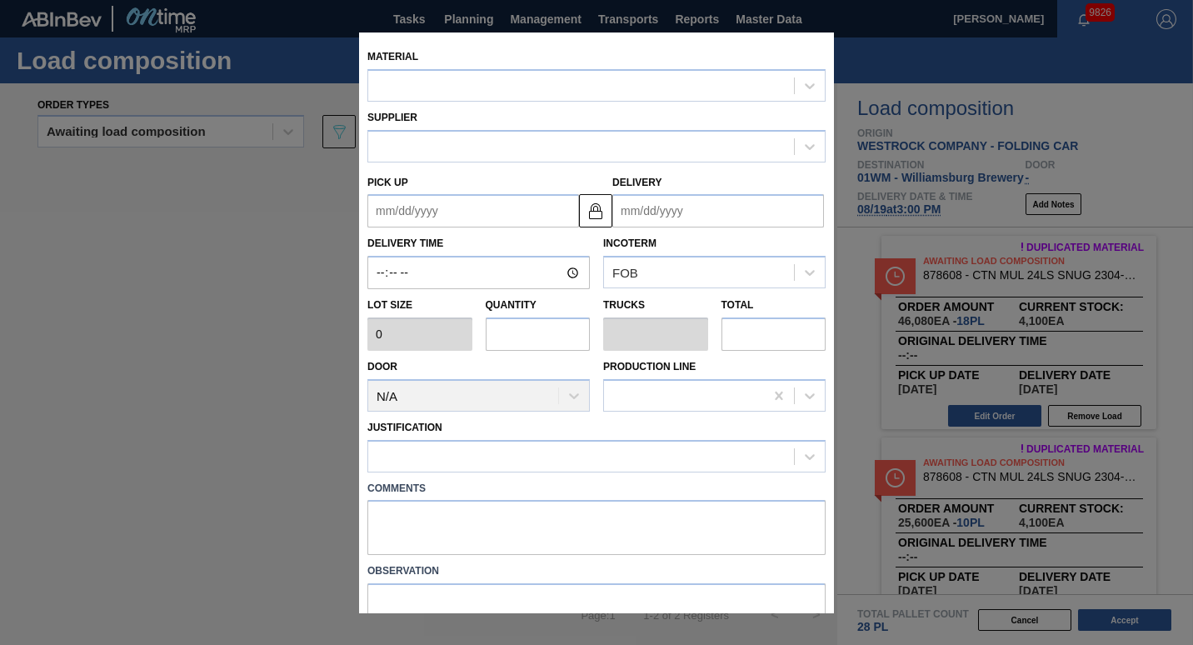
type input "2,560"
type input "18"
type input "0.692"
type input "46,080"
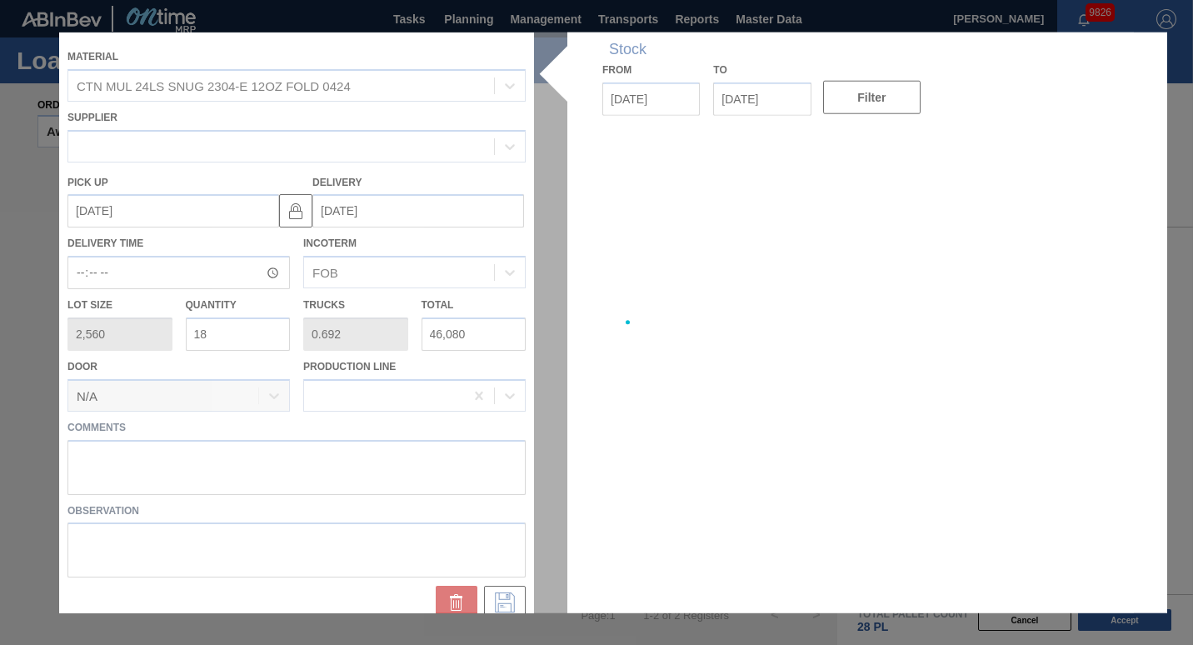
type up "[DATE]"
type input "[DATE]"
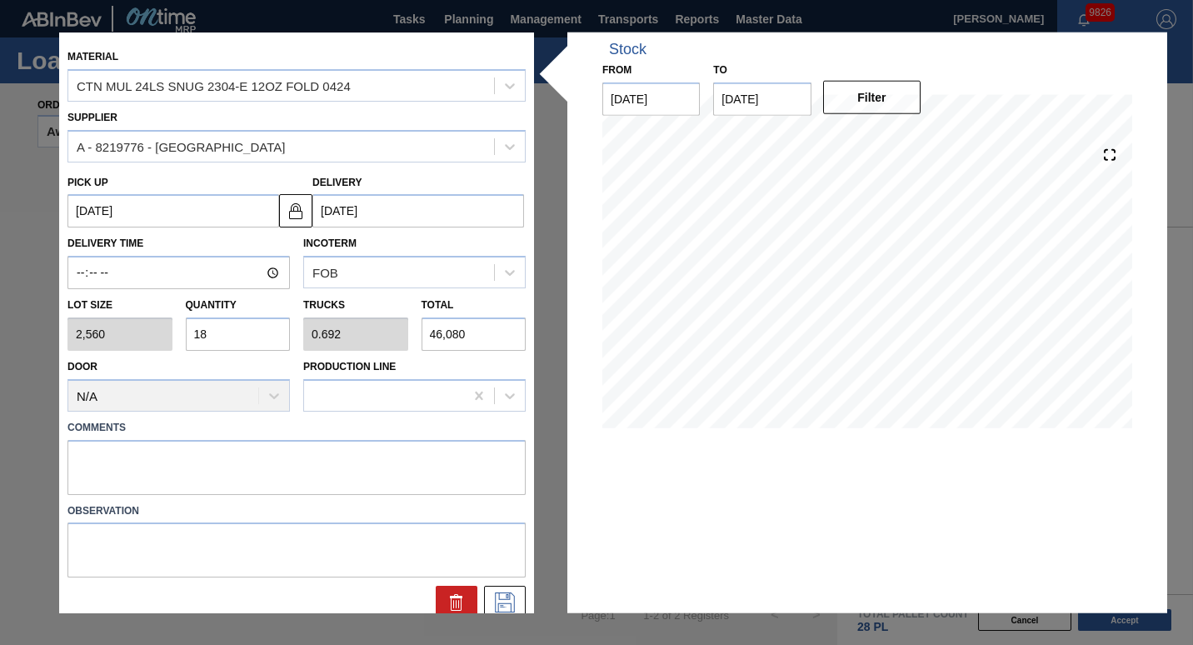
click at [227, 320] on input "18" at bounding box center [238, 333] width 105 height 33
type input "1"
type input "0.038"
type input "2,560"
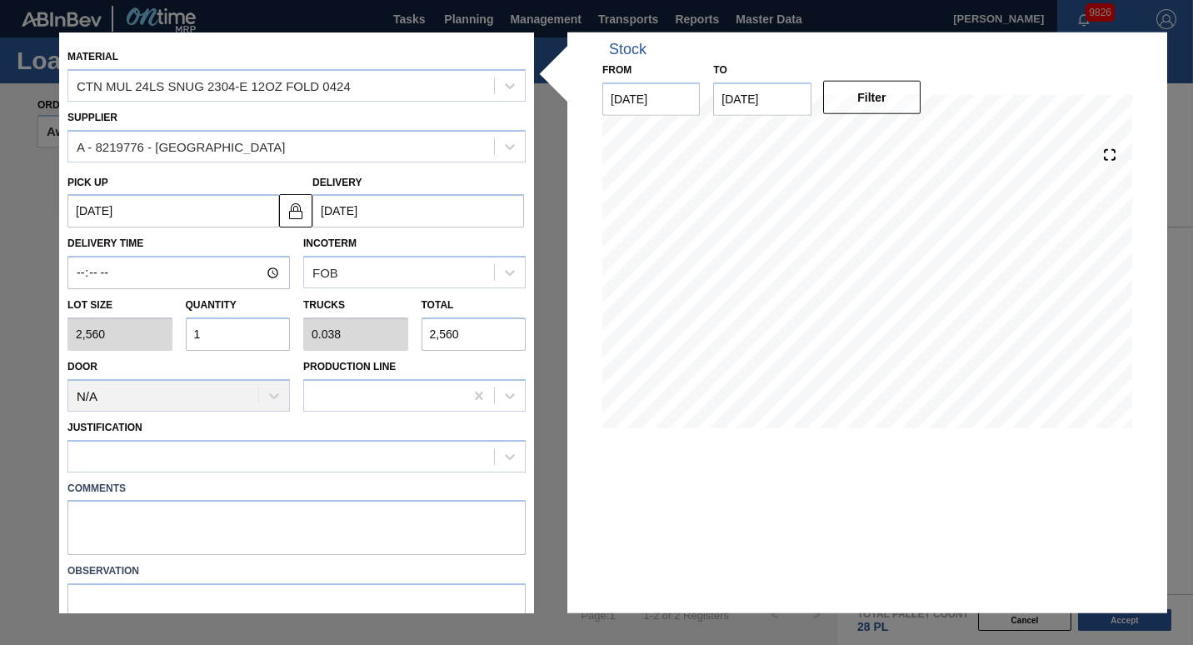
type input "10"
type input "0.385"
type input "25,600"
type input "10"
click at [161, 448] on div at bounding box center [281, 456] width 426 height 24
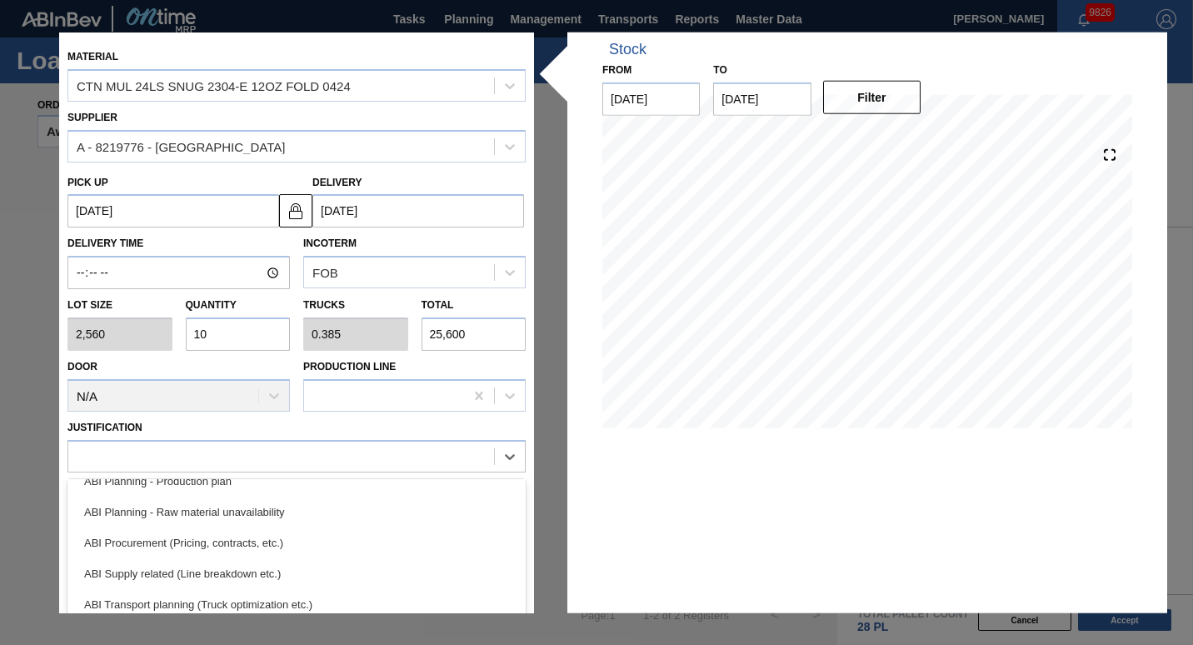
scroll to position [242, 0]
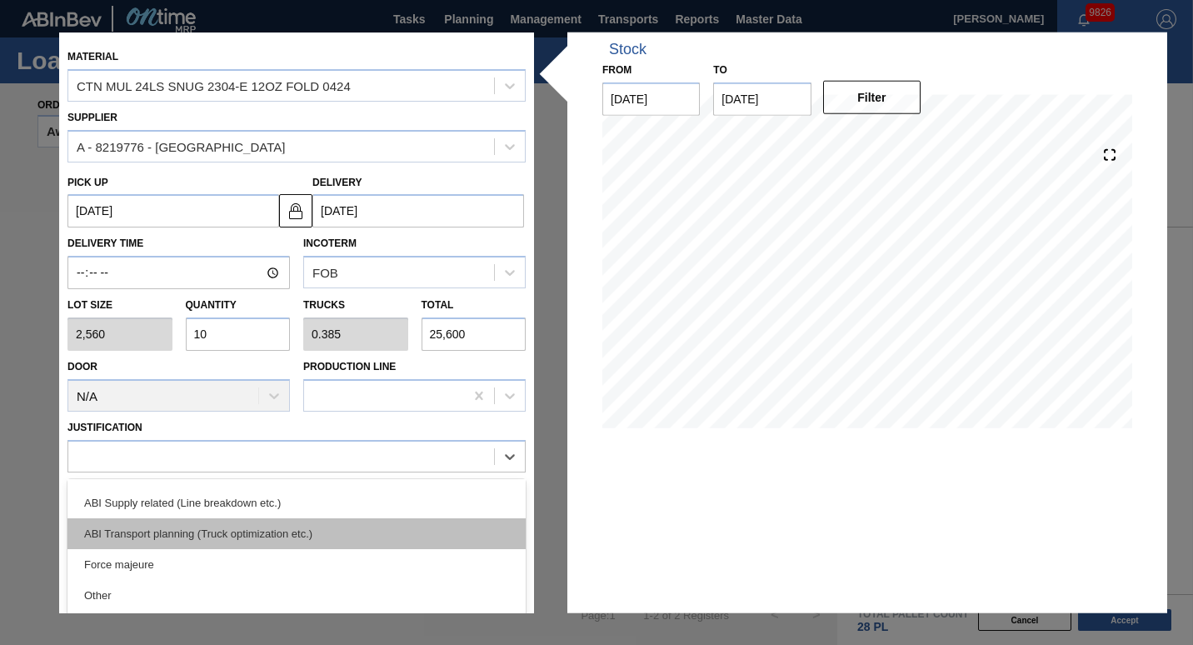
click at [172, 527] on div "ABI Transport planning (Truck optimization etc.)" at bounding box center [296, 532] width 458 height 31
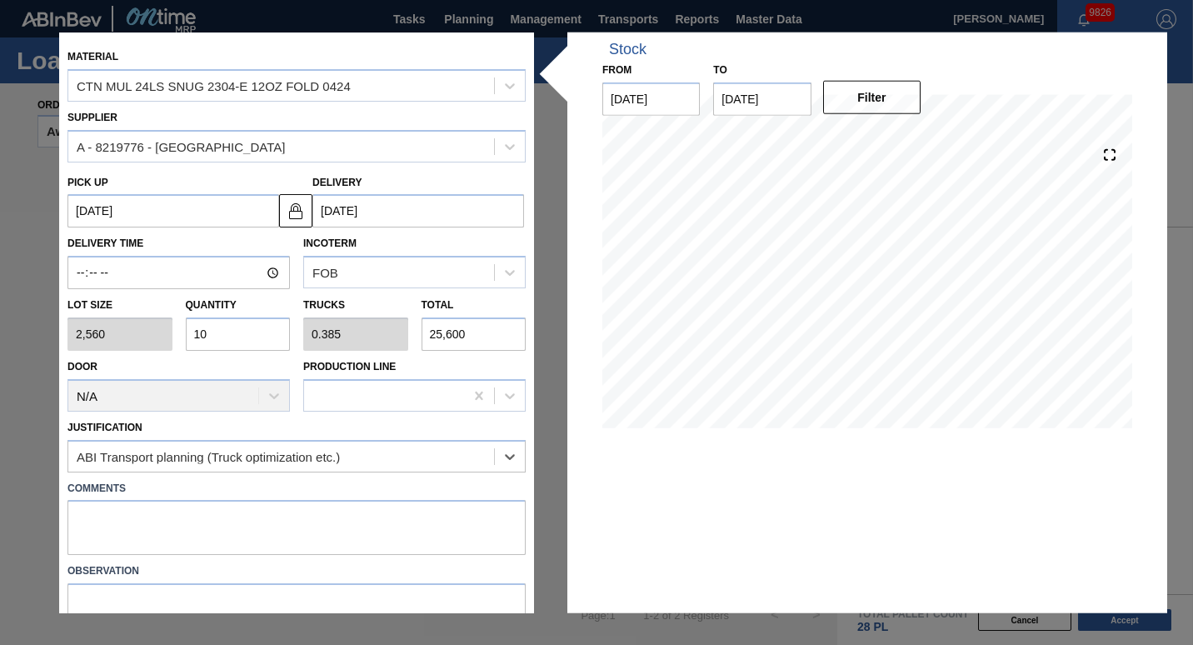
scroll to position [75, 0]
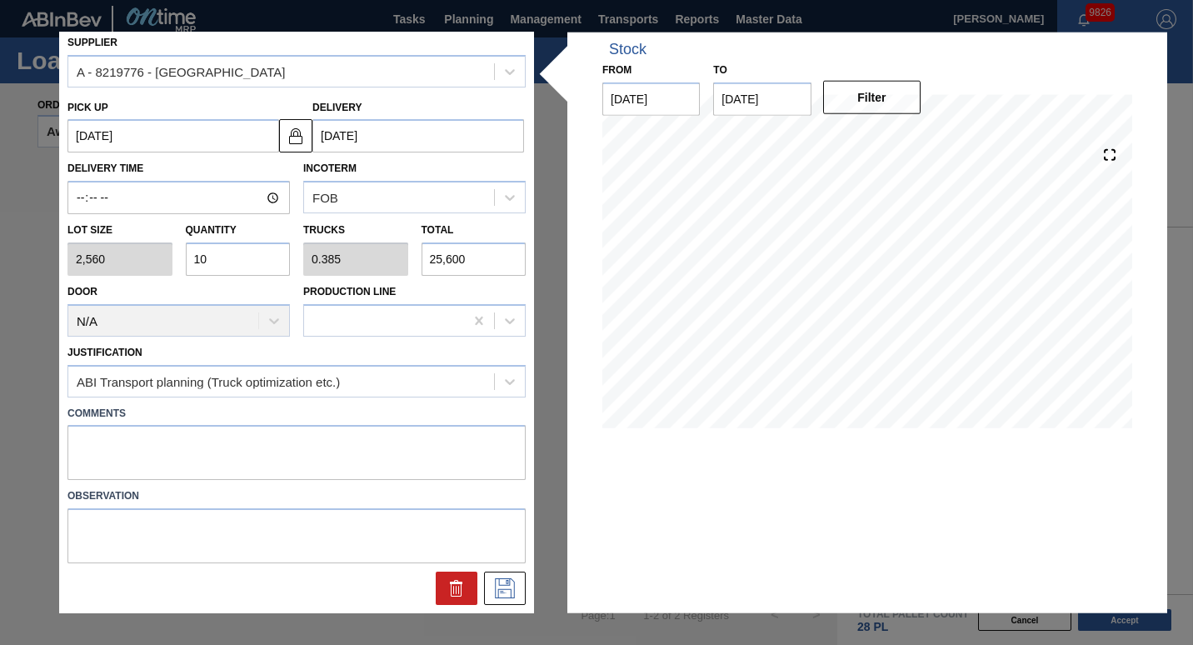
click at [504, 605] on div "Material CTN MUL 24LS SNUG 2304-E 12OZ FOLD 0424 Supplier A - 8219776 - WestRoc…" at bounding box center [296, 322] width 475 height 580
click at [506, 589] on icon at bounding box center [505, 588] width 20 height 20
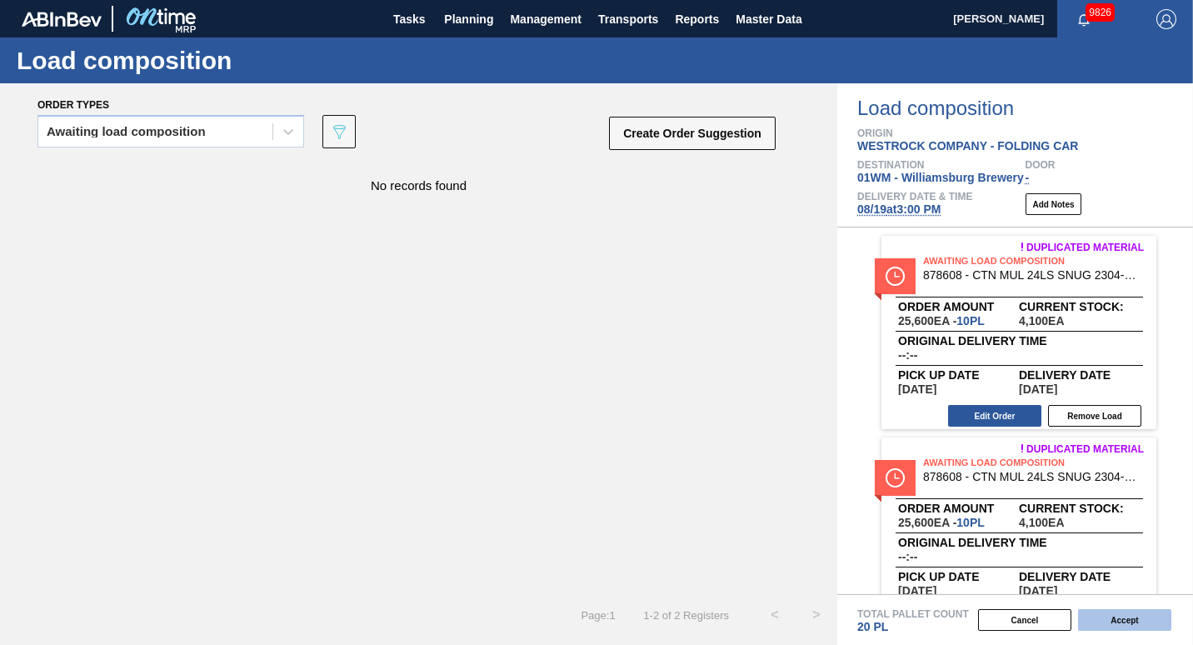
click at [1146, 625] on button "Accept" at bounding box center [1124, 620] width 93 height 22
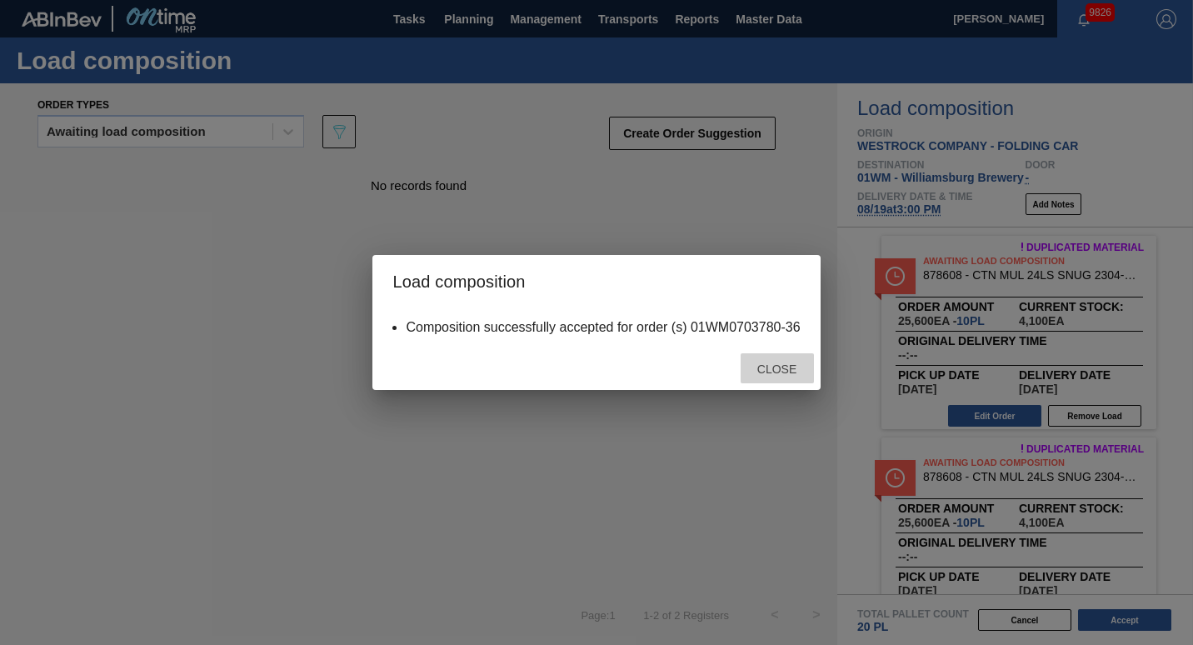
click at [786, 367] on span "Close" at bounding box center [777, 368] width 66 height 13
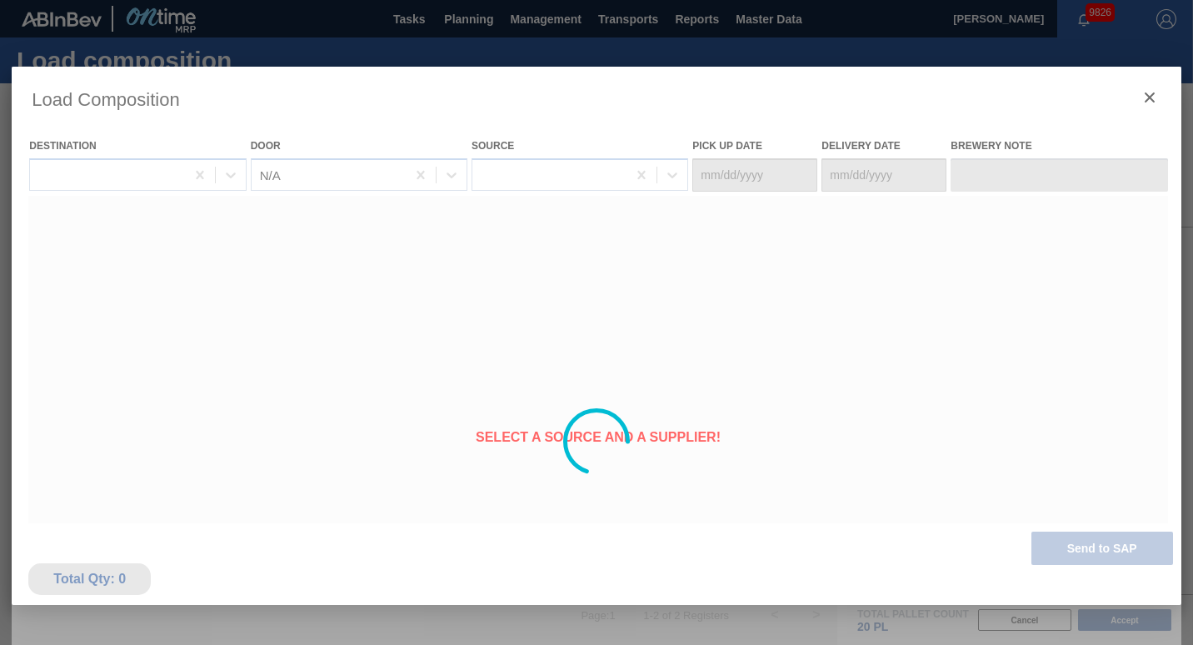
type Date "[DATE]"
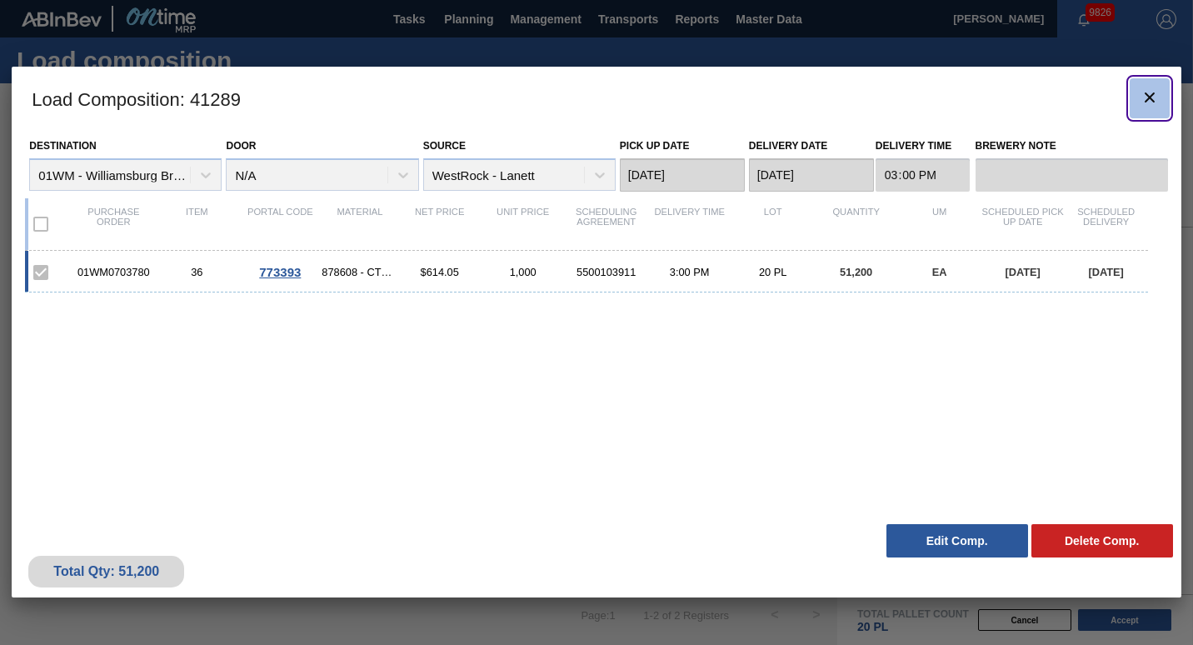
click at [1148, 93] on icon "botão de ícone" at bounding box center [1149, 97] width 20 height 20
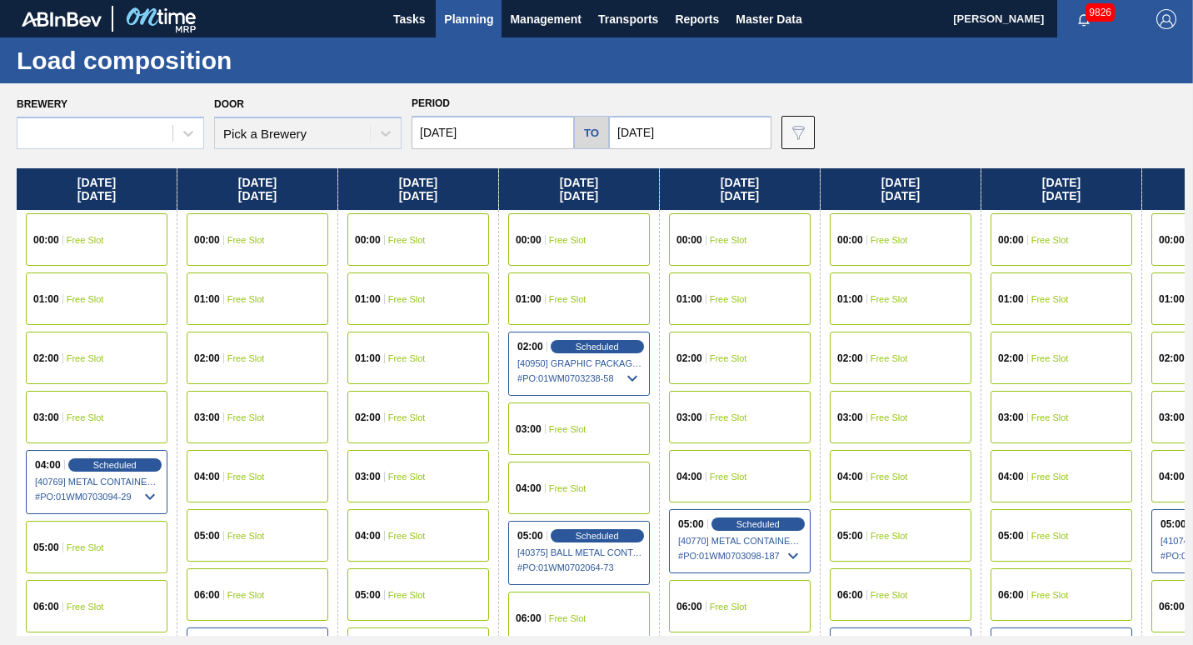
type input "[DATE]"
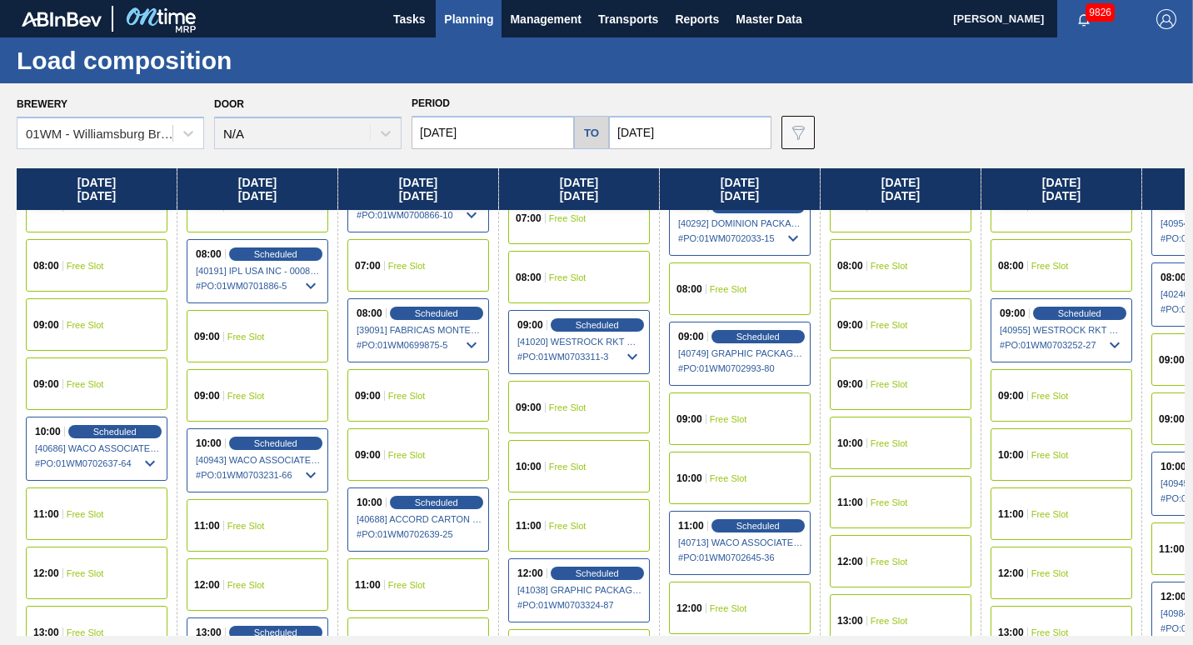
scroll to position [398, 0]
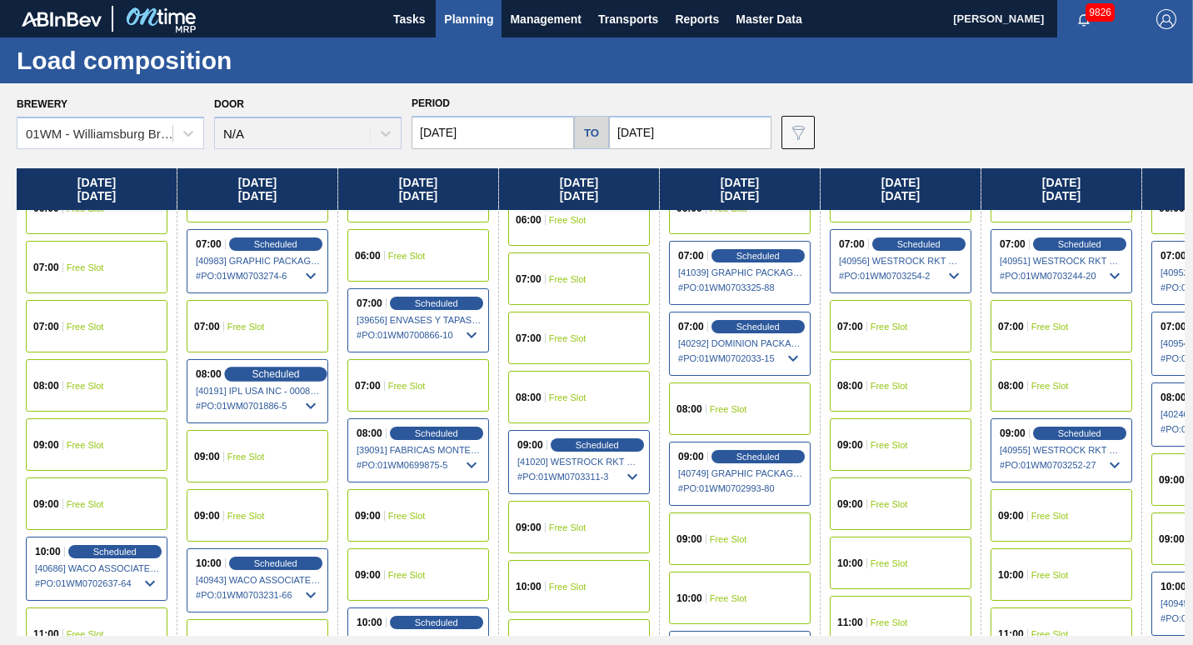
click at [273, 372] on span "Scheduled" at bounding box center [275, 373] width 47 height 11
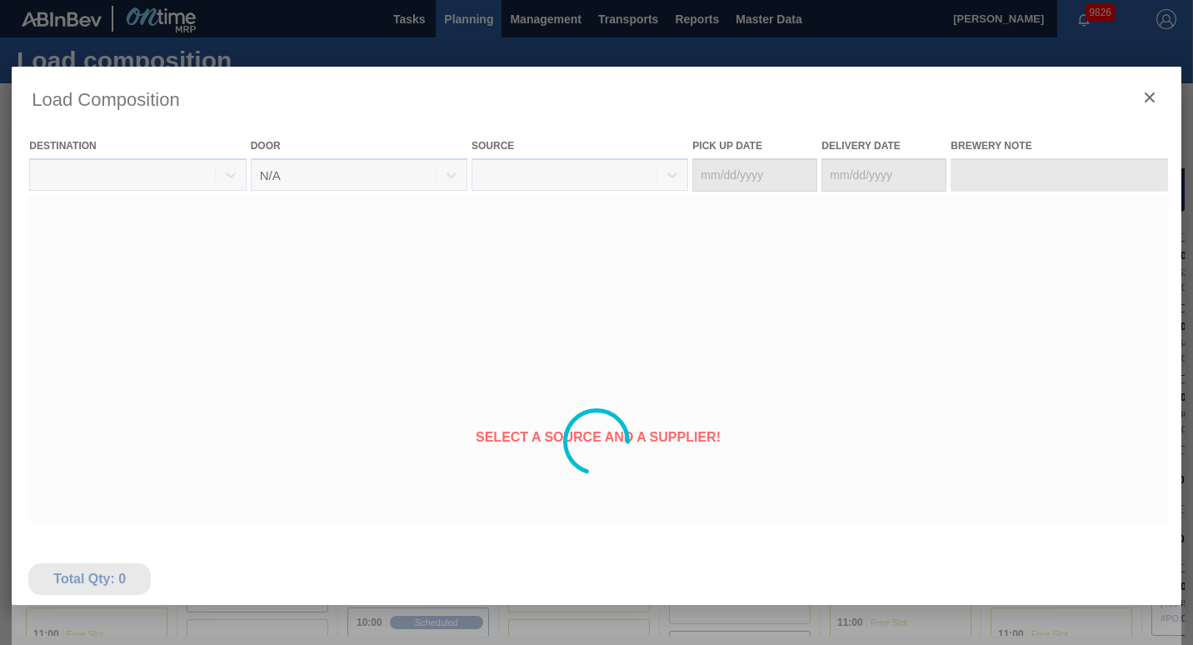
type Date "08/05/2025"
type Date "[DATE]"
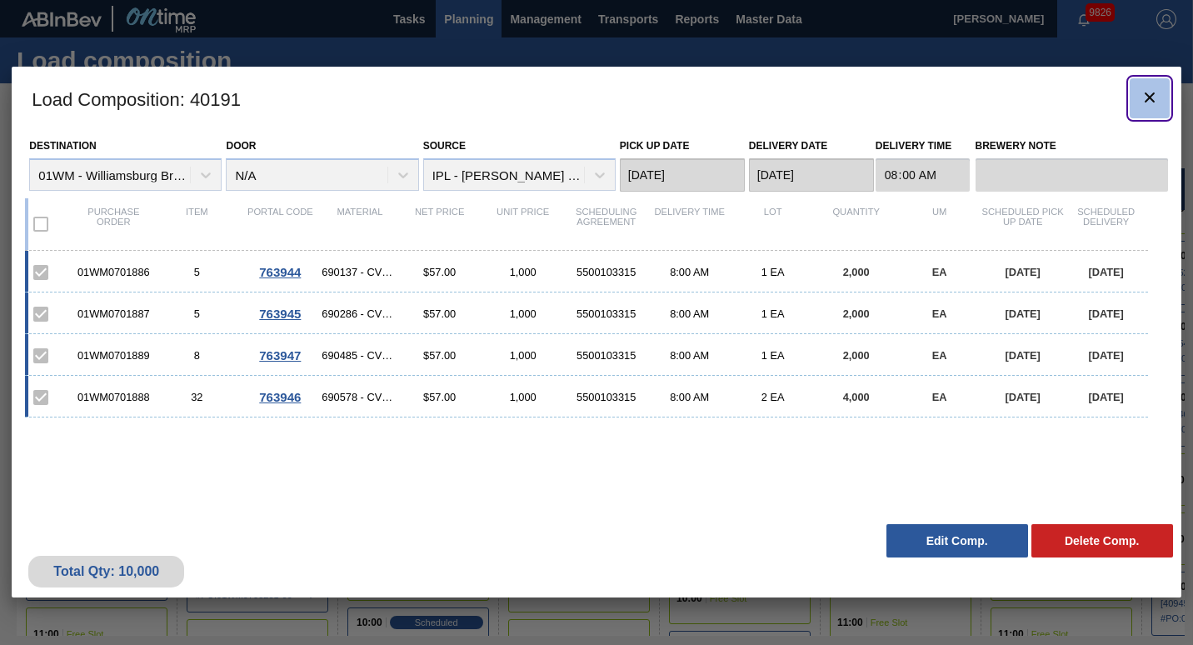
click at [1150, 98] on icon "botão de ícone" at bounding box center [1149, 97] width 10 height 10
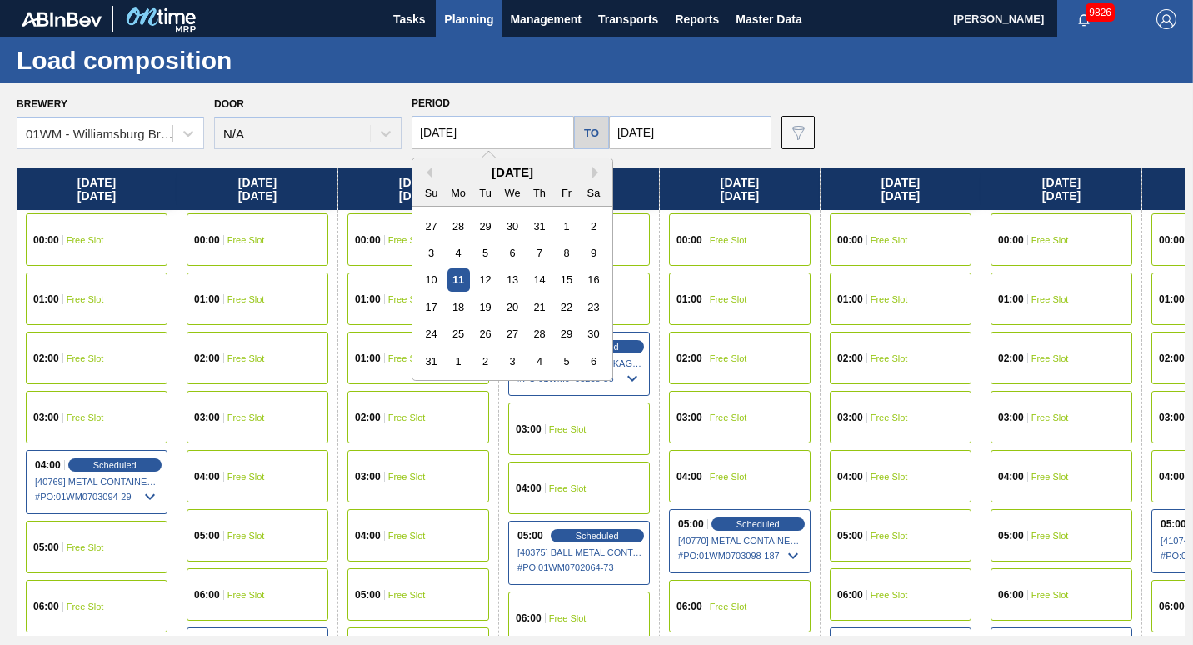
click at [446, 132] on input "[DATE]" at bounding box center [492, 132] width 162 height 33
click at [565, 255] on div "8" at bounding box center [566, 253] width 22 height 22
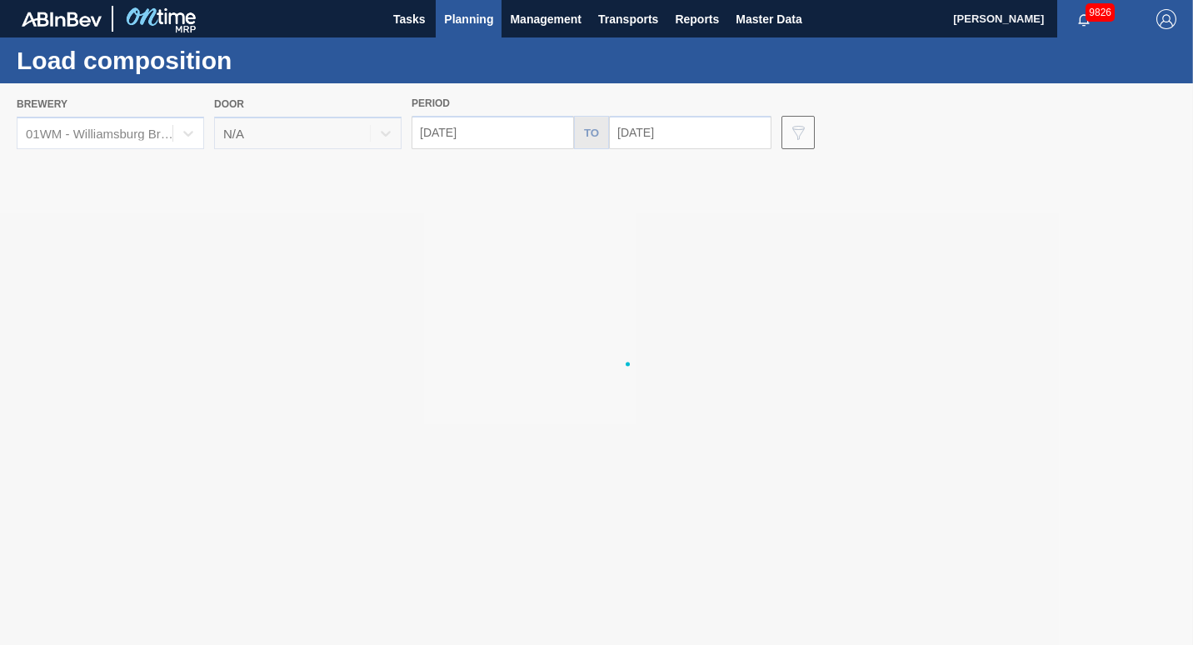
type input "08/08/2025"
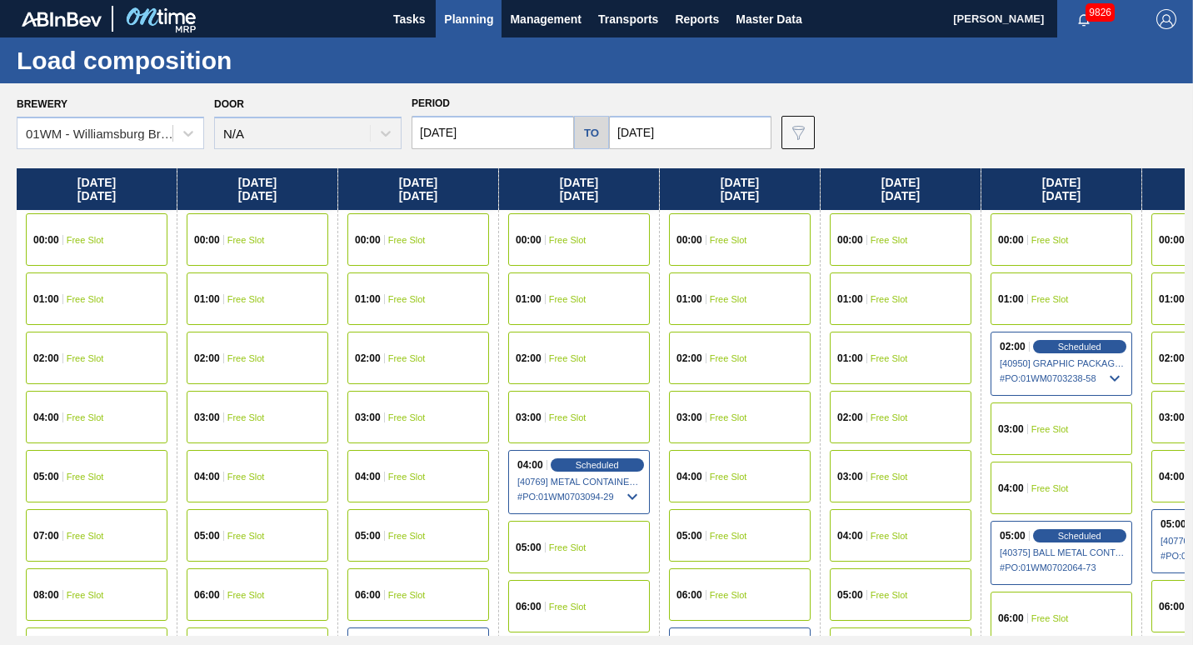
click at [523, 142] on input "08/08/2025" at bounding box center [492, 132] width 162 height 33
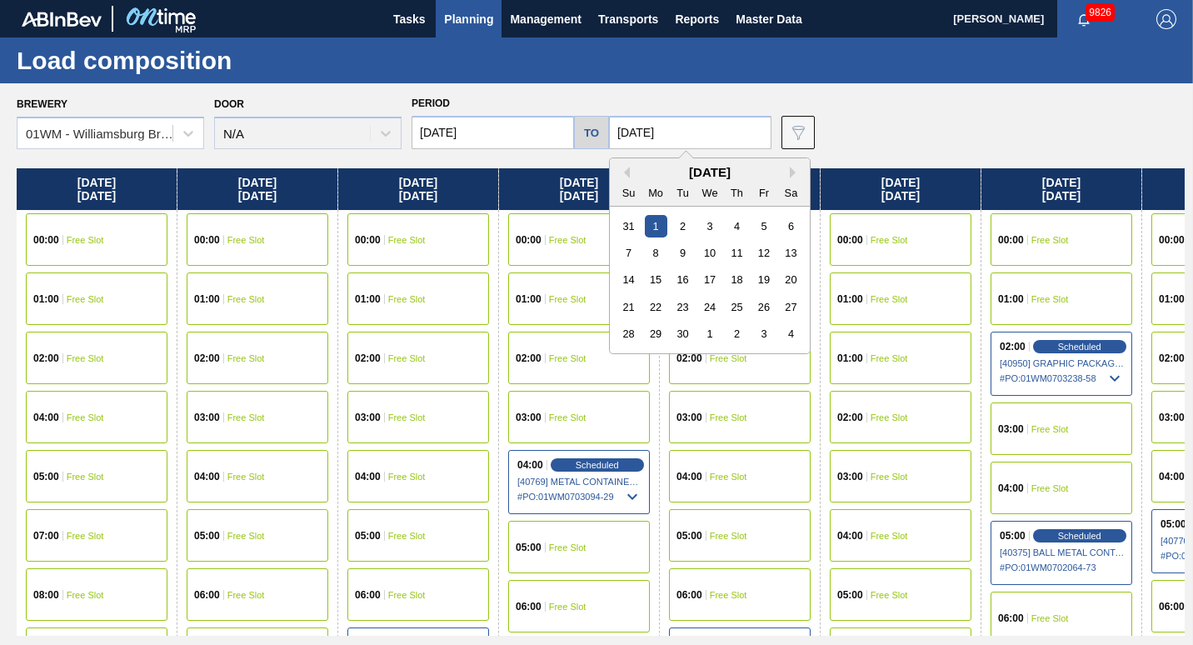
click at [641, 137] on input "[DATE]" at bounding box center [690, 132] width 162 height 33
click at [620, 175] on button "Previous Month" at bounding box center [624, 173] width 12 height 12
click at [628, 360] on div "31" at bounding box center [628, 361] width 22 height 22
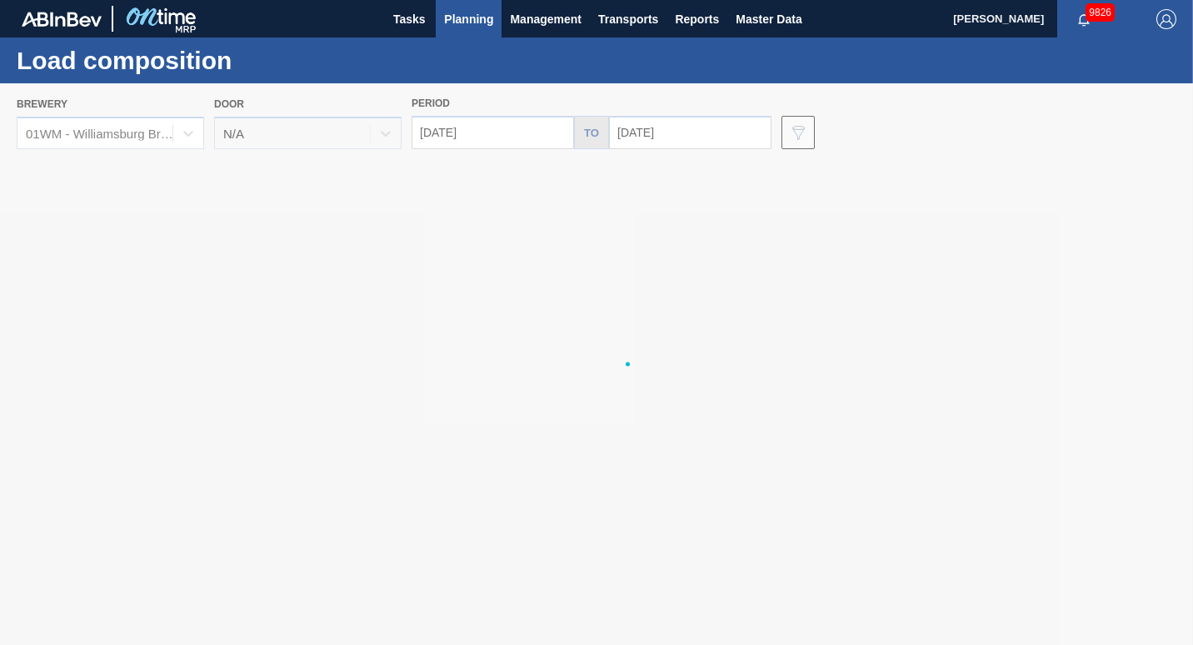
type input "[DATE]"
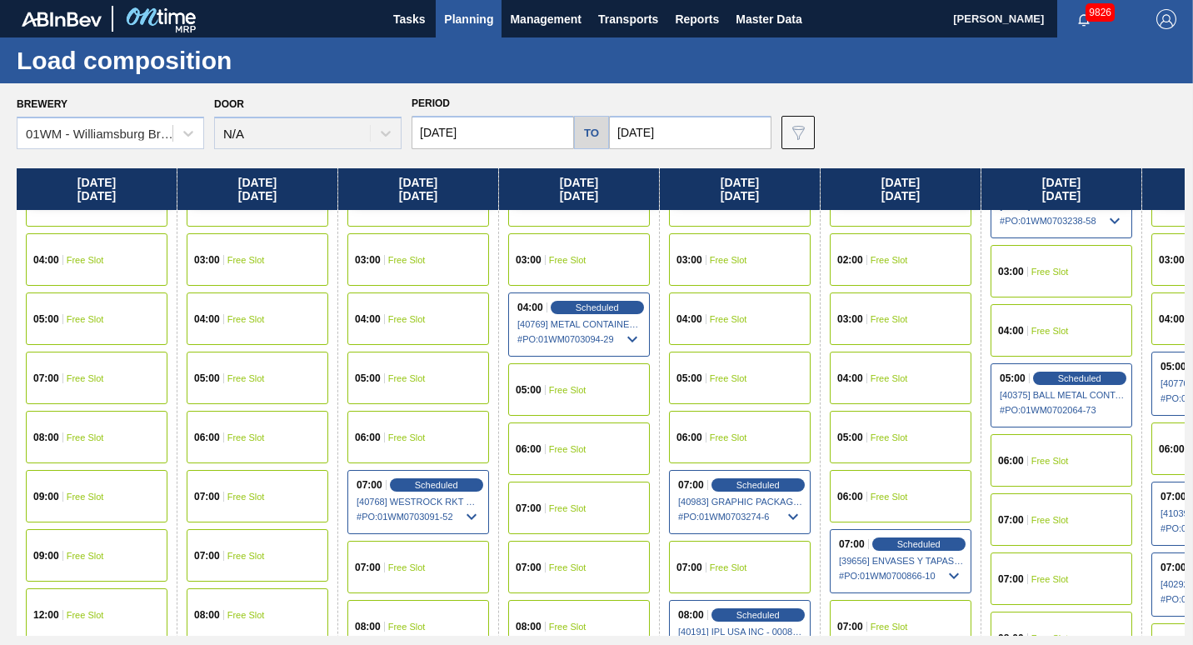
scroll to position [157, 0]
click at [444, 127] on input "08/08/2025" at bounding box center [492, 132] width 162 height 33
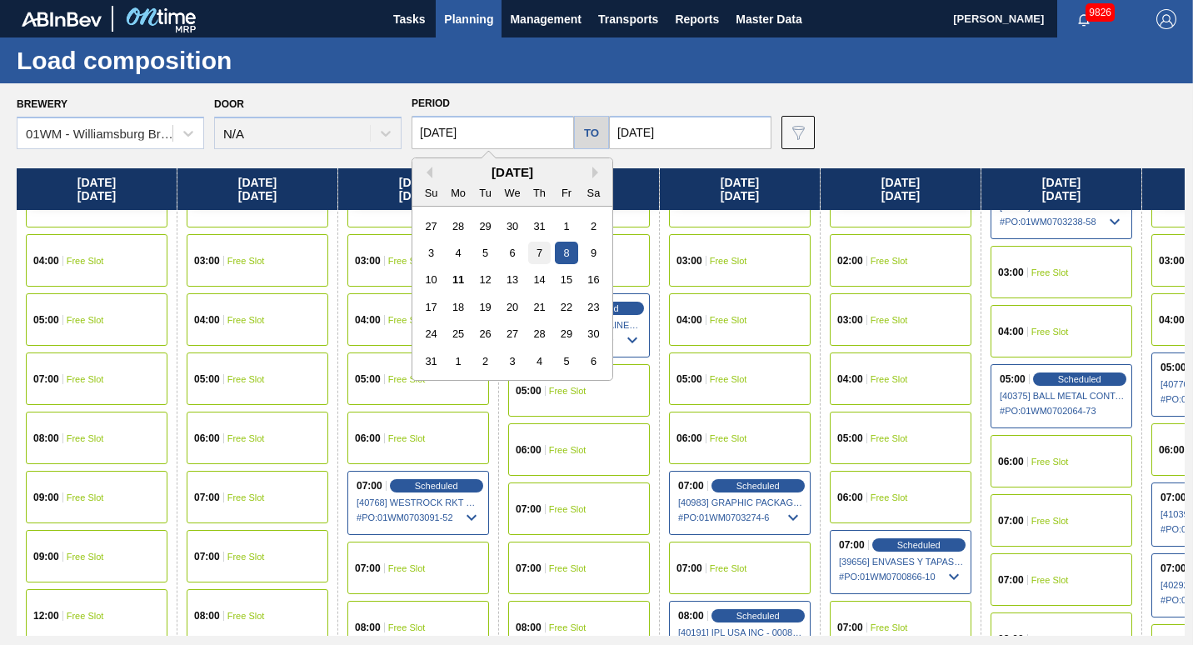
click at [539, 258] on div "7" at bounding box center [539, 253] width 22 height 22
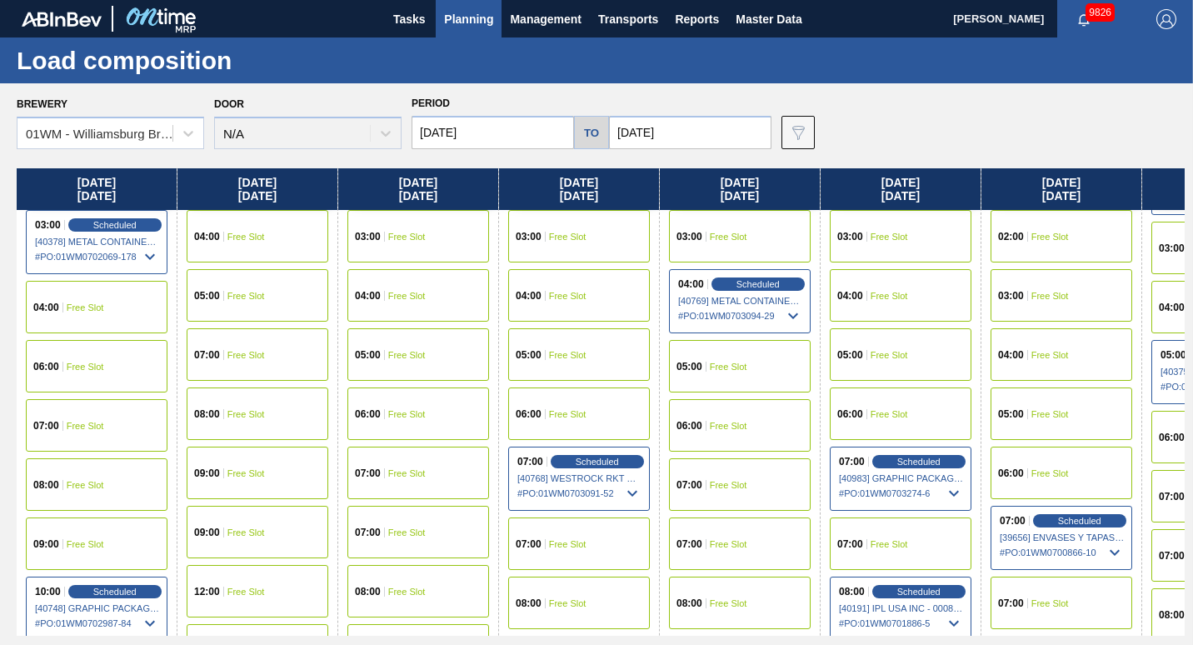
scroll to position [0, 0]
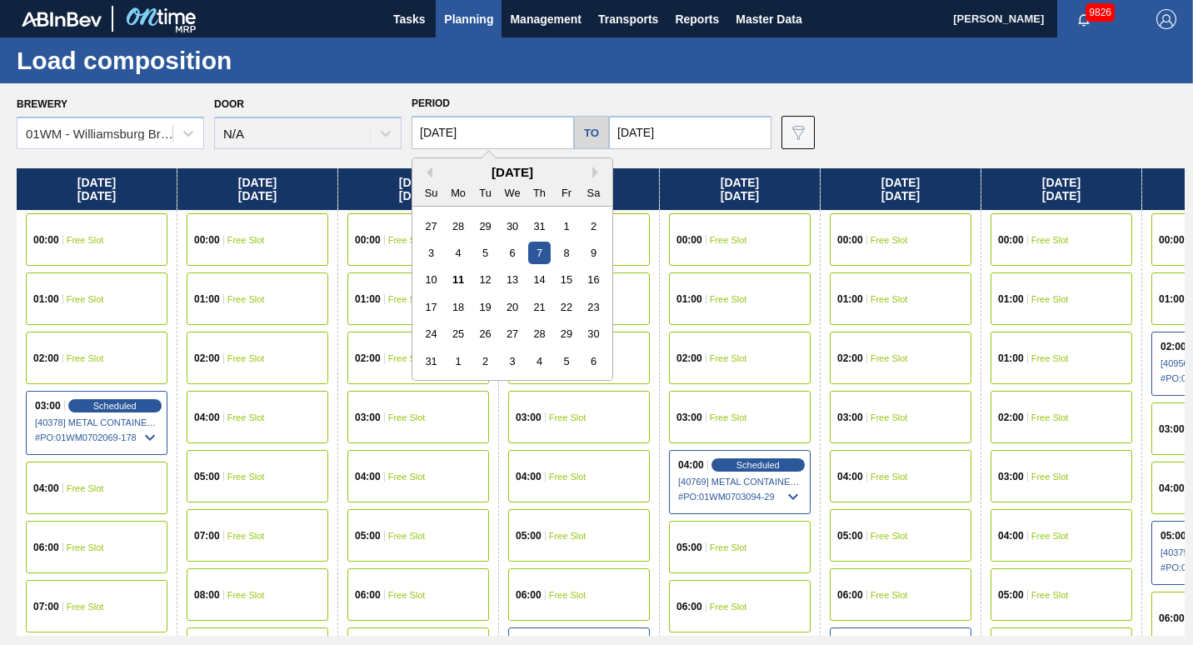
click at [486, 120] on input "08/07/2025" at bounding box center [492, 132] width 162 height 33
click at [461, 252] on div "4" at bounding box center [458, 253] width 22 height 22
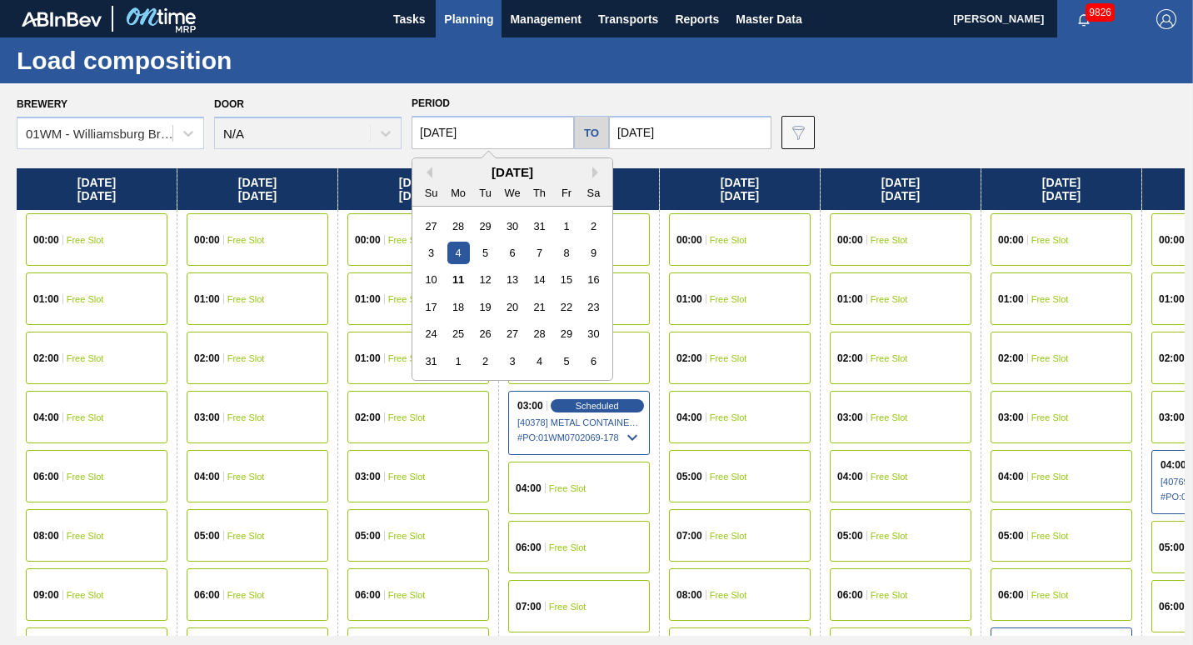
click at [510, 122] on input "08/04/2025" at bounding box center [492, 132] width 162 height 33
click at [458, 278] on div "11" at bounding box center [458, 279] width 22 height 22
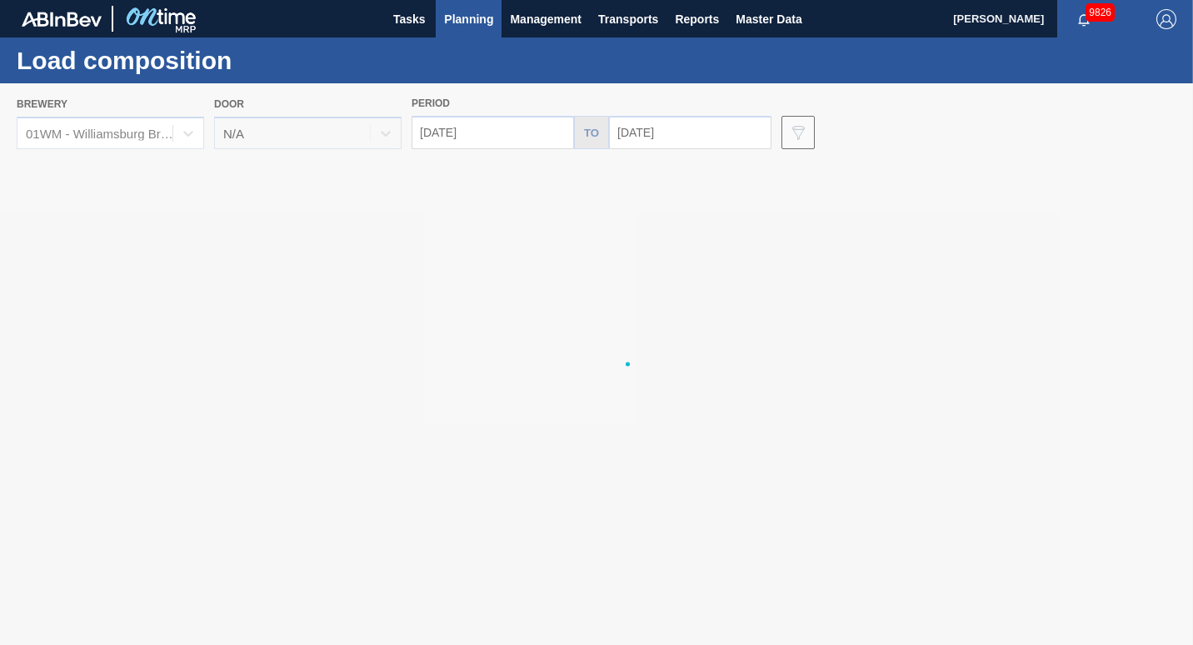
type input "[DATE]"
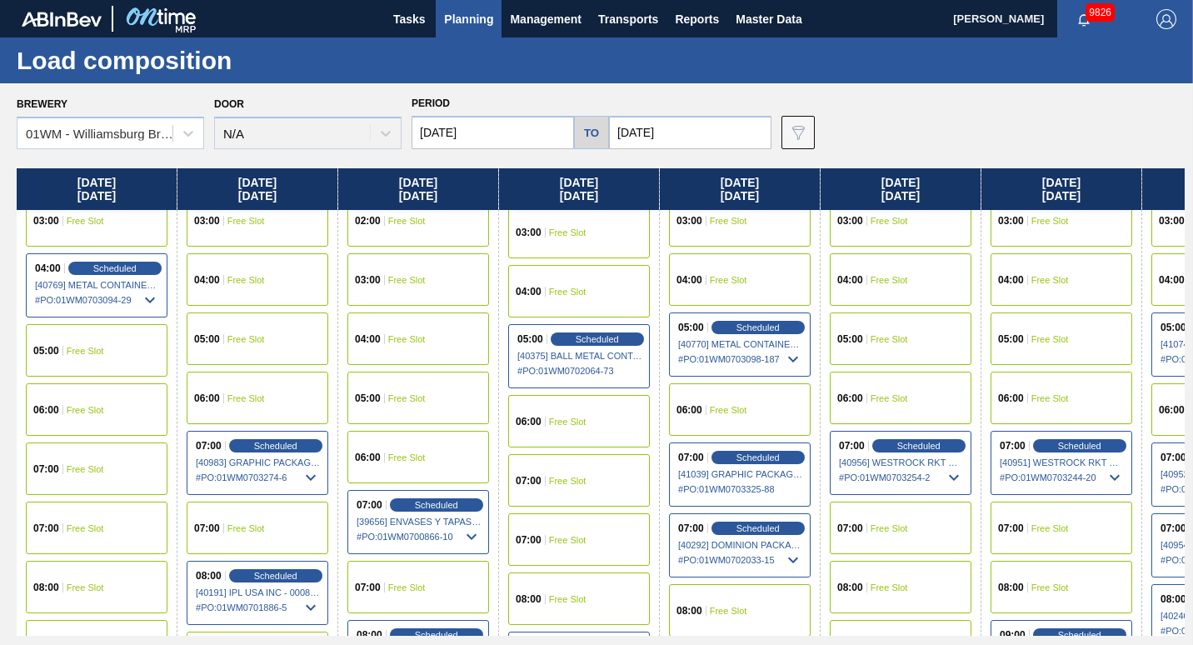
scroll to position [196, 0]
click at [476, 18] on span "Planning" at bounding box center [468, 19] width 49 height 20
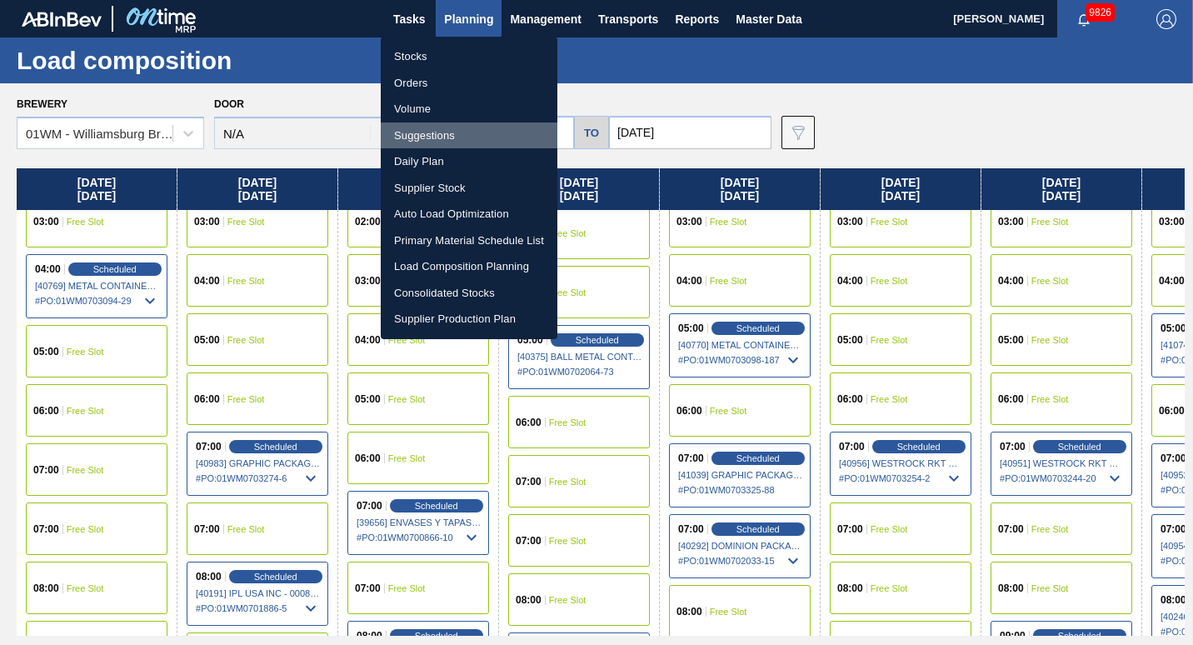
click at [465, 135] on li "Suggestions" at bounding box center [469, 135] width 177 height 27
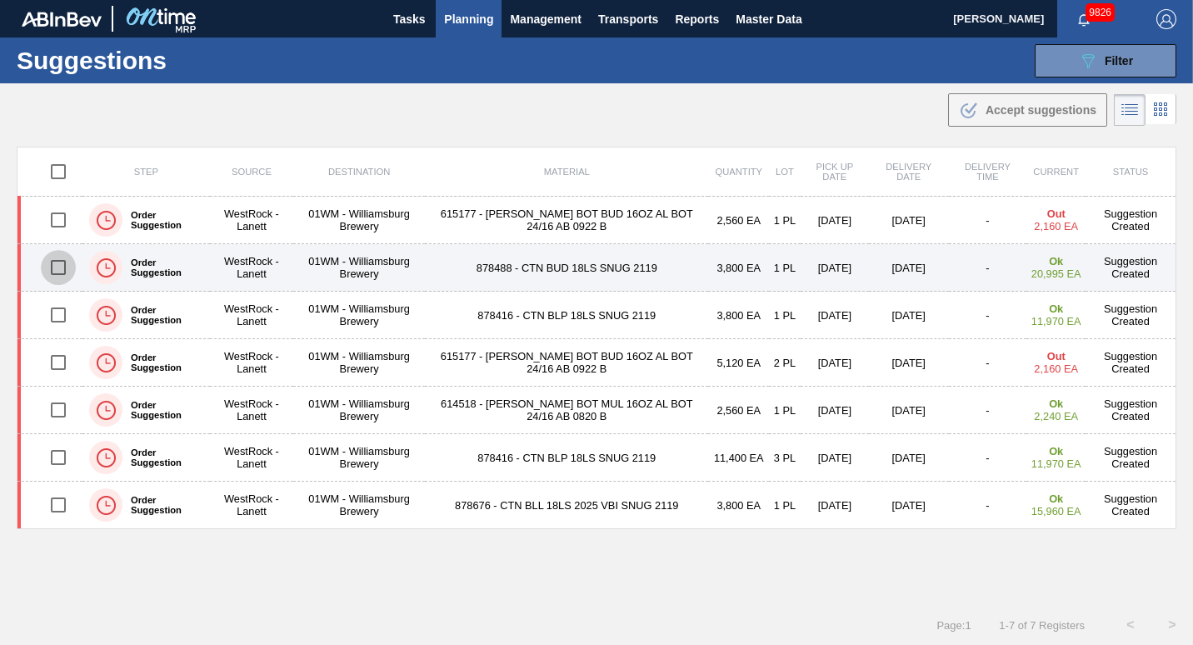
click at [50, 276] on input "checkbox" at bounding box center [58, 267] width 35 height 35
checkbox input "true"
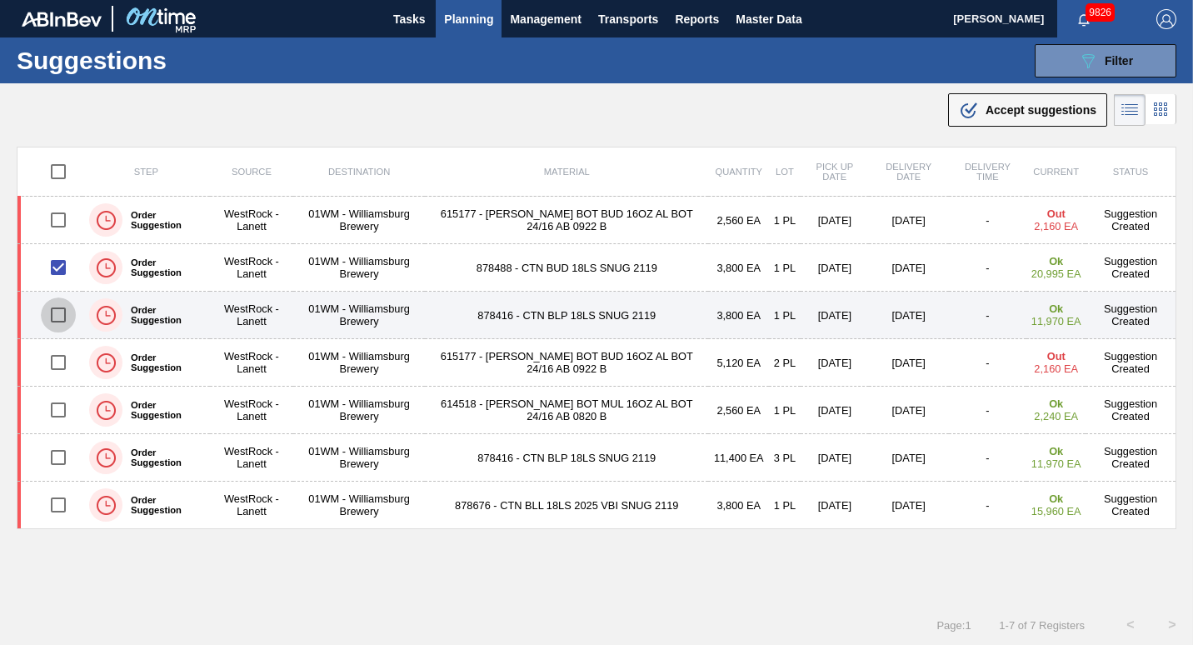
click at [47, 306] on input "checkbox" at bounding box center [58, 314] width 35 height 35
checkbox input "true"
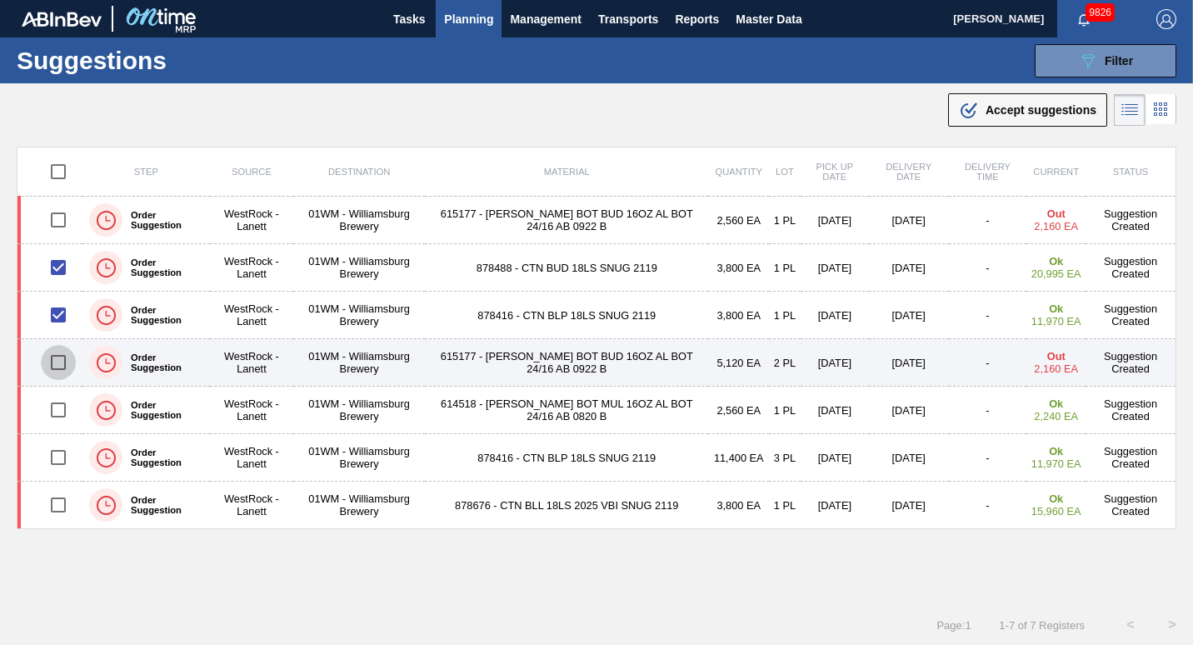
click at [57, 361] on input "checkbox" at bounding box center [58, 362] width 35 height 35
checkbox input "true"
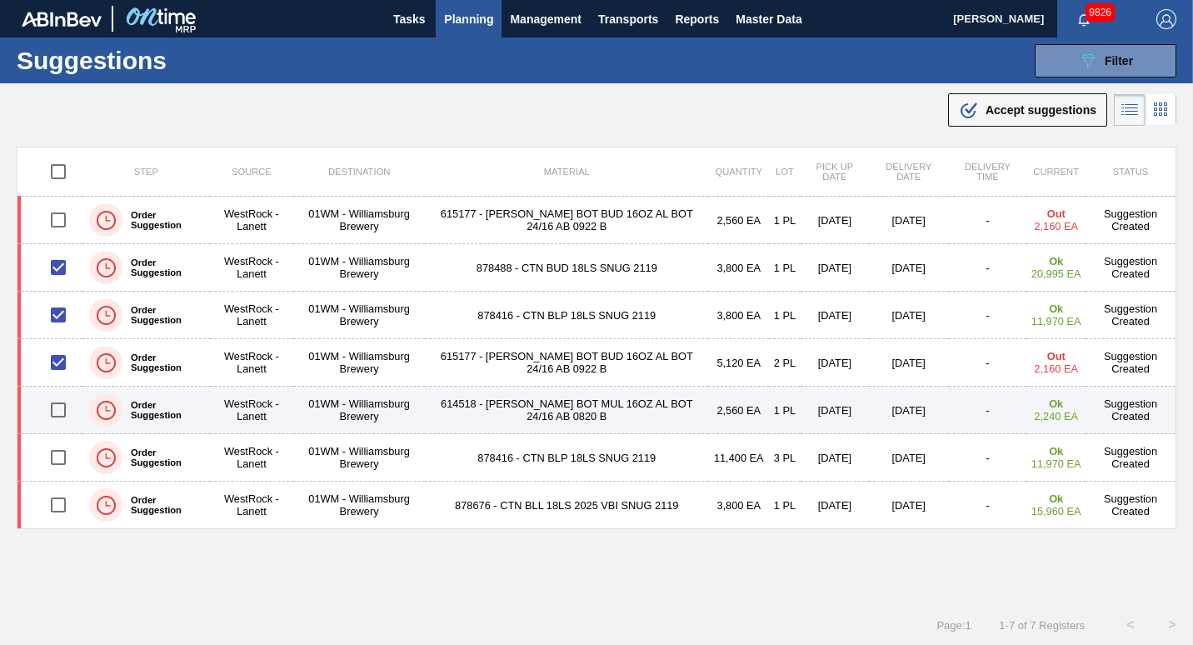
click at [63, 401] on input "checkbox" at bounding box center [58, 409] width 35 height 35
checkbox input "true"
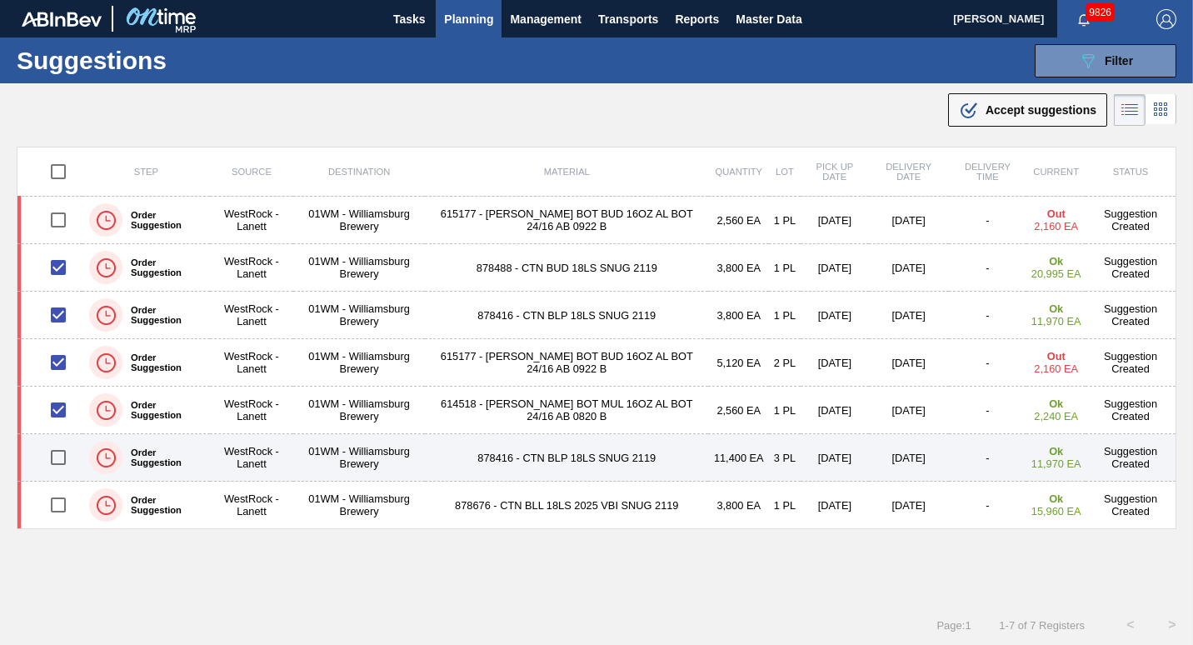
click at [60, 451] on input "checkbox" at bounding box center [58, 457] width 35 height 35
checkbox input "true"
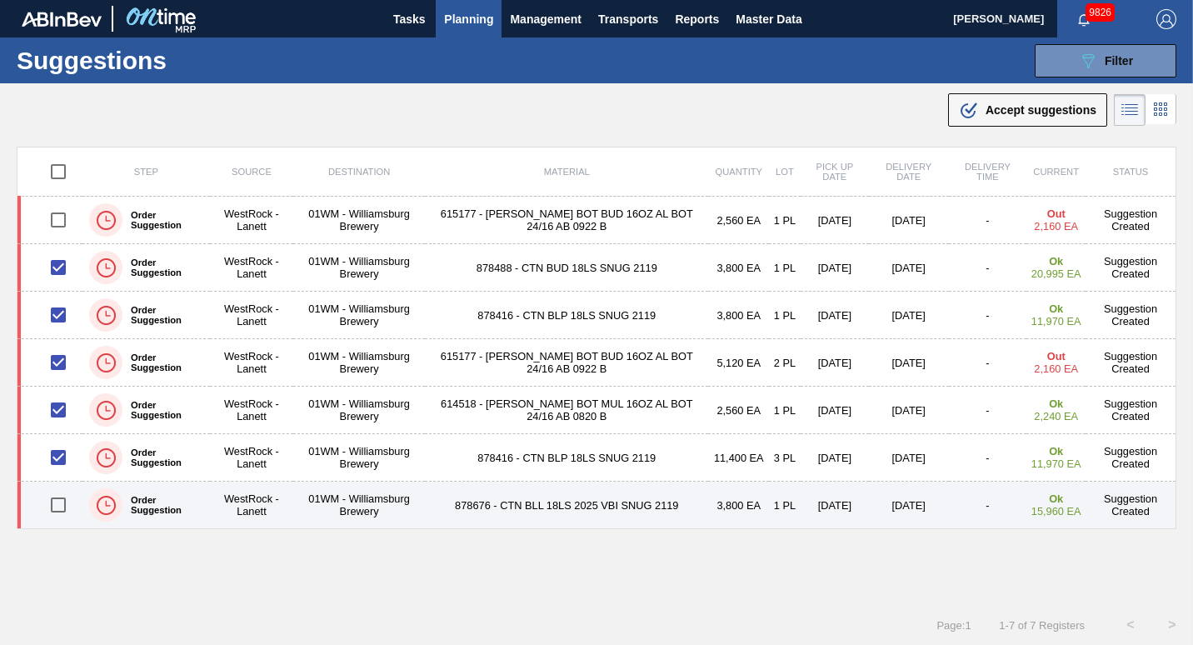
click at [57, 501] on input "checkbox" at bounding box center [58, 504] width 35 height 35
checkbox input "true"
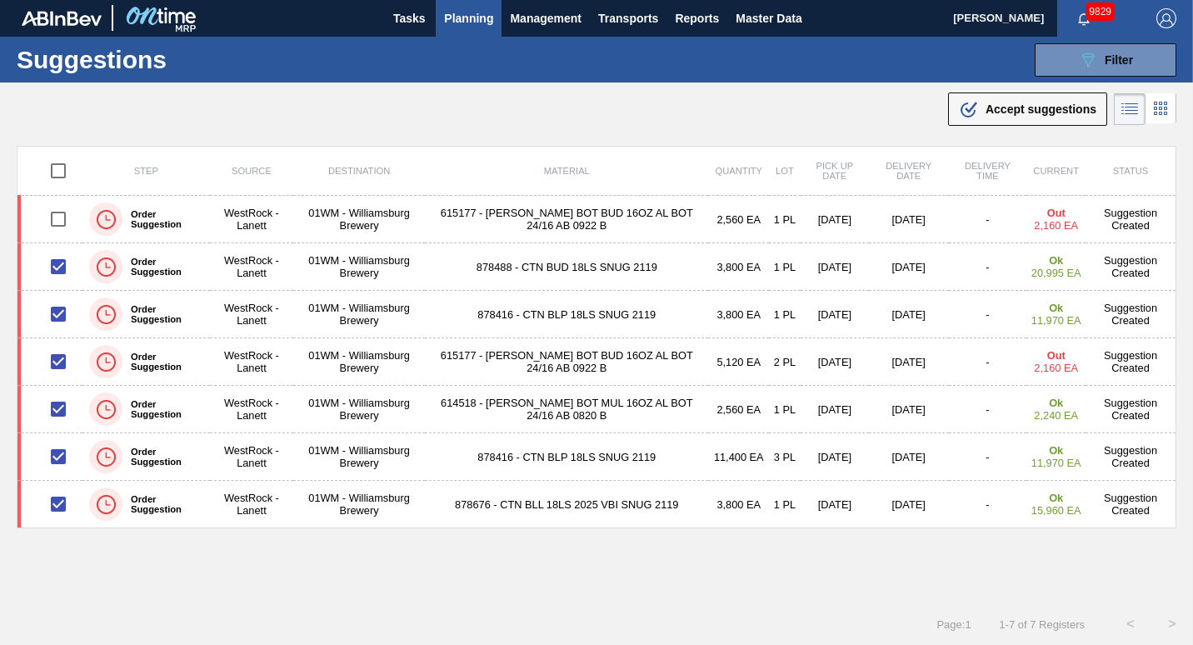
click at [456, 24] on span "Planning" at bounding box center [468, 18] width 49 height 20
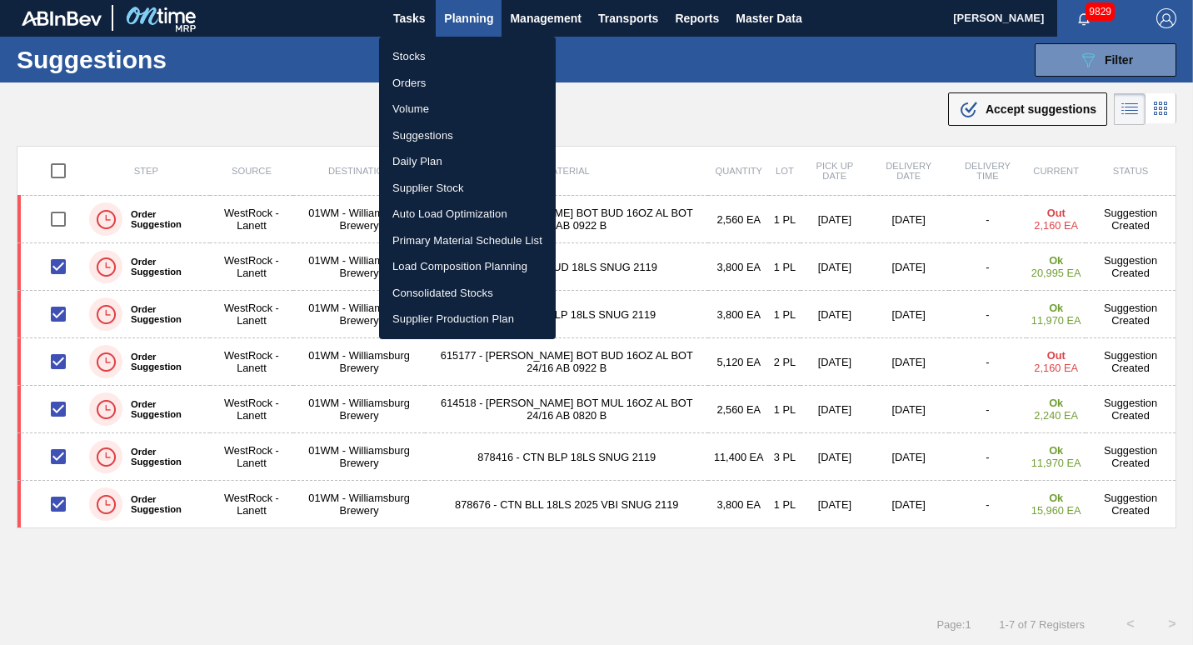
click at [808, 97] on div at bounding box center [596, 322] width 1193 height 645
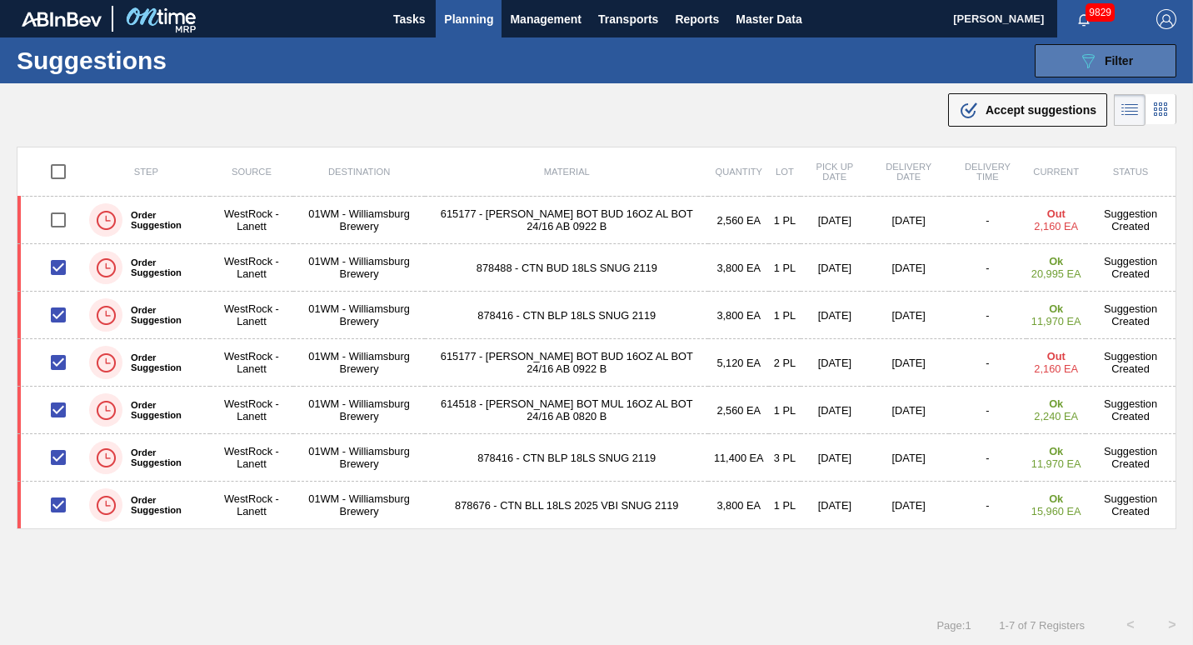
click at [1105, 69] on div "089F7B8B-B2A5-4AFE-B5C0-19BA573D28AC Filter" at bounding box center [1105, 61] width 55 height 20
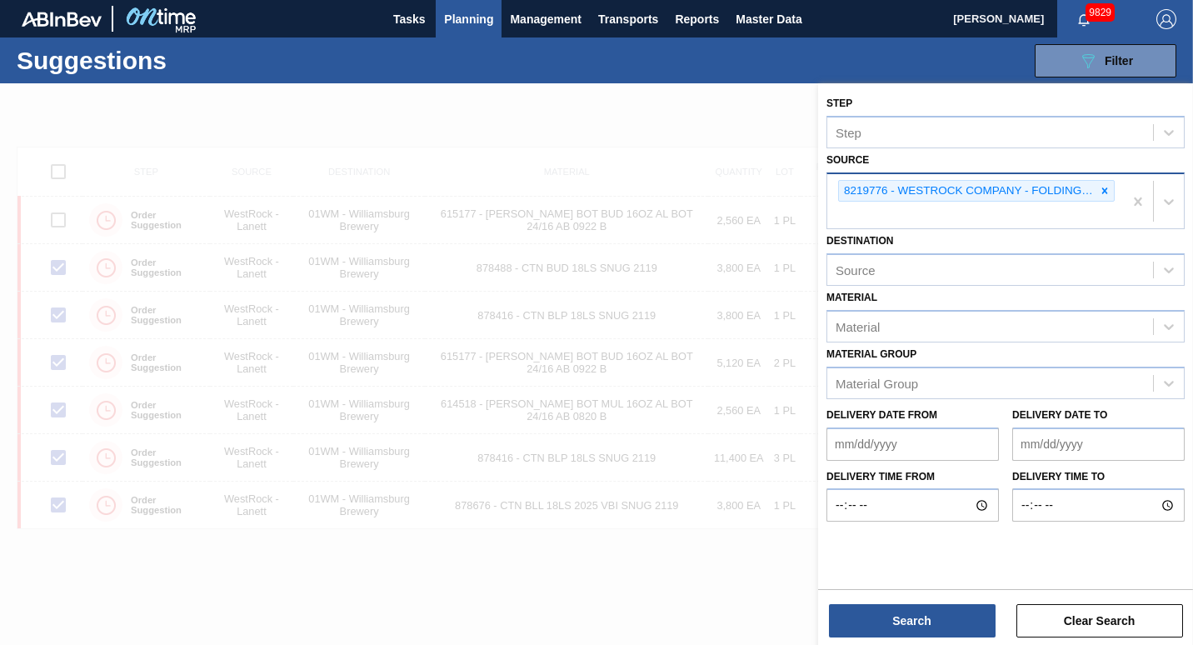
click at [1114, 197] on div "8219776 - WESTROCK COMPANY - FOLDING CAR" at bounding box center [975, 201] width 296 height 55
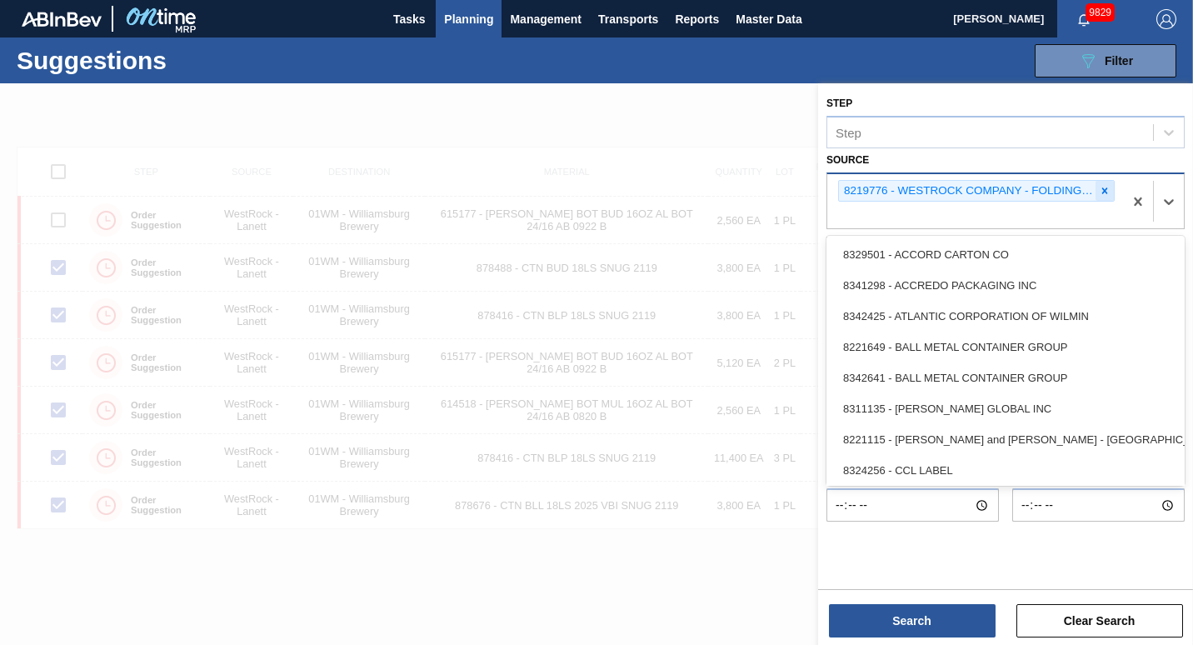
click at [1103, 191] on icon at bounding box center [1105, 191] width 12 height 12
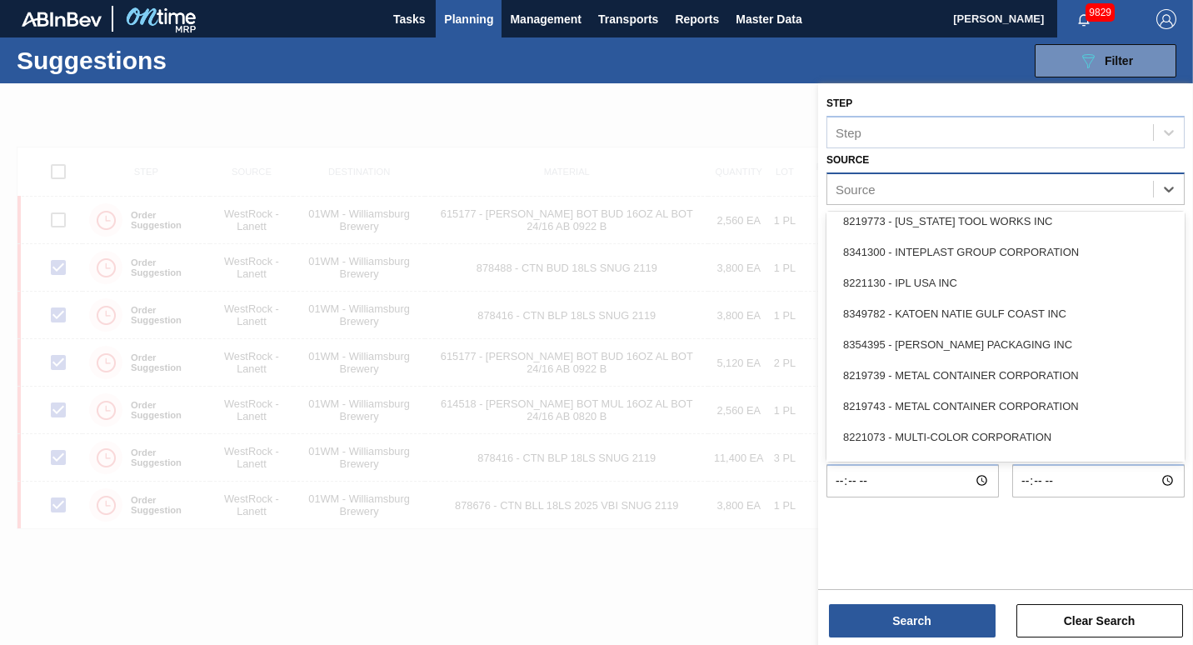
scroll to position [743, 0]
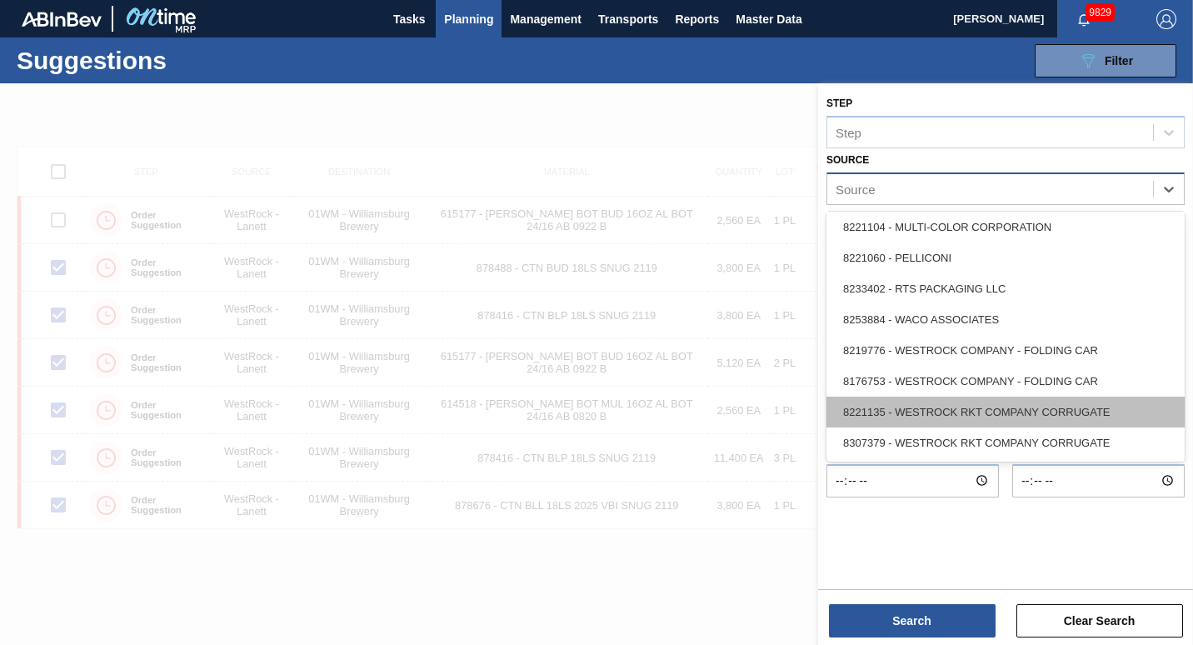
click at [953, 408] on div "8221135 - WESTROCK RKT COMPANY CORRUGATE" at bounding box center [1005, 411] width 358 height 31
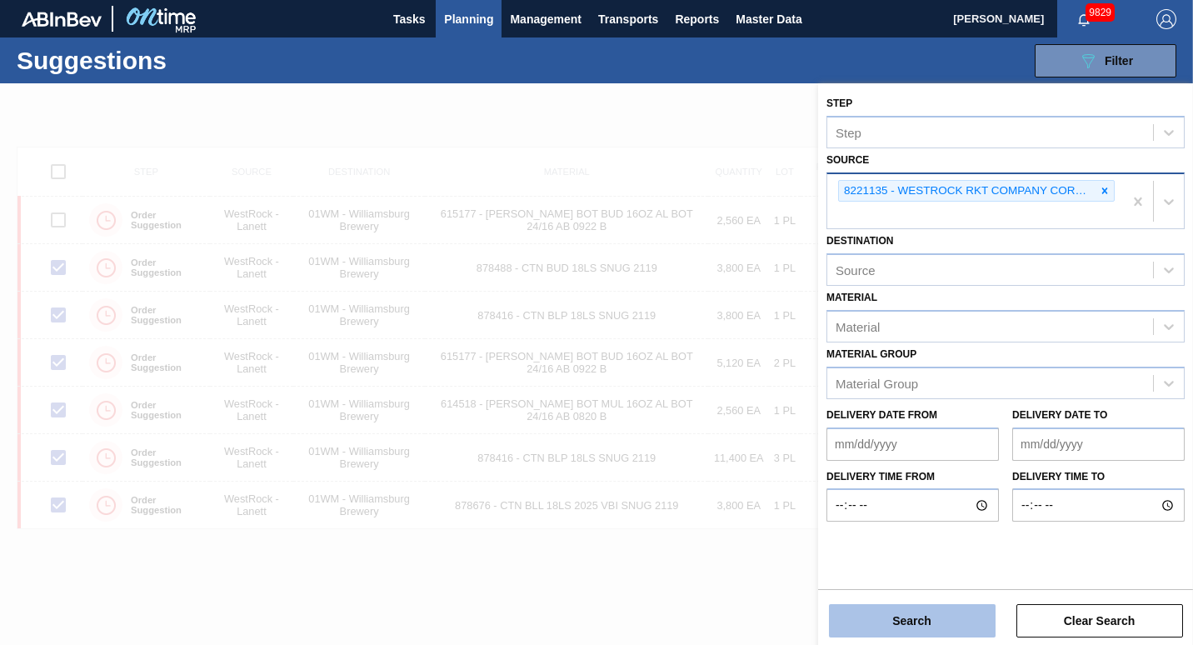
click at [879, 613] on button "Search" at bounding box center [912, 620] width 167 height 33
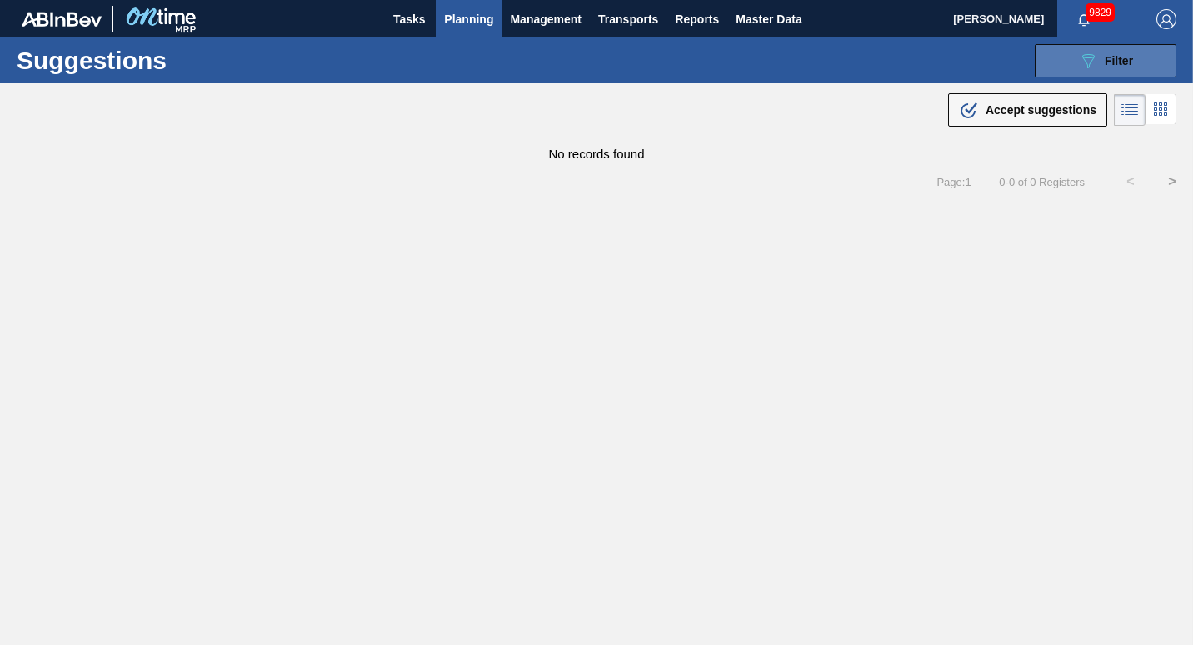
click at [1053, 57] on button "089F7B8B-B2A5-4AFE-B5C0-19BA573D28AC Filter" at bounding box center [1105, 60] width 142 height 33
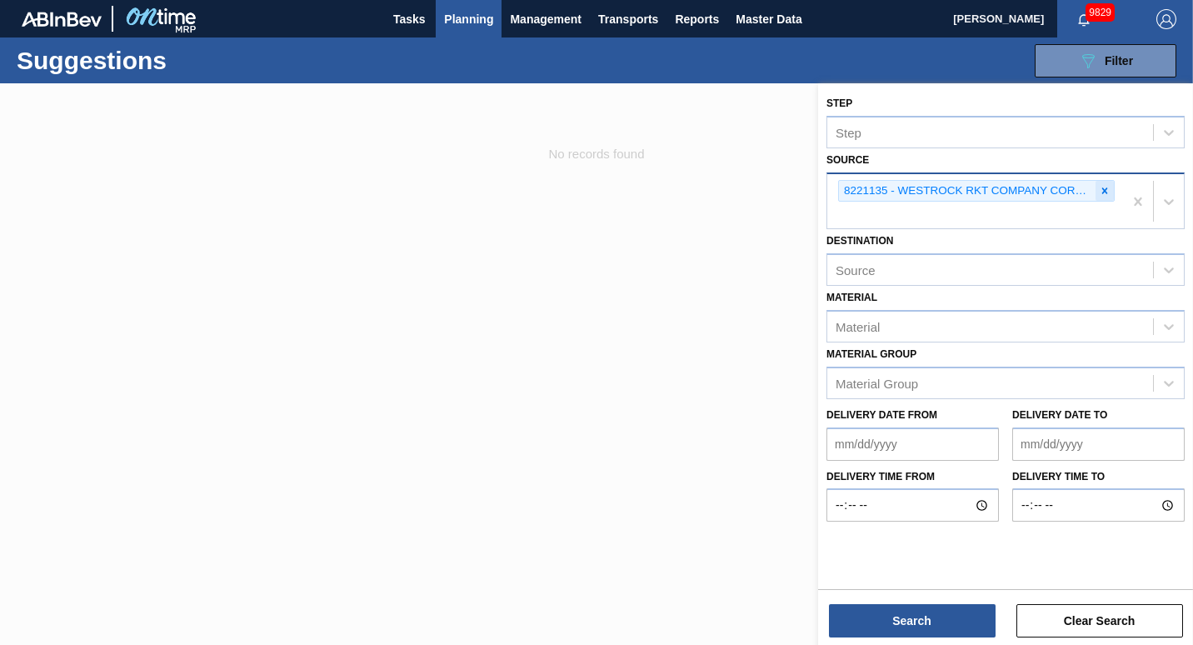
click at [1108, 193] on icon at bounding box center [1105, 191] width 12 height 12
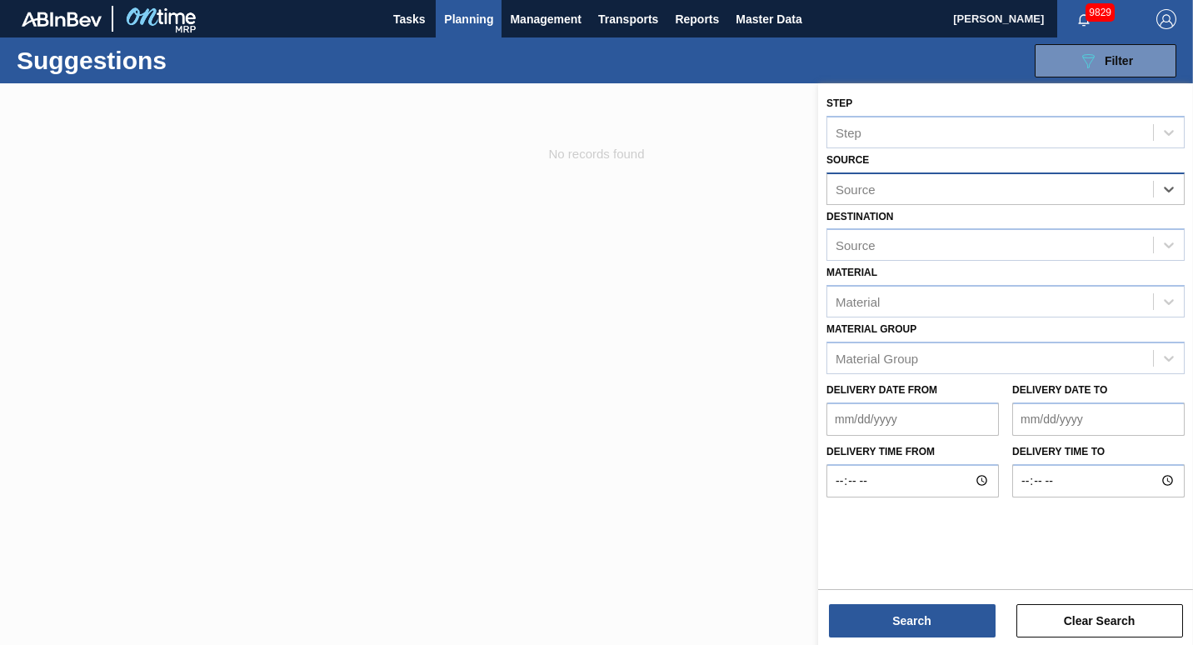
click at [1151, 192] on div "Source" at bounding box center [990, 189] width 326 height 24
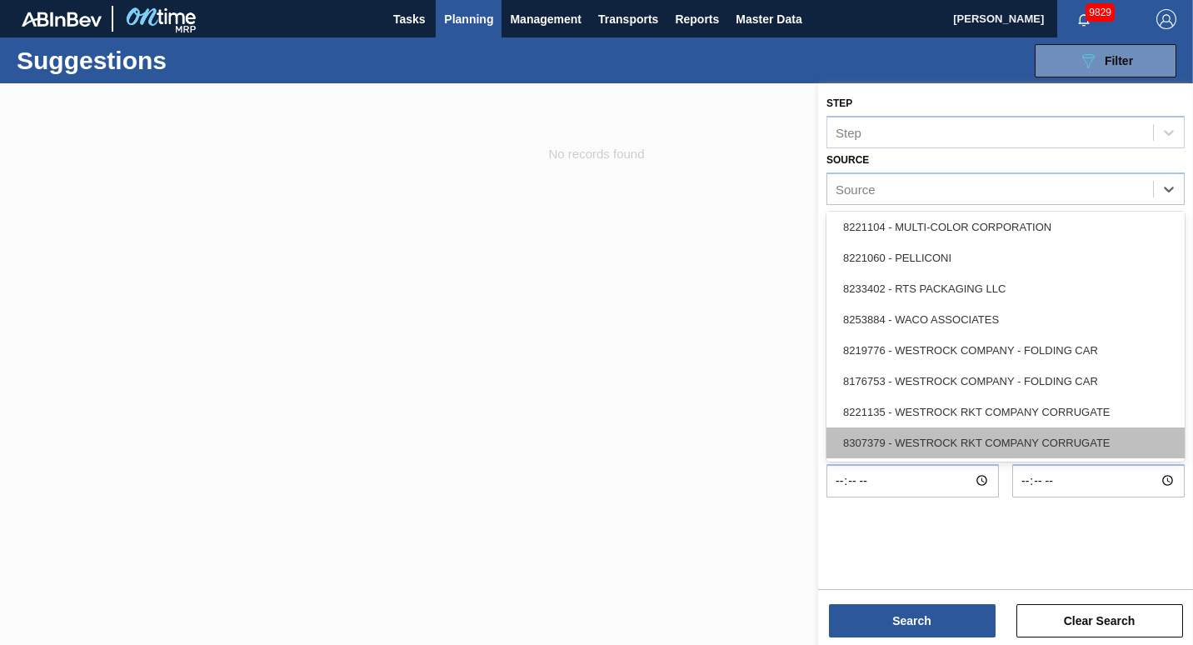
click at [1040, 437] on div "8307379 - WESTROCK RKT COMPANY CORRUGATE" at bounding box center [1005, 442] width 358 height 31
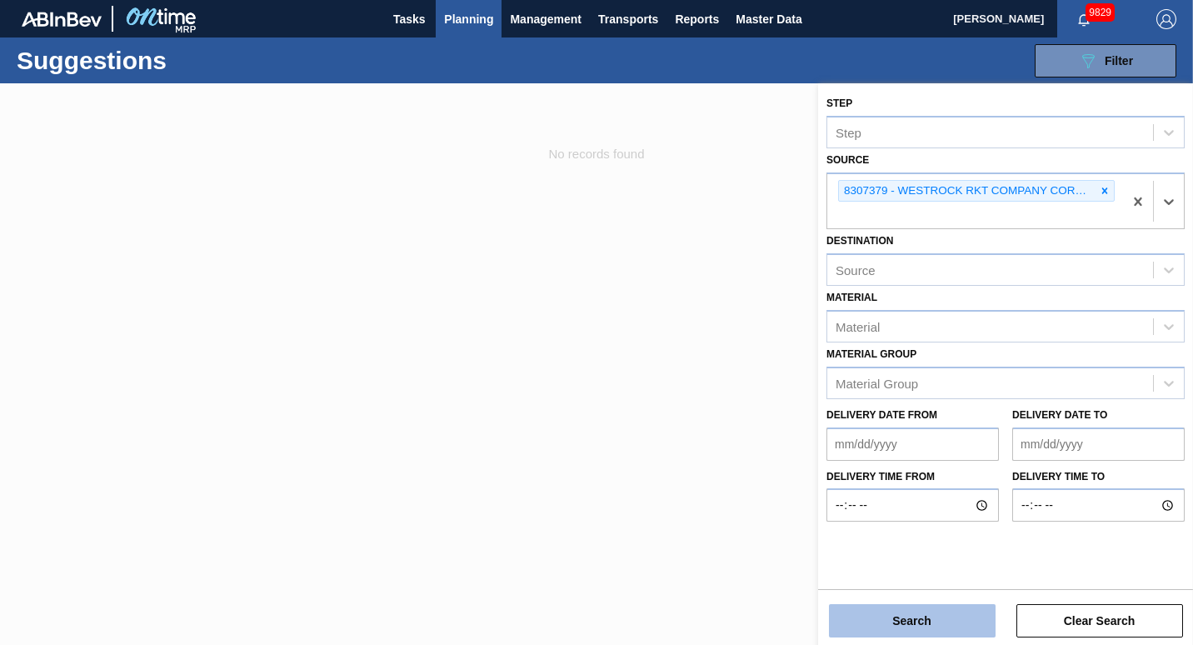
click at [930, 625] on button "Search" at bounding box center [912, 620] width 167 height 33
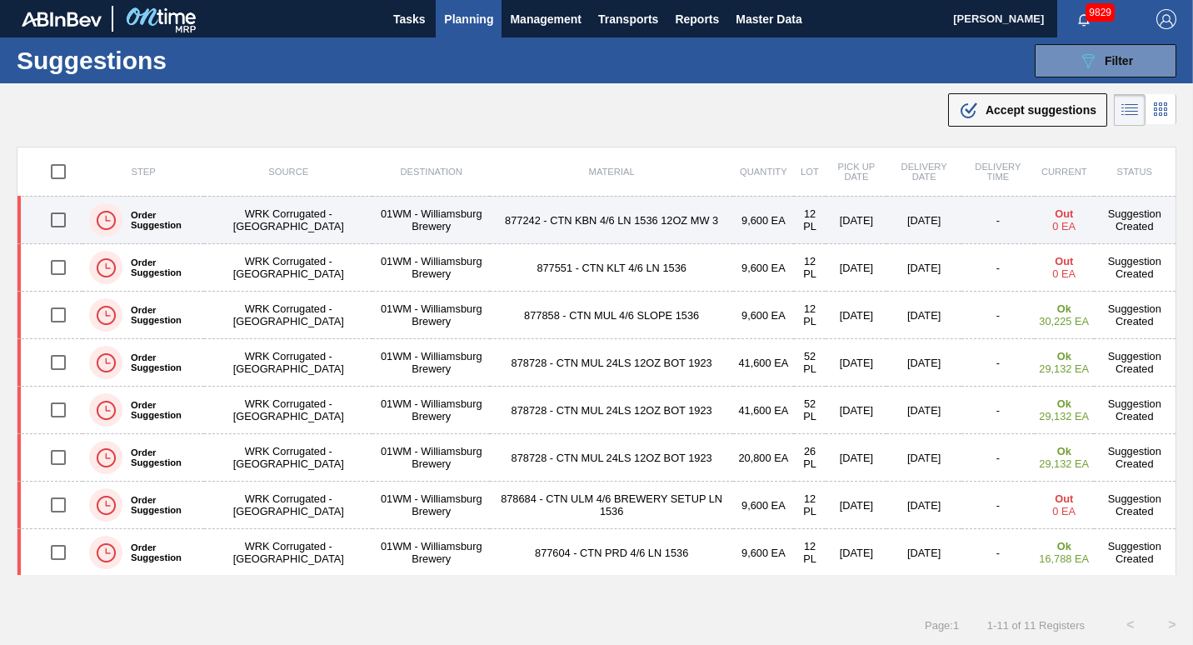
click at [535, 213] on td "877242 - CTN KBN 4/6 LN 1536 12OZ MW 3" at bounding box center [611, 220] width 243 height 47
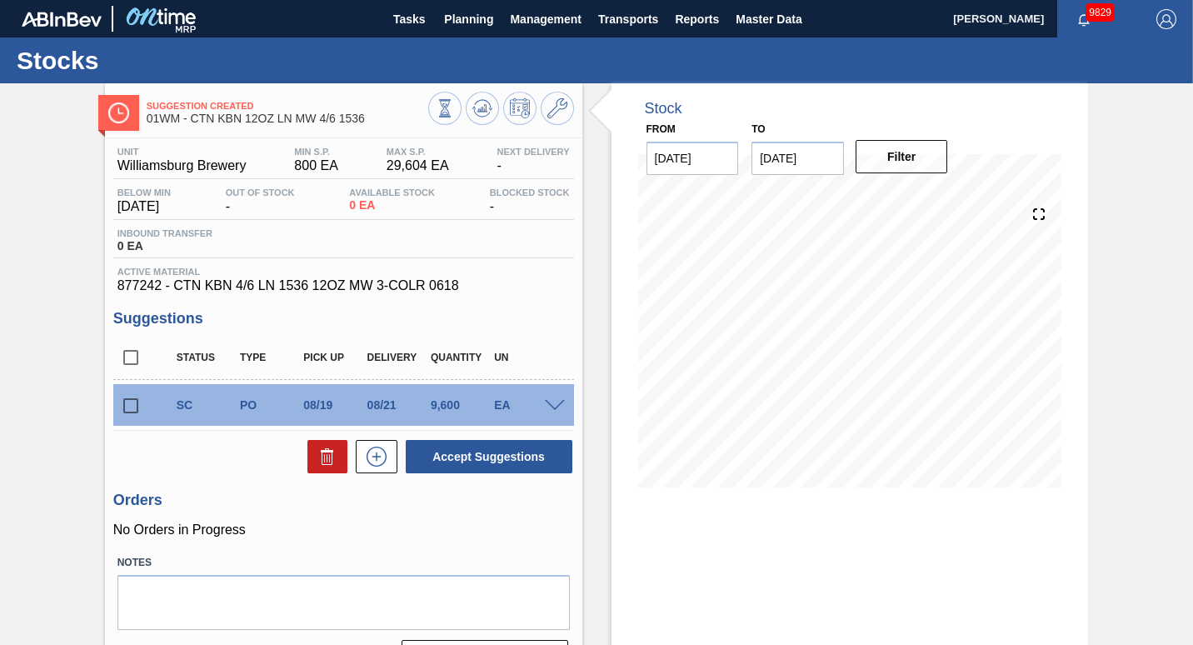
click at [296, 114] on span "01WM - CTN KBN 12OZ LN MW 4/6 1536" at bounding box center [288, 118] width 282 height 12
click at [541, 117] on button at bounding box center [557, 108] width 33 height 33
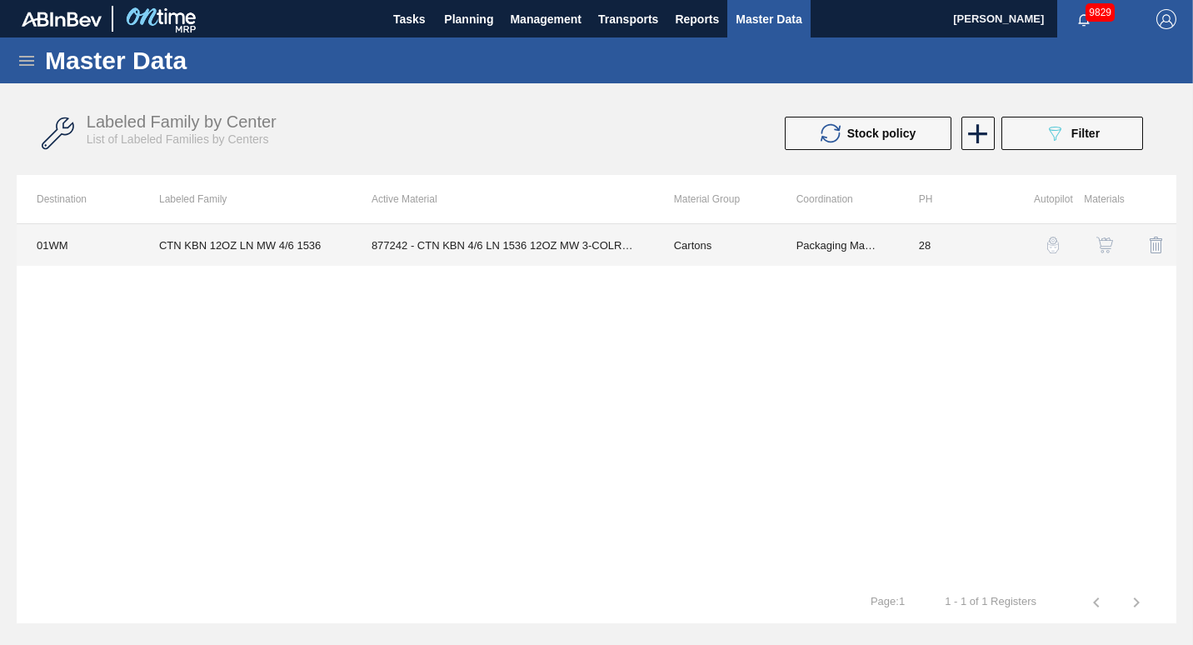
click at [490, 257] on td "877242 - CTN KBN 4/6 LN 1536 12OZ MW 3-COLR 0618" at bounding box center [502, 245] width 302 height 42
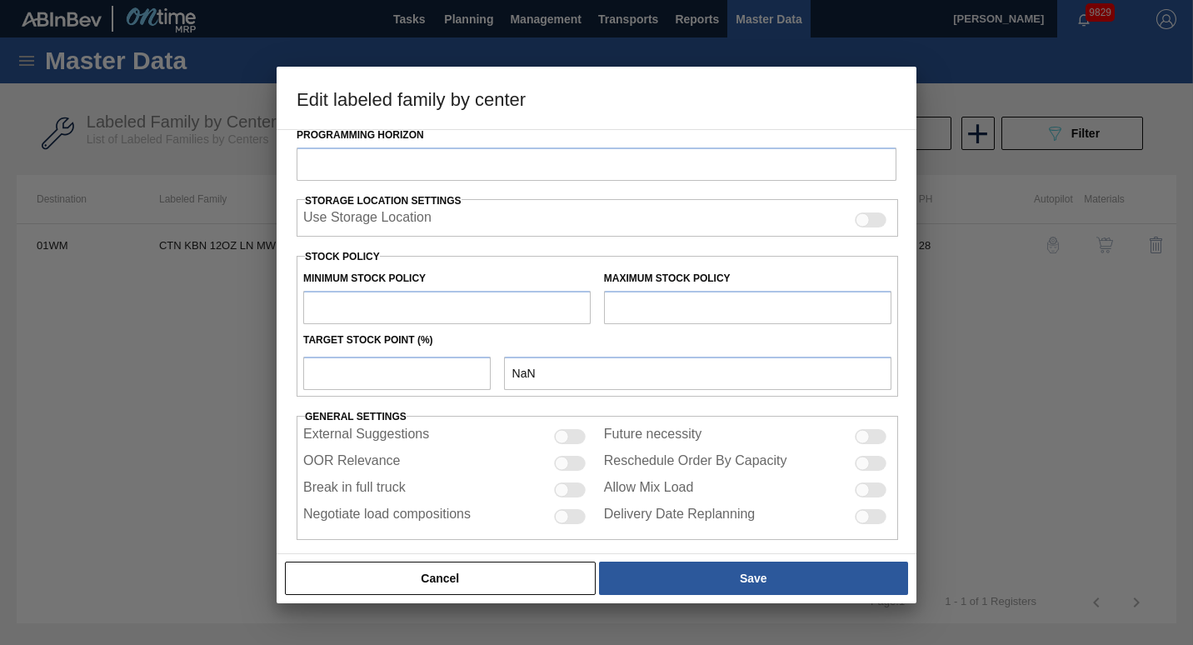
scroll to position [361, 0]
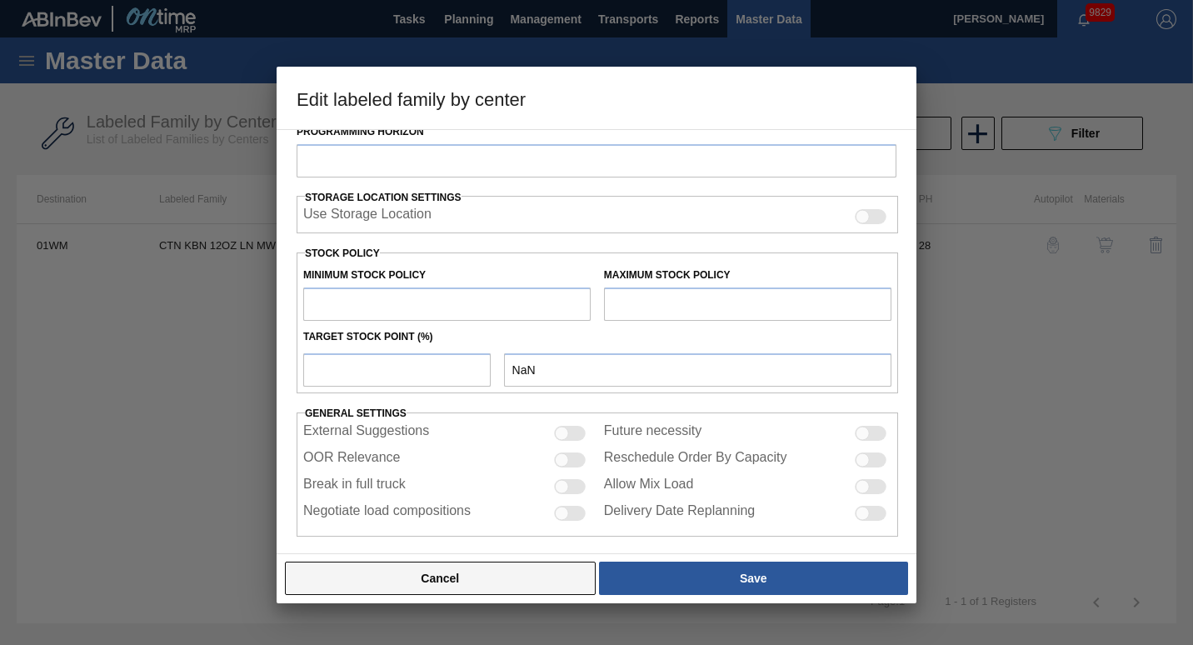
type input "Cartons"
type input "Corrugate Cartons"
type input "CTN KBN 12OZ LN MW 4/6 1536"
type input "01WM - Williamsburg Brewery"
type input "28"
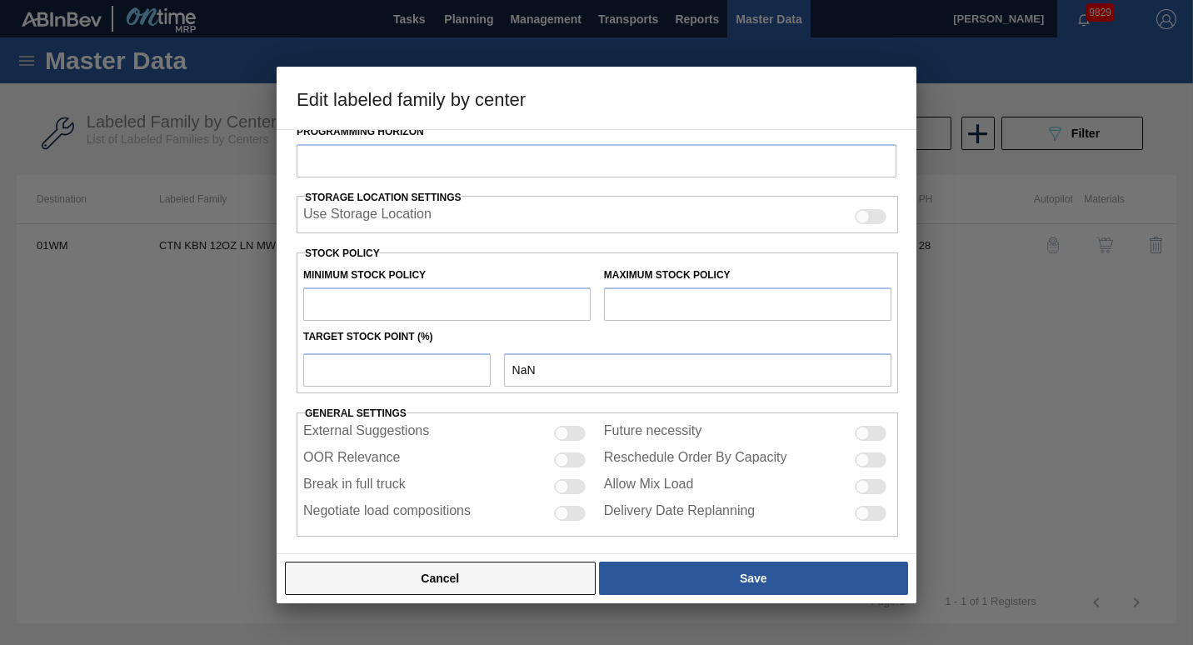
type input "800"
type input "29,604"
type input "3"
type input "1,664"
checkbox input "true"
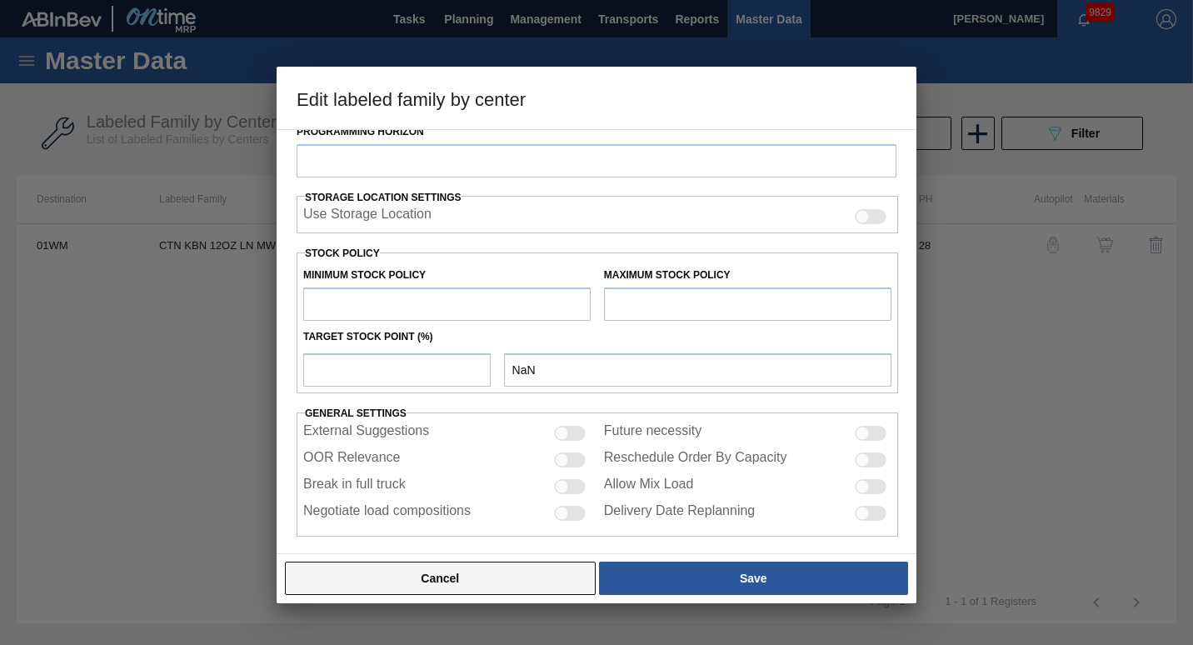
checkbox input "true"
click at [479, 591] on button "Cancel" at bounding box center [440, 577] width 311 height 33
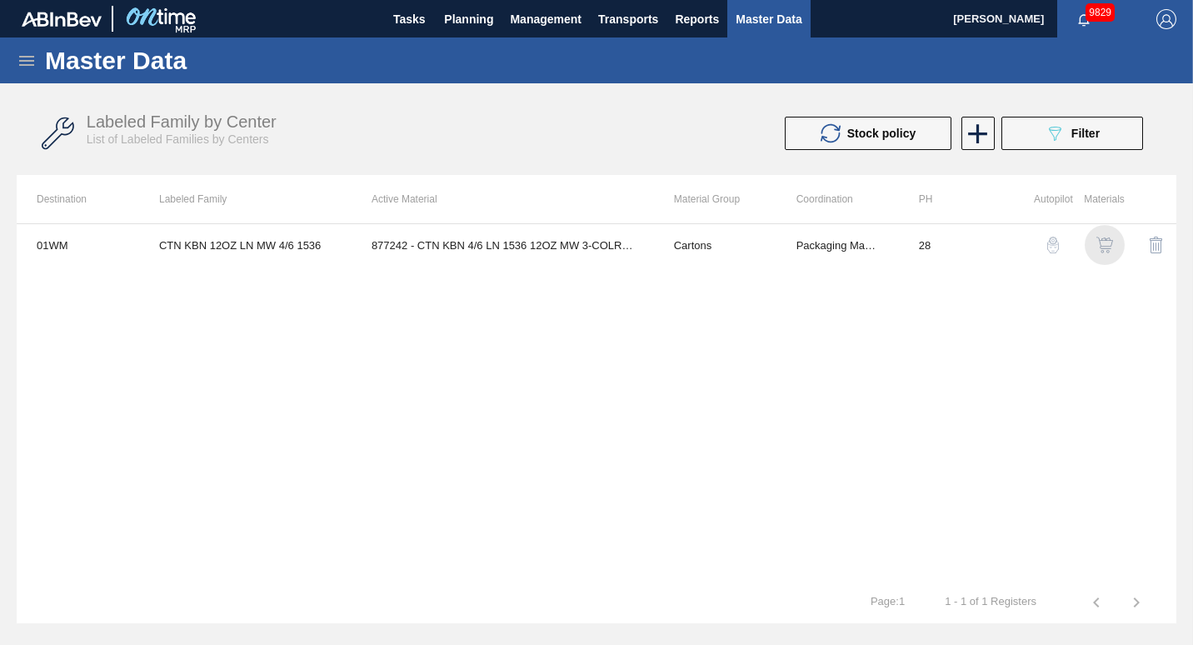
click at [1107, 242] on img "button" at bounding box center [1104, 245] width 17 height 17
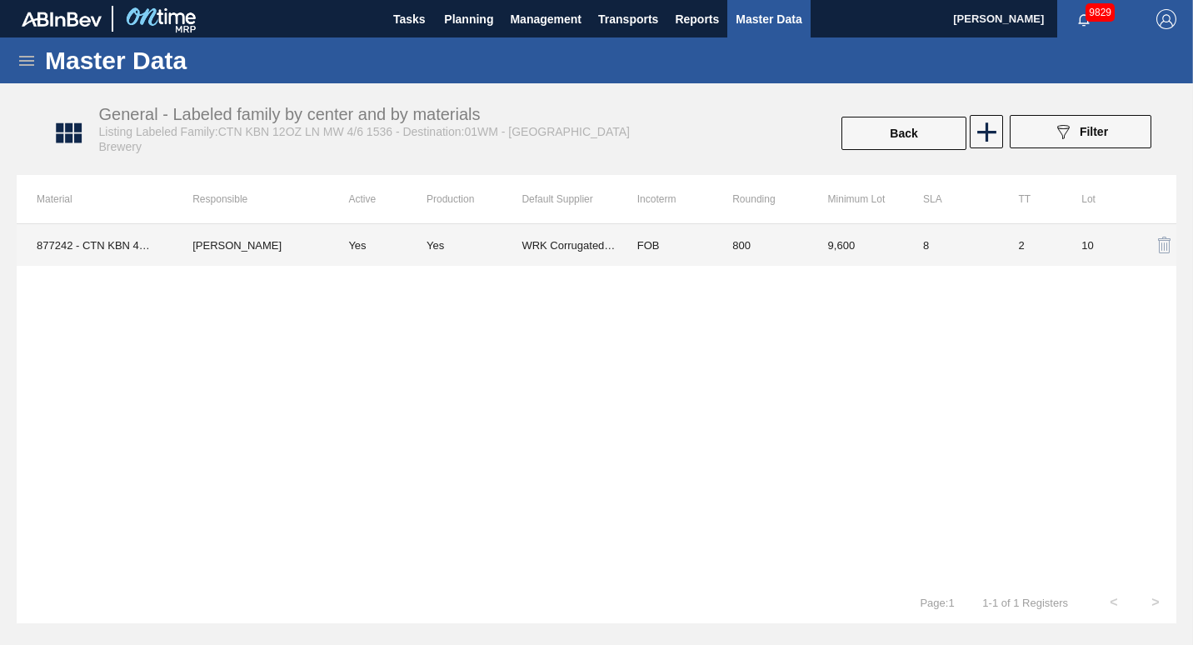
click at [555, 247] on td "WRK Corrugated - [GEOGRAPHIC_DATA]" at bounding box center [568, 245] width 95 height 42
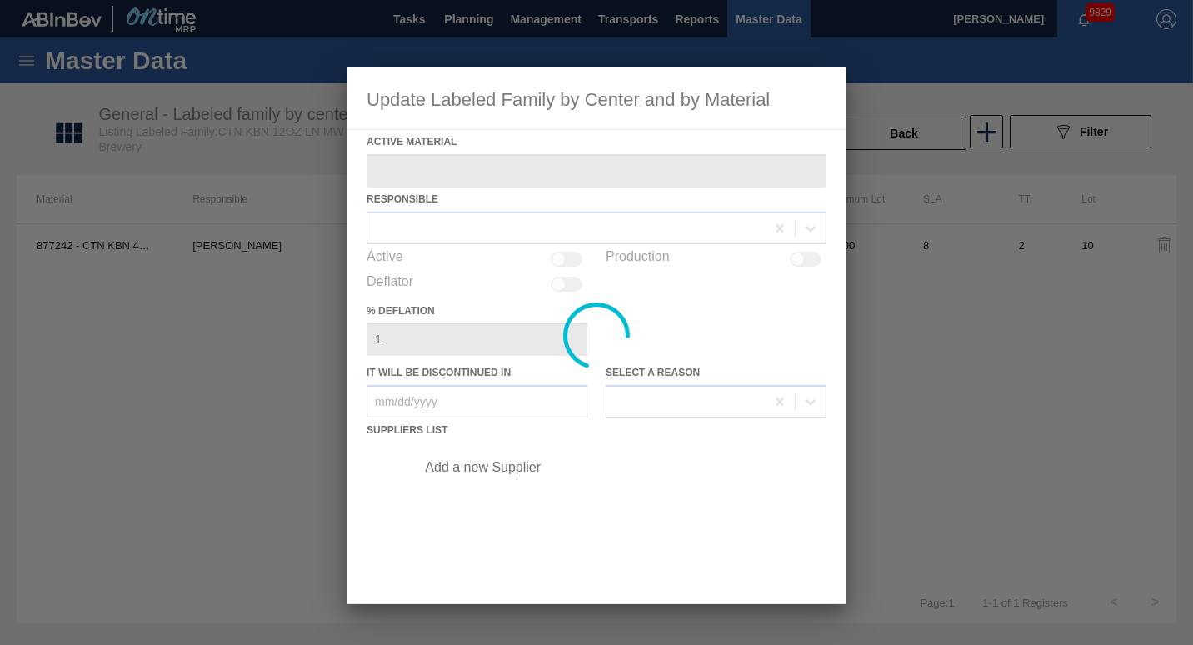
type Material "877242 - CTN KBN 4/6 LN 1536 12OZ MW 3-COLR 0618"
checkbox input "true"
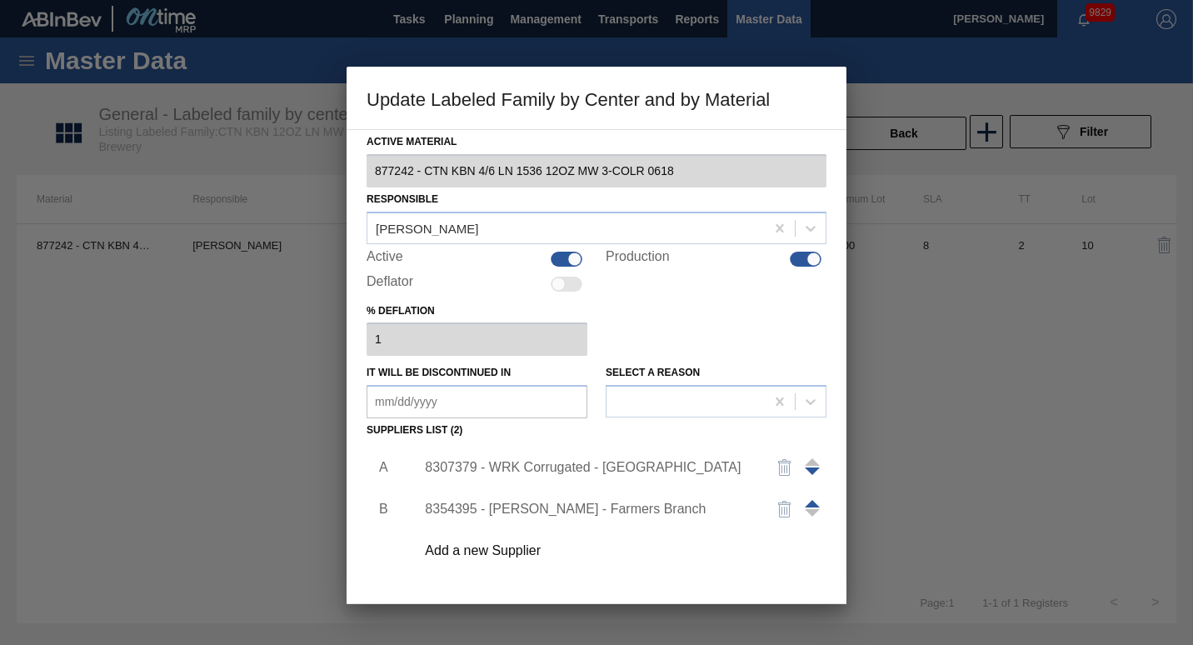
click at [558, 258] on div at bounding box center [567, 259] width 32 height 15
checkbox input "false"
click at [798, 255] on div at bounding box center [806, 259] width 32 height 15
checkbox input "false"
click at [894, 348] on div at bounding box center [596, 322] width 1193 height 645
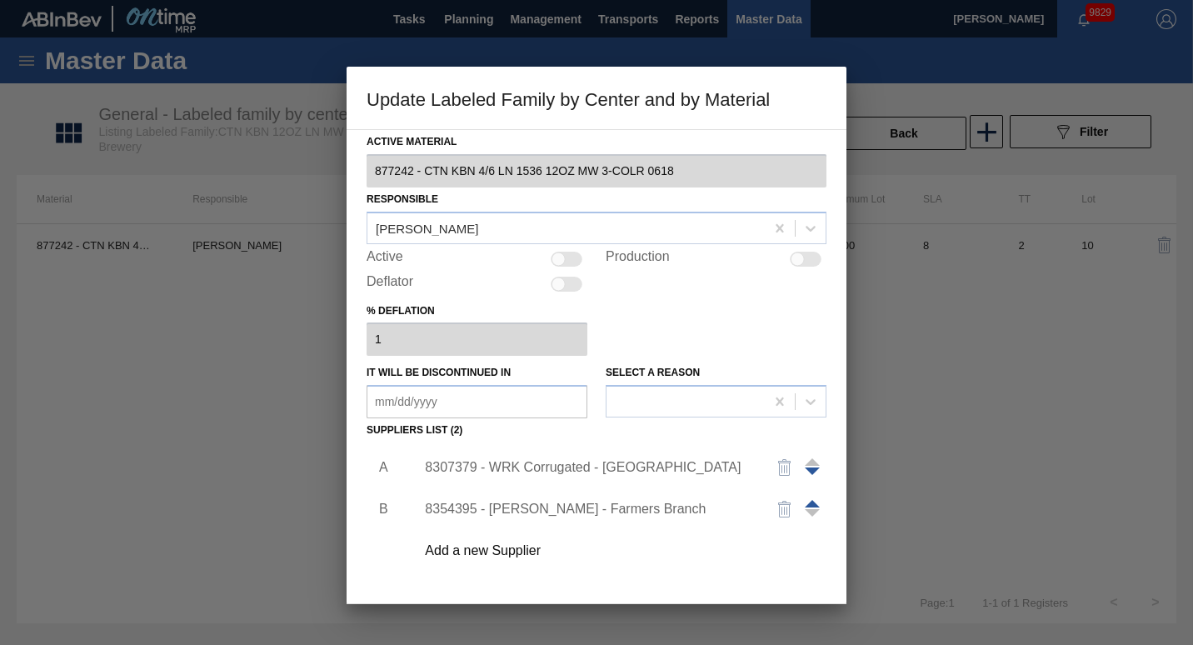
scroll to position [106, 0]
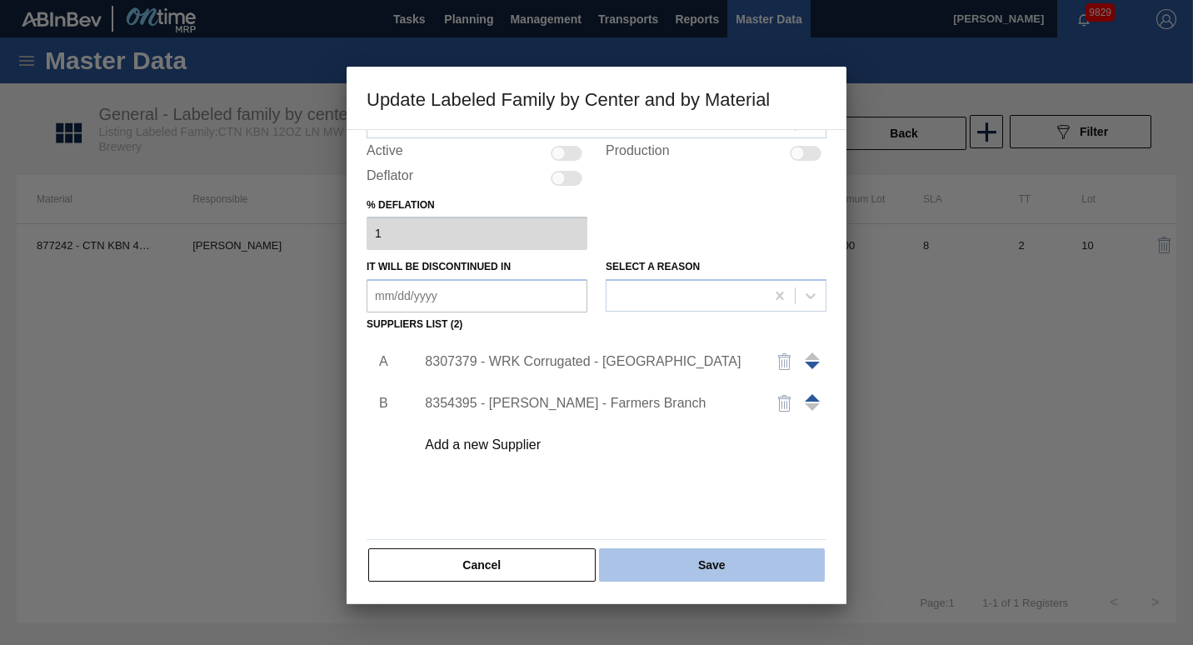
click at [665, 556] on button "Save" at bounding box center [712, 564] width 226 height 33
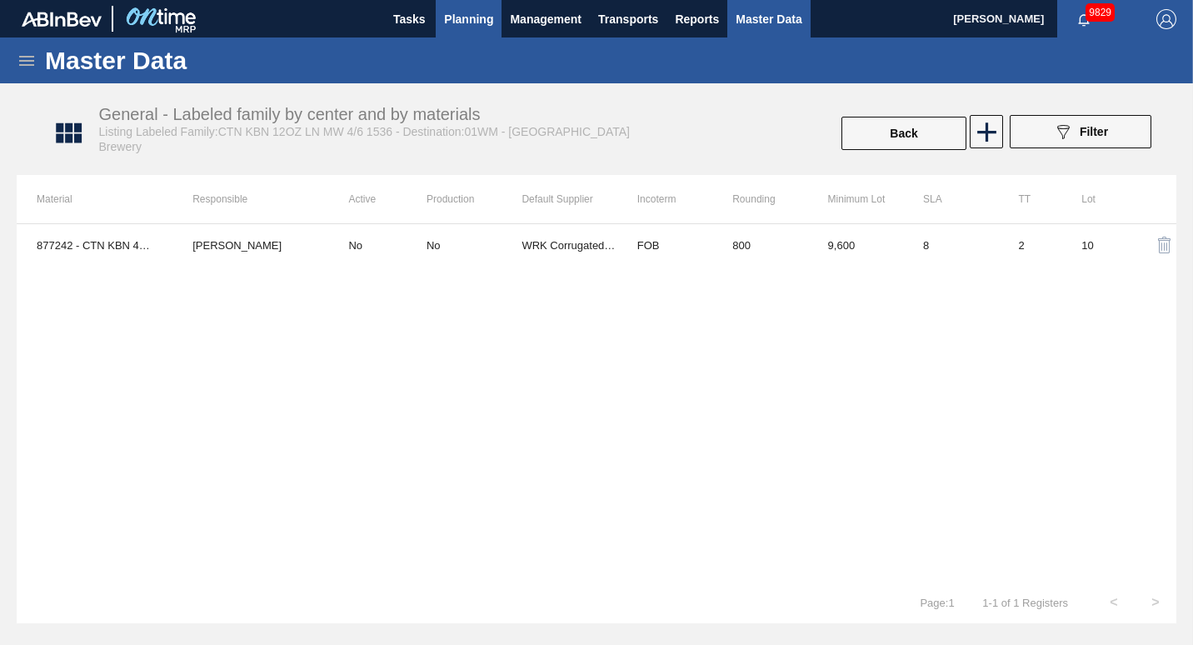
click at [487, 27] on span "Planning" at bounding box center [468, 19] width 49 height 20
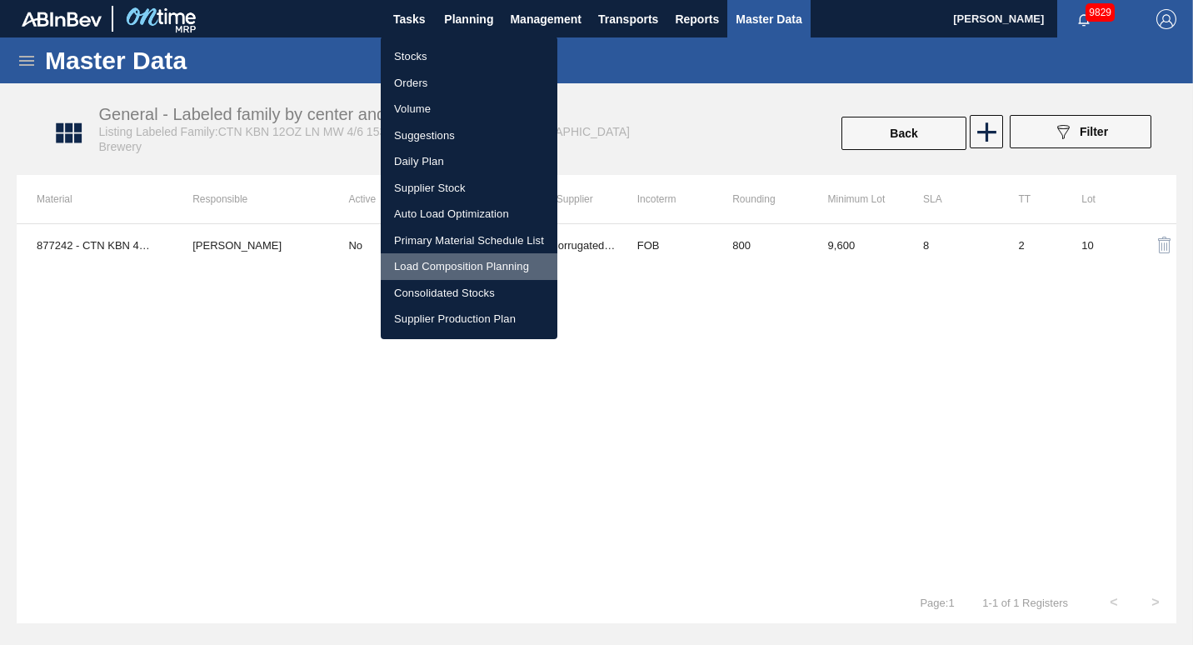
click at [444, 270] on li "Load Composition Planning" at bounding box center [469, 266] width 177 height 27
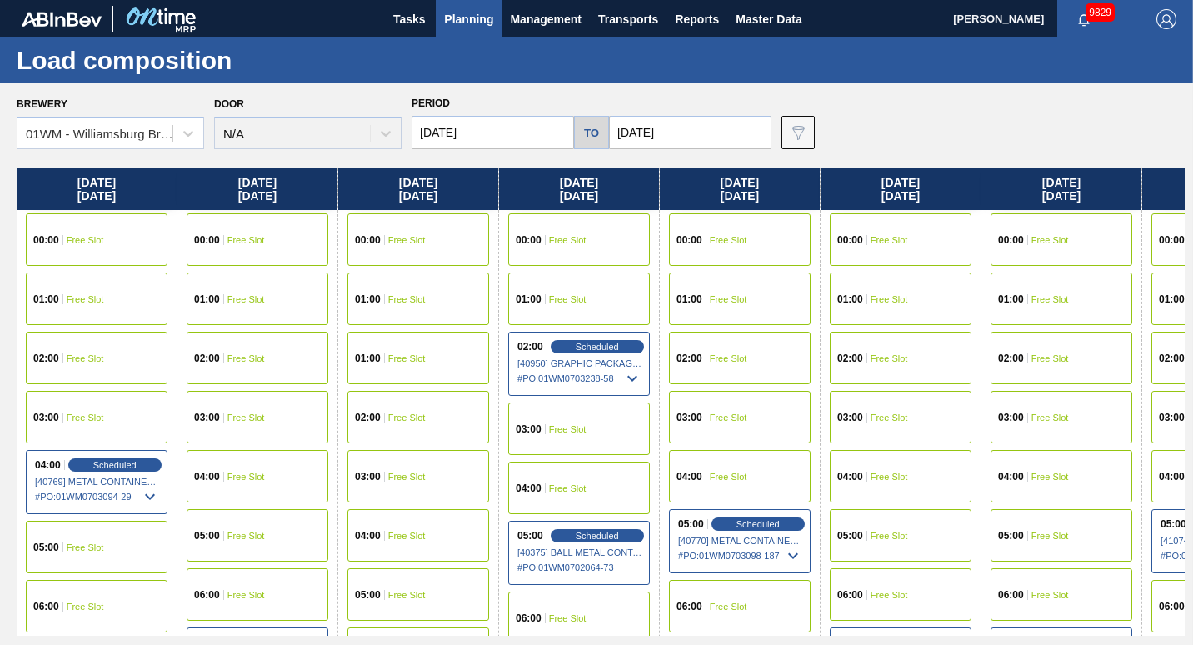
click at [468, 32] on button "Planning" at bounding box center [469, 18] width 66 height 37
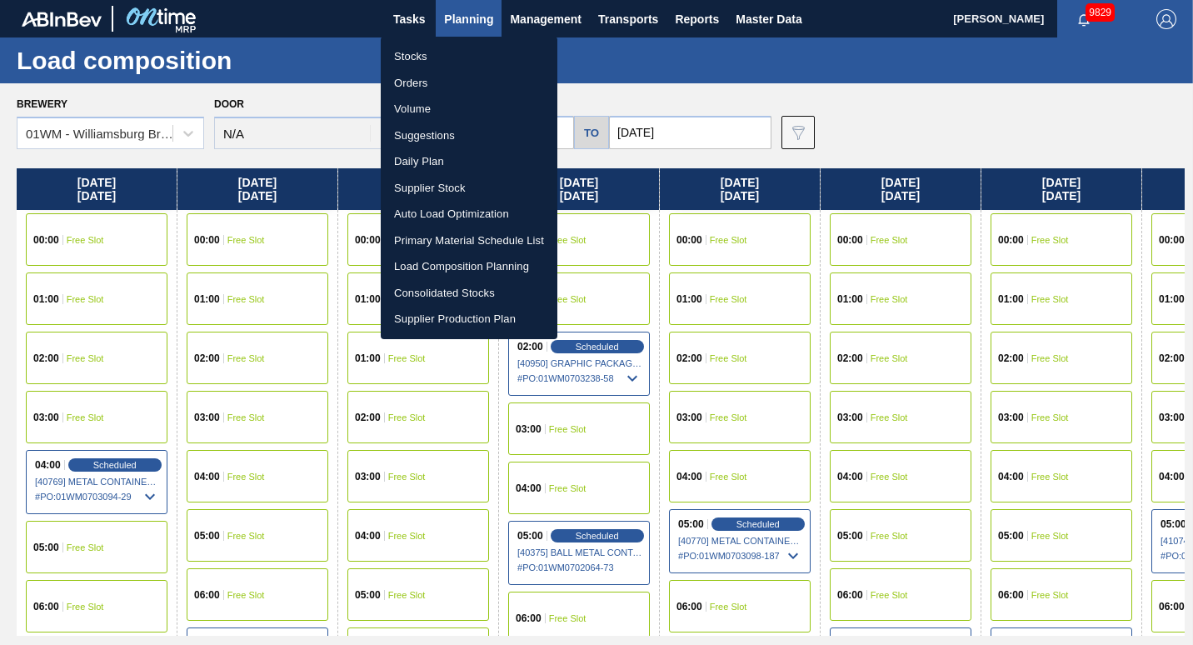
click at [441, 132] on li "Suggestions" at bounding box center [469, 135] width 177 height 27
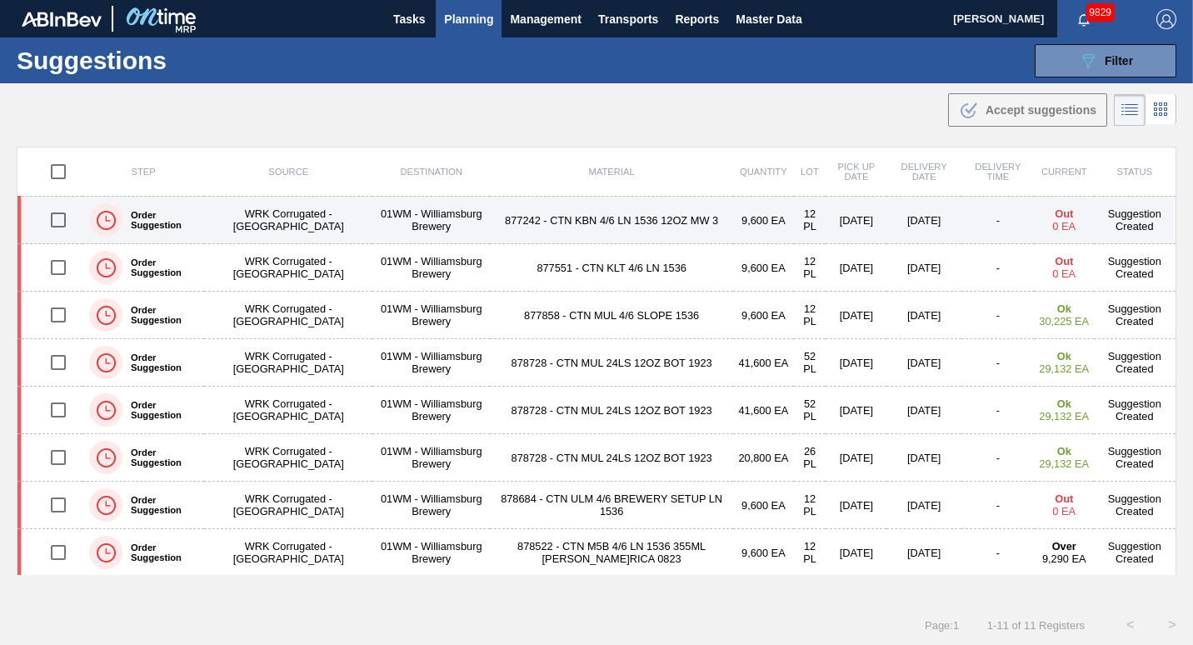
click at [560, 223] on td "877242 - CTN KBN 4/6 LN 1536 12OZ MW 3" at bounding box center [611, 220] width 243 height 47
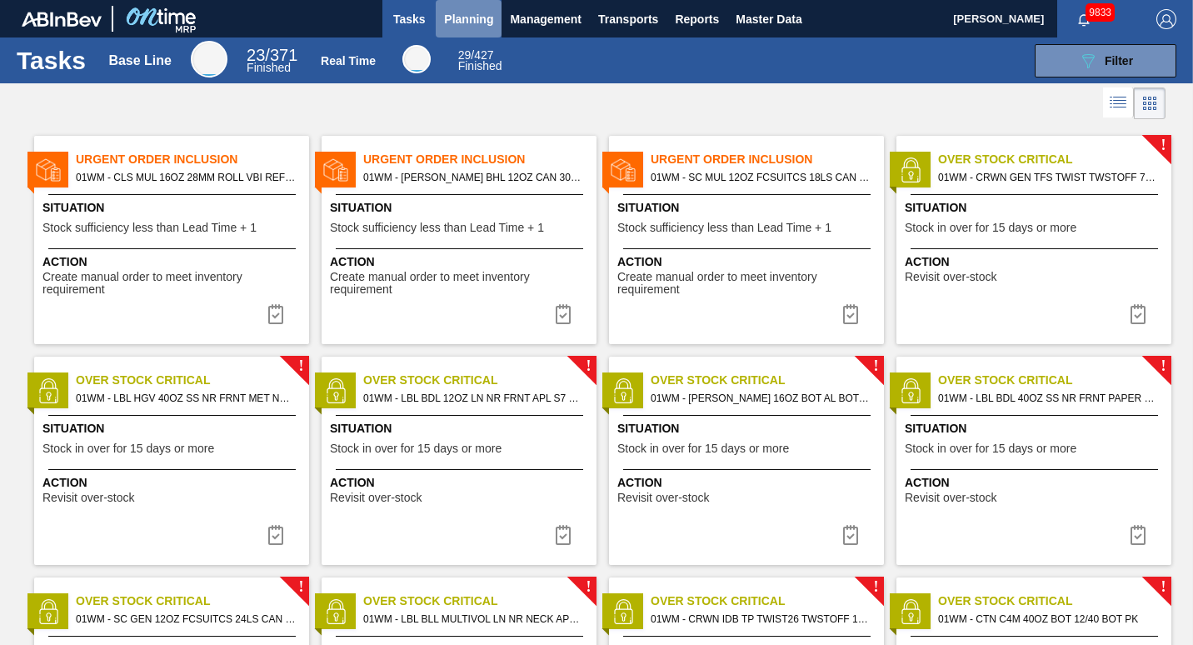
click at [457, 19] on span "Planning" at bounding box center [468, 19] width 49 height 20
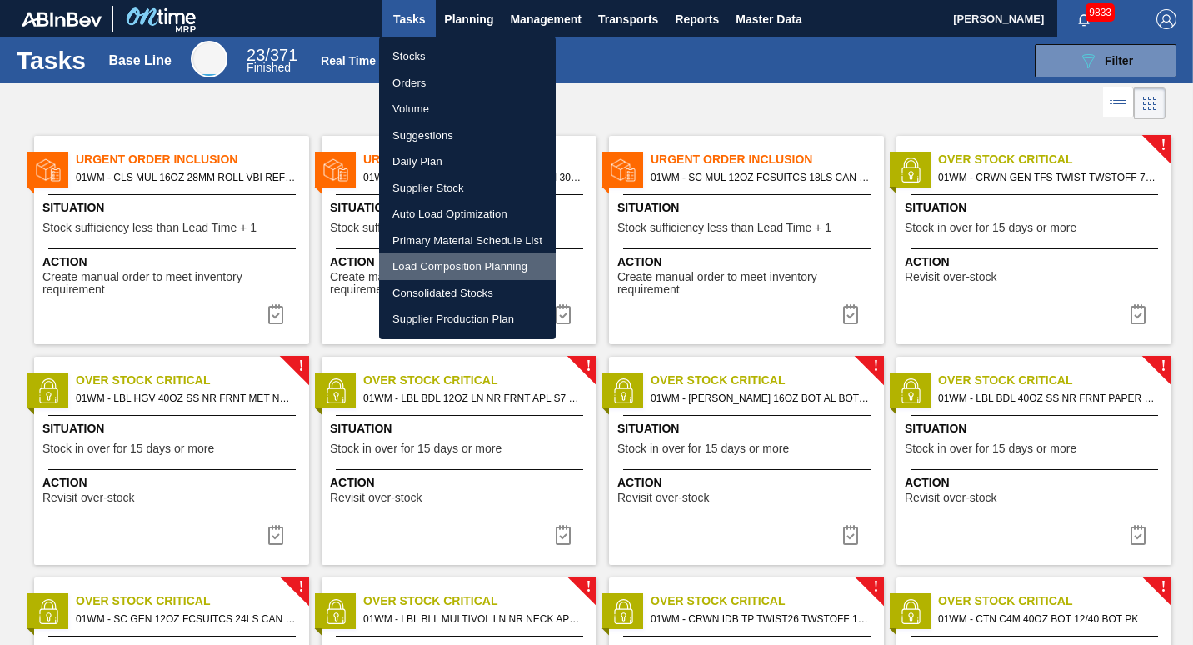
click at [450, 270] on li "Load Composition Planning" at bounding box center [467, 266] width 177 height 27
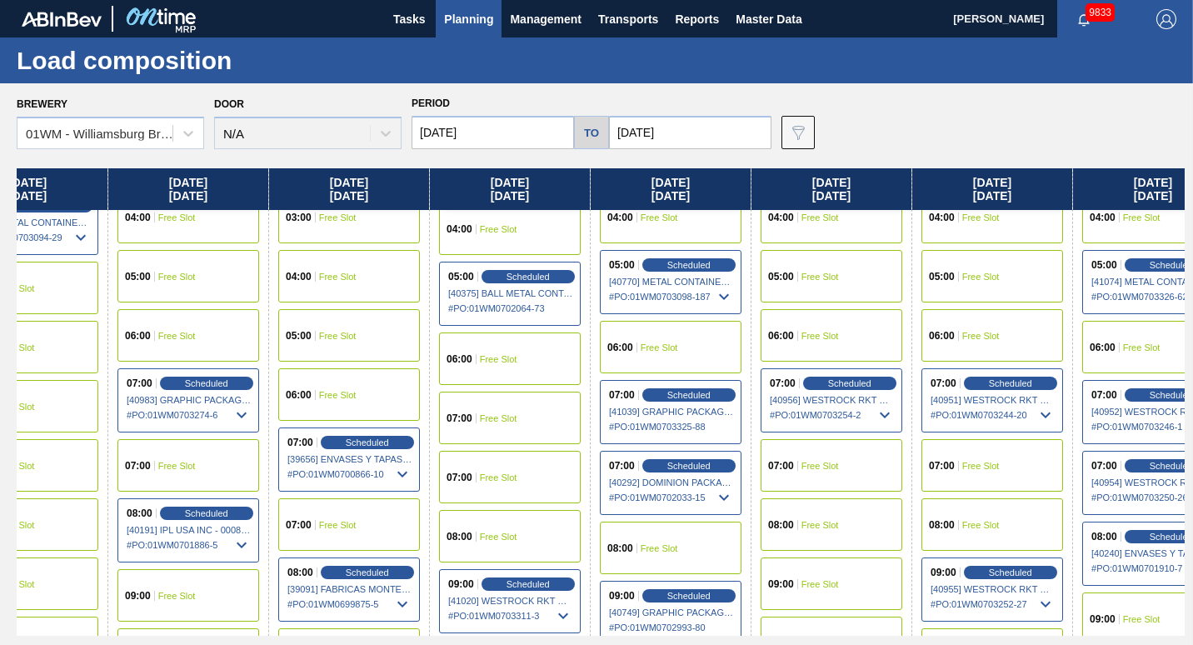
scroll to position [259, 68]
click at [467, 12] on span "Planning" at bounding box center [468, 19] width 49 height 20
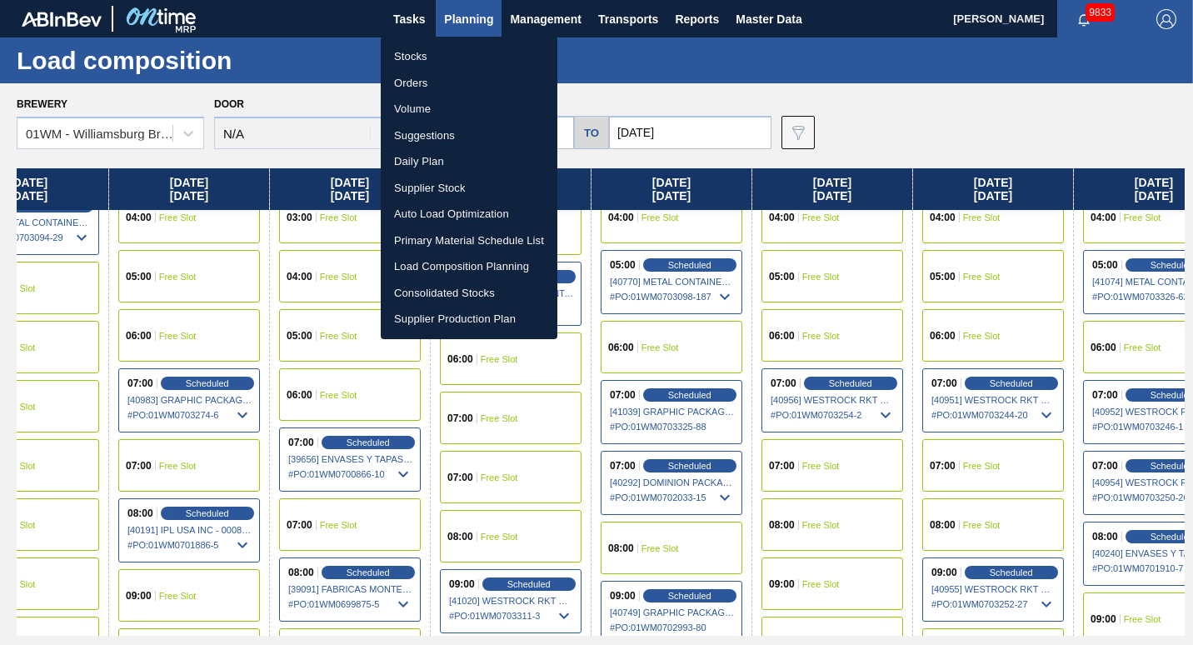
click at [504, 137] on li "Suggestions" at bounding box center [469, 135] width 177 height 27
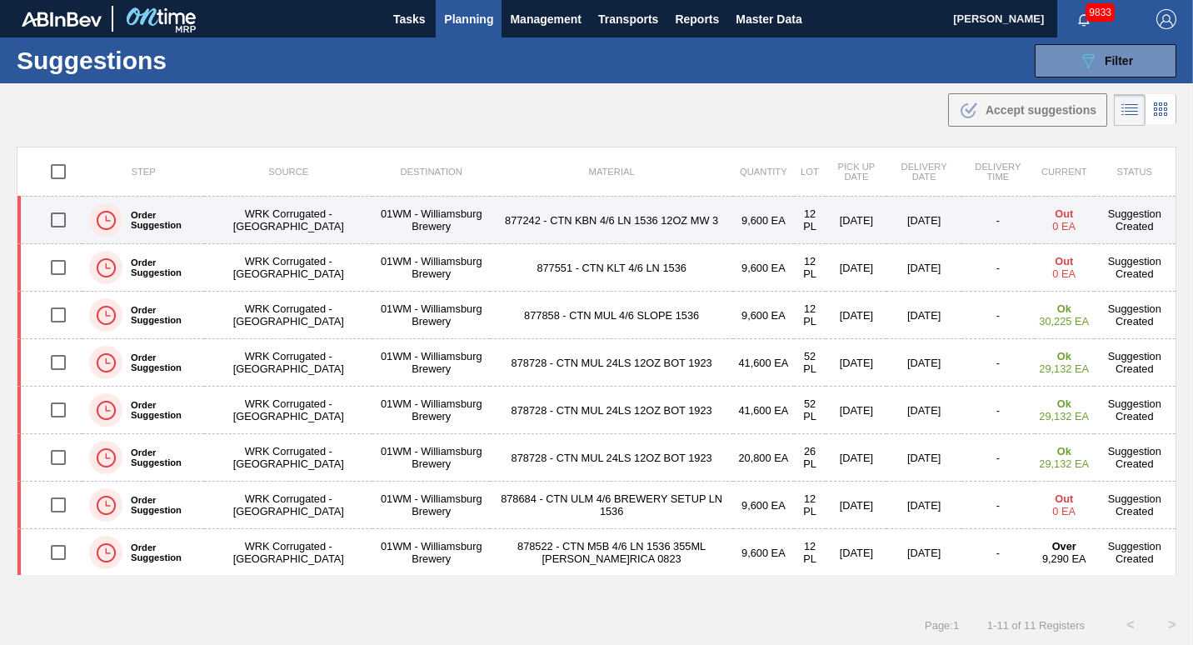
click at [551, 222] on td "877242 - CTN KBN 4/6 LN 1536 12OZ MW 3" at bounding box center [611, 220] width 243 height 47
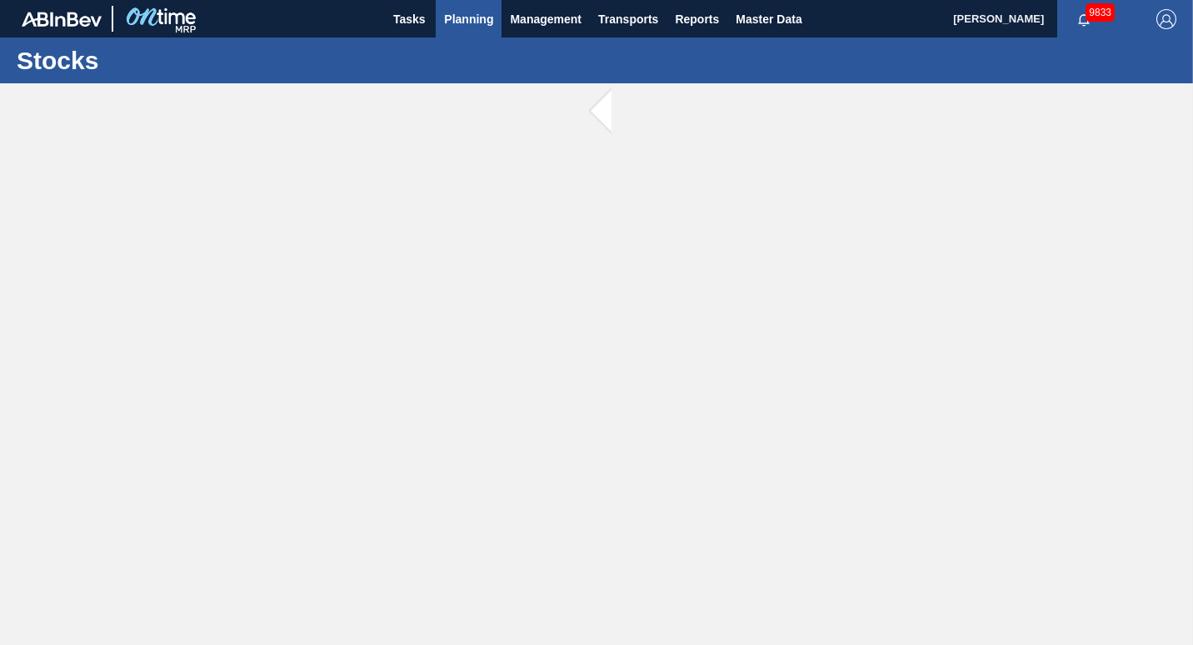
click at [461, 22] on span "Planning" at bounding box center [468, 19] width 49 height 20
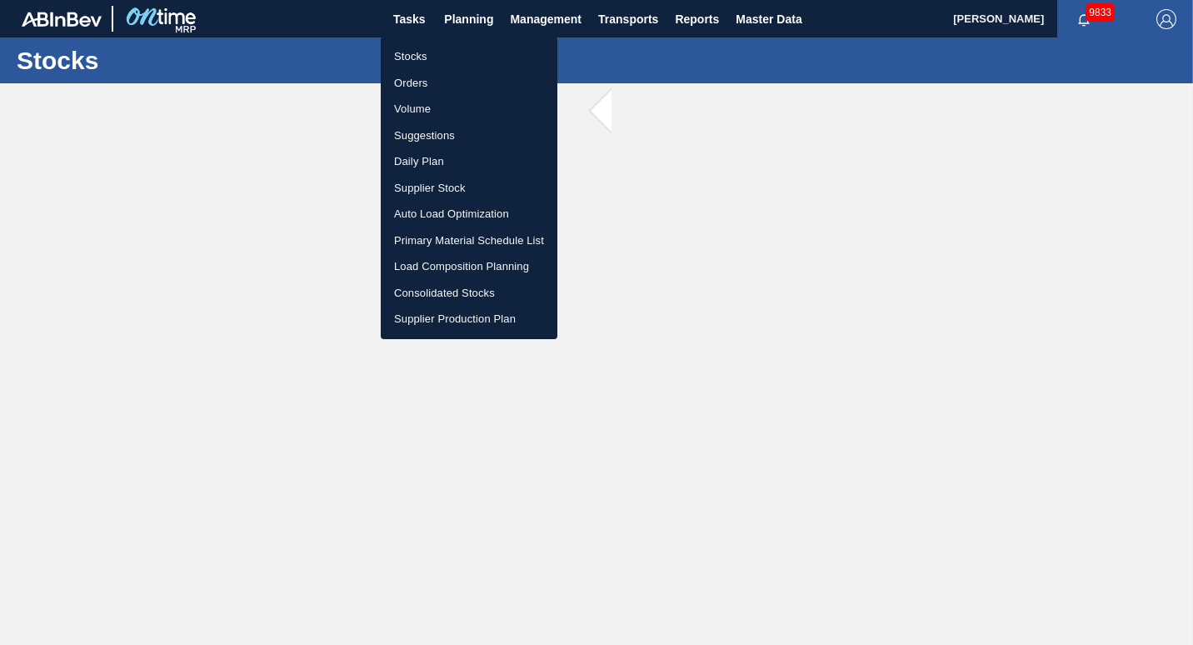
click at [449, 138] on li "Suggestions" at bounding box center [469, 135] width 177 height 27
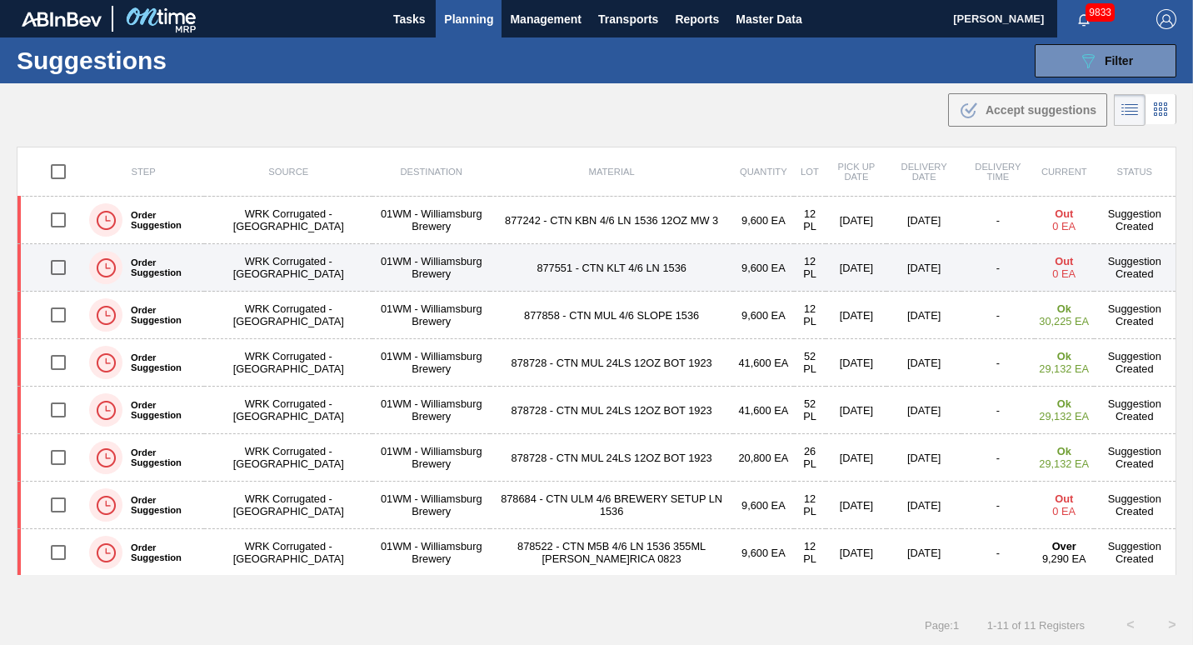
click at [564, 271] on td "877551 - CTN KLT 4/6 LN 1536" at bounding box center [611, 267] width 243 height 47
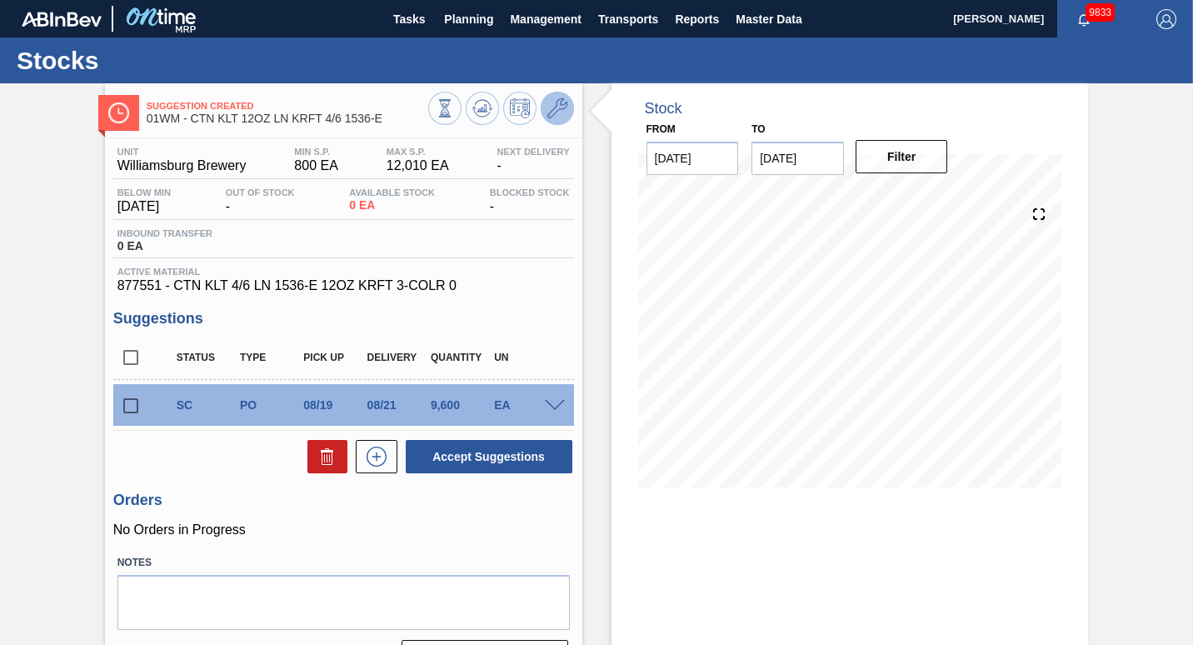
click at [561, 111] on icon at bounding box center [557, 108] width 20 height 20
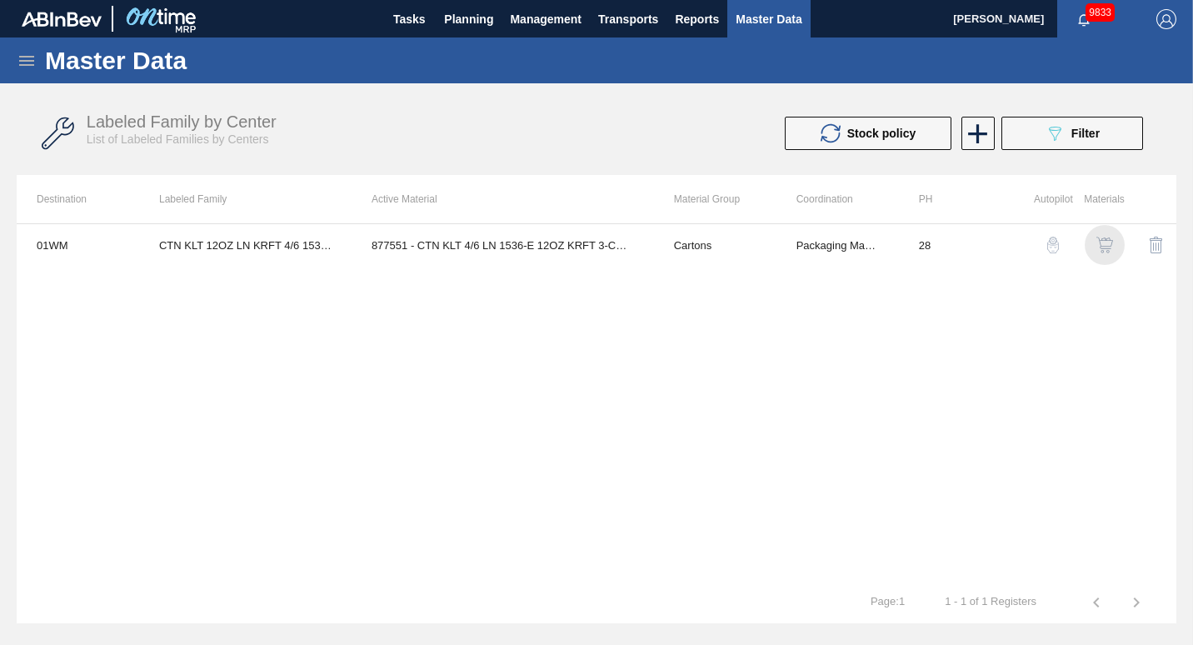
click at [1108, 251] on img "button" at bounding box center [1104, 245] width 17 height 17
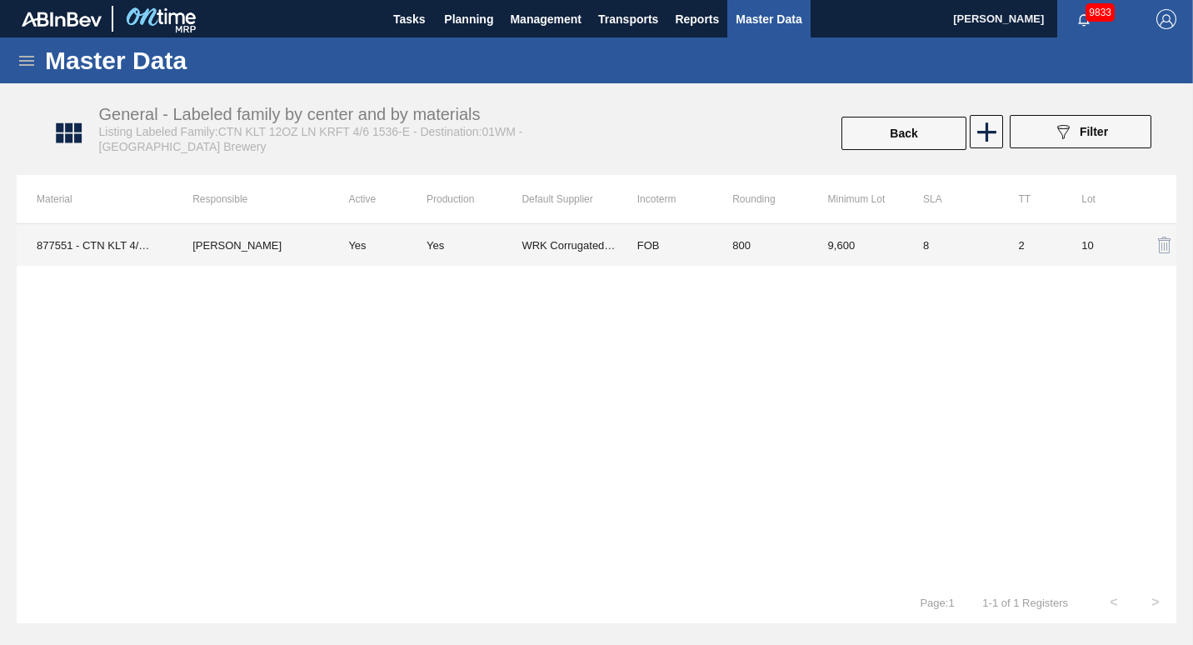
click at [745, 242] on td "800" at bounding box center [759, 245] width 95 height 42
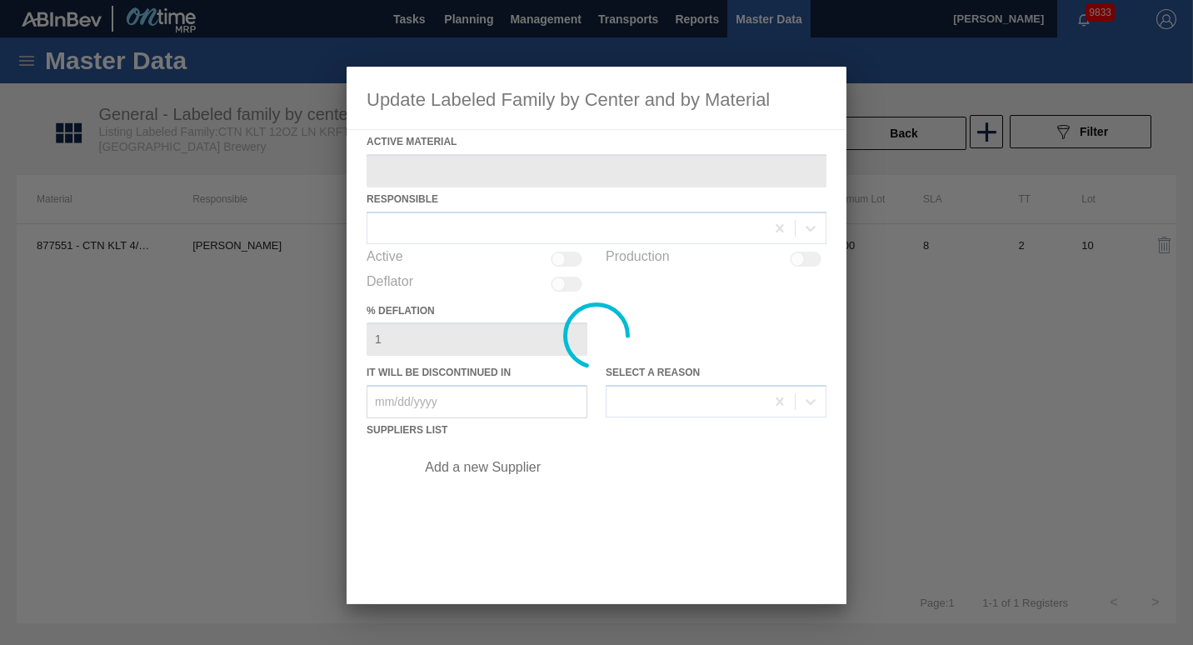
type Material "877551 - CTN KLT 4/6 LN 1536-E 12OZ KRFT 3-COLR 0"
checkbox input "true"
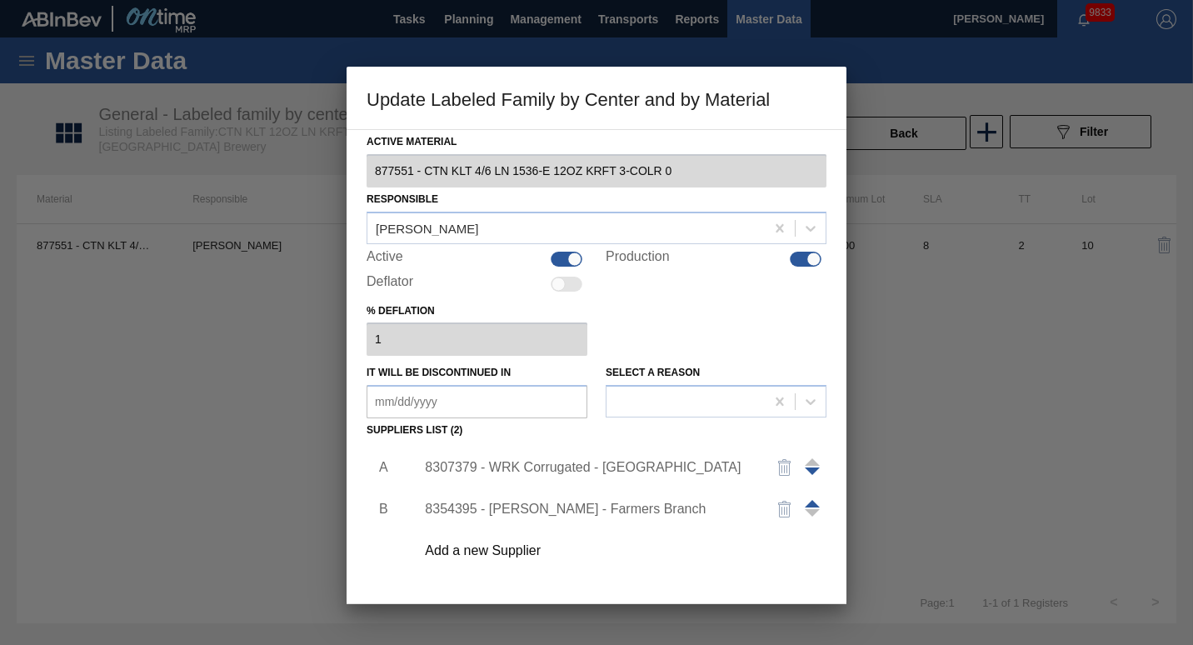
click at [577, 262] on div at bounding box center [574, 259] width 14 height 14
checkbox input "false"
click at [807, 263] on div at bounding box center [814, 259] width 14 height 14
checkbox input "false"
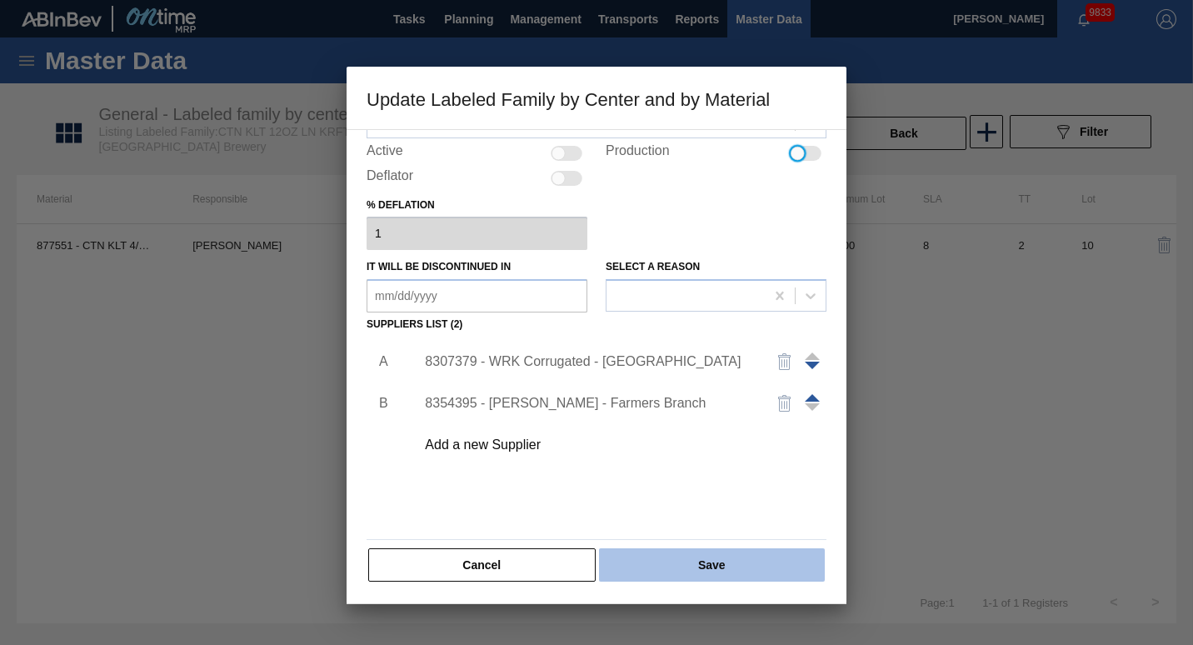
click at [724, 563] on button "Save" at bounding box center [712, 564] width 226 height 33
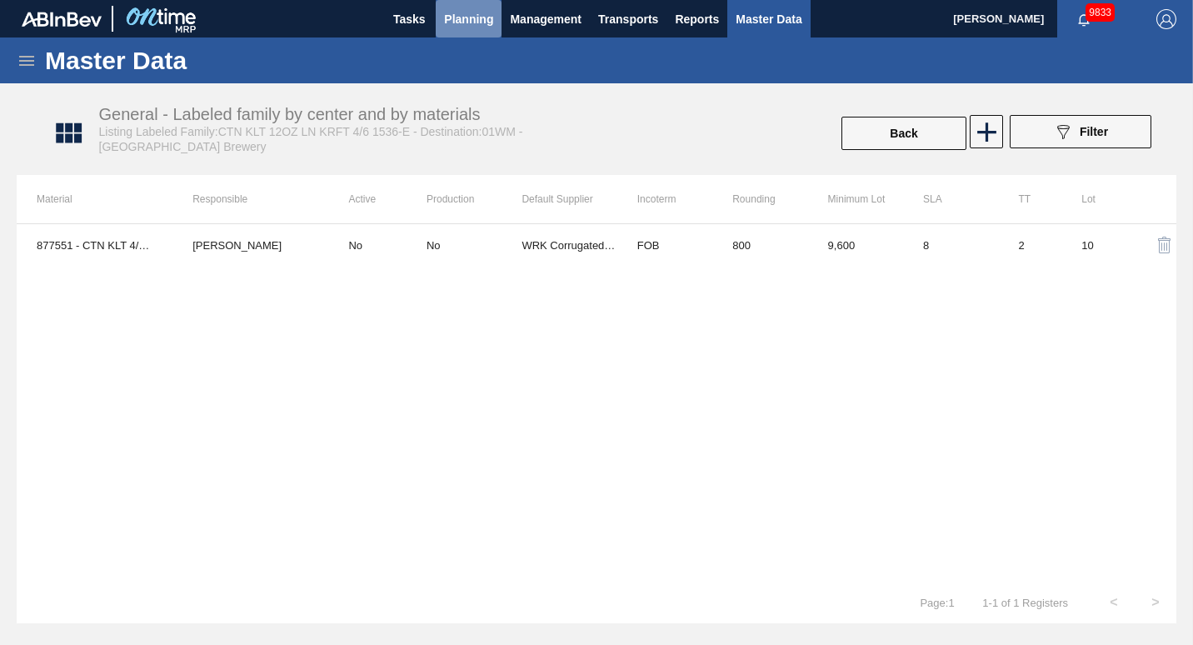
click at [486, 14] on span "Planning" at bounding box center [468, 19] width 49 height 20
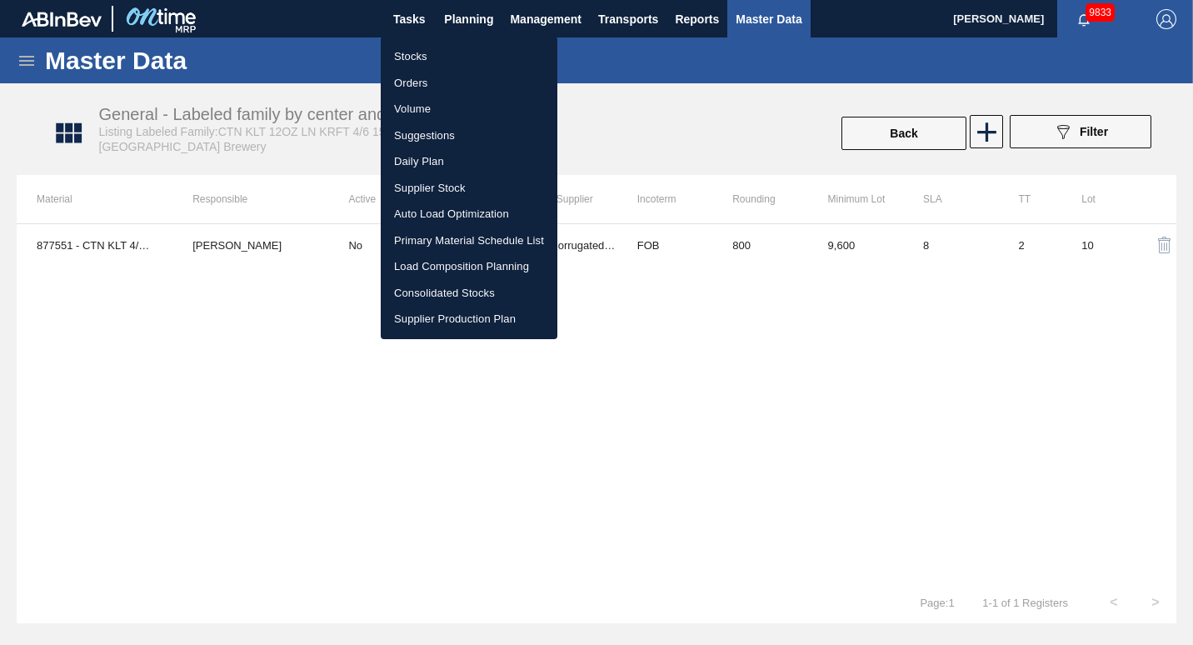
click at [433, 142] on li "Suggestions" at bounding box center [469, 135] width 177 height 27
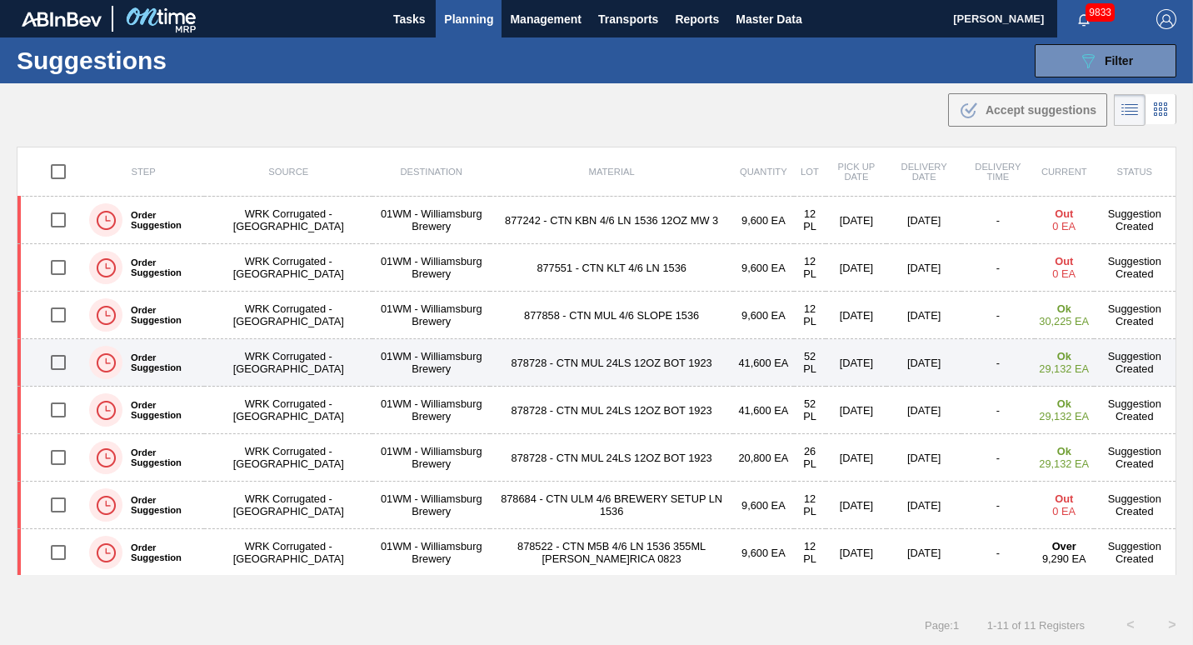
click at [52, 364] on input "checkbox" at bounding box center [58, 362] width 35 height 35
checkbox input "true"
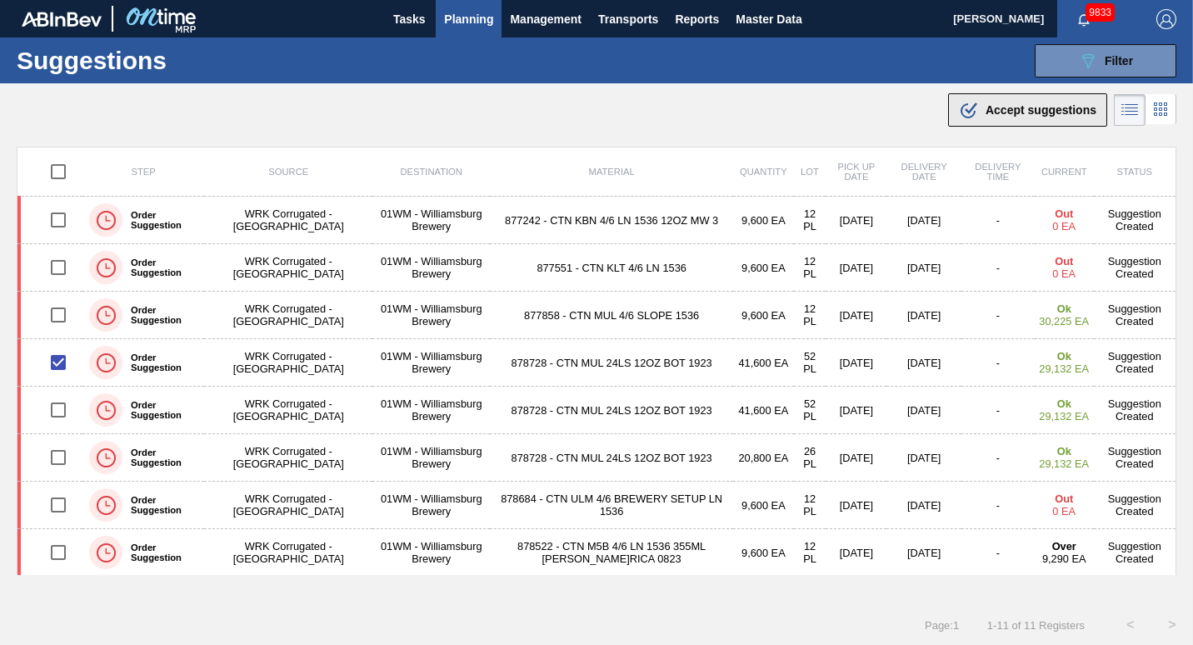
click at [991, 109] on span "Accept suggestions" at bounding box center [1040, 109] width 111 height 13
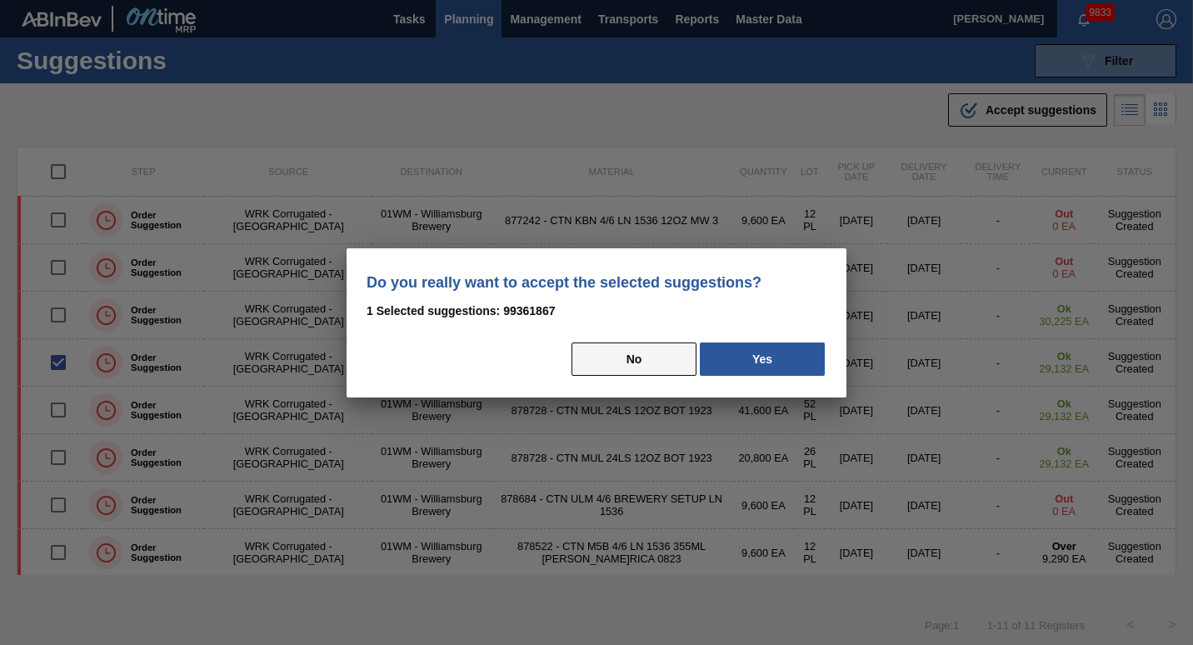
click at [654, 362] on button "No" at bounding box center [633, 358] width 125 height 33
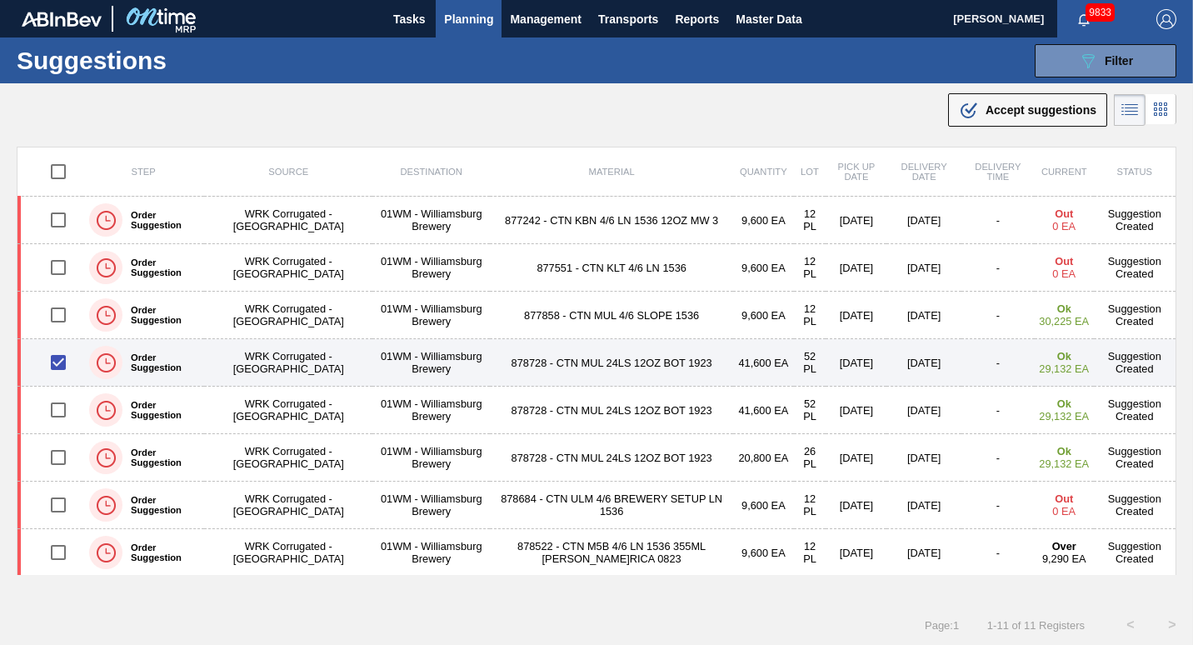
click at [236, 375] on td "WRK Corrugated - [GEOGRAPHIC_DATA]" at bounding box center [288, 362] width 168 height 47
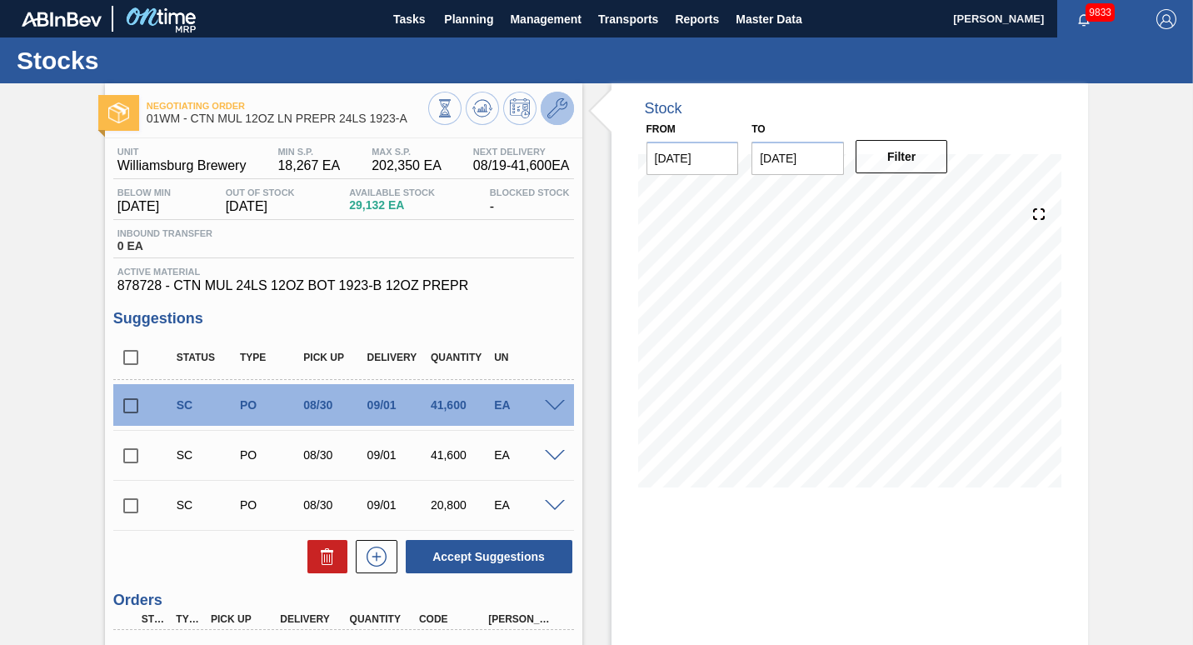
click at [558, 108] on icon at bounding box center [557, 108] width 20 height 20
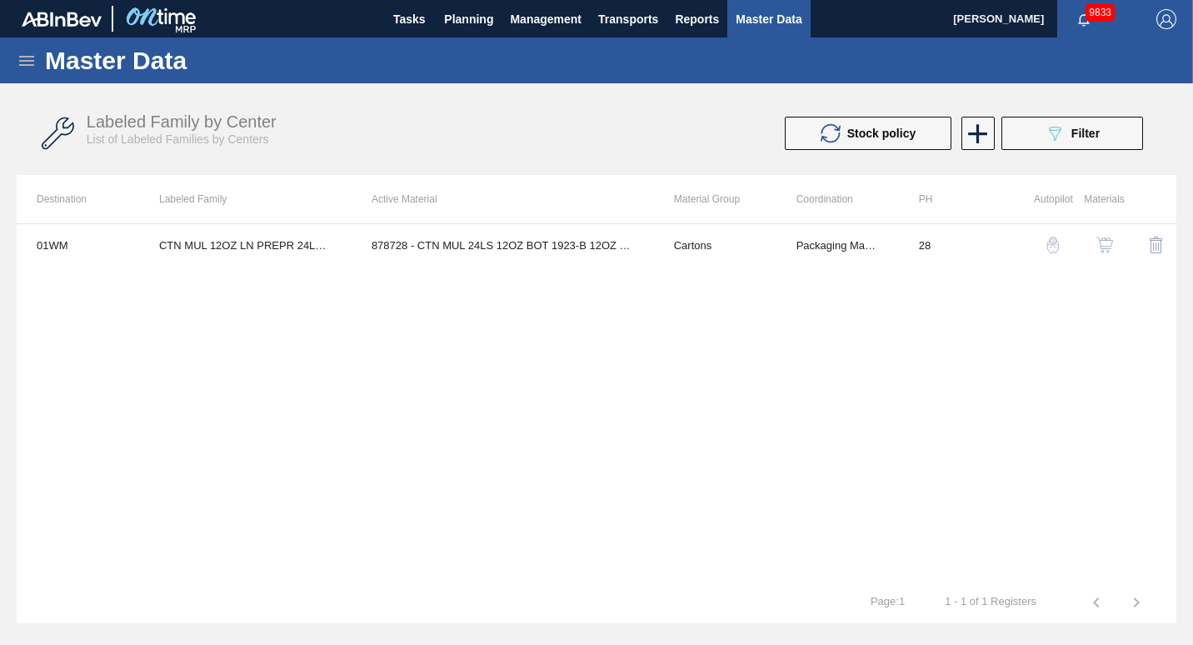
click at [1104, 251] on img "button" at bounding box center [1104, 245] width 17 height 17
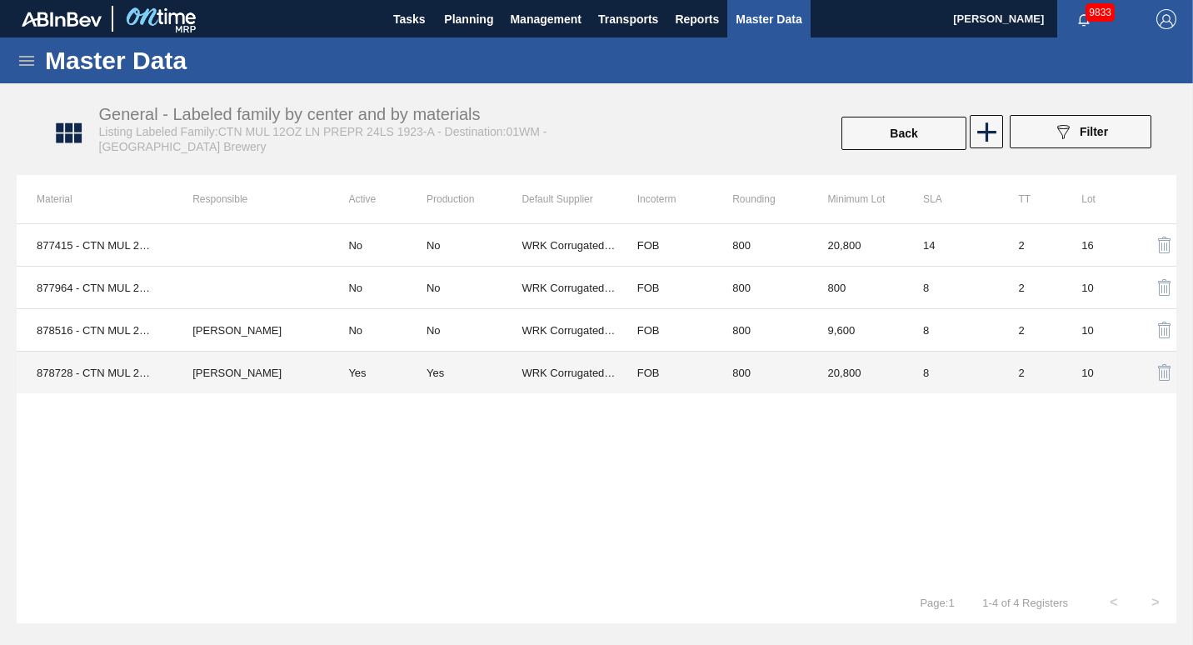
click at [678, 365] on td "FOB" at bounding box center [664, 372] width 95 height 42
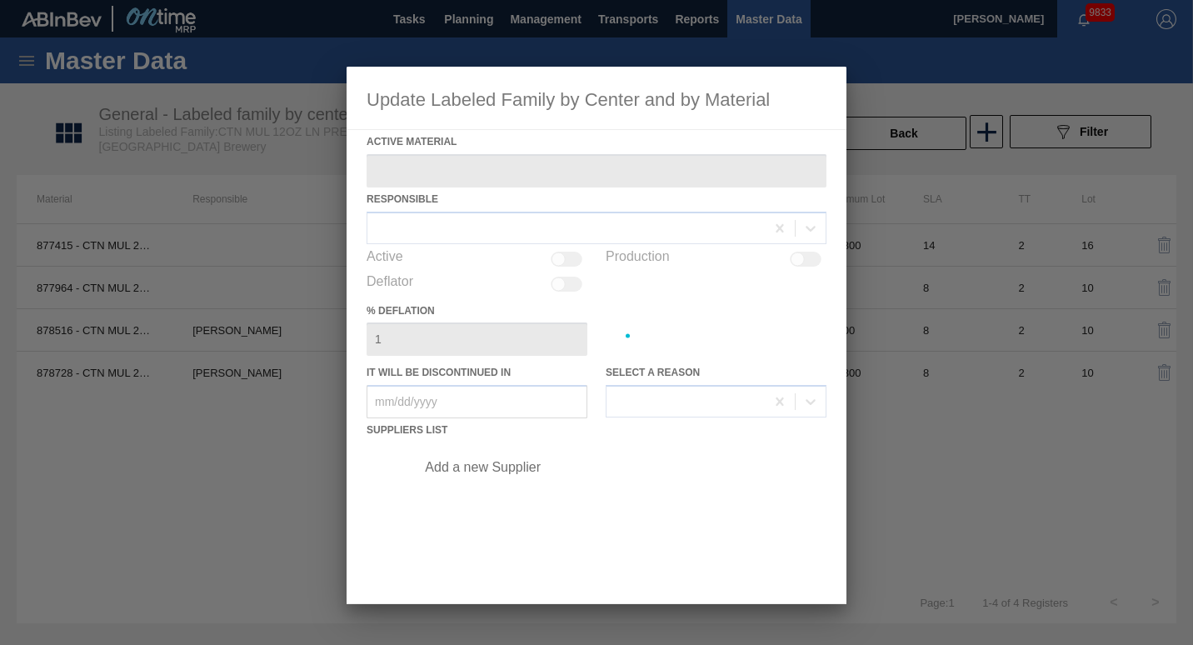
type Material "878728 - CTN MUL 24LS 12OZ BOT 1923-B 12OZ PREPR"
checkbox input "true"
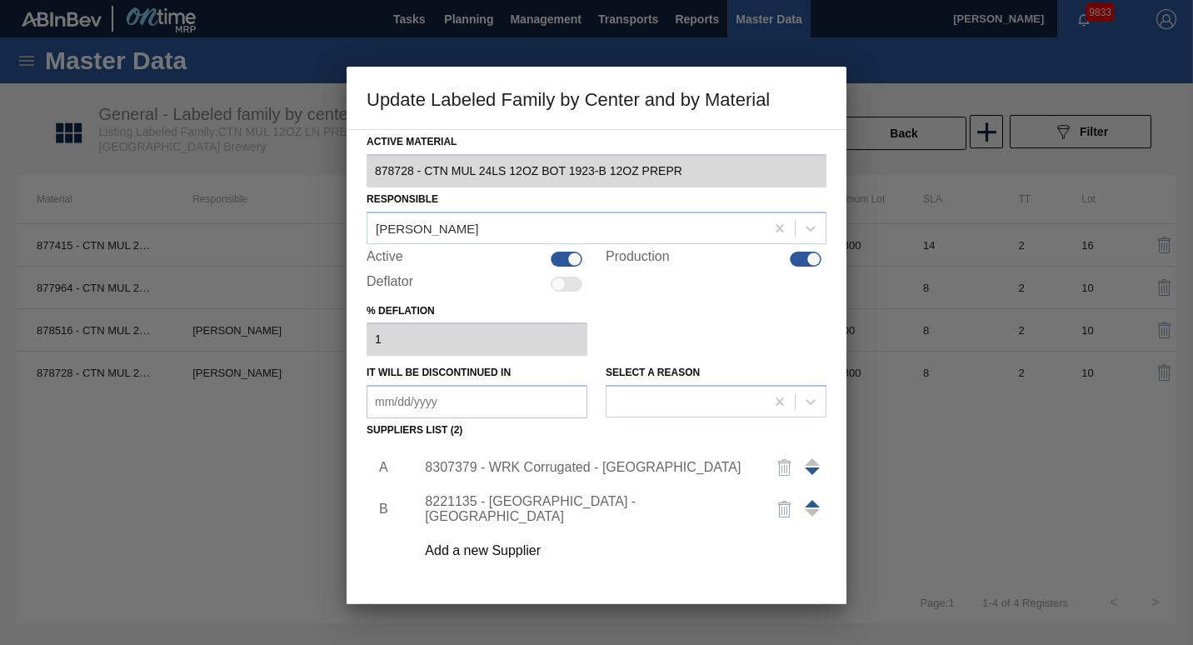
scroll to position [106, 0]
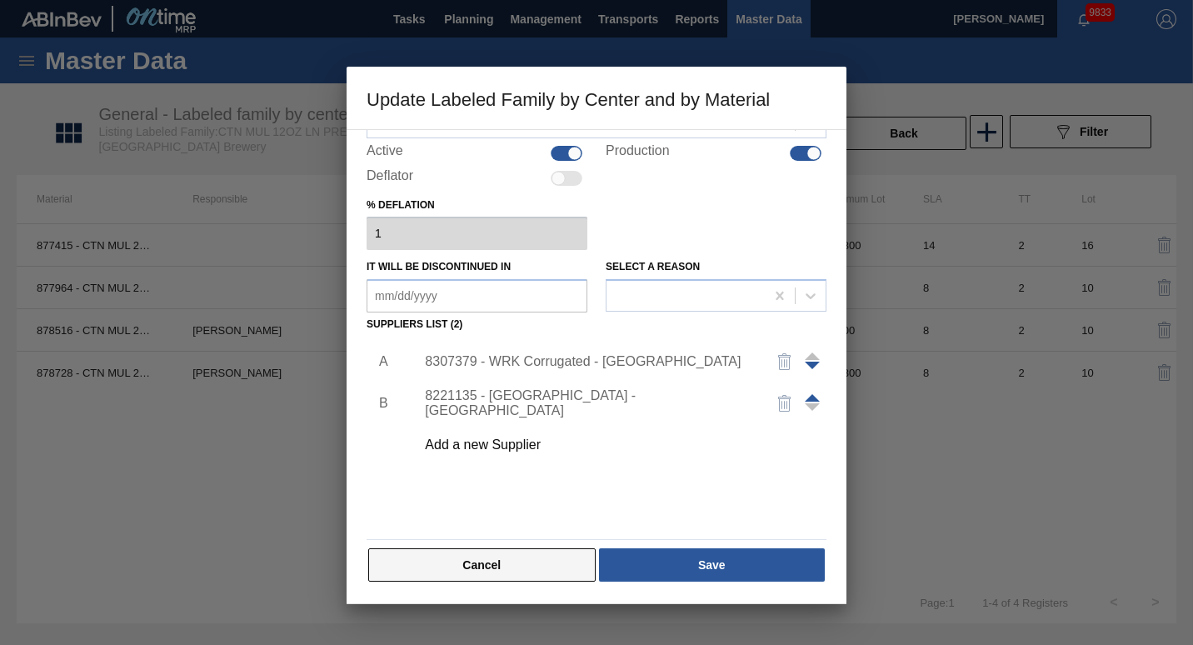
click at [521, 573] on button "Cancel" at bounding box center [481, 564] width 227 height 33
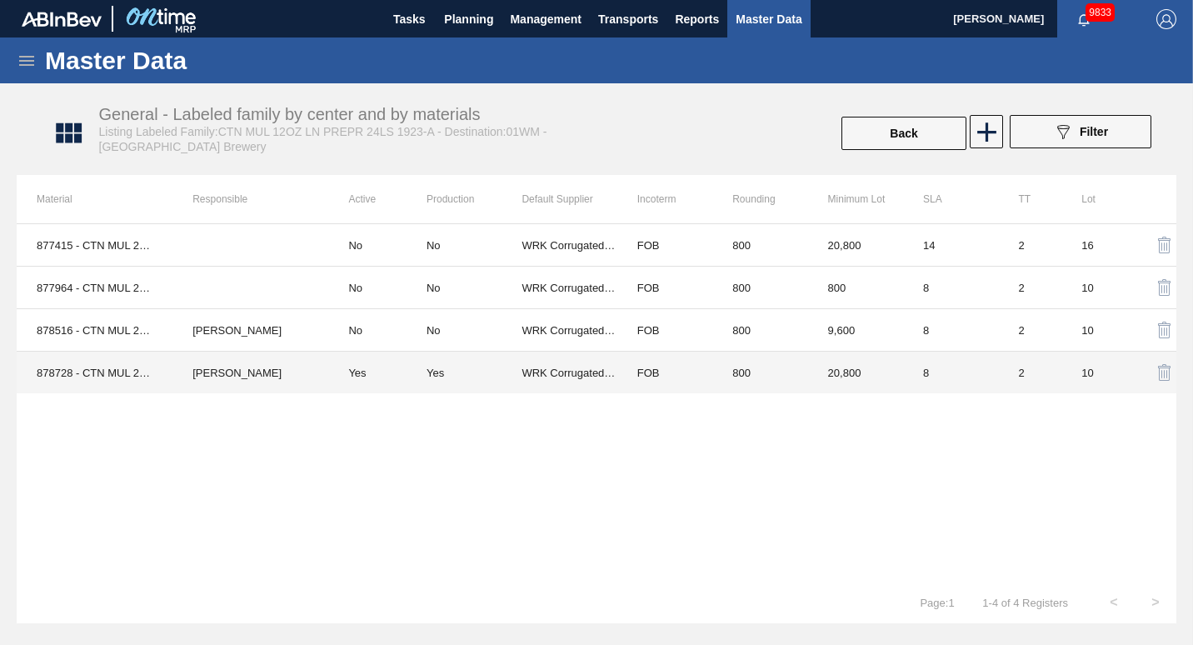
click at [917, 369] on td "8" at bounding box center [950, 372] width 95 height 42
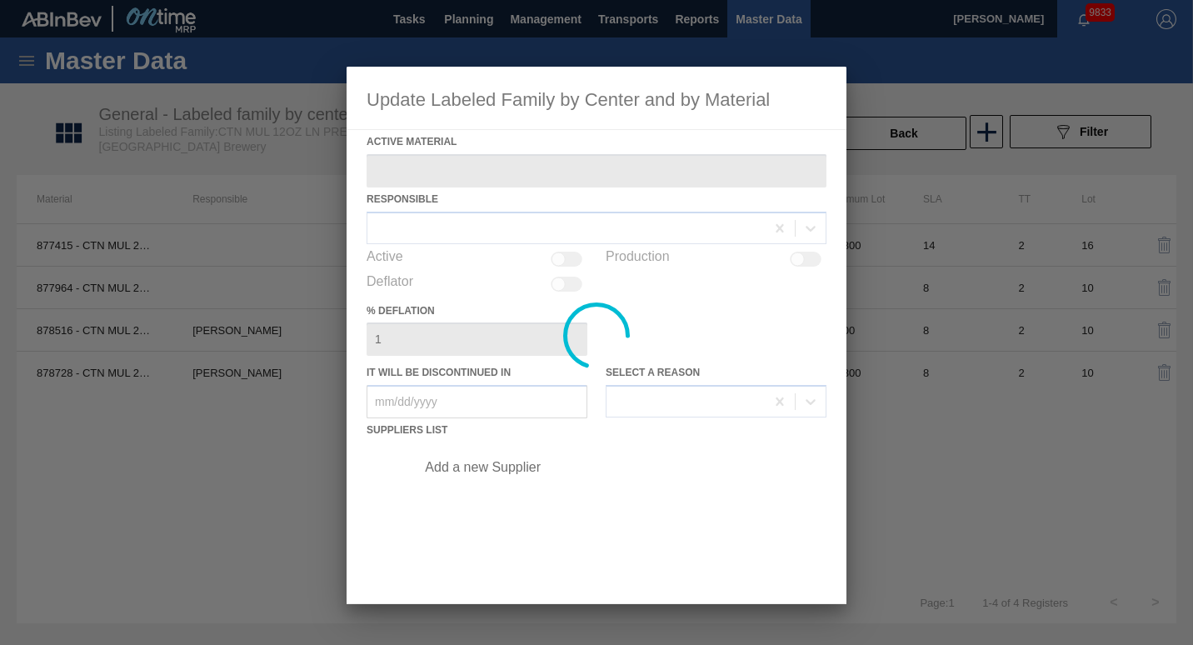
type Material "878728 - CTN MUL 24LS 12OZ BOT 1923-B 12OZ PREPR"
checkbox input "true"
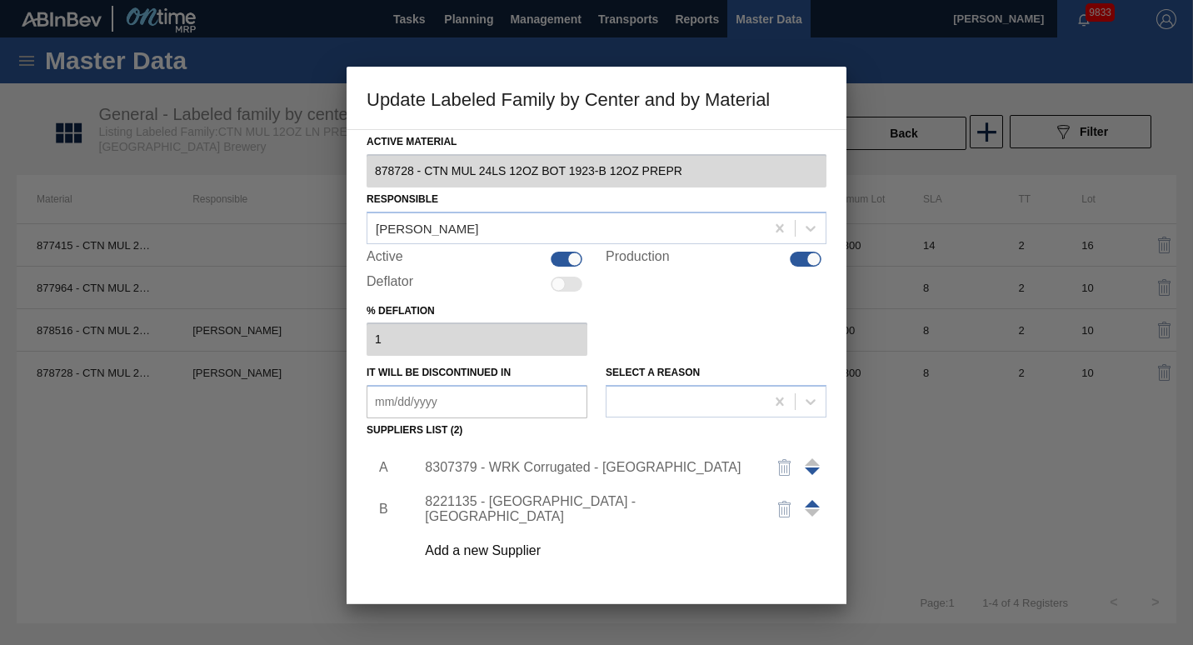
click at [948, 99] on div at bounding box center [596, 322] width 1193 height 645
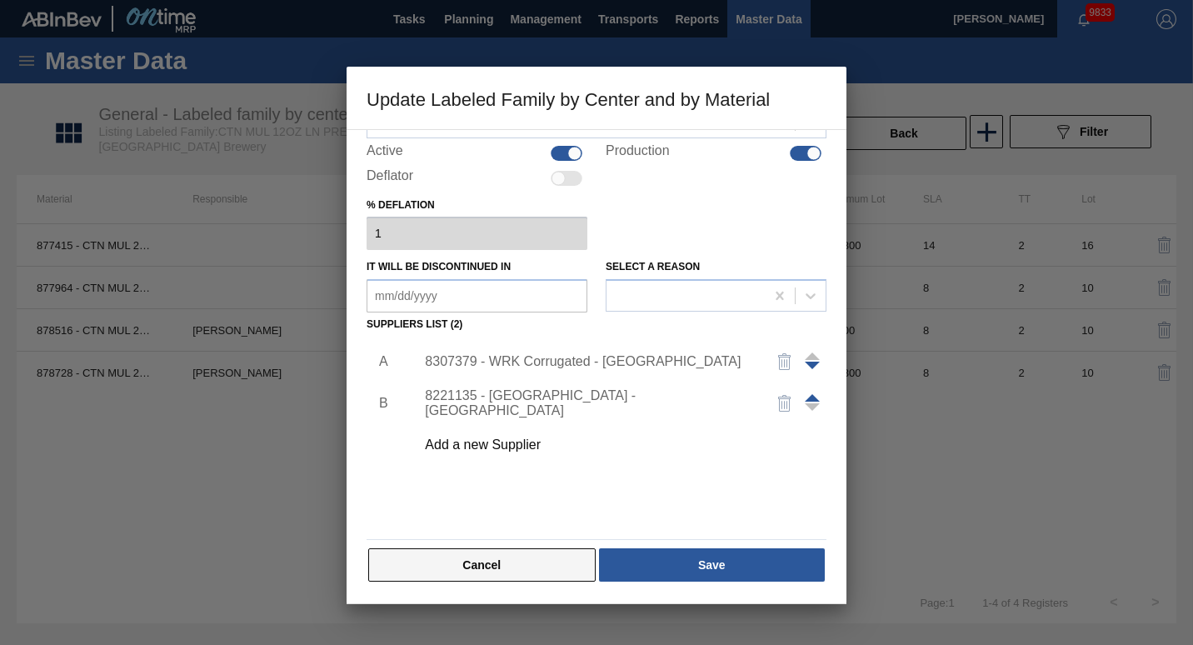
click at [513, 560] on button "Cancel" at bounding box center [481, 564] width 227 height 33
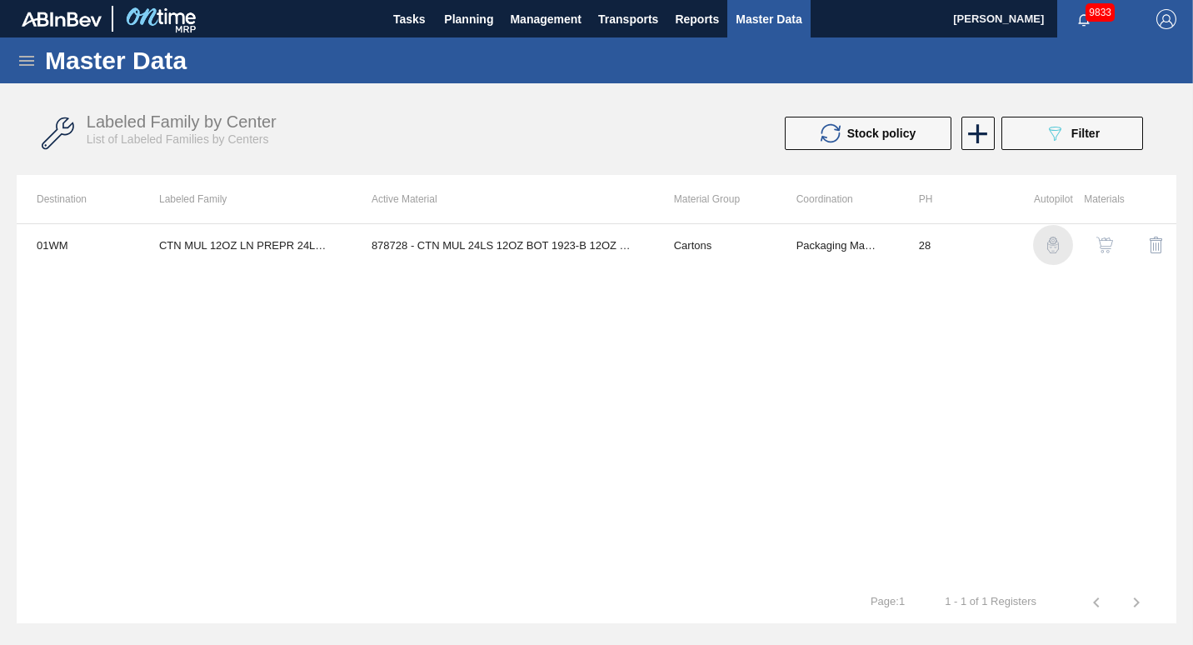
click at [1051, 245] on img "button" at bounding box center [1052, 245] width 17 height 17
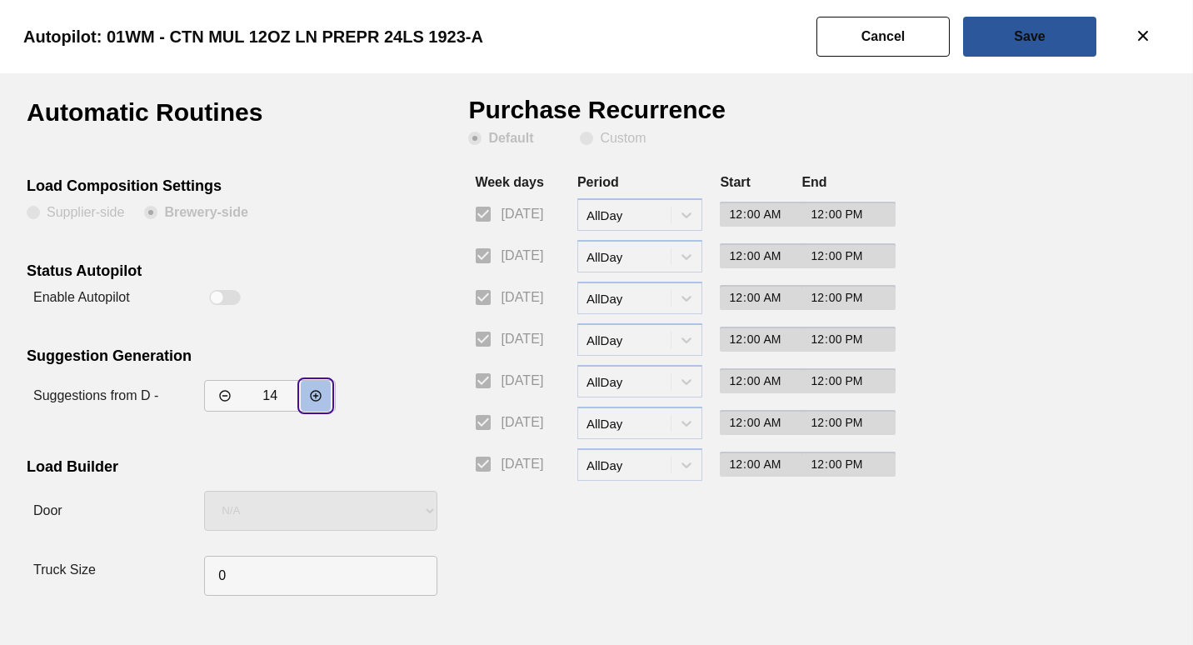
click at [316, 406] on button "decrementar valor" at bounding box center [316, 396] width 30 height 30
type input "15"
click at [1051, 33] on button "Save" at bounding box center [1029, 37] width 133 height 40
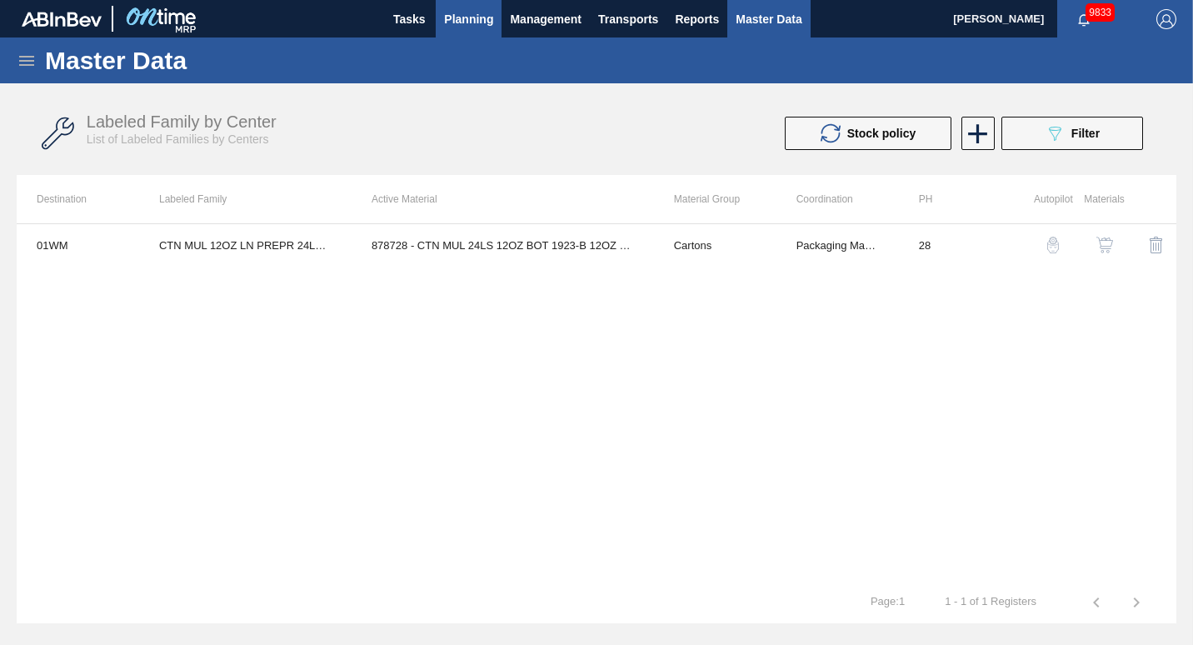
click at [476, 22] on span "Planning" at bounding box center [468, 19] width 49 height 20
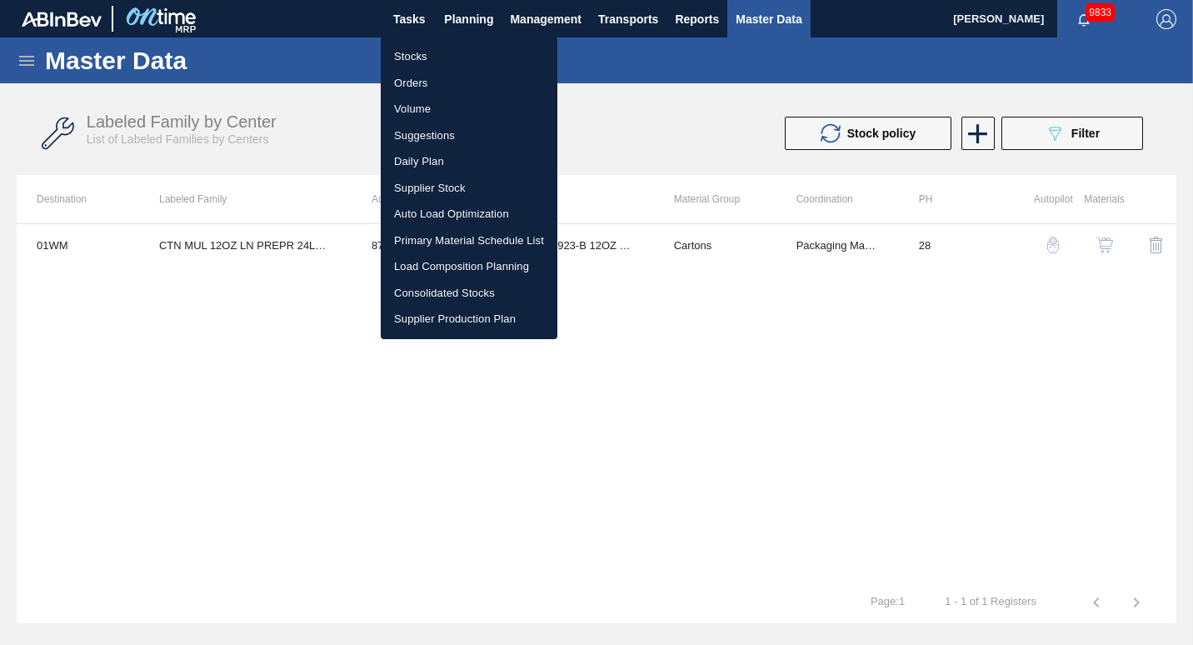
click at [449, 258] on li "Load Composition Planning" at bounding box center [469, 266] width 177 height 27
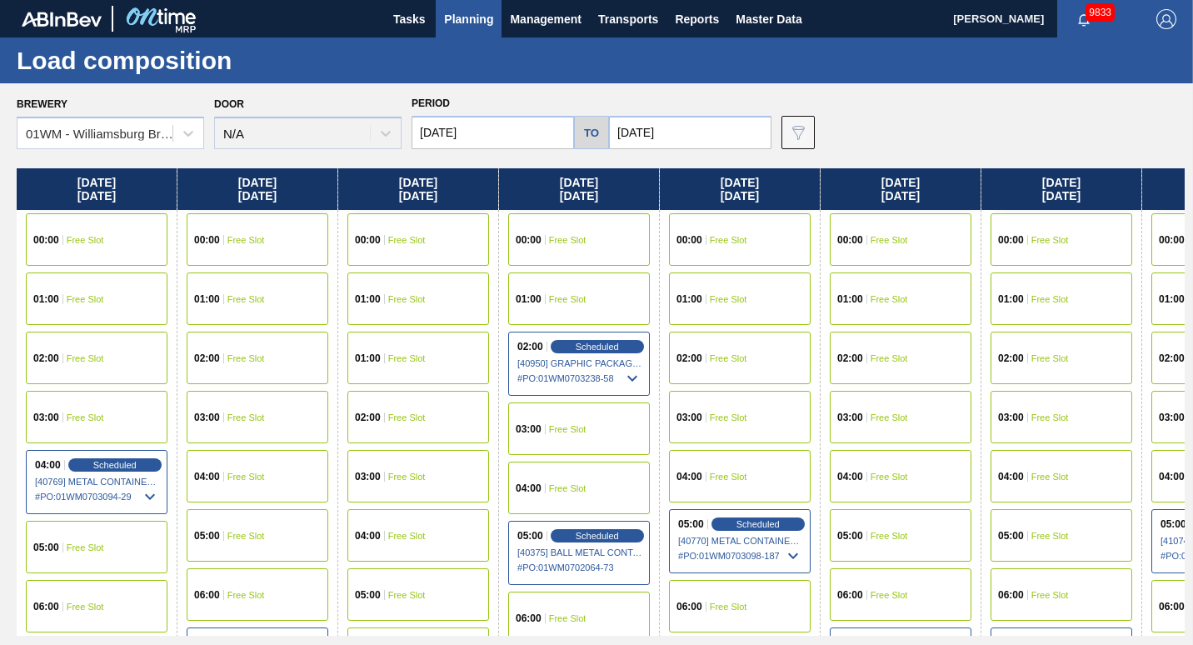
click at [469, 11] on span "Planning" at bounding box center [468, 19] width 49 height 20
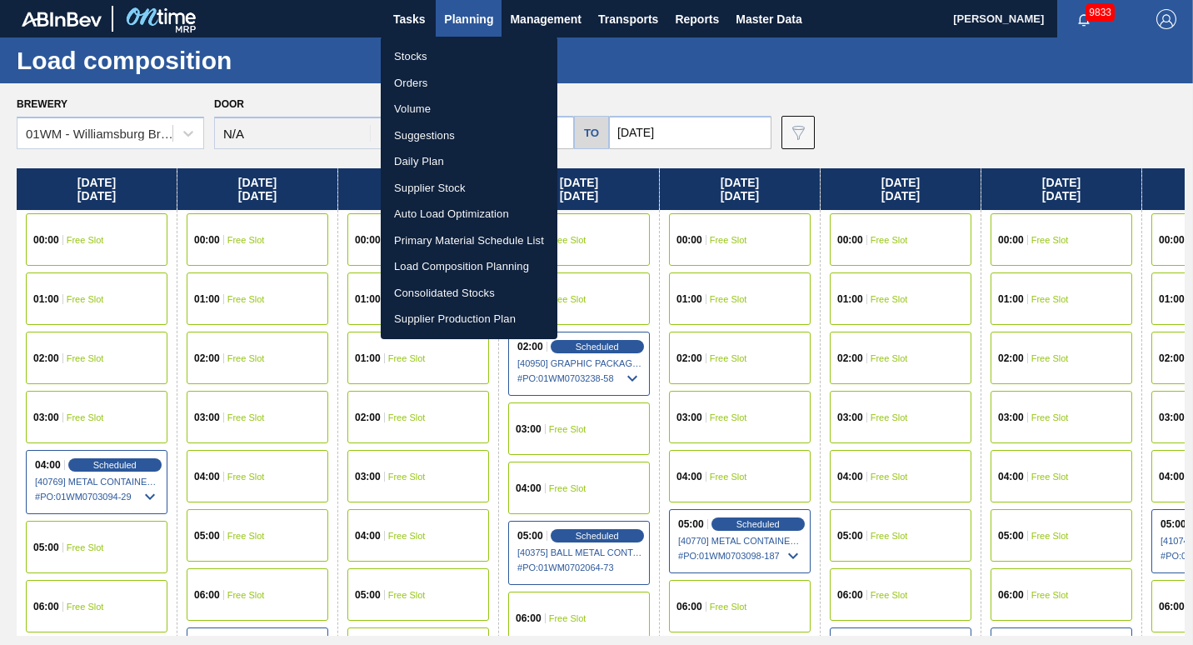
click at [475, 133] on li "Suggestions" at bounding box center [469, 135] width 177 height 27
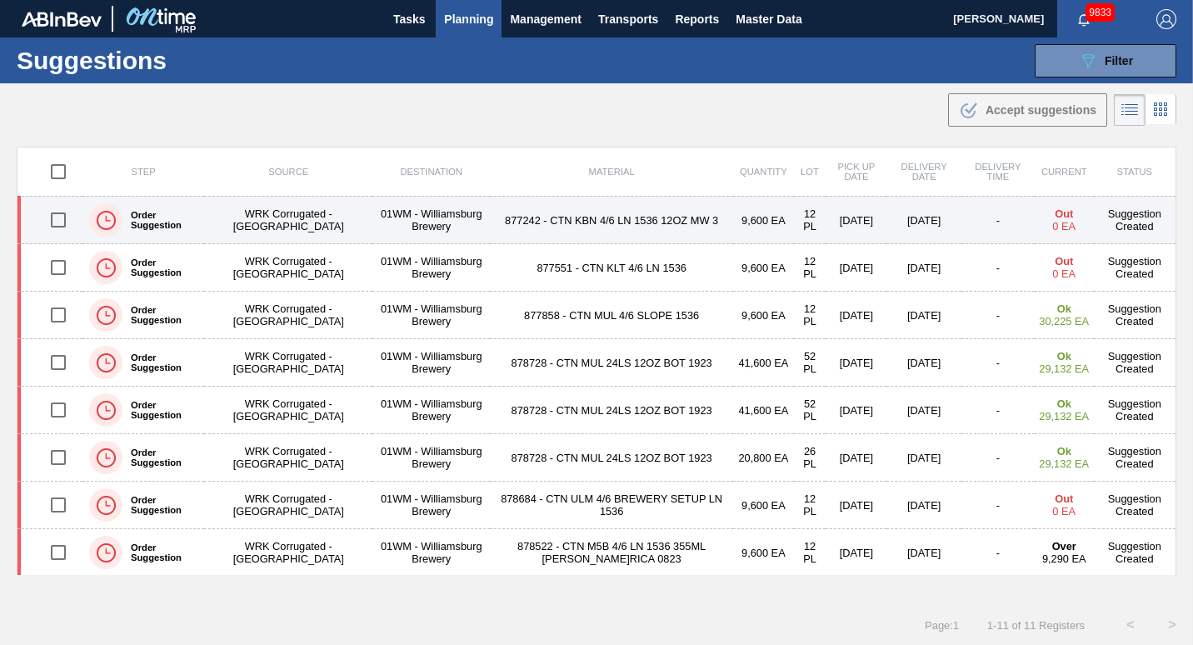
click at [585, 238] on td "877242 - CTN KBN 4/6 LN 1536 12OZ MW 3" at bounding box center [611, 220] width 243 height 47
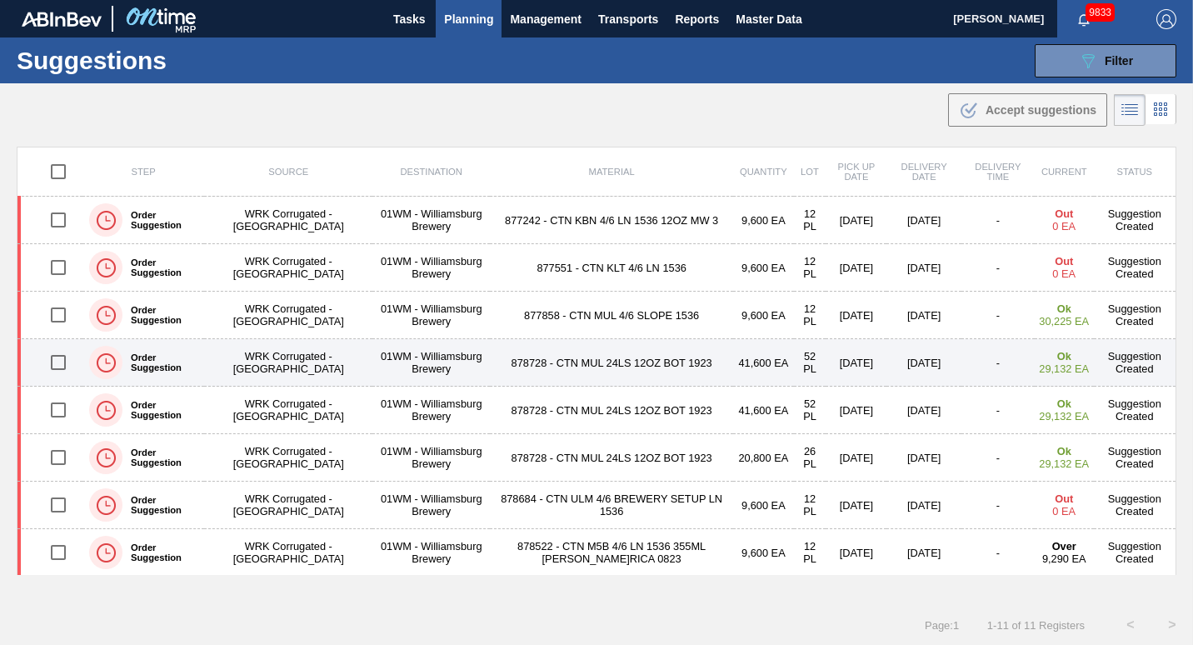
click at [61, 366] on input "checkbox" at bounding box center [58, 362] width 35 height 35
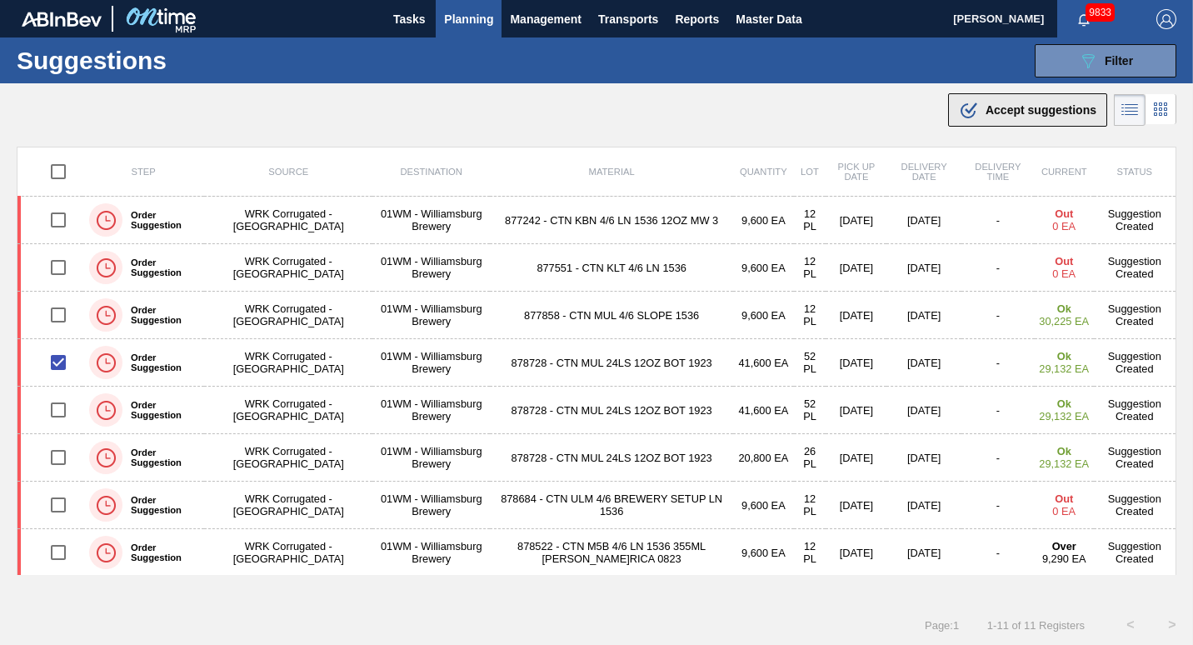
click at [1009, 114] on span "Accept suggestions" at bounding box center [1040, 109] width 111 height 13
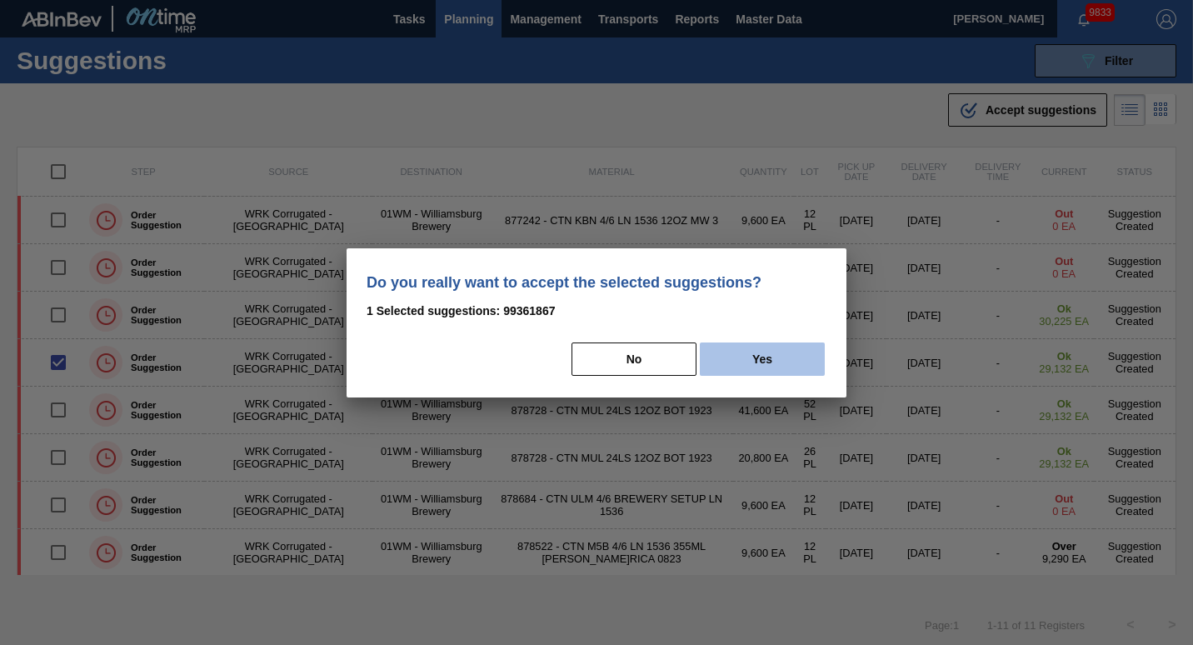
click at [746, 363] on button "Yes" at bounding box center [762, 358] width 125 height 33
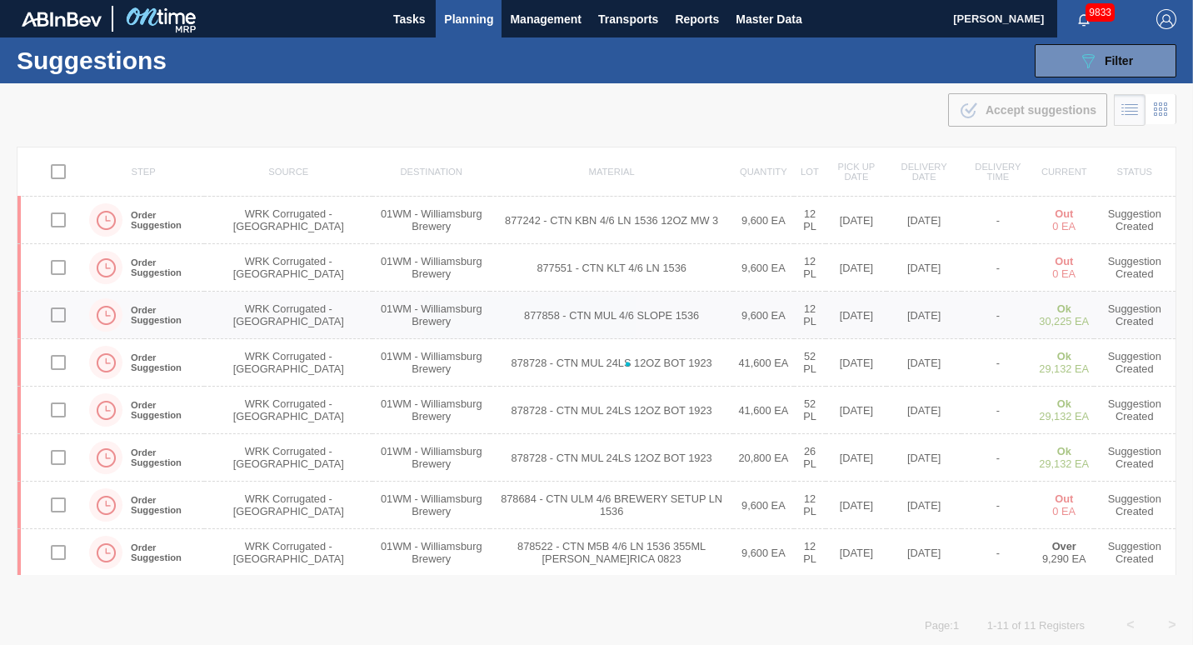
checkbox input "false"
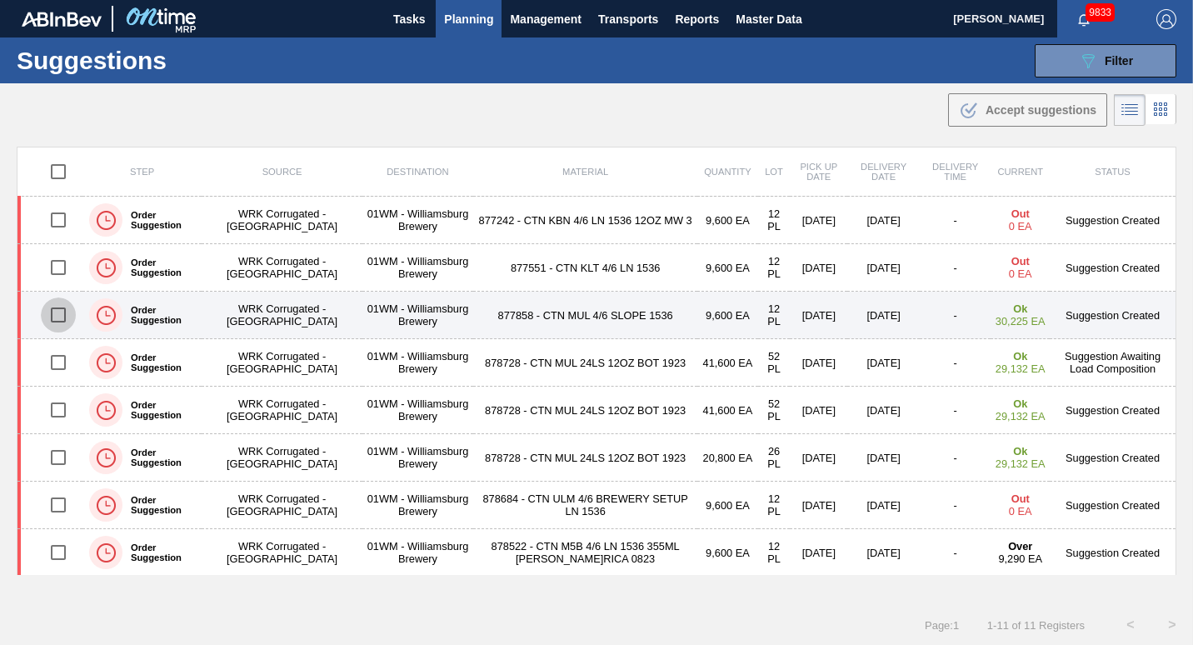
click at [51, 314] on input "checkbox" at bounding box center [58, 314] width 35 height 35
click at [60, 320] on input "checkbox" at bounding box center [58, 314] width 35 height 35
checkbox input "false"
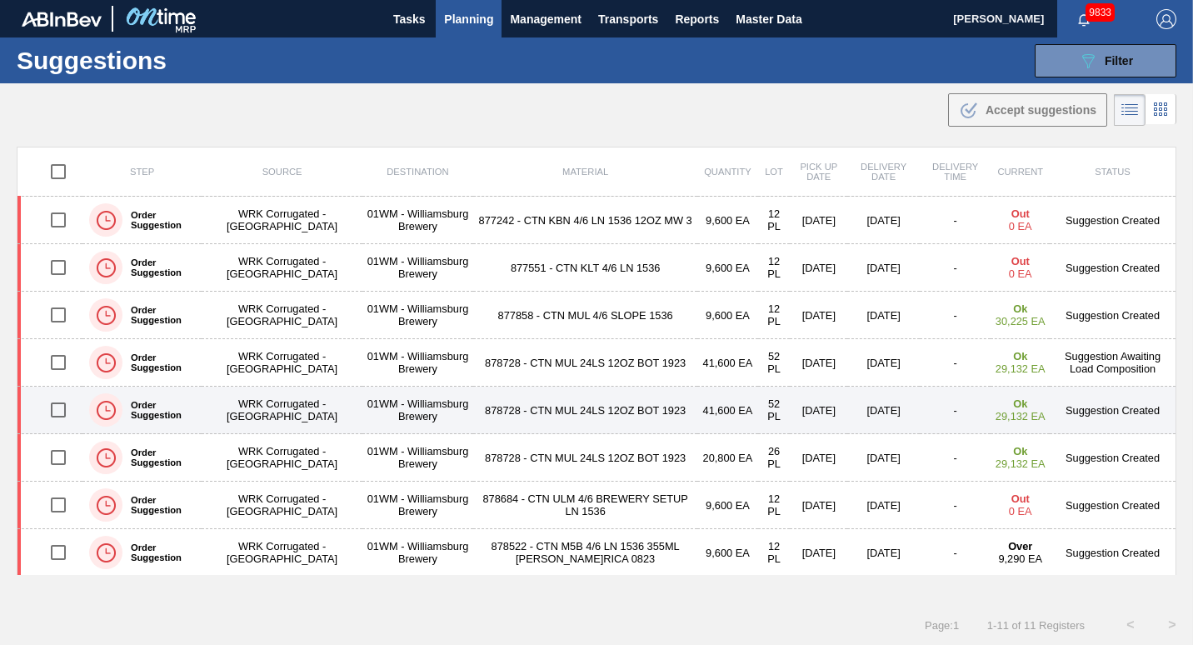
click at [362, 419] on td "01WM - Williamsburg Brewery" at bounding box center [417, 409] width 111 height 47
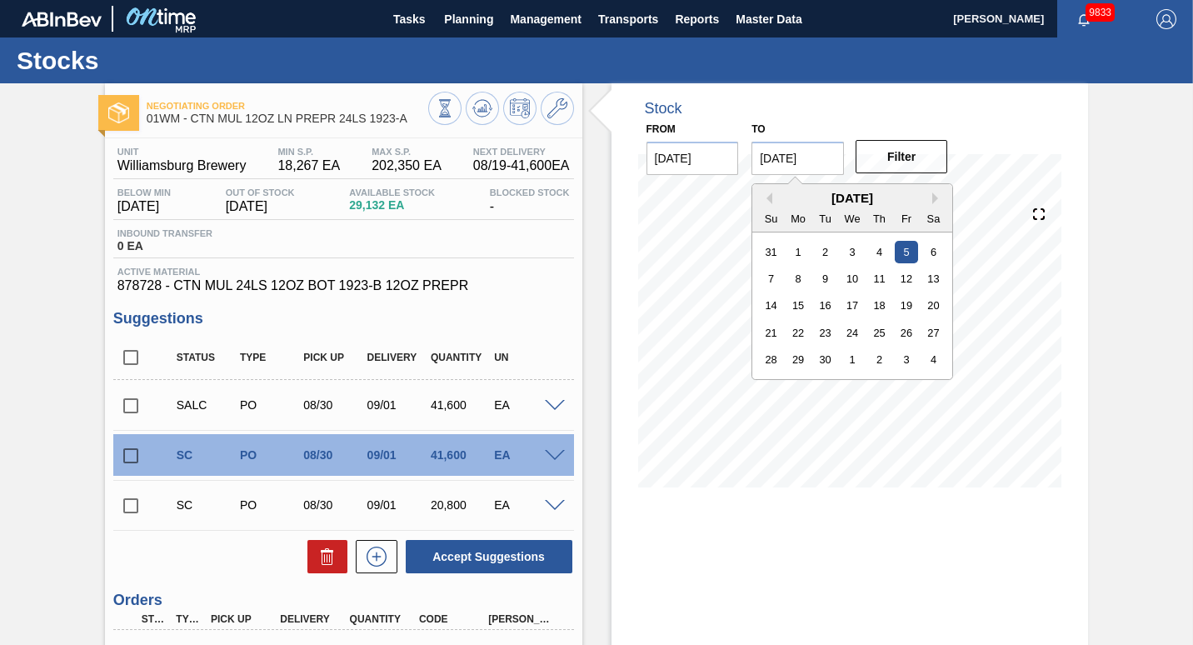
click at [820, 167] on input "[DATE]" at bounding box center [797, 158] width 92 height 33
click at [799, 271] on div "8" at bounding box center [798, 278] width 22 height 22
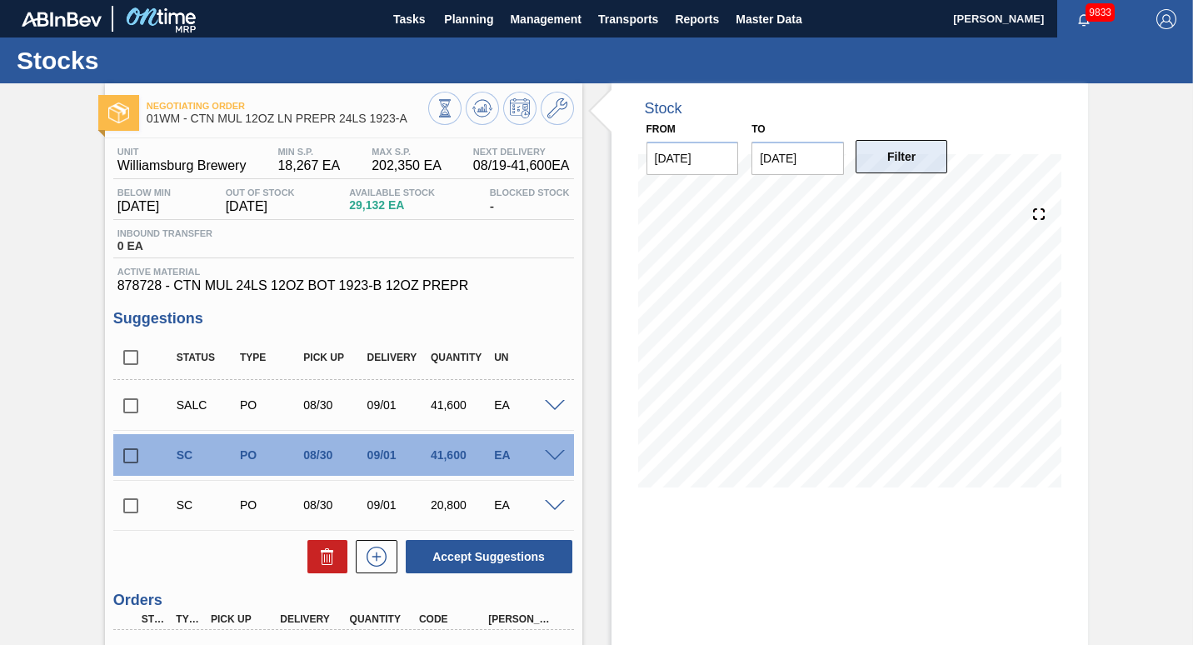
click at [904, 143] on button "Filter" at bounding box center [901, 156] width 92 height 33
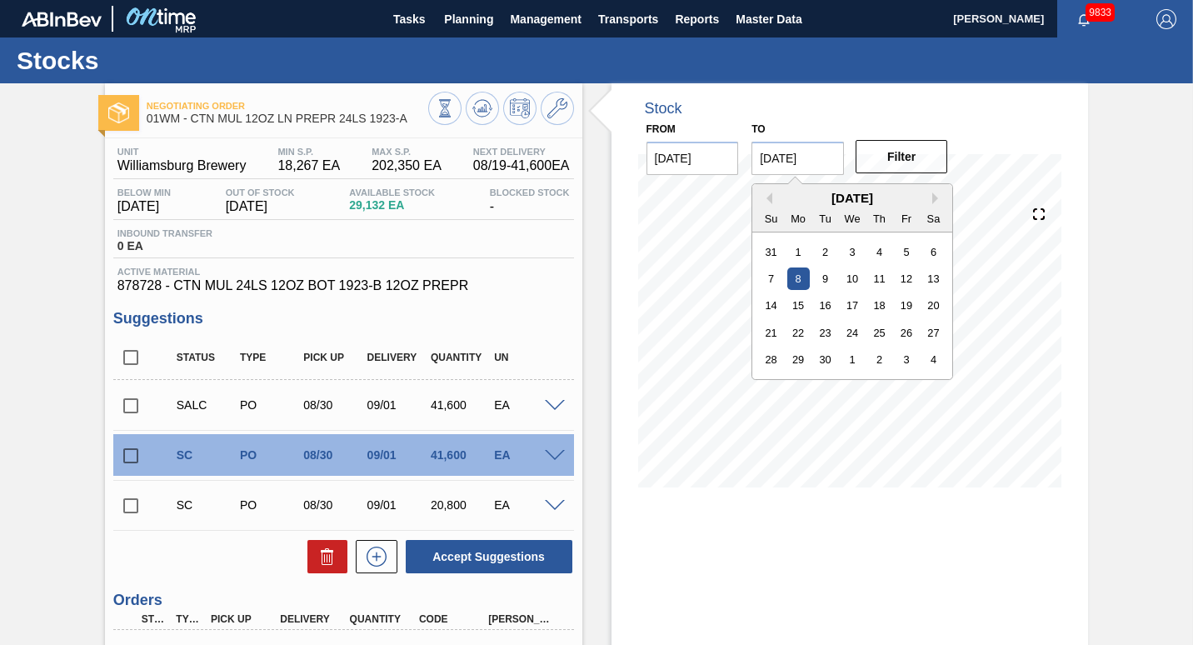
click at [810, 158] on input "09/08/2025" at bounding box center [797, 158] width 92 height 33
click at [792, 304] on div "15" at bounding box center [798, 305] width 22 height 22
type input "09/15/2025"
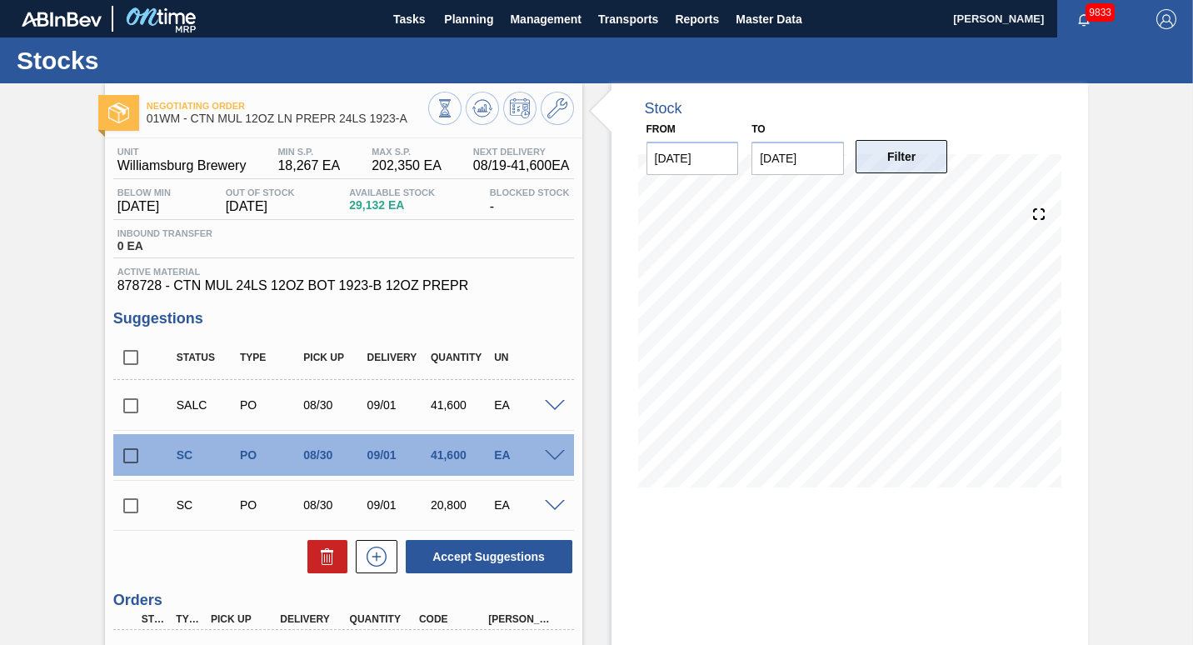
click at [909, 157] on button "Filter" at bounding box center [901, 156] width 92 height 33
click at [548, 411] on span at bounding box center [555, 406] width 20 height 12
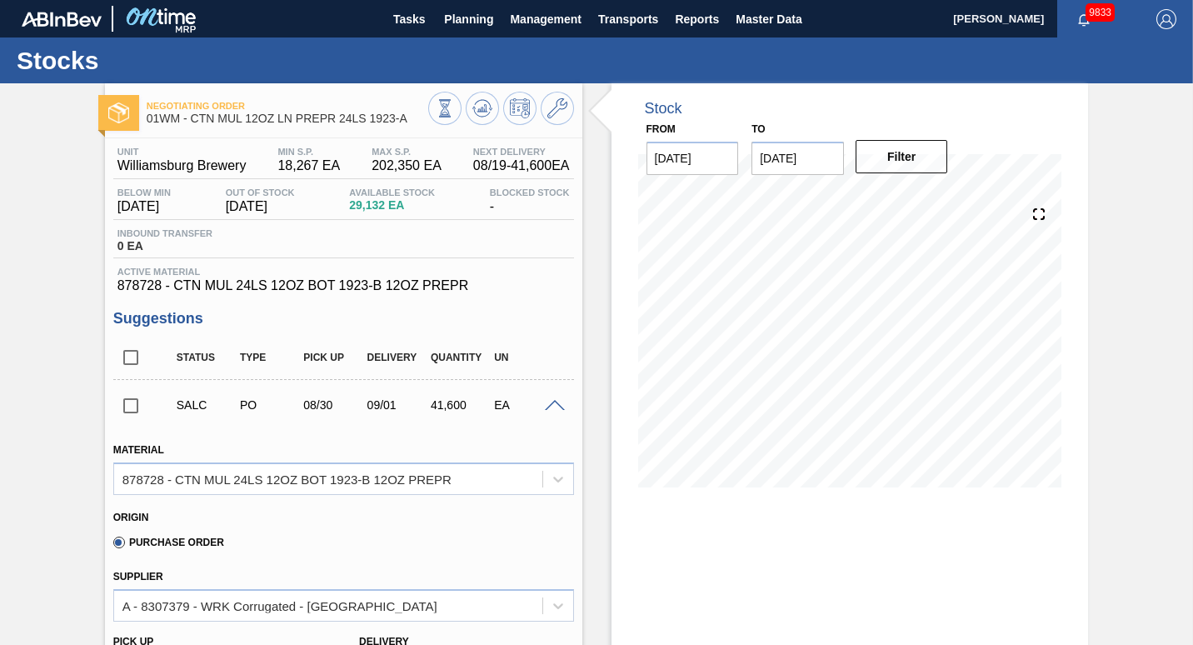
click at [548, 411] on span at bounding box center [555, 406] width 20 height 12
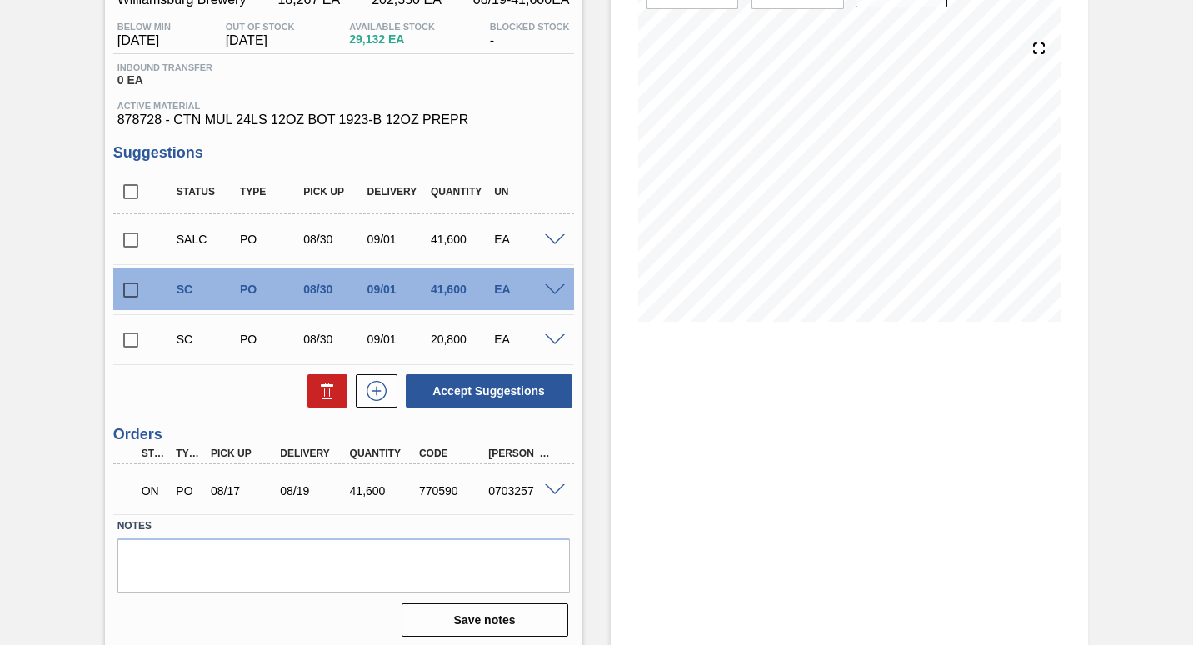
scroll to position [176, 0]
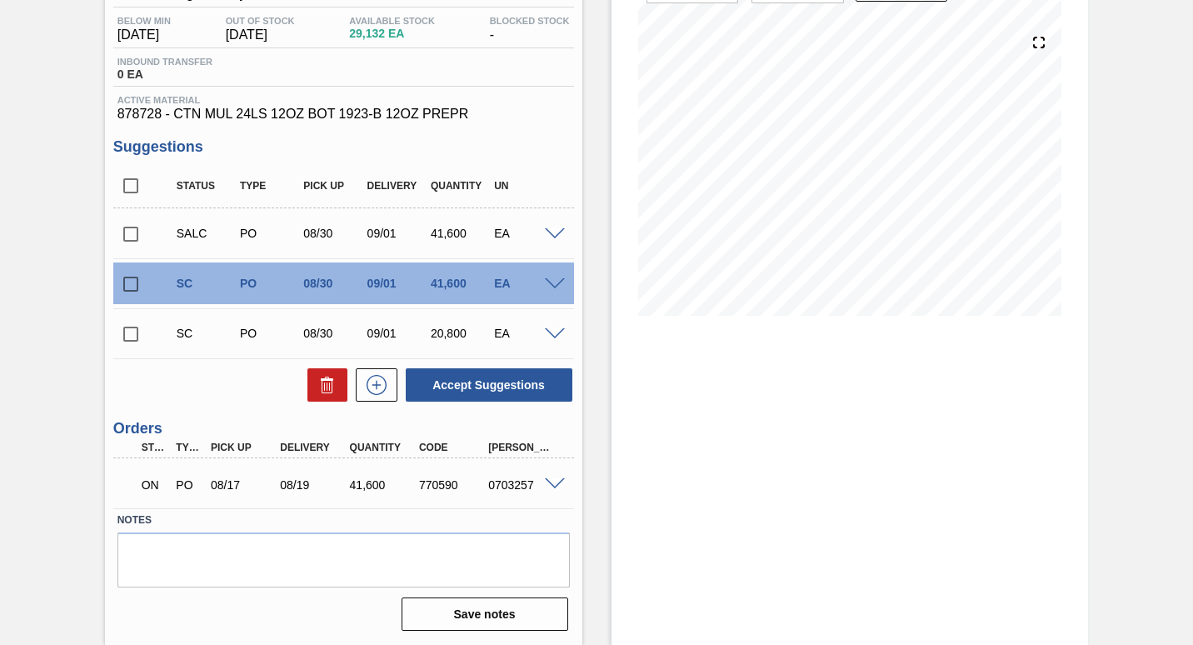
click at [549, 235] on span at bounding box center [555, 234] width 20 height 12
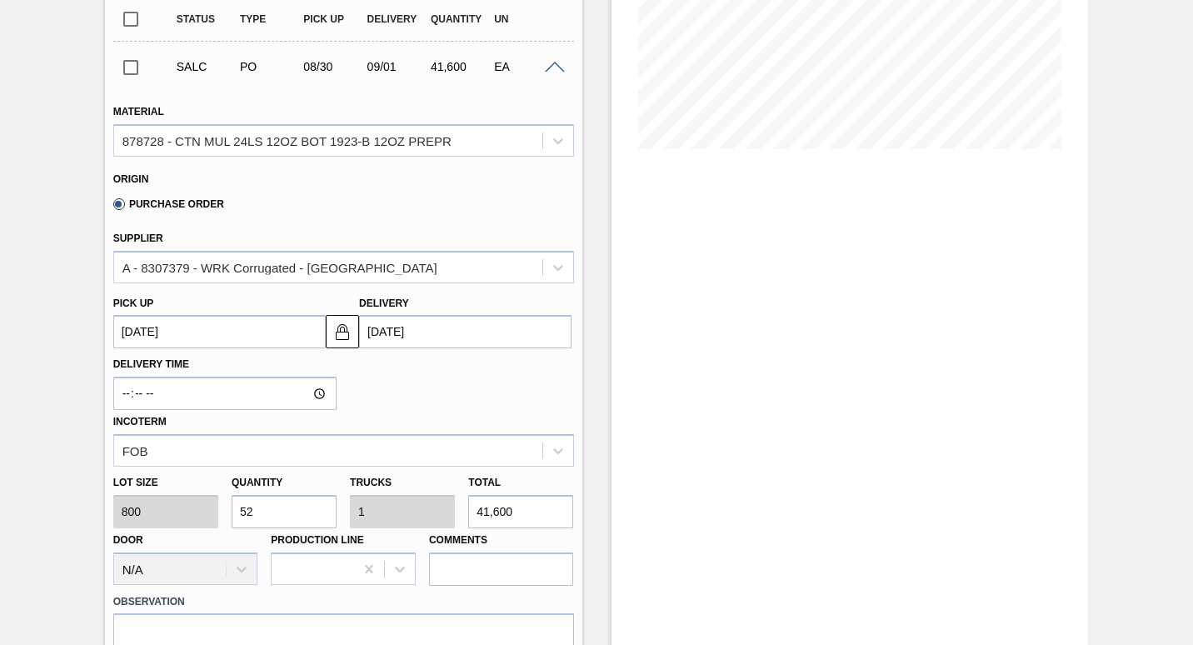
scroll to position [339, 0]
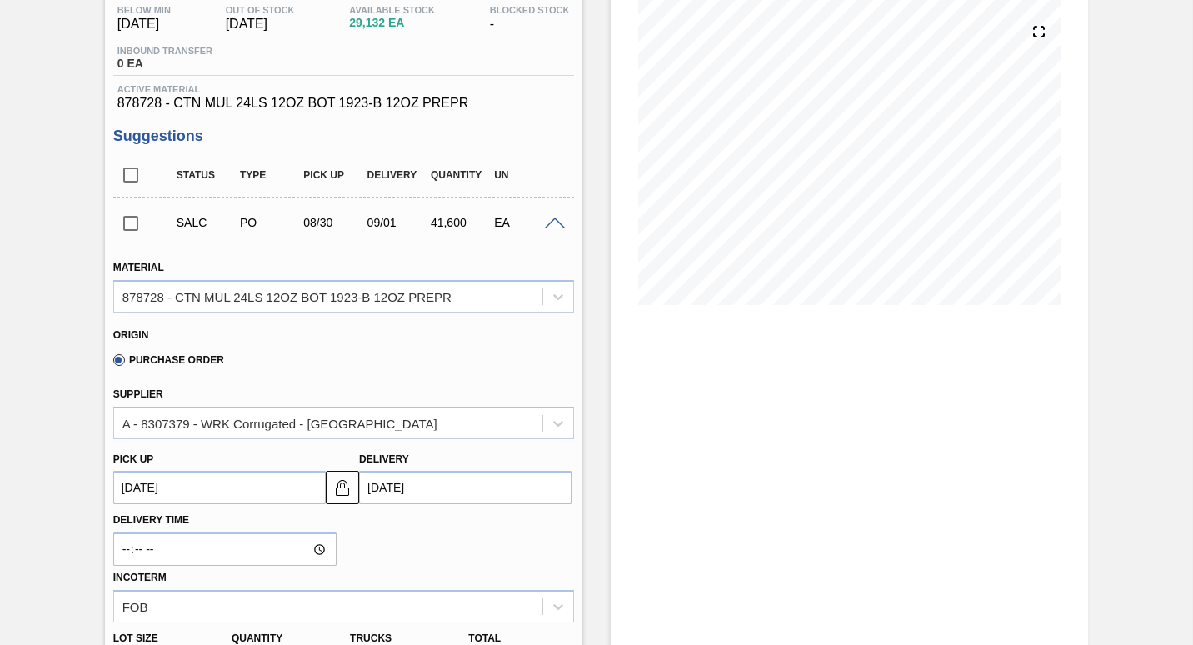
click at [550, 227] on span at bounding box center [555, 223] width 20 height 12
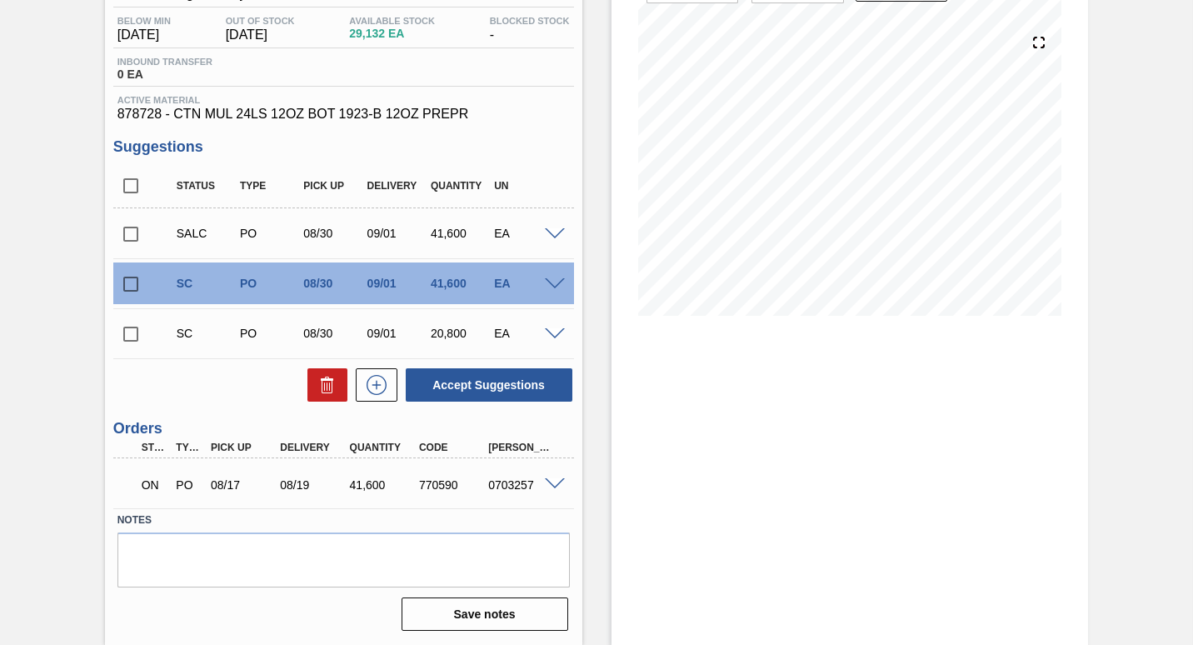
scroll to position [176, 0]
click at [131, 230] on input "checkbox" at bounding box center [130, 234] width 35 height 35
checkbox input "true"
click at [133, 288] on input "checkbox" at bounding box center [130, 284] width 35 height 35
checkbox input "true"
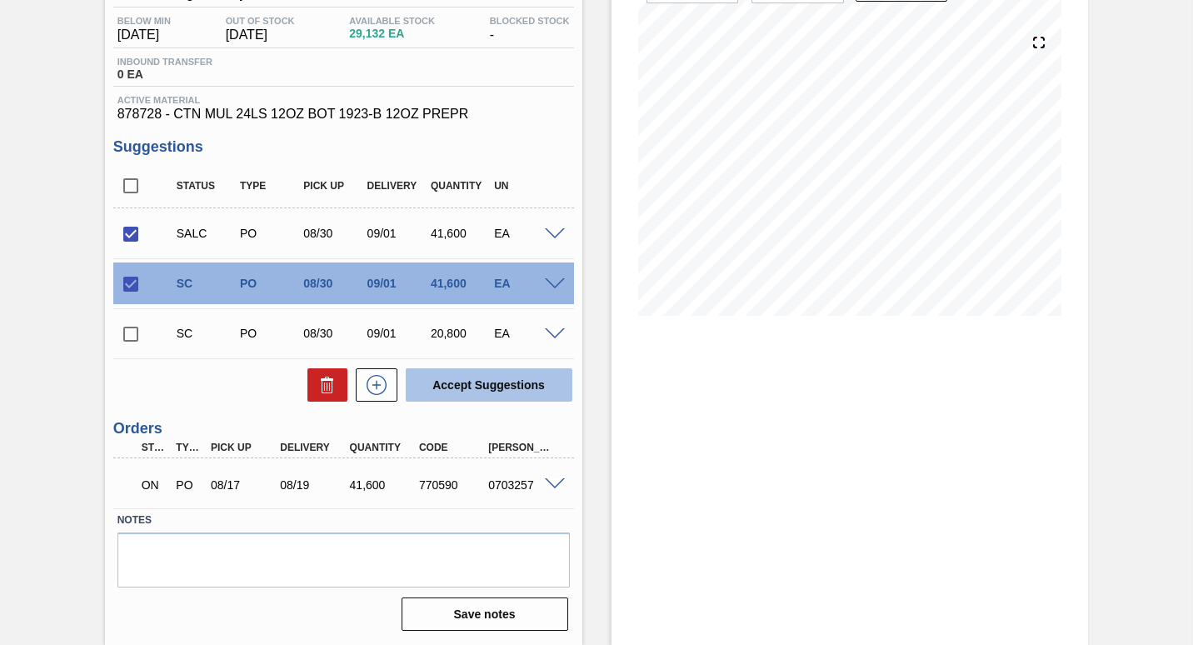
click at [500, 376] on button "Accept Suggestions" at bounding box center [489, 384] width 167 height 33
checkbox input "false"
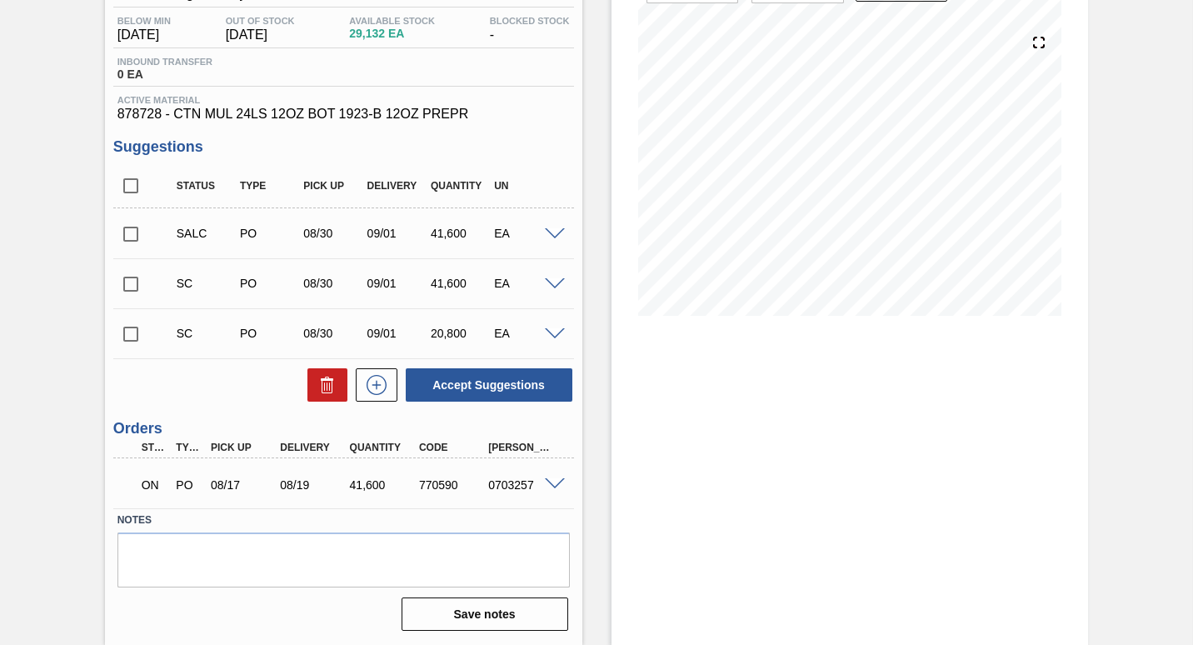
click at [127, 284] on input "checkbox" at bounding box center [130, 284] width 35 height 35
click at [496, 375] on button "Accept Suggestions" at bounding box center [489, 384] width 167 height 33
checkbox input "false"
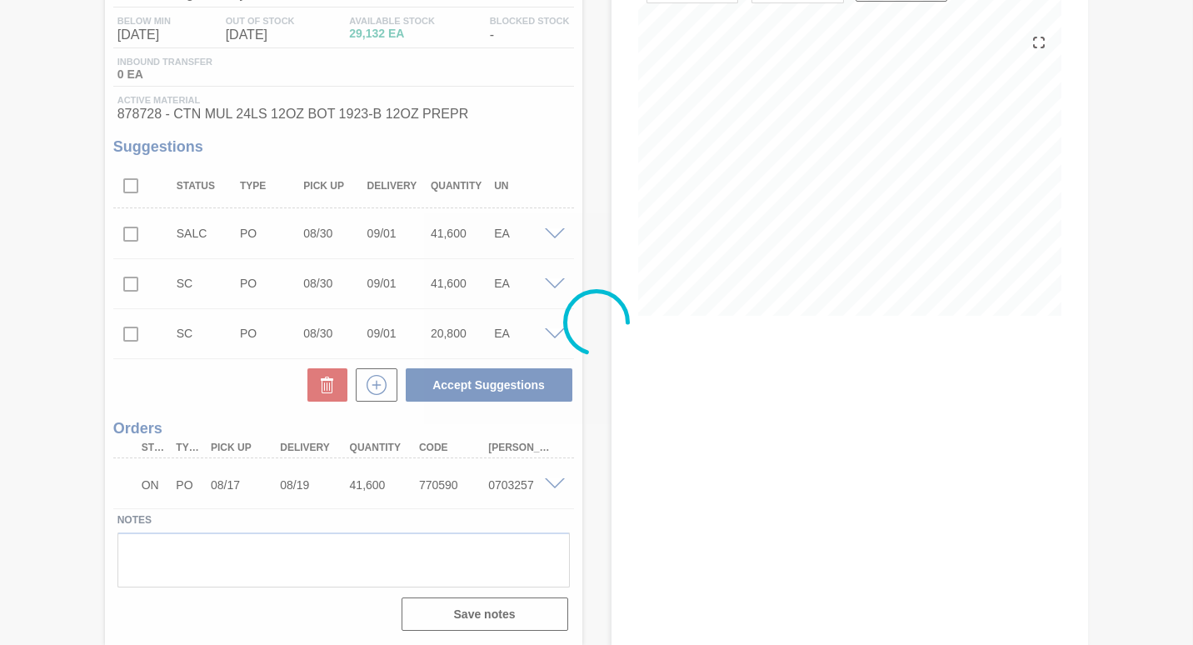
drag, startPoint x: 496, startPoint y: 375, endPoint x: 688, endPoint y: 369, distance: 191.6
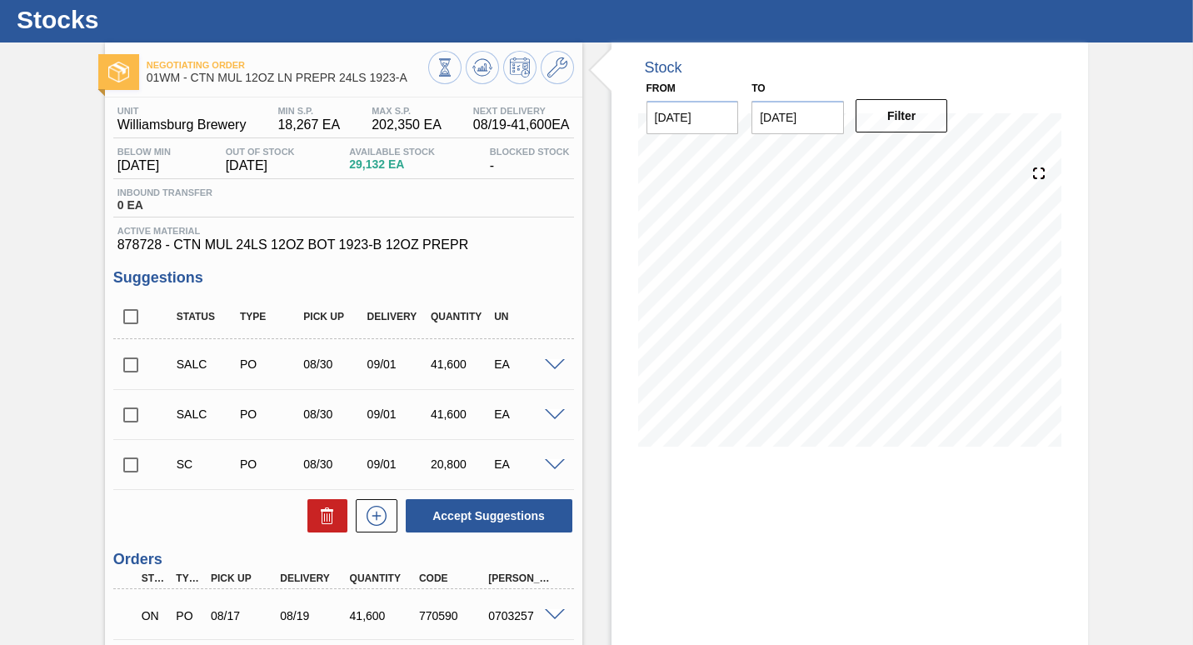
scroll to position [0, 0]
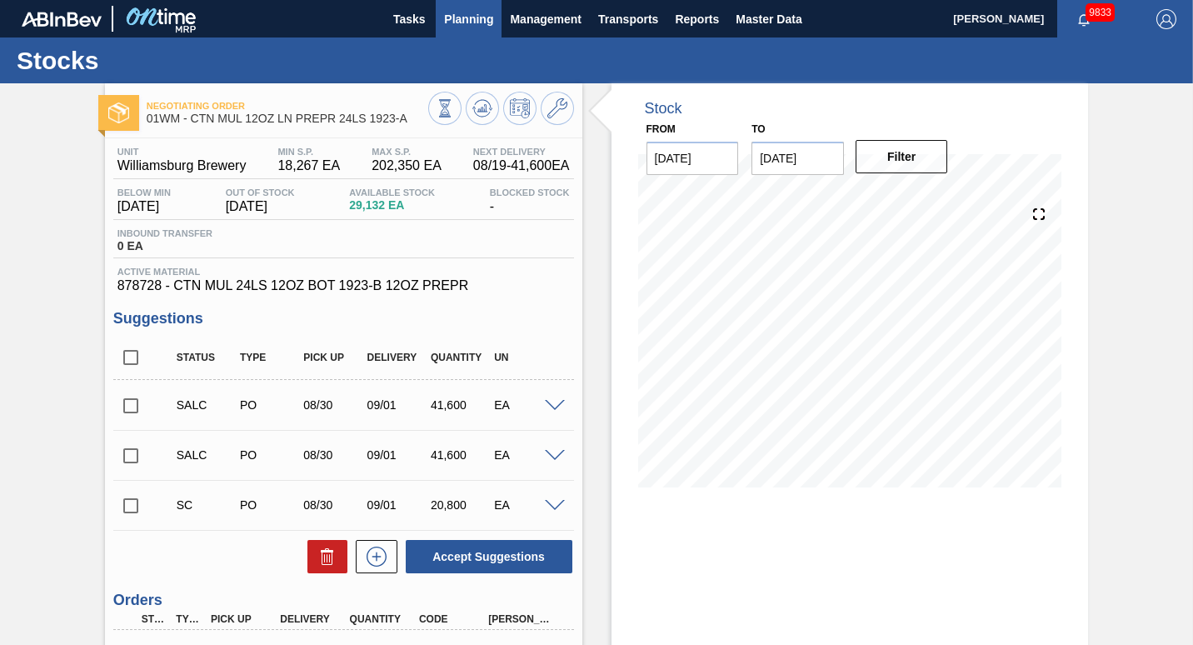
click at [454, 15] on span "Planning" at bounding box center [468, 19] width 49 height 20
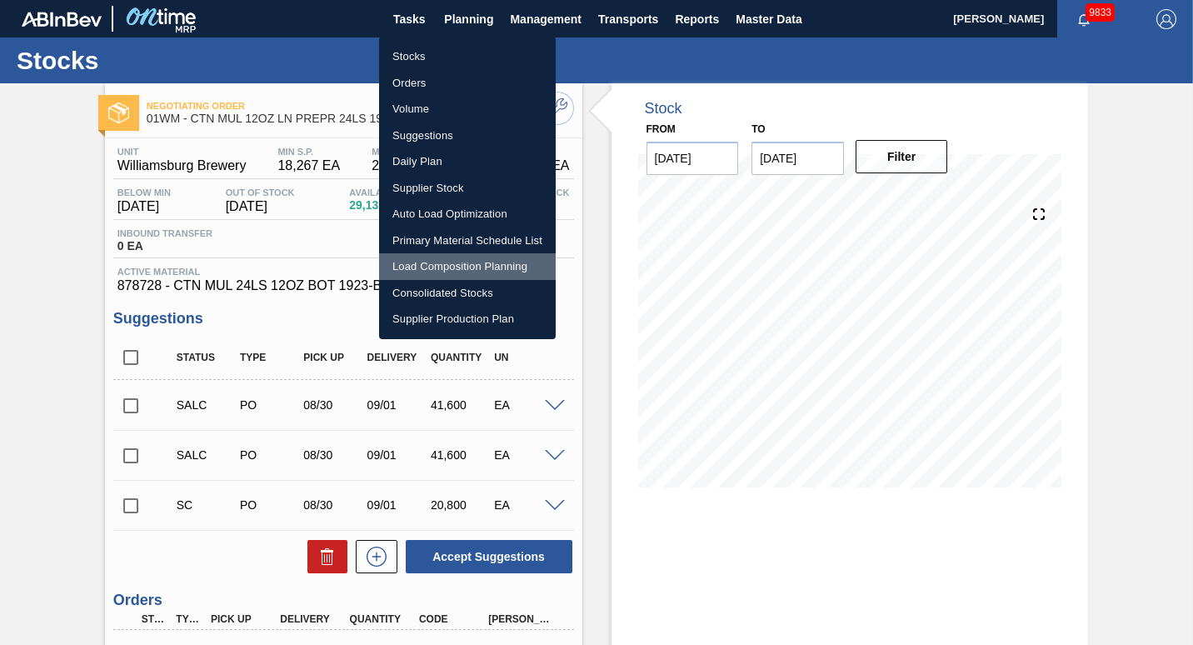
click at [428, 262] on li "Load Composition Planning" at bounding box center [467, 266] width 177 height 27
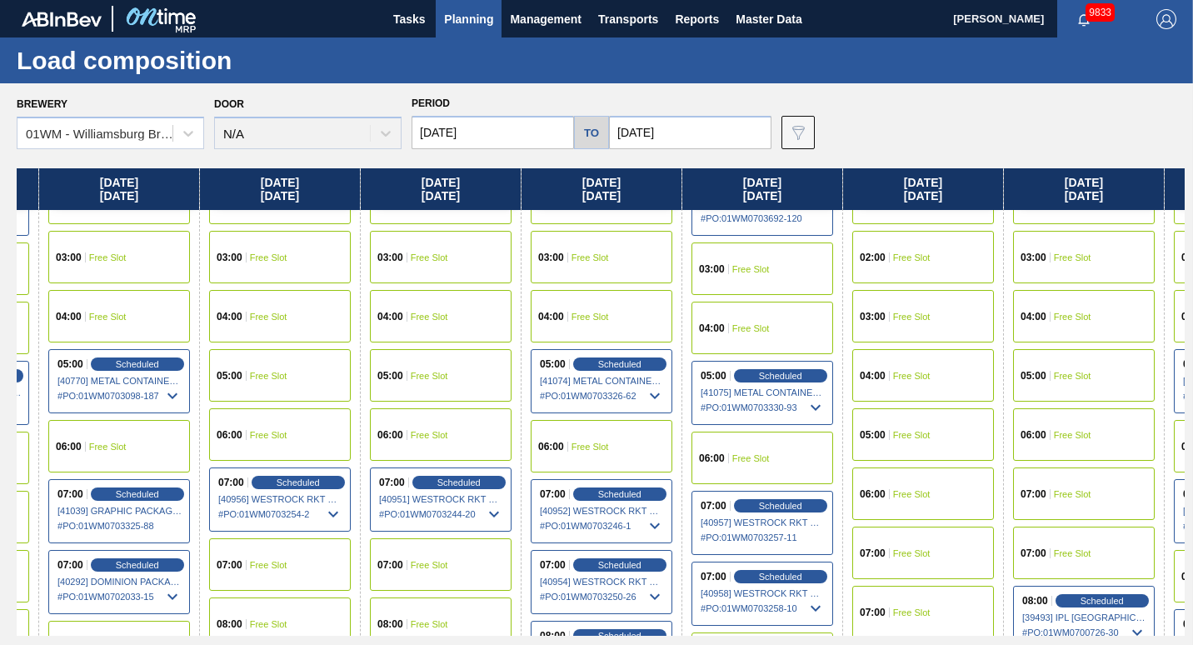
scroll to position [160, 1125]
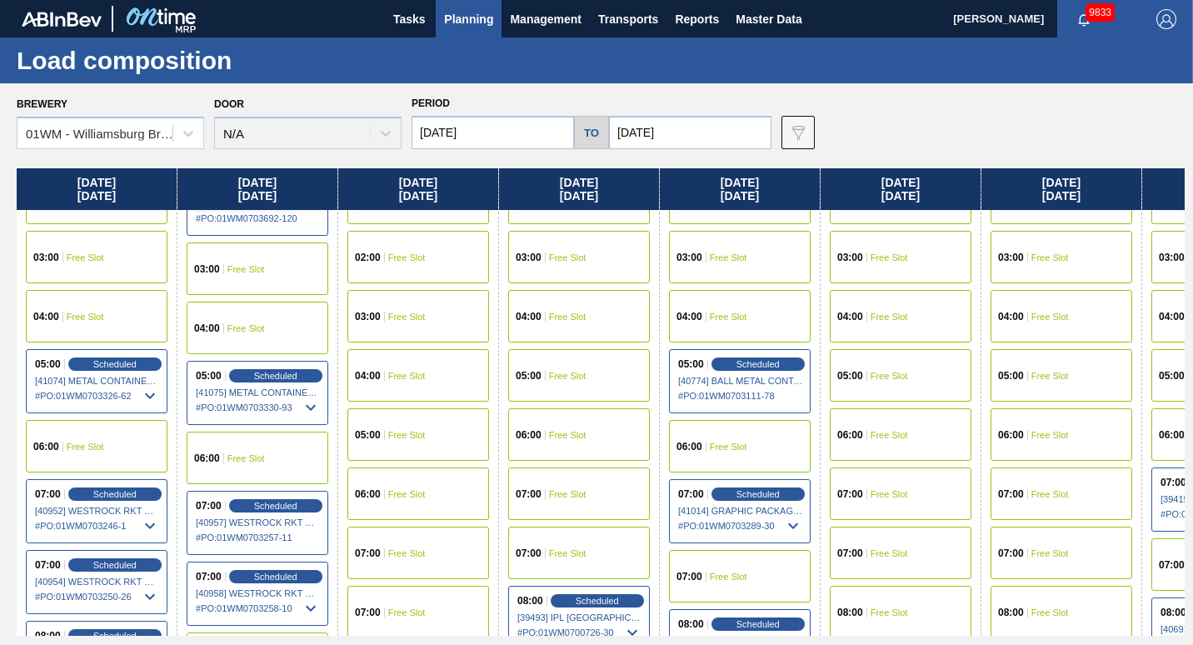
drag, startPoint x: 1133, startPoint y: 172, endPoint x: 0, endPoint y: 328, distance: 1143.3
click at [0, 0] on html "Tasks Planning Management Transports Reports Master Data [PERSON_NAME] 9833 Mar…" at bounding box center [596, 0] width 1193 height 0
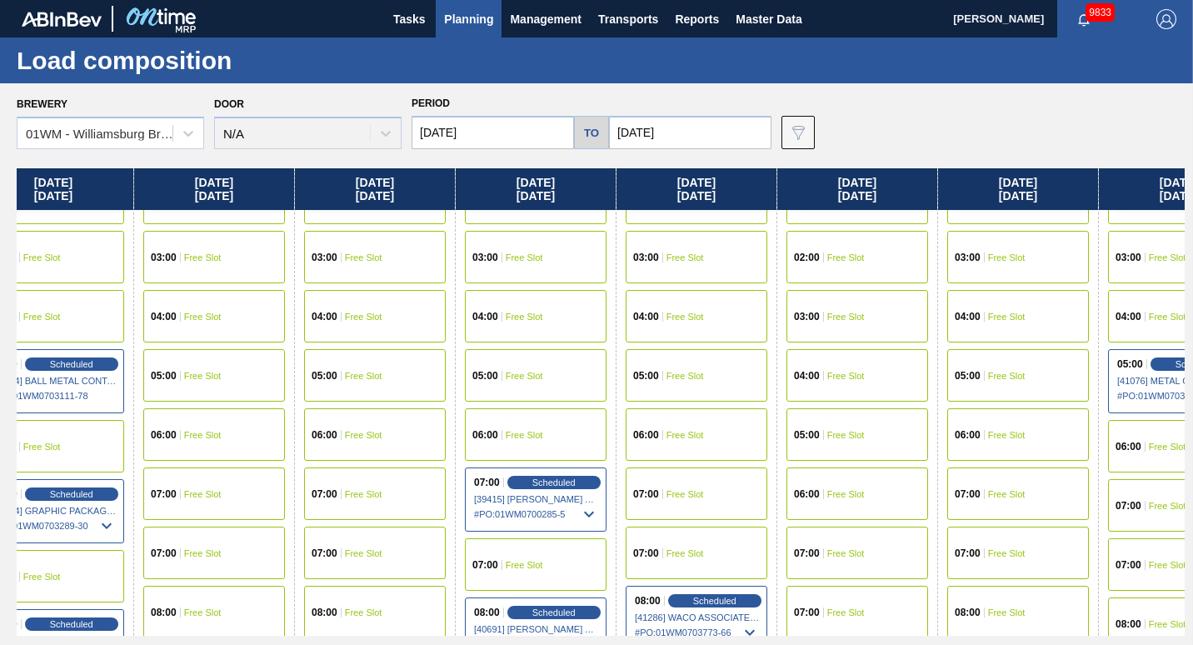
drag, startPoint x: 749, startPoint y: 193, endPoint x: 147, endPoint y: 279, distance: 608.2
click at [147, 279] on div "[DATE] 00:00 Free Slot 01:00 Free Slot 02:00 Free Slot 03:00 Free Slot 04:00 Sc…" at bounding box center [601, 401] width 1168 height 467
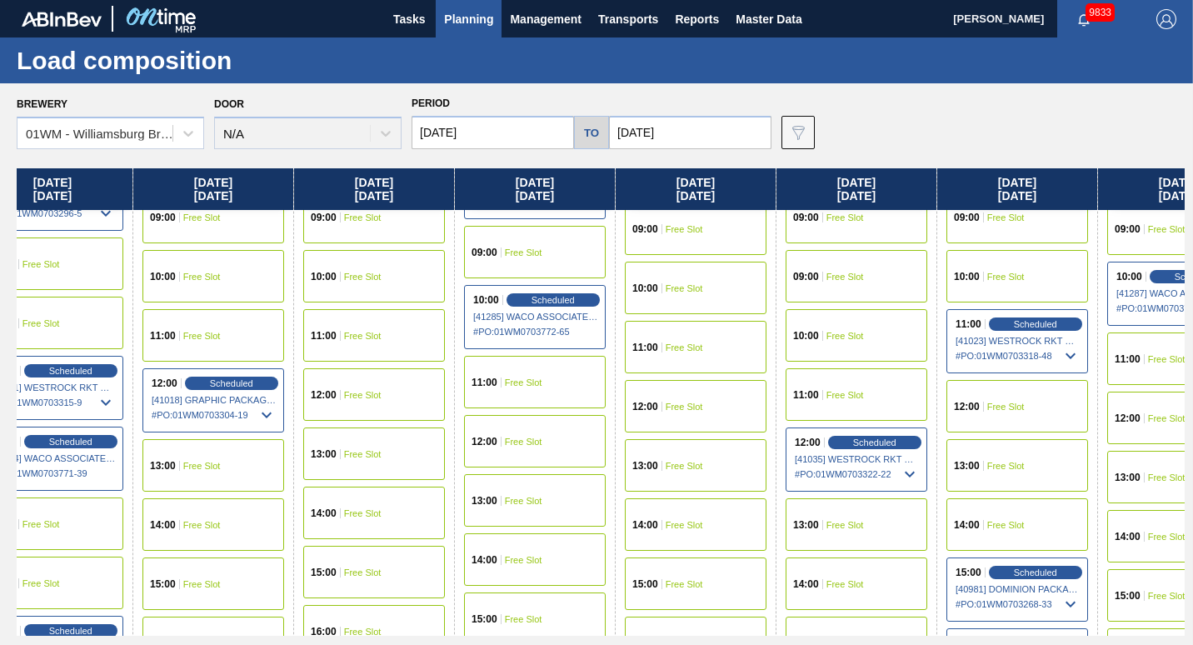
scroll to position [673, 1811]
click at [701, 417] on div "12:00 Free Slot" at bounding box center [696, 406] width 142 height 52
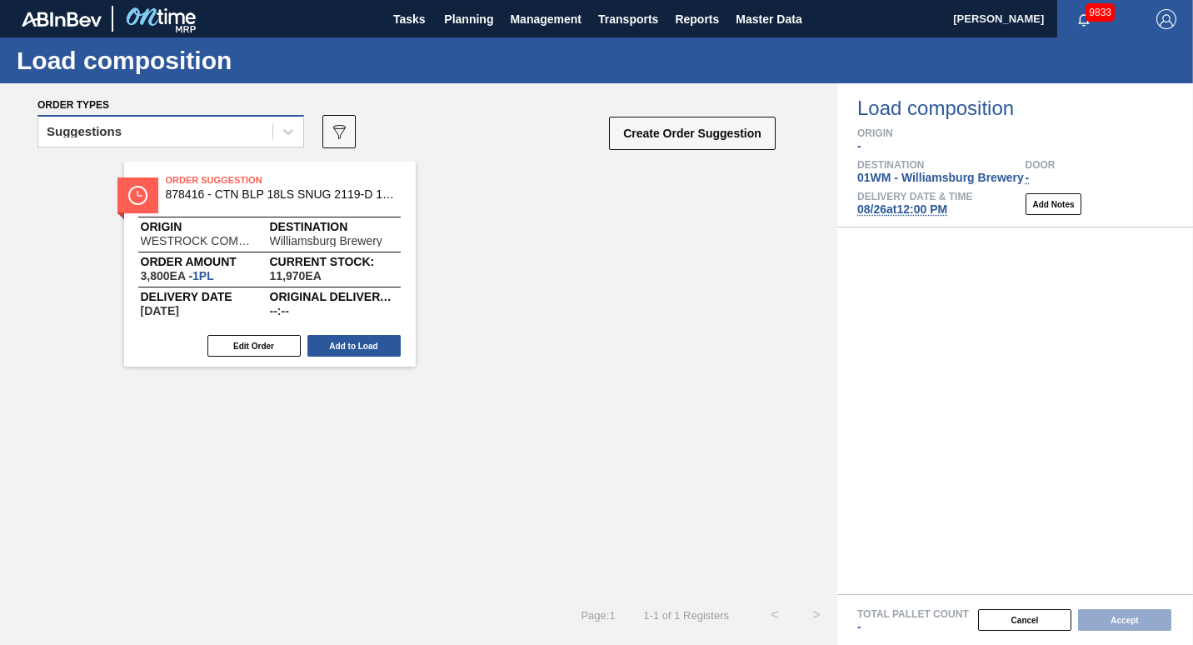
click at [237, 144] on div "Suggestions" at bounding box center [170, 131] width 267 height 32
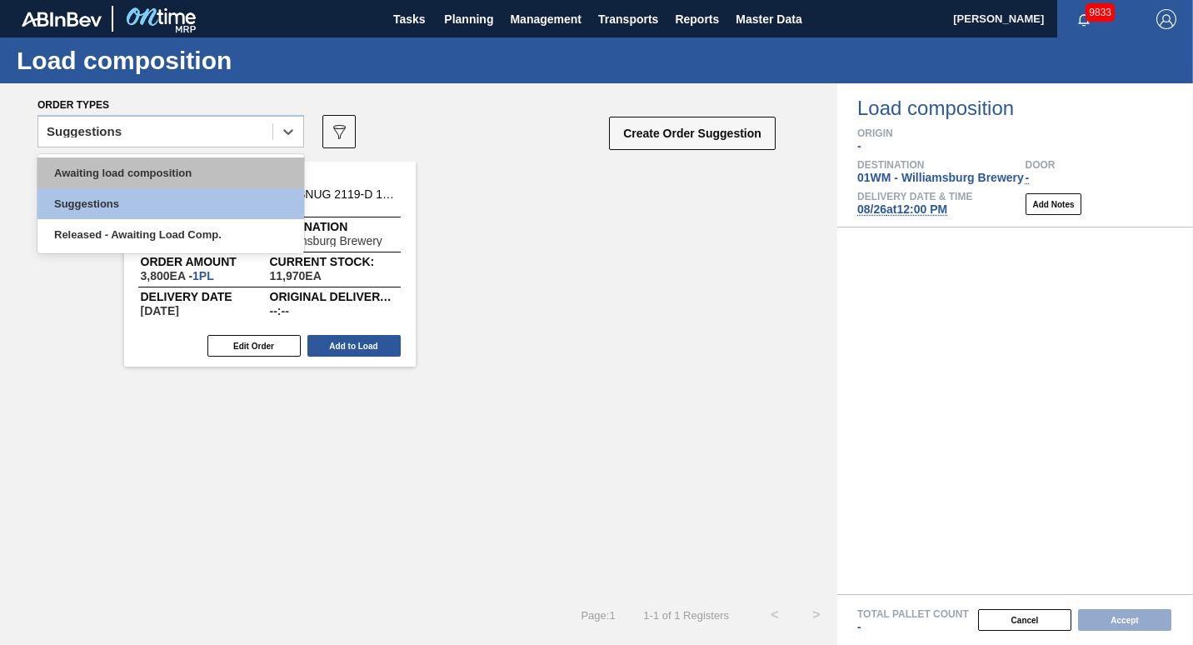
click at [227, 163] on div "Awaiting load composition" at bounding box center [170, 172] width 267 height 31
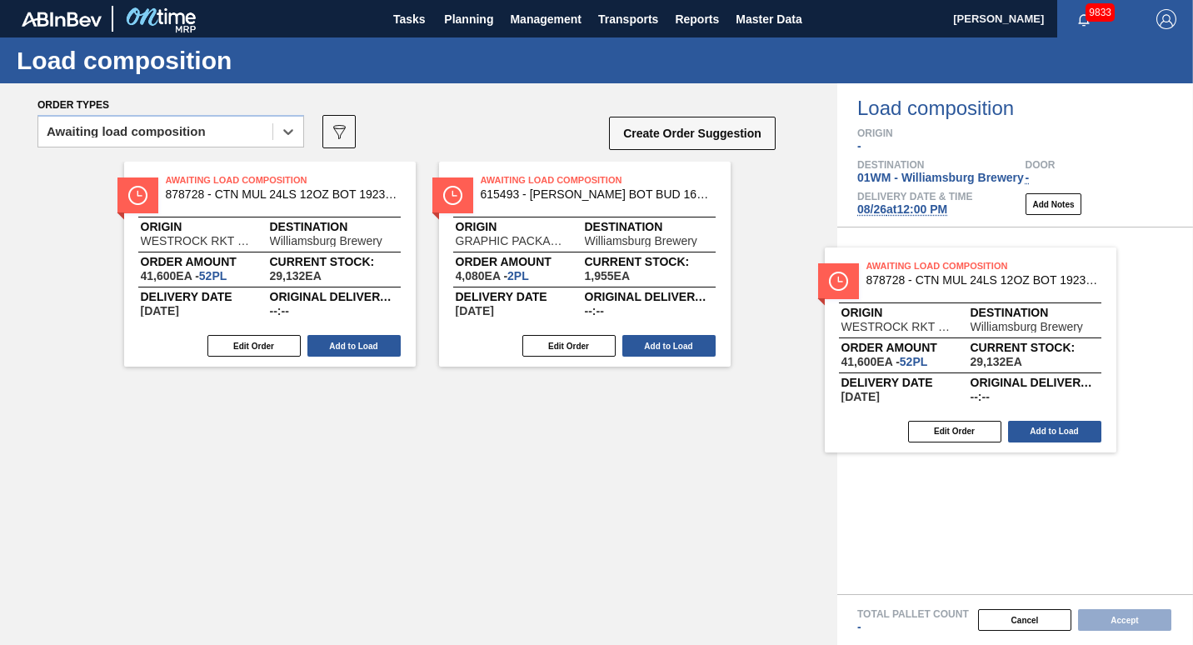
drag, startPoint x: 277, startPoint y: 294, endPoint x: 1029, endPoint y: 380, distance: 756.9
click at [1029, 380] on div "Order types option Awaiting load composition, selected. Select is focused ,type…" at bounding box center [596, 363] width 1193 height 561
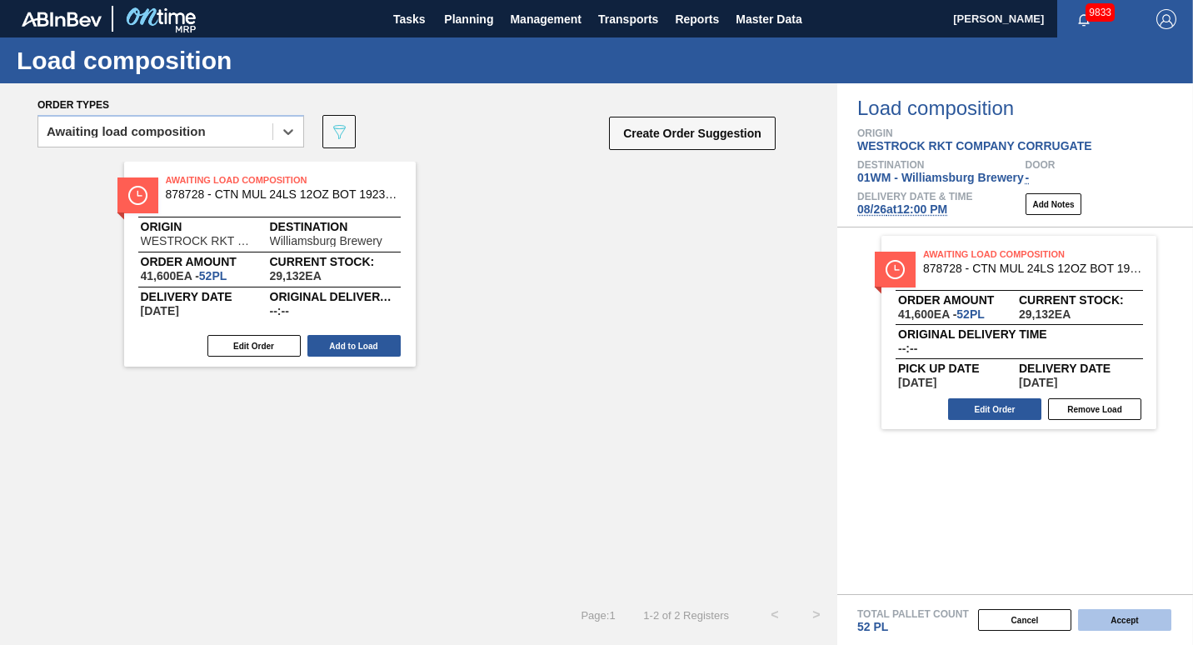
click at [1113, 612] on button "Accept" at bounding box center [1124, 620] width 93 height 22
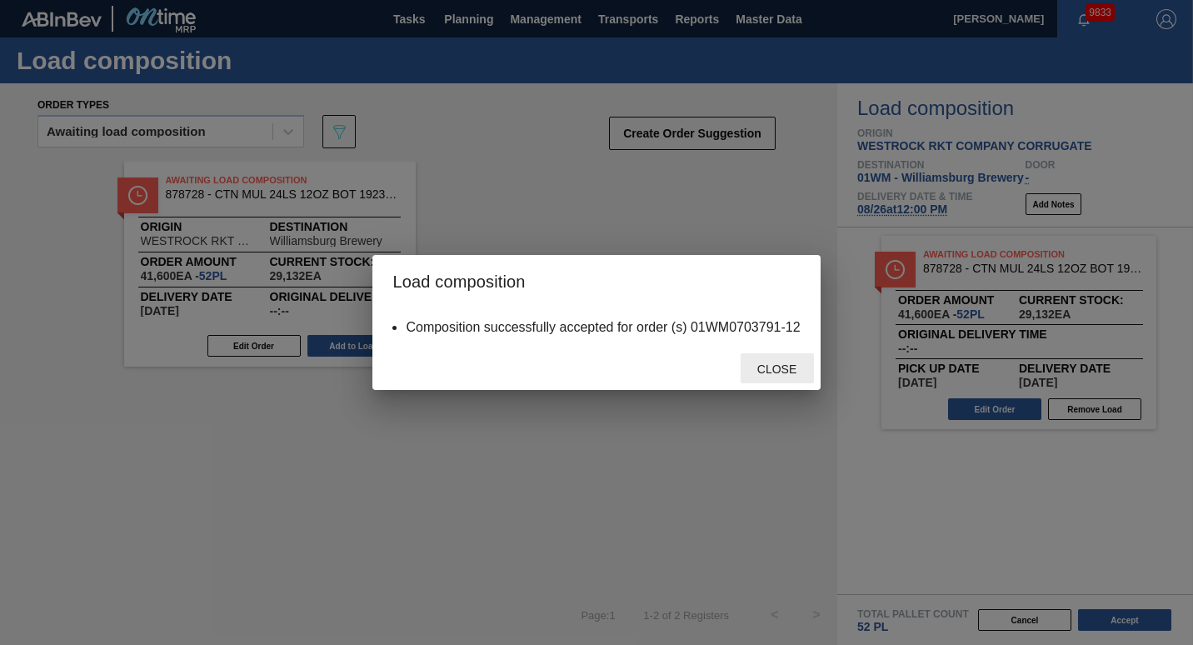
click at [769, 373] on span "Close" at bounding box center [777, 368] width 66 height 13
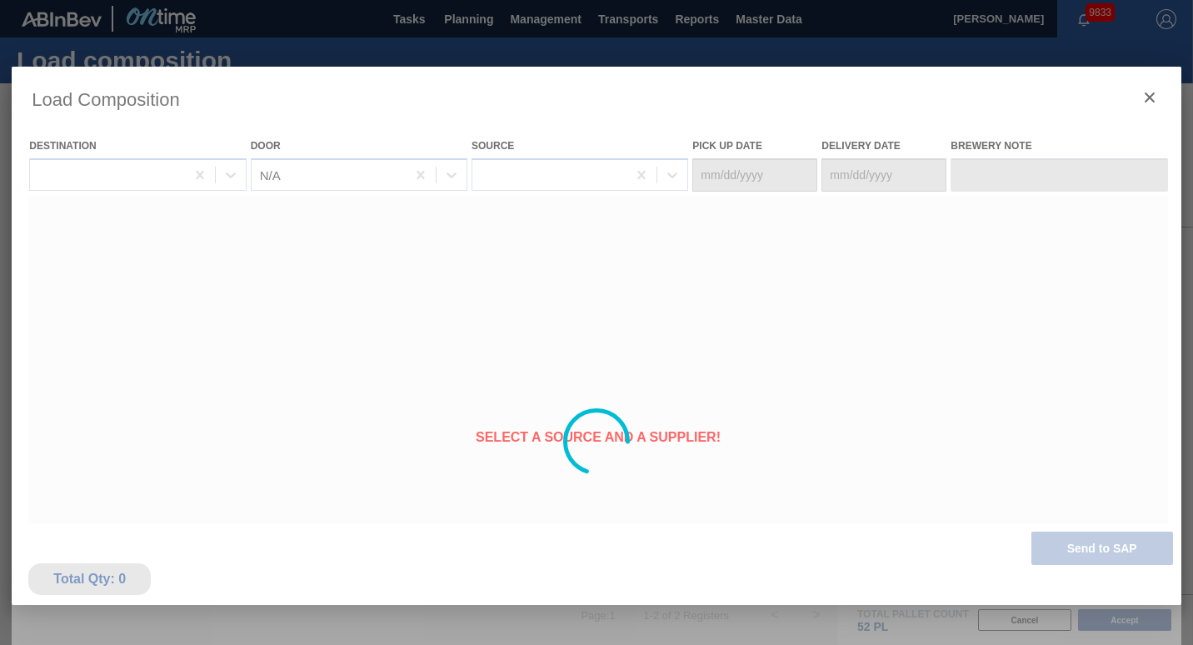
type Date "[DATE]"
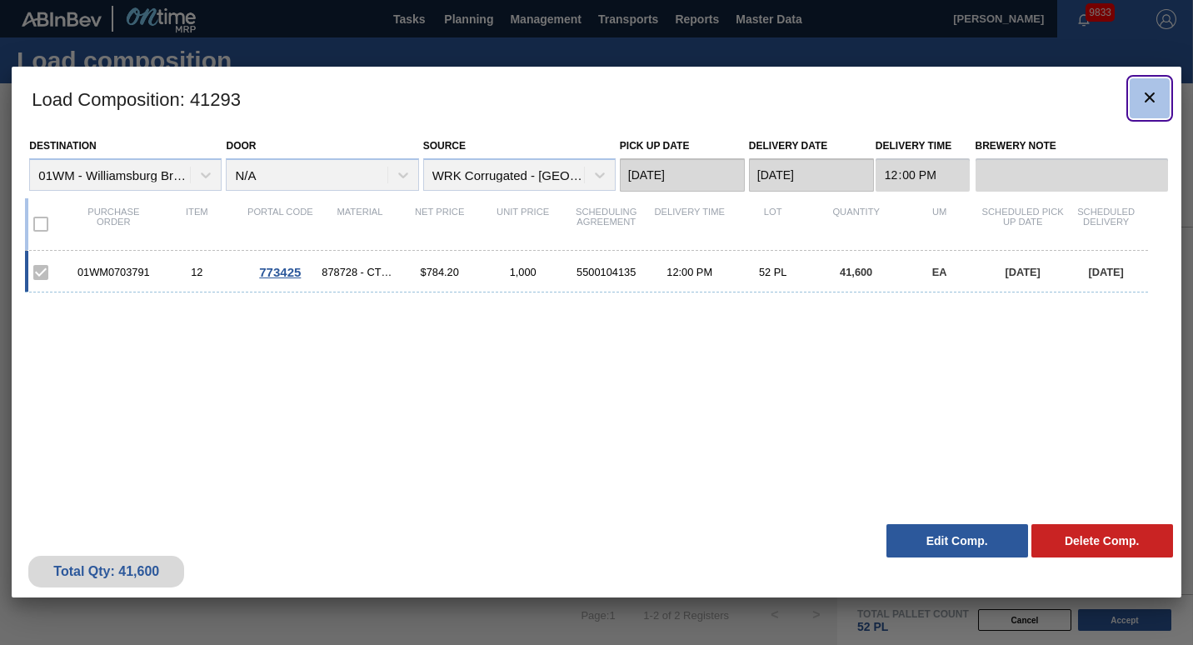
click at [1146, 95] on icon "botão de ícone" at bounding box center [1149, 97] width 20 height 20
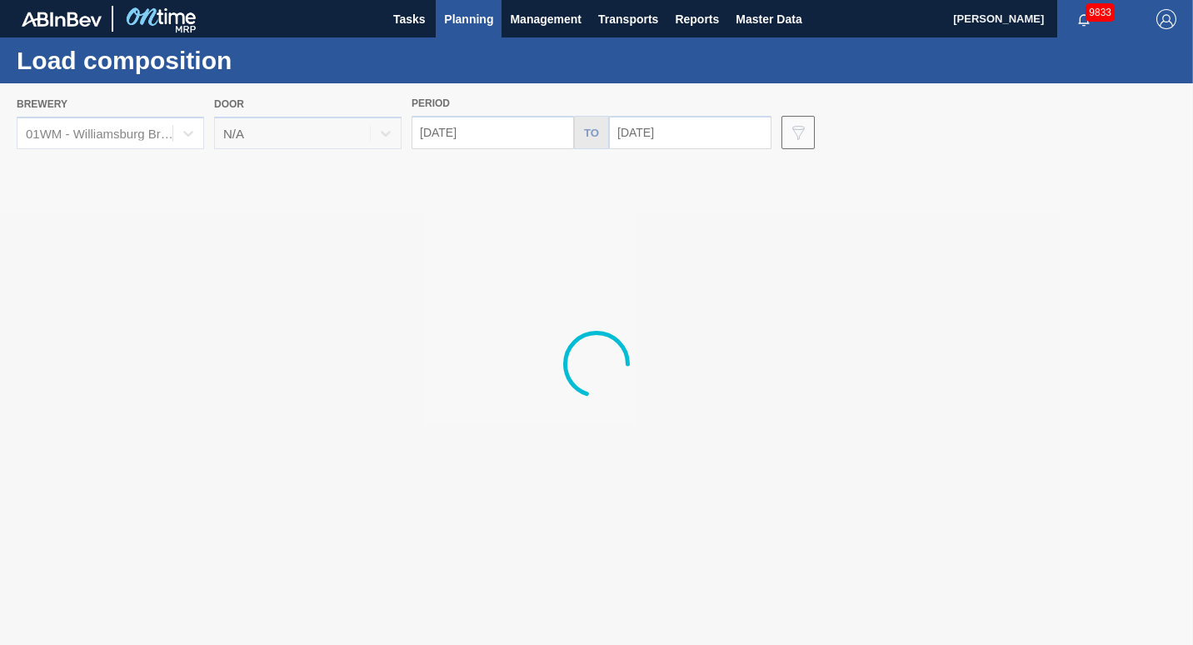
drag, startPoint x: 1022, startPoint y: 192, endPoint x: 566, endPoint y: 252, distance: 459.4
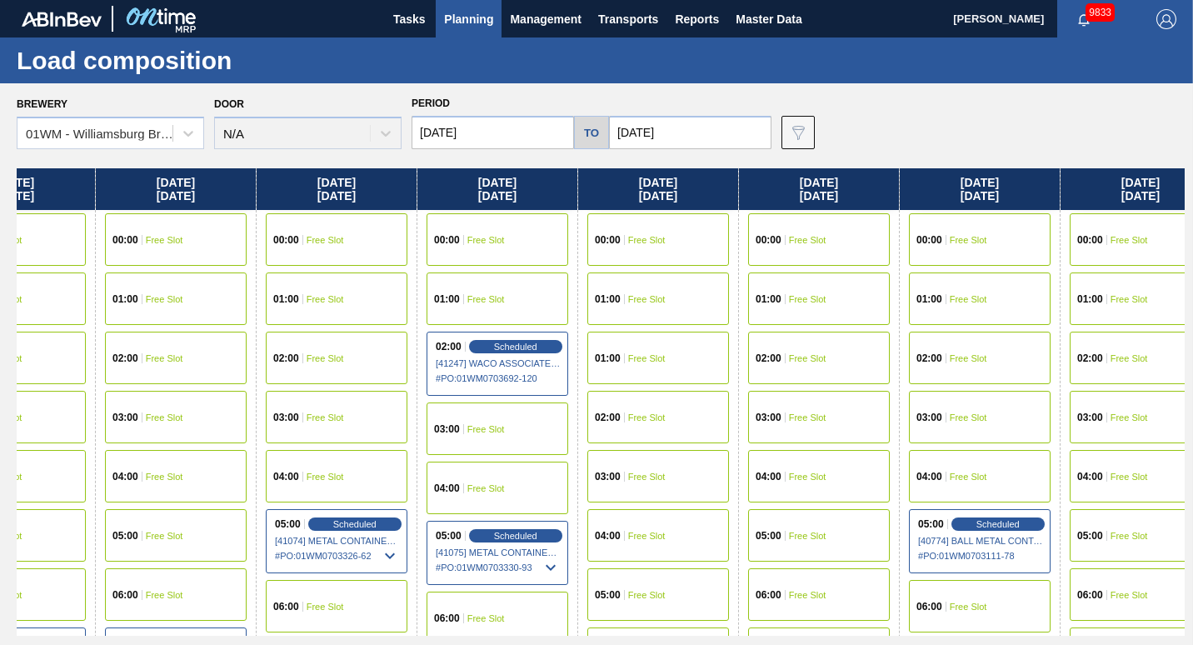
scroll to position [0, 894]
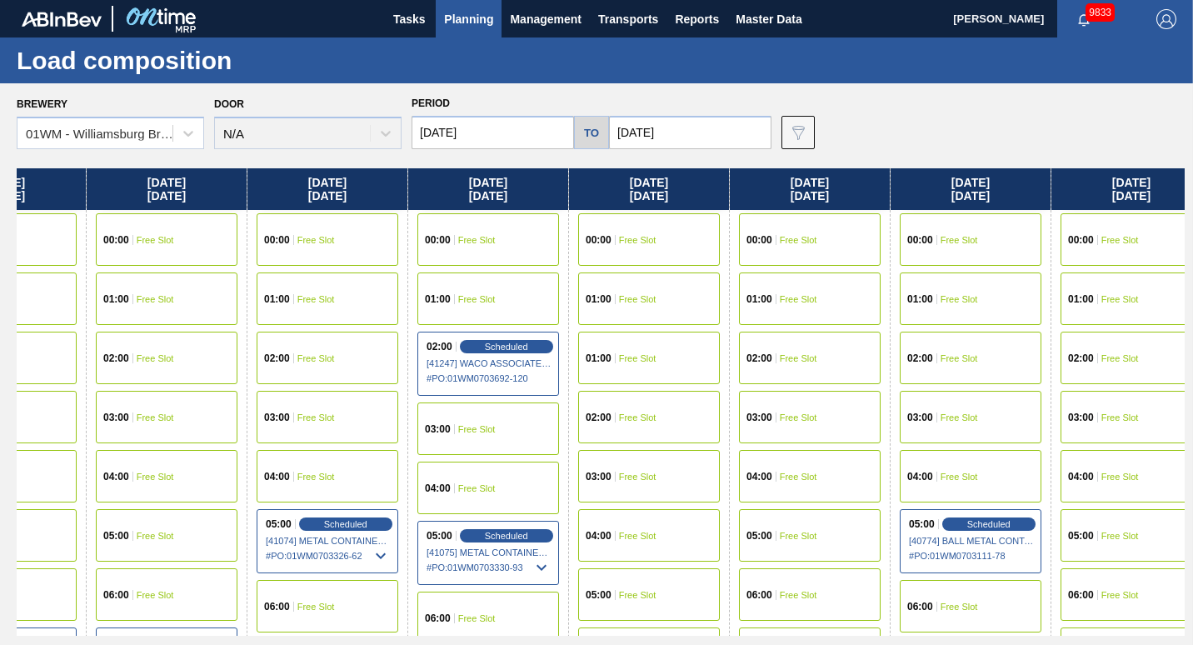
drag, startPoint x: 1074, startPoint y: 179, endPoint x: 168, endPoint y: 242, distance: 907.5
click at [168, 242] on div "[DATE] 00:00 Free Slot 01:00 Free Slot 02:00 Free Slot 03:00 Free Slot 04:00 Sc…" at bounding box center [601, 401] width 1168 height 467
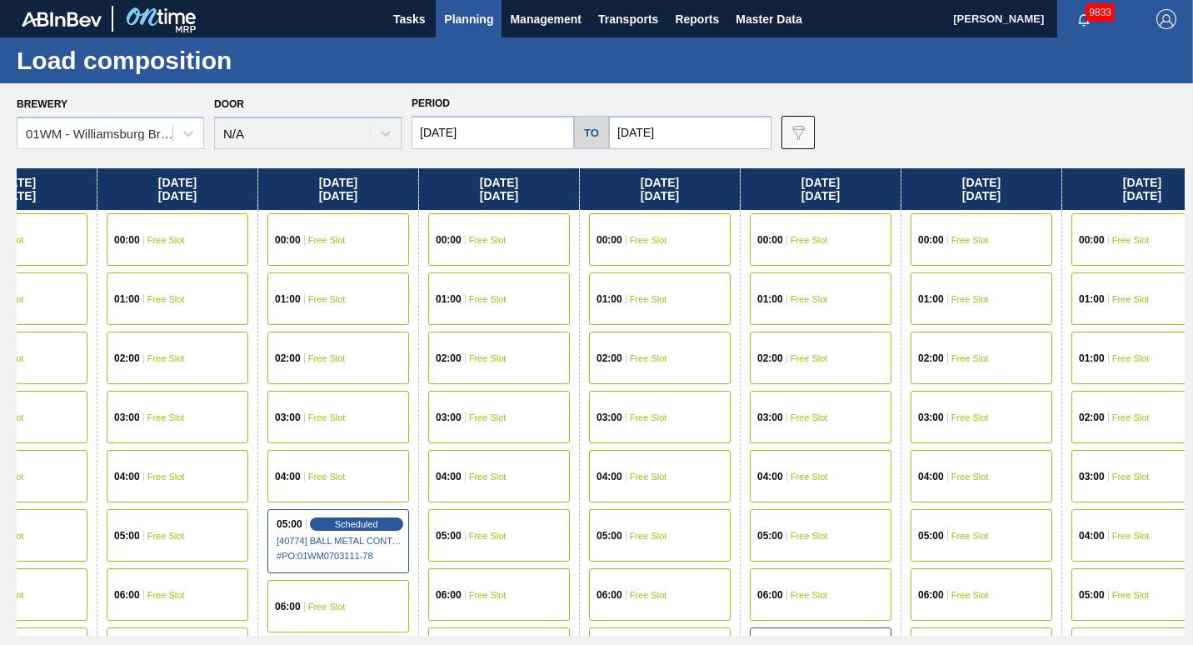
drag, startPoint x: 931, startPoint y: 181, endPoint x: 286, endPoint y: 322, distance: 660.8
click at [286, 322] on div "[DATE] 00:00 Free Slot 01:00 Free Slot 02:00 Free Slot 03:00 Free Slot 04:00 Sc…" at bounding box center [601, 401] width 1168 height 467
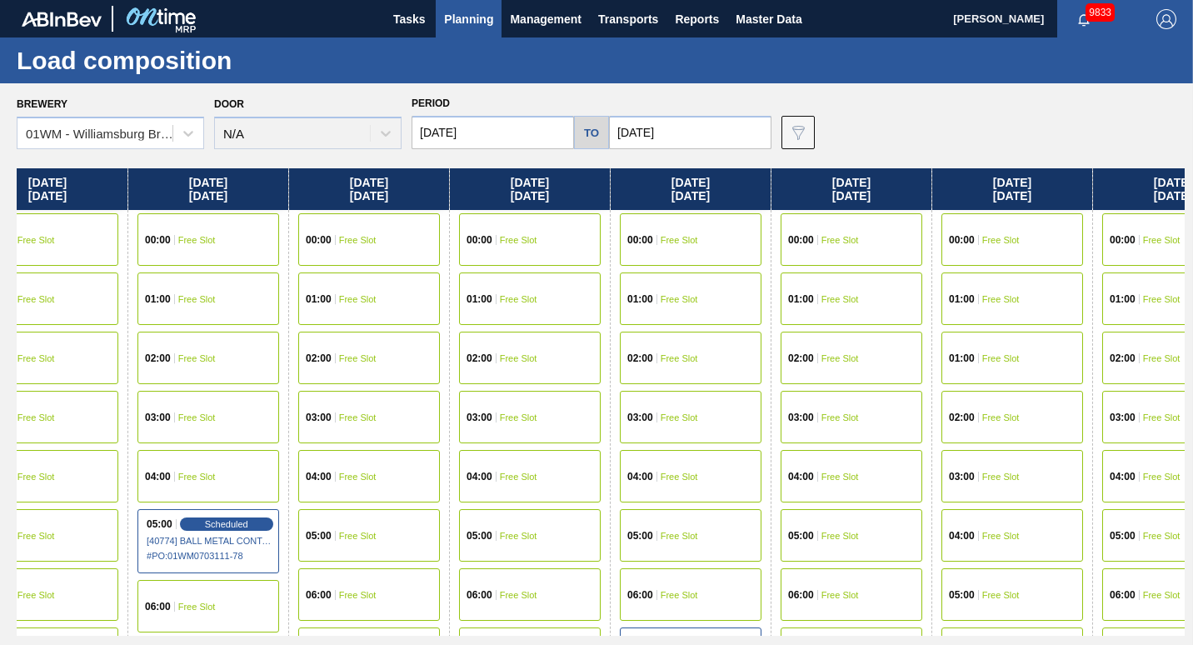
drag, startPoint x: 872, startPoint y: 182, endPoint x: 728, endPoint y: 205, distance: 146.0
click at [728, 205] on div "[DATE] 00:00 Free Slot 01:00 Free Slot 02:00 Free Slot 03:00 Free Slot 04:00 Sc…" at bounding box center [601, 401] width 1168 height 467
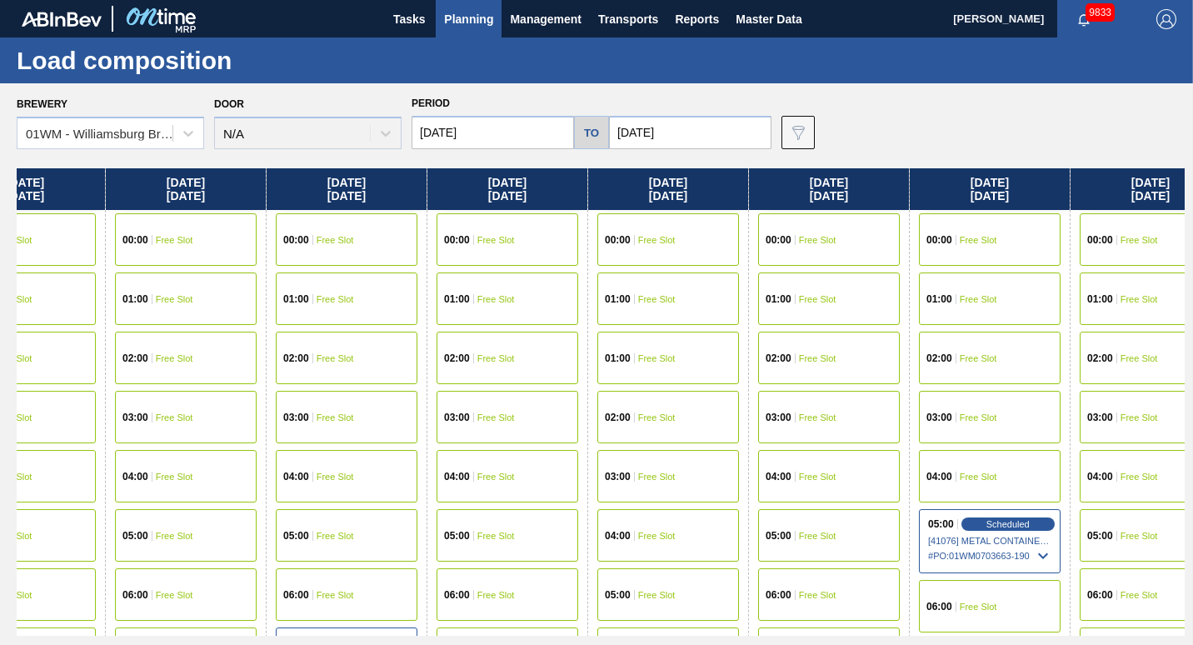
scroll to position [0, 1995]
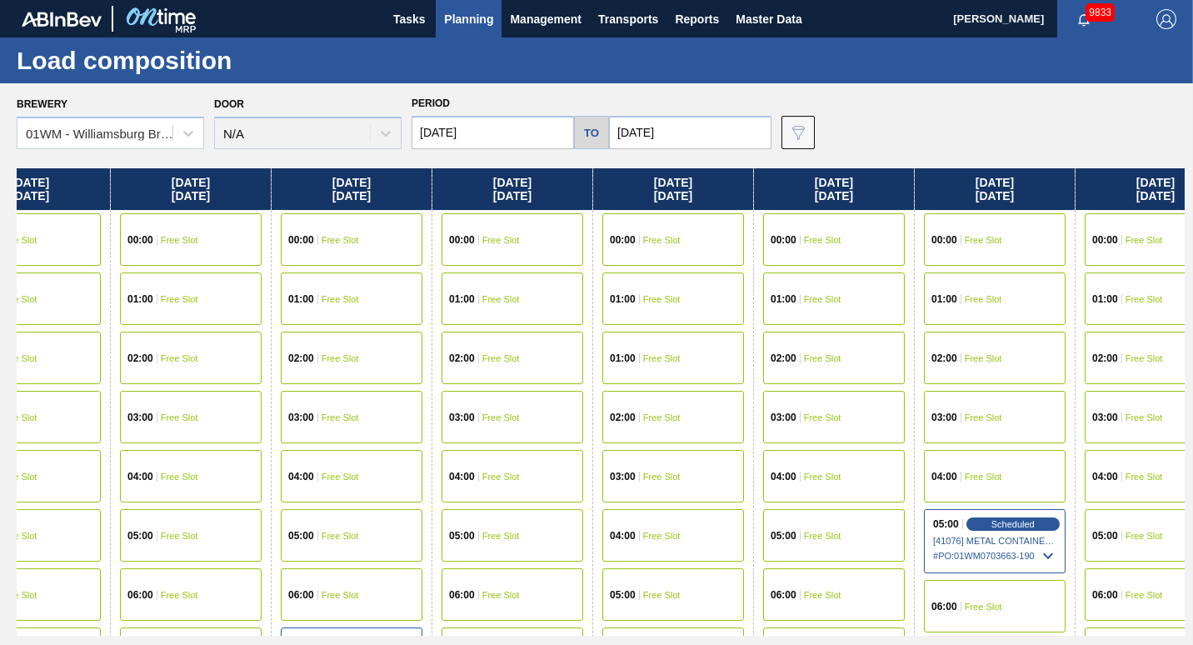
drag, startPoint x: 1105, startPoint y: 182, endPoint x: 753, endPoint y: 241, distance: 357.1
click at [753, 241] on div "[DATE] 00:00 Free Slot 01:00 Free Slot 02:00 Free Slot 03:00 Free Slot 04:00 Sc…" at bounding box center [601, 401] width 1168 height 467
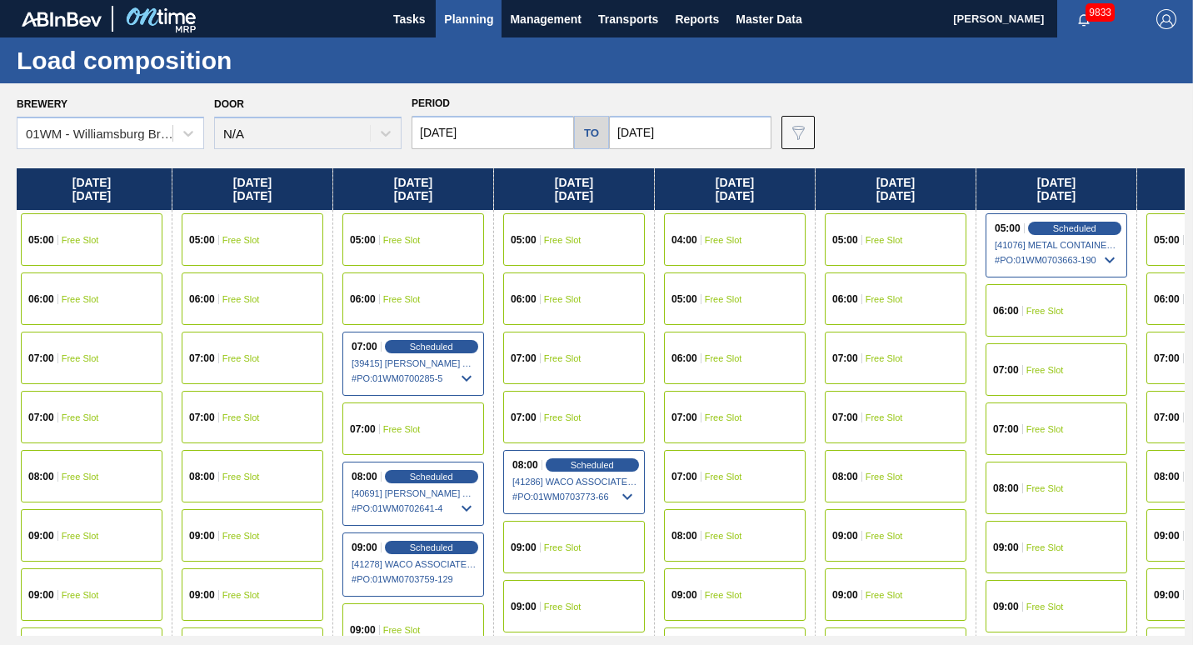
scroll to position [296, 1934]
click at [881, 473] on span "Free Slot" at bounding box center [883, 476] width 37 height 10
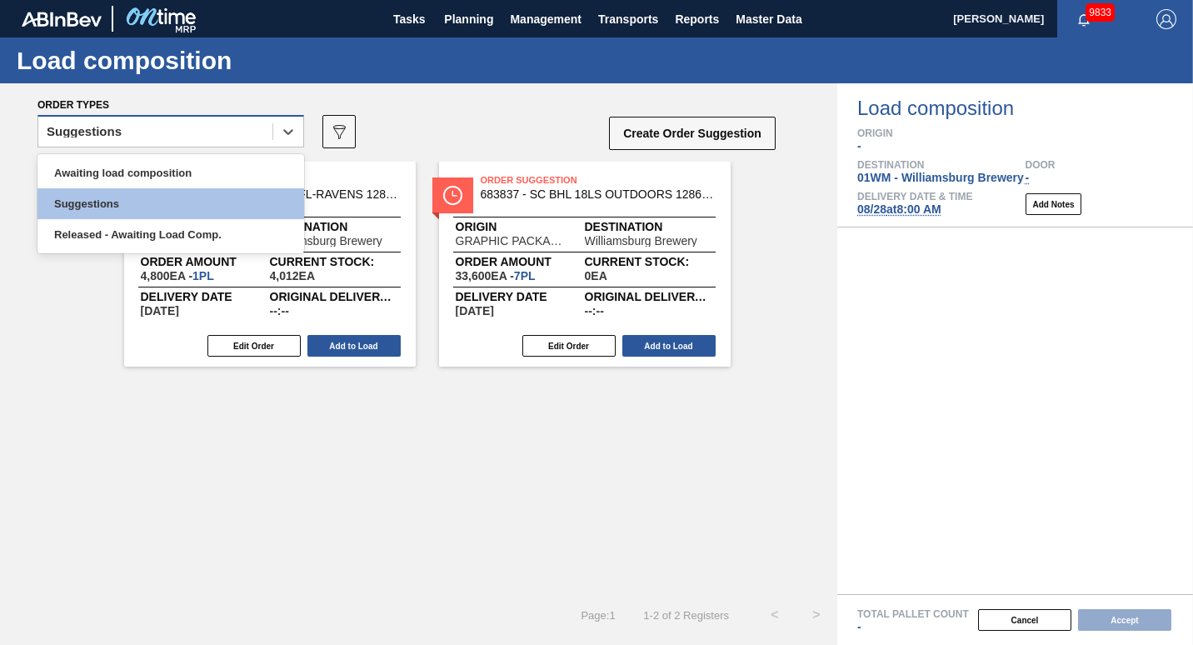
click at [217, 133] on div "Suggestions" at bounding box center [155, 132] width 234 height 24
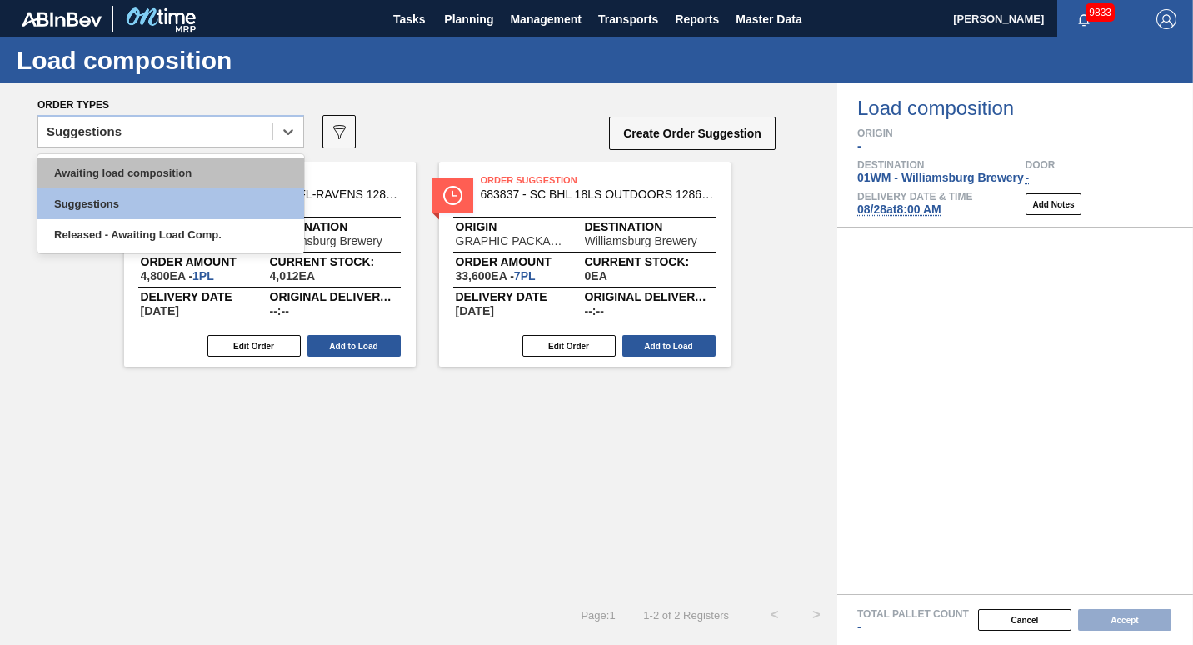
click at [188, 172] on div "Awaiting load composition" at bounding box center [170, 172] width 267 height 31
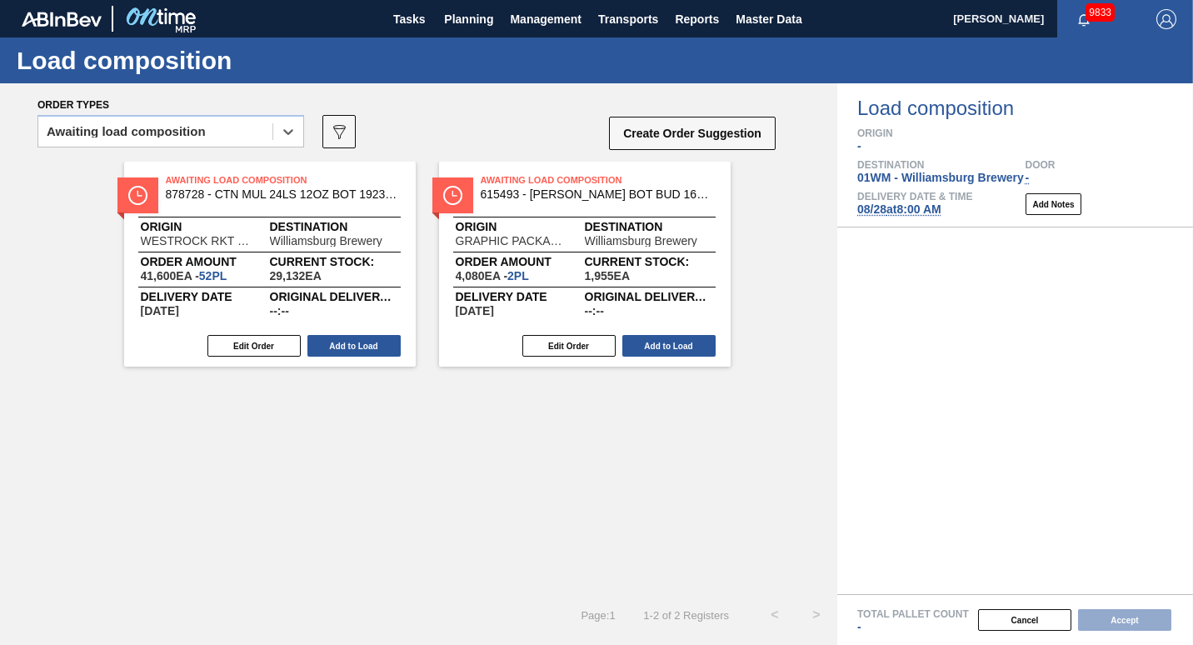
click at [286, 241] on span "Williamsburg Brewery" at bounding box center [326, 241] width 112 height 12
click at [190, 203] on div "Awaiting Load Composition 878728 - CTN MUL 24LS 12OZ BOT 1923-B 12OZ PREPR" at bounding box center [269, 188] width 291 height 29
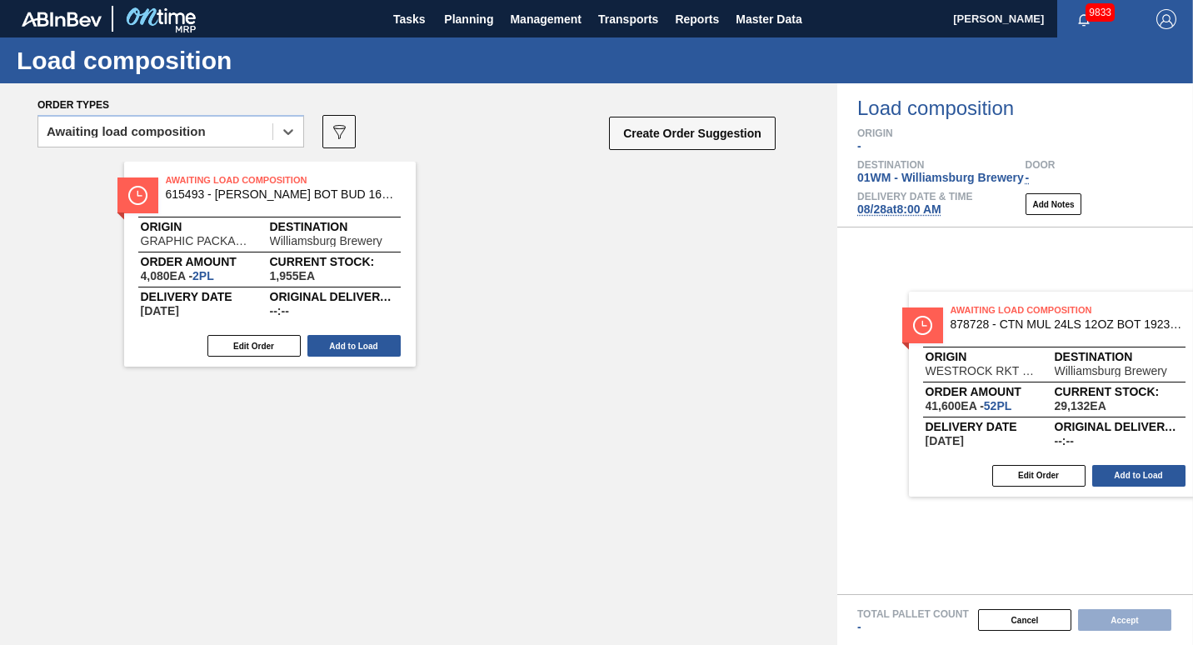
drag, startPoint x: 187, startPoint y: 210, endPoint x: 971, endPoint y: 346, distance: 796.2
click at [971, 346] on div "Order types option Awaiting load composition, selected. Select is focused ,type…" at bounding box center [596, 363] width 1193 height 561
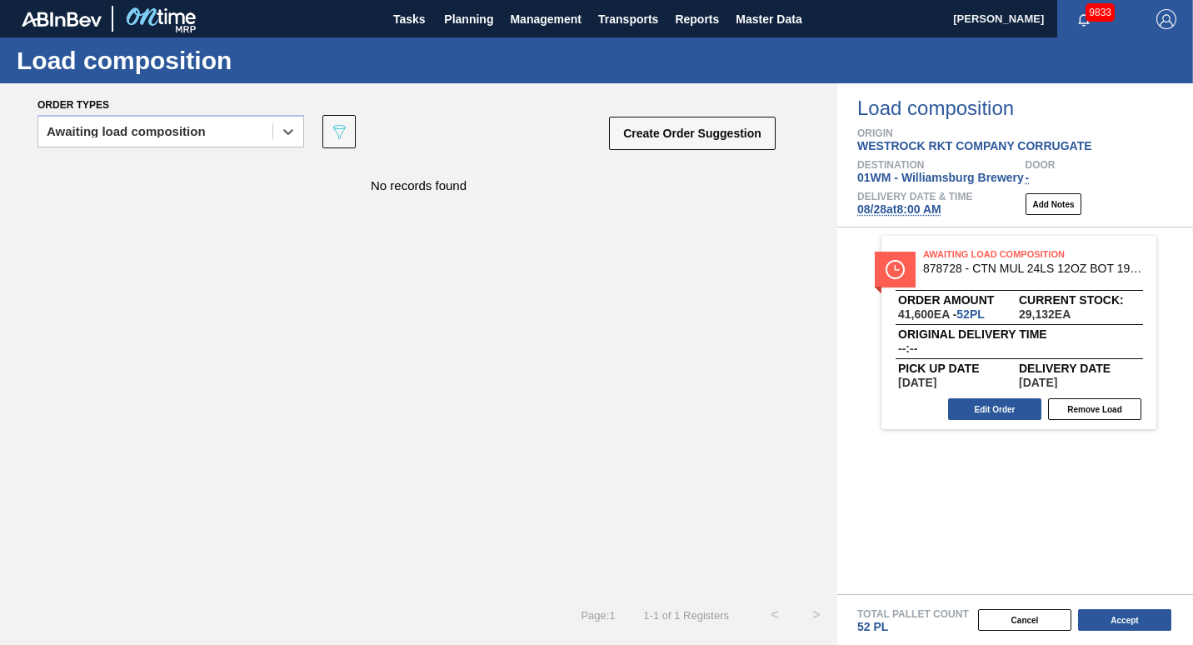
click at [971, 346] on div "Original delivery time --:--" at bounding box center [1019, 341] width 242 height 25
click at [1002, 401] on button "Edit Order" at bounding box center [994, 409] width 93 height 22
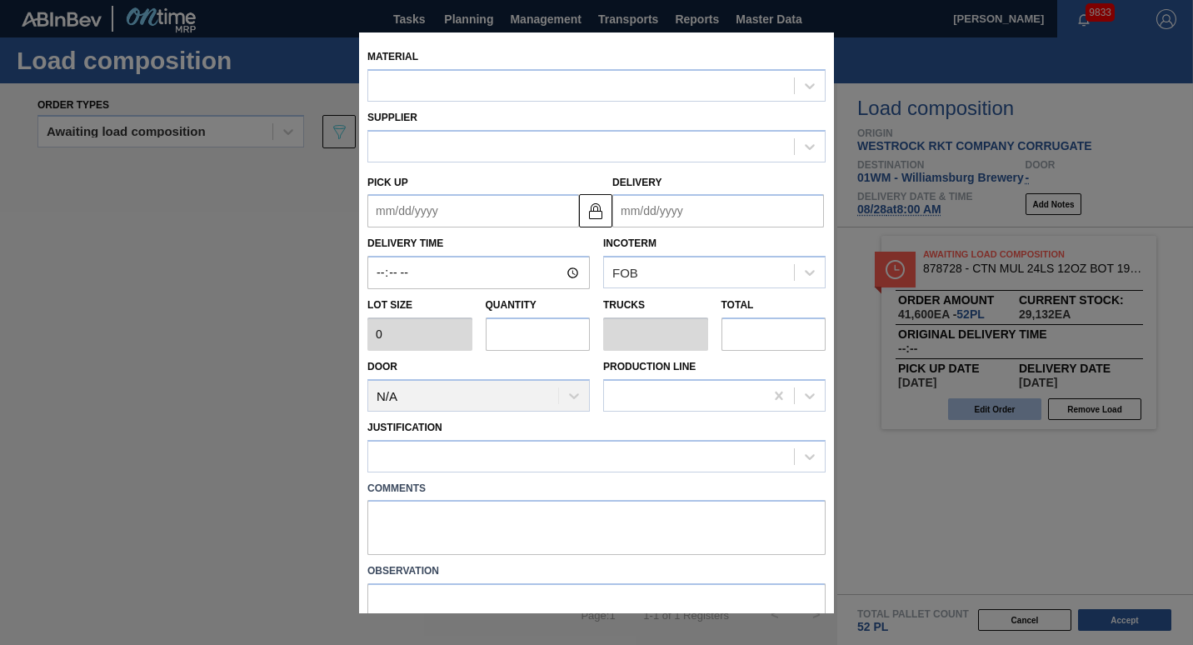
type input "800"
type input "52"
type input "1"
type input "41,600"
type up "[DATE]"
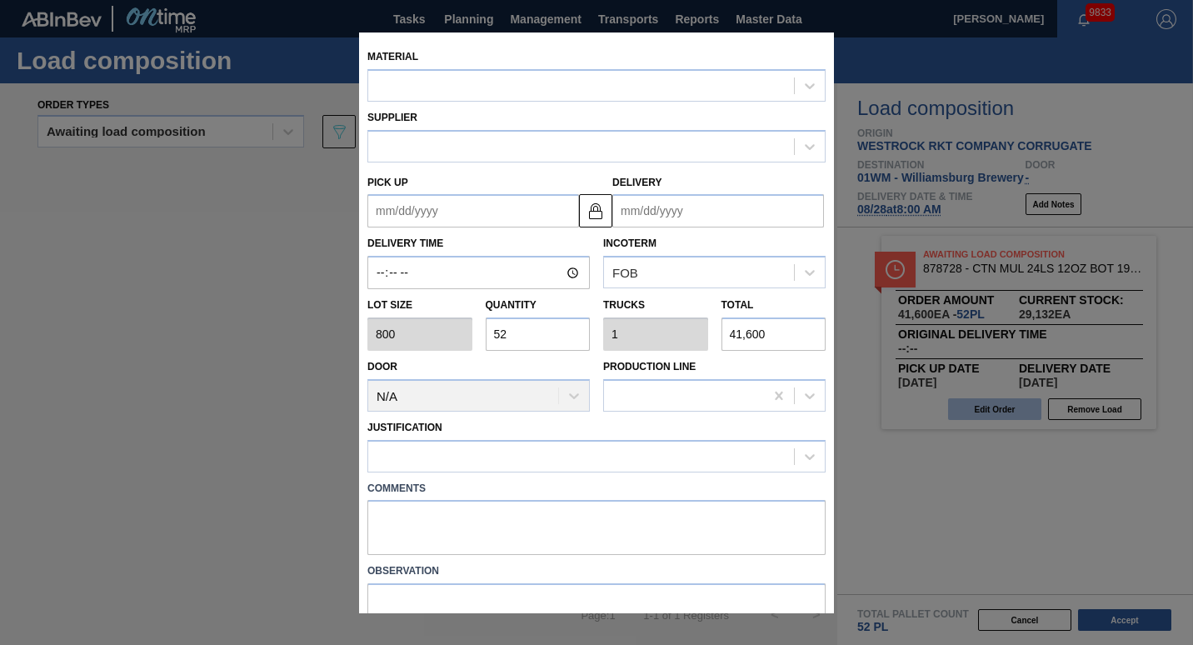
type input "[DATE]"
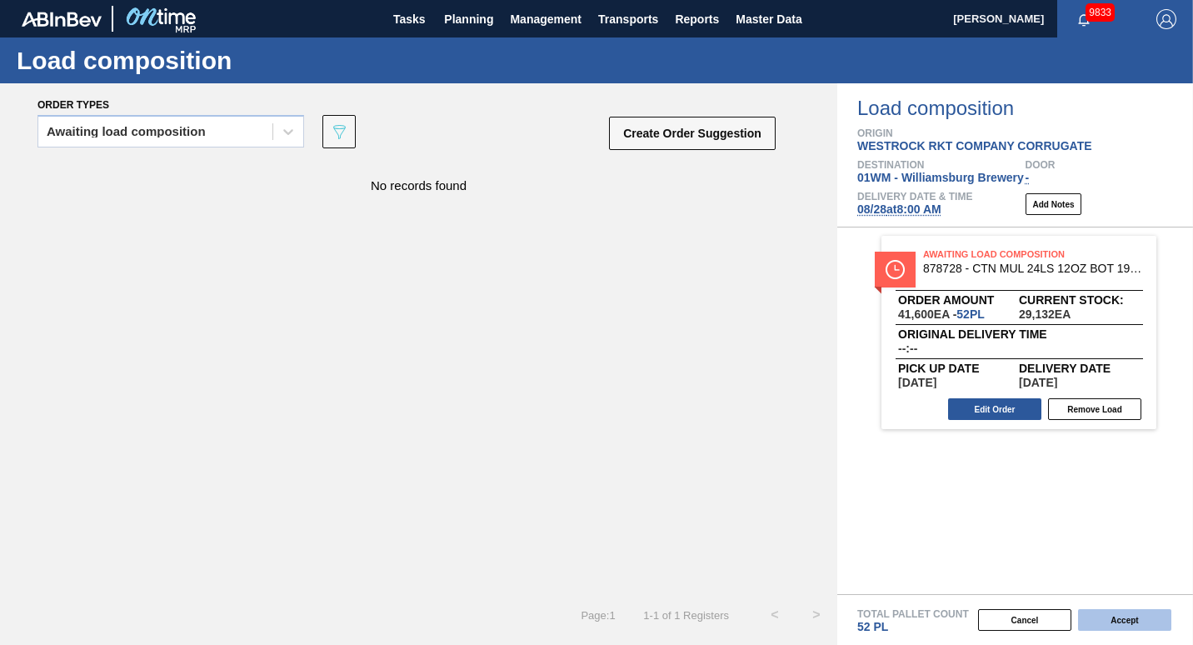
click at [1104, 625] on button "Accept" at bounding box center [1124, 620] width 93 height 22
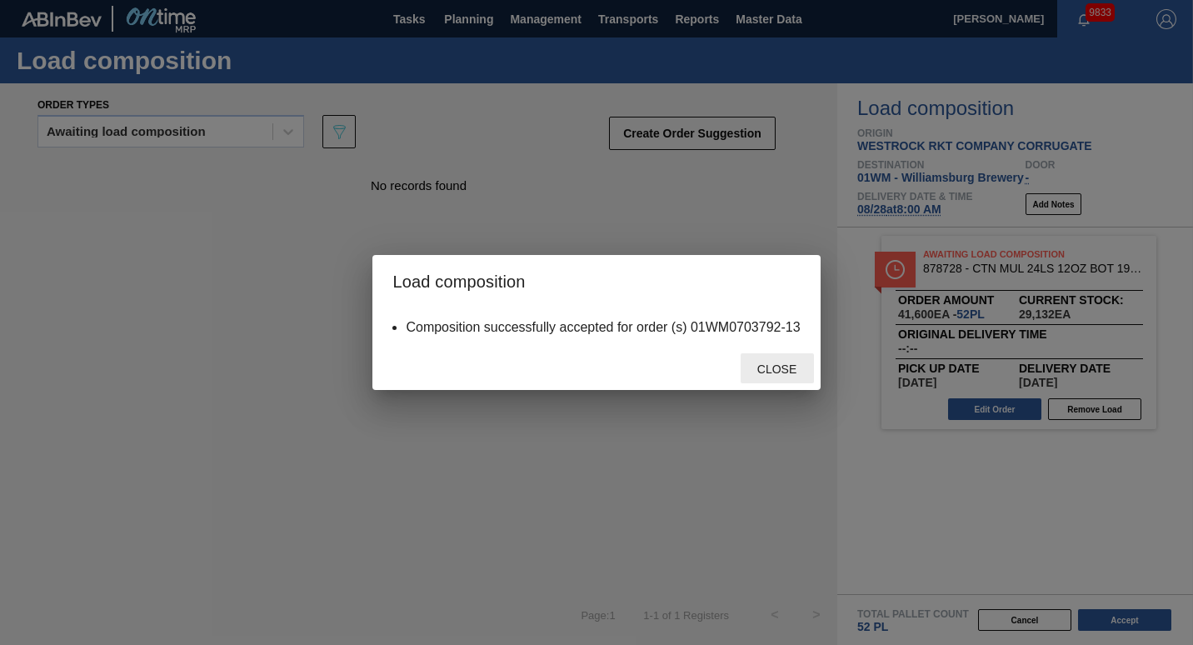
click at [779, 369] on span "Close" at bounding box center [777, 368] width 66 height 13
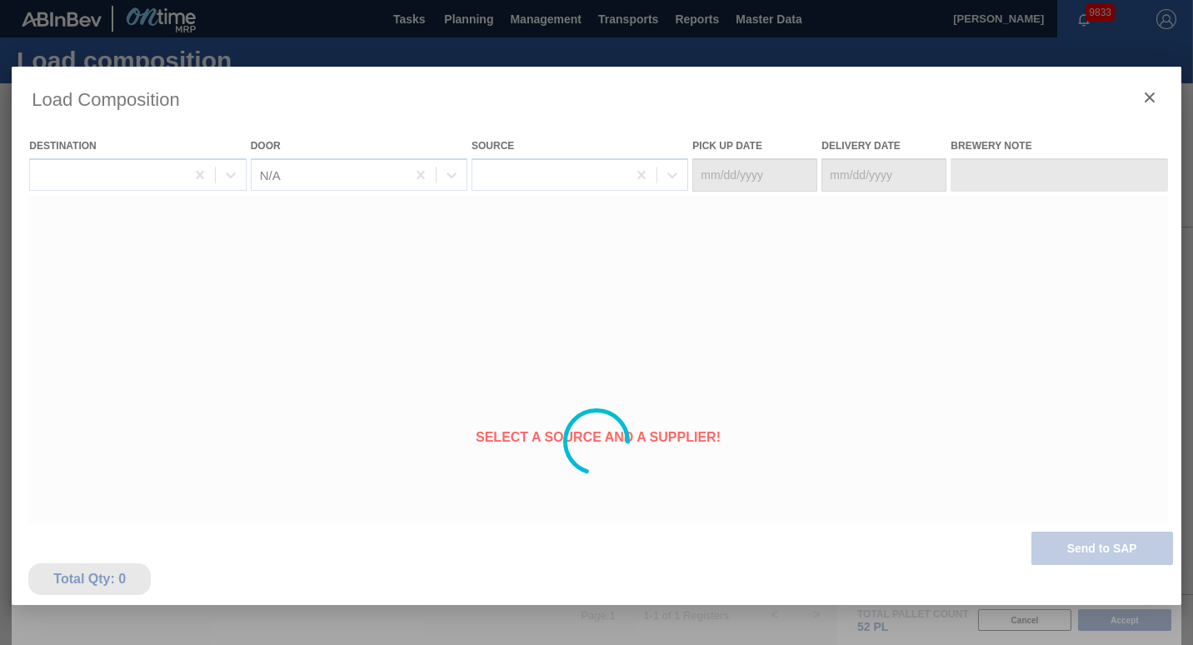
type Date "[DATE]"
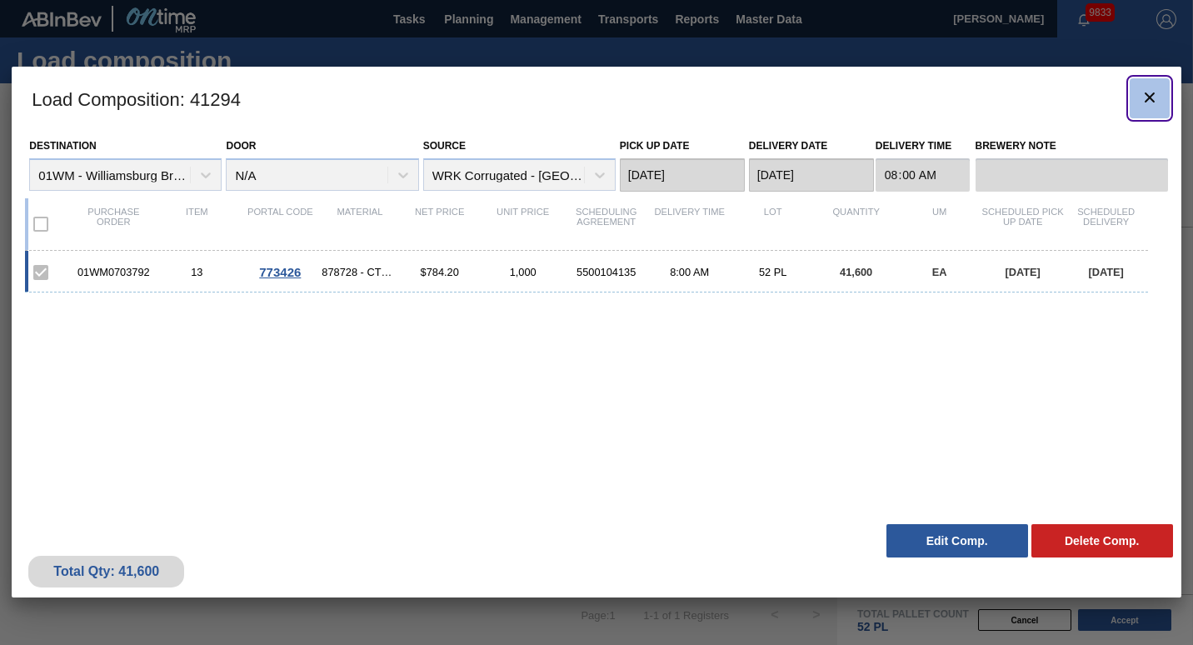
click at [1152, 101] on icon "botão de ícone" at bounding box center [1149, 97] width 10 height 10
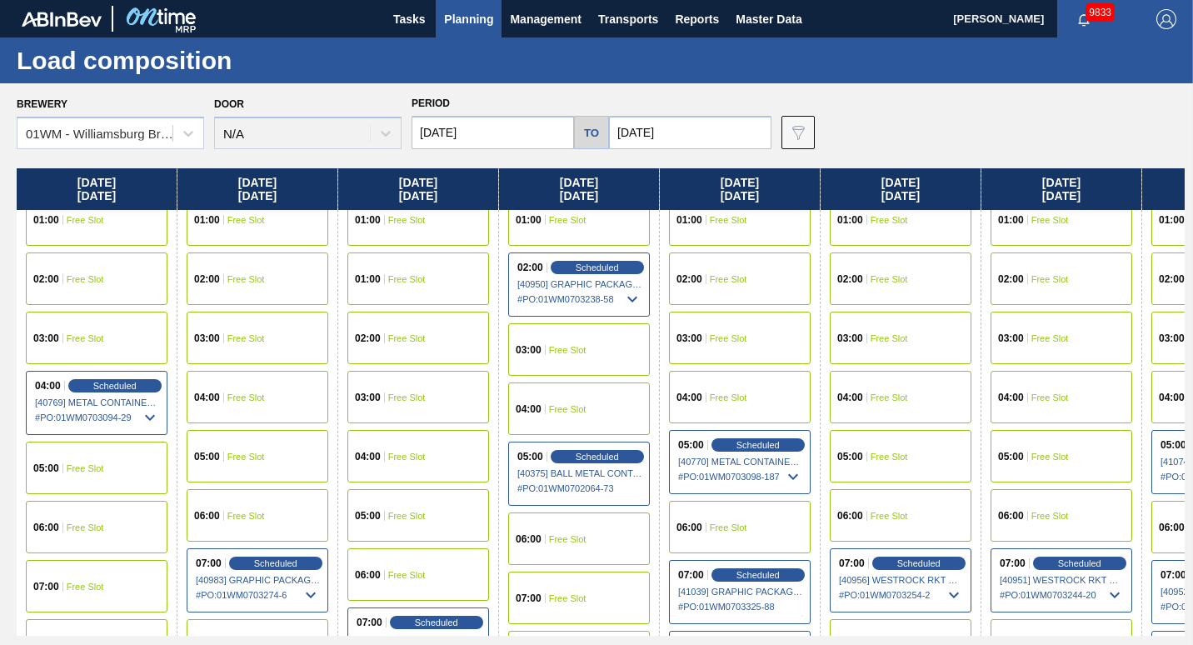
scroll to position [83, 0]
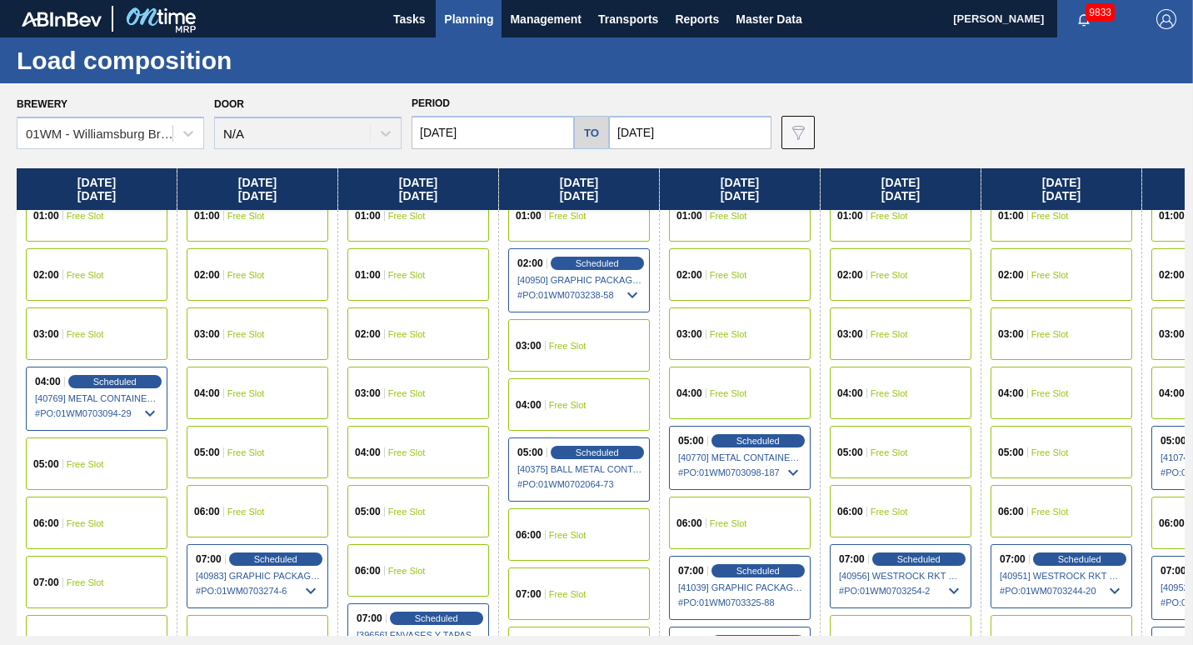
click at [480, 14] on span "Planning" at bounding box center [468, 19] width 49 height 20
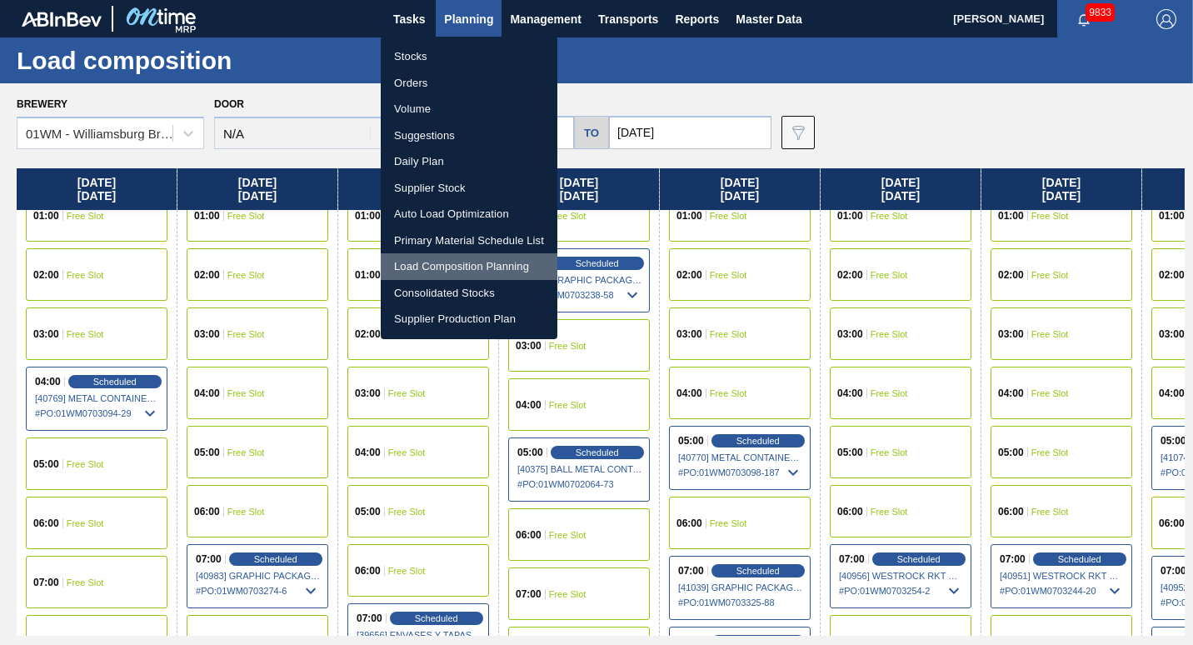
click at [451, 277] on li "Load Composition Planning" at bounding box center [469, 266] width 177 height 27
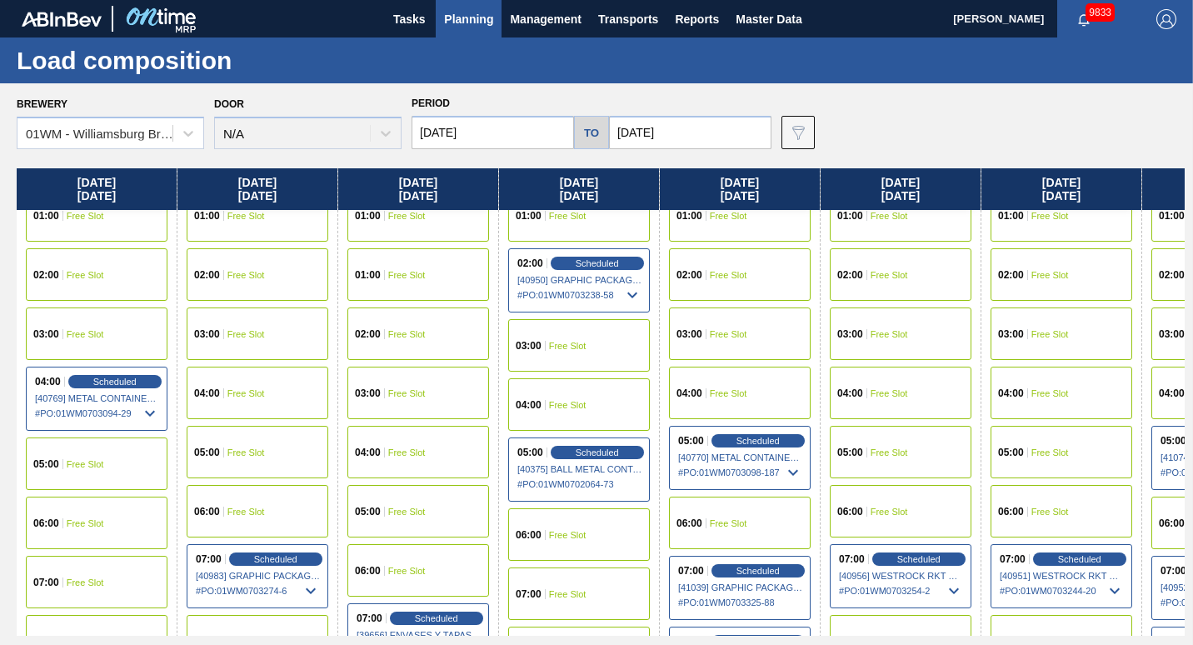
click at [471, 14] on span "Planning" at bounding box center [468, 19] width 49 height 20
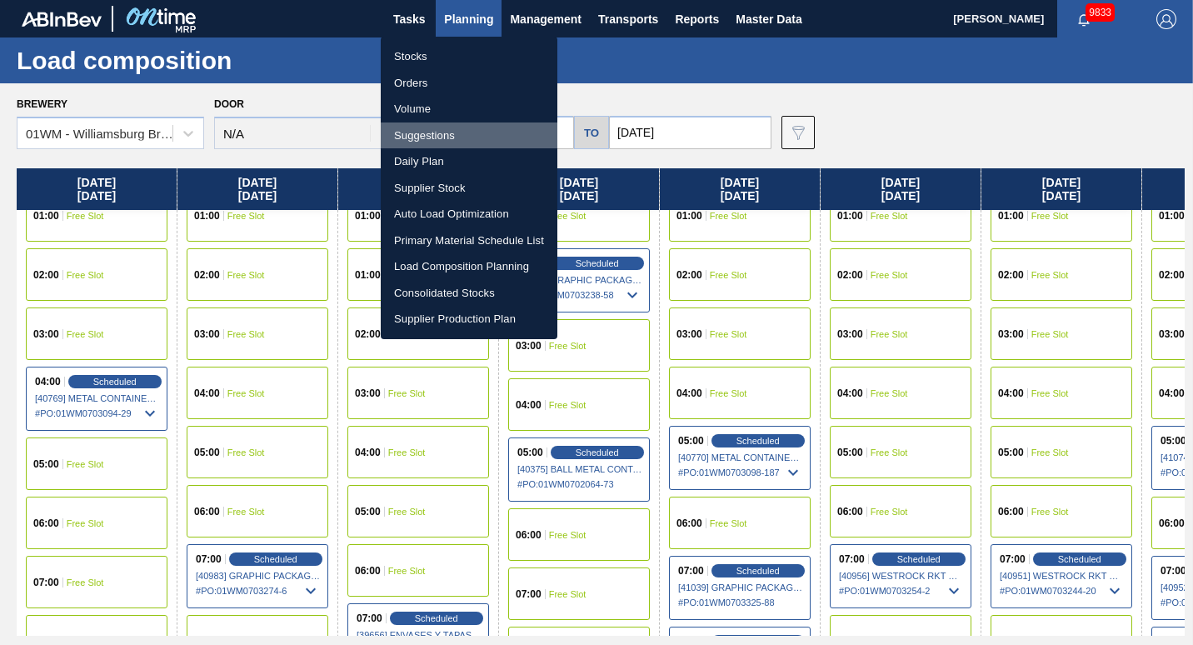
click at [437, 140] on li "Suggestions" at bounding box center [469, 135] width 177 height 27
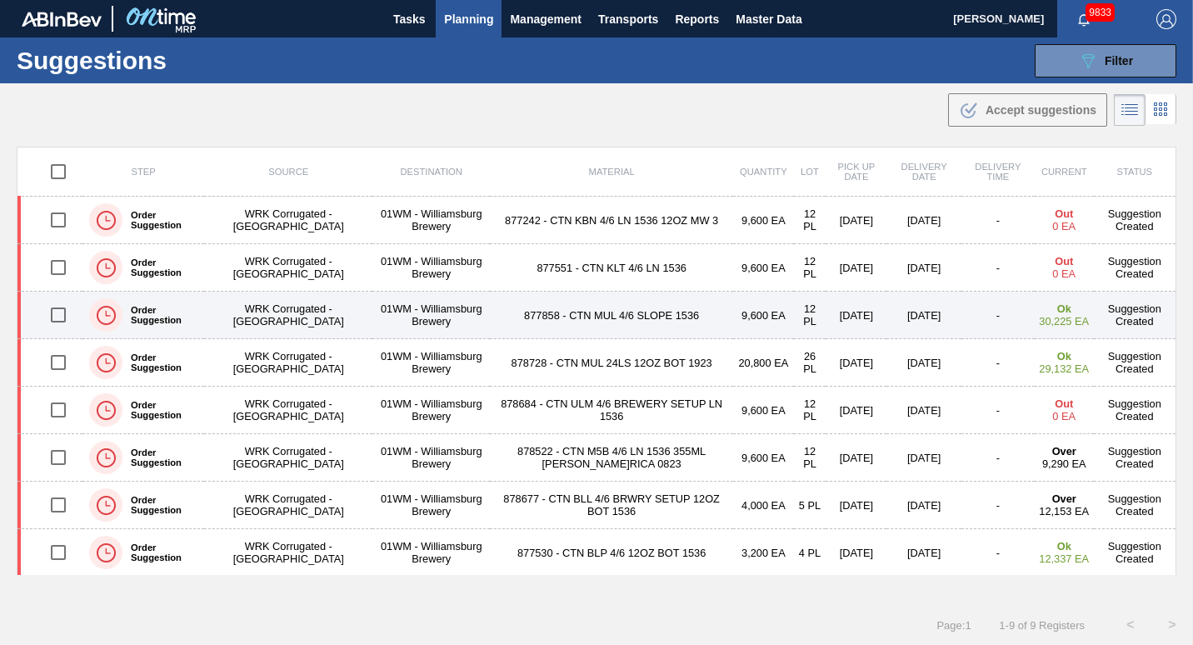
click at [556, 321] on td "877858 - CTN MUL 4/6 SLOPE 1536" at bounding box center [611, 314] width 243 height 47
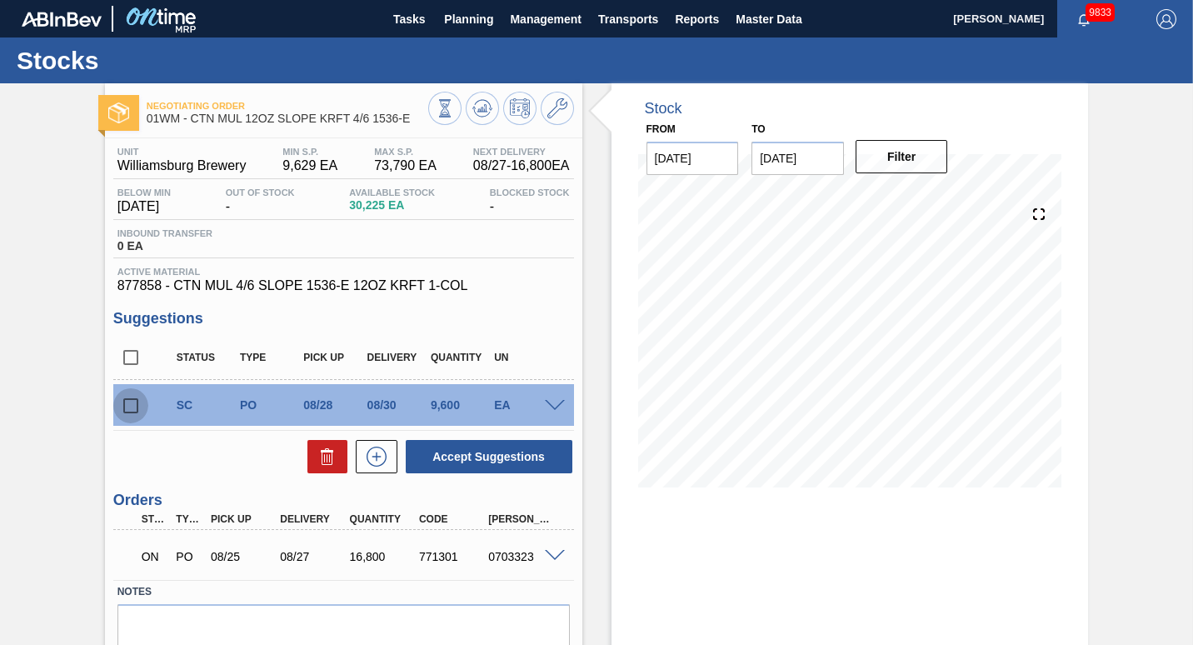
click at [122, 412] on input "checkbox" at bounding box center [130, 405] width 35 height 35
click at [541, 470] on button "Accept Suggestions" at bounding box center [489, 456] width 167 height 33
checkbox input "false"
click at [466, 22] on span "Planning" at bounding box center [468, 19] width 49 height 20
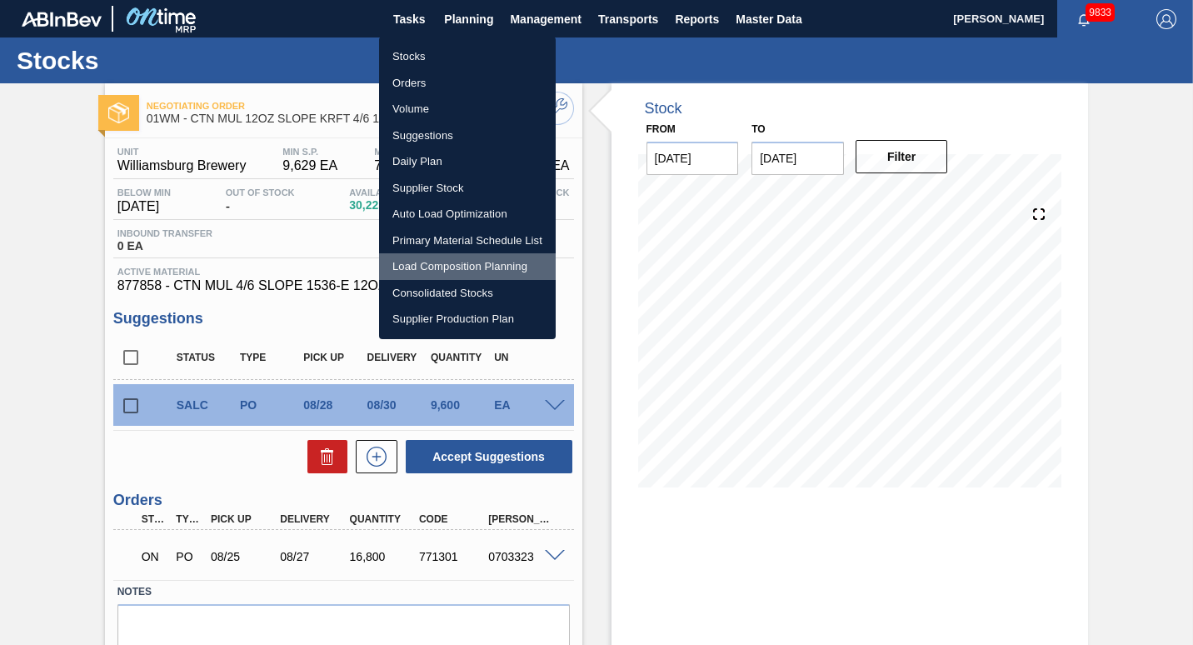
click at [448, 258] on li "Load Composition Planning" at bounding box center [467, 266] width 177 height 27
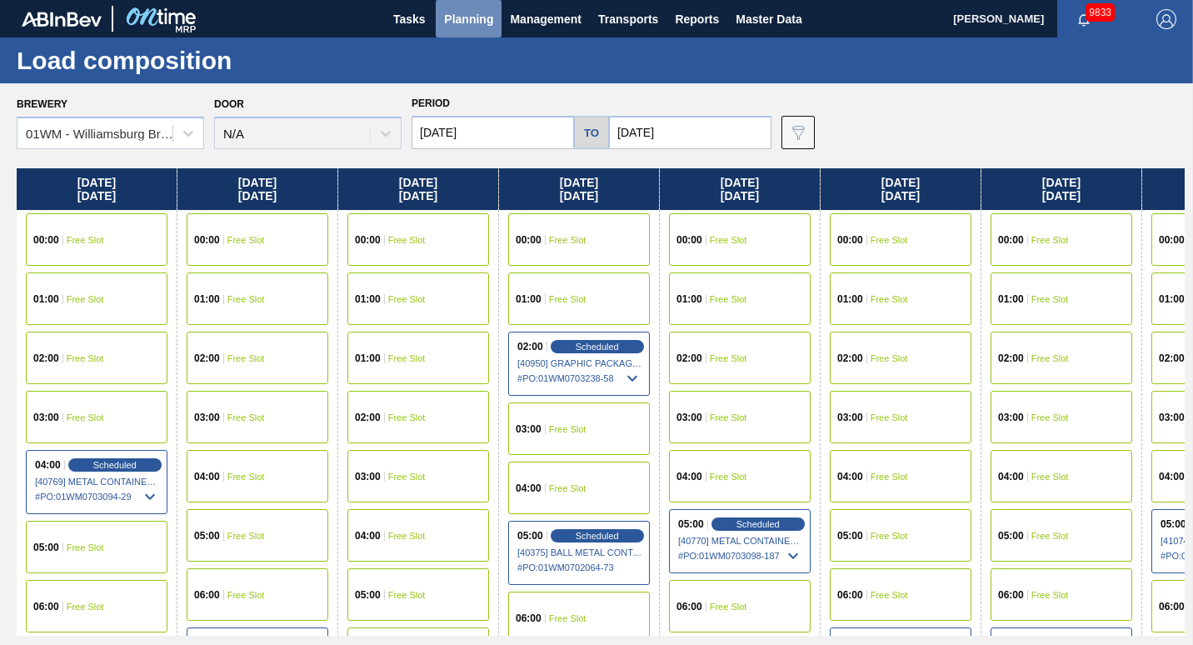
click at [471, 19] on span "Planning" at bounding box center [468, 19] width 49 height 20
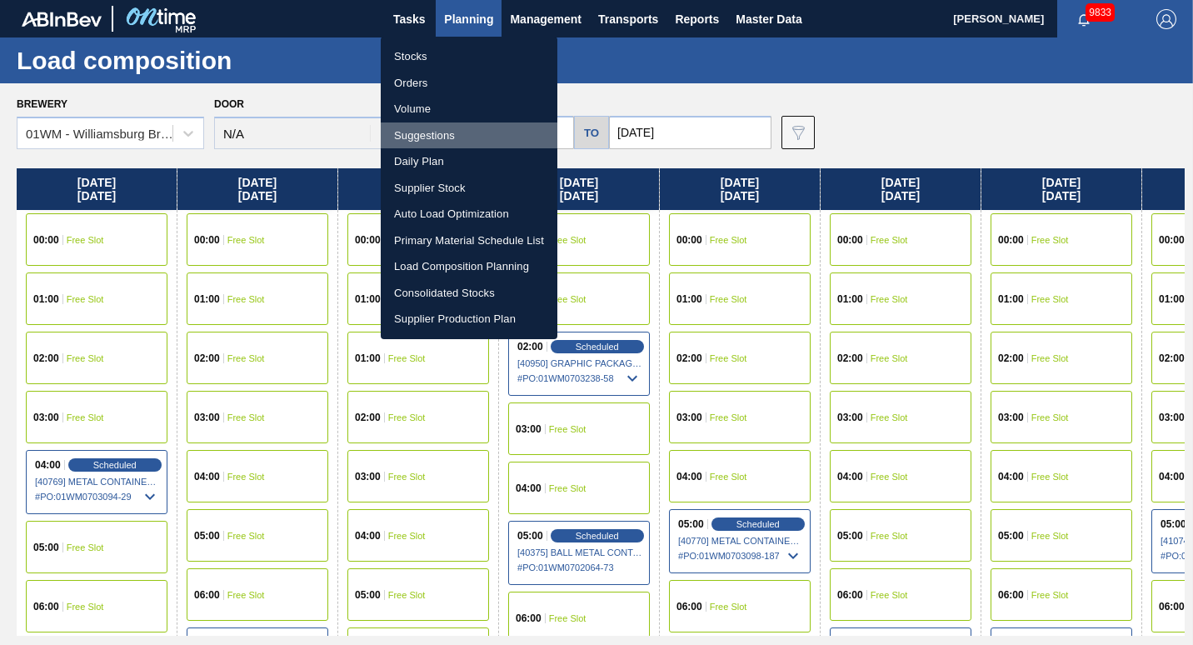
click at [451, 137] on li "Suggestions" at bounding box center [469, 135] width 177 height 27
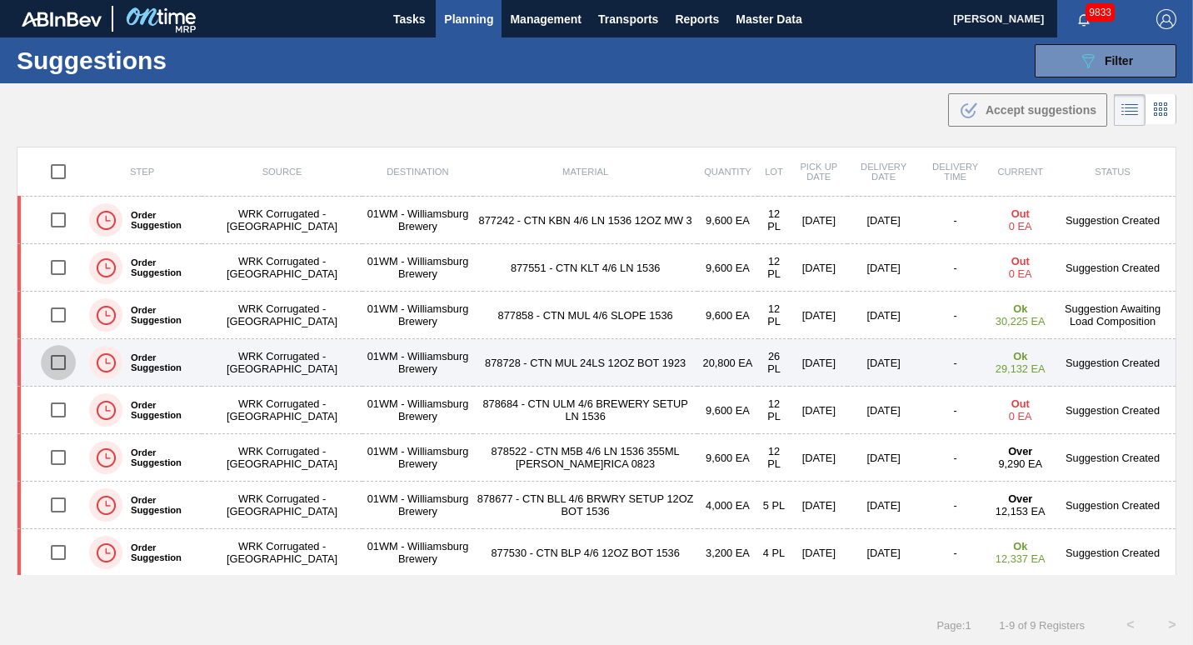
click at [50, 361] on input "checkbox" at bounding box center [58, 362] width 35 height 35
checkbox input "true"
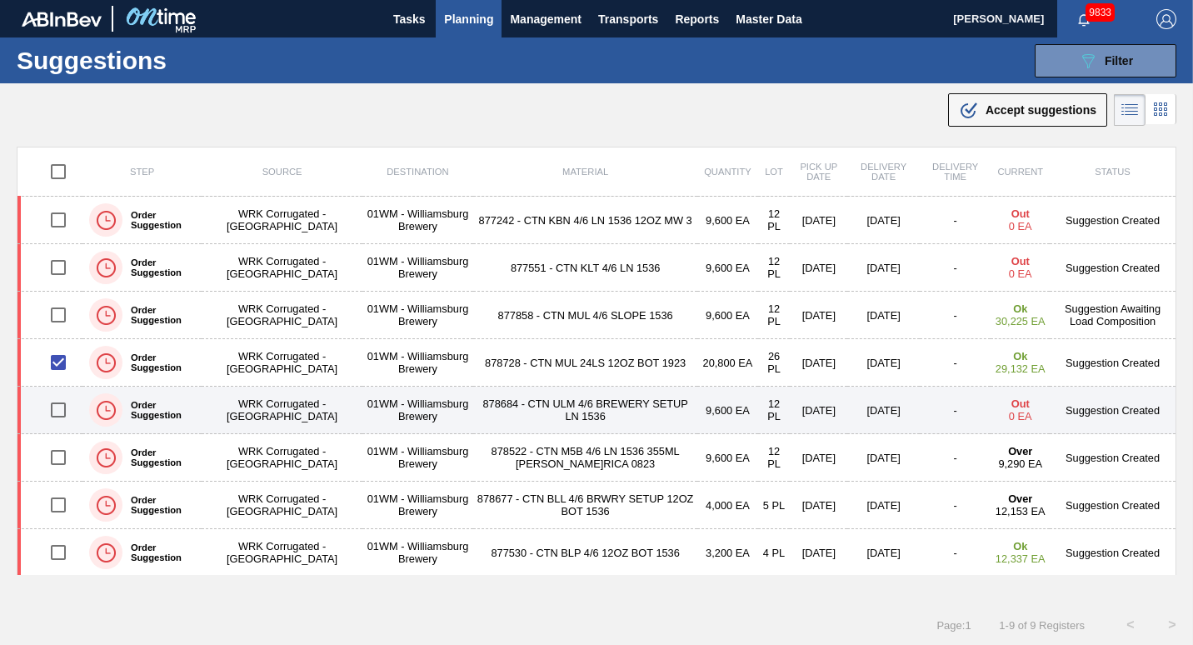
click at [57, 412] on input "checkbox" at bounding box center [58, 409] width 35 height 35
checkbox input "true"
click at [250, 403] on td "WRK Corrugated - [GEOGRAPHIC_DATA]" at bounding box center [282, 409] width 160 height 47
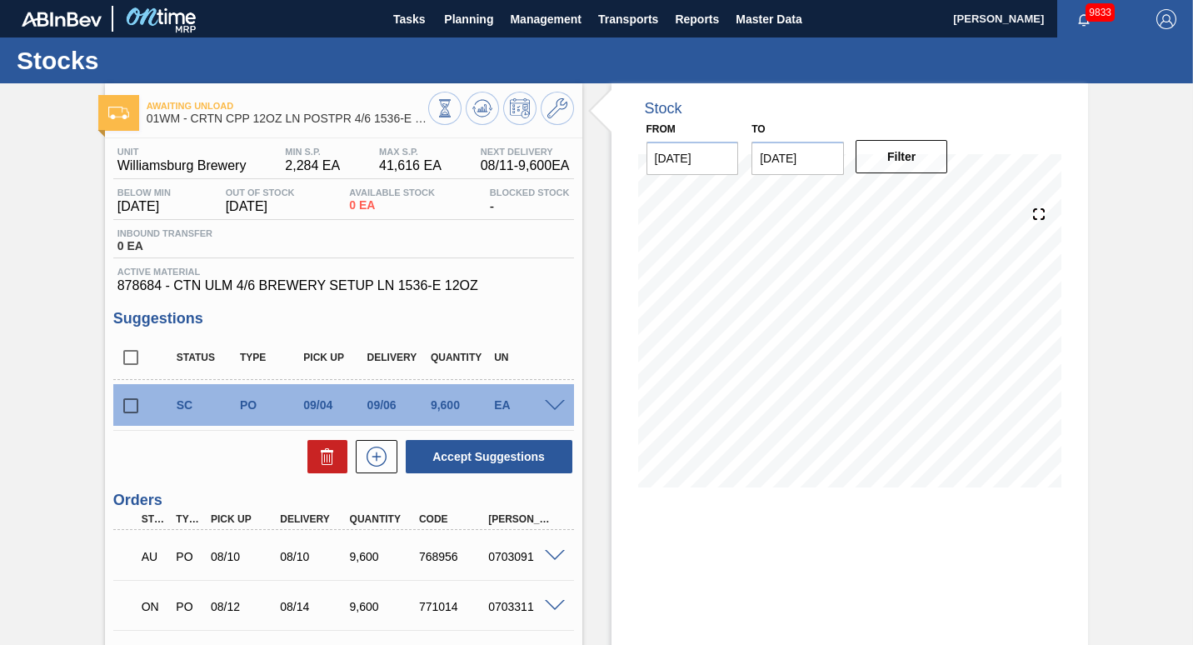
click at [126, 410] on input "checkbox" at bounding box center [130, 405] width 35 height 35
click at [475, 456] on button "Accept Suggestions" at bounding box center [489, 456] width 167 height 33
checkbox input "false"
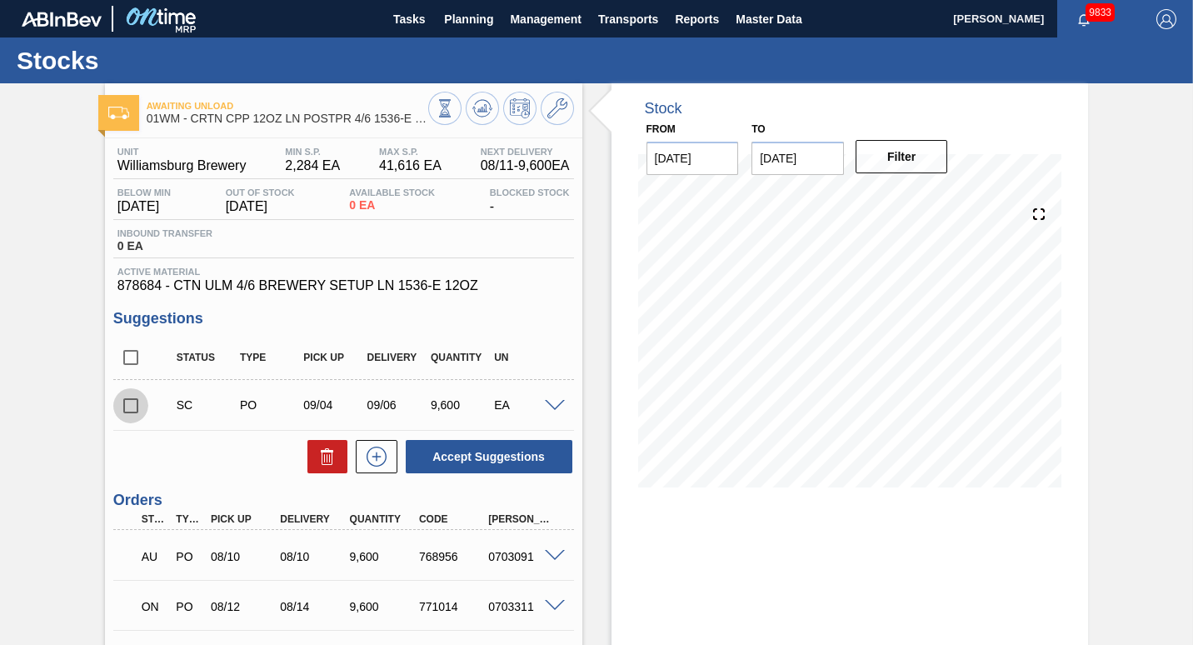
click at [126, 409] on input "checkbox" at bounding box center [130, 405] width 35 height 35
click at [481, 465] on button "Accept Suggestions" at bounding box center [489, 456] width 167 height 33
checkbox input "false"
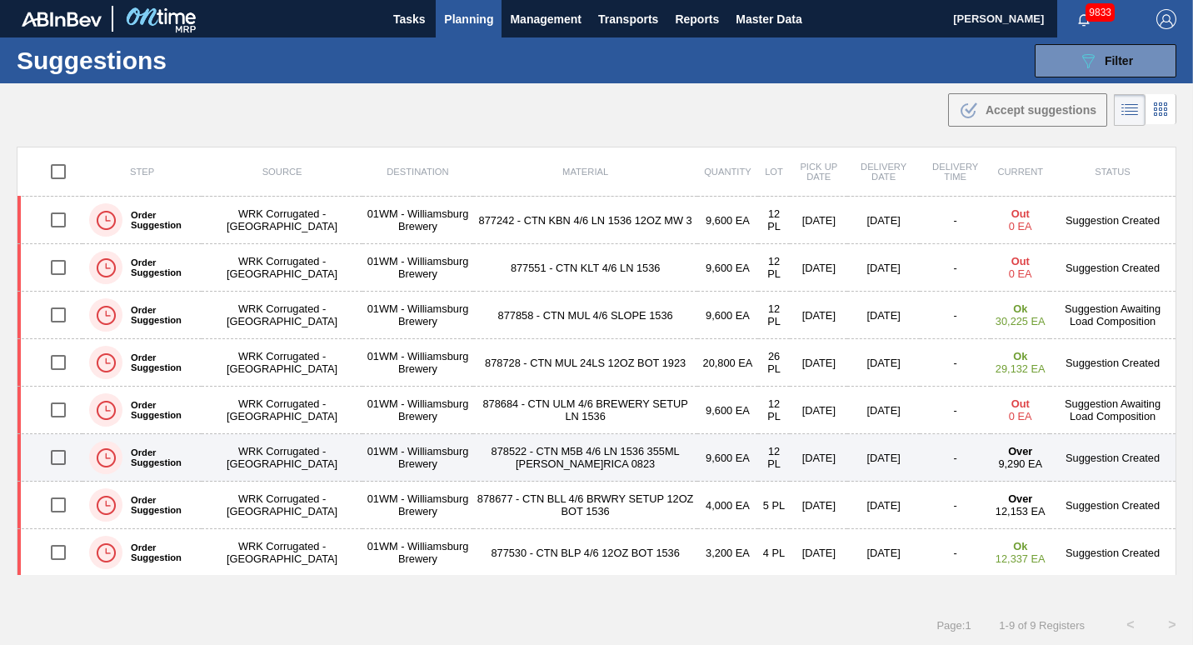
click at [419, 471] on td "01WM - Williamsburg Brewery" at bounding box center [417, 457] width 111 height 47
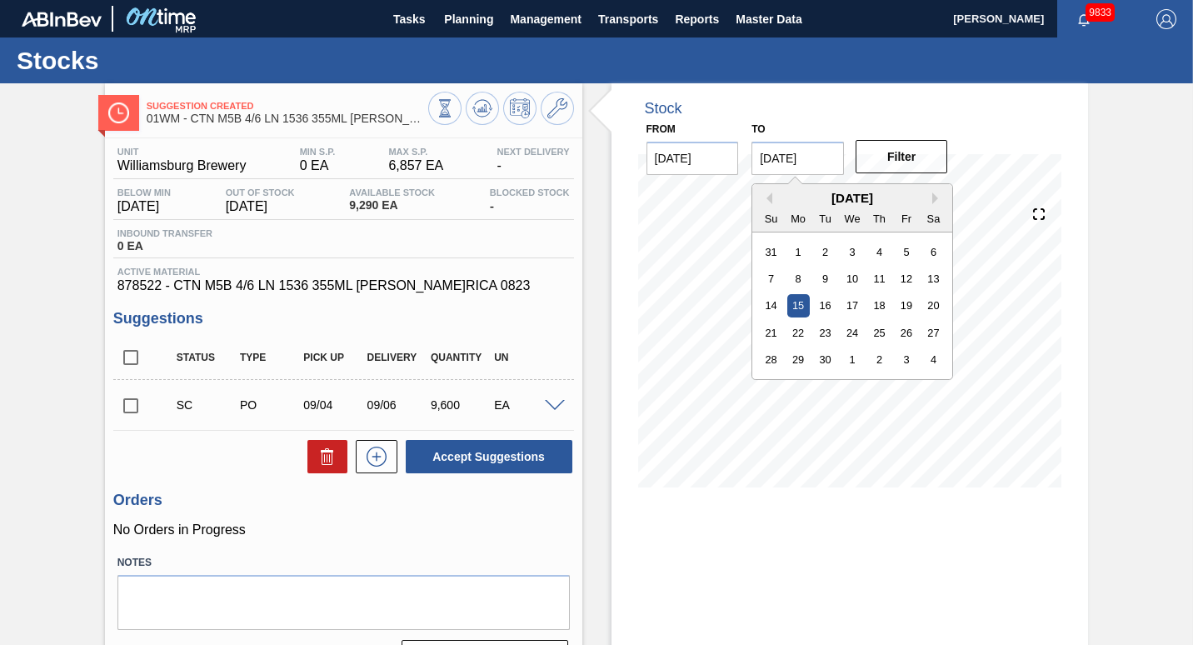
click at [775, 151] on input "[DATE]" at bounding box center [797, 158] width 92 height 33
click at [769, 191] on div "[DATE]" at bounding box center [852, 198] width 200 height 14
click at [765, 202] on button "Previous Month" at bounding box center [766, 198] width 12 height 12
click at [770, 382] on div "31" at bounding box center [771, 387] width 22 height 22
type input "[DATE]"
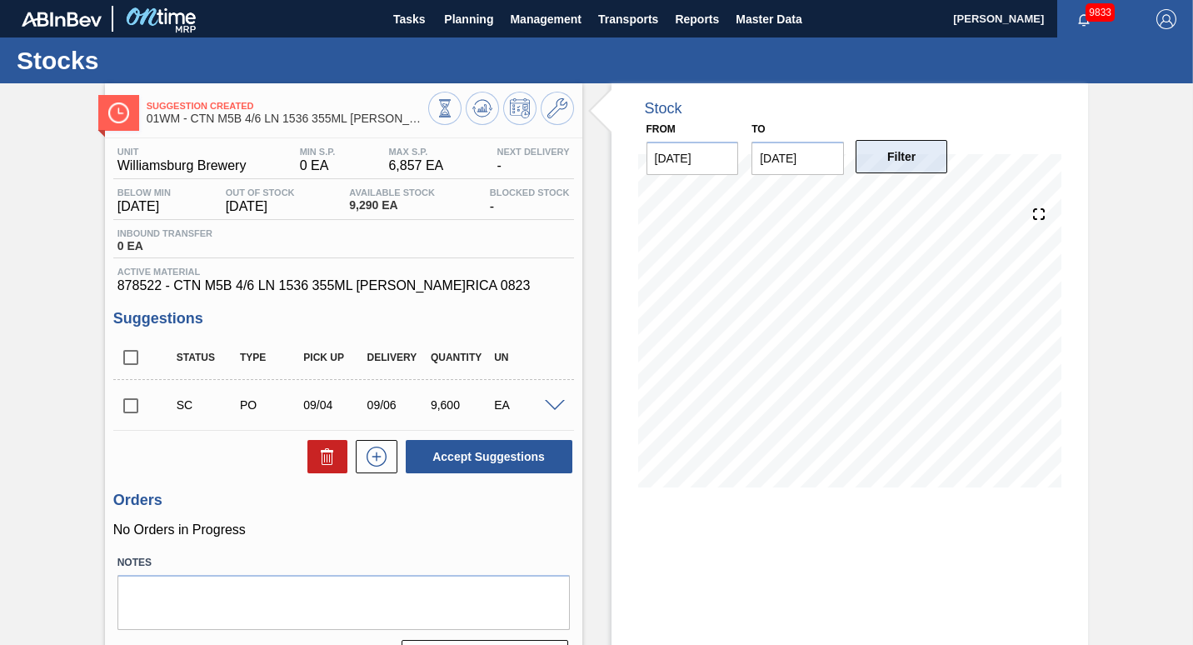
click at [886, 163] on button "Filter" at bounding box center [901, 156] width 92 height 33
click at [122, 412] on input "checkbox" at bounding box center [130, 405] width 35 height 35
click at [331, 450] on button at bounding box center [327, 456] width 40 height 33
checkbox input "false"
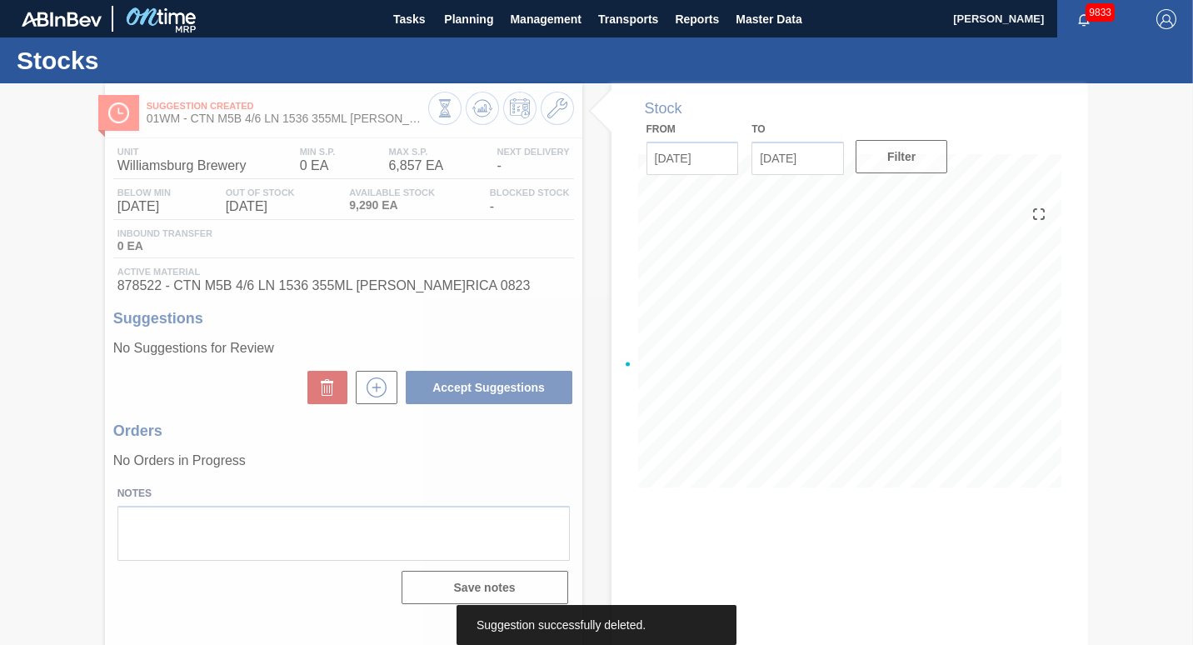
click at [790, 157] on div at bounding box center [596, 363] width 1193 height 561
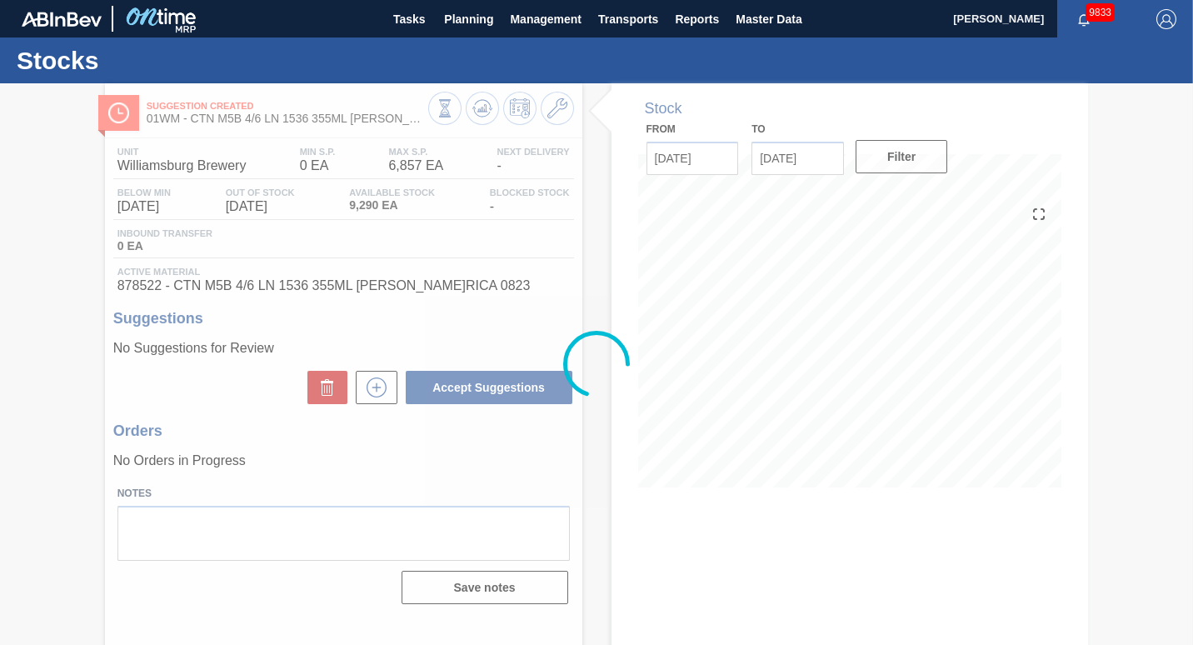
click at [790, 157] on div at bounding box center [596, 363] width 1193 height 561
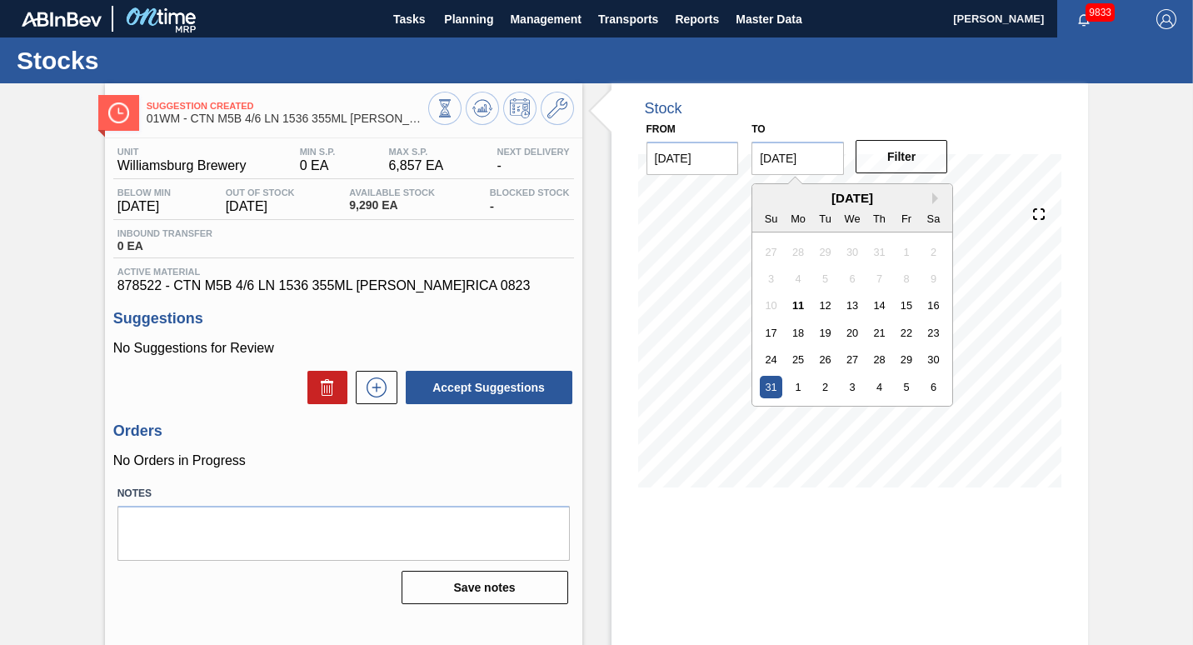
click at [789, 159] on input "[DATE]" at bounding box center [797, 158] width 92 height 33
click at [937, 196] on button "Next Month" at bounding box center [938, 198] width 12 height 12
click at [795, 300] on div "15" at bounding box center [798, 305] width 22 height 22
type input "[DATE]"
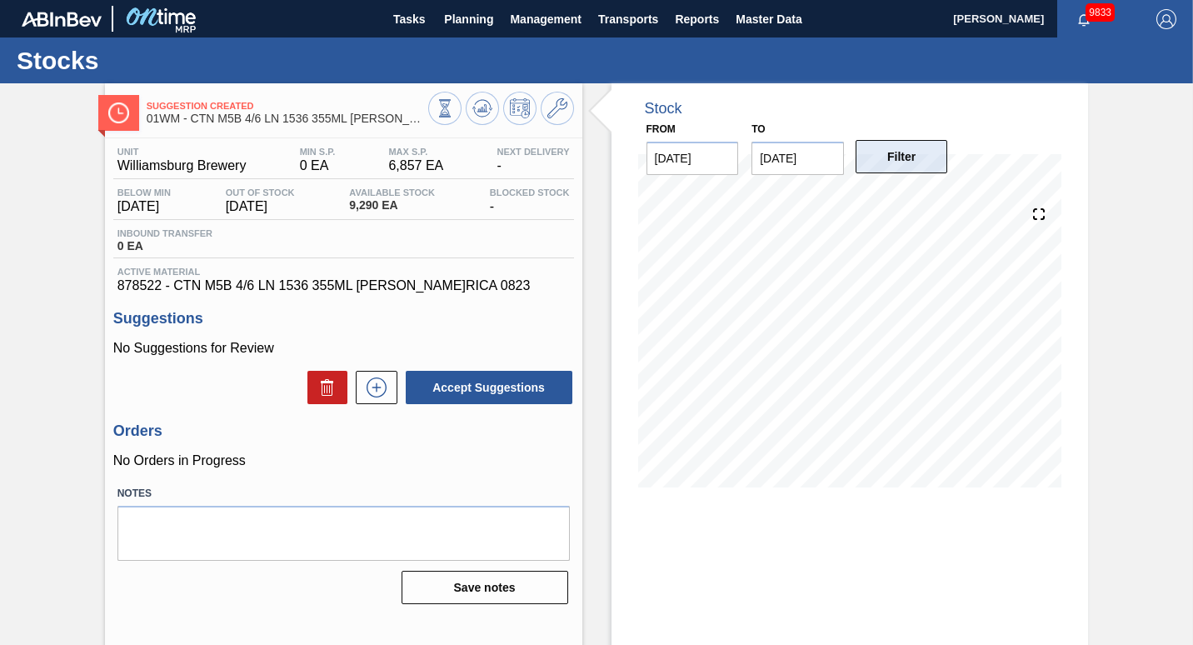
click at [872, 172] on button "Filter" at bounding box center [901, 156] width 92 height 33
click at [458, 17] on span "Planning" at bounding box center [468, 19] width 49 height 20
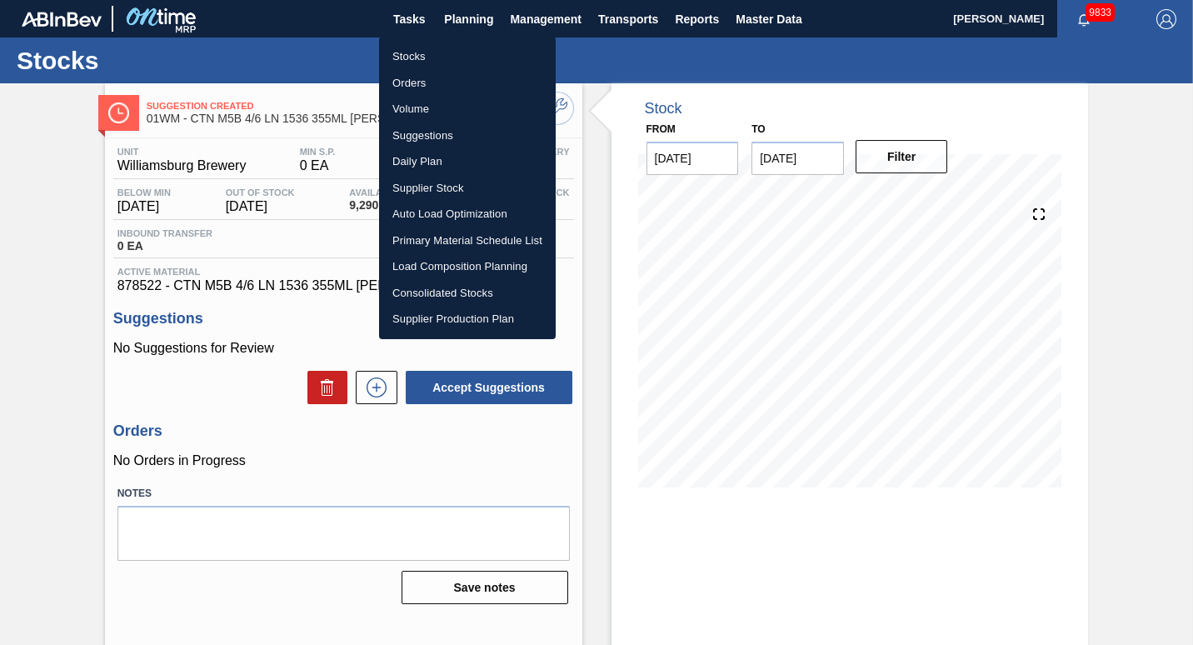
click at [459, 131] on li "Suggestions" at bounding box center [467, 135] width 177 height 27
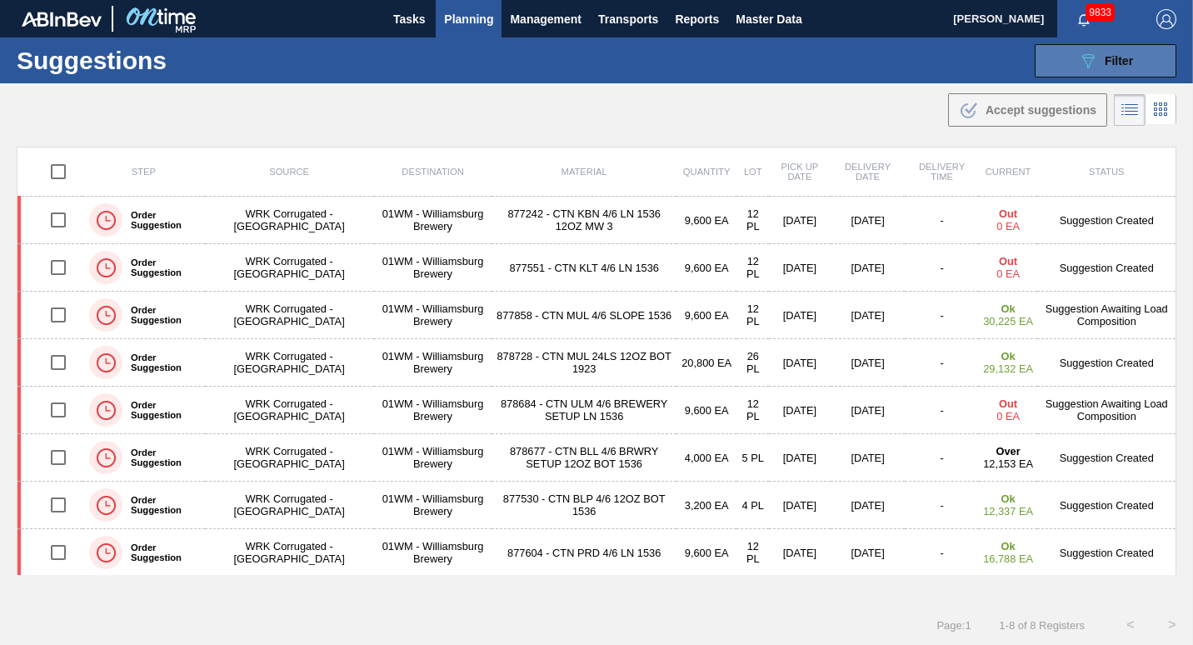
click at [1049, 71] on button "089F7B8B-B2A5-4AFE-B5C0-19BA573D28AC Filter" at bounding box center [1105, 60] width 142 height 33
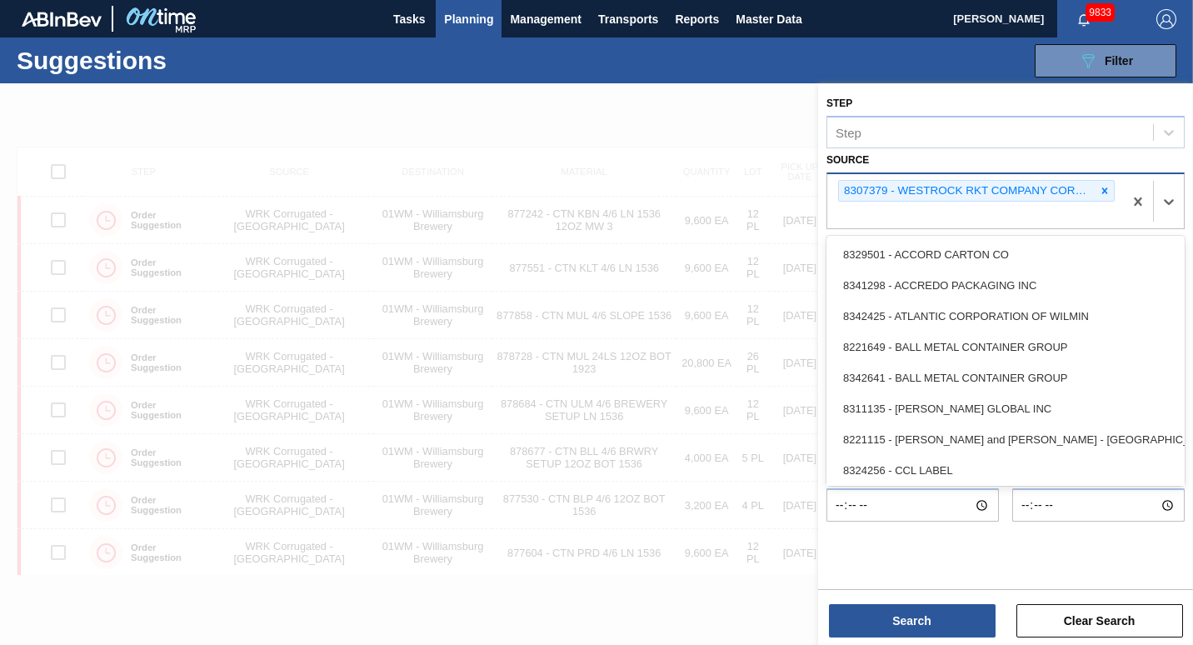
click at [1092, 192] on div "8307379 - WESTROCK RKT COMPANY CORRUGATE" at bounding box center [967, 191] width 257 height 21
click at [1101, 188] on icon at bounding box center [1105, 191] width 12 height 12
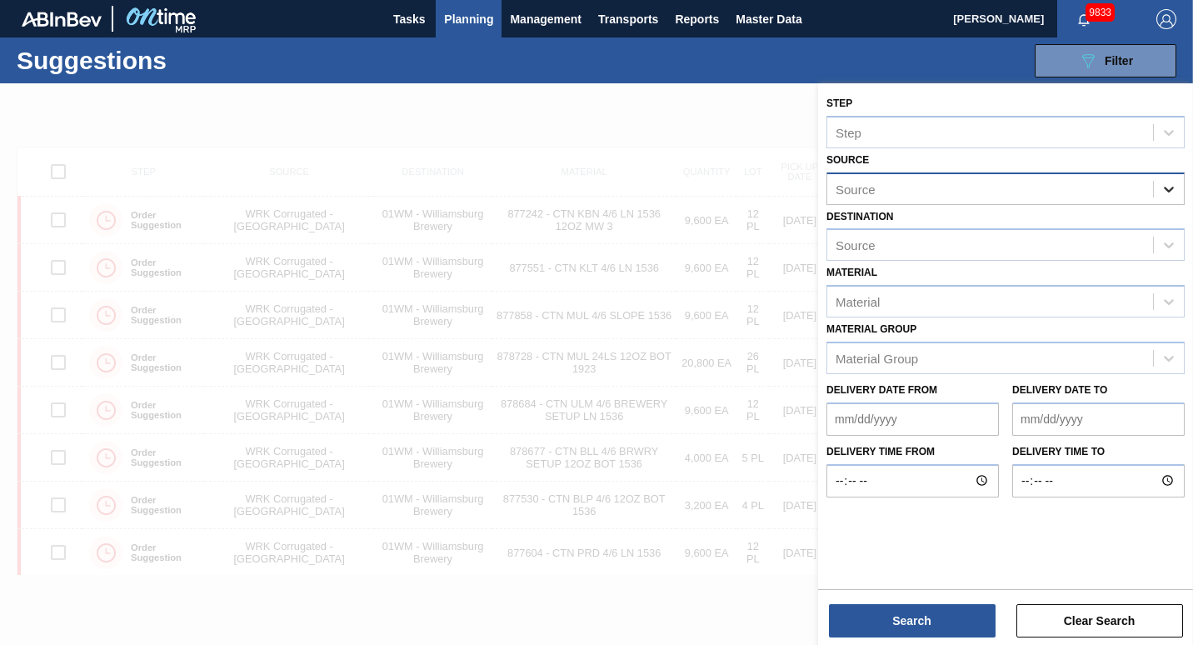
click at [1158, 187] on div at bounding box center [1168, 189] width 30 height 30
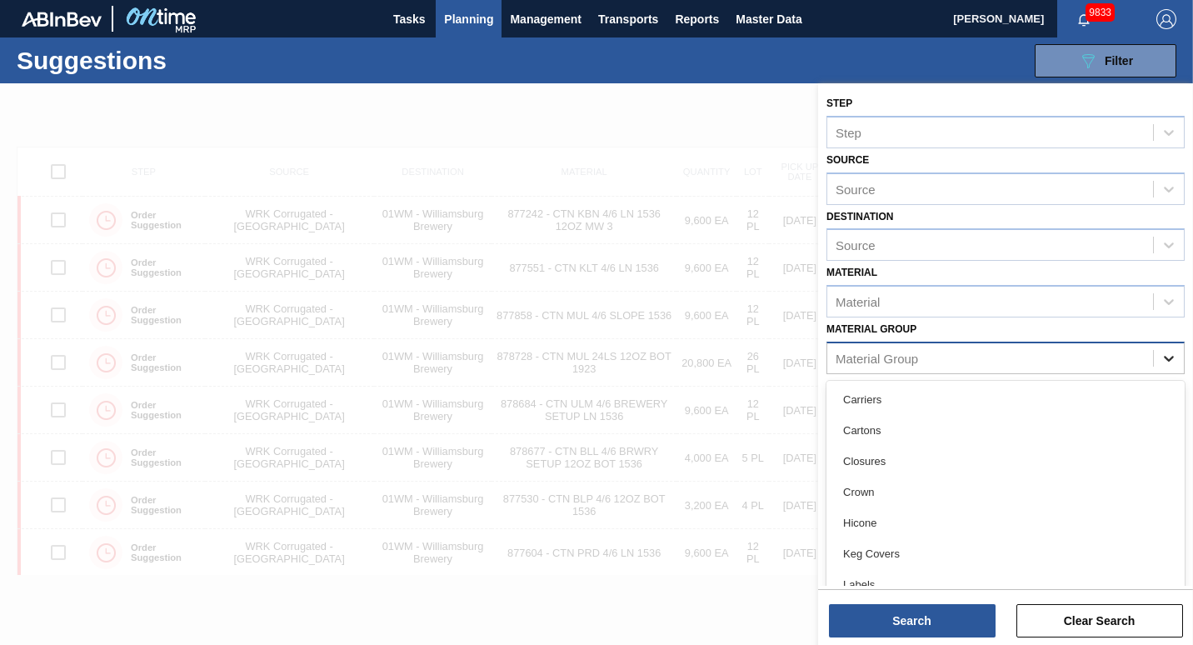
click at [1157, 372] on div at bounding box center [1168, 358] width 30 height 30
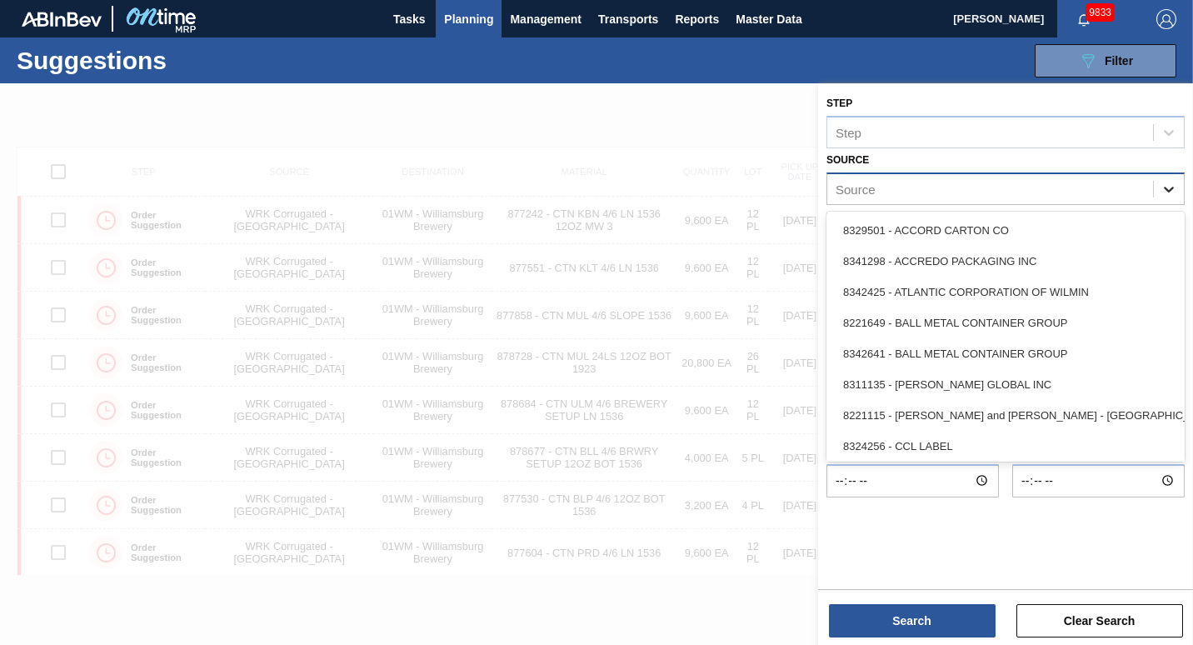
click at [1174, 190] on div at bounding box center [1168, 189] width 30 height 30
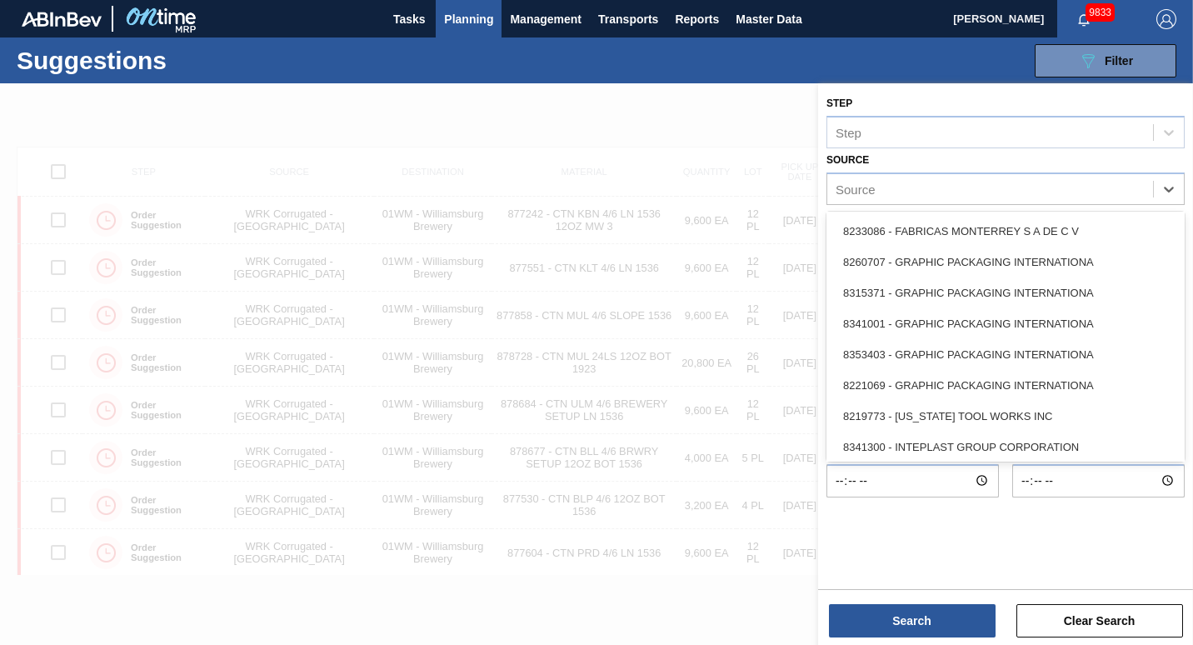
scroll to position [743, 0]
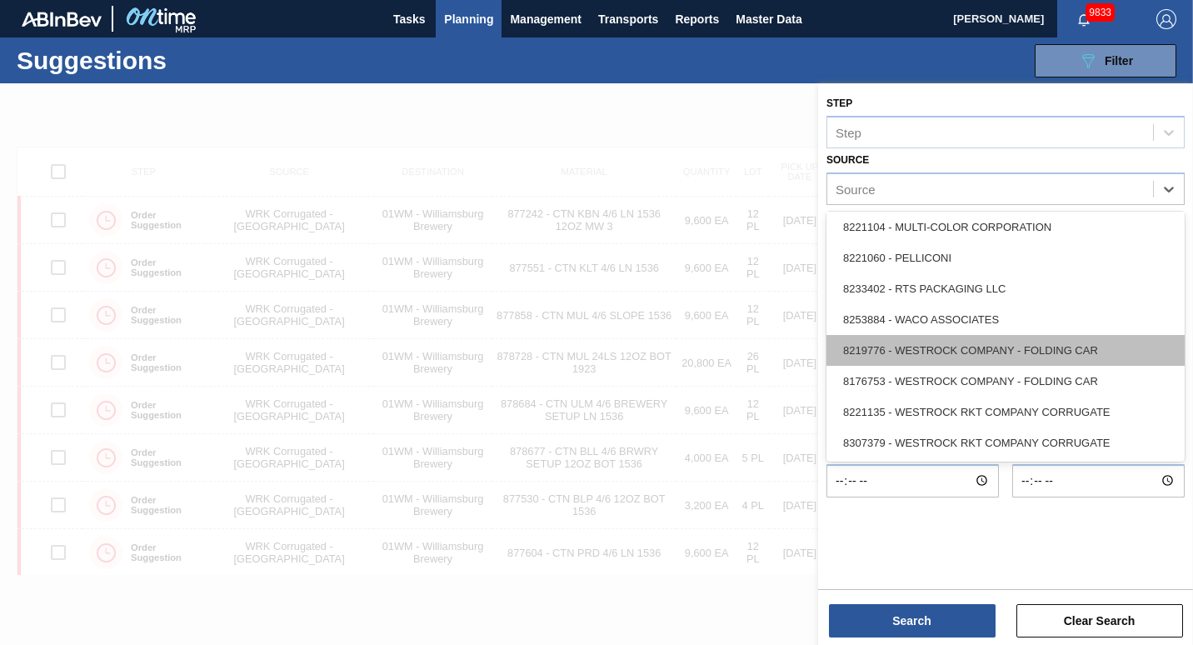
click at [1021, 356] on div "8219776 - WESTROCK COMPANY - FOLDING CAR" at bounding box center [1005, 350] width 358 height 31
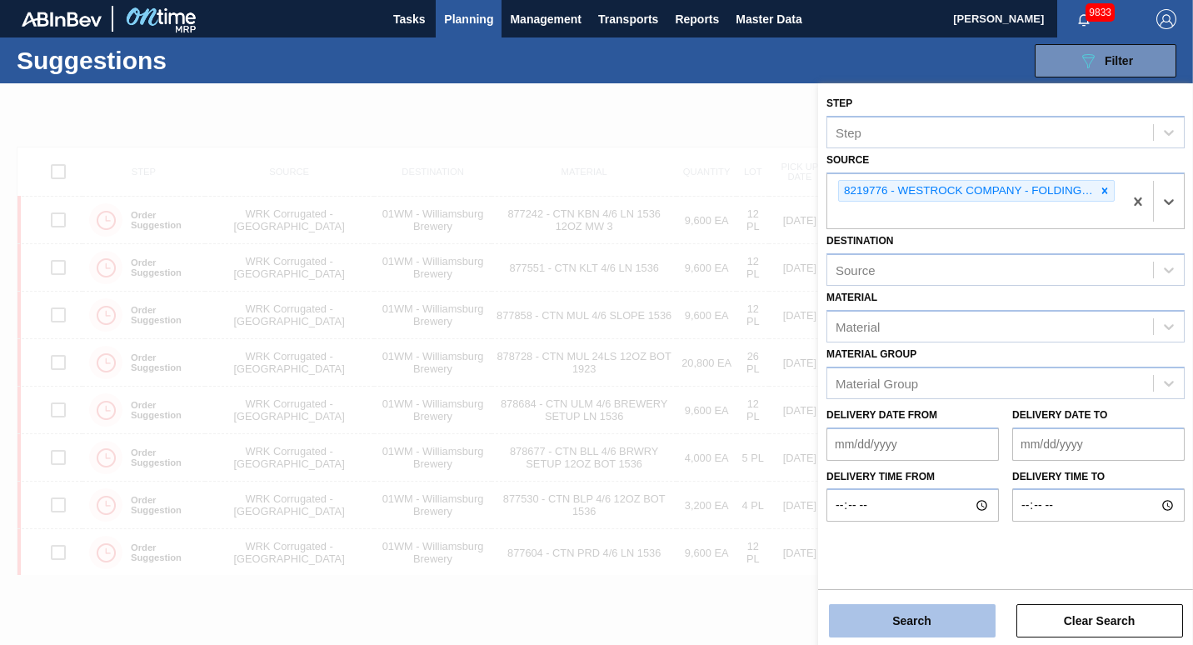
click at [872, 623] on button "Search" at bounding box center [912, 620] width 167 height 33
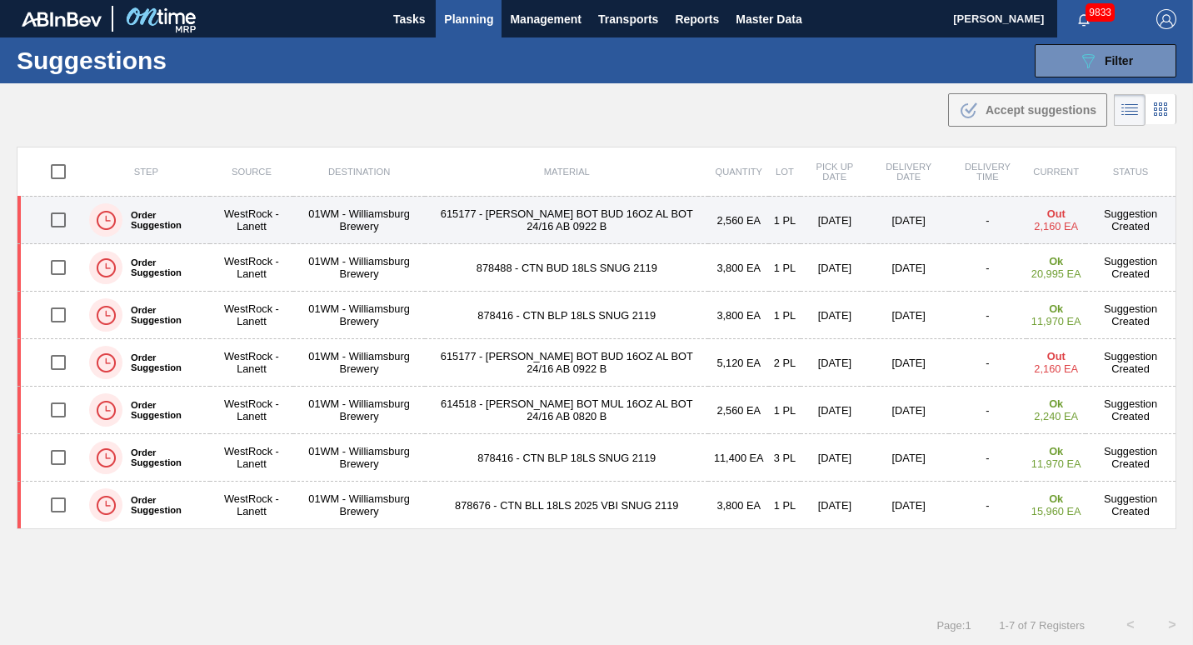
click at [58, 222] on input "checkbox" at bounding box center [58, 219] width 35 height 35
checkbox input "true"
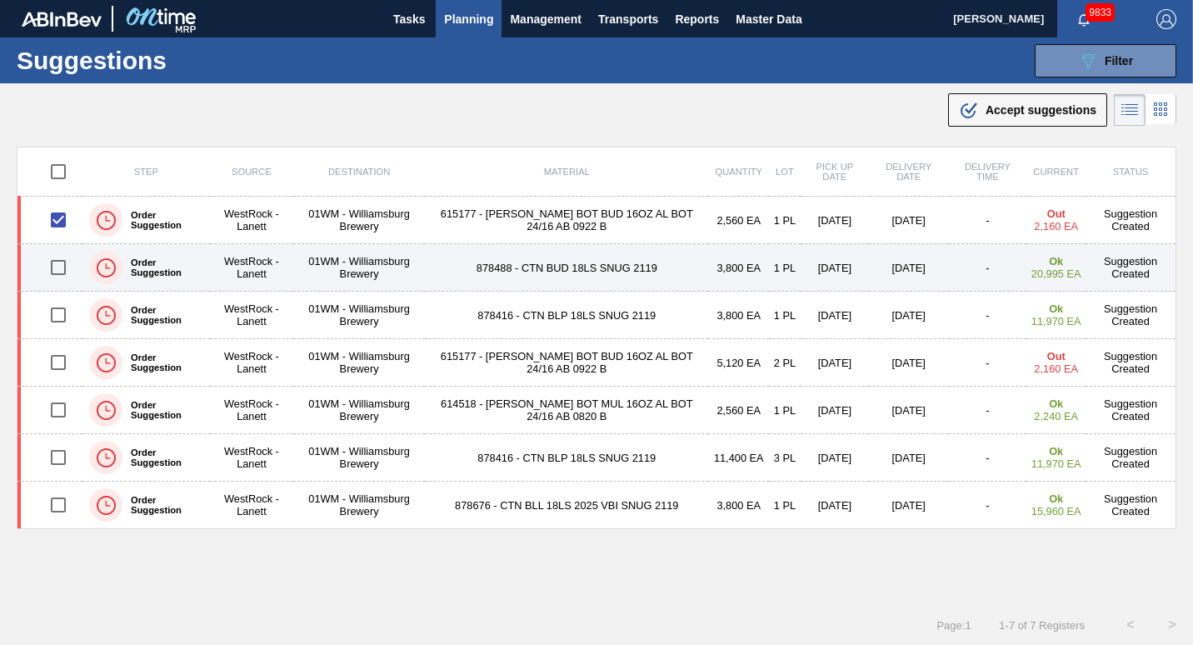
click at [59, 264] on input "checkbox" at bounding box center [58, 267] width 35 height 35
checkbox input "false"
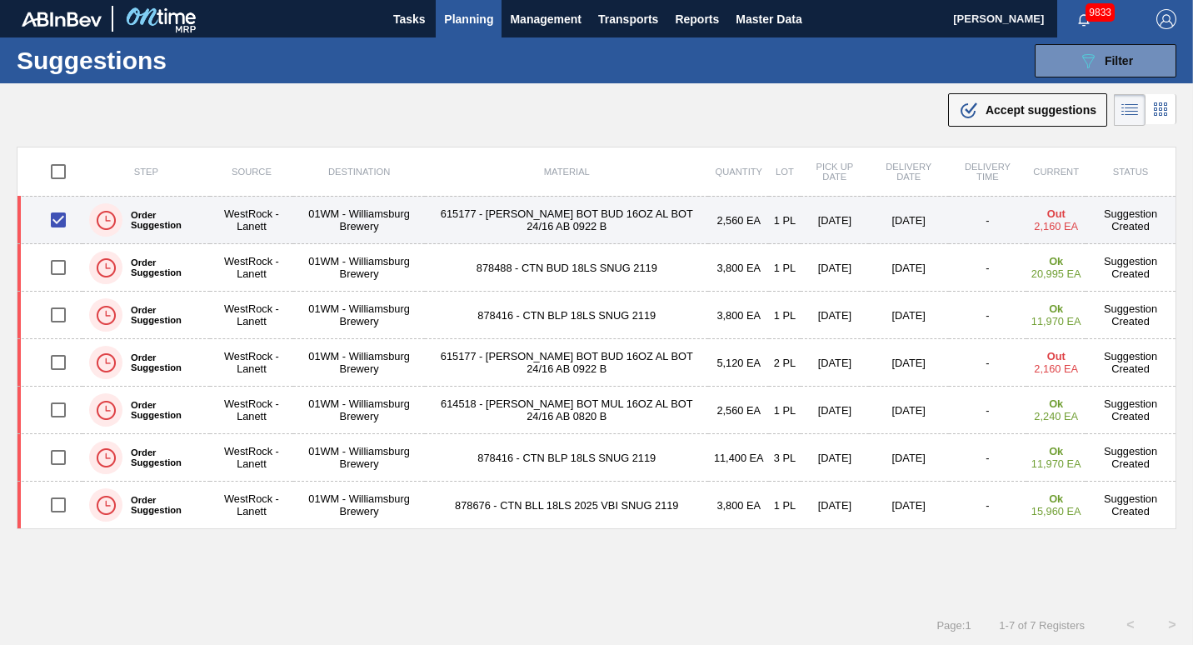
click at [60, 217] on input "checkbox" at bounding box center [58, 219] width 35 height 35
checkbox input "false"
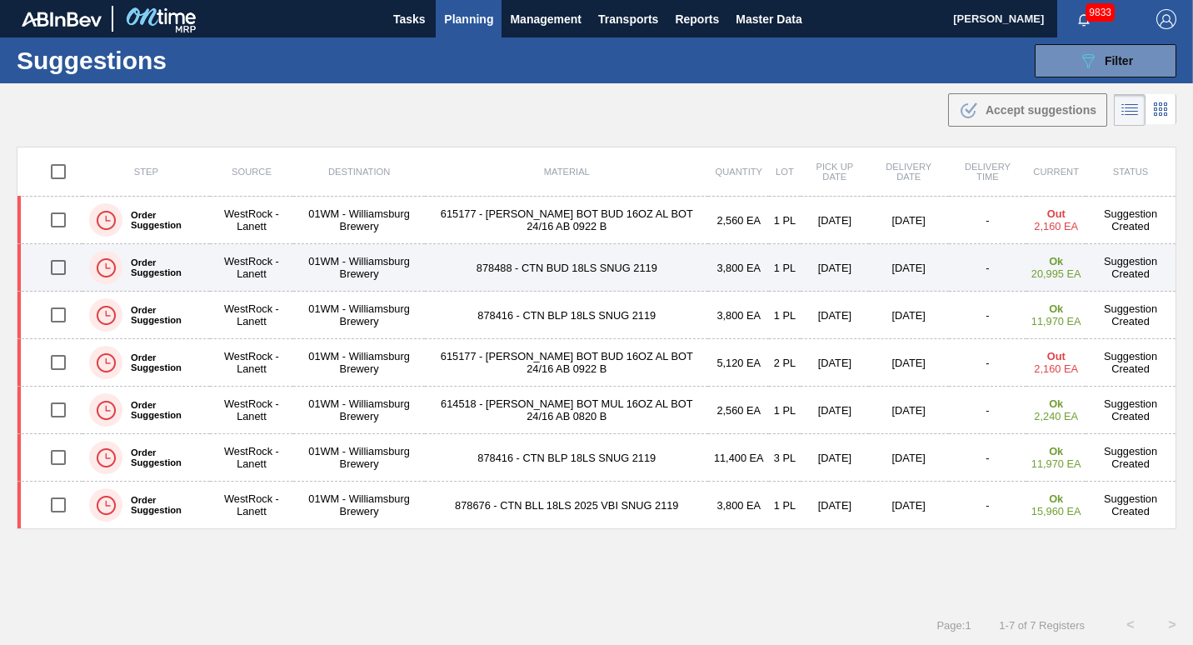
click at [57, 272] on input "checkbox" at bounding box center [58, 267] width 35 height 35
checkbox input "true"
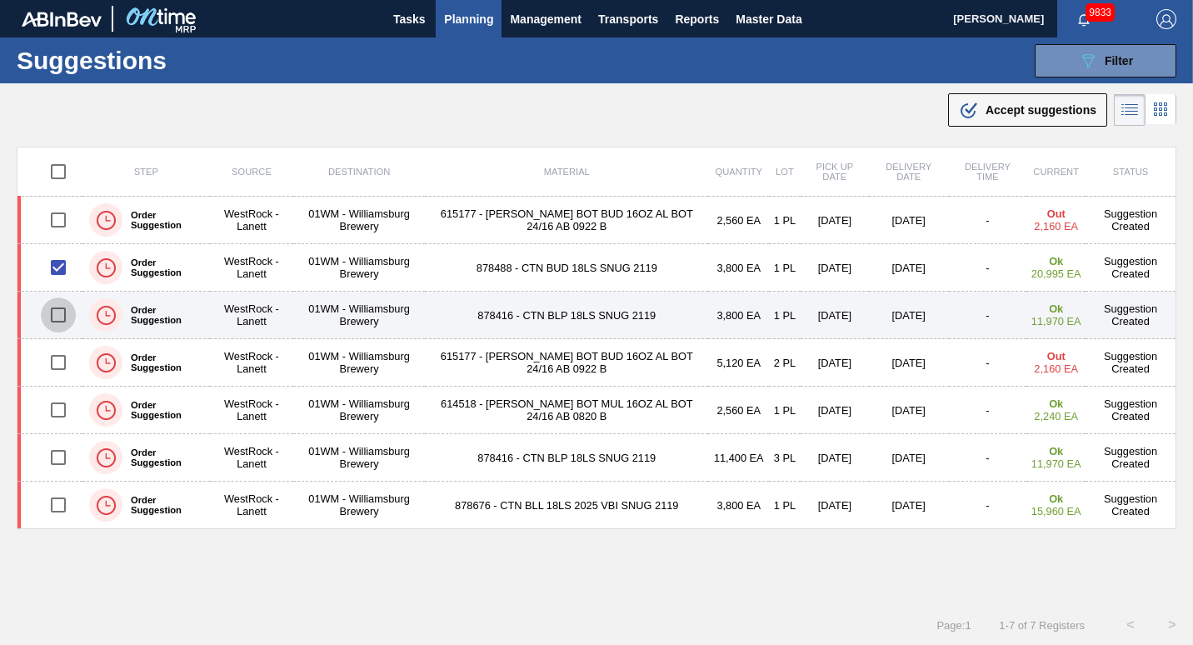
click at [62, 311] on input "checkbox" at bounding box center [58, 314] width 35 height 35
checkbox input "true"
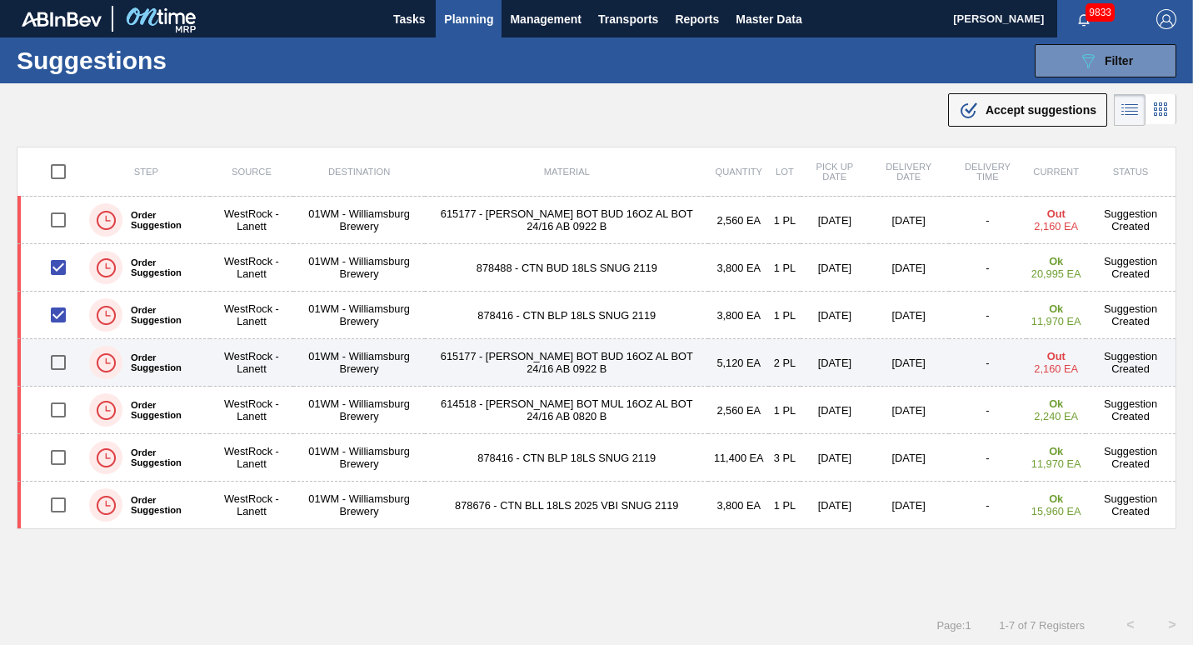
click at [53, 368] on input "checkbox" at bounding box center [58, 362] width 35 height 35
checkbox input "true"
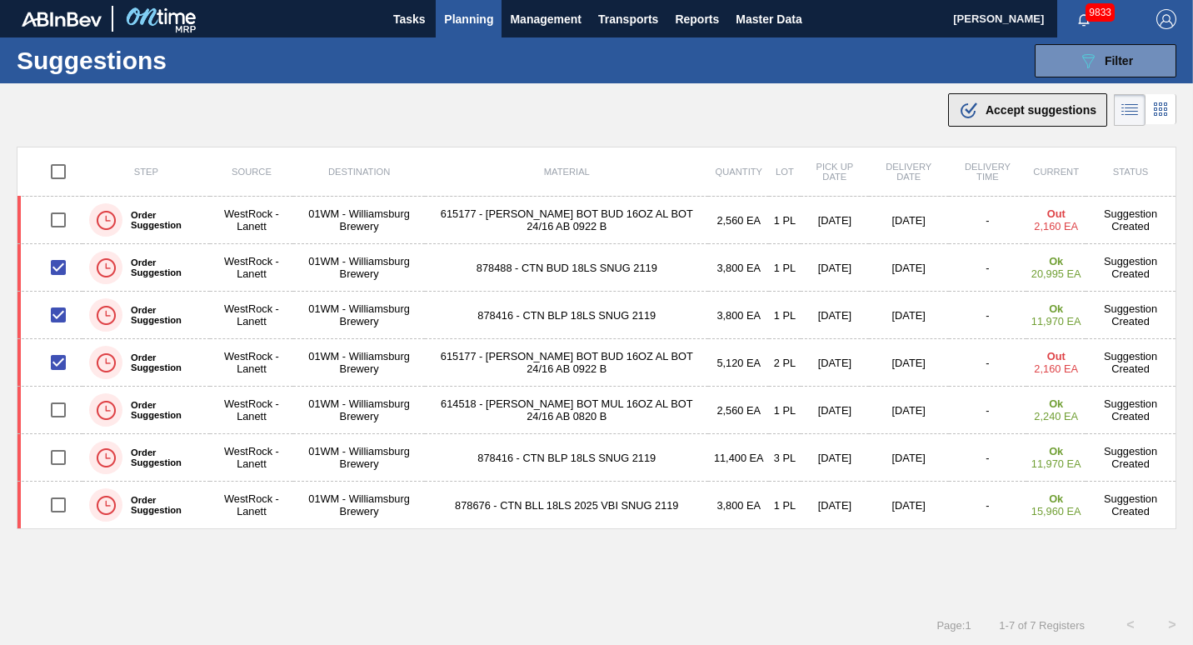
click at [1021, 108] on span "Accept suggestions" at bounding box center [1040, 109] width 111 height 13
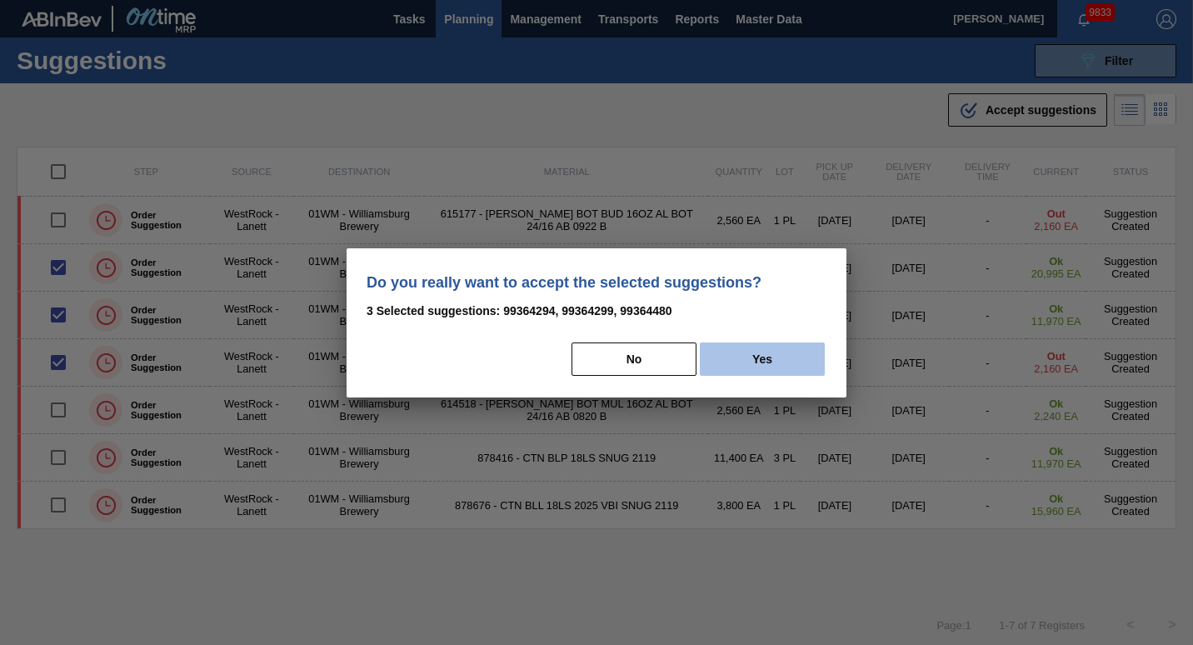
click at [785, 346] on button "Yes" at bounding box center [762, 358] width 125 height 33
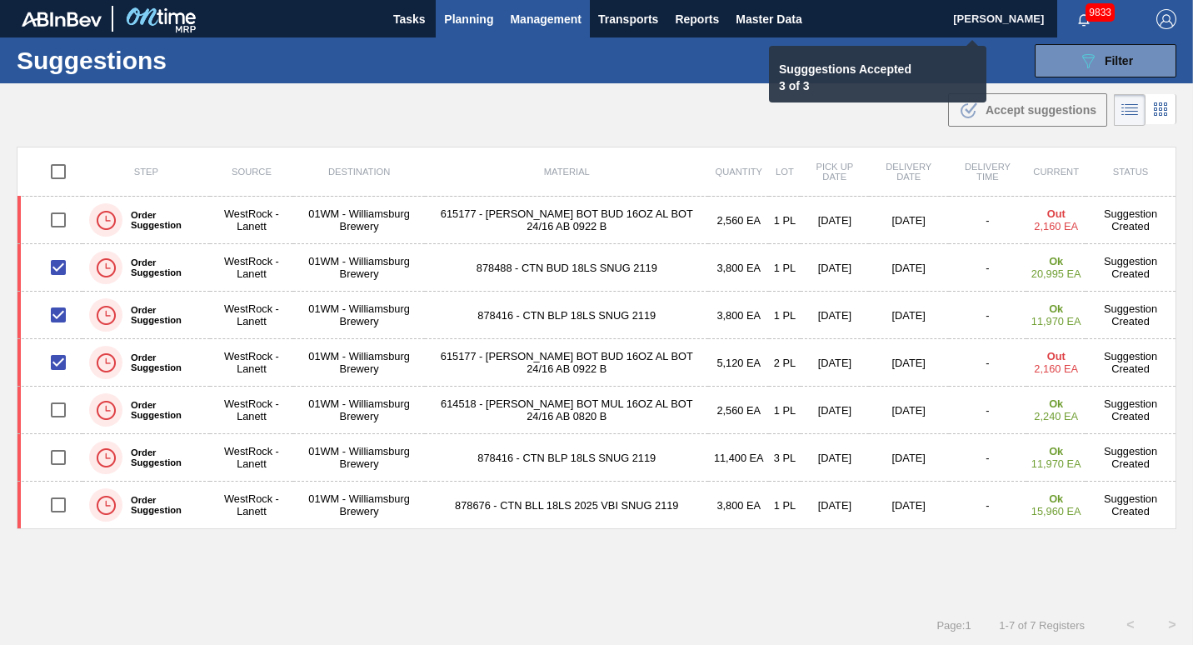
checkbox input "false"
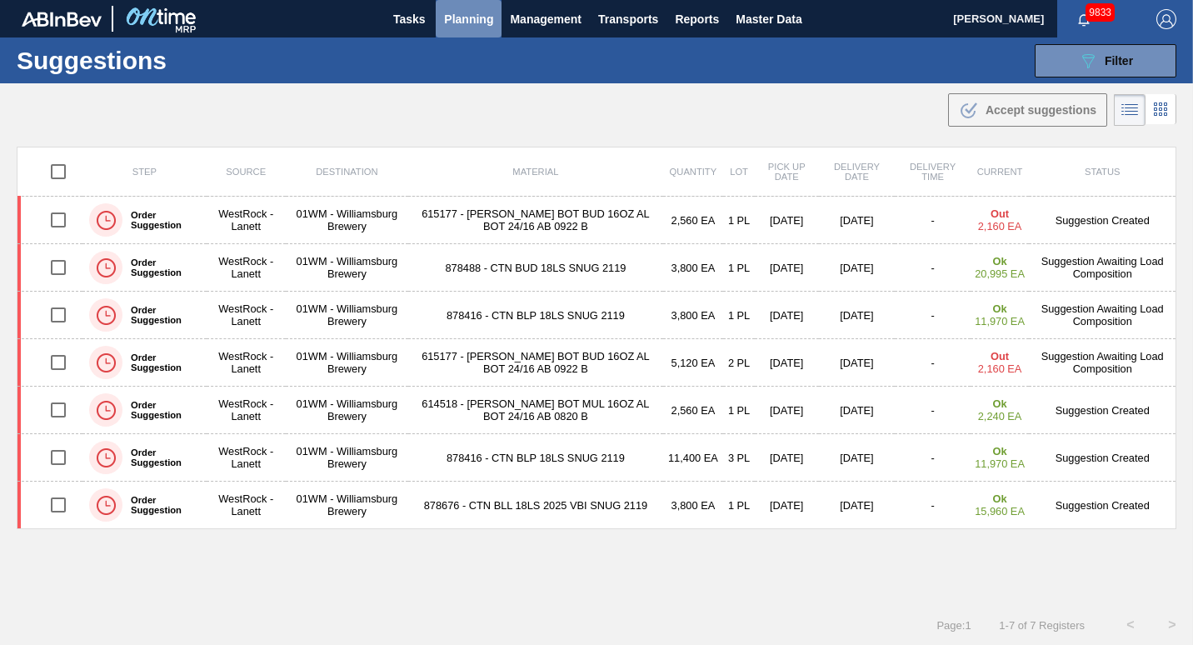
click at [461, 17] on span "Planning" at bounding box center [468, 19] width 49 height 20
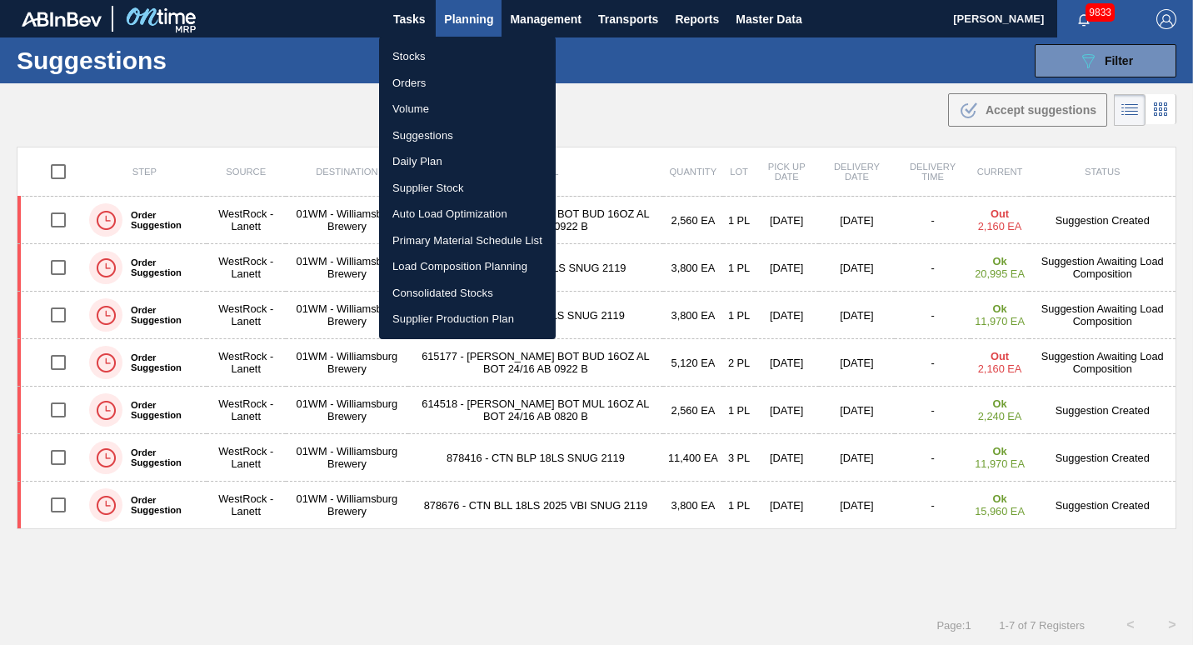
click at [459, 260] on li "Load Composition Planning" at bounding box center [467, 266] width 177 height 27
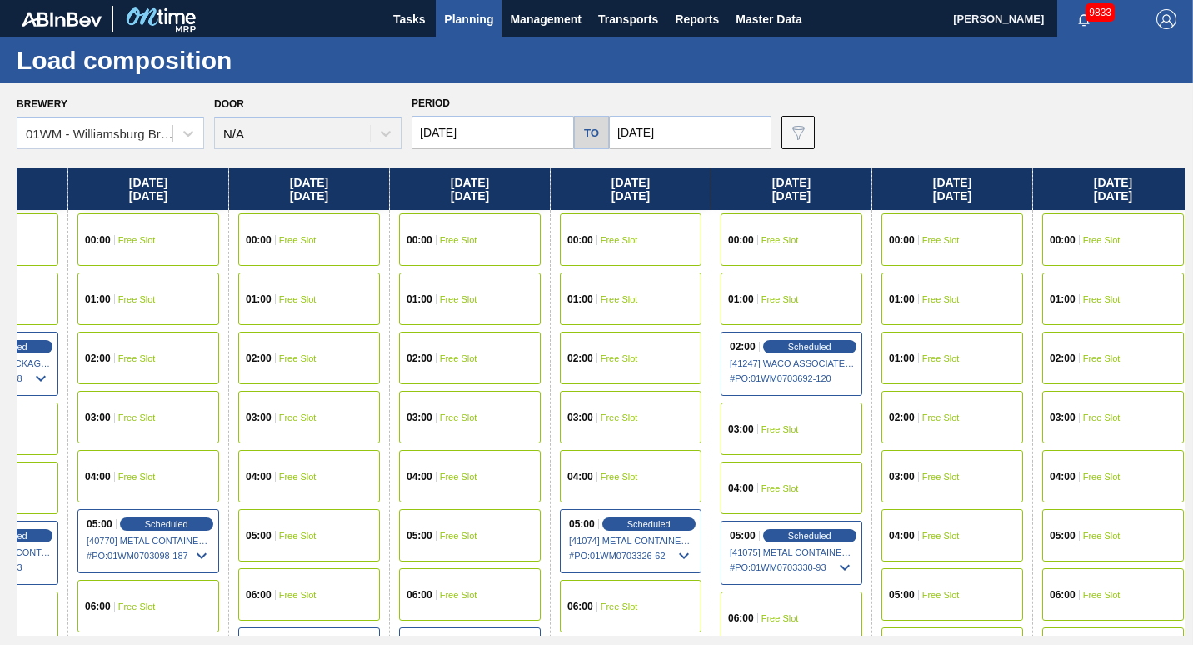
drag, startPoint x: 821, startPoint y: 187, endPoint x: 214, endPoint y: 207, distance: 607.5
click at [214, 207] on div "[DATE] 00:00 Free Slot 01:00 Free Slot 02:00 Free Slot 03:00 Free Slot 04:00 Sc…" at bounding box center [601, 401] width 1168 height 467
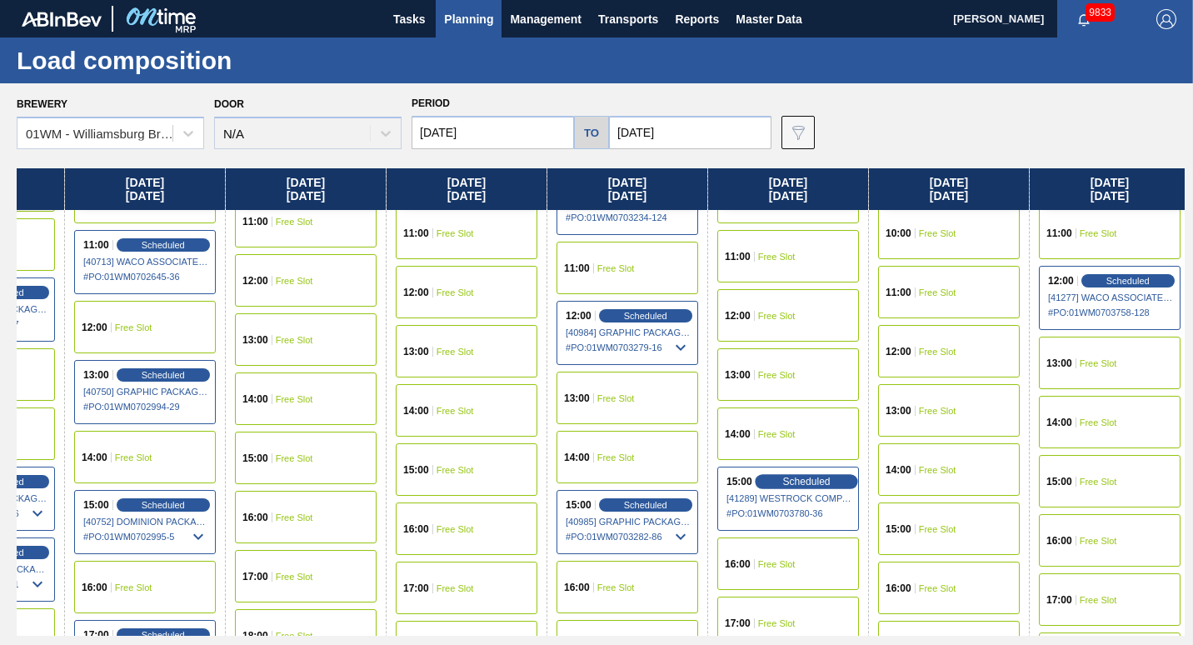
scroll to position [802, 595]
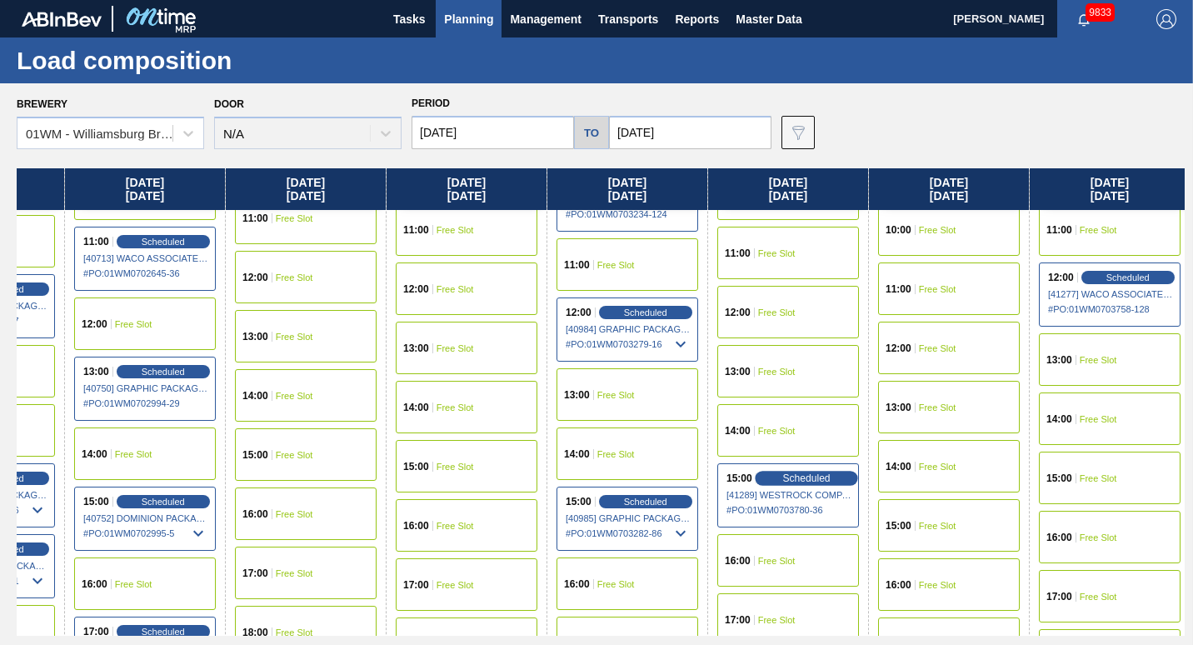
click at [790, 471] on div "Scheduled" at bounding box center [806, 478] width 102 height 15
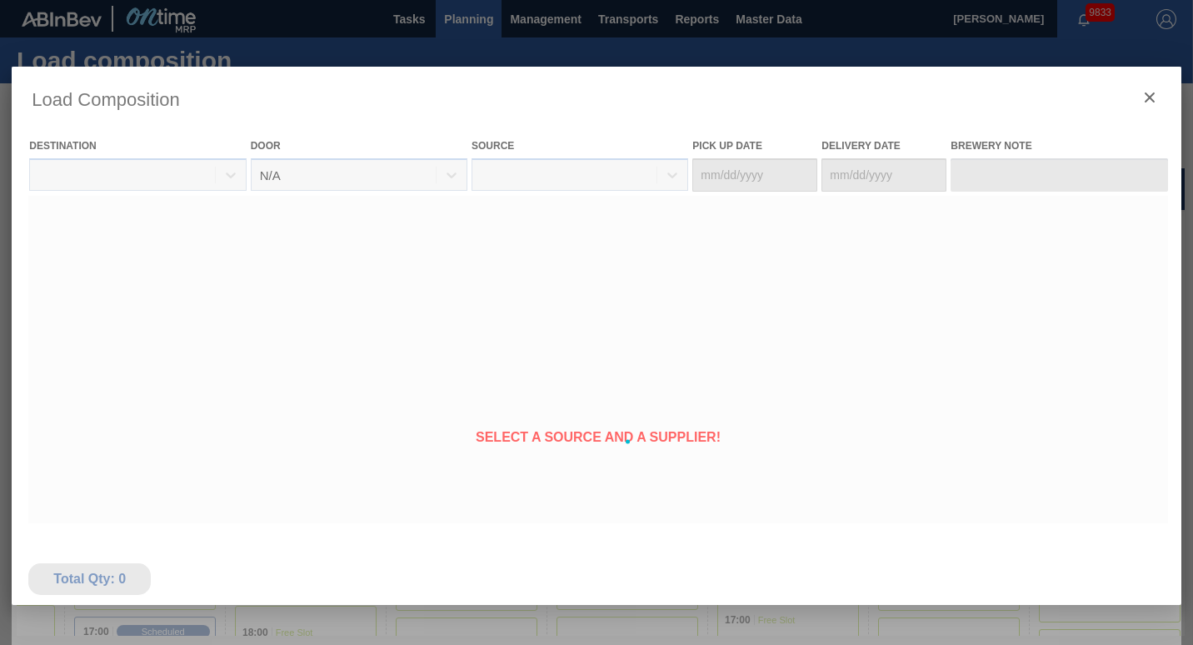
type Date "[DATE]"
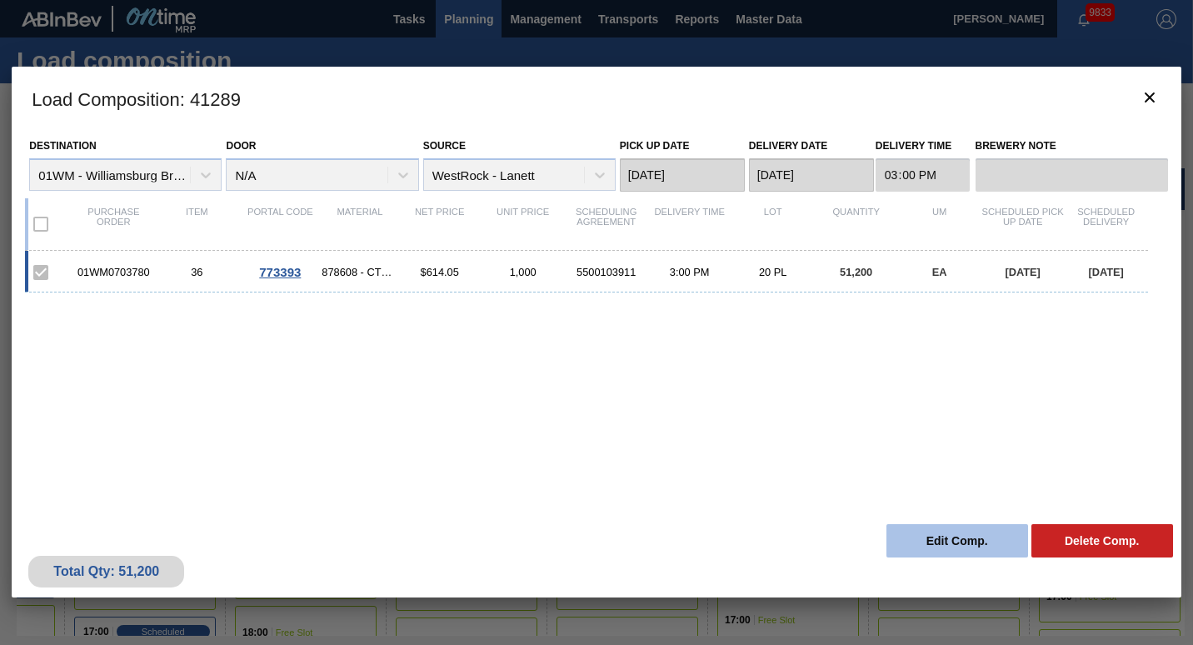
click at [932, 531] on button "Edit Comp." at bounding box center [957, 540] width 142 height 33
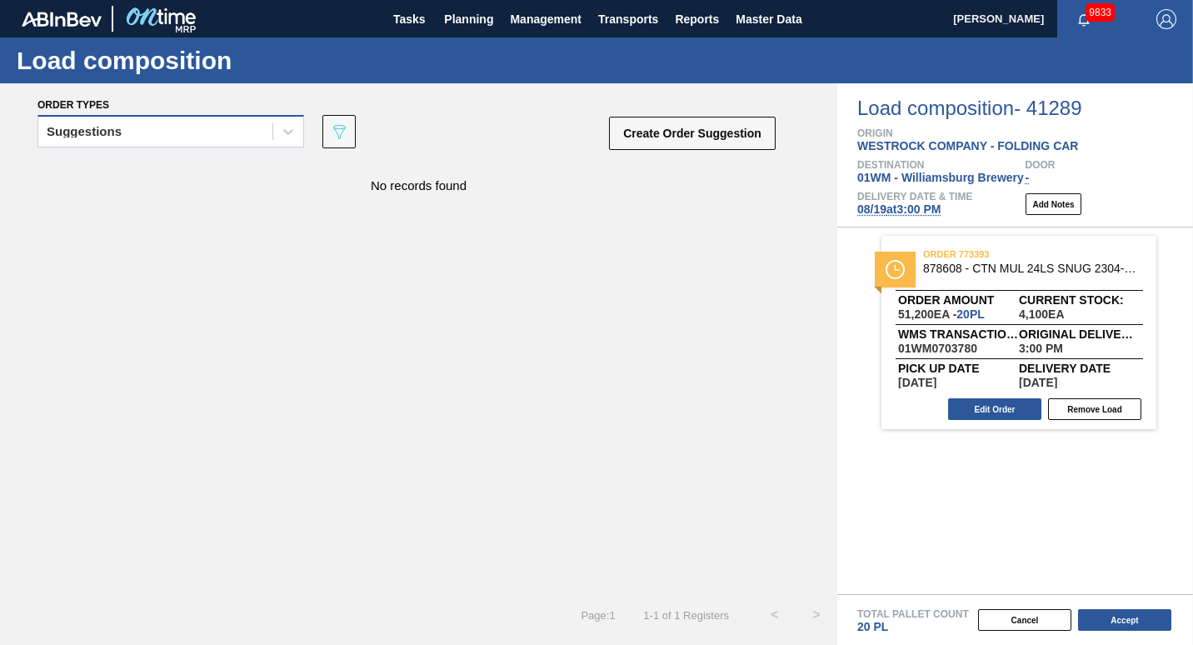
click at [178, 138] on div "Suggestions" at bounding box center [155, 132] width 234 height 24
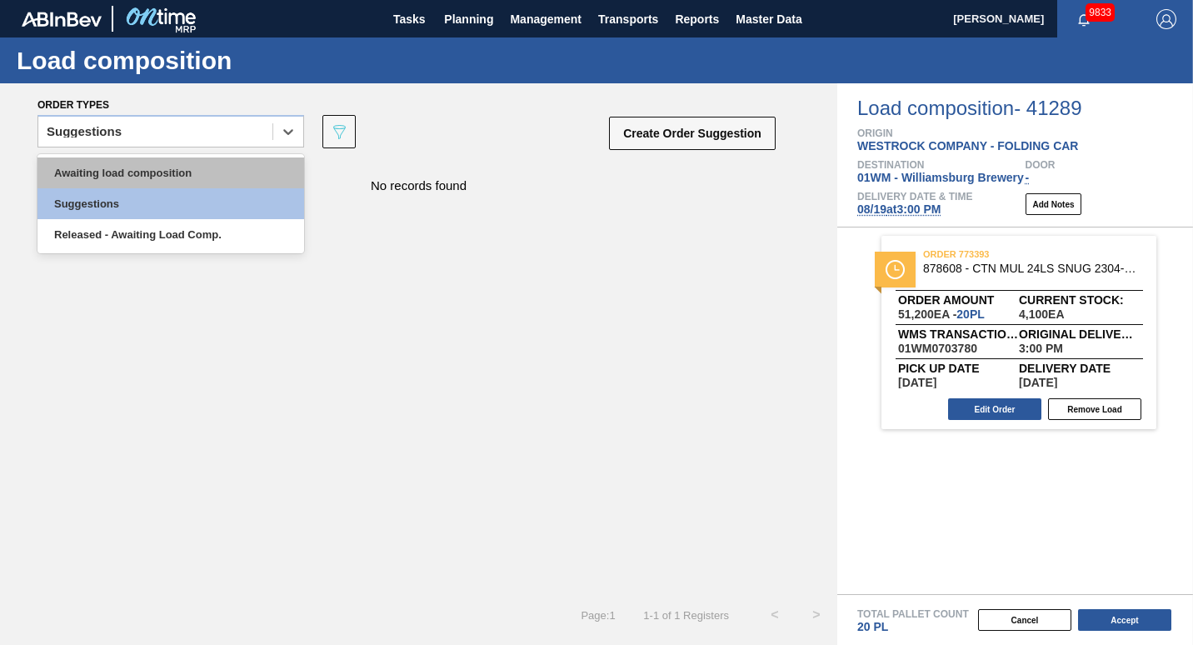
click at [166, 172] on div "Awaiting load composition" at bounding box center [170, 172] width 267 height 31
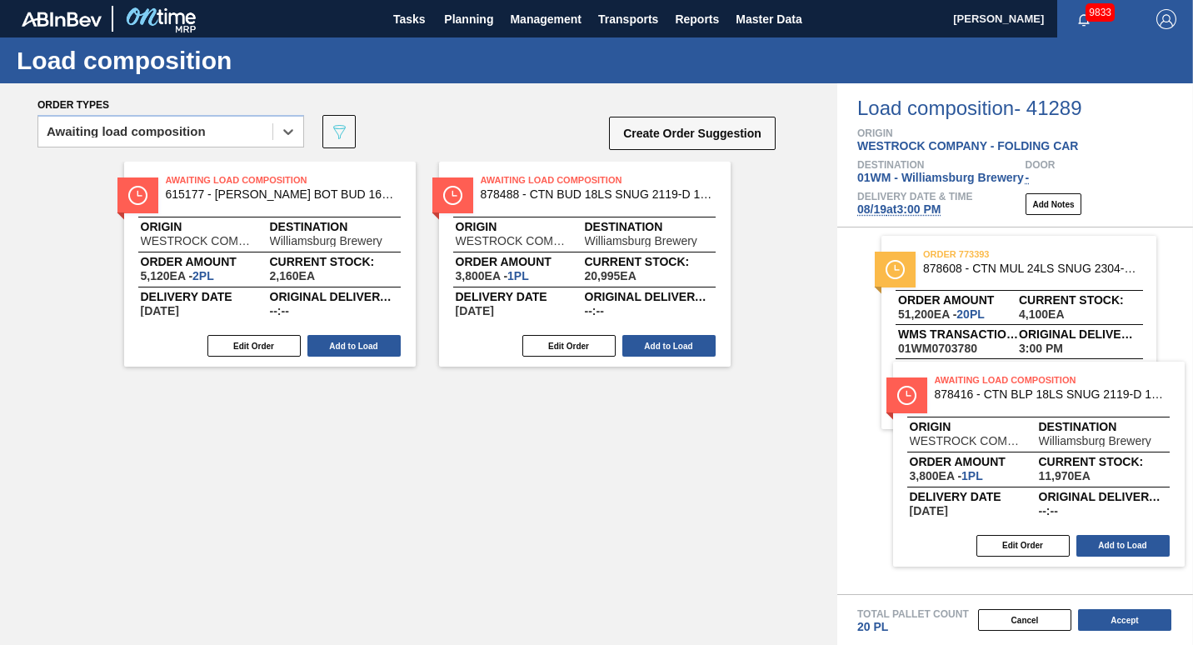
drag, startPoint x: 489, startPoint y: 196, endPoint x: 949, endPoint y: 401, distance: 504.1
click at [949, 401] on div "Order types option Awaiting load composition, selected. Select is focused ,type…" at bounding box center [596, 363] width 1193 height 561
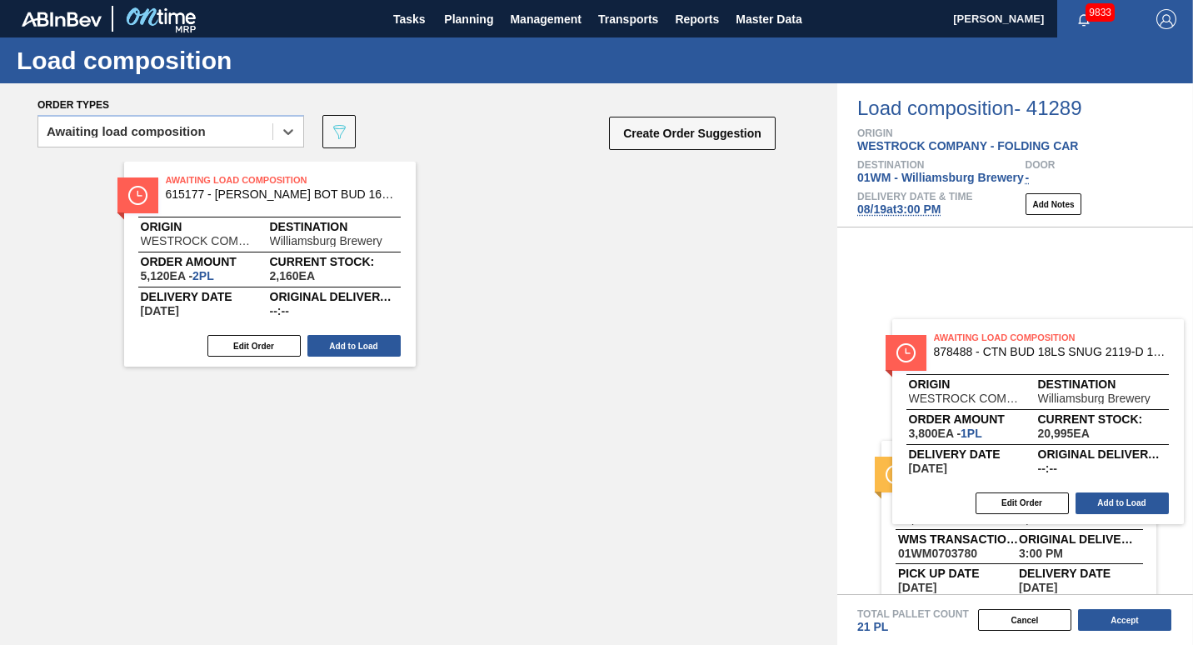
drag, startPoint x: 629, startPoint y: 214, endPoint x: 1081, endPoint y: 365, distance: 476.7
click at [1081, 365] on div "Order types option Awaiting load composition, selected. Select is focused ,type…" at bounding box center [596, 363] width 1193 height 561
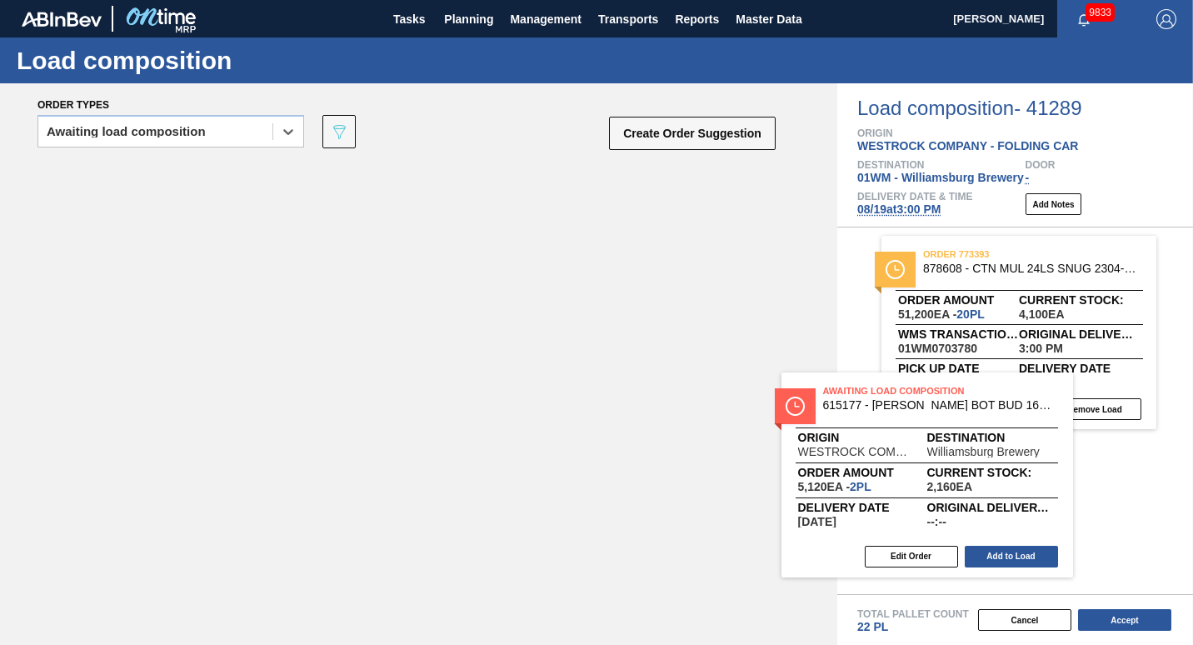
drag, startPoint x: 253, startPoint y: 192, endPoint x: 928, endPoint y: 401, distance: 706.5
click at [928, 401] on div "Order types option Awaiting load composition, selected. Select is focused ,type…" at bounding box center [596, 363] width 1193 height 561
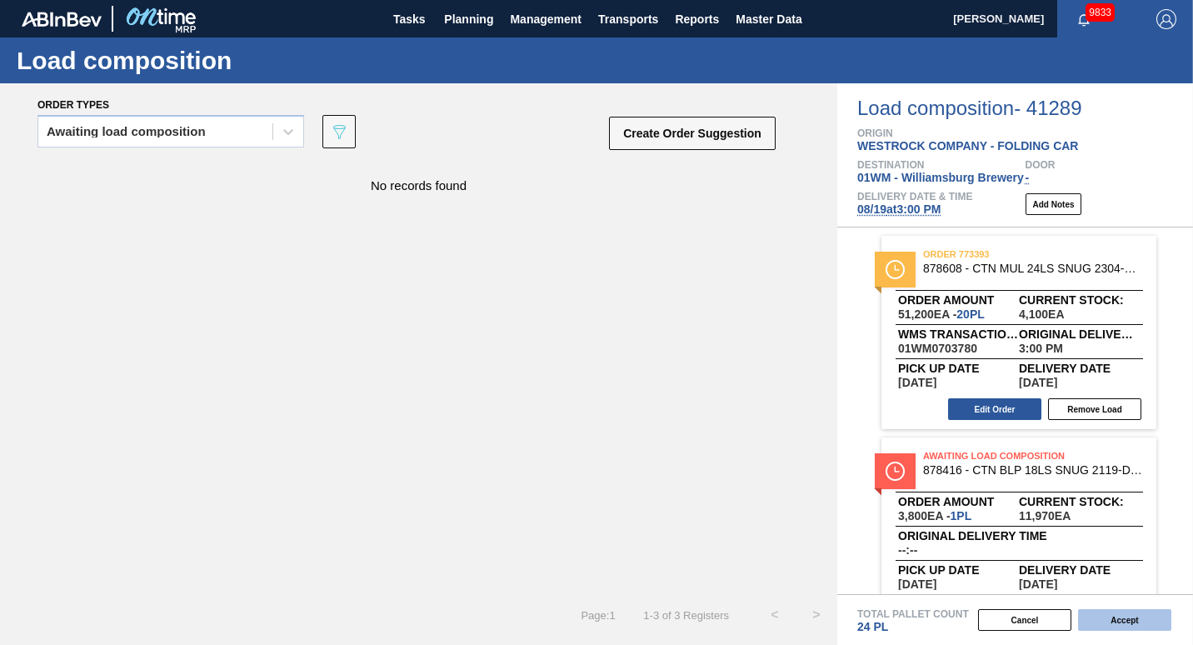
click at [1117, 626] on button "Accept" at bounding box center [1124, 620] width 93 height 22
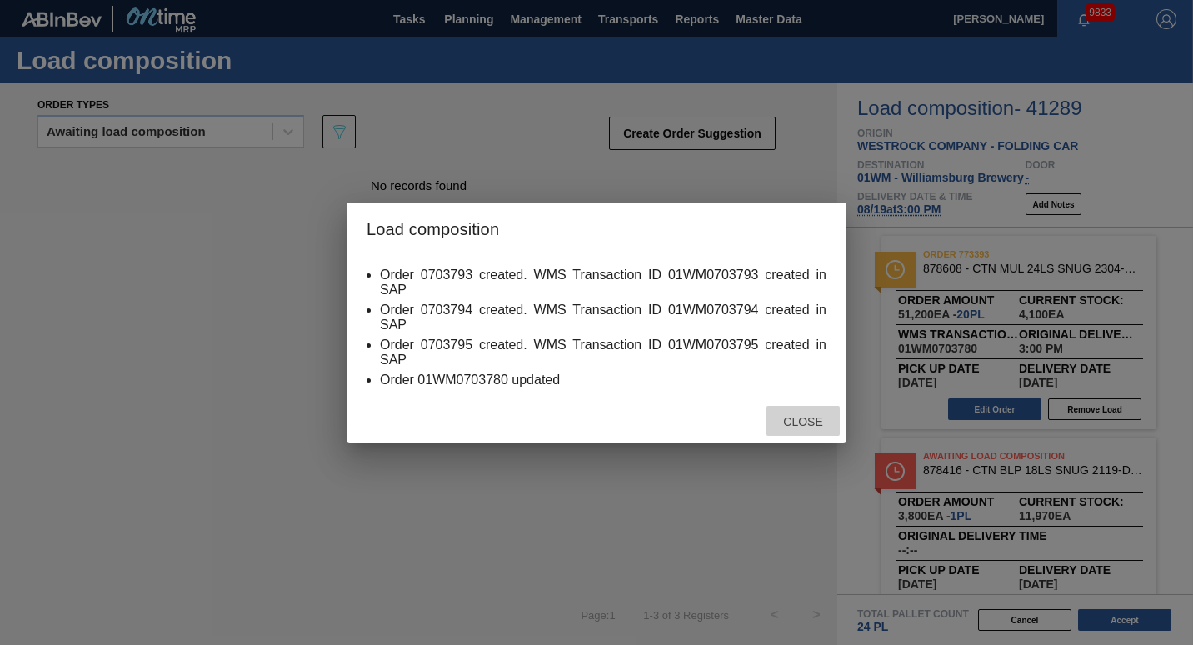
click at [795, 417] on span "Close" at bounding box center [803, 421] width 66 height 13
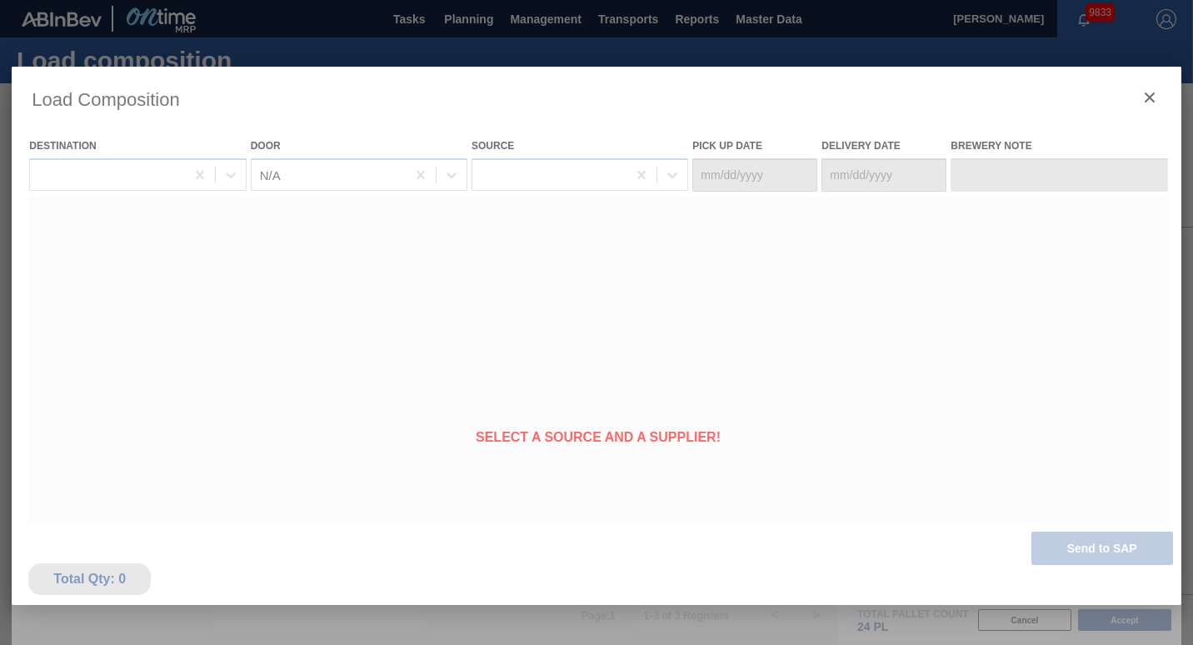
type Date "[DATE]"
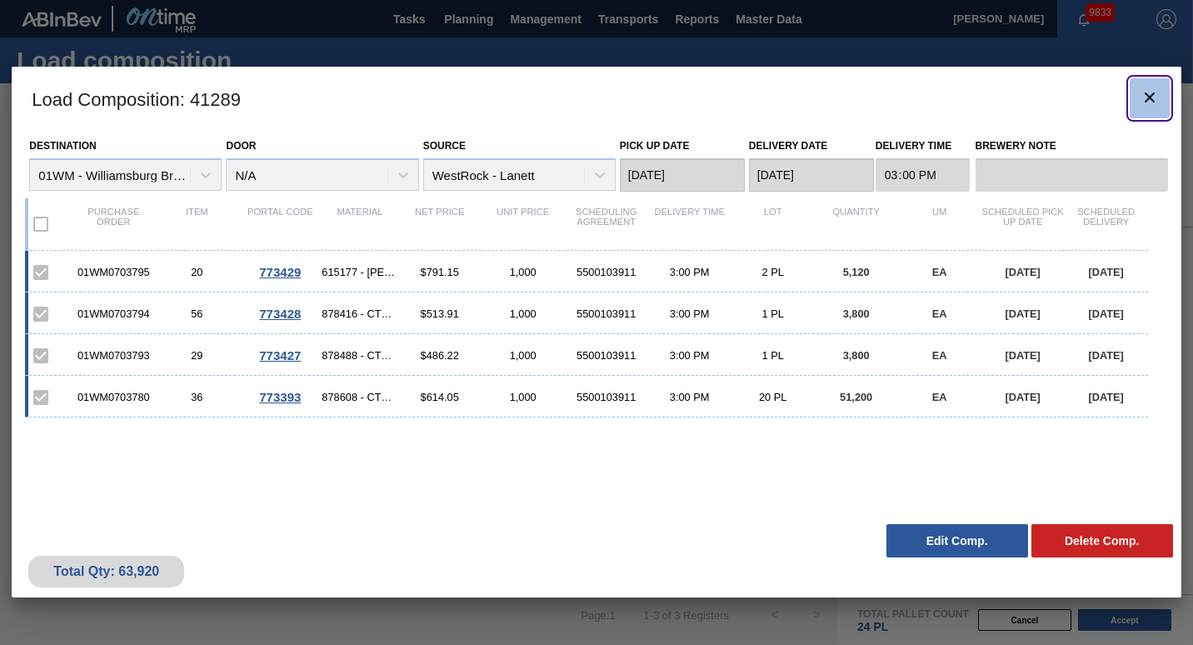
click at [1141, 102] on icon "botão de ícone" at bounding box center [1149, 97] width 20 height 20
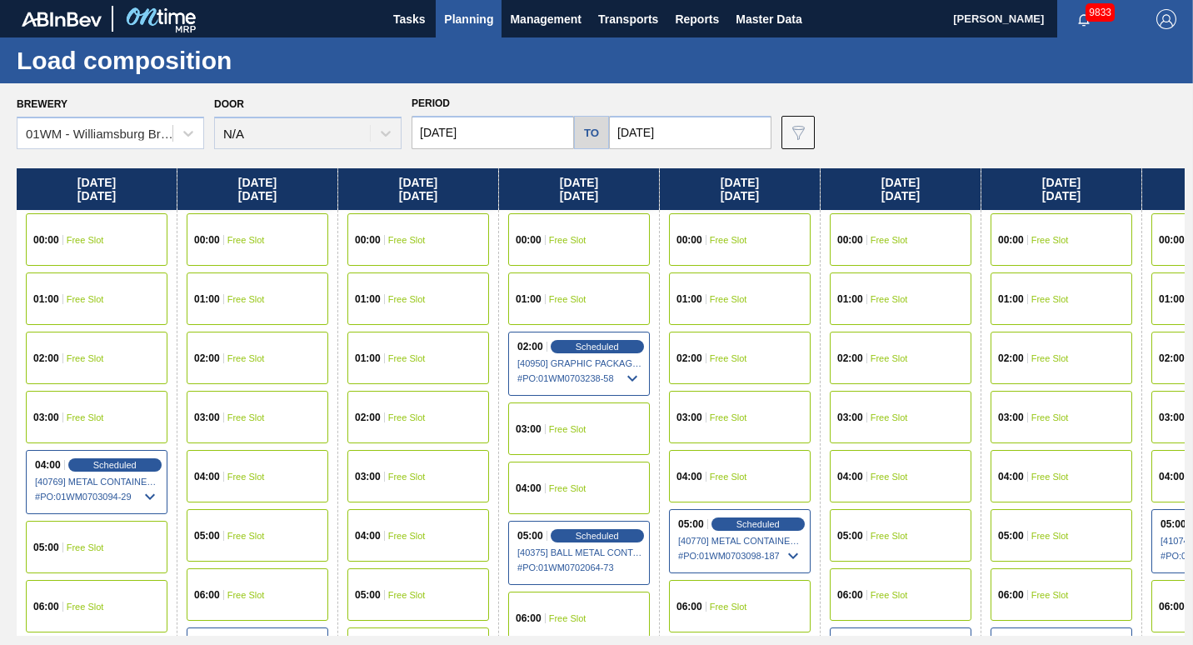
click at [894, 142] on div "Brewery 01WM - [GEOGRAPHIC_DATA] Brewery Door N/A Period [DATE] to [DATE] Data …" at bounding box center [601, 120] width 1168 height 57
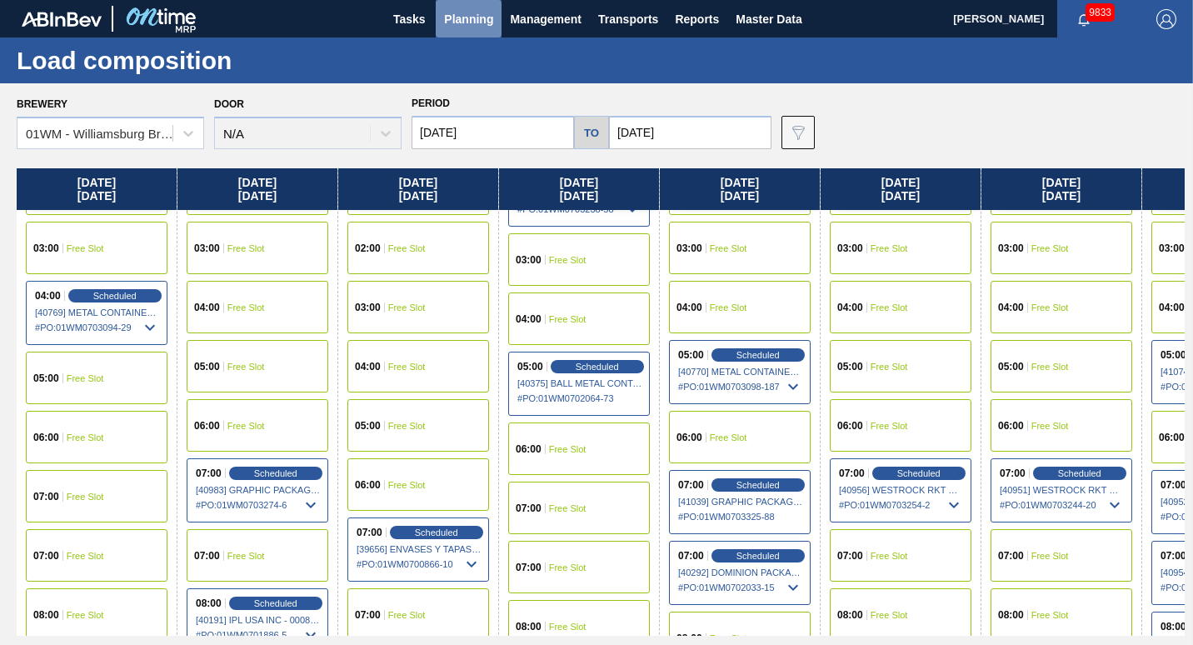
click at [464, 17] on span "Planning" at bounding box center [468, 19] width 49 height 20
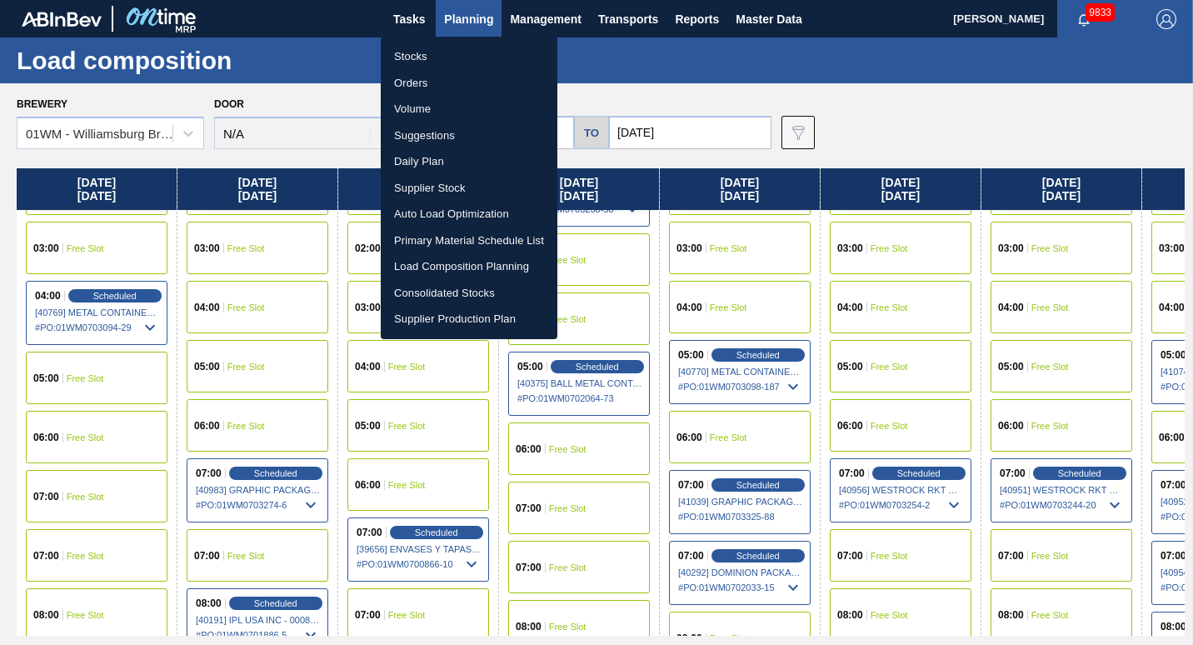
click at [441, 262] on li "Load Composition Planning" at bounding box center [469, 266] width 177 height 27
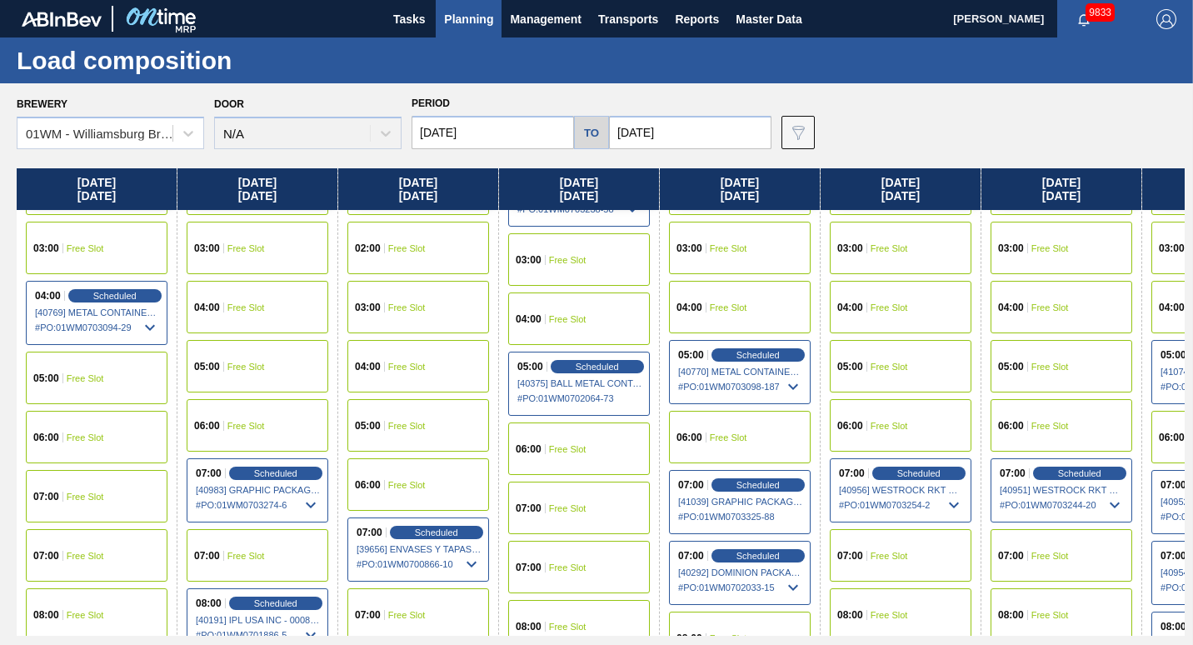
click at [450, 47] on div "Load composition" at bounding box center [596, 60] width 1193 height 46
click at [456, 17] on span "Planning" at bounding box center [468, 19] width 49 height 20
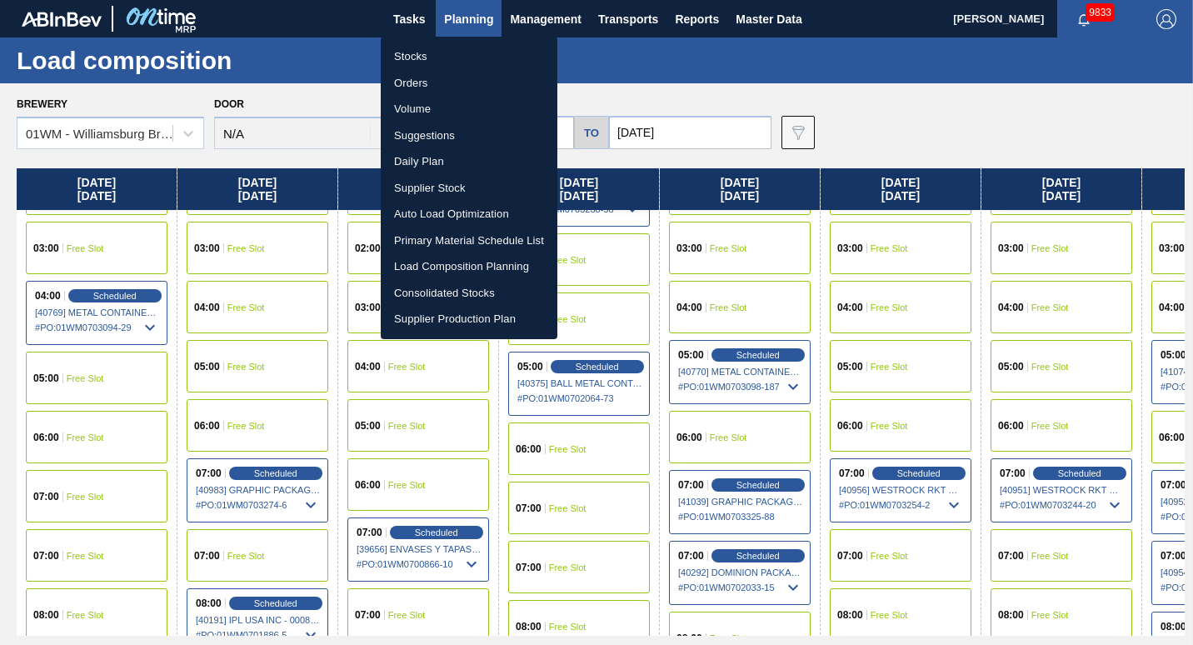
click at [433, 130] on li "Suggestions" at bounding box center [469, 135] width 177 height 27
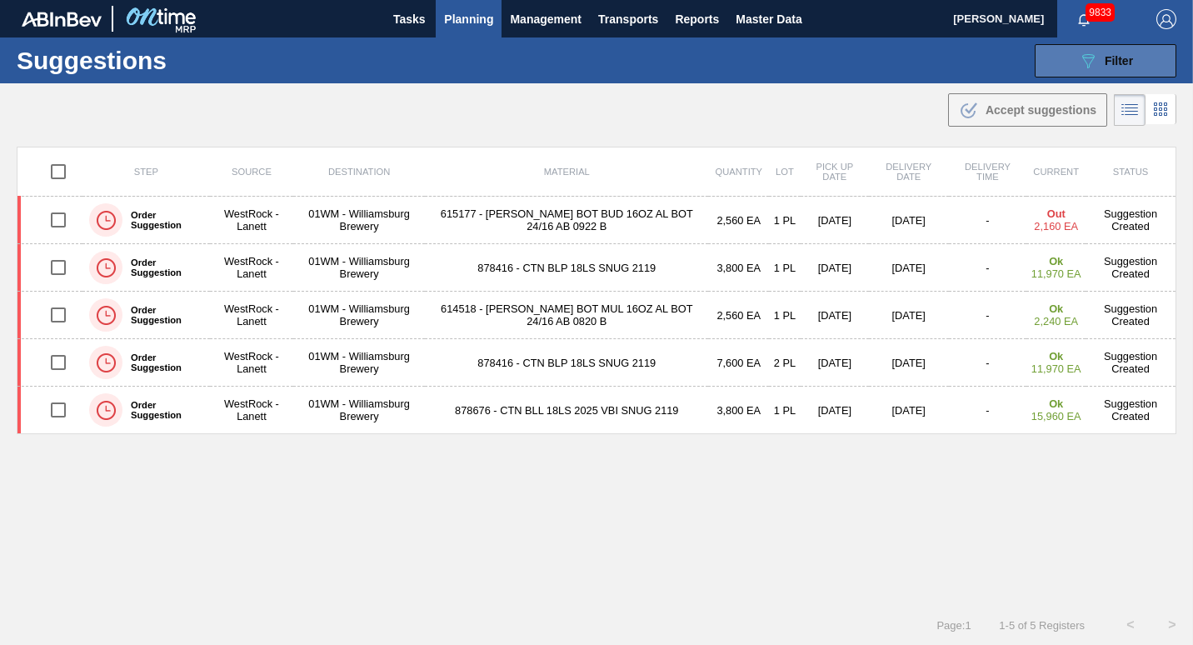
click at [1145, 57] on button "089F7B8B-B2A5-4AFE-B5C0-19BA573D28AC Filter" at bounding box center [1105, 60] width 142 height 33
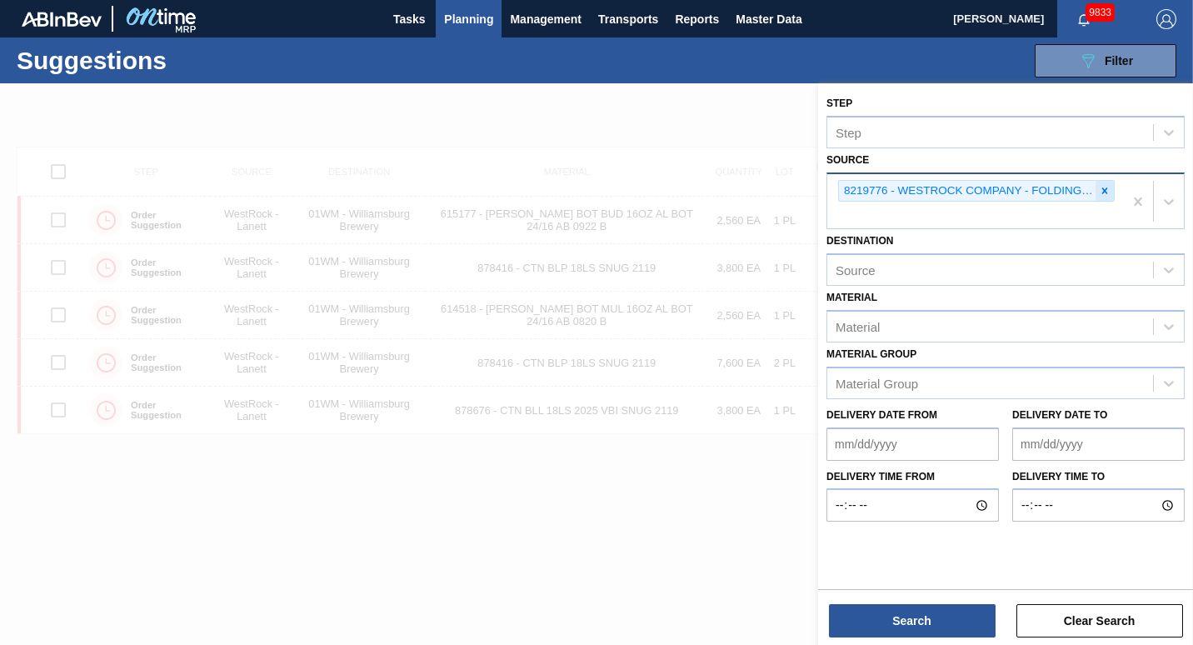
click at [1103, 182] on div at bounding box center [1104, 191] width 18 height 21
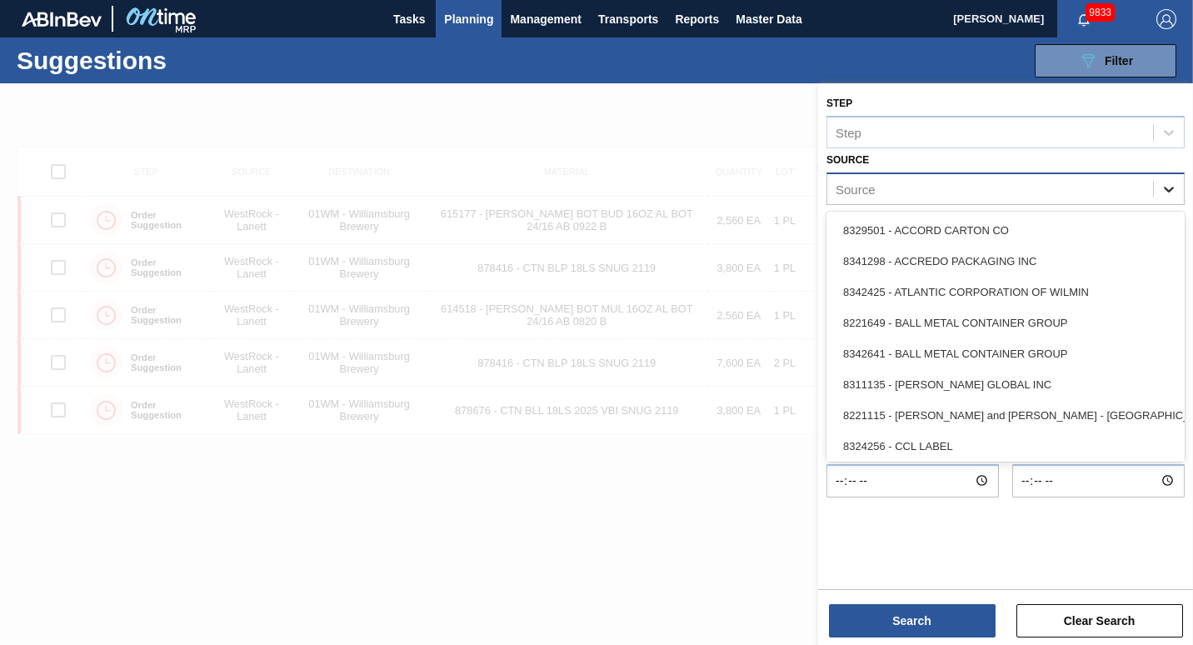
click at [1159, 189] on div at bounding box center [1168, 189] width 30 height 30
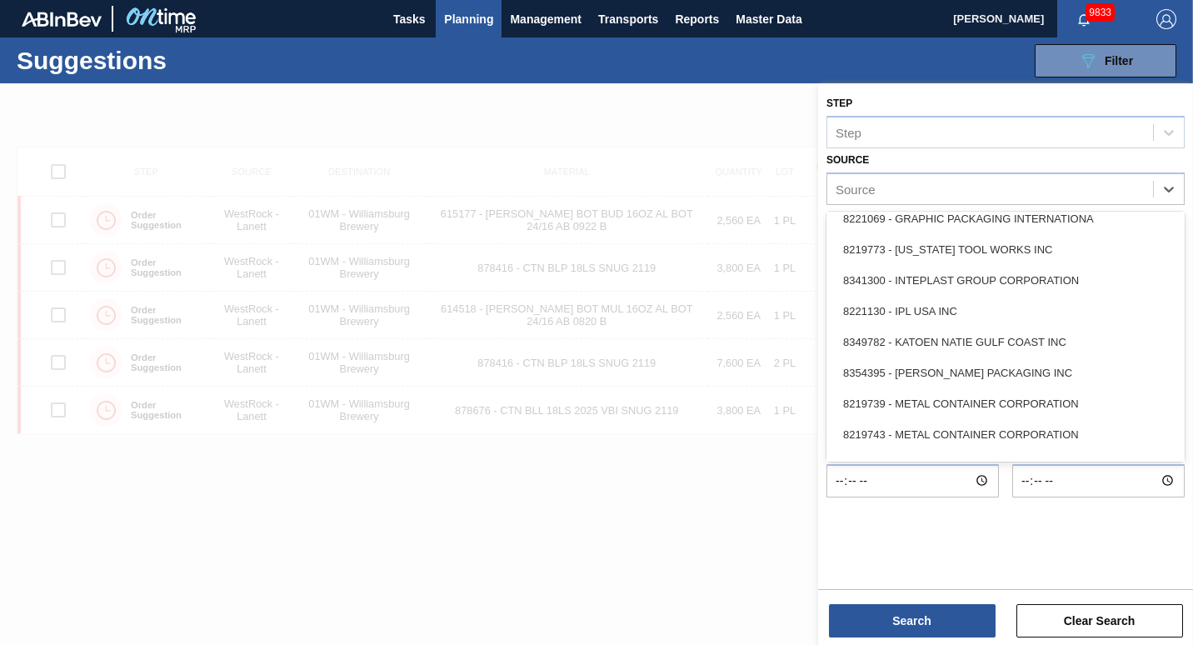
scroll to position [743, 0]
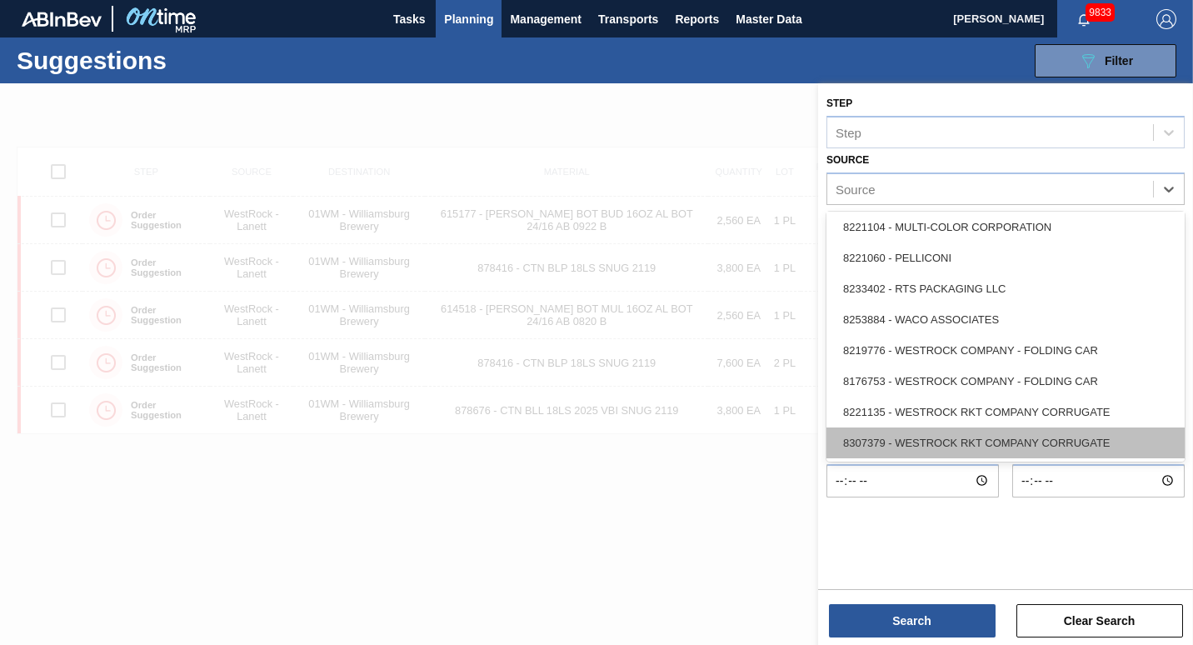
drag, startPoint x: 1006, startPoint y: 418, endPoint x: 1006, endPoint y: 452, distance: 34.1
click at [1006, 452] on div "8329501 - ACCORD CARTON CO 8341298 - ACCREDO PACKAGING INC 8342425 - ATLANTIC C…" at bounding box center [1005, 337] width 358 height 250
click at [1006, 452] on div "8307379 - WESTROCK RKT COMPANY CORRUGATE" at bounding box center [1005, 442] width 358 height 31
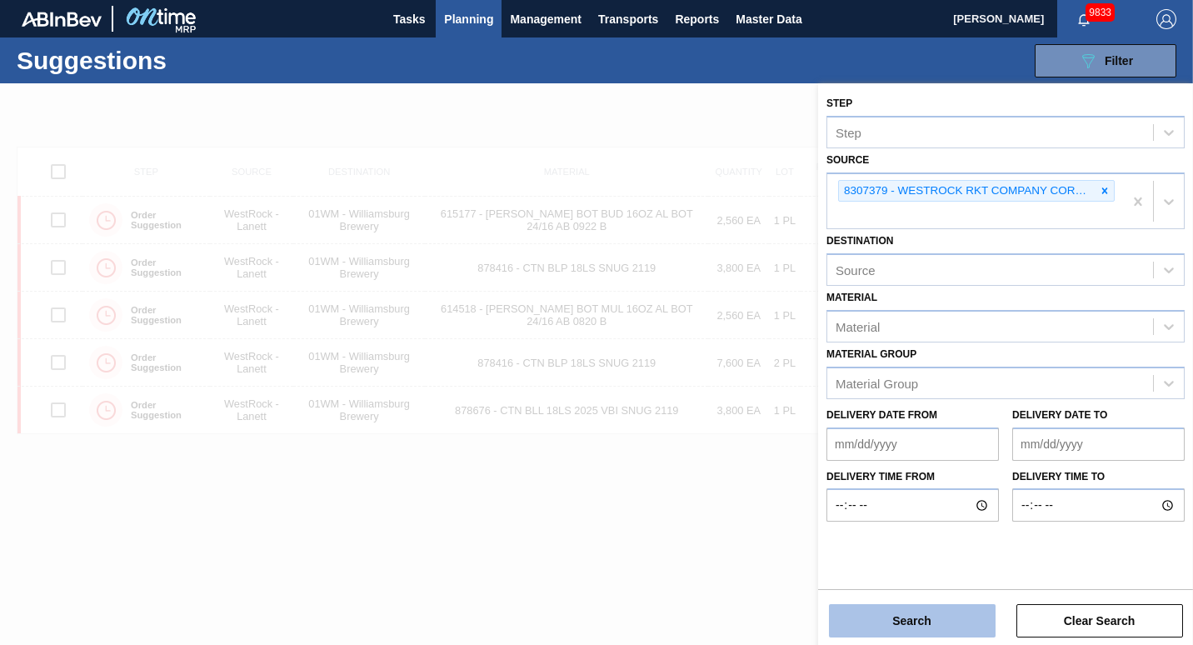
click at [938, 625] on button "Search" at bounding box center [912, 620] width 167 height 33
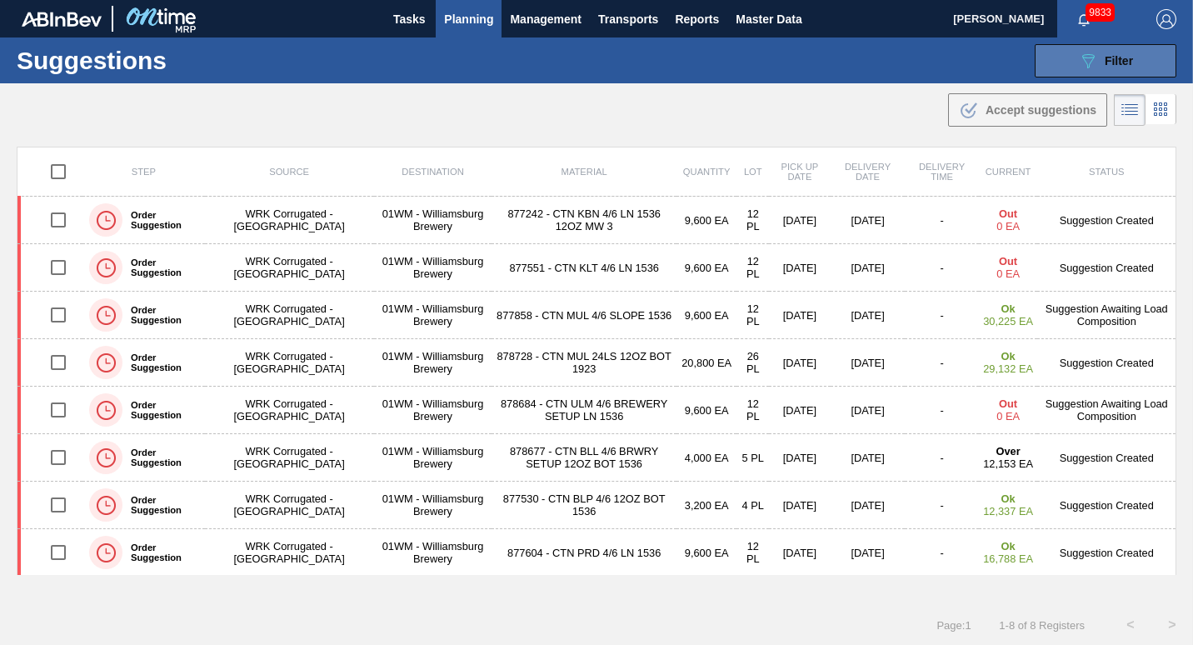
click at [1059, 50] on button "089F7B8B-B2A5-4AFE-B5C0-19BA573D28AC Filter" at bounding box center [1105, 60] width 142 height 33
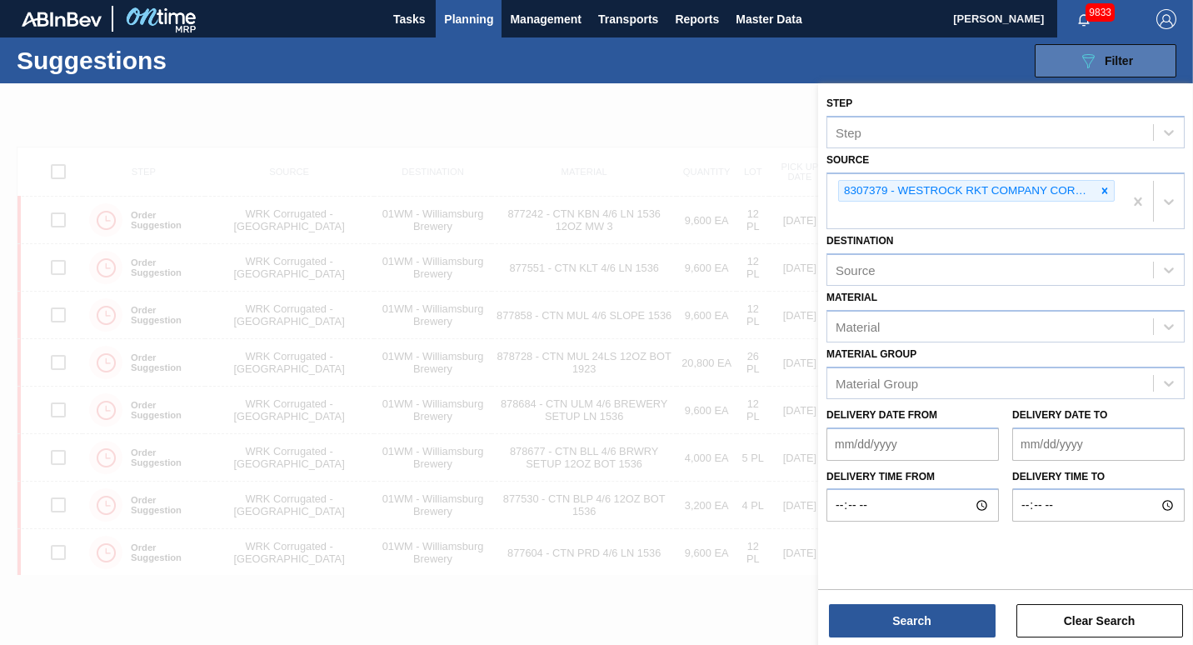
click at [1078, 55] on icon "089F7B8B-B2A5-4AFE-B5C0-19BA573D28AC" at bounding box center [1088, 61] width 20 height 20
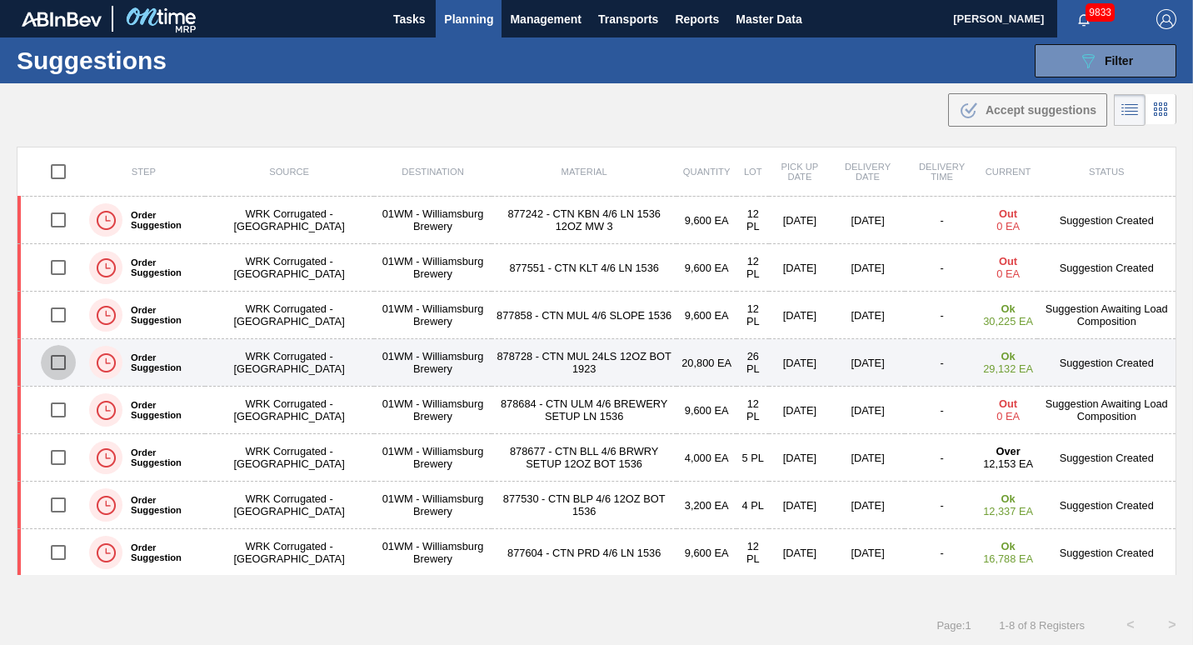
click at [62, 359] on input "checkbox" at bounding box center [58, 362] width 35 height 35
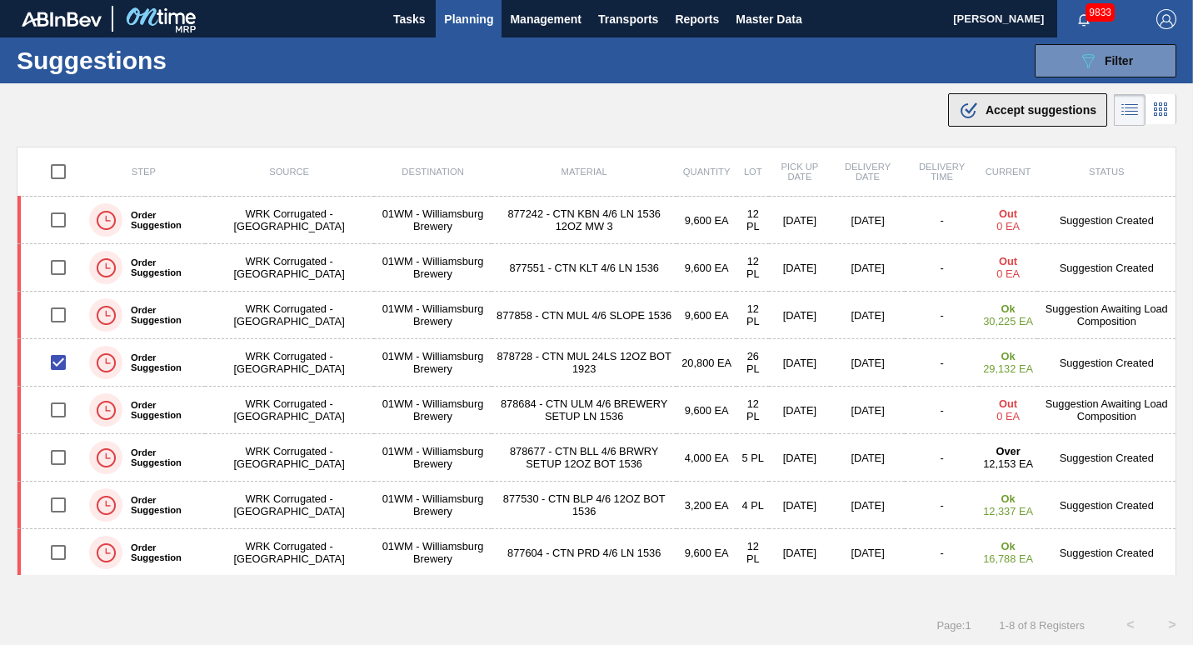
click at [972, 124] on button ".b{fill:var(--color-action-default)} Accept suggestions" at bounding box center [1027, 109] width 159 height 33
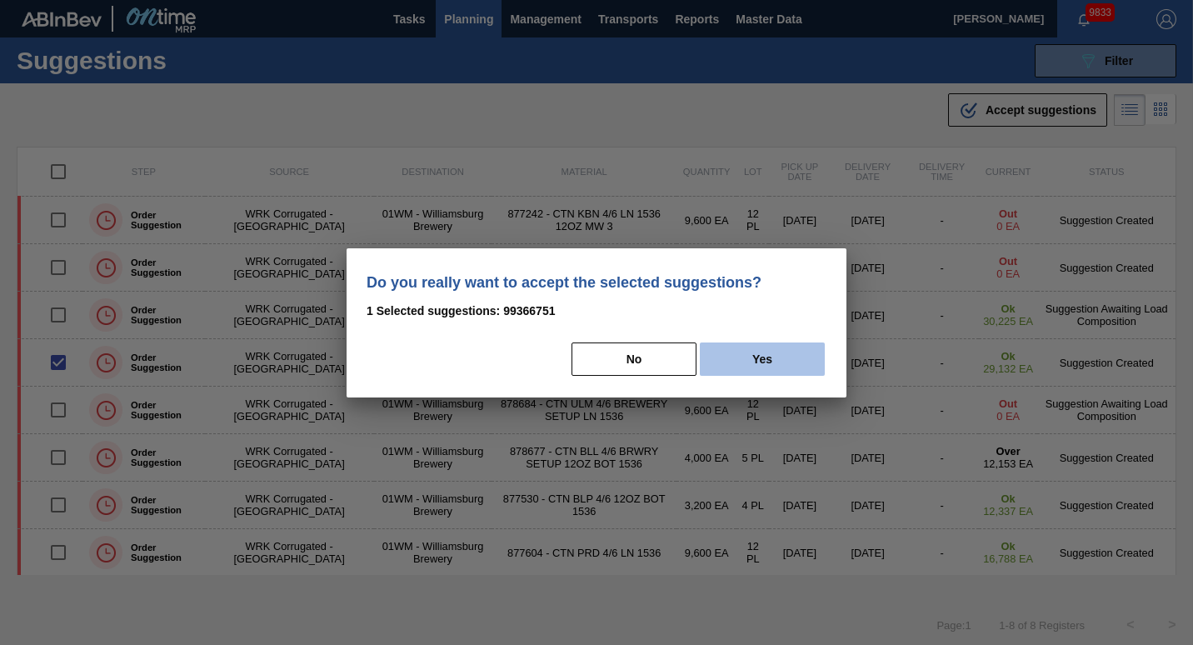
click at [763, 351] on button "Yes" at bounding box center [762, 358] width 125 height 33
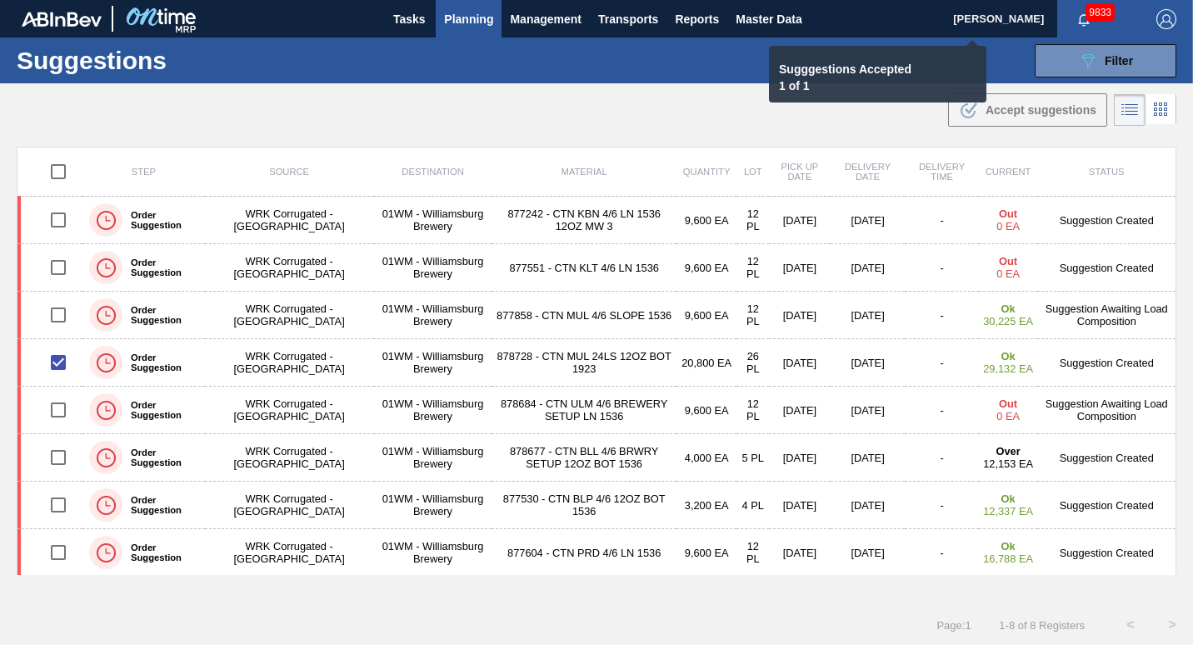
checkbox input "false"
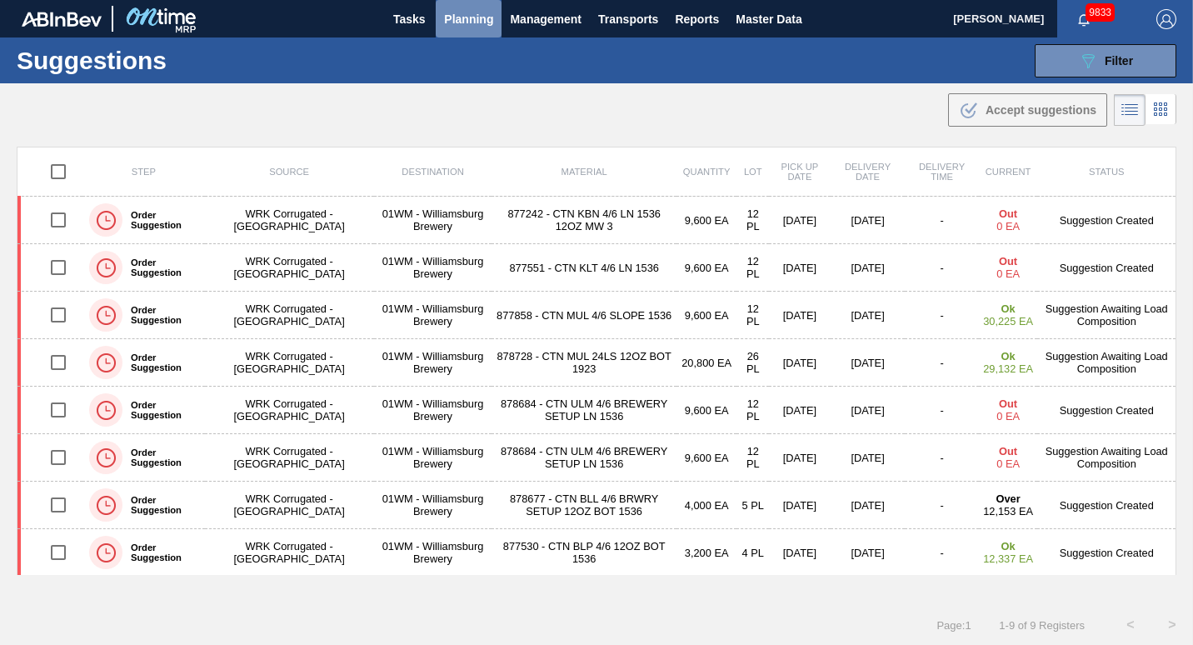
click at [465, 23] on span "Planning" at bounding box center [468, 19] width 49 height 20
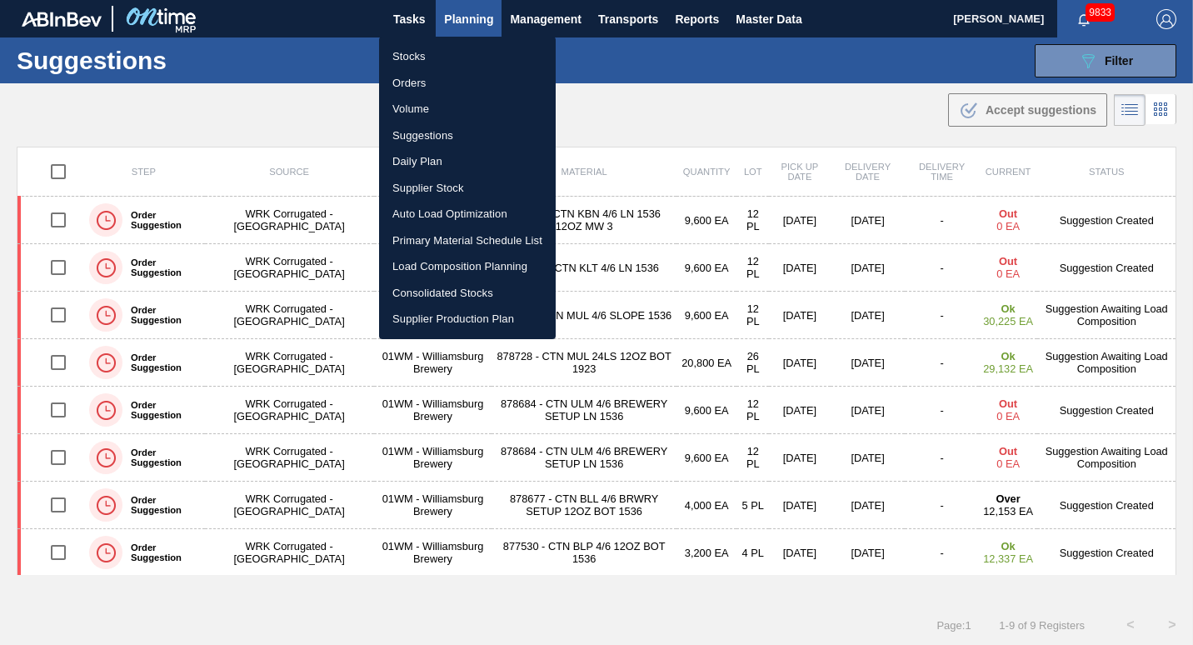
click at [469, 267] on li "Load Composition Planning" at bounding box center [467, 266] width 177 height 27
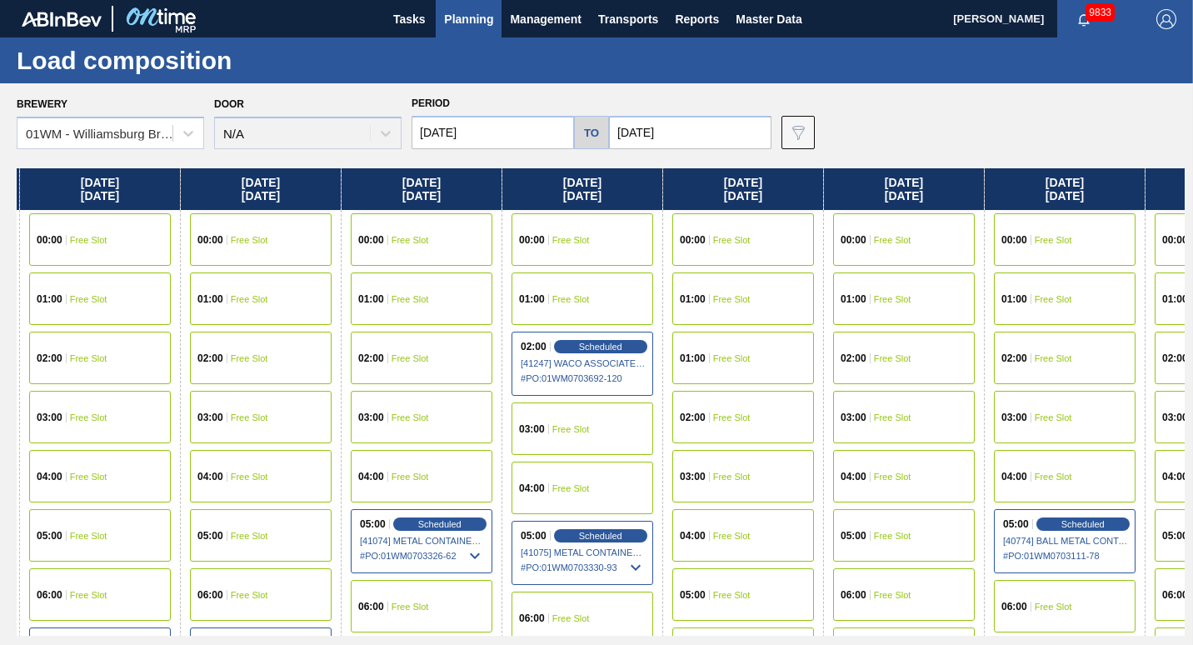
drag, startPoint x: 864, startPoint y: 171, endPoint x: 0, endPoint y: 214, distance: 865.6
click at [0, 0] on html "Tasks Planning Management Transports Reports Master Data [PERSON_NAME] 9833 Mar…" at bounding box center [596, 0] width 1193 height 0
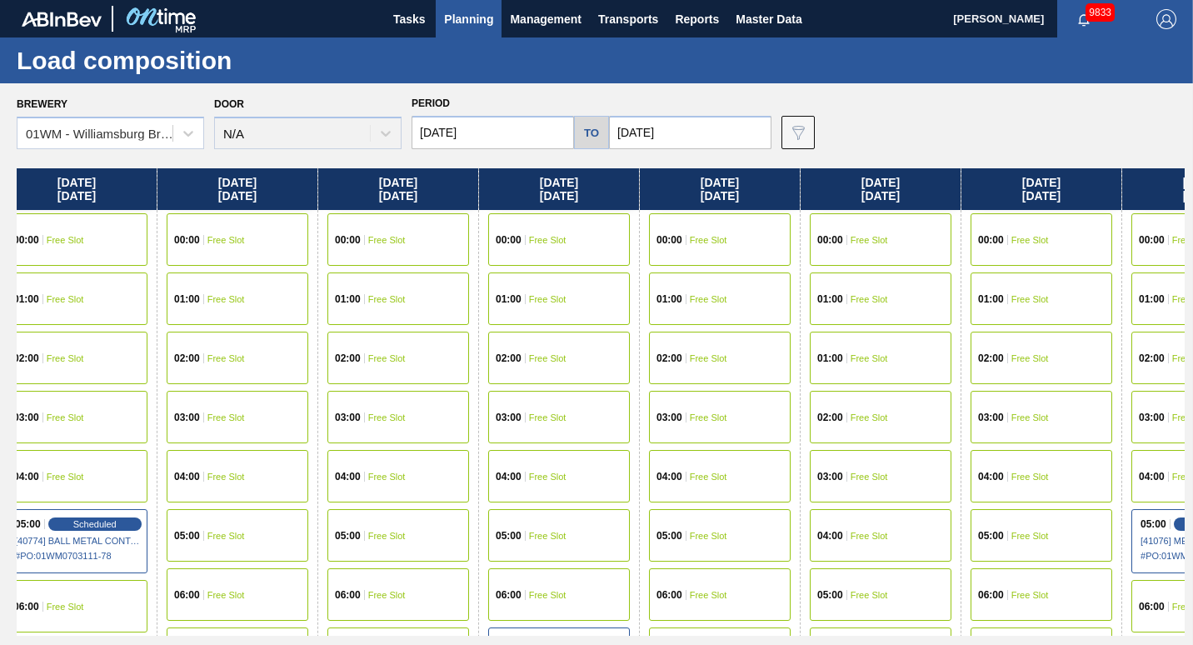
drag, startPoint x: 1163, startPoint y: 187, endPoint x: 209, endPoint y: 299, distance: 961.0
click at [209, 299] on div "[DATE] 00:00 Free Slot 01:00 Free Slot 02:00 Free Slot 03:00 Free Slot 04:00 Sc…" at bounding box center [601, 401] width 1168 height 467
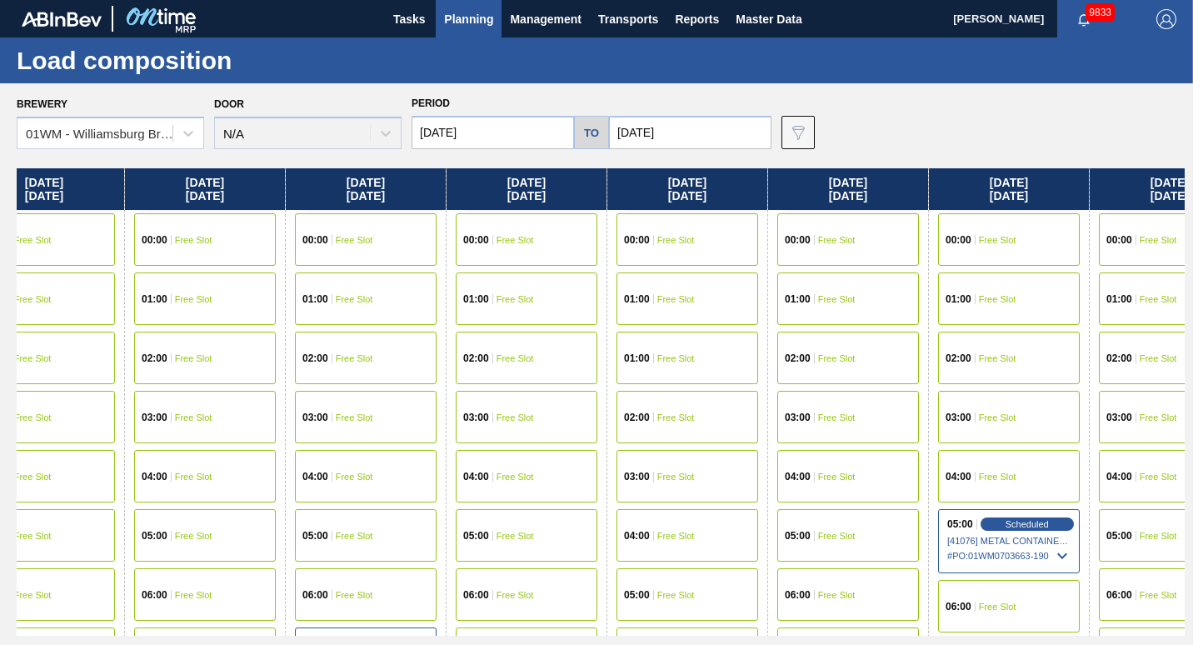
scroll to position [0, 1975]
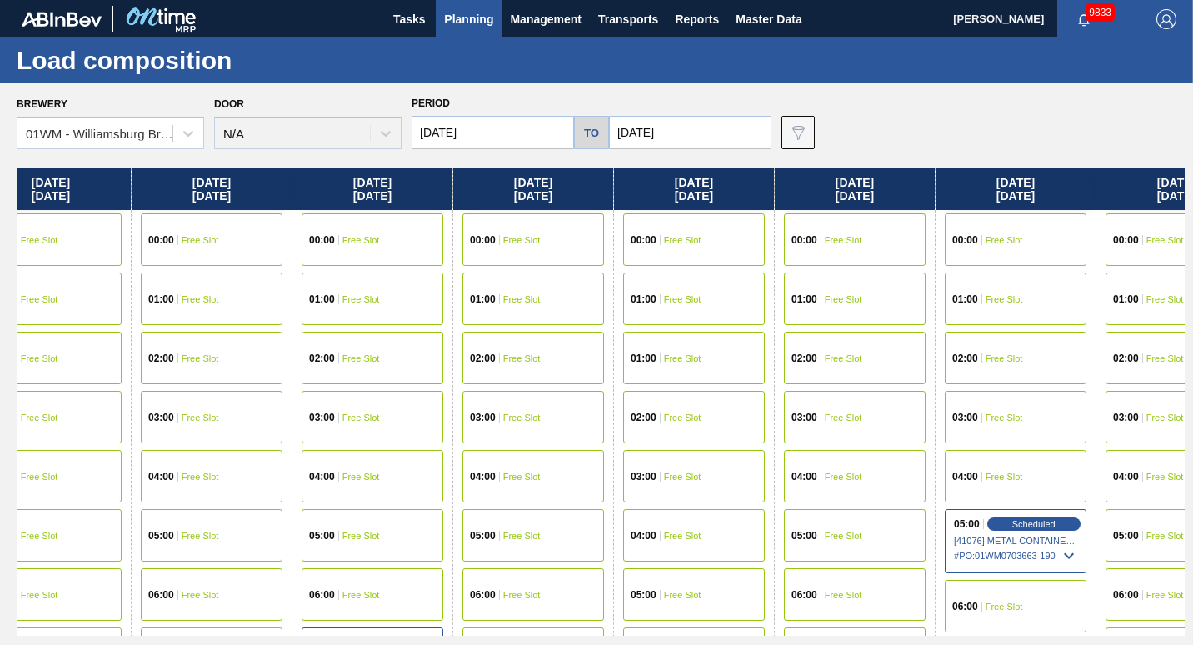
drag, startPoint x: 966, startPoint y: 181, endPoint x: 761, endPoint y: 183, distance: 204.9
click at [761, 183] on div "[DATE] 00:00 Free Slot 01:00 Free Slot 02:00 Free Slot 03:00 Free Slot 04:00 Sc…" at bounding box center [601, 401] width 1168 height 467
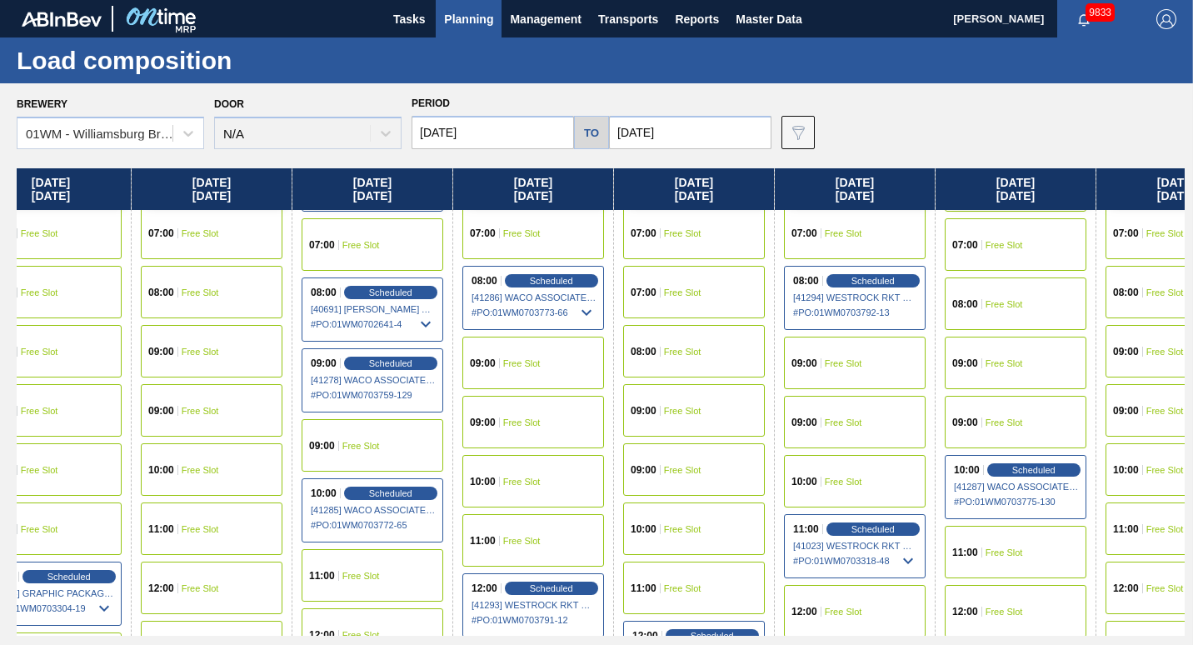
scroll to position [481, 1975]
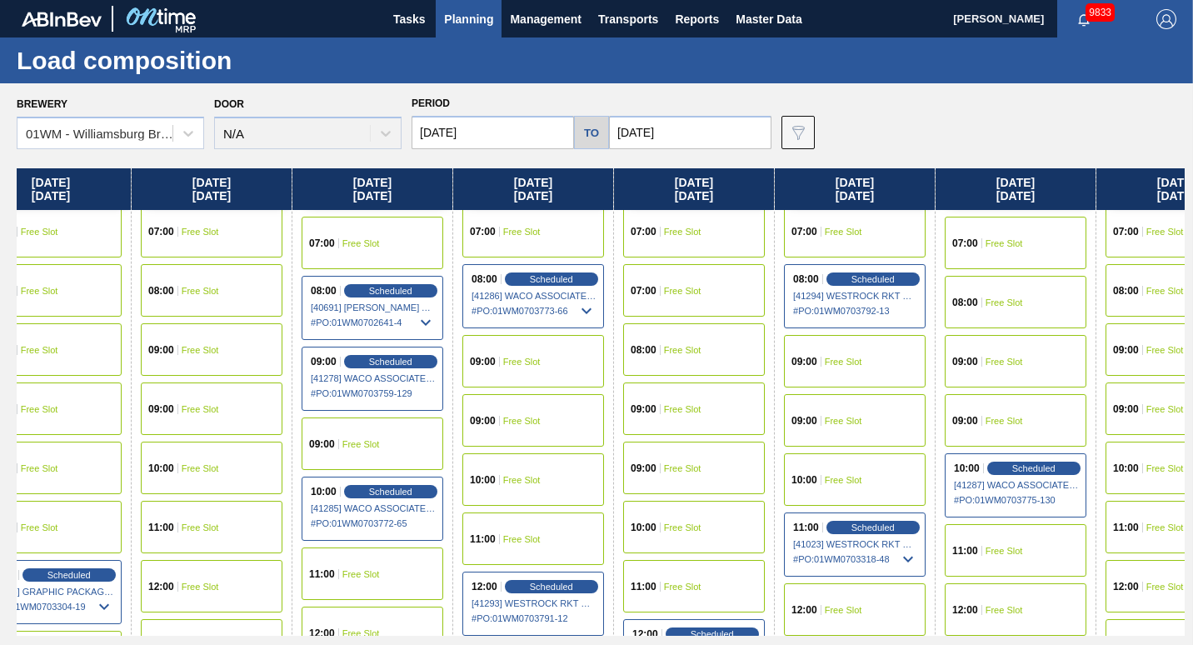
click at [546, 426] on div "09:00 Free Slot" at bounding box center [533, 420] width 142 height 52
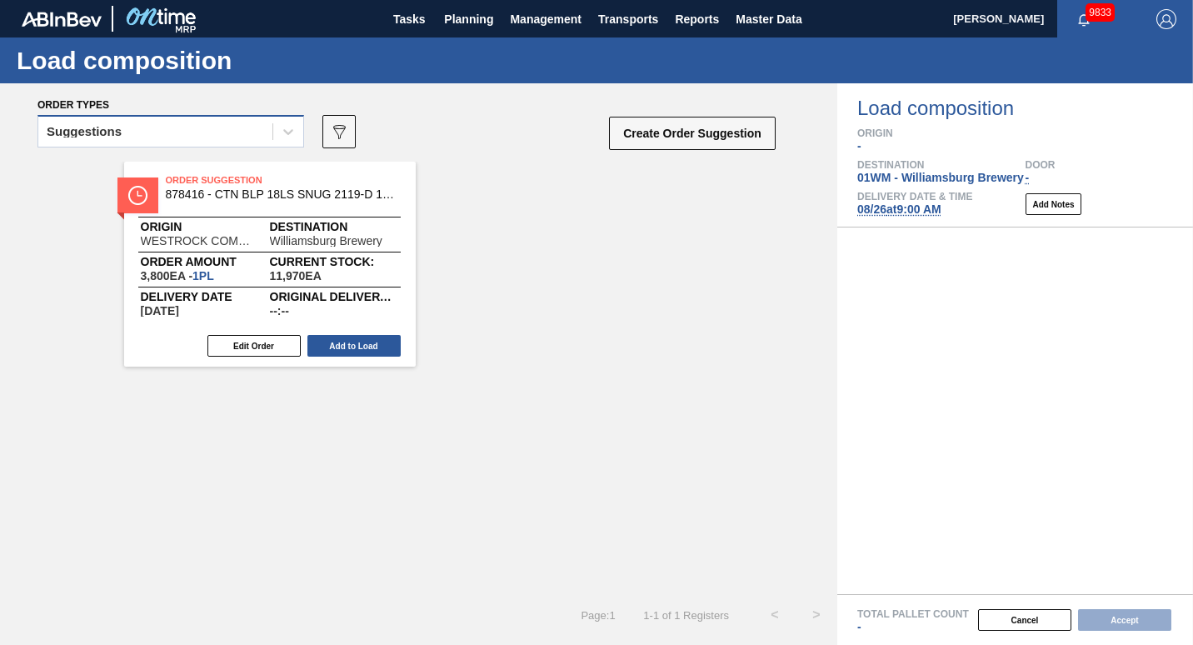
click at [262, 125] on div "Suggestions" at bounding box center [155, 132] width 234 height 24
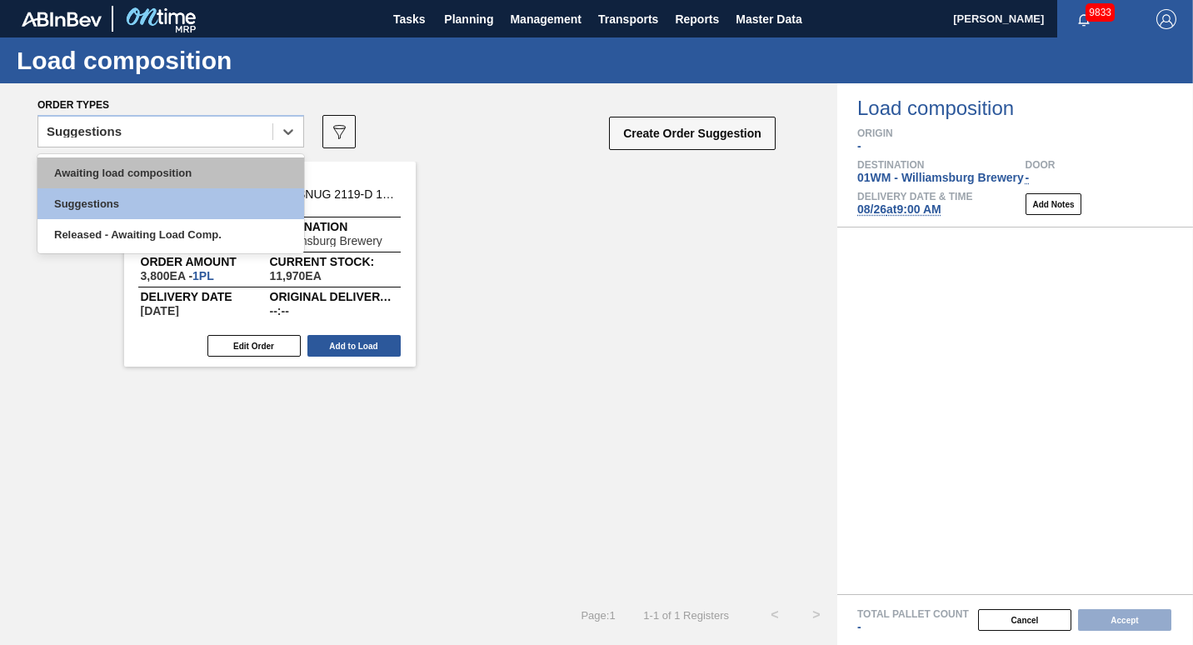
click at [229, 168] on div "Awaiting load composition" at bounding box center [170, 172] width 267 height 31
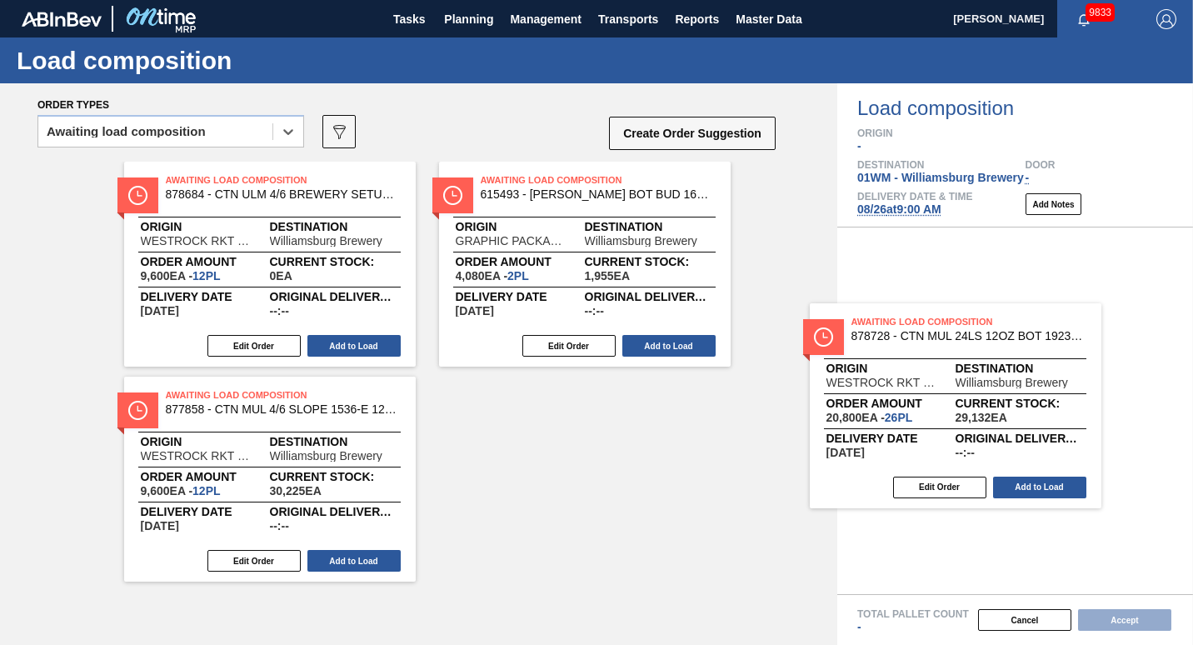
drag, startPoint x: 561, startPoint y: 233, endPoint x: 955, endPoint y: 365, distance: 415.3
click at [955, 365] on div "Order types option Awaiting load composition, selected. Select is focused ,type…" at bounding box center [596, 363] width 1193 height 561
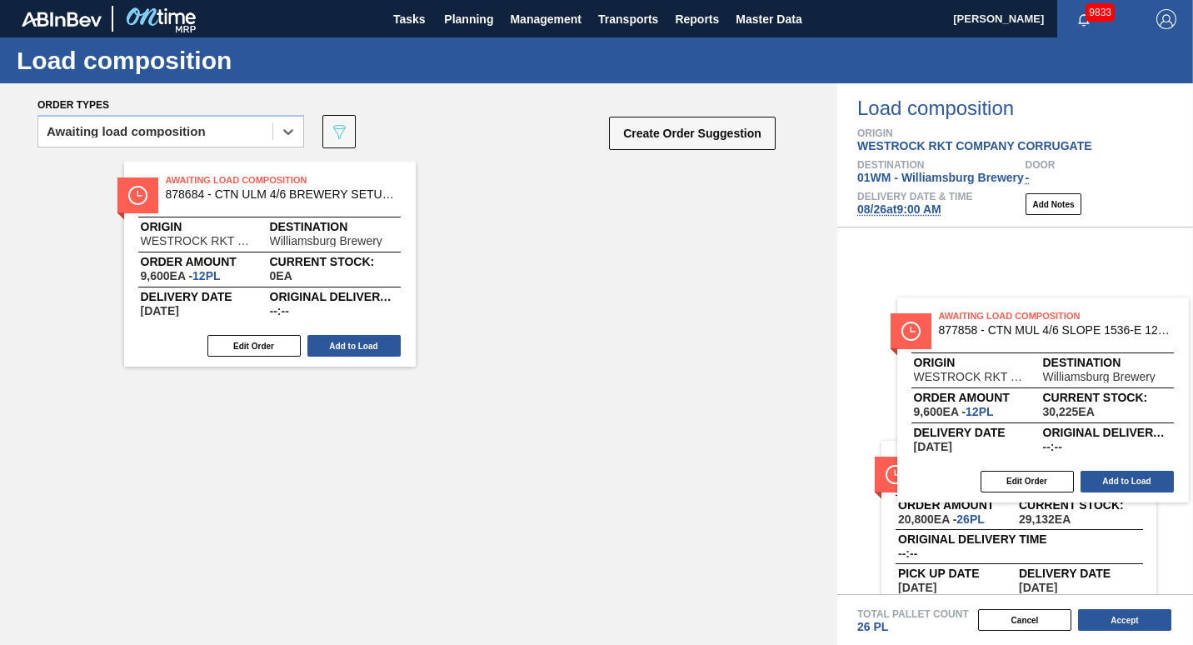
drag, startPoint x: 549, startPoint y: 222, endPoint x: 1036, endPoint y: 354, distance: 504.7
click at [1036, 354] on div "Order types option Awaiting load composition, selected. Select is focused ,type…" at bounding box center [596, 363] width 1193 height 561
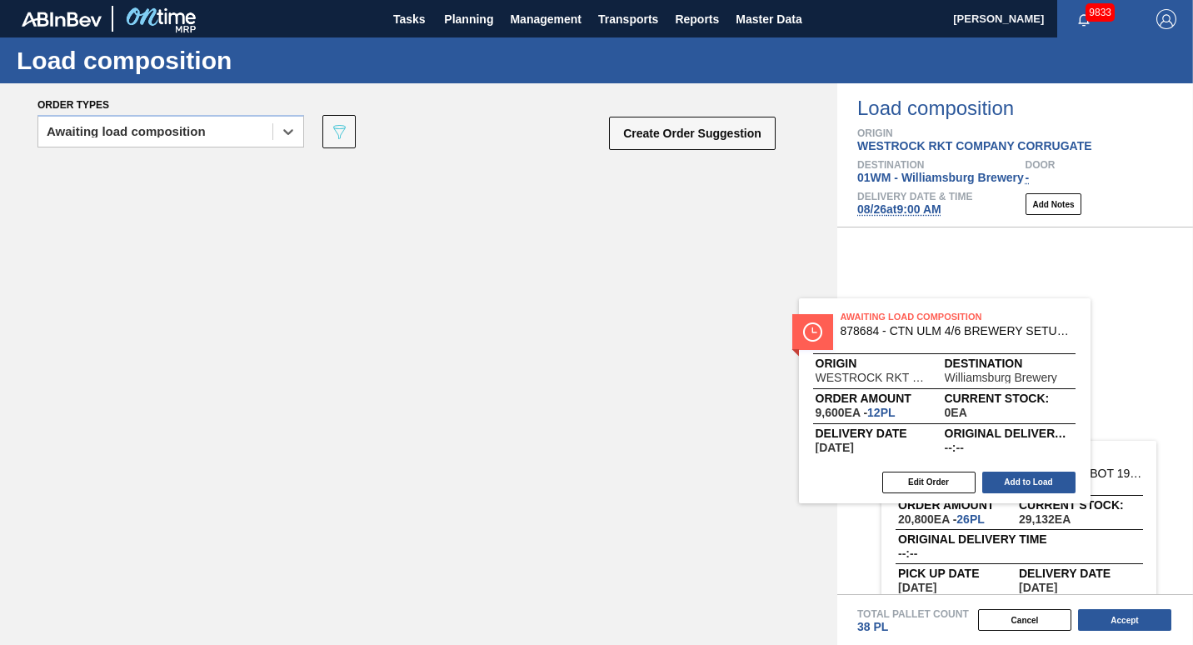
drag, startPoint x: 209, startPoint y: 202, endPoint x: 888, endPoint y: 341, distance: 692.7
click at [888, 341] on div "Order types option Awaiting load composition, selected. Select is focused ,type…" at bounding box center [596, 363] width 1193 height 561
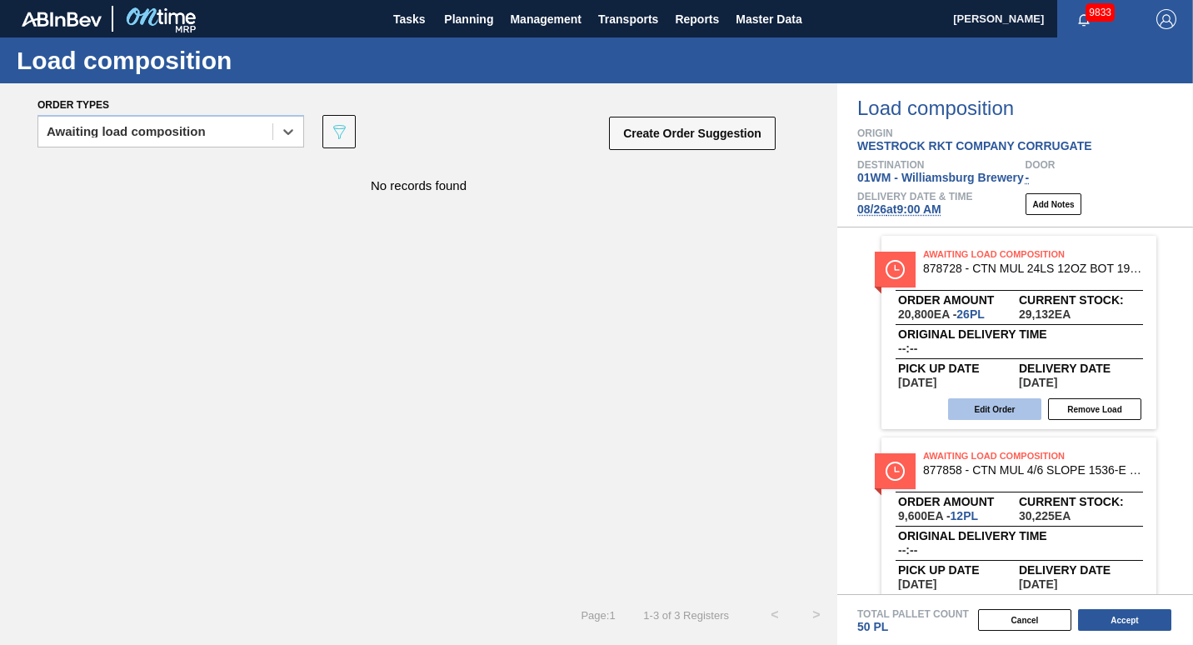
click at [1004, 410] on button "Edit Order" at bounding box center [994, 409] width 93 height 22
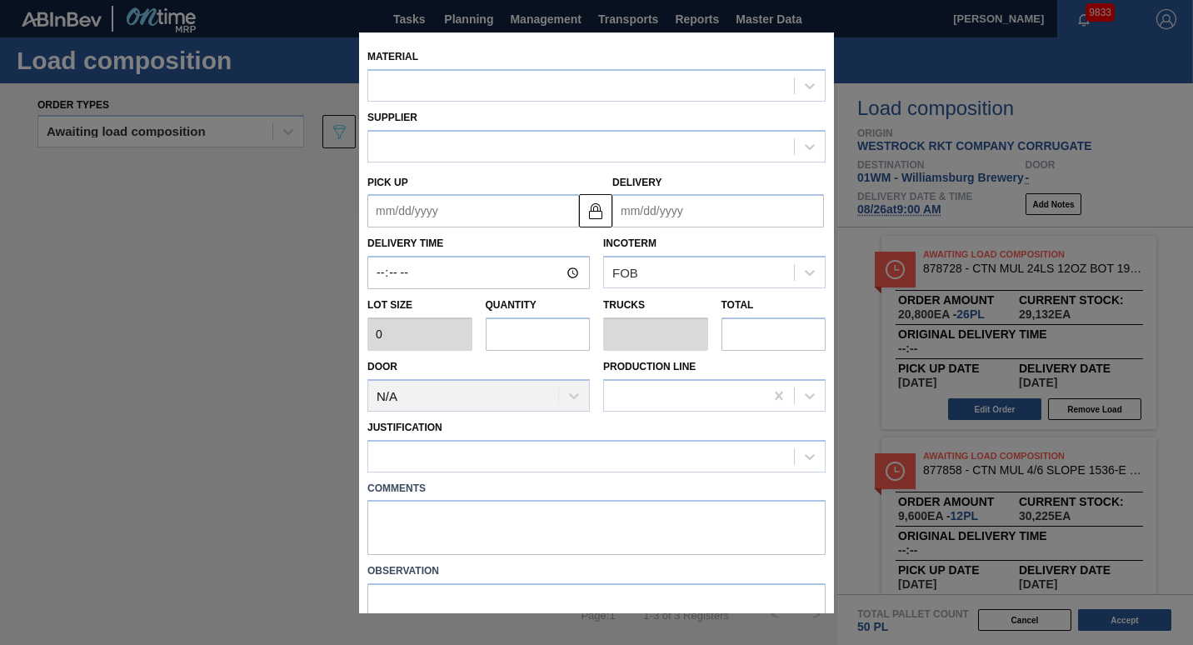
type input "800"
type input "26"
type input "0.5"
type input "20,800"
type up "[DATE]"
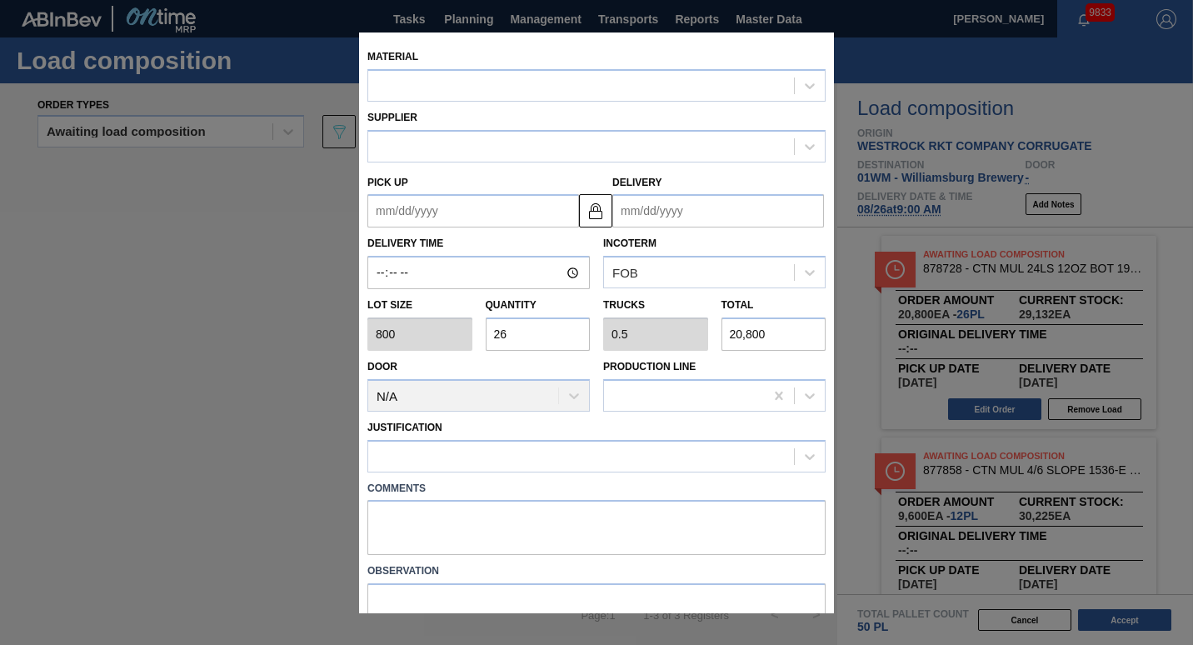
type input "[DATE]"
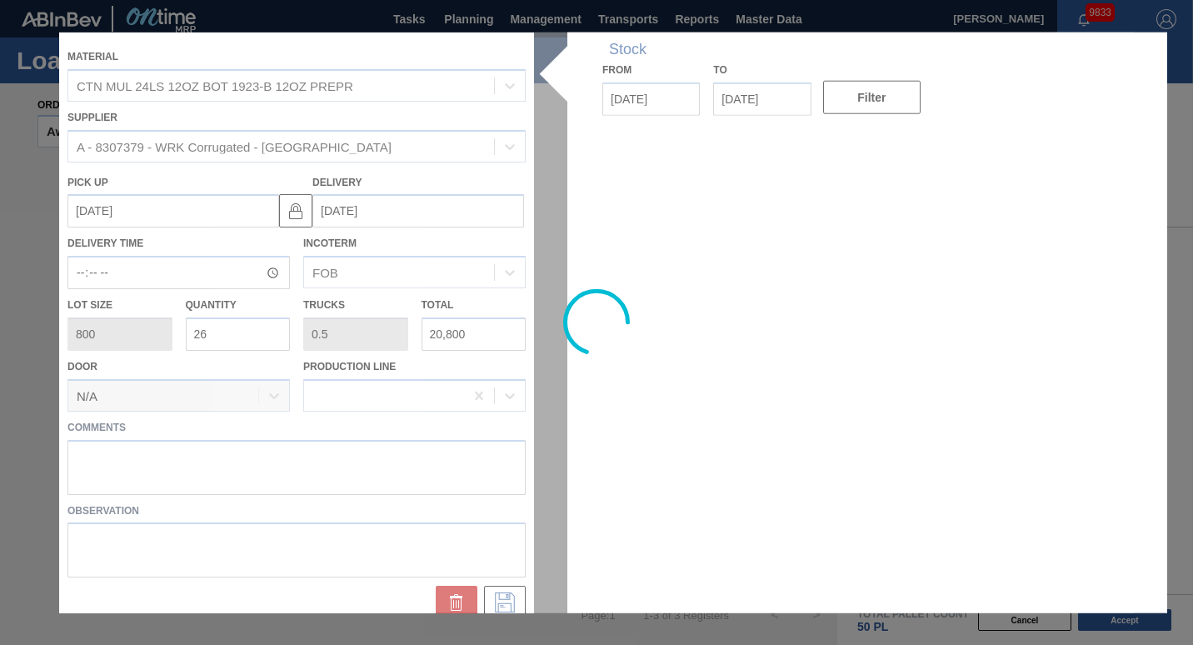
click at [406, 461] on div at bounding box center [596, 322] width 1074 height 580
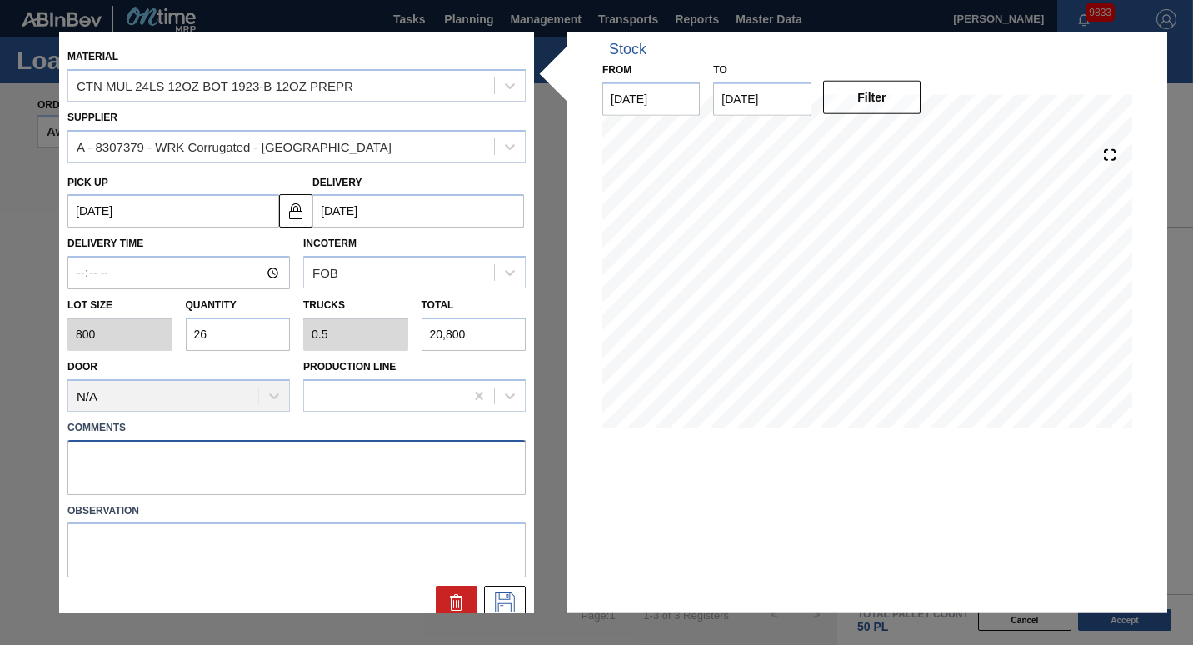
drag, startPoint x: 406, startPoint y: 461, endPoint x: 395, endPoint y: 451, distance: 15.4
click at [395, 451] on textarea at bounding box center [296, 466] width 458 height 55
type textarea "T"
click at [504, 605] on icon at bounding box center [504, 602] width 27 height 20
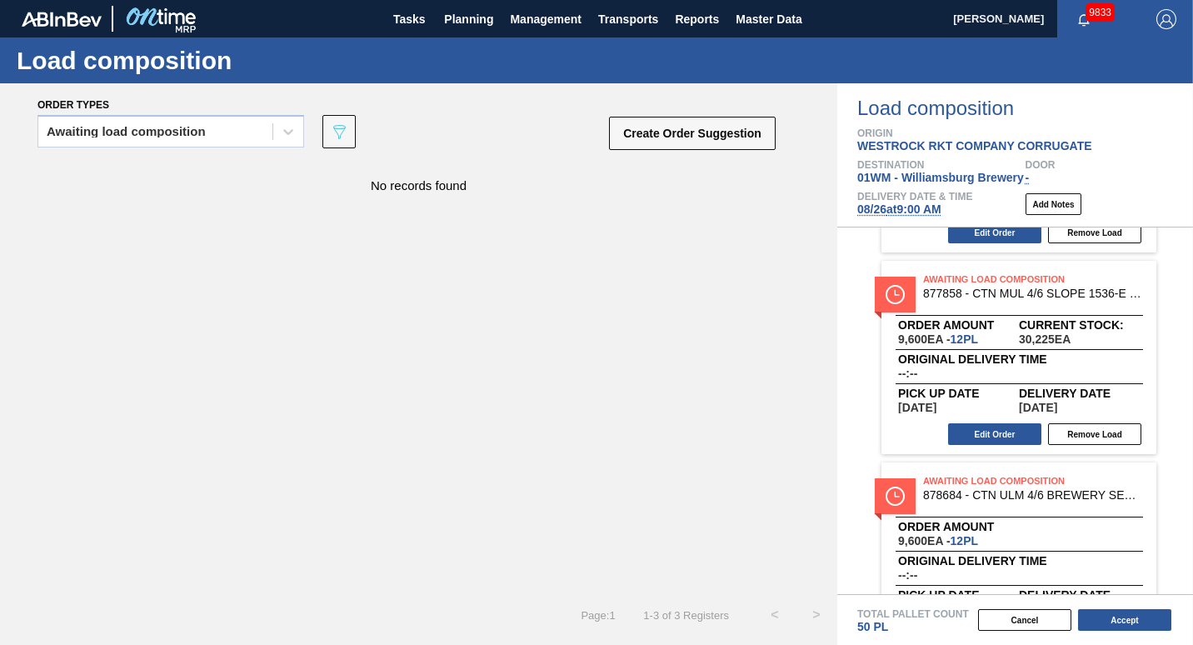
scroll to position [177, 0]
click at [979, 431] on button "Edit Order" at bounding box center [994, 433] width 93 height 22
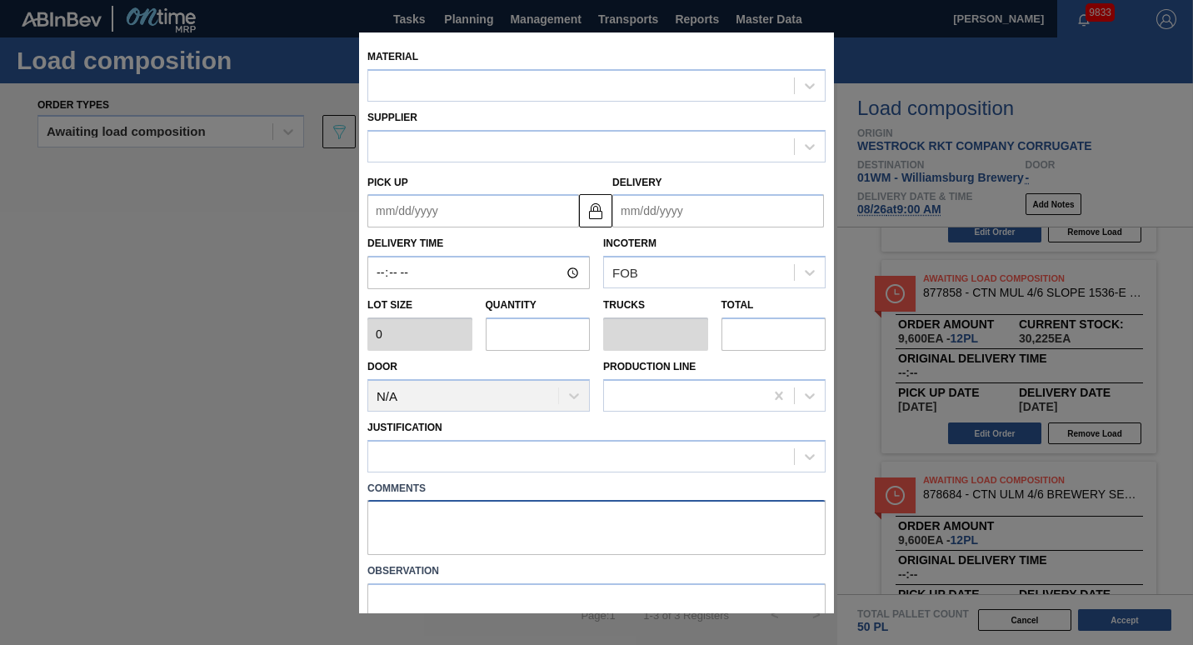
click at [381, 531] on textarea at bounding box center [596, 527] width 458 height 55
type input "800"
type input "12"
type input "0.231"
type input "9,600"
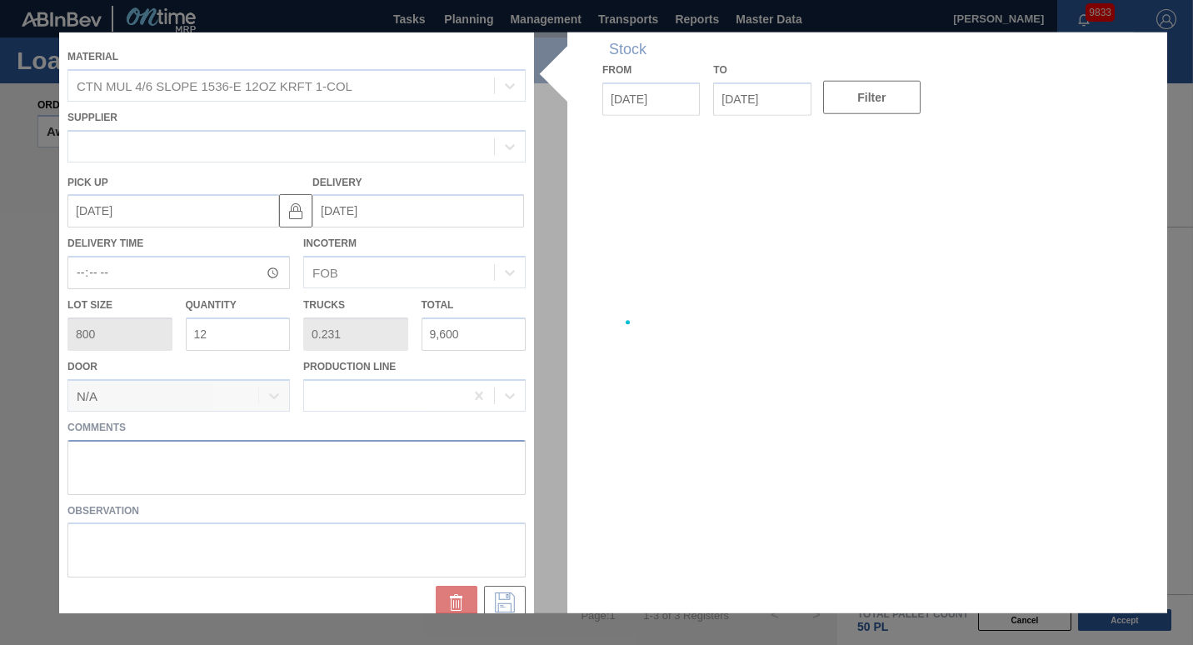
type up "[DATE]"
type input "[DATE]"
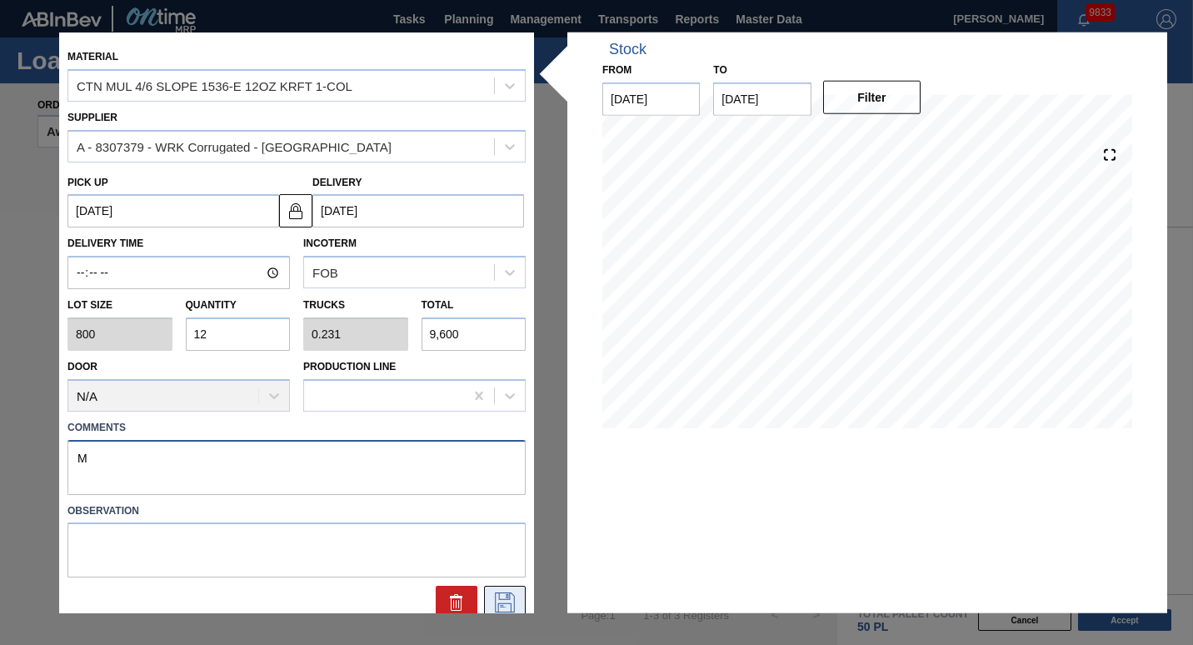
type textarea "M"
click at [496, 602] on icon at bounding box center [504, 602] width 27 height 20
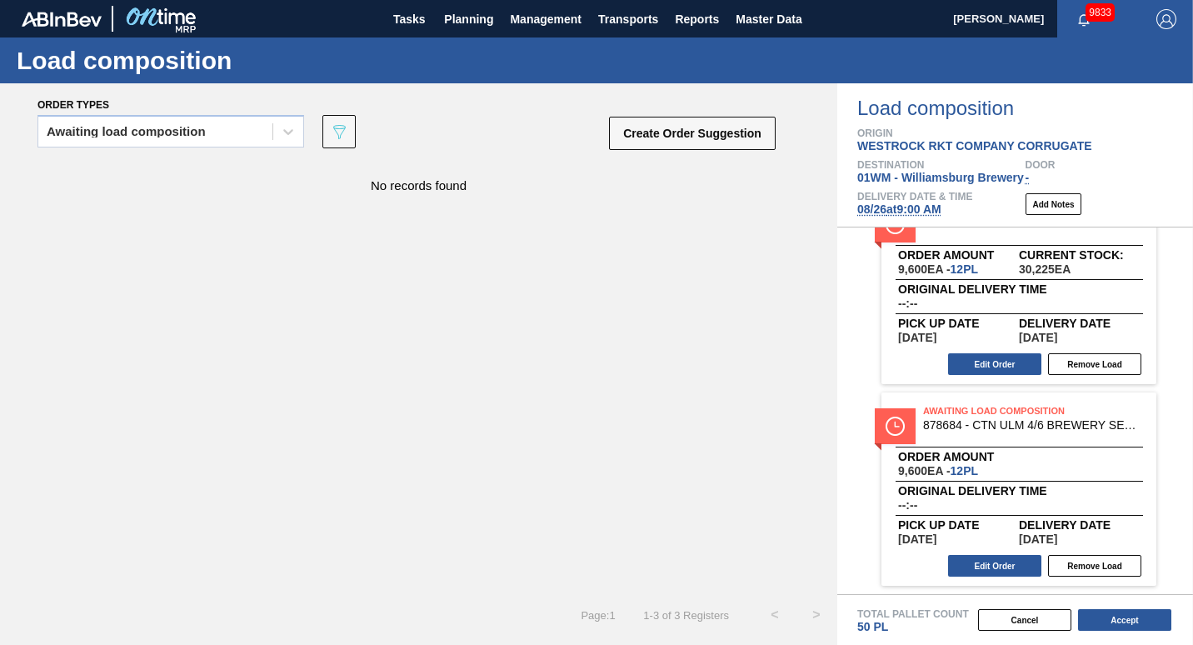
scroll to position [247, 0]
click at [975, 562] on button "Edit Order" at bounding box center [994, 566] width 93 height 22
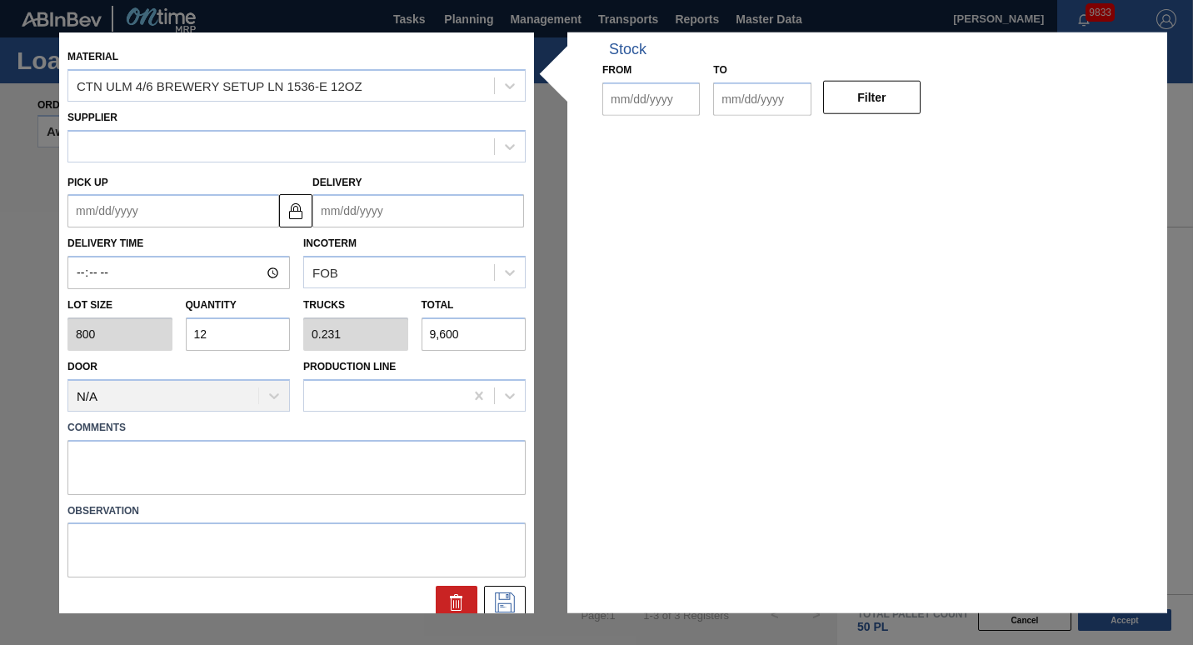
type input "800"
type input "12"
type input "0.231"
type input "9,600"
type up "[DATE]"
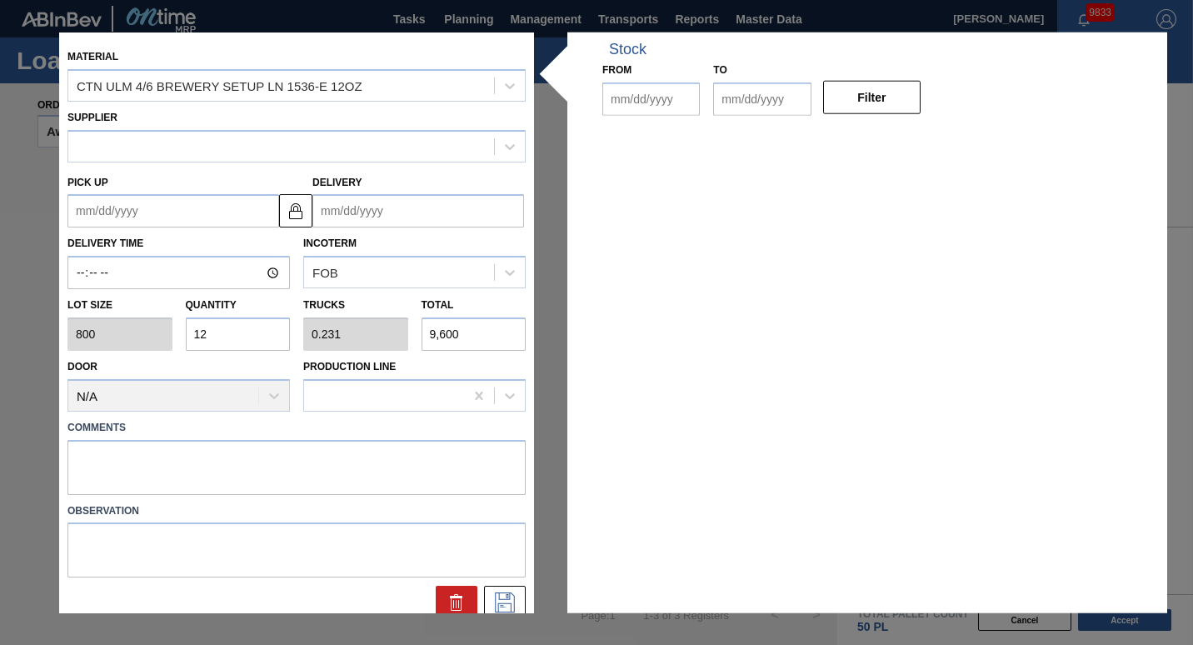
type input "[DATE]"
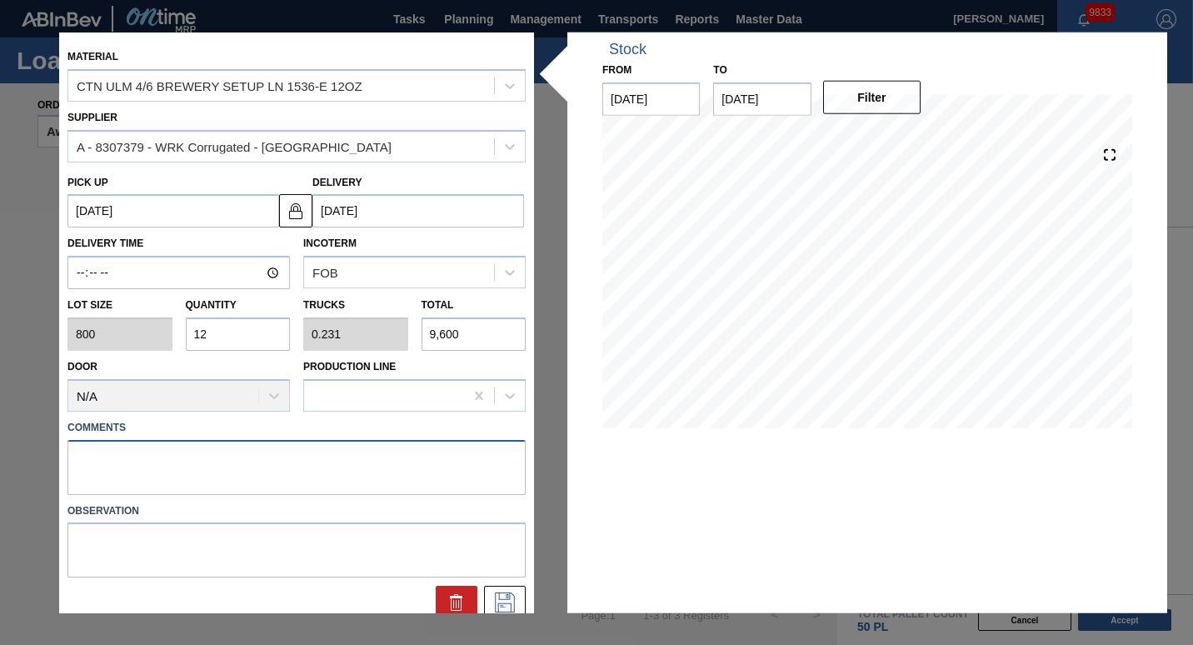
click at [349, 456] on textarea at bounding box center [296, 466] width 458 height 55
type textarea "N"
click at [513, 590] on button at bounding box center [505, 601] width 42 height 33
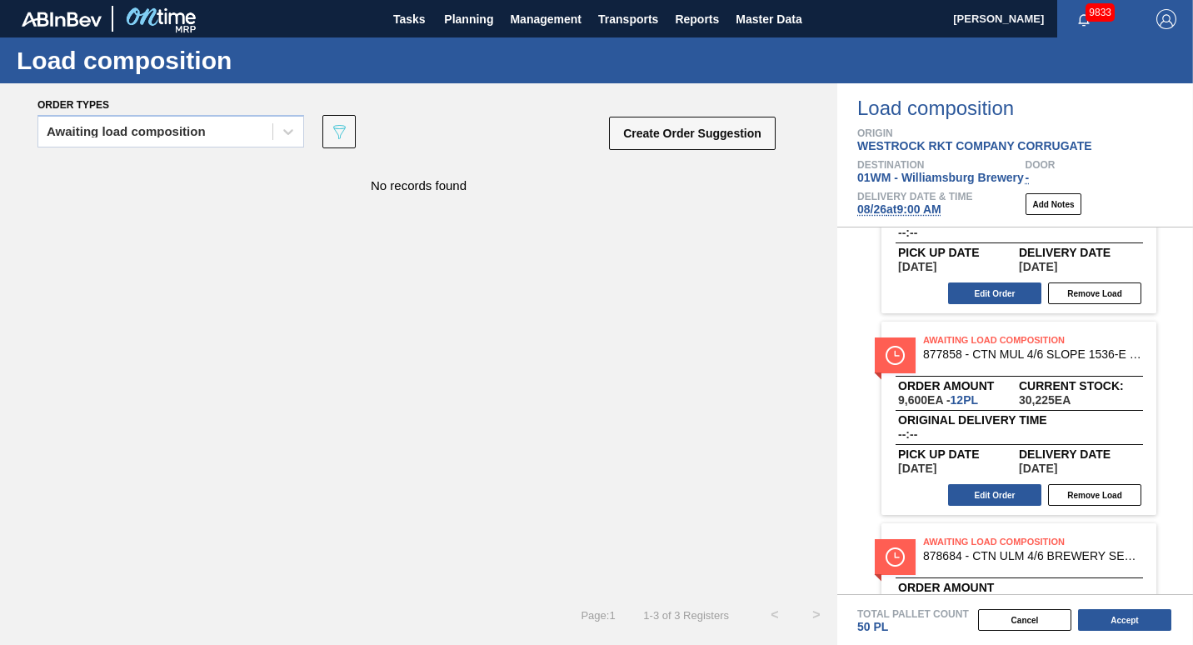
scroll to position [115, 0]
click at [982, 498] on button "Edit Order" at bounding box center [994, 496] width 93 height 22
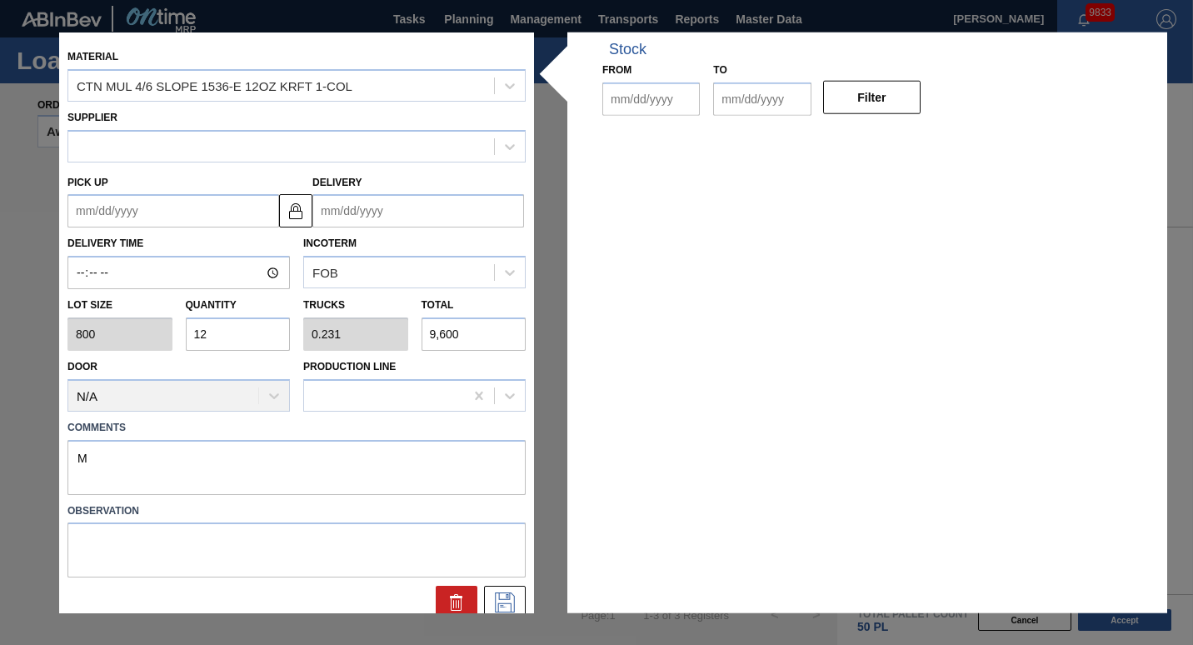
type input "800"
type input "12"
type input "0.231"
type input "9,600"
type textarea "M"
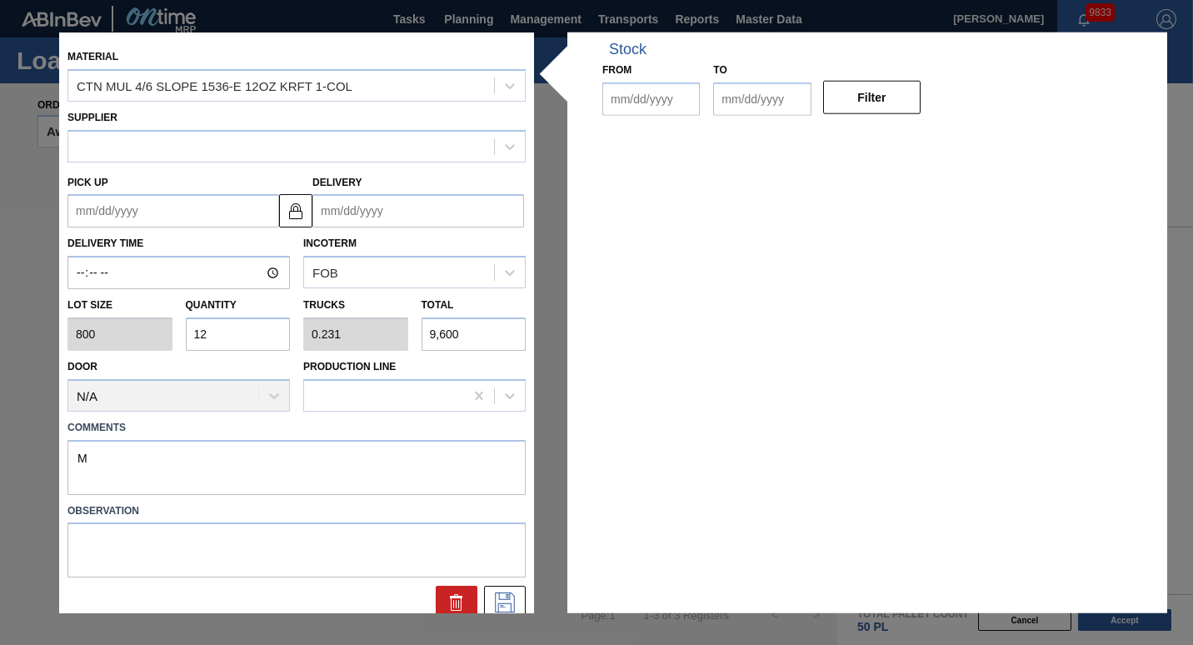
type up "[DATE]"
type input "[DATE]"
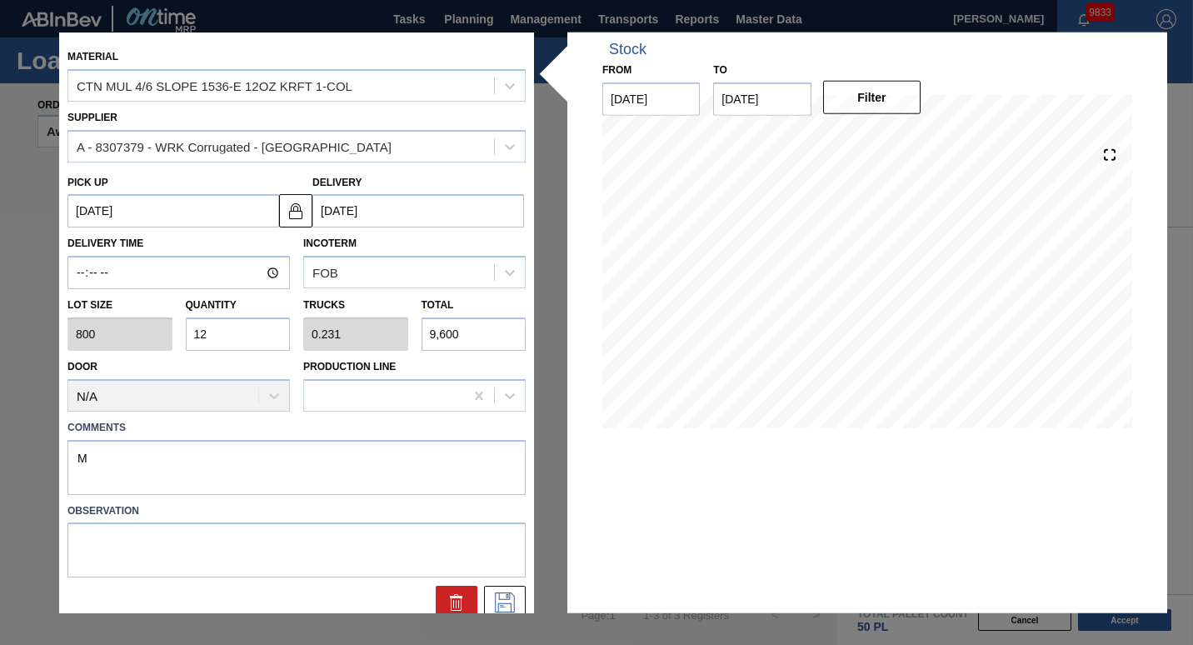
click at [561, 221] on div "Material CTN MUL 4/6 SLOPE 1536-E 12OZ KRFT 1-COL Supplier A - 8307379 - WRK Co…" at bounding box center [596, 322] width 1074 height 580
click at [496, 601] on icon at bounding box center [504, 602] width 27 height 20
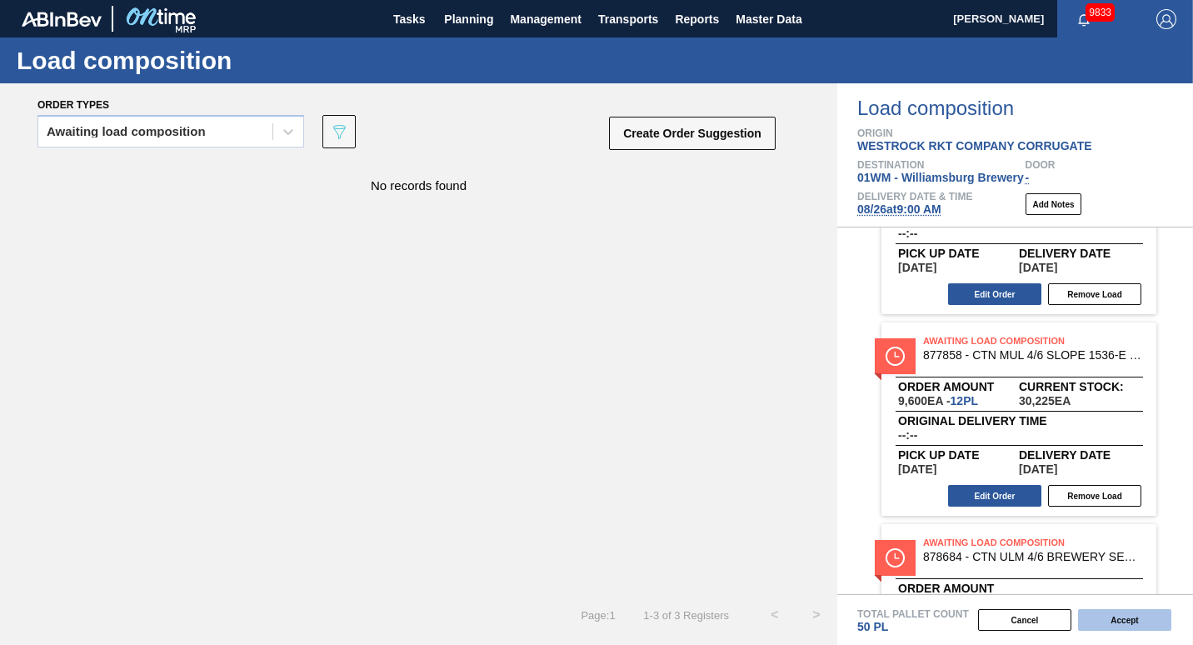
click at [1126, 620] on button "Accept" at bounding box center [1124, 620] width 93 height 22
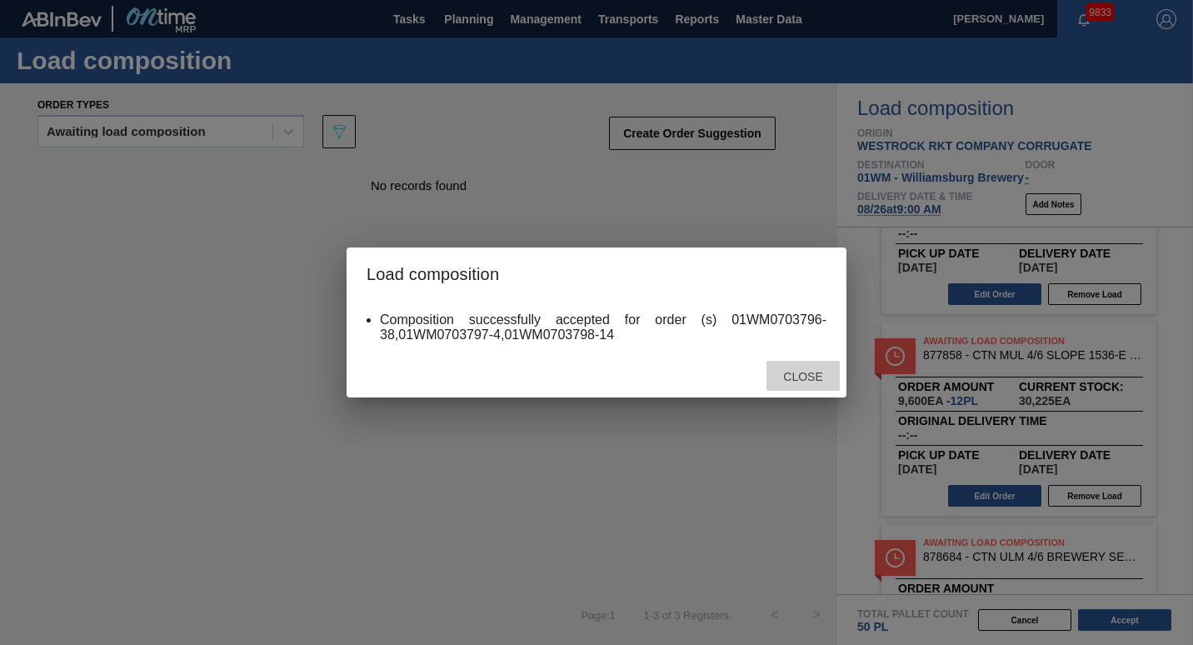
click at [820, 377] on span "Close" at bounding box center [803, 376] width 66 height 13
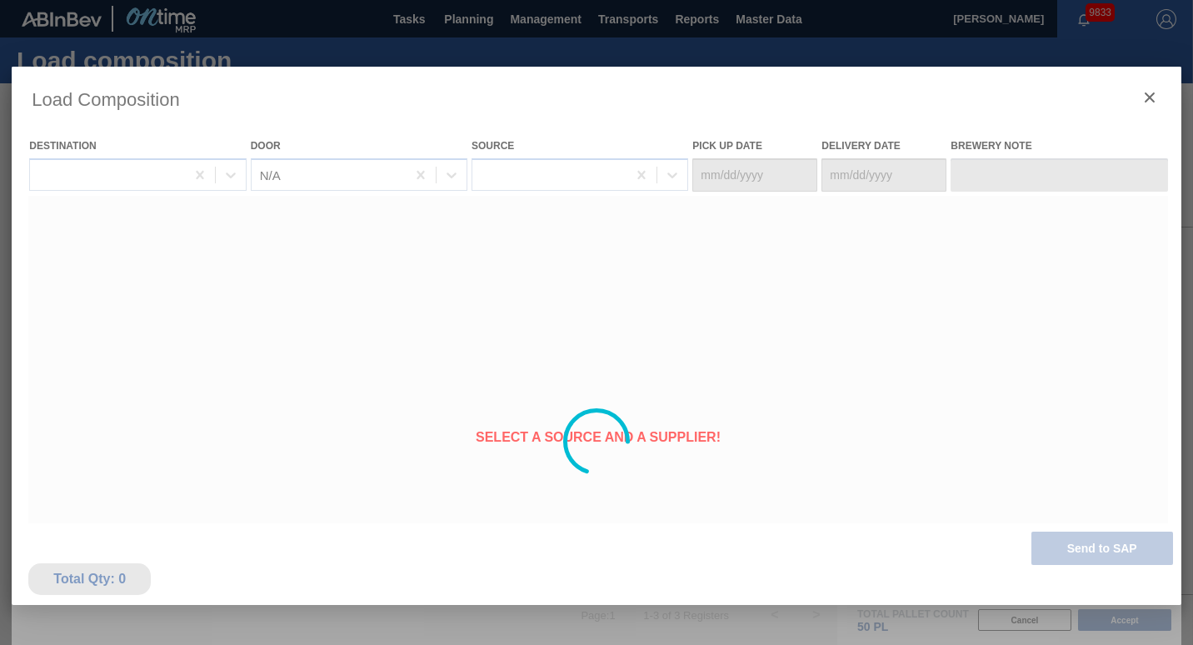
type Date "[DATE]"
